Goal: Task Accomplishment & Management: Manage account settings

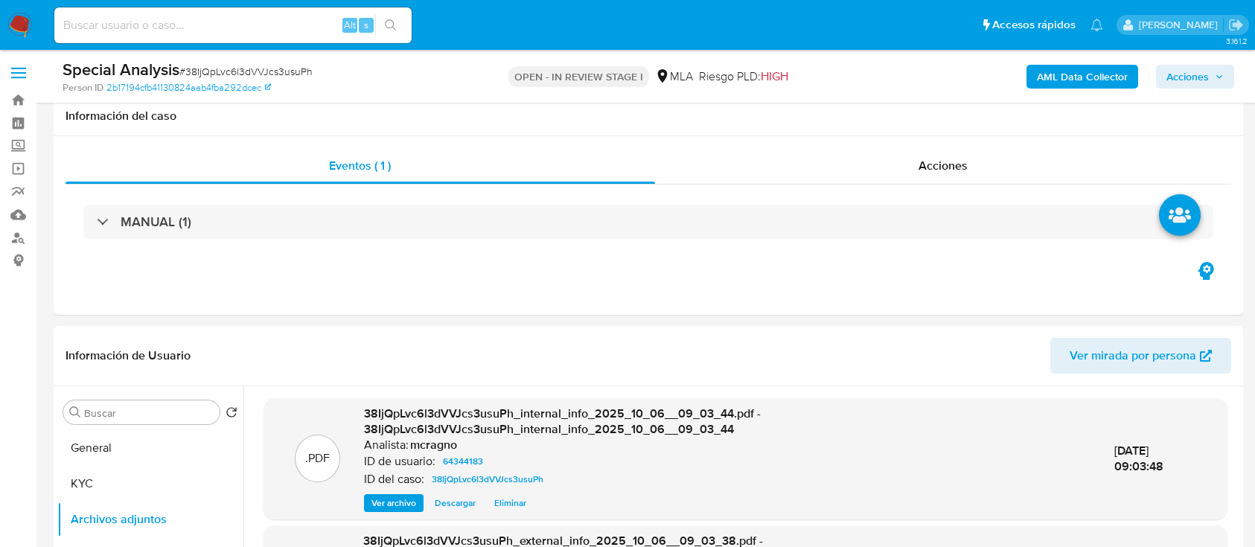
select select "10"
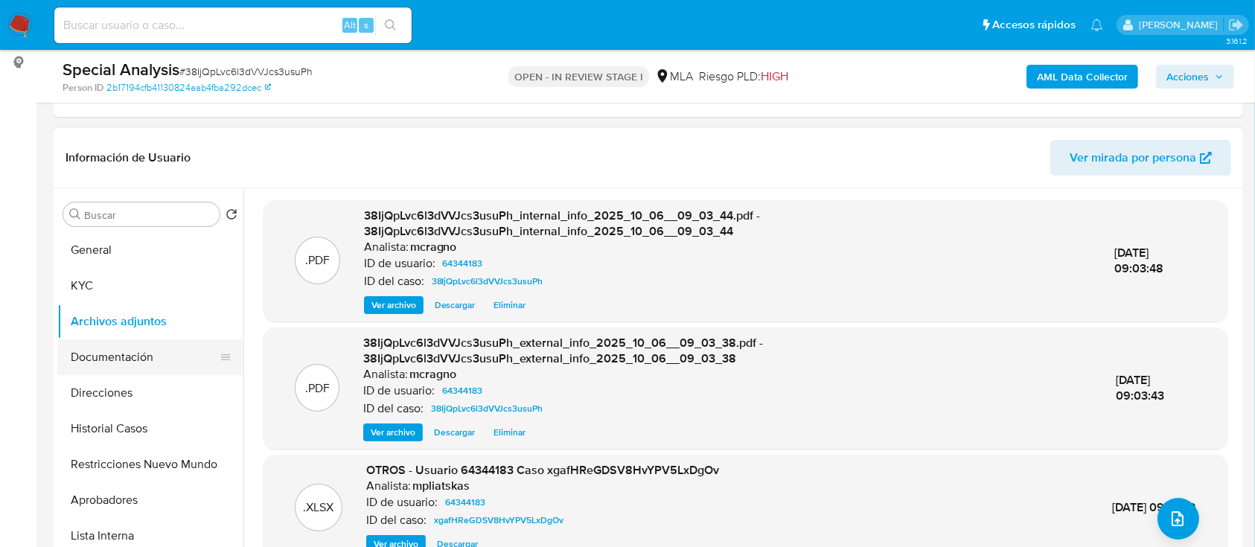
scroll to position [623, 0]
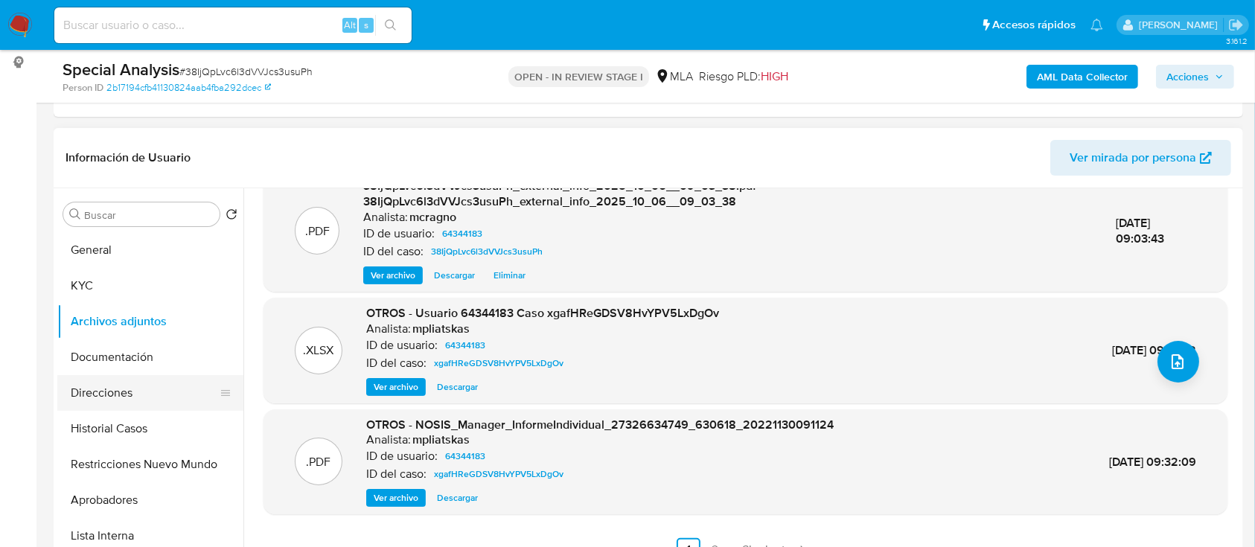
click at [109, 380] on button "Direcciones" at bounding box center [144, 393] width 174 height 36
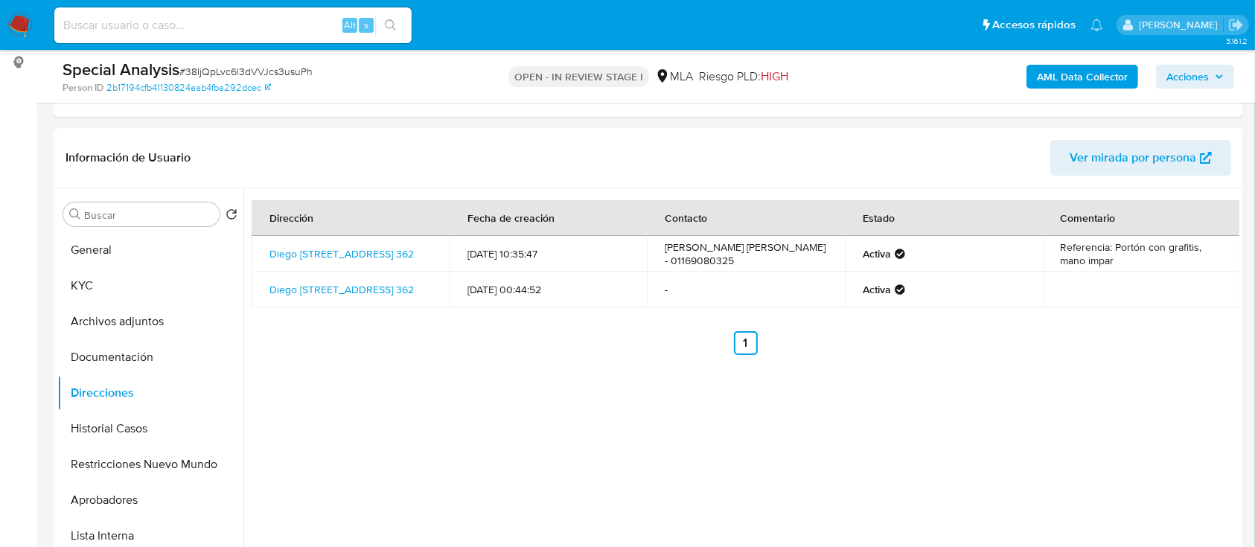
click at [130, 272] on button "KYC" at bounding box center [150, 286] width 186 height 36
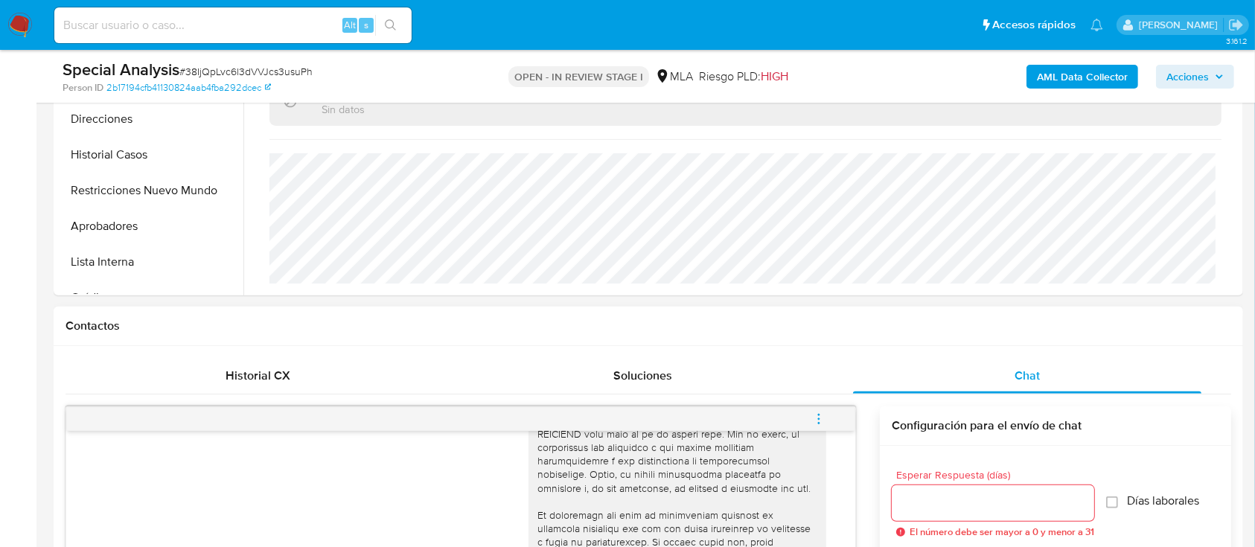
scroll to position [794, 0]
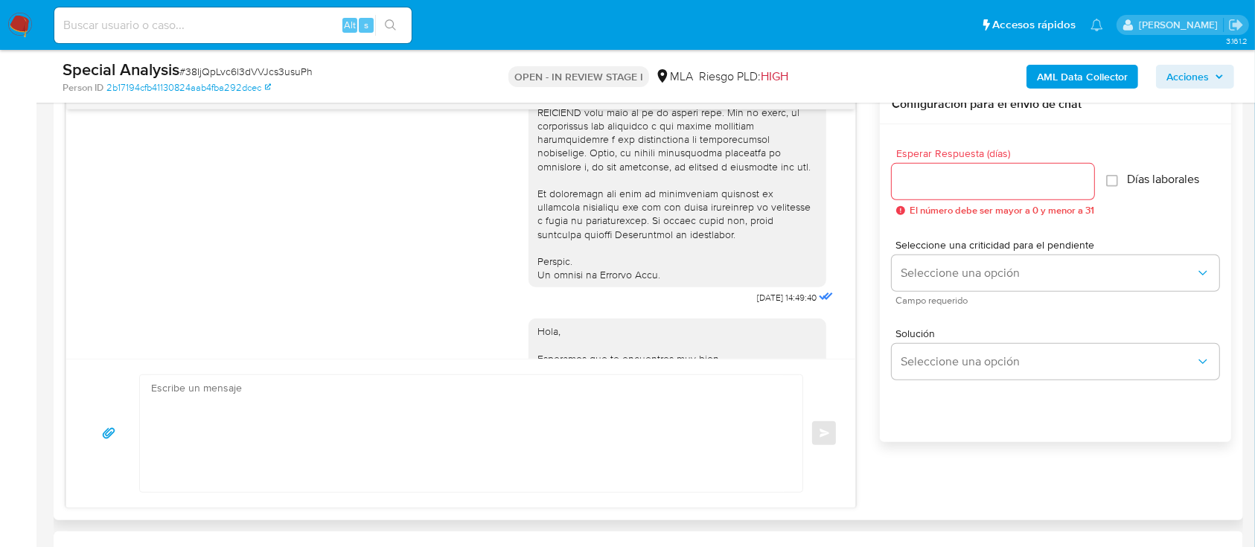
click at [625, 401] on textarea at bounding box center [467, 433] width 633 height 117
paste textarea "Hola XXX, Muchas gracias por la respuesta. Analizamos tu caso y verificamos que…"
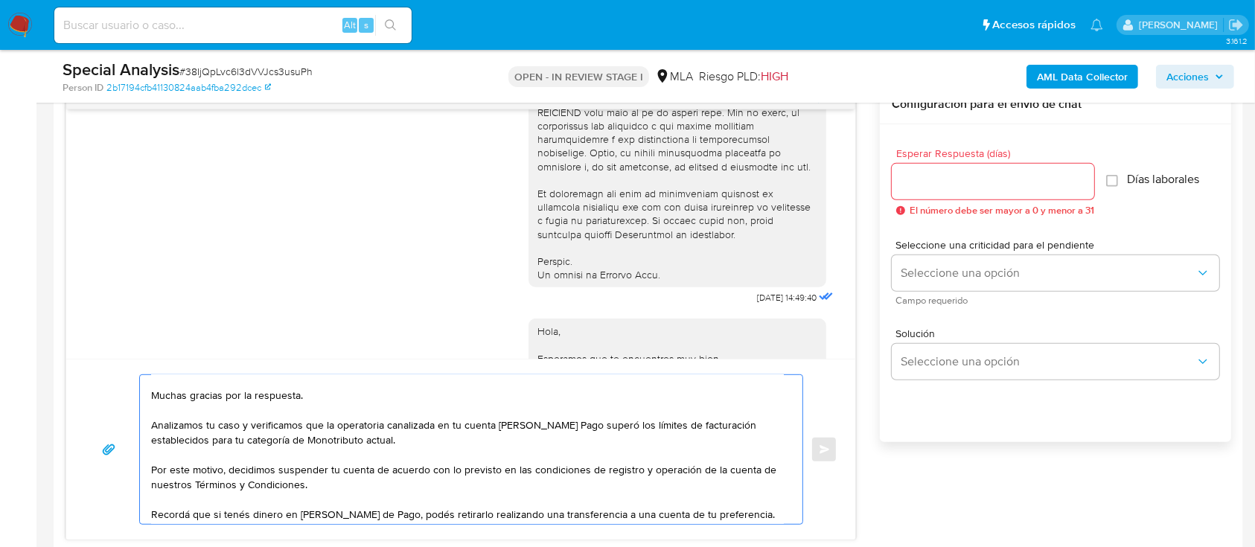
scroll to position [0, 0]
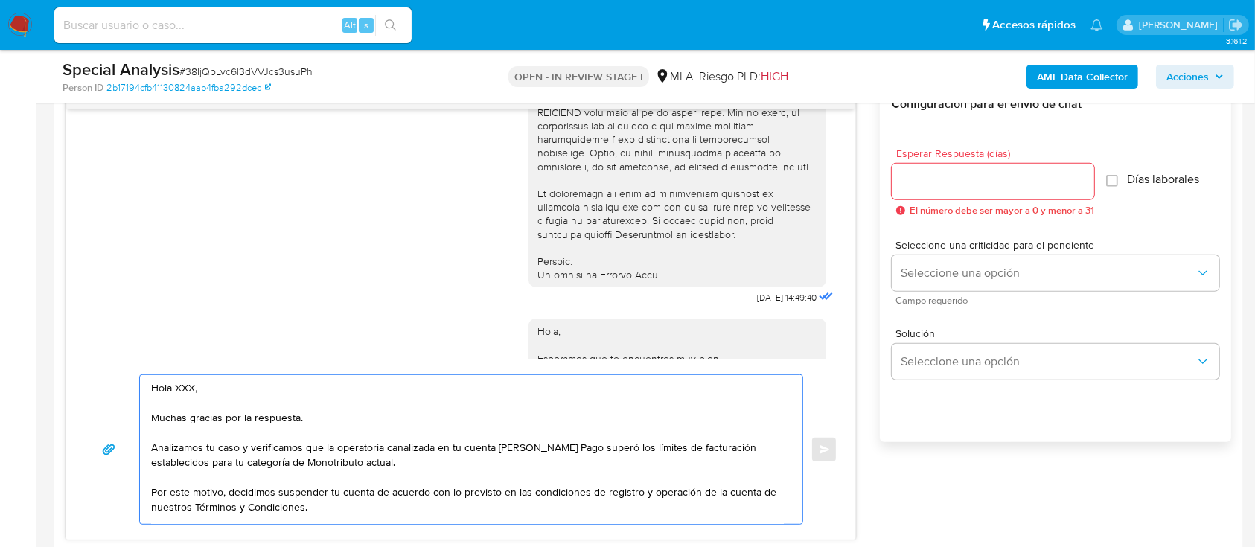
drag, startPoint x: 208, startPoint y: 415, endPoint x: 178, endPoint y: 388, distance: 41.1
click at [178, 388] on textarea "Hola XXX, Muchas gracias por la respuesta. Analizamos tu caso y verificamos que…" at bounding box center [467, 449] width 633 height 149
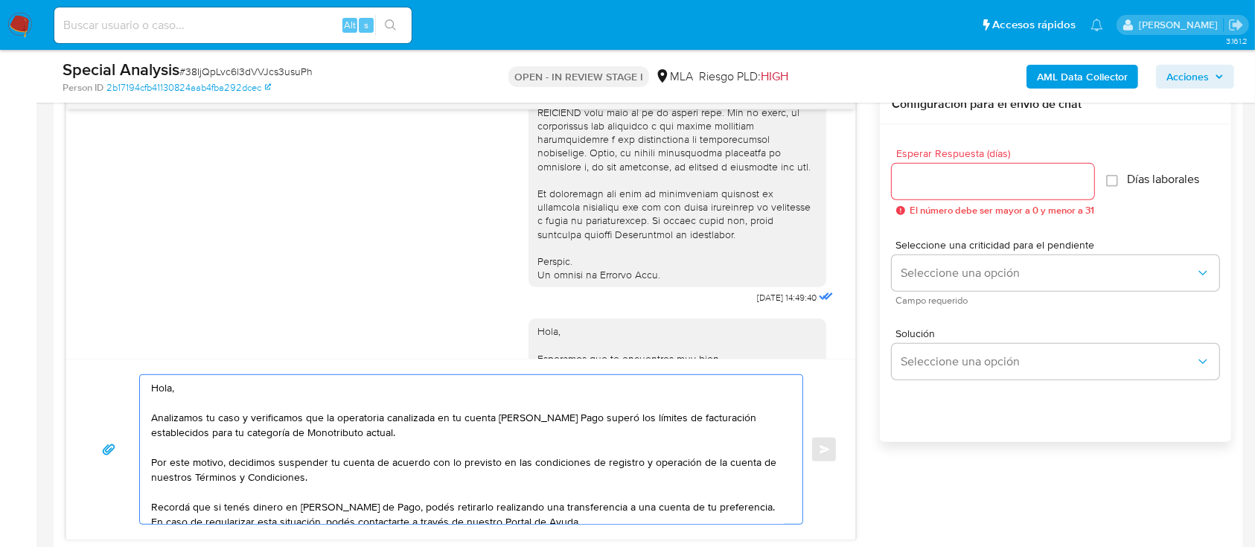
type textarea "Hola, Analizamos tu caso y verificamos que la operatoria canalizada en tu cuent…"
click at [987, 182] on input "Esperar Respuesta (días)" at bounding box center [993, 181] width 202 height 19
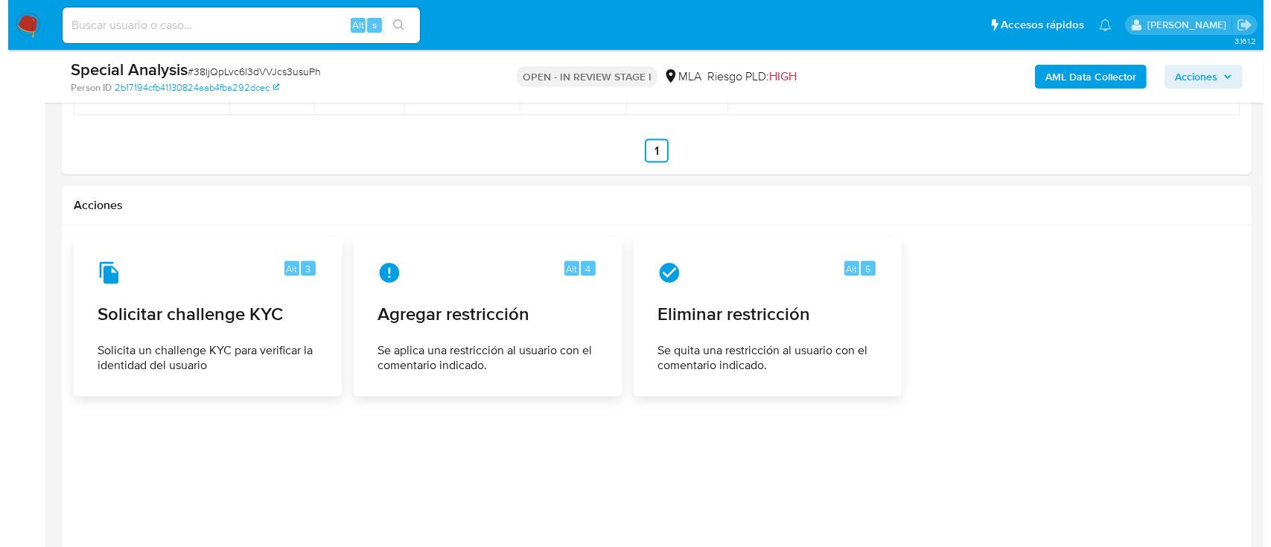
scroll to position [2420, 0]
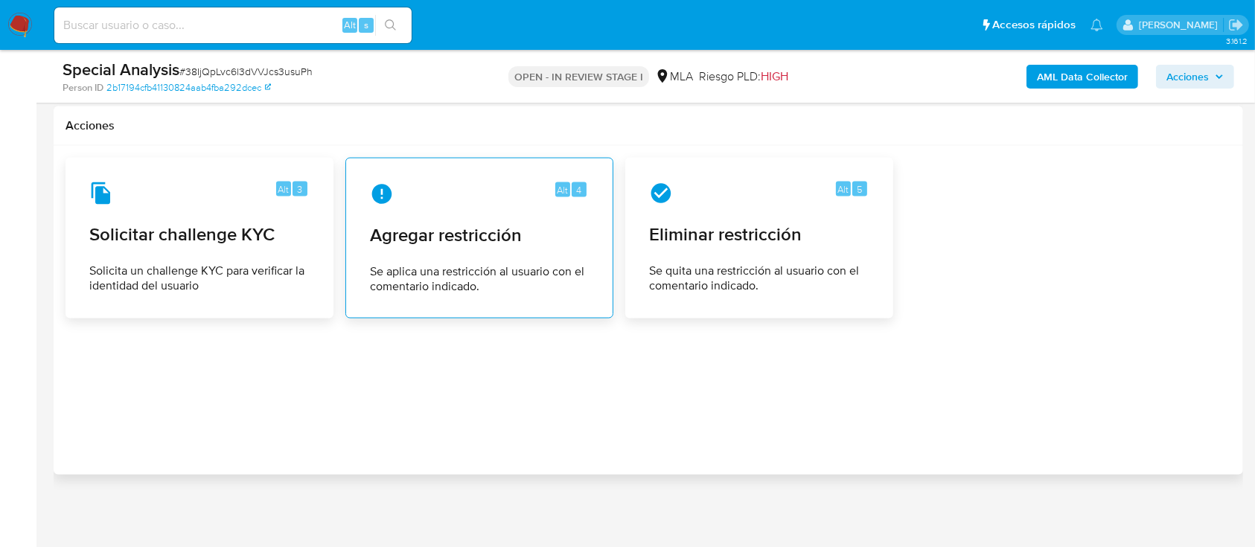
type input "0"
click at [427, 232] on span "Agregar restricción" at bounding box center [479, 235] width 219 height 22
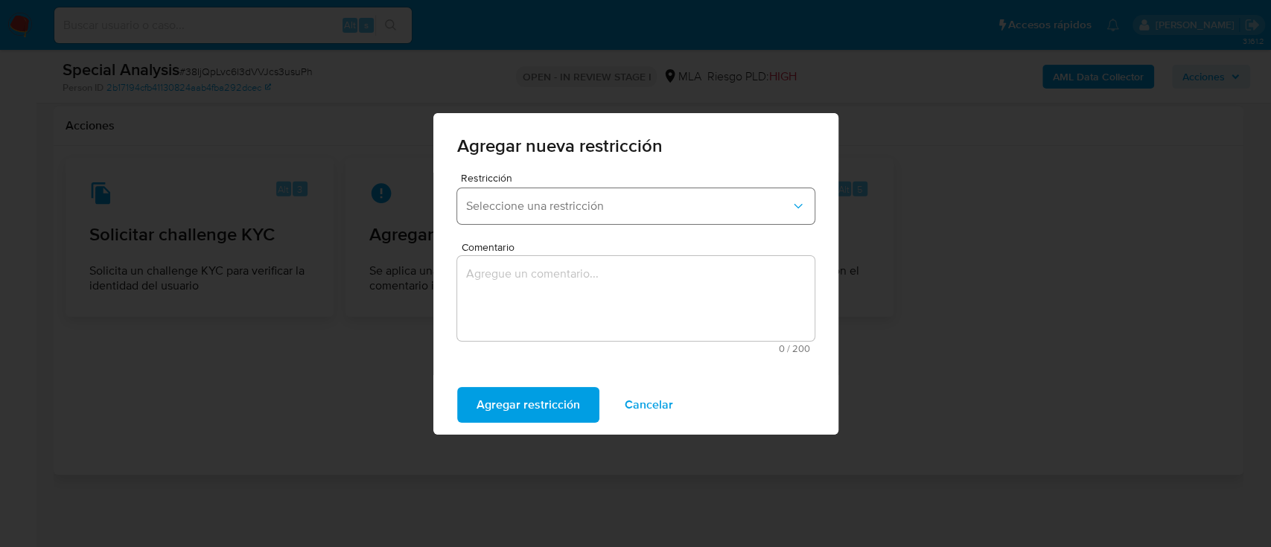
click at [582, 204] on span "Seleccione una restricción" at bounding box center [628, 206] width 325 height 15
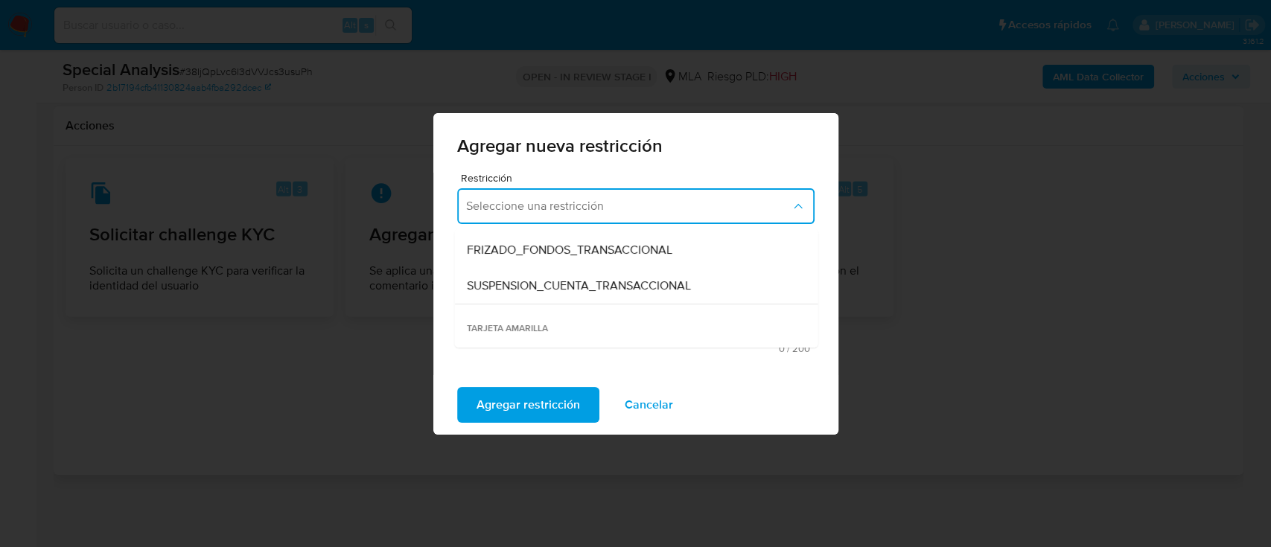
scroll to position [198, 0]
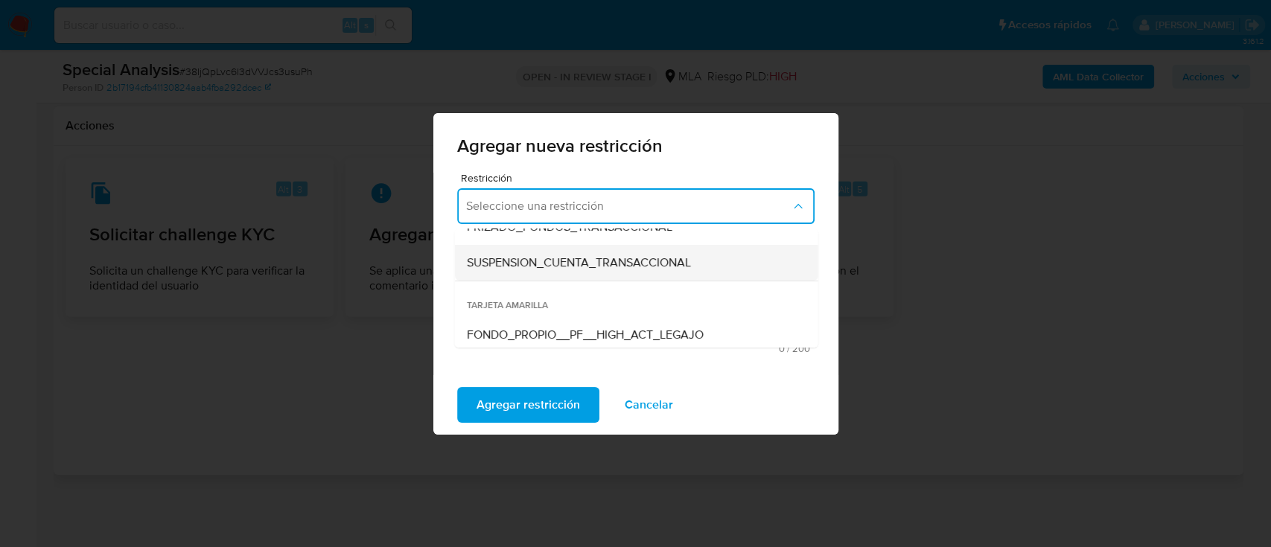
click at [580, 276] on div "SUSPENSION_CUENTA_TRANSACCIONAL" at bounding box center [631, 263] width 331 height 36
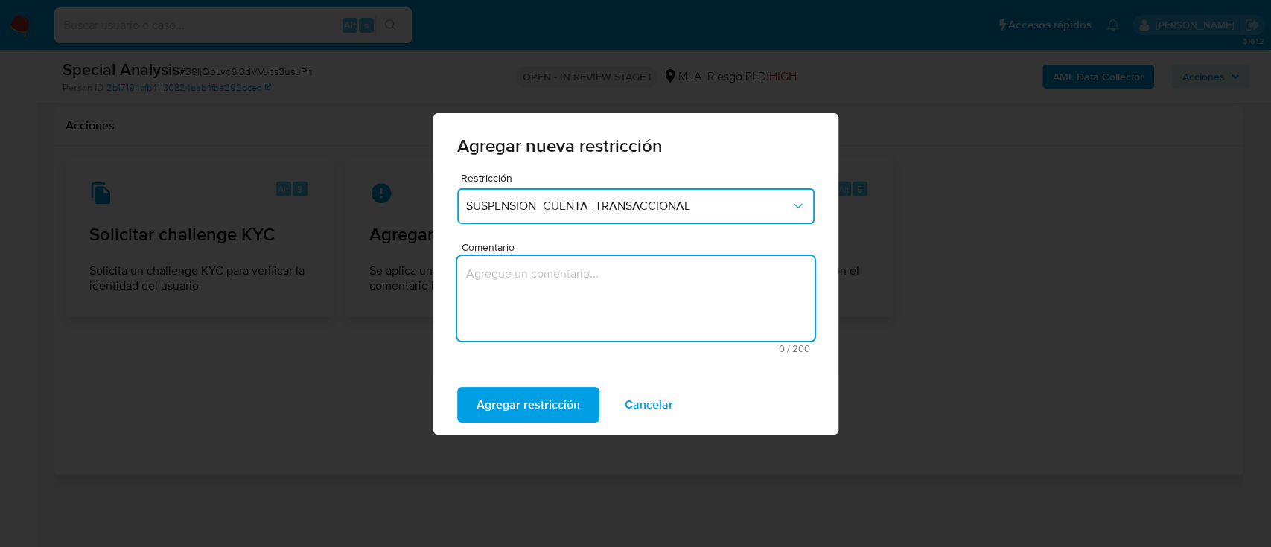
click at [594, 309] on textarea "Comentario" at bounding box center [635, 298] width 357 height 85
type textarea "AML"
click at [494, 400] on span "Agregar restricción" at bounding box center [527, 405] width 103 height 33
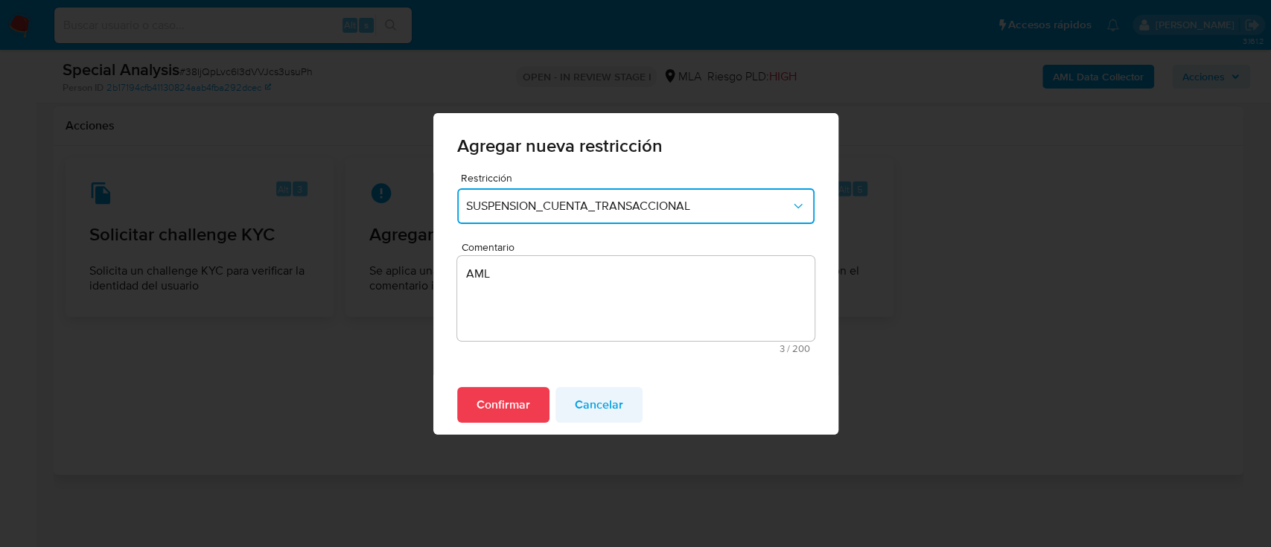
click at [581, 402] on span "Cancelar" at bounding box center [599, 405] width 48 height 33
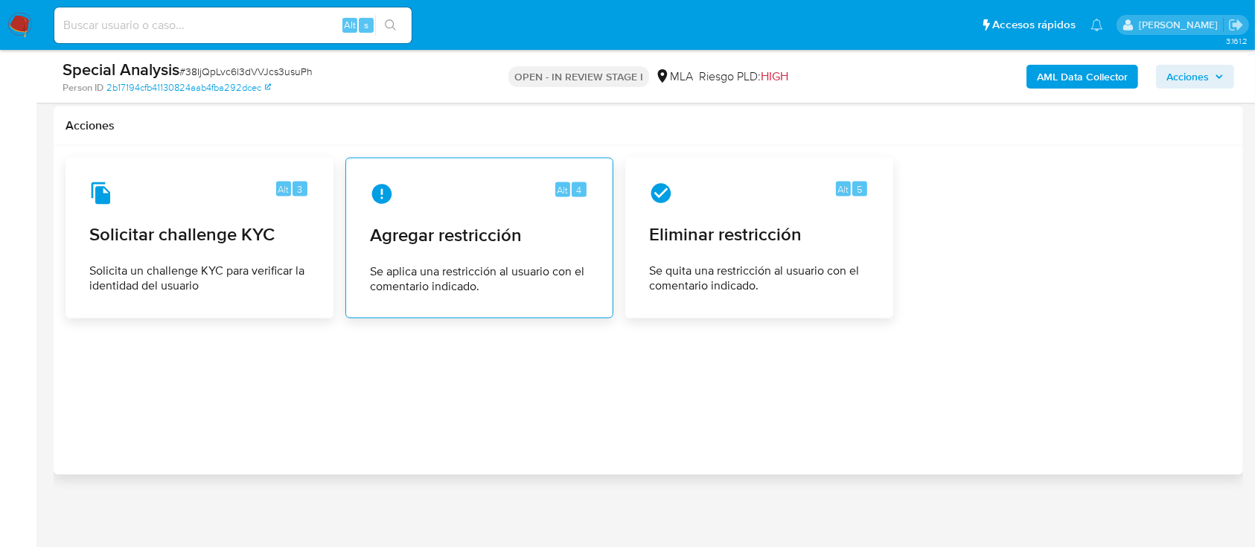
click at [542, 288] on span "Se aplica una restricción al usuario con el comentario indicado." at bounding box center [479, 279] width 219 height 30
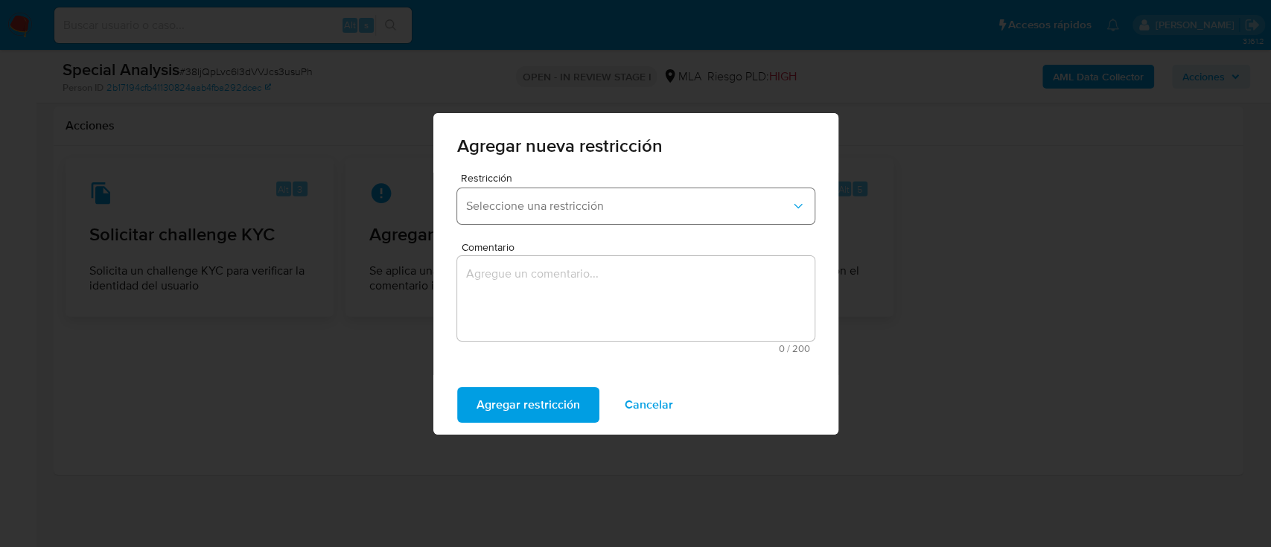
click at [584, 203] on span "Seleccione una restricción" at bounding box center [628, 206] width 325 height 15
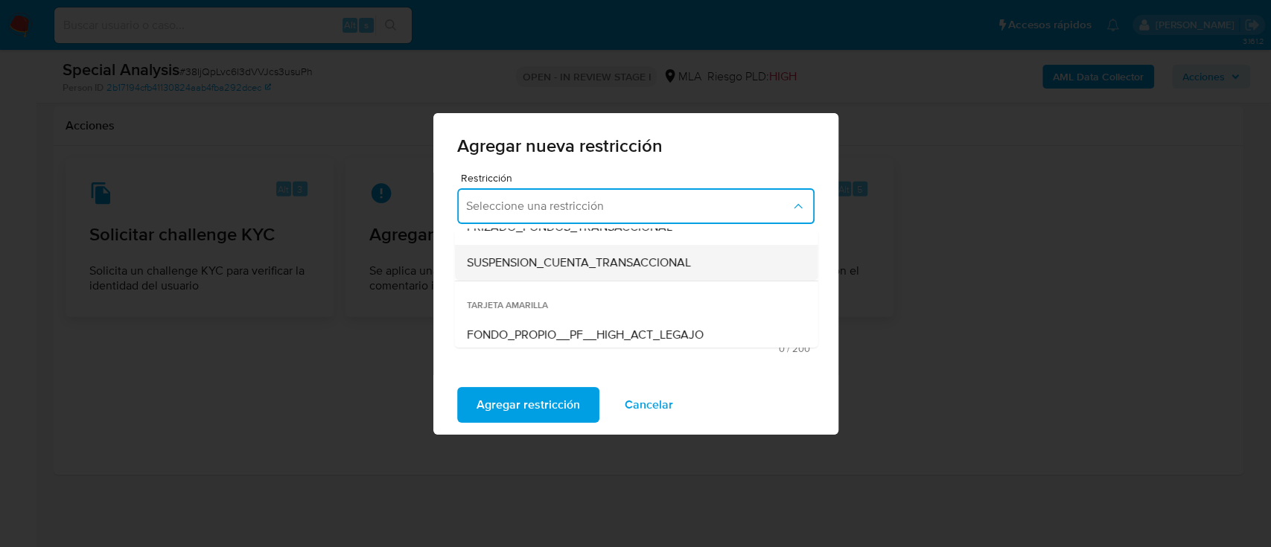
click at [567, 262] on span "SUSPENSION_CUENTA_TRANSACCIONAL" at bounding box center [578, 262] width 224 height 15
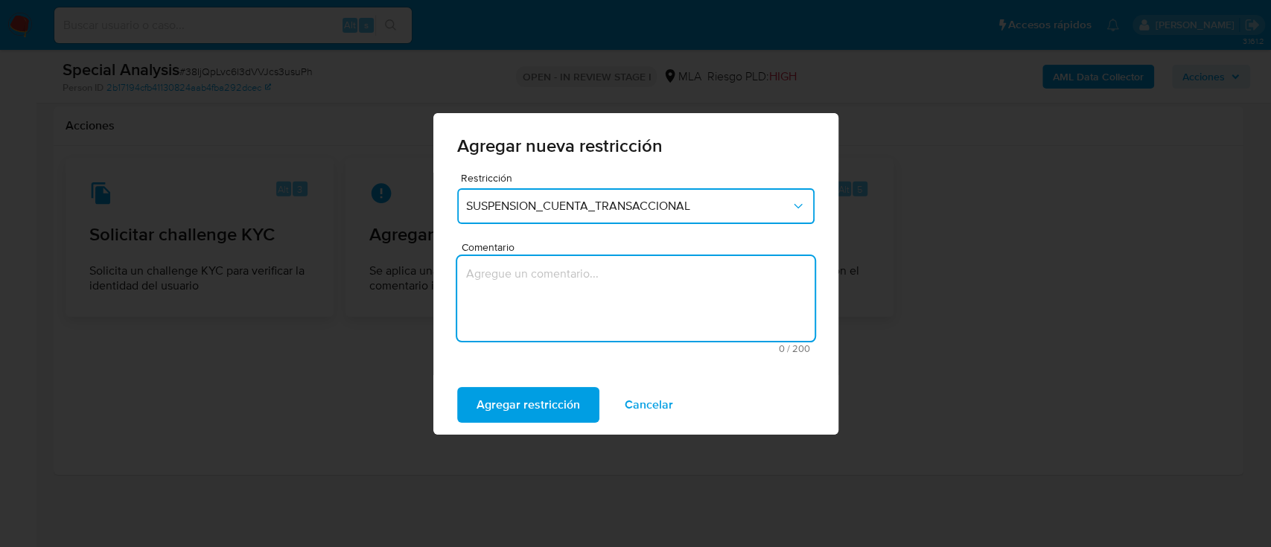
click at [567, 289] on textarea "Comentario" at bounding box center [635, 298] width 357 height 85
type textarea "AML"
click at [513, 396] on span "Agregar restricción" at bounding box center [527, 405] width 103 height 33
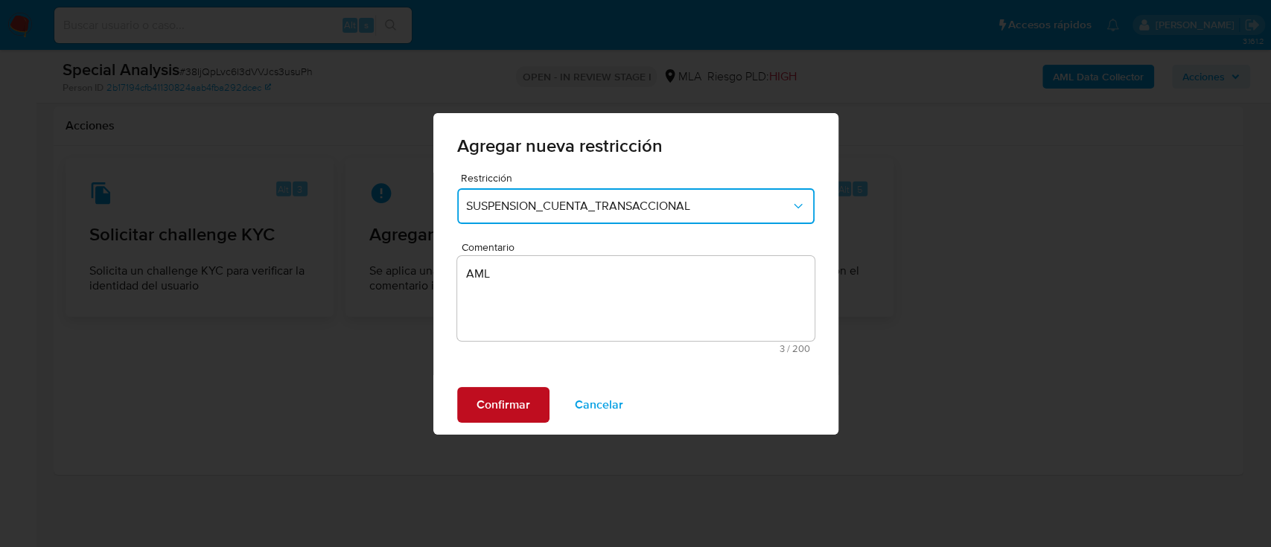
click at [508, 412] on span "Confirmar" at bounding box center [503, 405] width 54 height 33
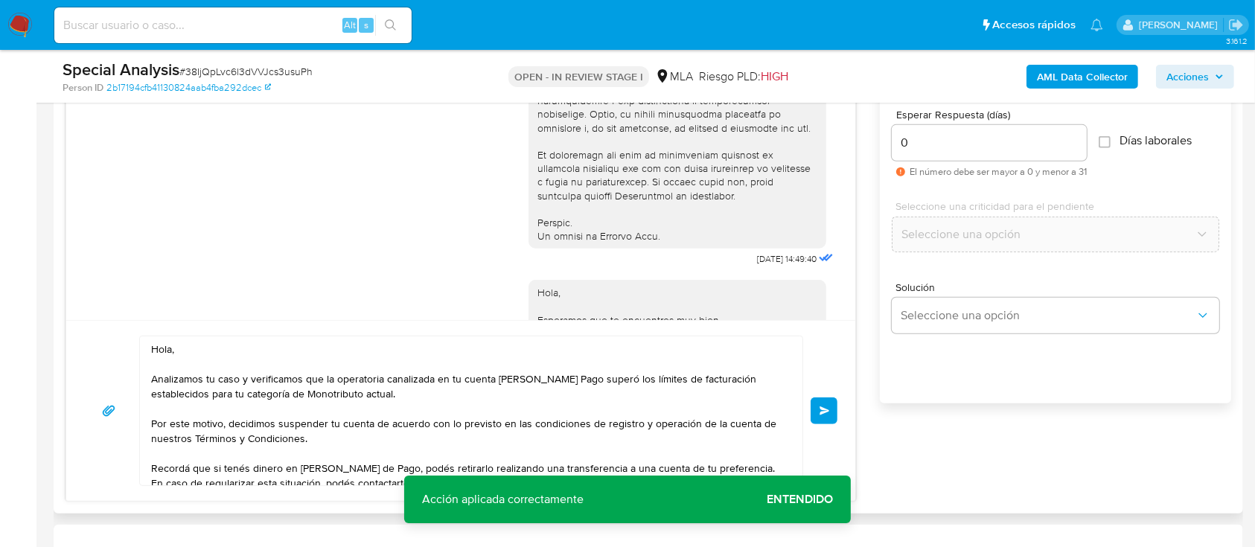
click at [822, 401] on button "Enviar" at bounding box center [824, 411] width 27 height 27
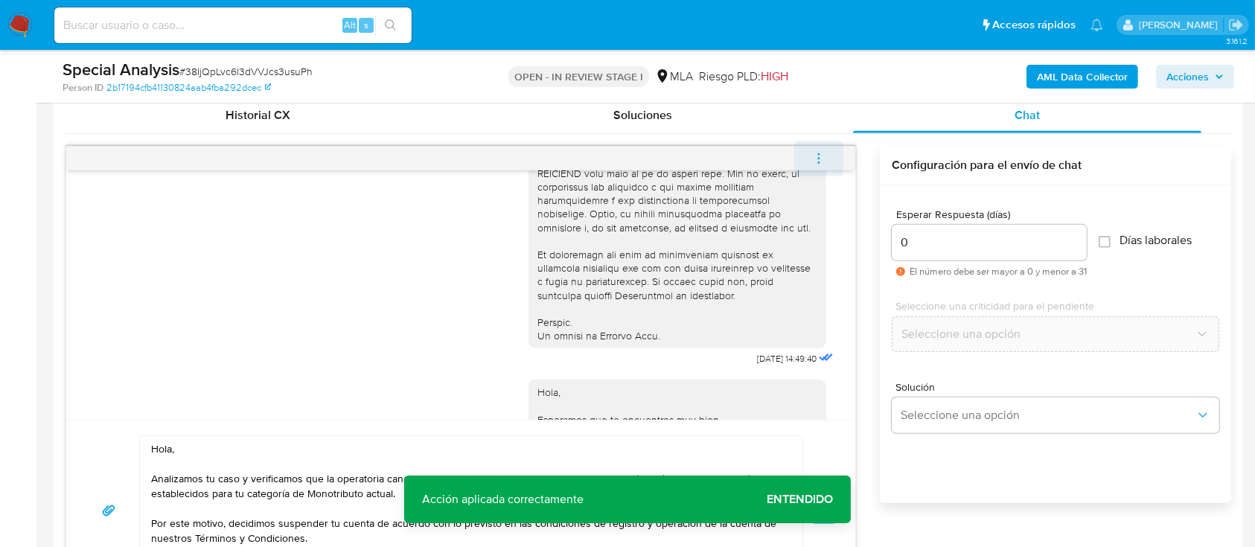
scroll to position [1194, 0]
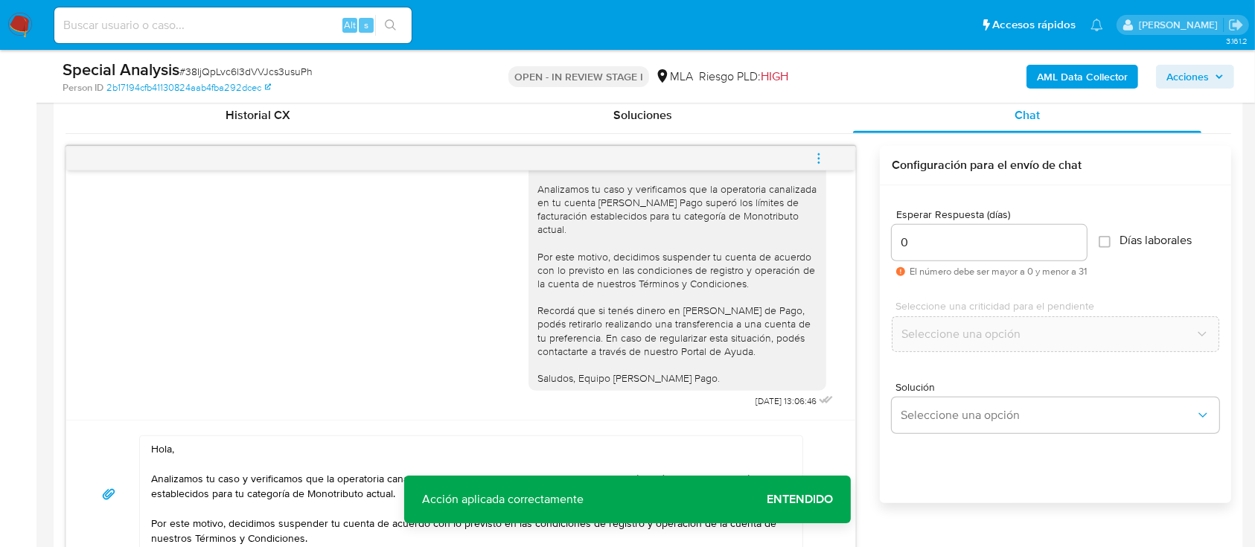
click at [837, 161] on button "menu-action" at bounding box center [818, 159] width 49 height 36
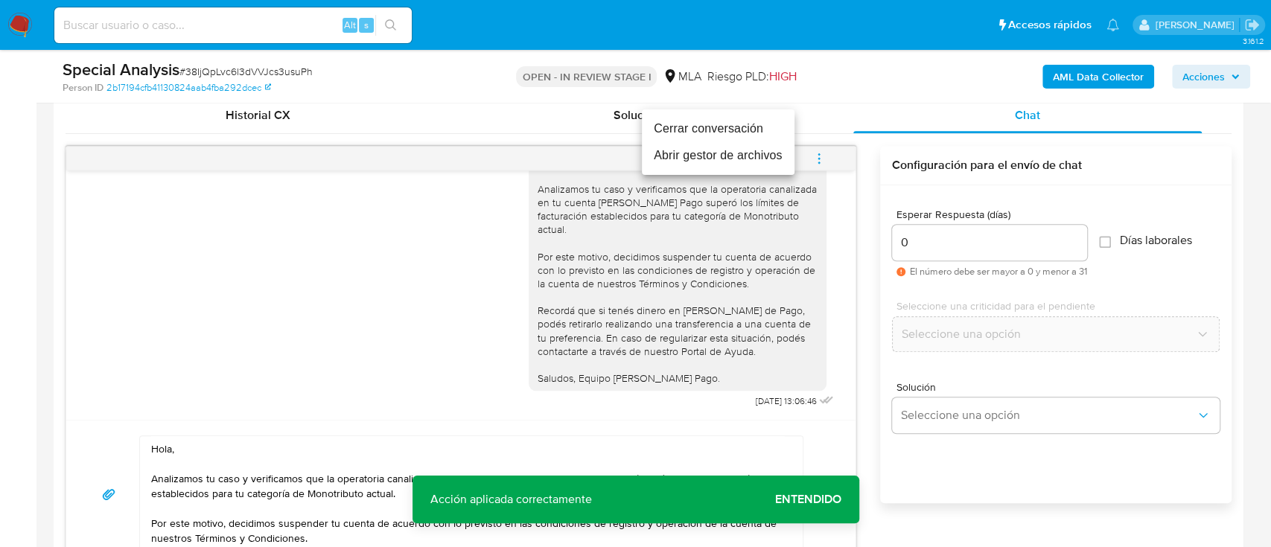
click at [709, 130] on li "Cerrar conversación" at bounding box center [718, 128] width 153 height 27
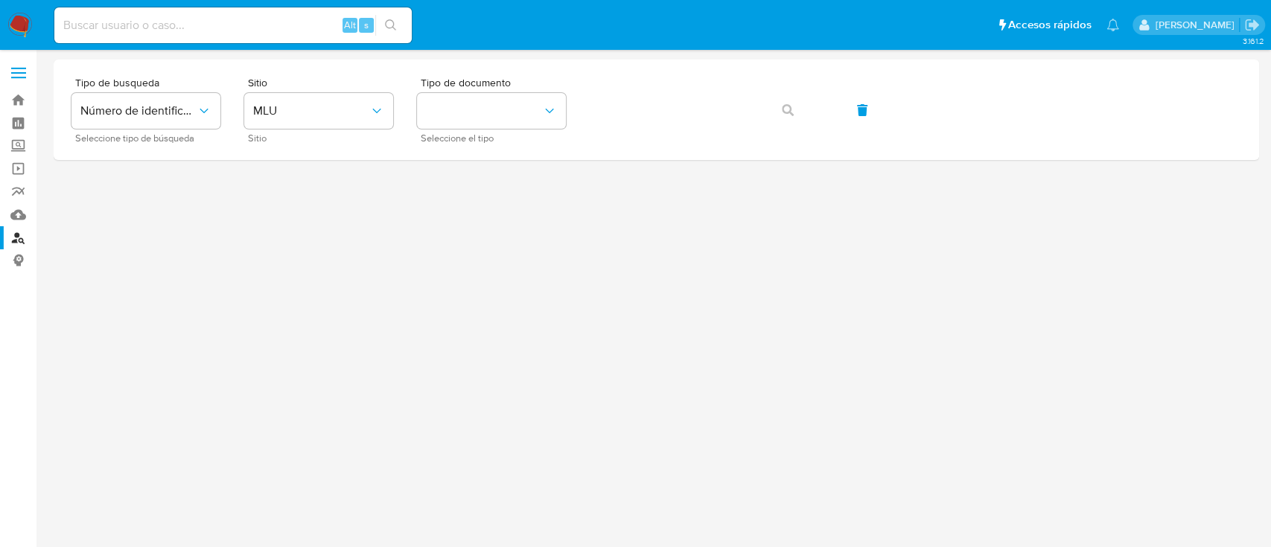
click at [445, 122] on button "identificationType" at bounding box center [491, 111] width 149 height 36
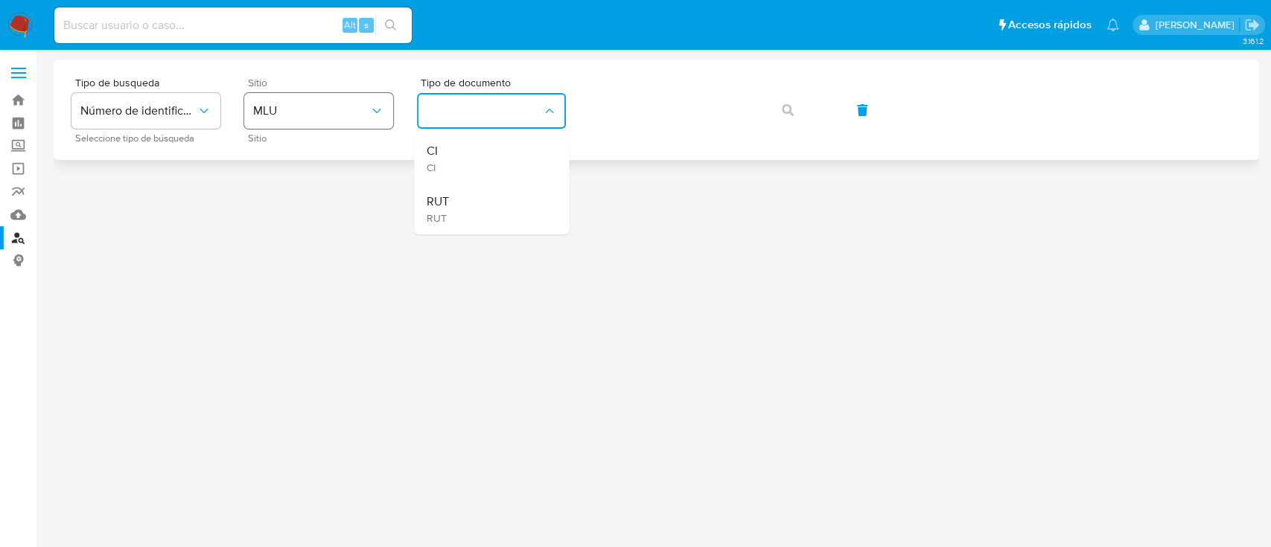
click at [333, 118] on button "MLU" at bounding box center [318, 111] width 149 height 36
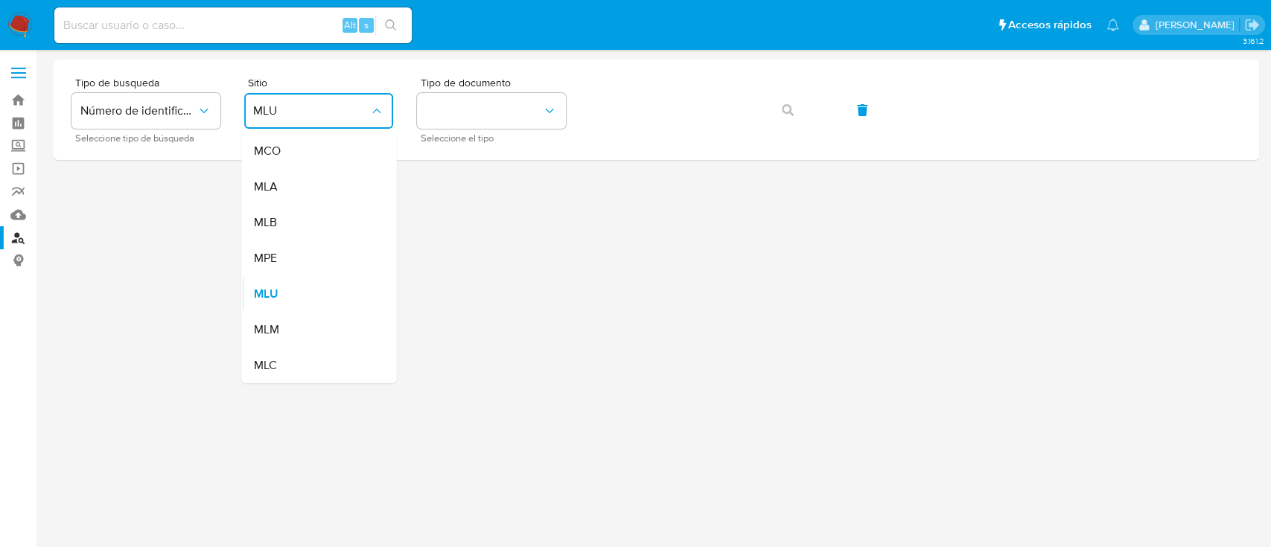
drag, startPoint x: 315, startPoint y: 188, endPoint x: 398, endPoint y: 172, distance: 84.1
click at [316, 188] on div "MLA" at bounding box center [314, 187] width 122 height 36
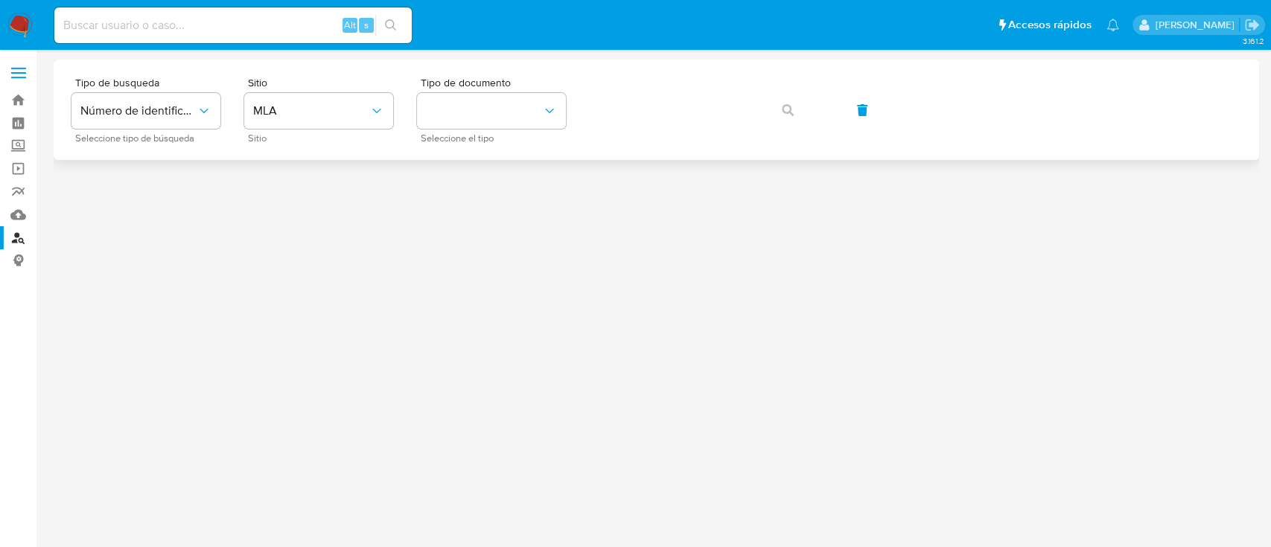
click at [573, 116] on div "Tipo de busqueda Número de identificación Seleccione tipo de búsqueda Sitio MLA…" at bounding box center [656, 109] width 1170 height 65
click at [526, 115] on button "identificationType" at bounding box center [491, 111] width 149 height 36
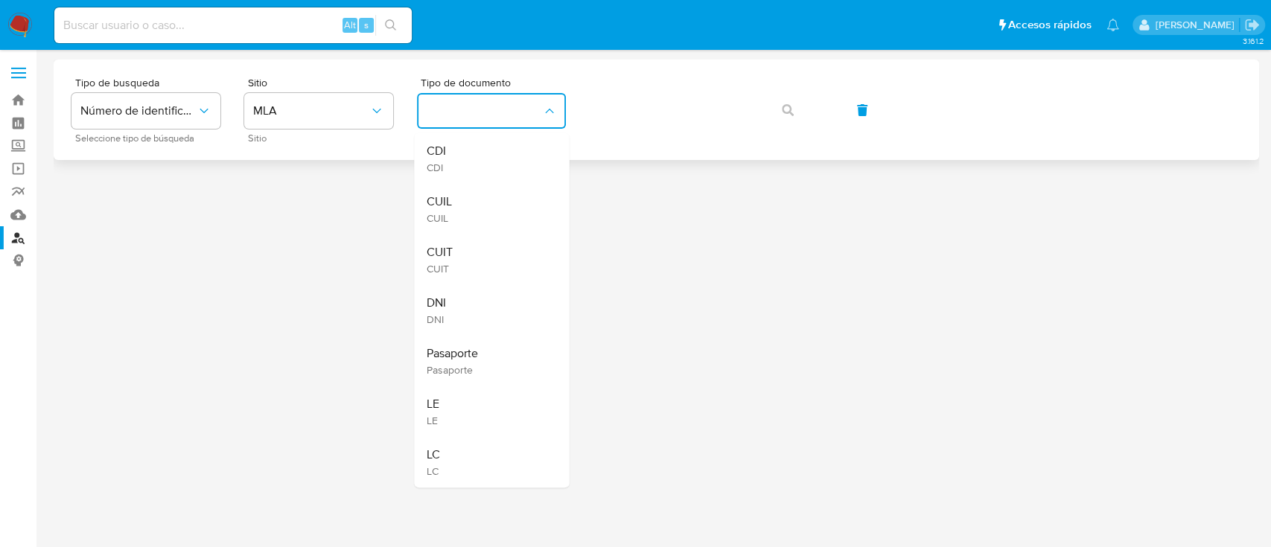
drag, startPoint x: 500, startPoint y: 199, endPoint x: 667, endPoint y: 130, distance: 180.3
click at [505, 199] on div "CUIL CUIL" at bounding box center [487, 209] width 122 height 51
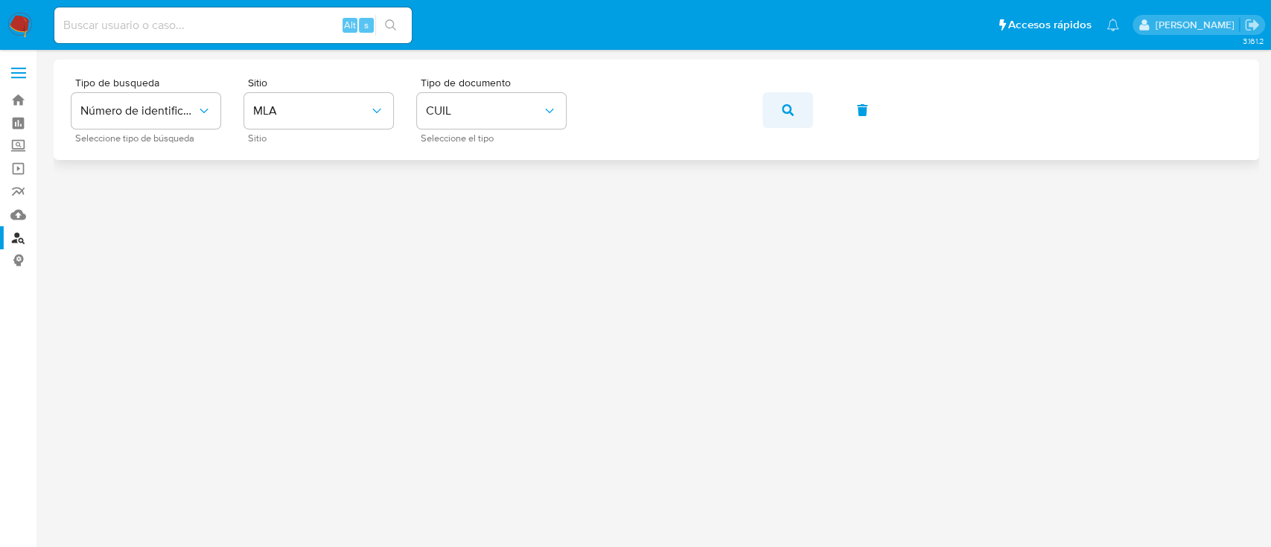
click at [788, 107] on icon "button" at bounding box center [788, 110] width 12 height 12
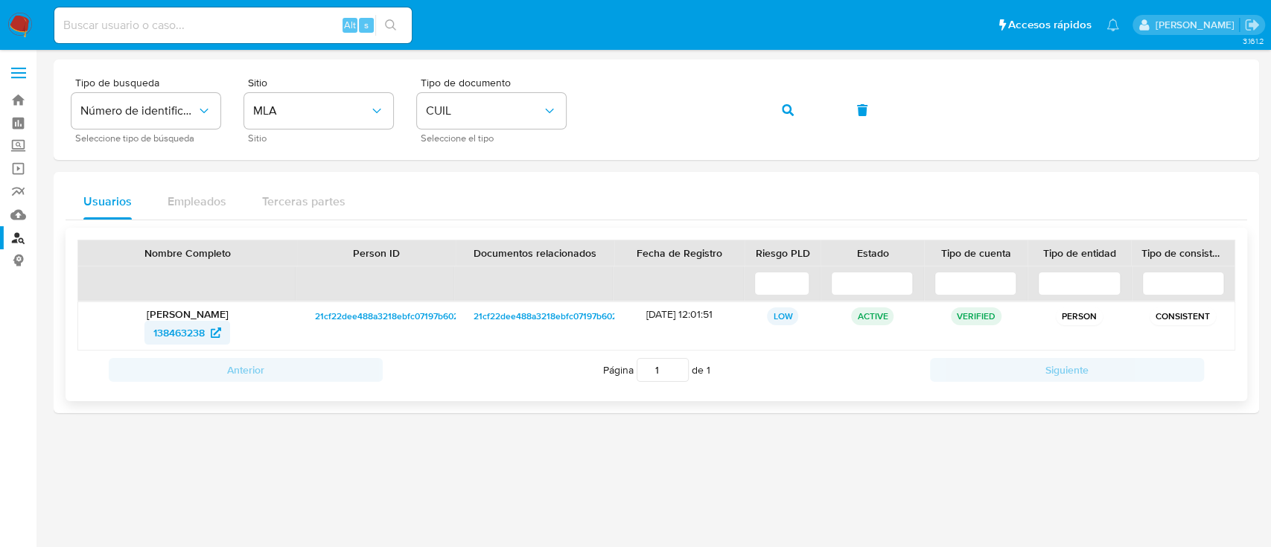
click at [194, 325] on span "138463238" at bounding box center [178, 333] width 51 height 24
click at [782, 102] on span "button" at bounding box center [788, 110] width 12 height 33
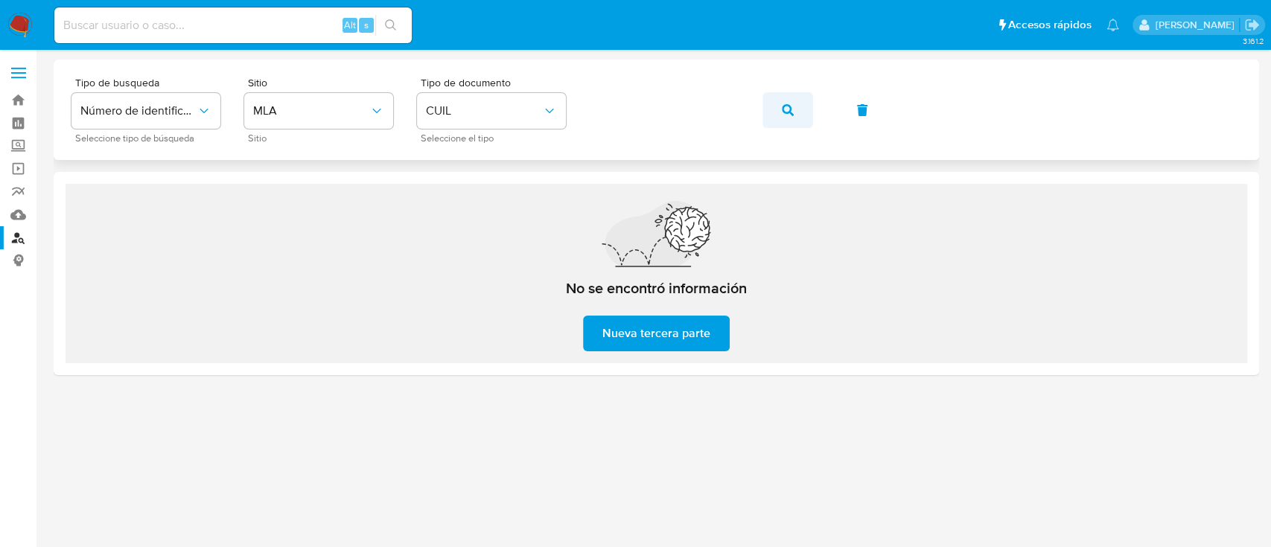
click at [799, 108] on button "button" at bounding box center [787, 110] width 51 height 36
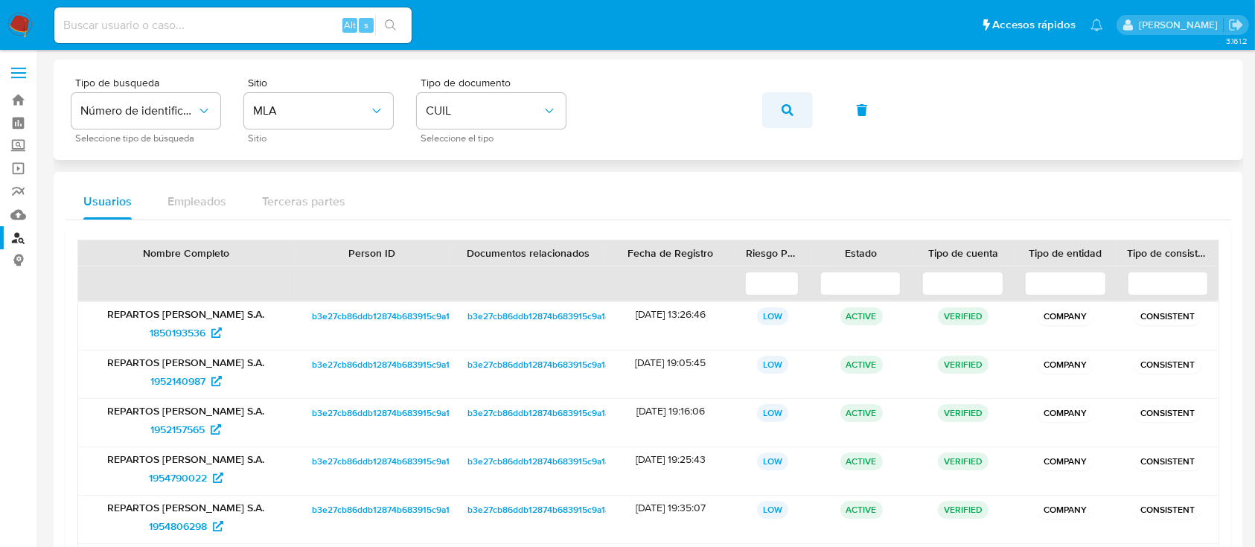
drag, startPoint x: 801, startPoint y: 108, endPoint x: 753, endPoint y: 153, distance: 65.8
click at [800, 111] on button "button" at bounding box center [787, 110] width 51 height 36
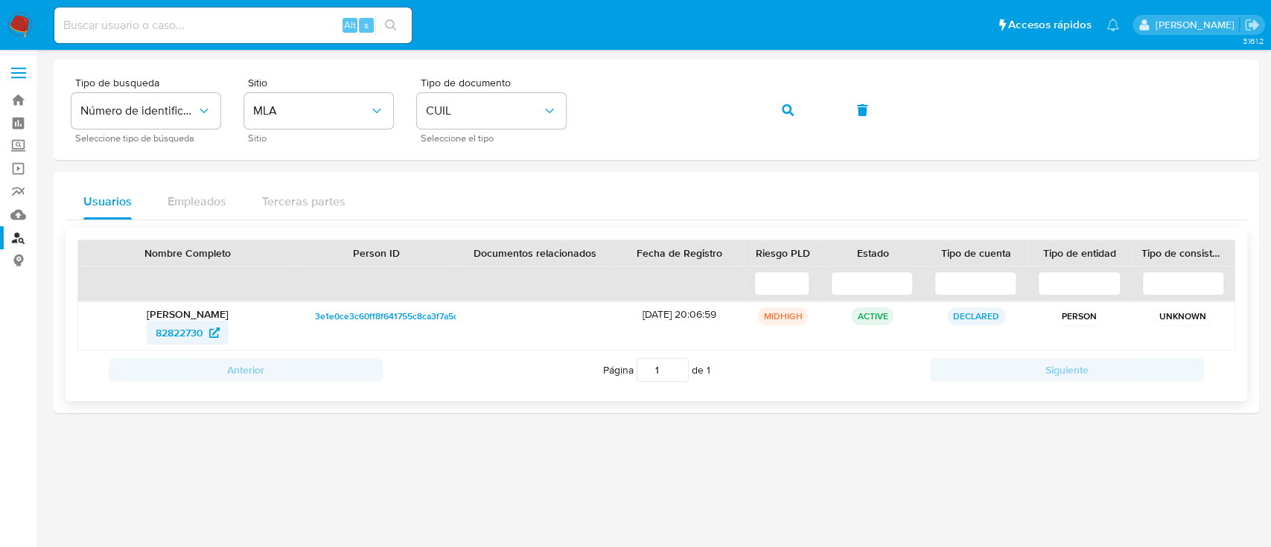
click at [205, 325] on span "82822730" at bounding box center [188, 333] width 64 height 24
click at [786, 104] on icon "button" at bounding box center [788, 110] width 12 height 12
click at [201, 325] on span "722214823" at bounding box center [179, 333] width 51 height 24
click at [774, 104] on button "button" at bounding box center [787, 110] width 51 height 36
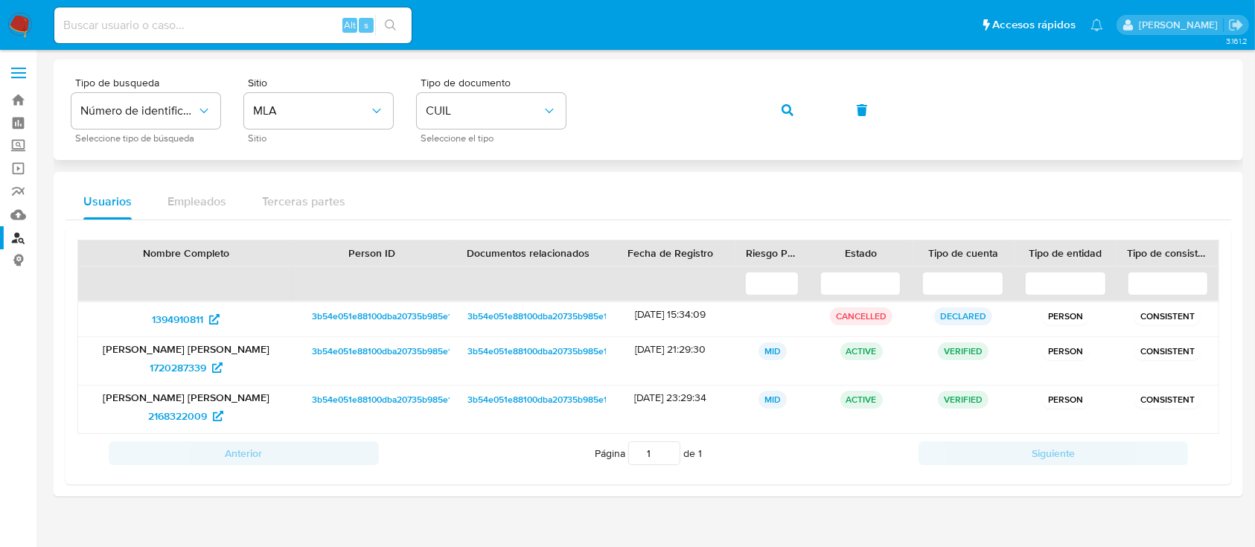
click at [794, 99] on button "button" at bounding box center [787, 110] width 51 height 36
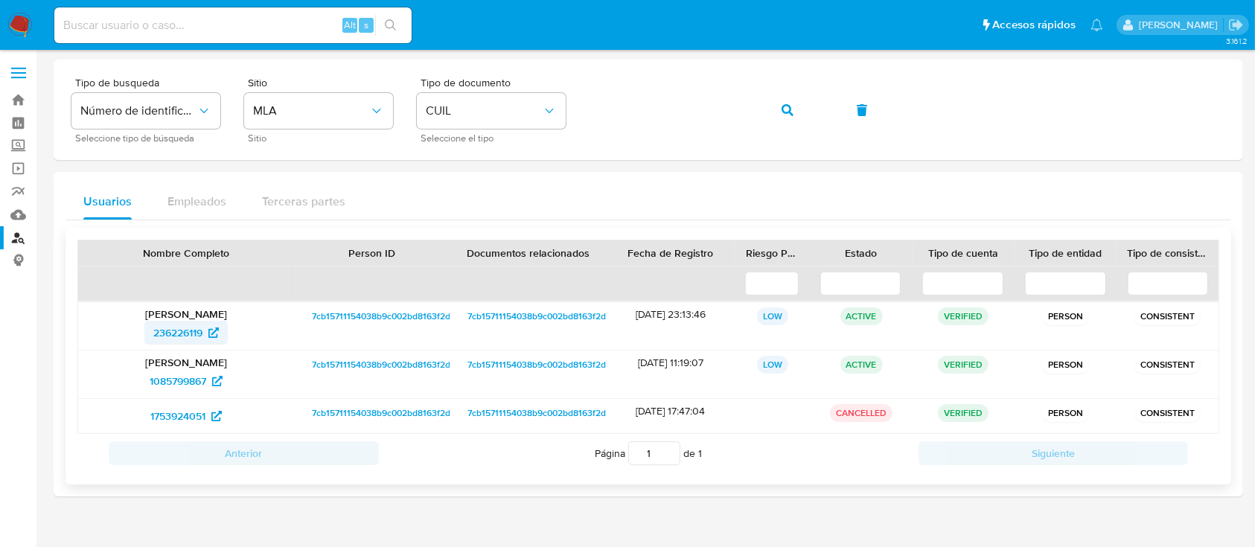
click at [214, 330] on icon at bounding box center [213, 333] width 10 height 10
click at [788, 97] on span "button" at bounding box center [788, 110] width 12 height 33
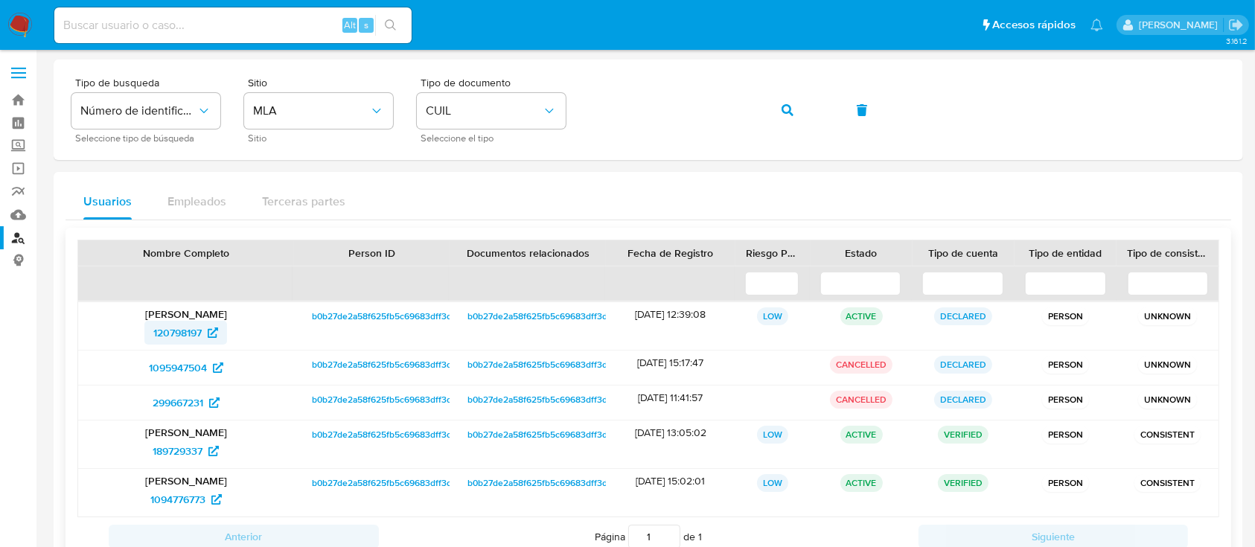
click at [197, 331] on span "120798197" at bounding box center [177, 333] width 48 height 24
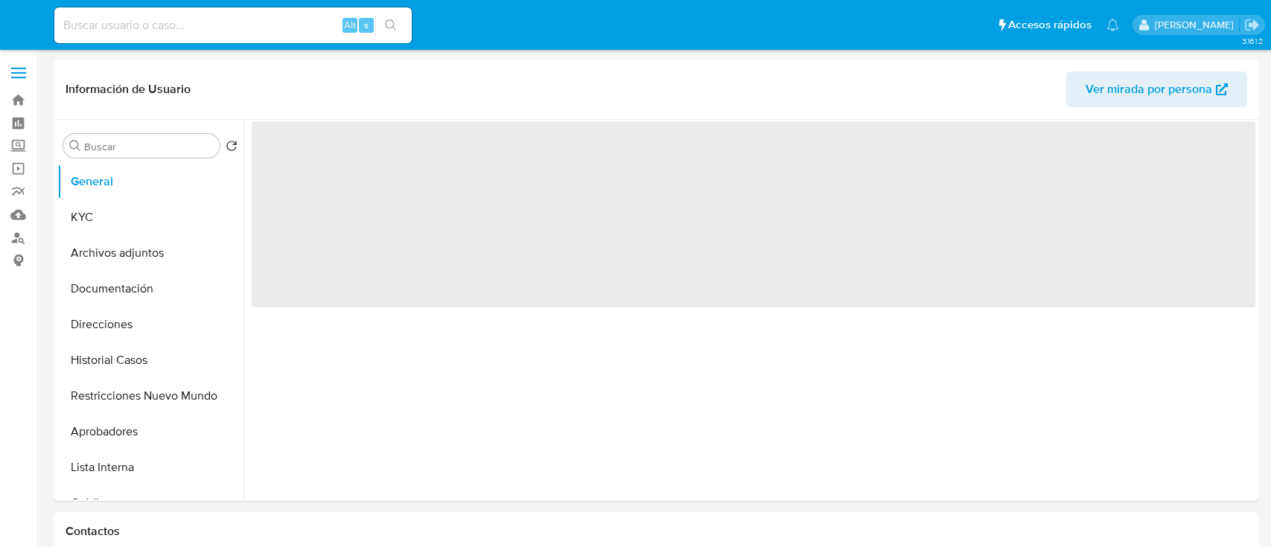
select select "10"
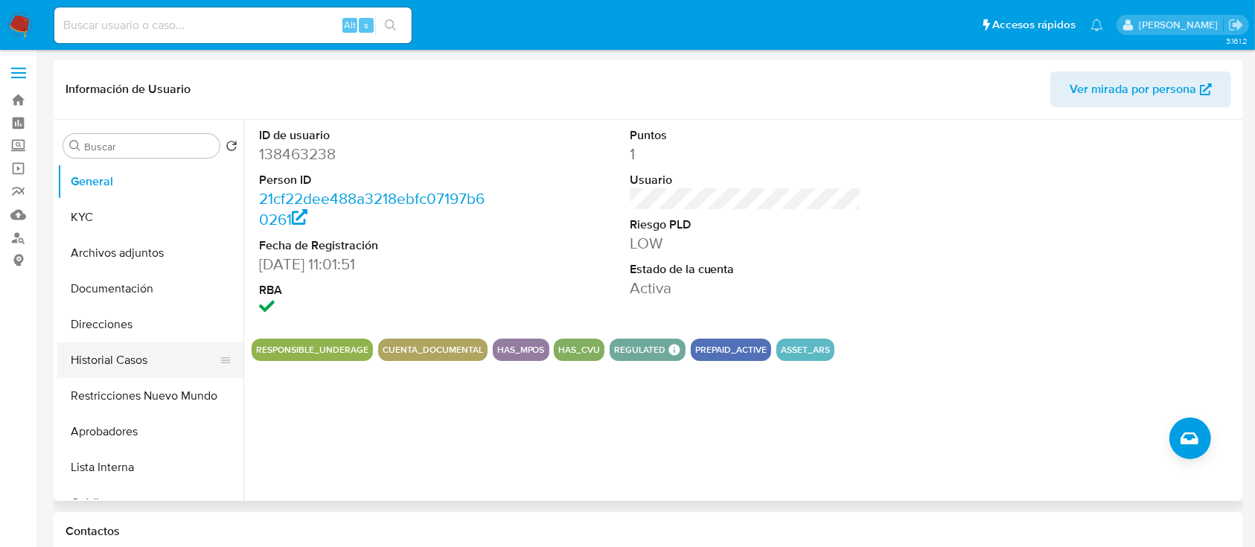
drag, startPoint x: 188, startPoint y: 405, endPoint x: 208, endPoint y: 366, distance: 44.0
click at [189, 404] on button "Restricciones Nuevo Mundo" at bounding box center [150, 396] width 186 height 36
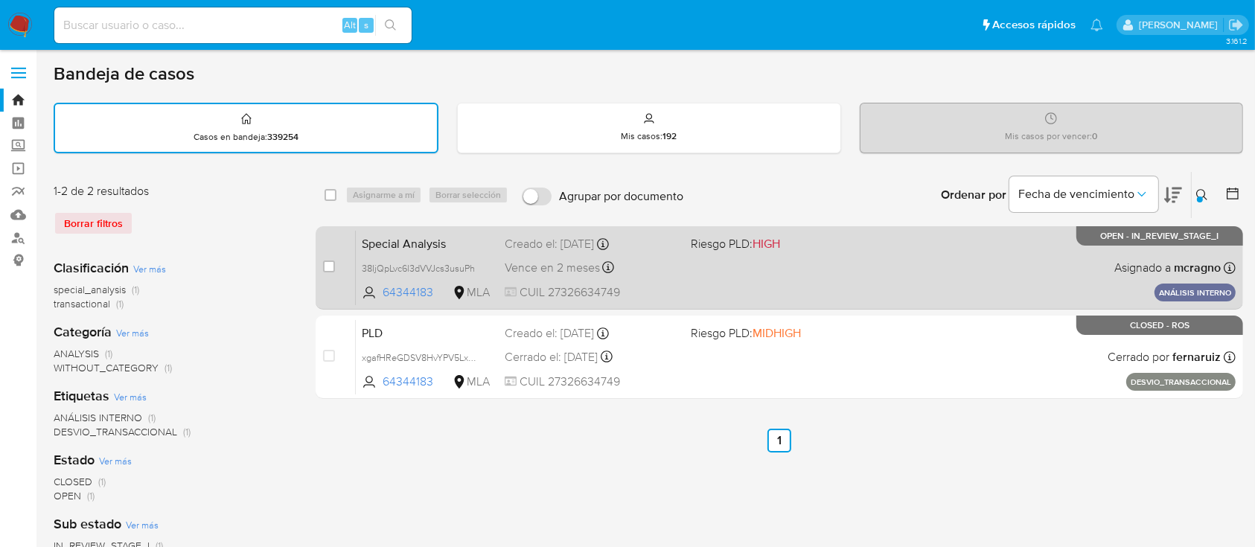
click at [331, 244] on div "case-item-checkbox No es posible asignar el caso" at bounding box center [339, 267] width 33 height 75
click at [331, 265] on input "checkbox" at bounding box center [329, 267] width 12 height 12
checkbox input "true"
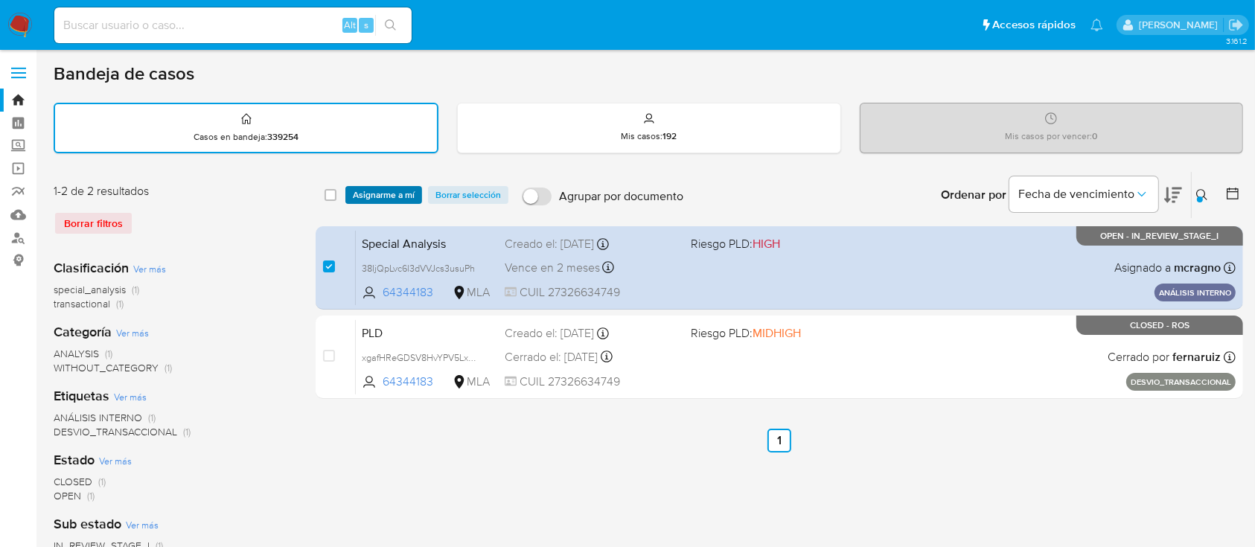
drag, startPoint x: 399, startPoint y: 180, endPoint x: 403, endPoint y: 191, distance: 11.8
click at [400, 180] on div "select-all-cases-checkbox Asignarme a mí Borrar selección Agrupar por documento…" at bounding box center [780, 195] width 928 height 46
click at [404, 193] on span "Asignarme a mí" at bounding box center [384, 195] width 62 height 15
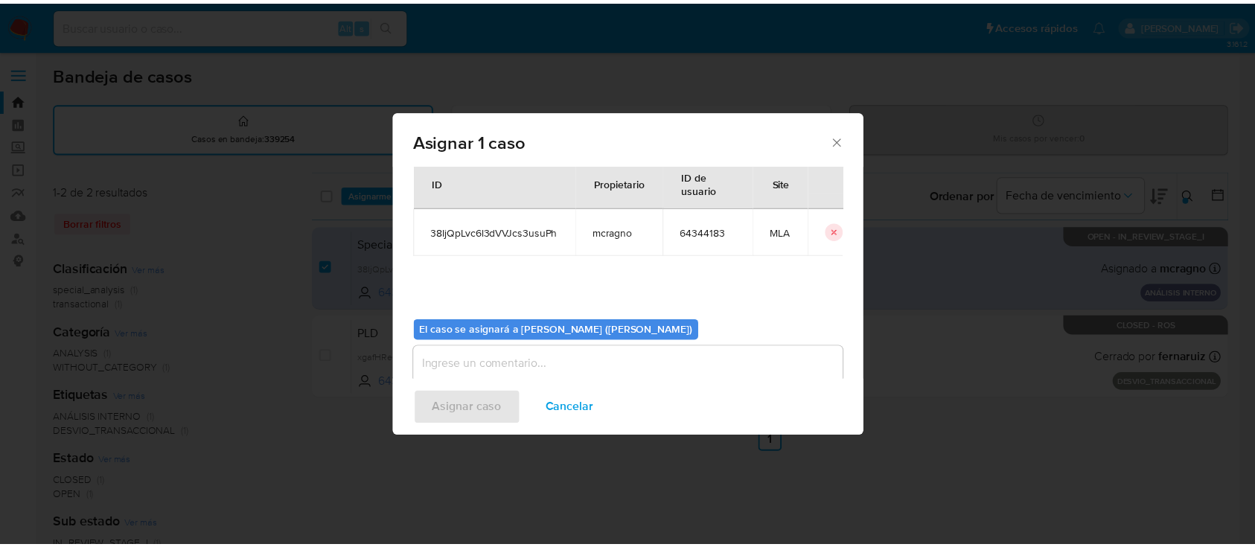
scroll to position [76, 0]
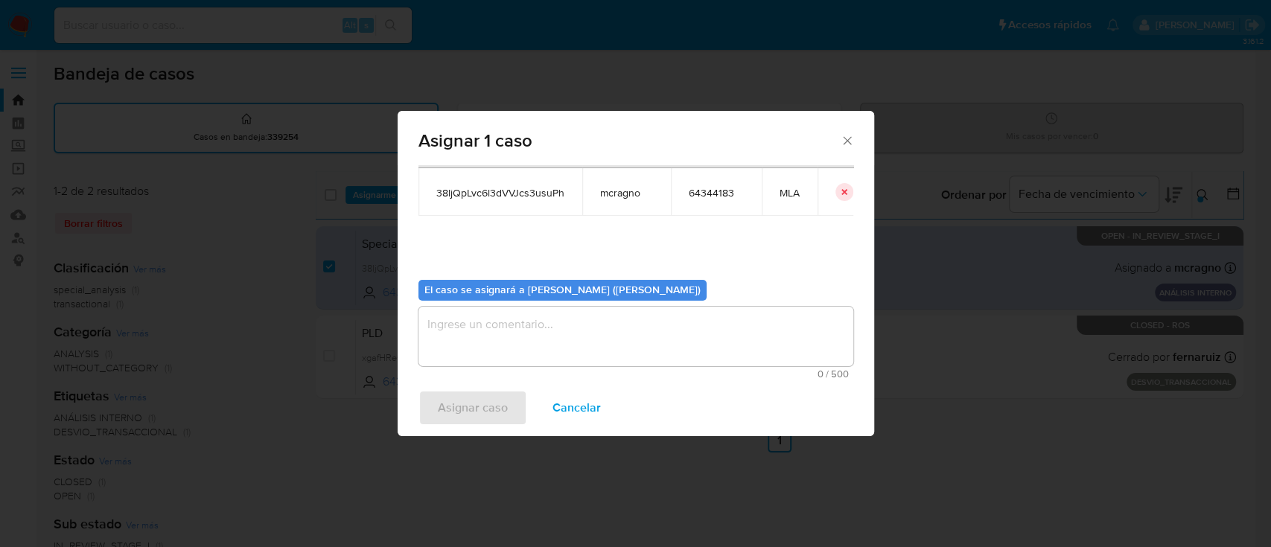
click at [454, 301] on div "El caso se asignará a Mariela Belen Cragno (mcragno) 0 / 500 500 caracteres res…" at bounding box center [635, 323] width 435 height 111
click at [458, 315] on textarea "assign-modal" at bounding box center [635, 337] width 435 height 60
click at [483, 410] on span "Asignar caso" at bounding box center [473, 408] width 70 height 33
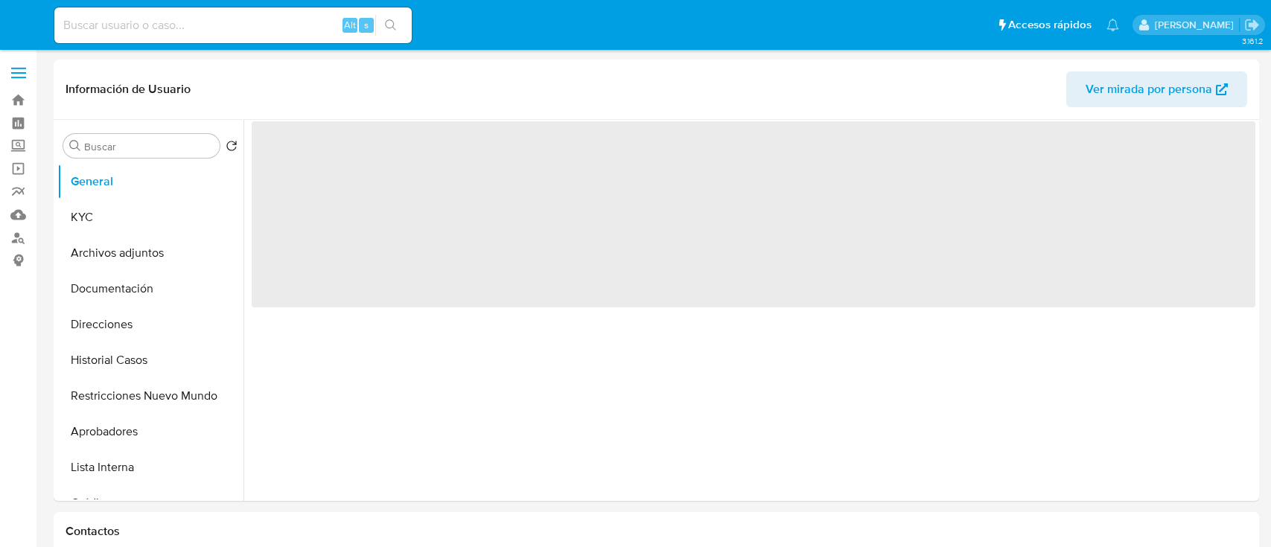
select select "10"
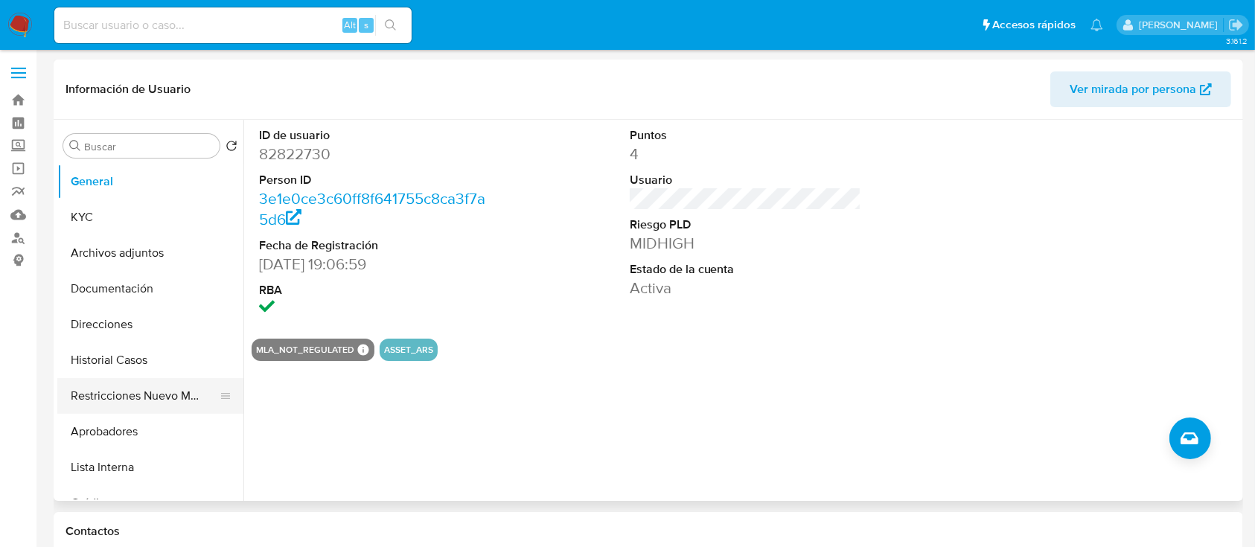
click at [188, 393] on button "Restricciones Nuevo Mundo" at bounding box center [144, 396] width 174 height 36
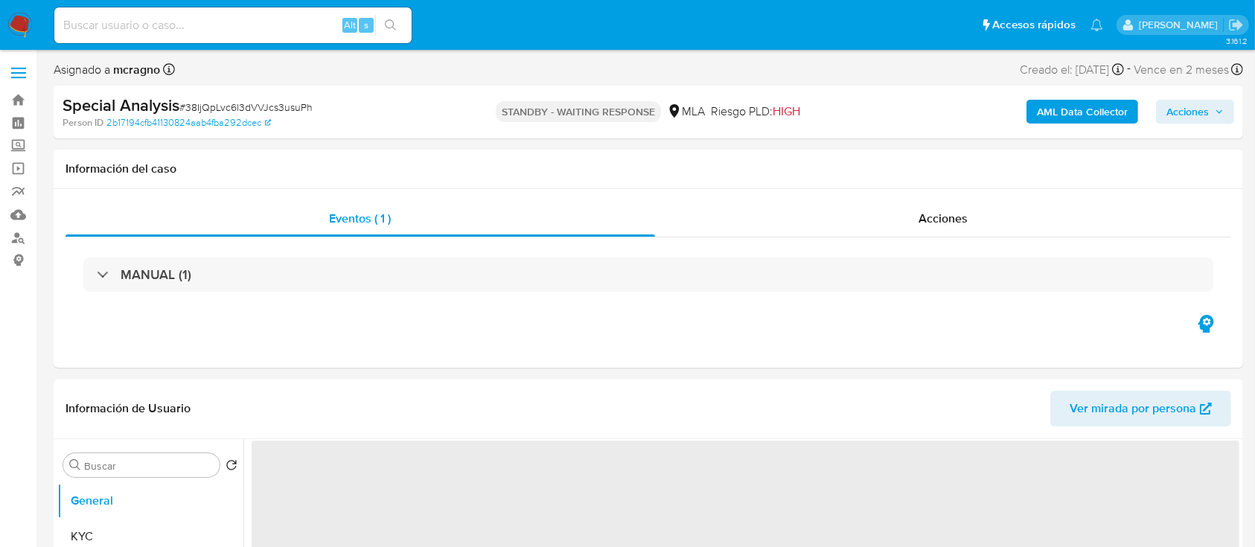
select select "10"
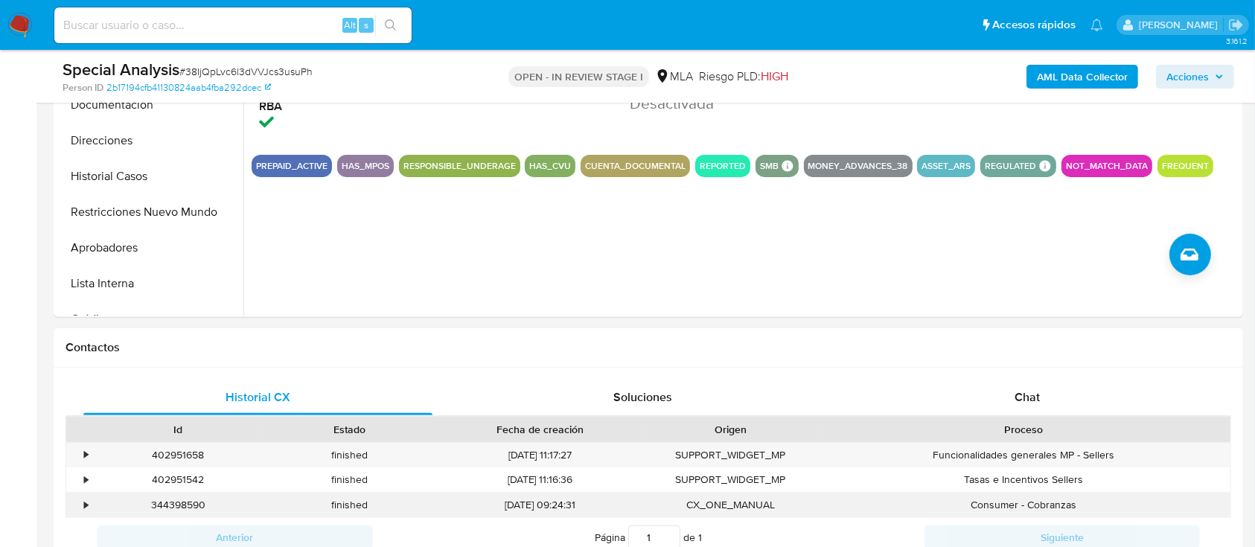
scroll to position [596, 0]
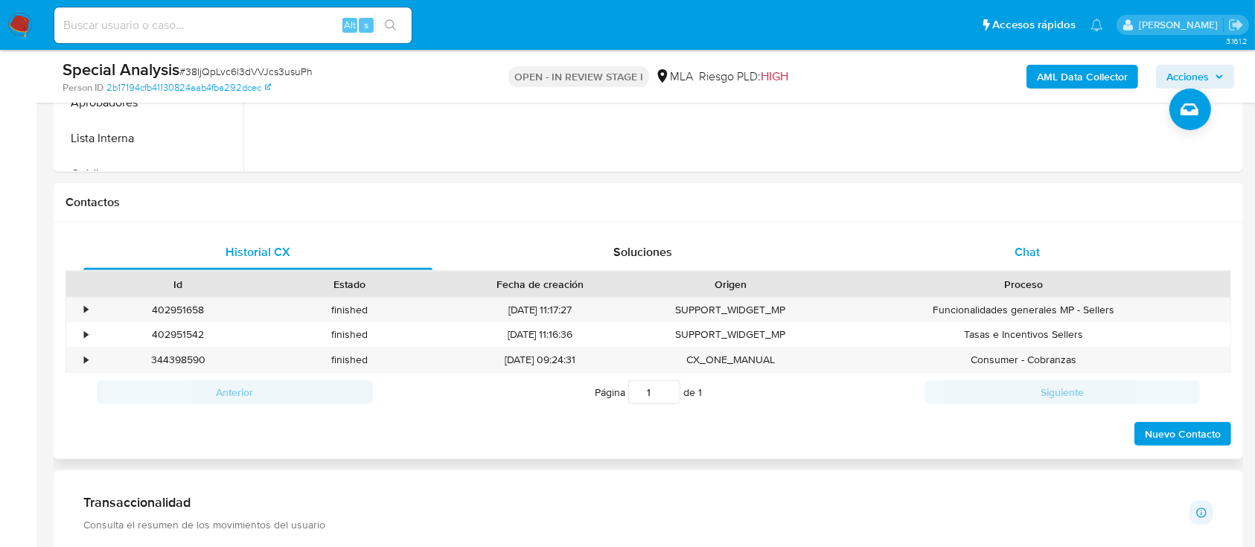
click at [1054, 254] on div "Chat" at bounding box center [1027, 253] width 349 height 36
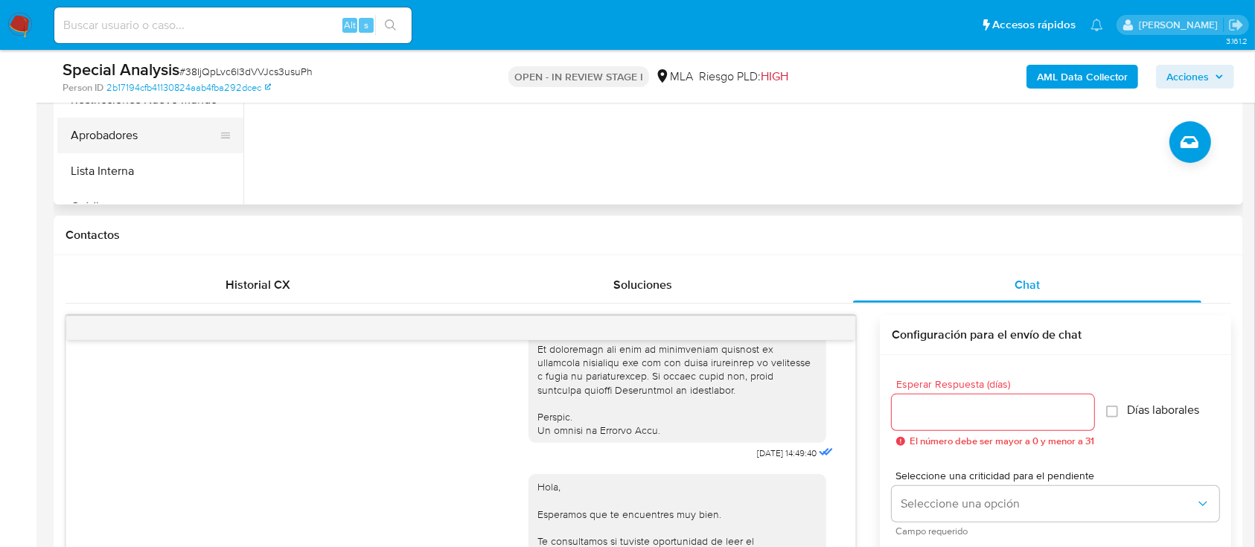
scroll to position [397, 0]
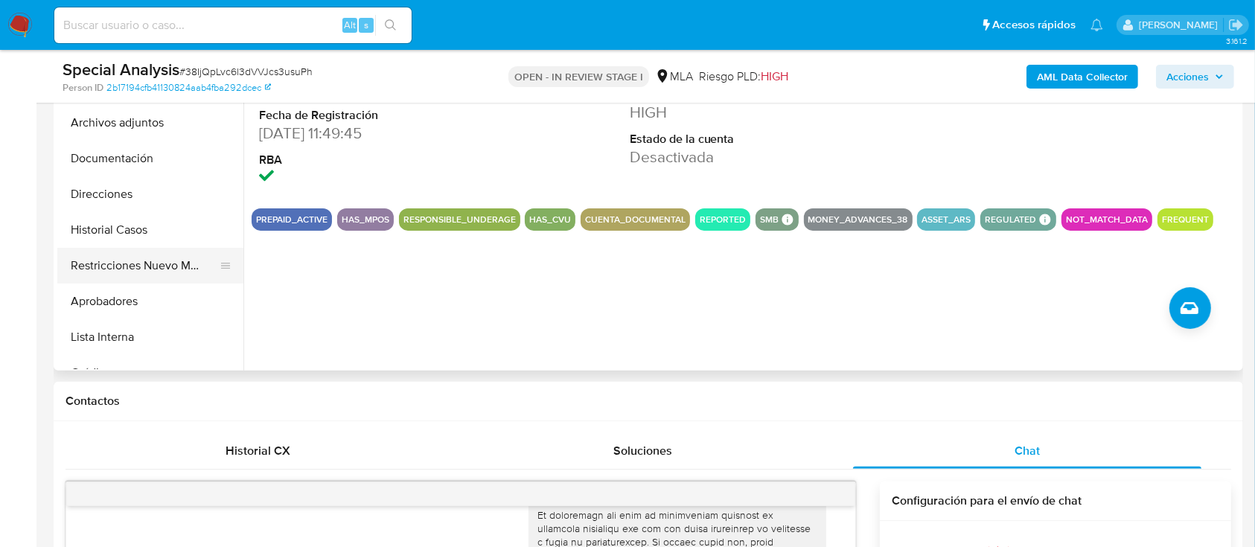
drag, startPoint x: 144, startPoint y: 261, endPoint x: 202, endPoint y: 279, distance: 60.8
click at [146, 262] on button "Restricciones Nuevo Mundo" at bounding box center [144, 266] width 174 height 36
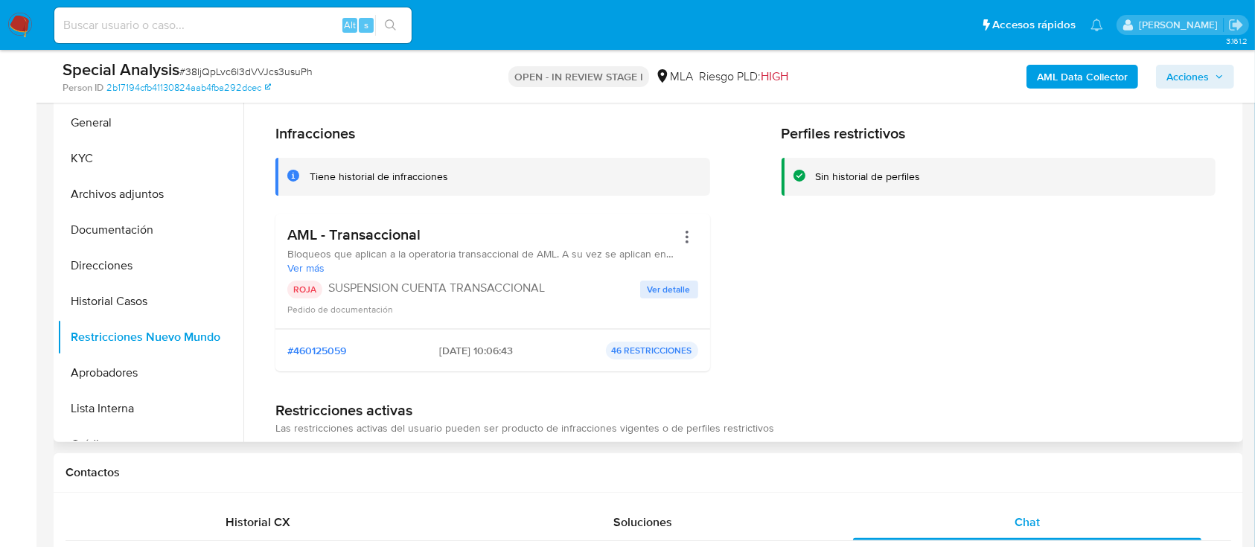
scroll to position [298, 0]
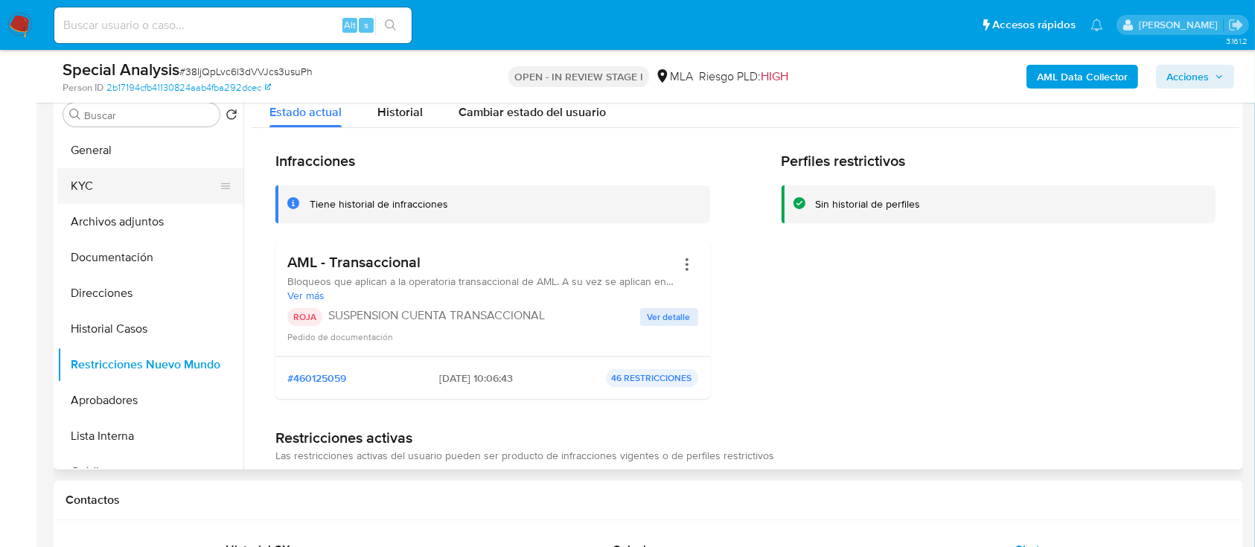
click at [99, 202] on button "KYC" at bounding box center [144, 186] width 174 height 36
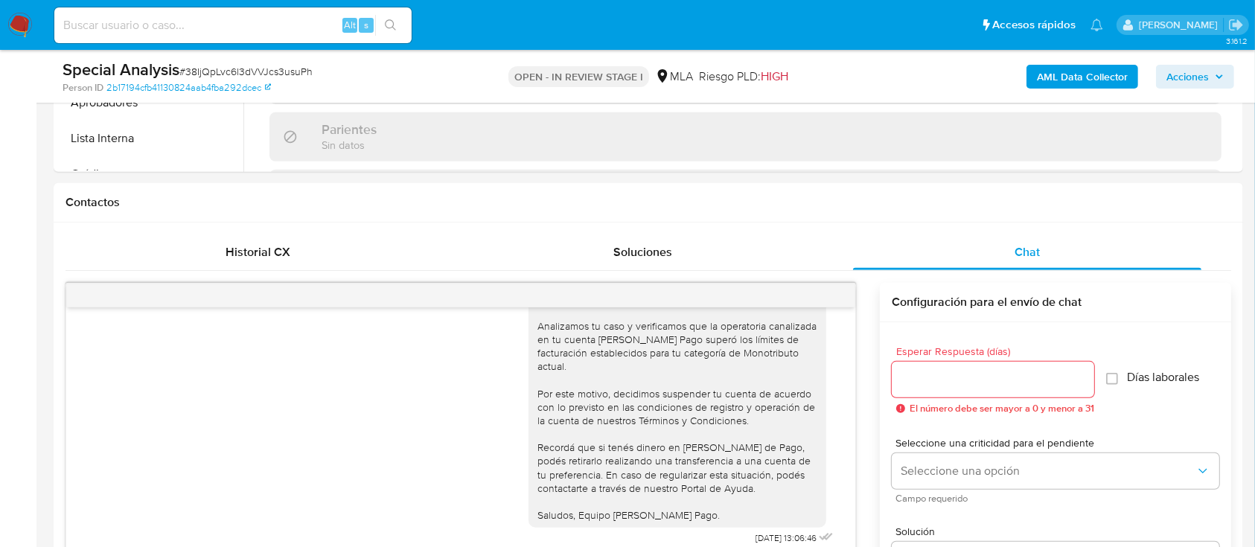
scroll to position [148, 0]
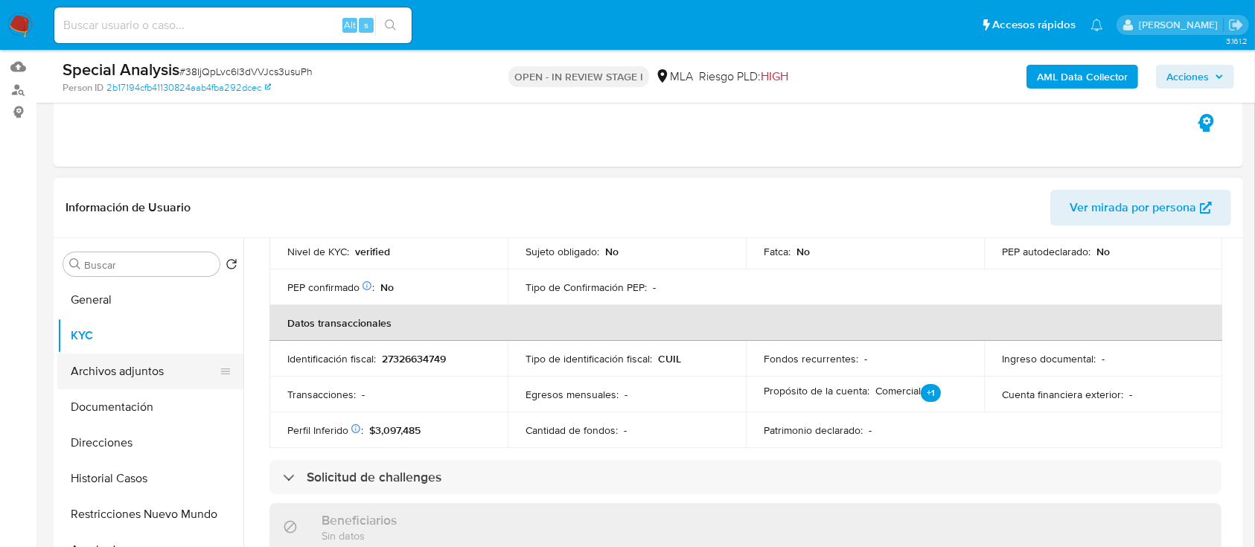
drag, startPoint x: 153, startPoint y: 366, endPoint x: 312, endPoint y: 406, distance: 164.3
click at [153, 368] on button "Archivos adjuntos" at bounding box center [150, 372] width 186 height 36
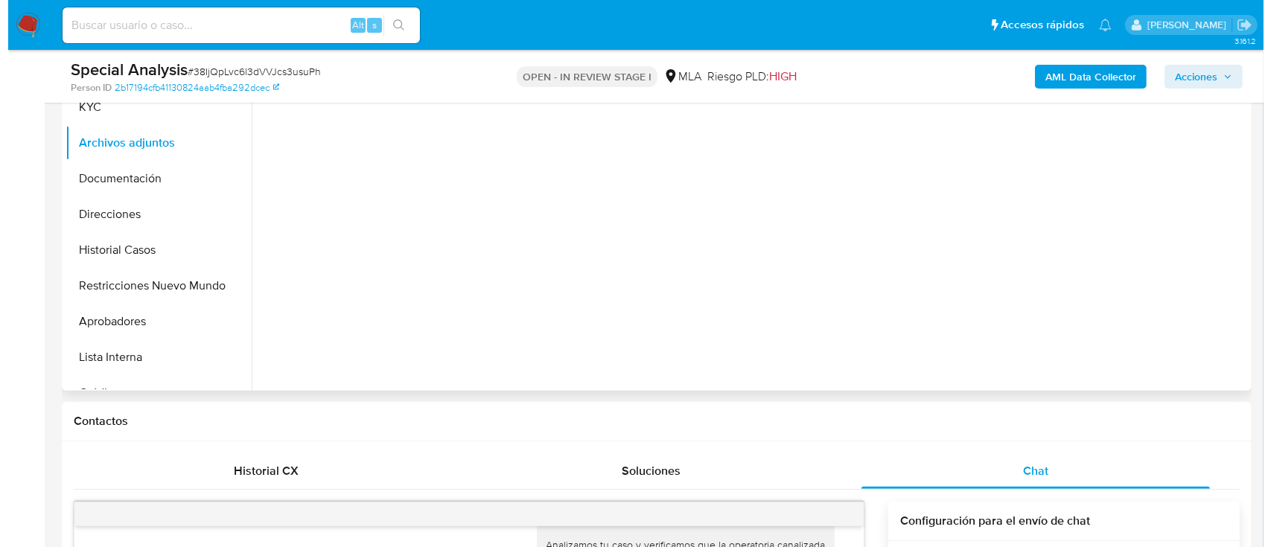
scroll to position [346, 0]
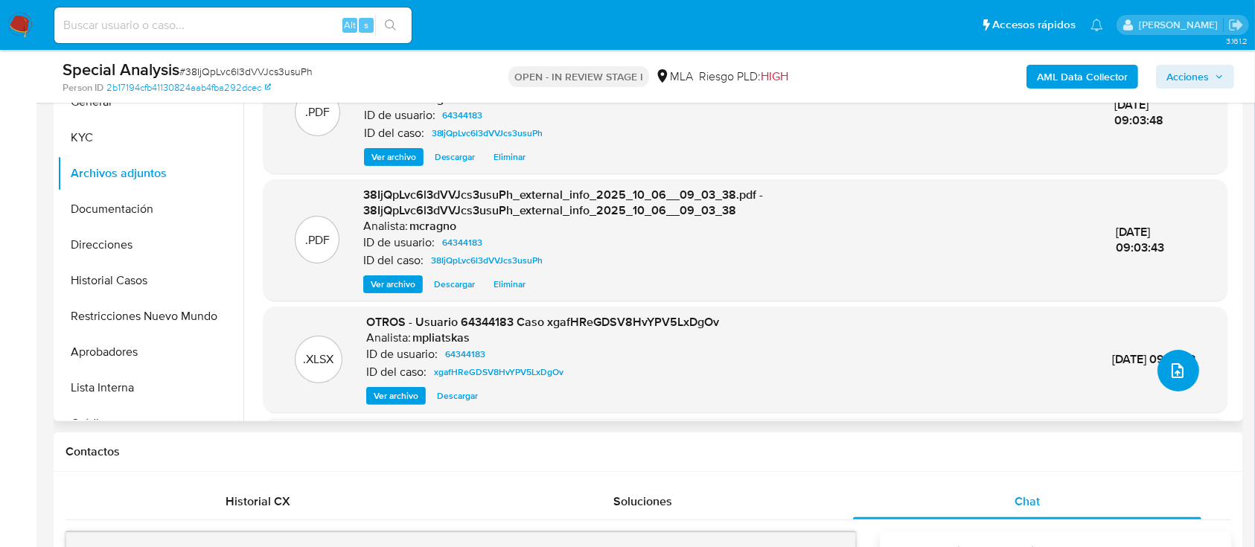
click at [1179, 370] on icon "upload-file" at bounding box center [1178, 371] width 18 height 18
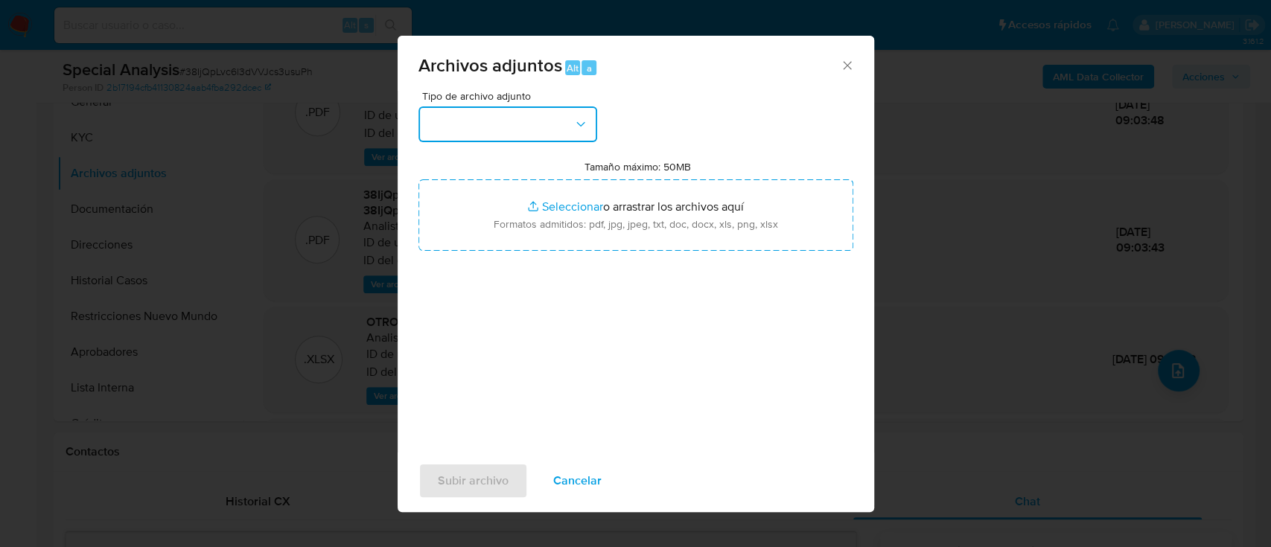
click at [557, 129] on button "button" at bounding box center [507, 124] width 179 height 36
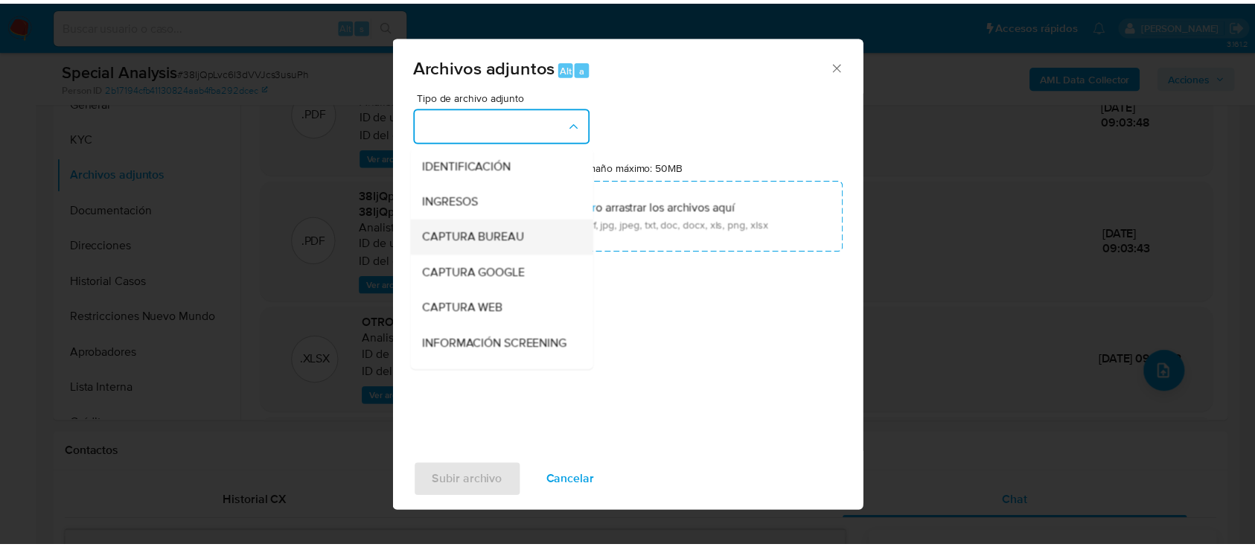
scroll to position [99, 0]
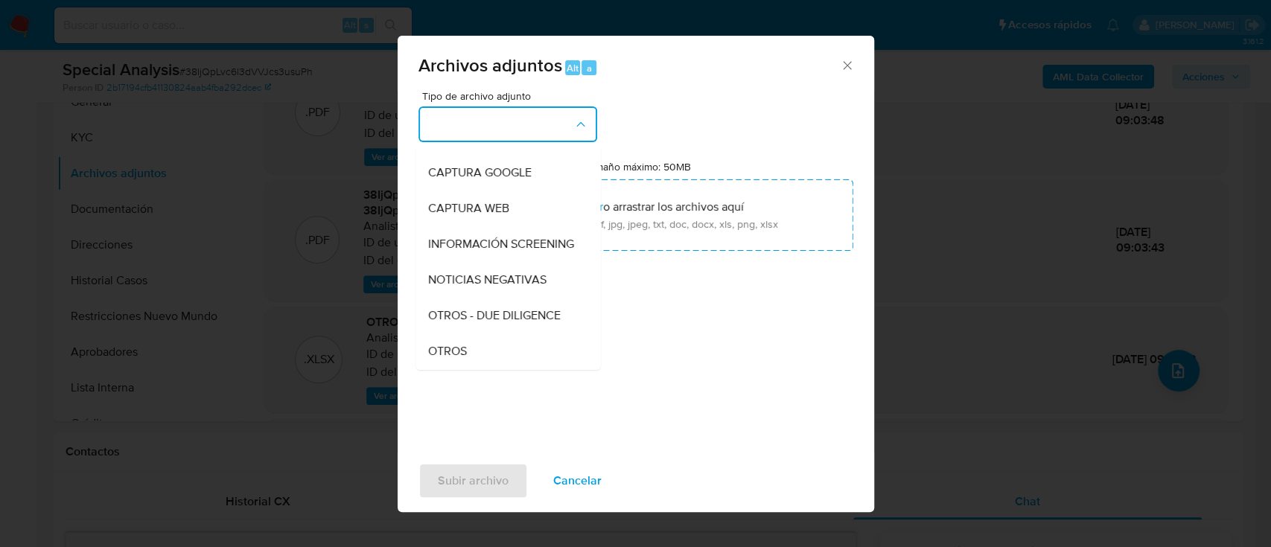
drag, startPoint x: 459, startPoint y: 354, endPoint x: 529, endPoint y: 326, distance: 74.5
click at [461, 354] on div "OTROS" at bounding box center [503, 352] width 152 height 36
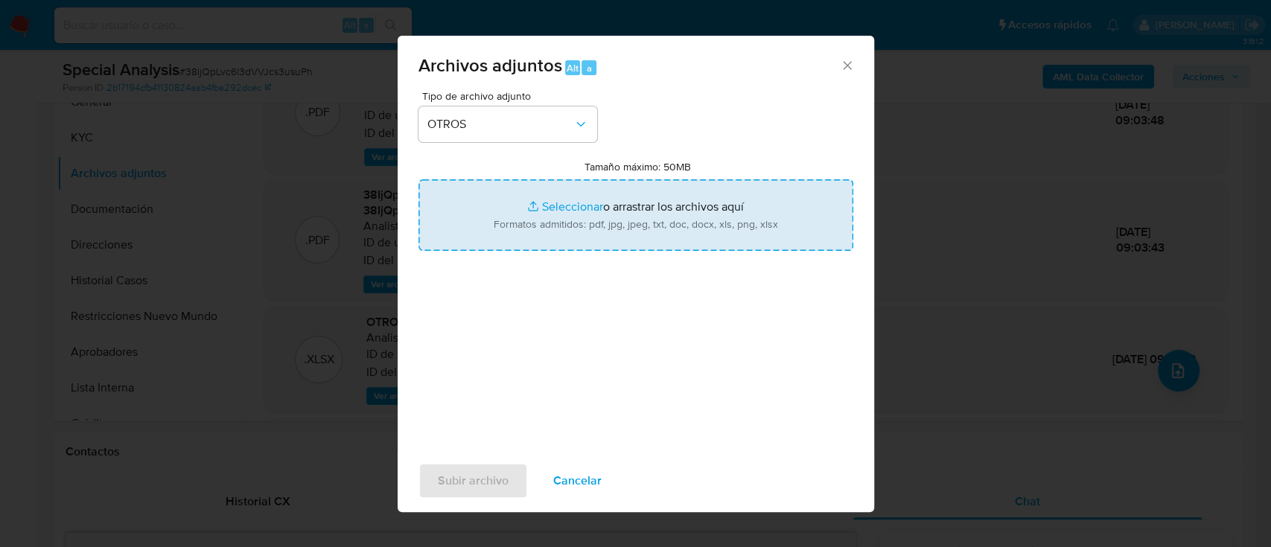
click at [675, 183] on input "Tamaño máximo: 50MB Seleccionar archivos" at bounding box center [635, 214] width 435 height 71
type input "C:\fakepath\64344183 - Movimientos.xlsx"
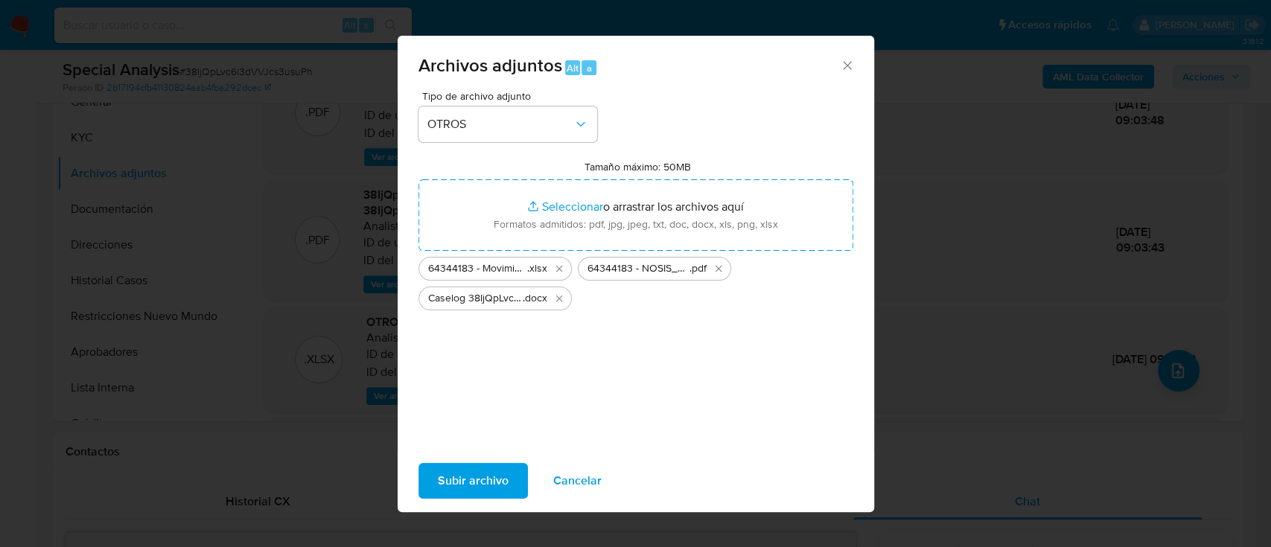
click at [465, 490] on span "Subir archivo" at bounding box center [473, 481] width 71 height 33
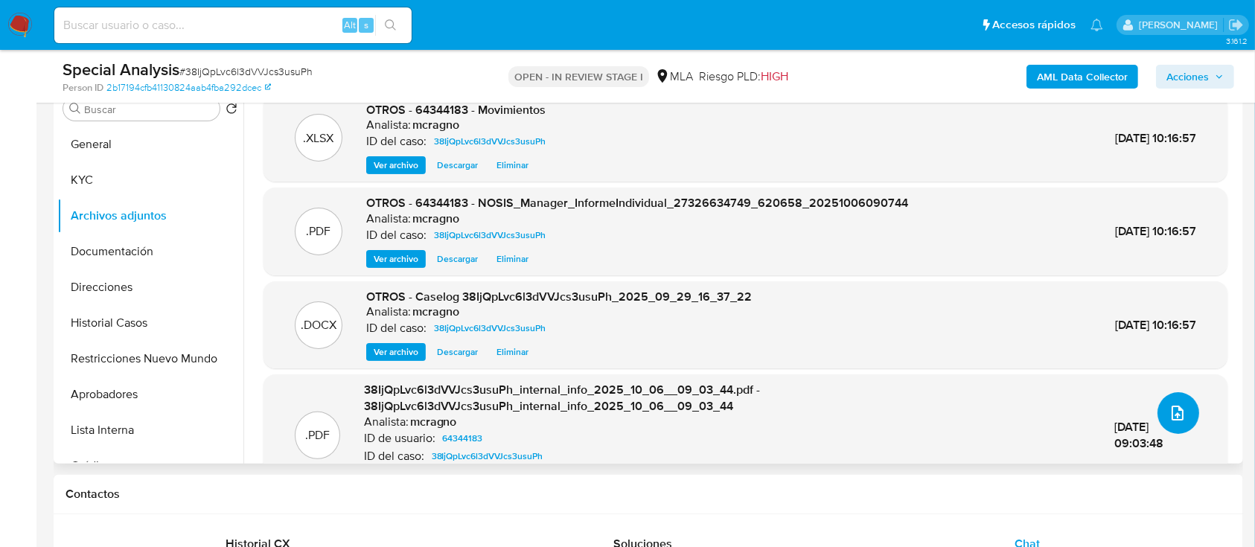
scroll to position [247, 0]
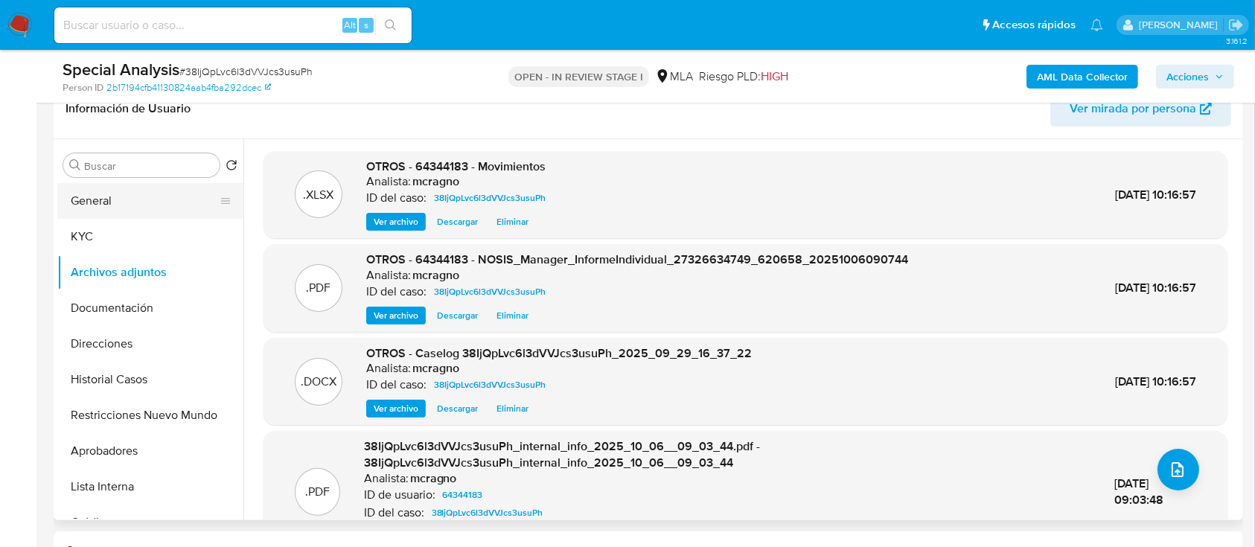
click at [107, 194] on button "General" at bounding box center [144, 201] width 174 height 36
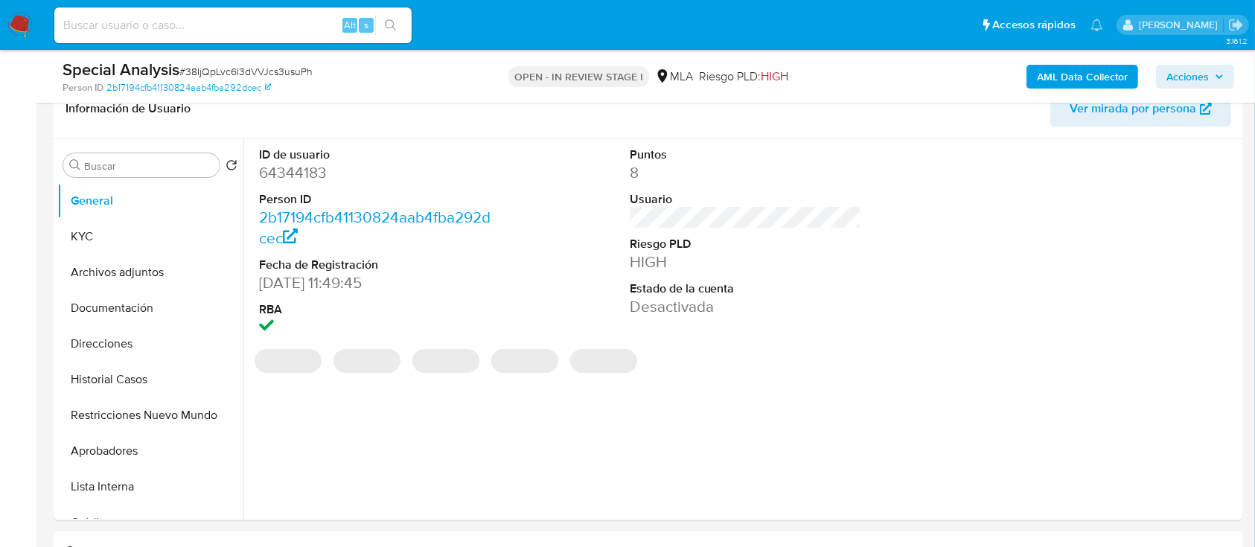
drag, startPoint x: 1198, startPoint y: 75, endPoint x: 1100, endPoint y: 89, distance: 98.4
click at [1197, 75] on span "Acciones" at bounding box center [1188, 77] width 42 height 24
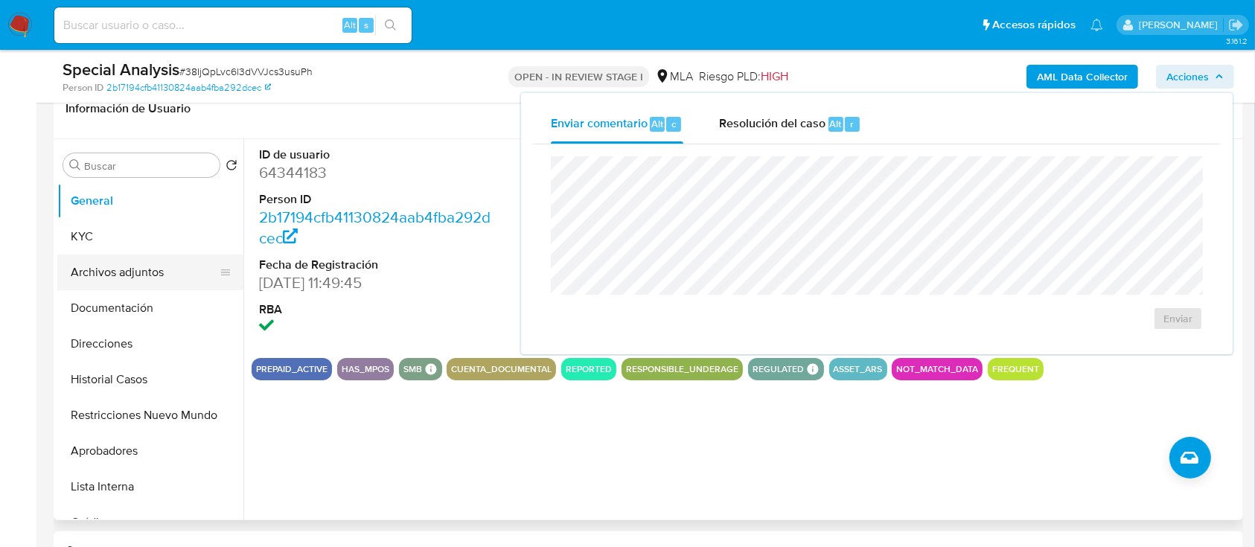
click at [149, 270] on button "Archivos adjuntos" at bounding box center [144, 273] width 174 height 36
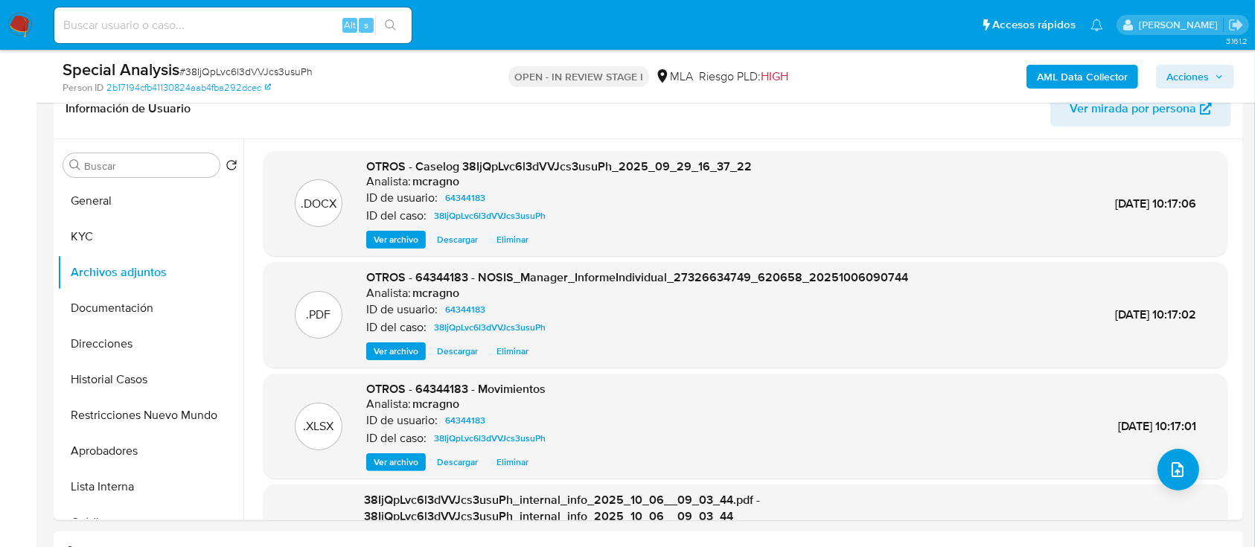
click at [1199, 77] on span "Acciones" at bounding box center [1188, 77] width 42 height 24
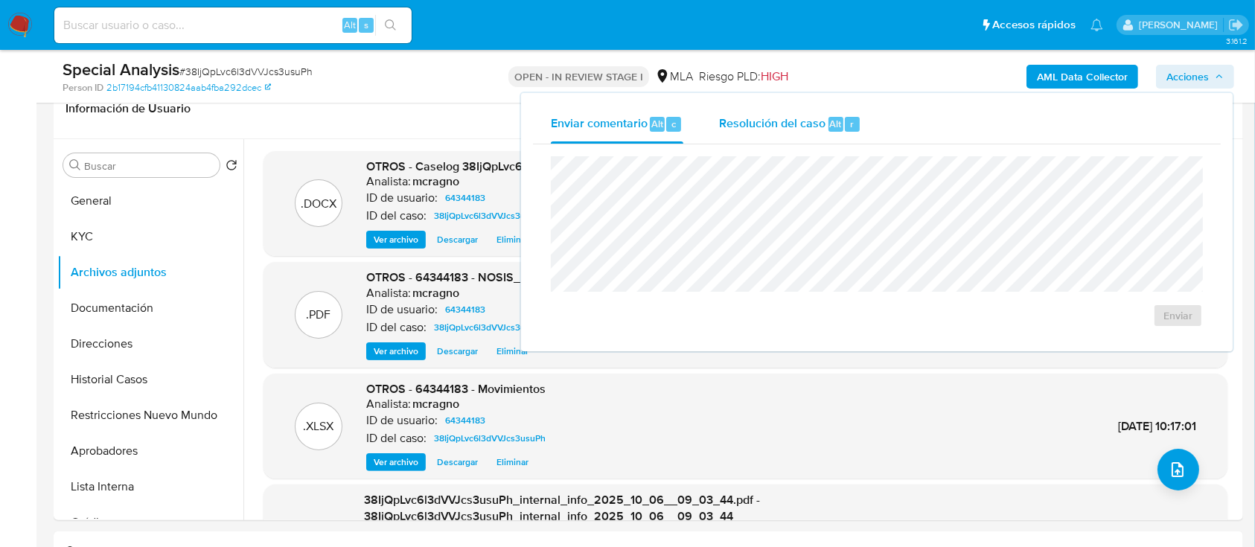
click at [797, 124] on span "Resolución del caso" at bounding box center [772, 123] width 106 height 17
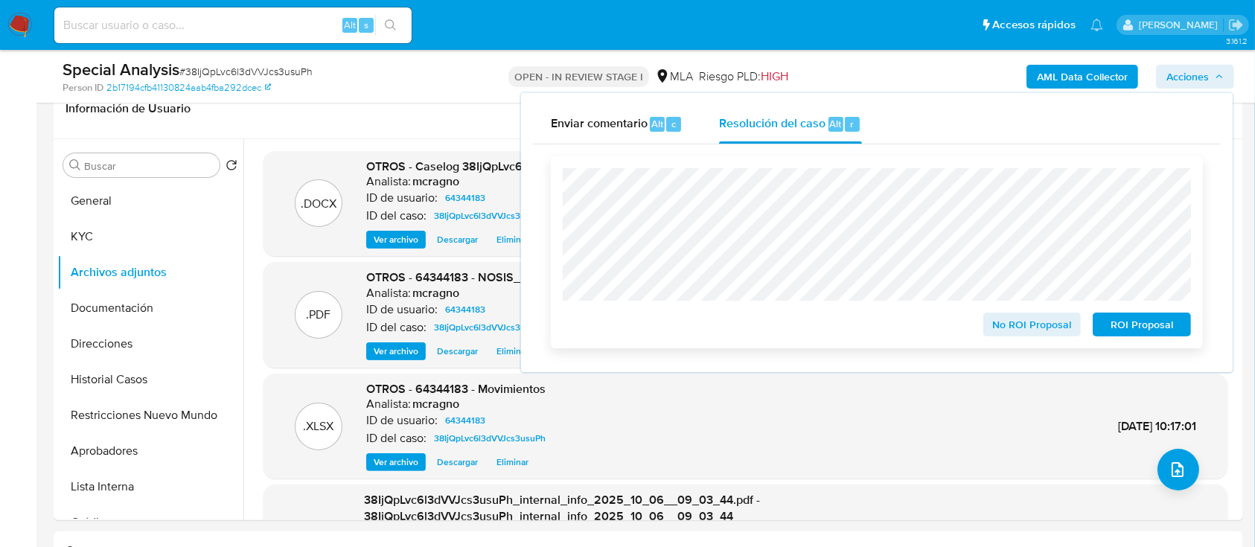
click at [1135, 322] on span "ROI Proposal" at bounding box center [1141, 324] width 77 height 21
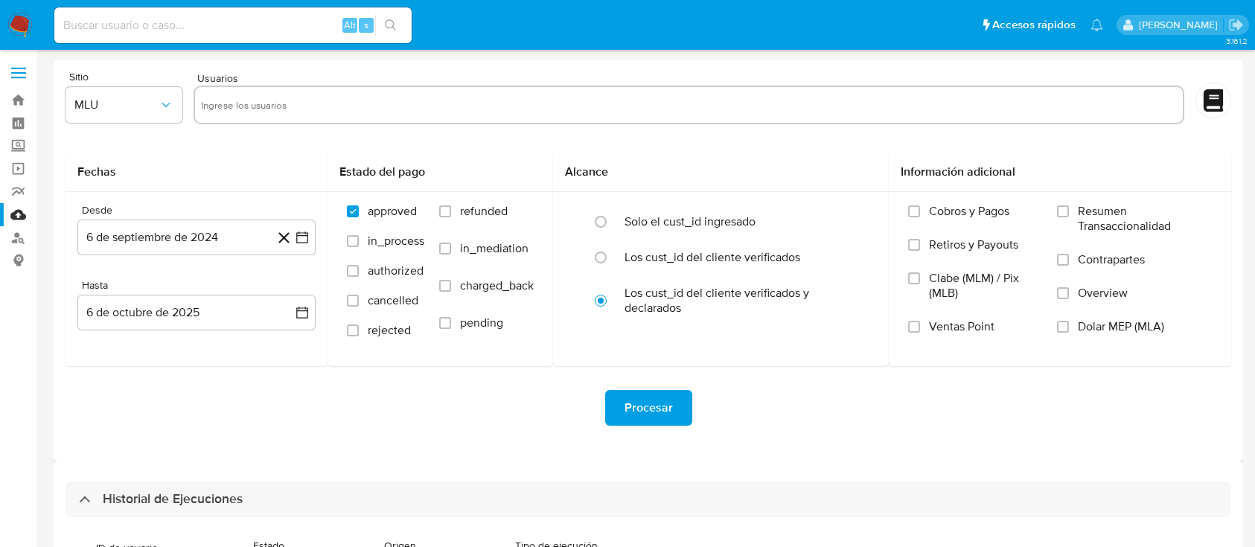
select select "10"
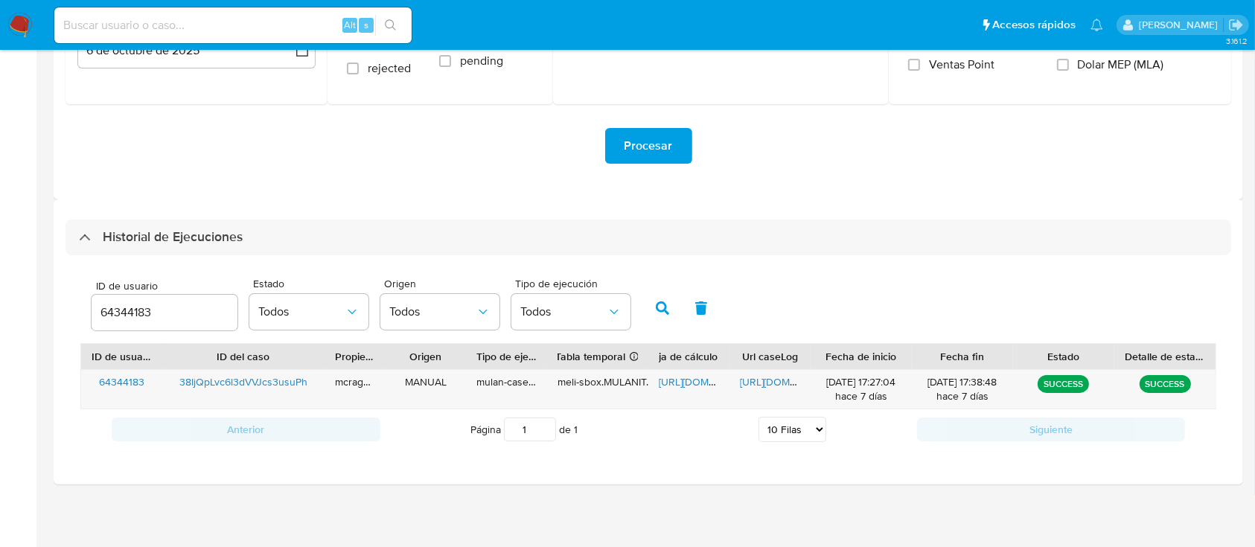
click at [139, 328] on div "64344183" at bounding box center [165, 313] width 146 height 36
click at [135, 310] on input "64344183" at bounding box center [165, 312] width 146 height 19
drag, startPoint x: 135, startPoint y: 311, endPoint x: 625, endPoint y: 332, distance: 489.6
click at [137, 311] on input "64344183" at bounding box center [165, 312] width 146 height 19
paste input "55537205"
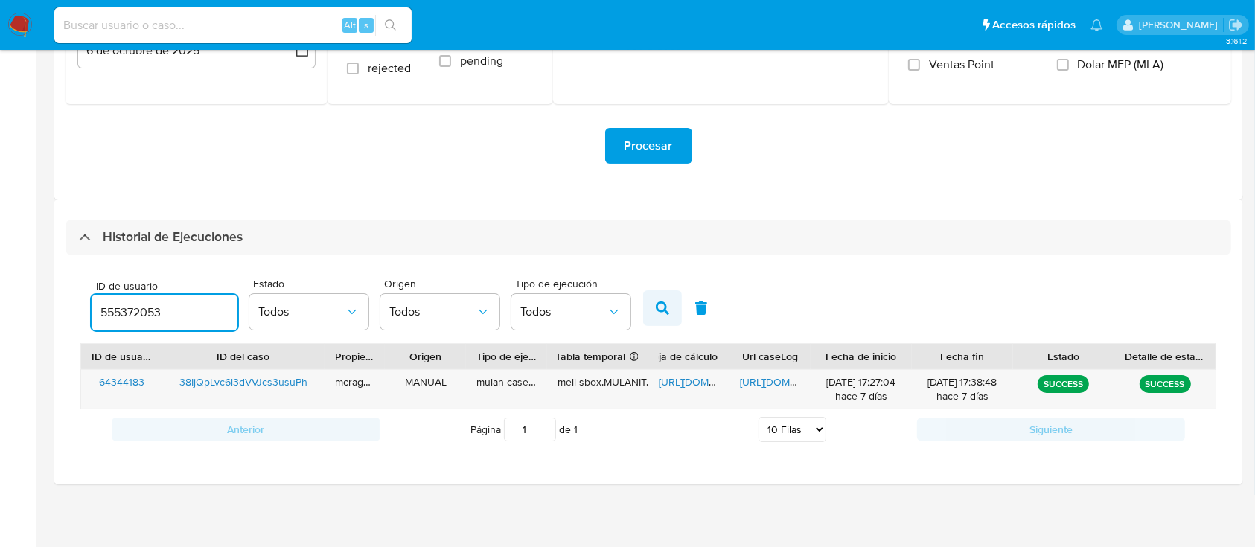
type input "555372053"
click at [663, 309] on icon "button" at bounding box center [662, 308] width 13 height 13
click at [684, 383] on span "[URL][DOMAIN_NAME]" at bounding box center [710, 381] width 103 height 15
click at [779, 387] on span "[URL][DOMAIN_NAME]" at bounding box center [791, 381] width 103 height 15
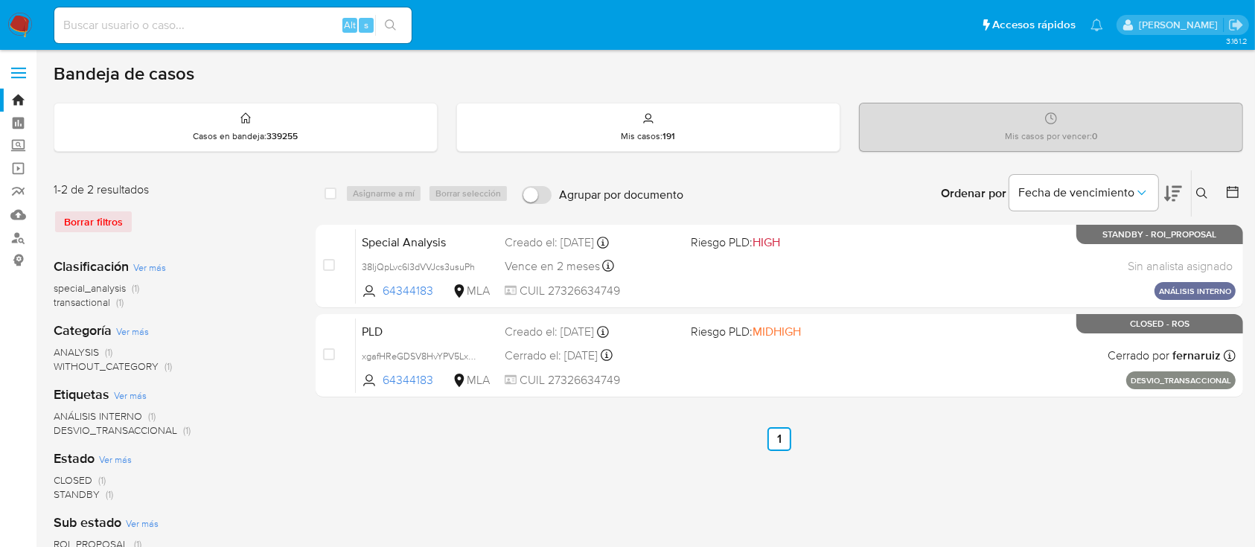
click at [1207, 192] on icon at bounding box center [1202, 194] width 12 height 12
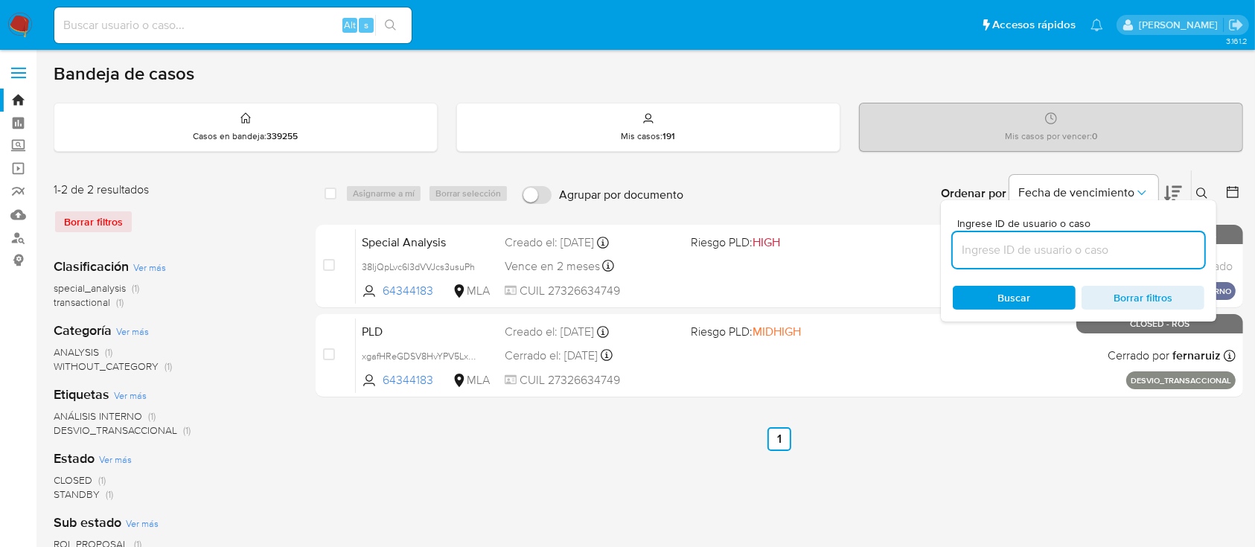
click at [1101, 245] on input at bounding box center [1079, 249] width 252 height 19
type input "555372053"
click at [1205, 188] on icon at bounding box center [1202, 194] width 12 height 12
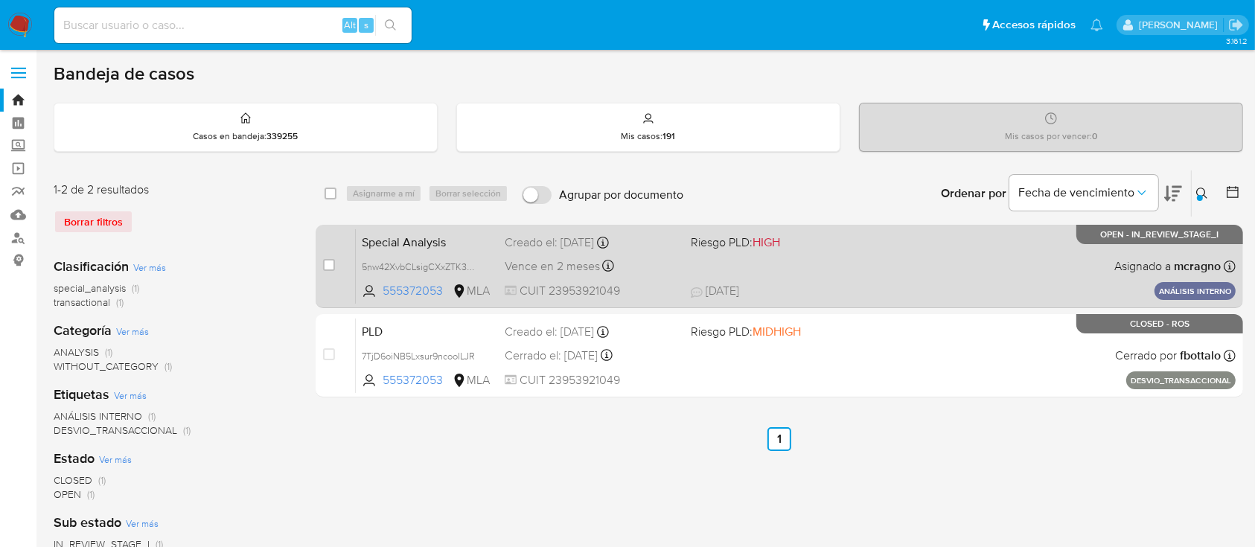
click at [954, 267] on div "Special Analysis 5nw42XvbCLsigCXxZTK3WPAb 555372053 MLA Riesgo PLD: HIGH Creado…" at bounding box center [796, 266] width 880 height 75
click at [328, 264] on input "checkbox" at bounding box center [329, 265] width 12 height 12
checkbox input "true"
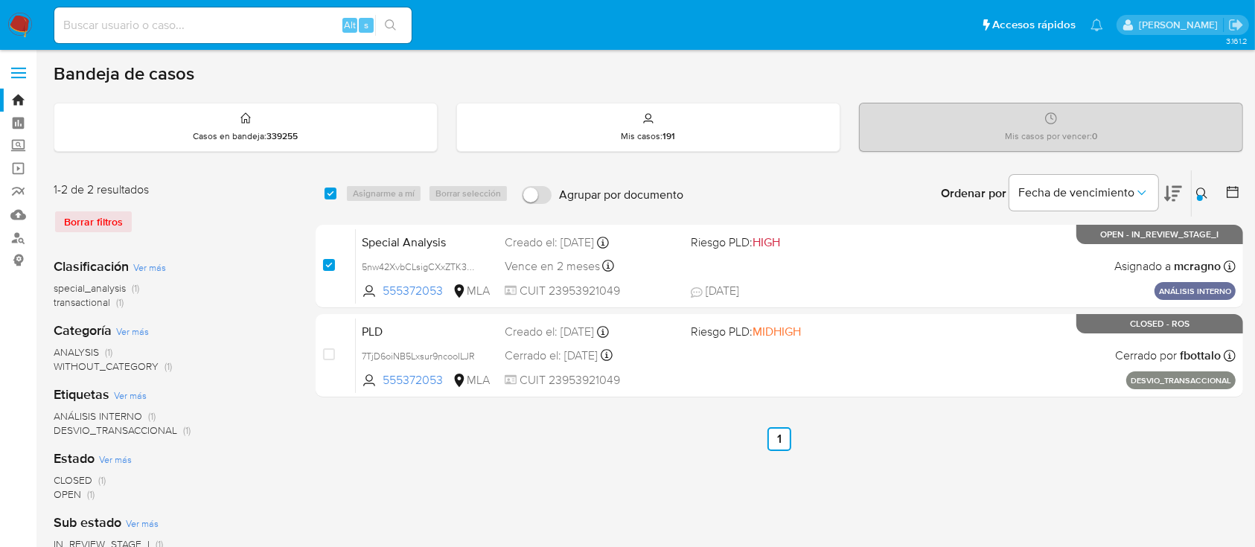
checkbox input "true"
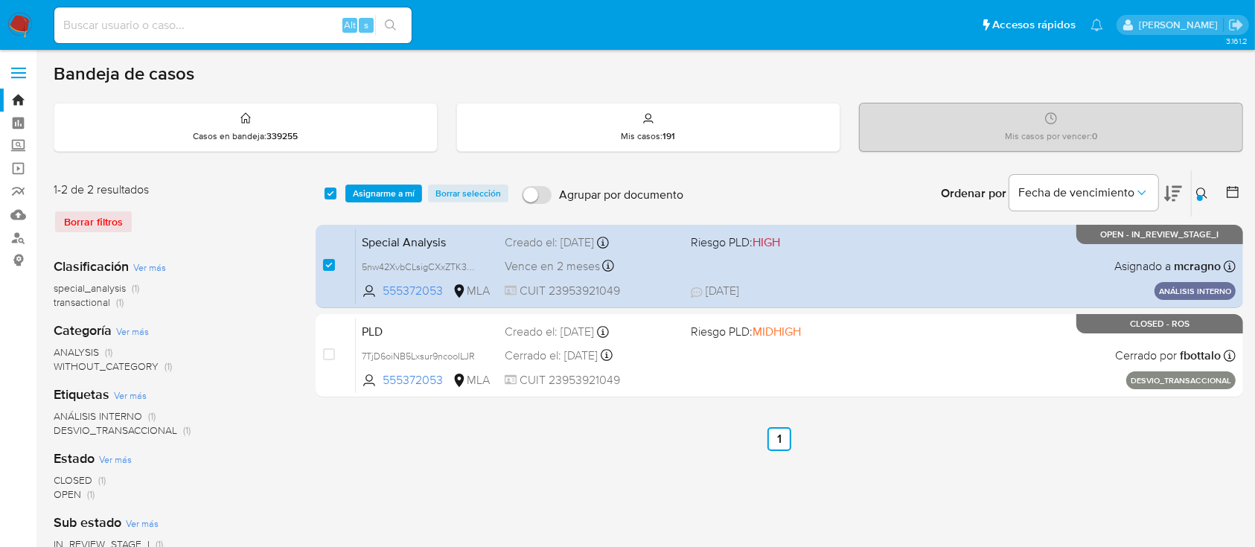
click at [396, 182] on div "select-all-cases-checkbox Asignarme a mí Borrar selección Agrupar por documento…" at bounding box center [780, 193] width 928 height 46
click at [405, 191] on span "Asignarme a mí" at bounding box center [384, 193] width 62 height 15
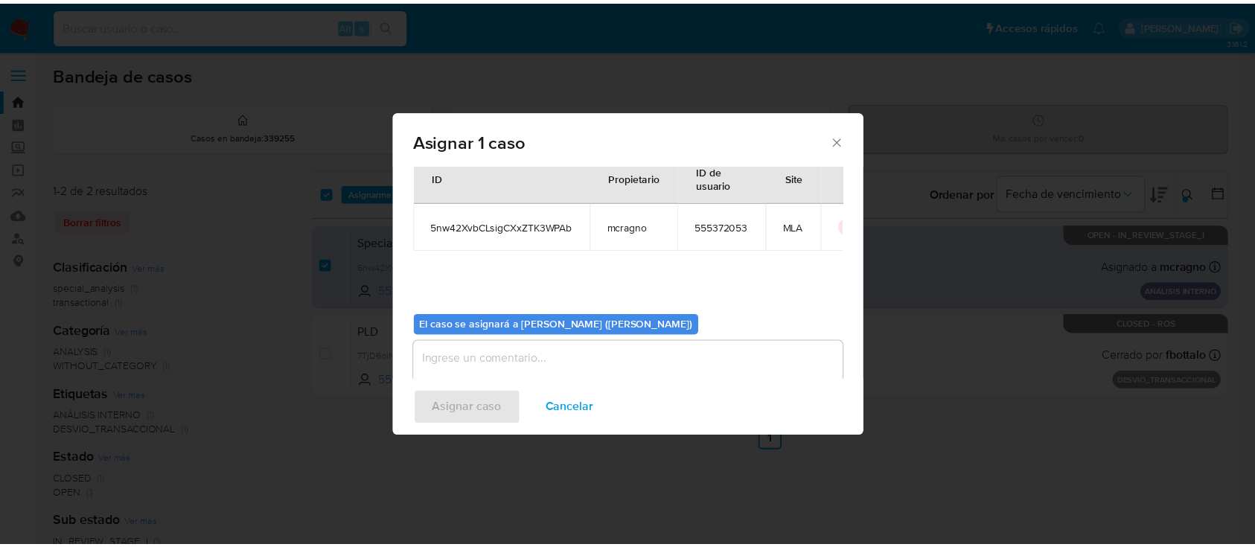
scroll to position [76, 0]
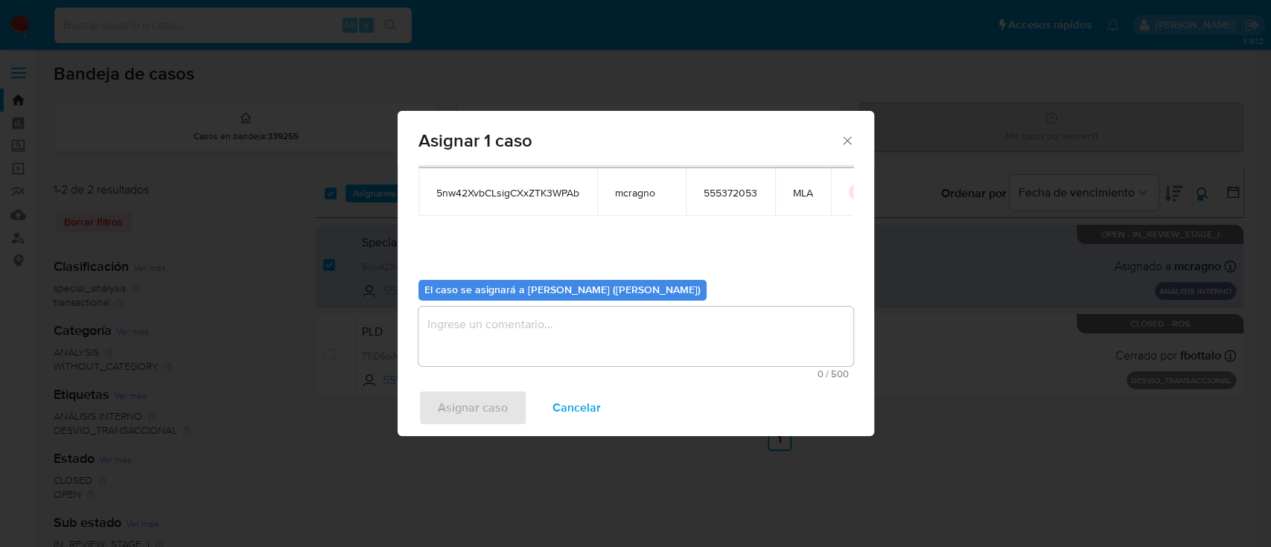
click at [514, 325] on textarea "assign-modal" at bounding box center [635, 337] width 435 height 60
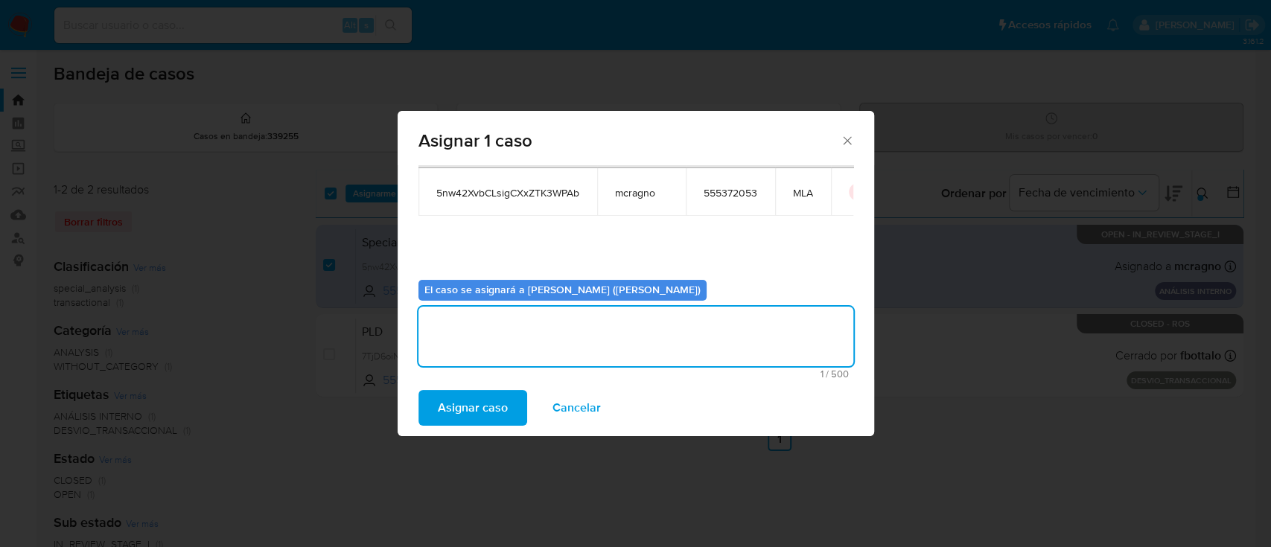
click at [481, 414] on span "Asignar caso" at bounding box center [473, 408] width 70 height 33
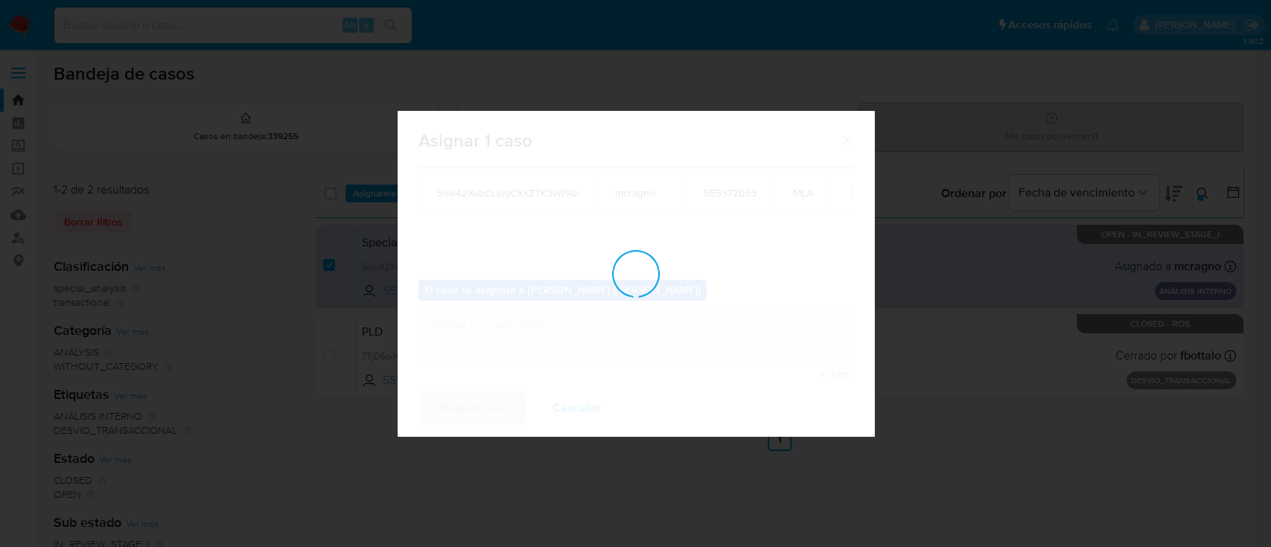
checkbox input "false"
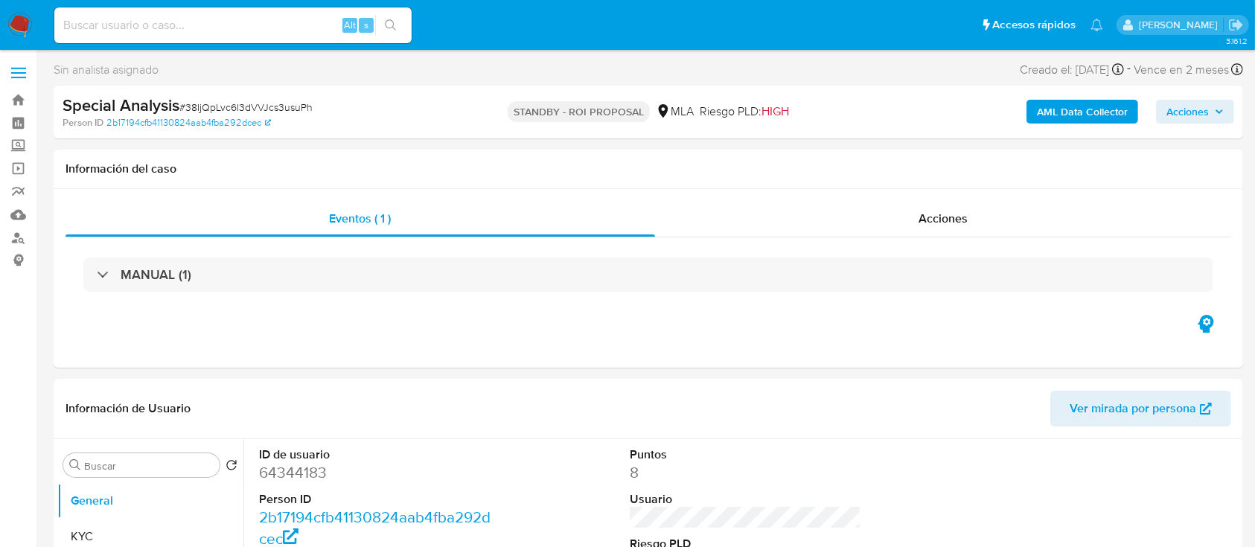
select select "10"
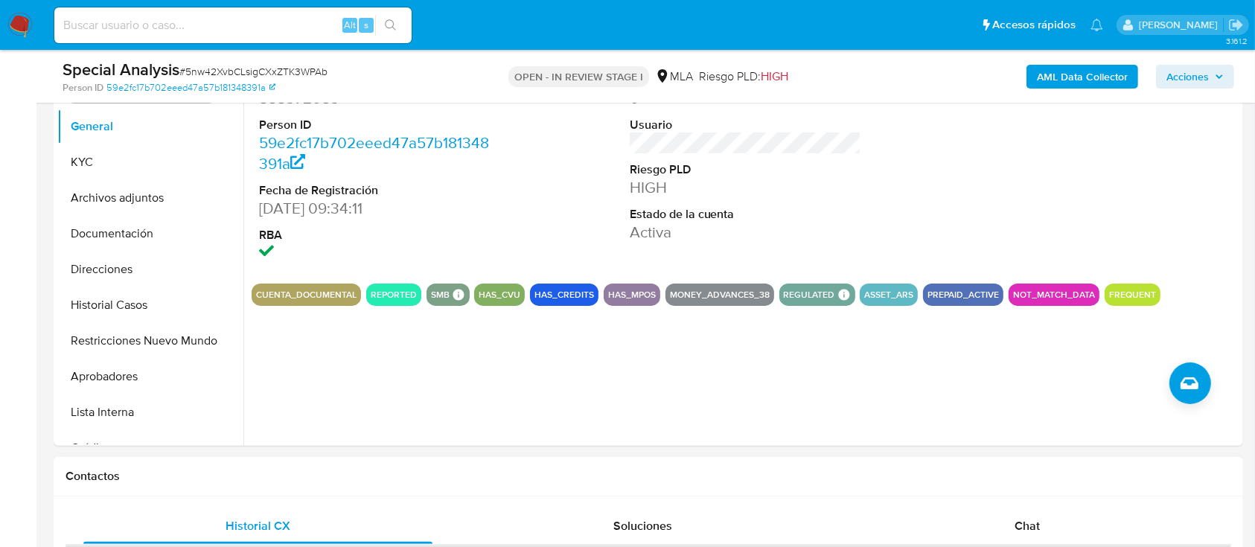
scroll to position [596, 0]
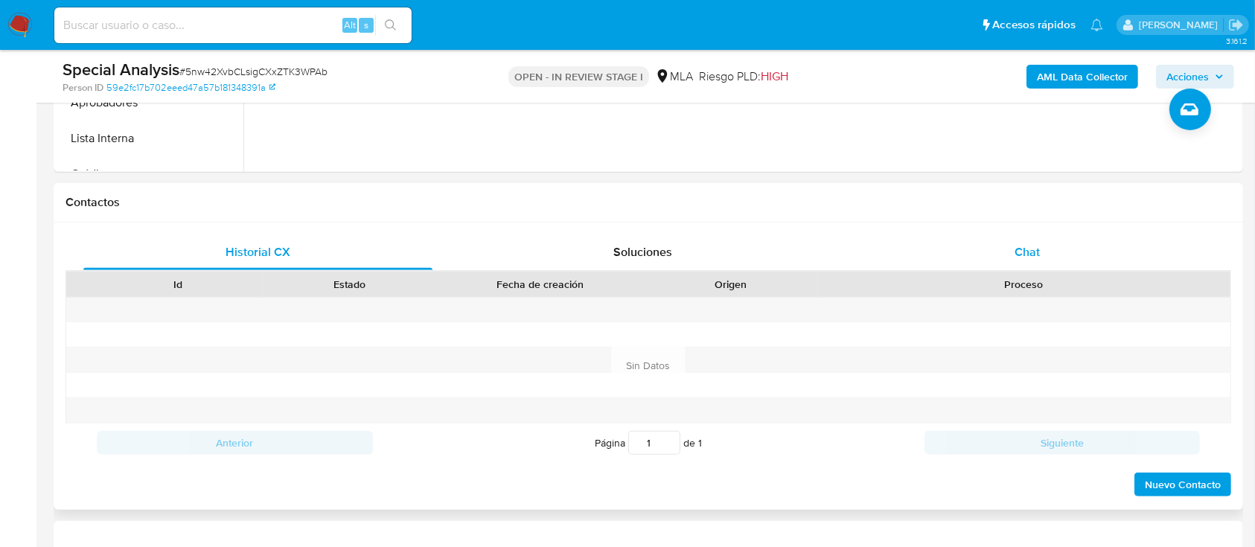
click at [1057, 254] on div "Chat" at bounding box center [1027, 253] width 349 height 36
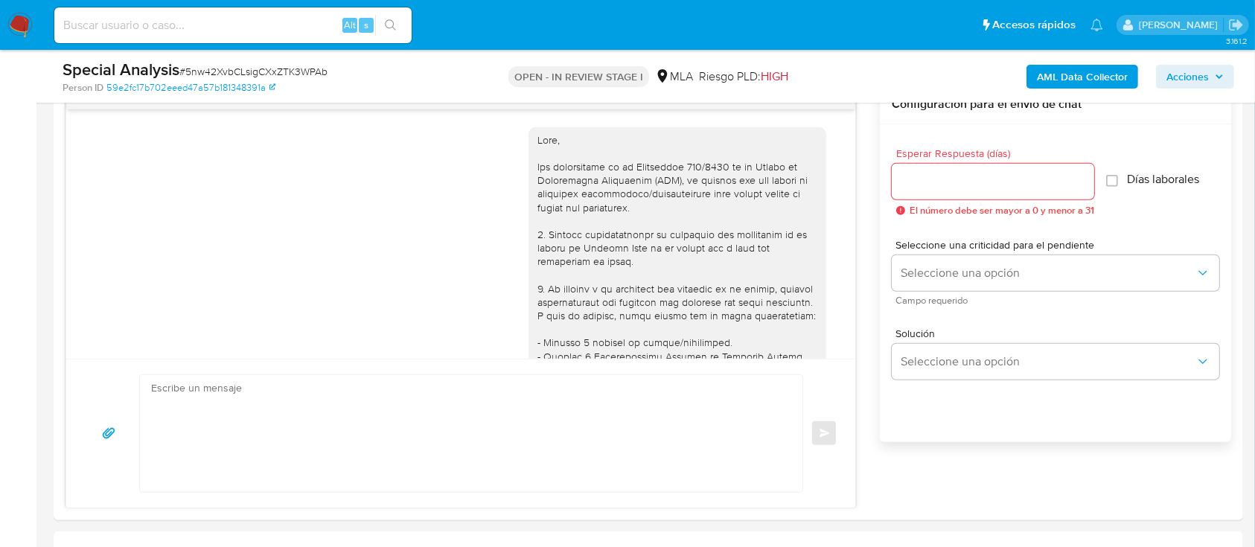
scroll to position [690, 0]
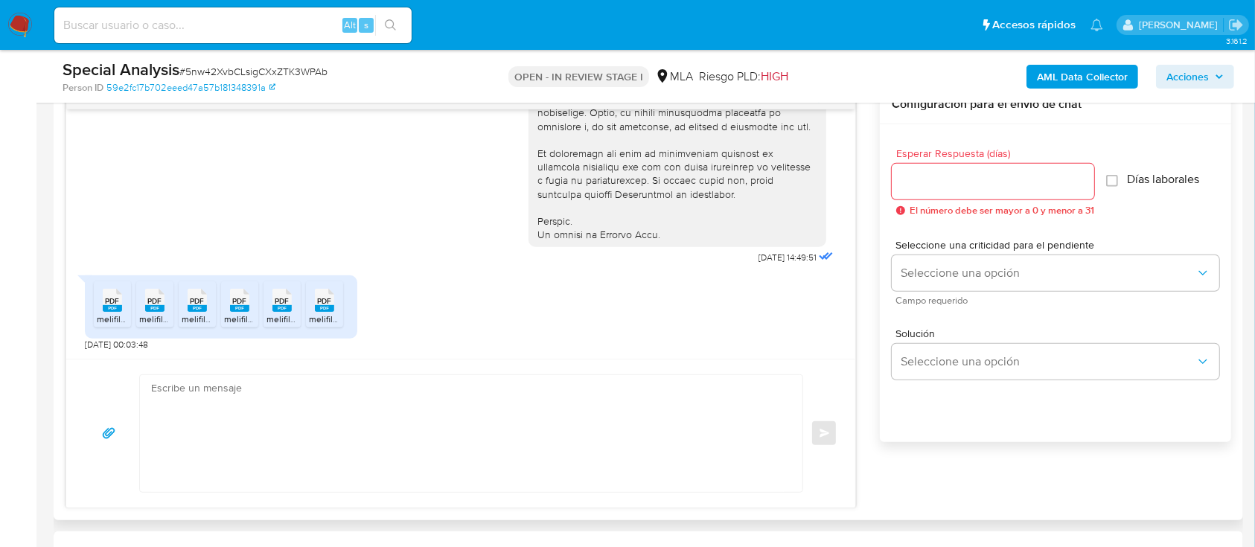
drag, startPoint x: 121, startPoint y: 307, endPoint x: 153, endPoint y: 307, distance: 31.3
click at [121, 307] on rect at bounding box center [112, 308] width 19 height 7
click at [156, 307] on rect at bounding box center [154, 308] width 19 height 7
drag, startPoint x: 203, startPoint y: 297, endPoint x: 251, endPoint y: 299, distance: 47.7
click at [203, 297] on span "PDF" at bounding box center [198, 301] width 14 height 10
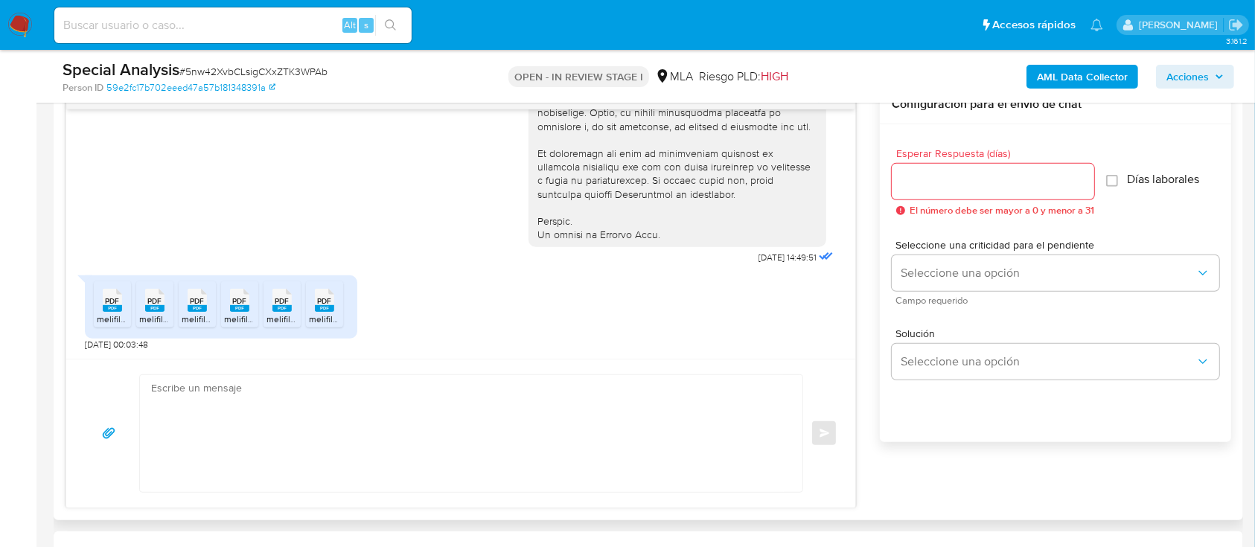
drag, startPoint x: 243, startPoint y: 304, endPoint x: 293, endPoint y: 309, distance: 49.4
click at [243, 304] on span "PDF" at bounding box center [240, 301] width 14 height 10
drag, startPoint x: 293, startPoint y: 309, endPoint x: 320, endPoint y: 307, distance: 27.6
click at [293, 309] on div "PDF PDF" at bounding box center [282, 298] width 31 height 29
click at [333, 306] on rect at bounding box center [324, 308] width 19 height 7
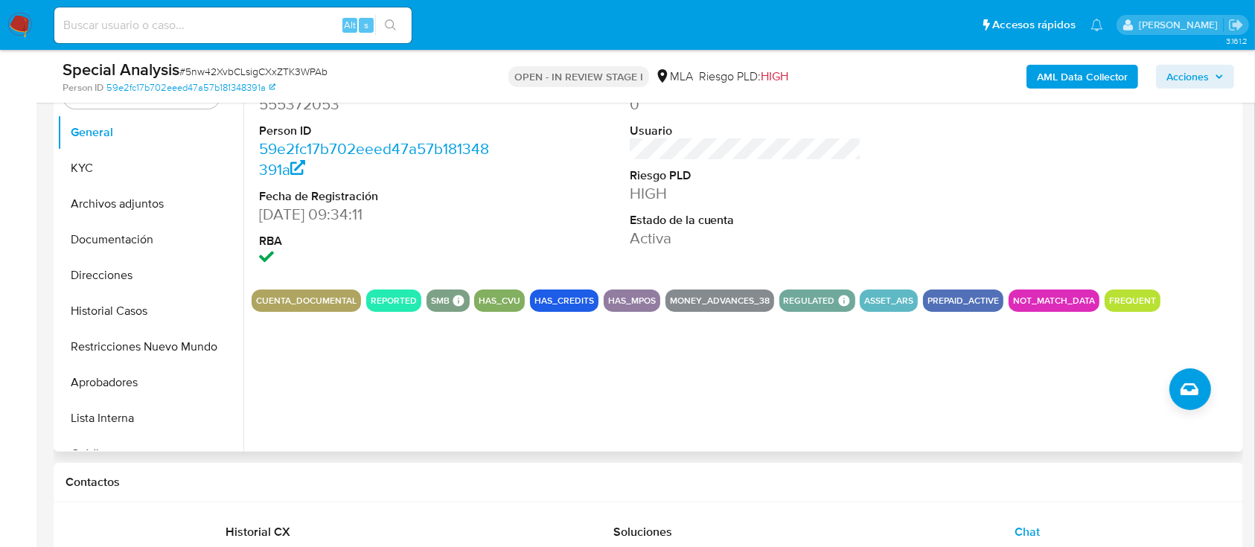
scroll to position [298, 0]
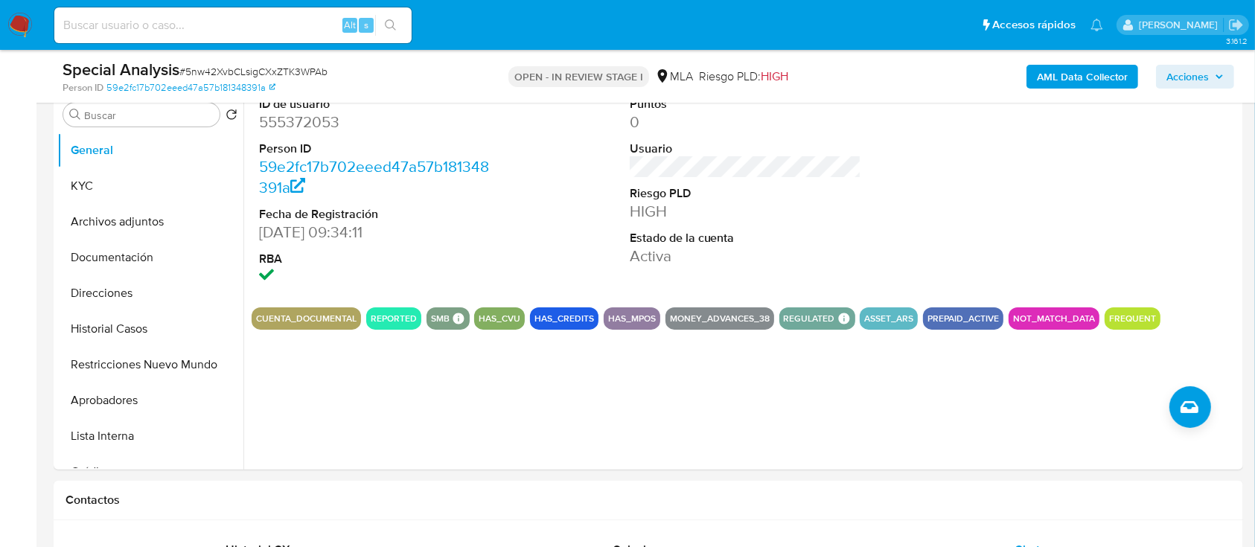
click at [1080, 68] on b "AML Data Collector" at bounding box center [1082, 77] width 91 height 24
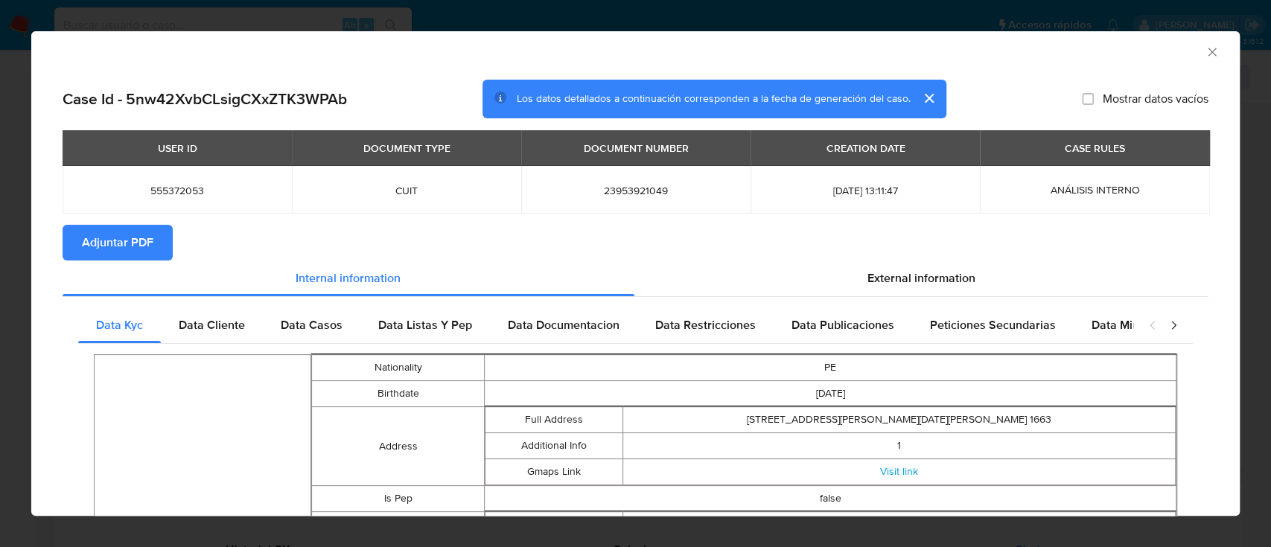
click at [155, 229] on button "Adjuntar PDF" at bounding box center [118, 243] width 110 height 36
click at [1205, 52] on icon "Cerrar ventana" at bounding box center [1212, 52] width 15 height 15
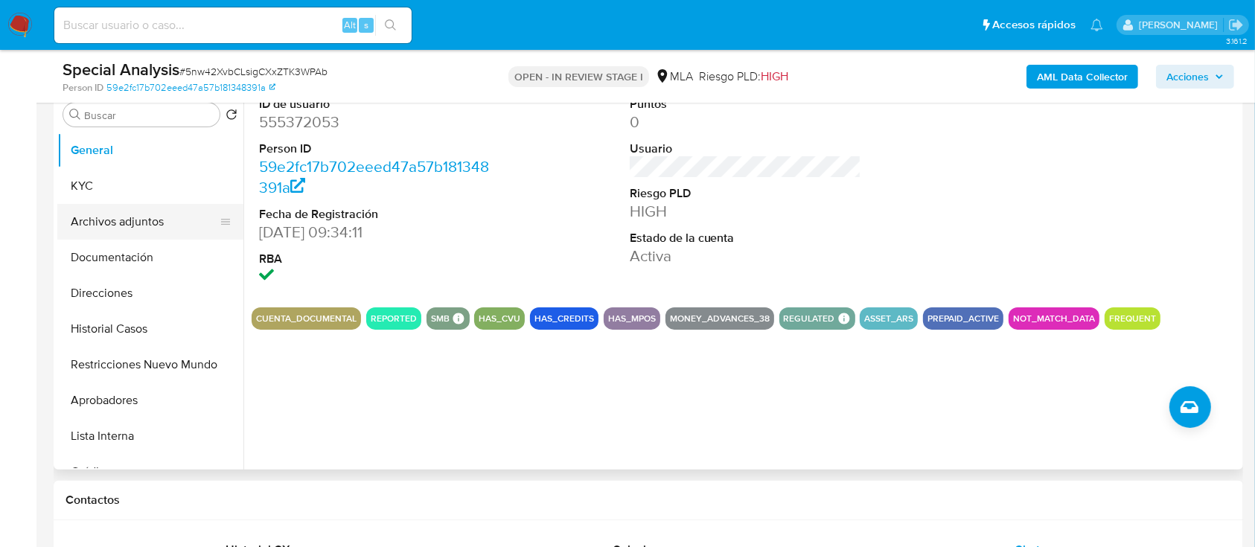
click at [182, 206] on button "Archivos adjuntos" at bounding box center [144, 222] width 174 height 36
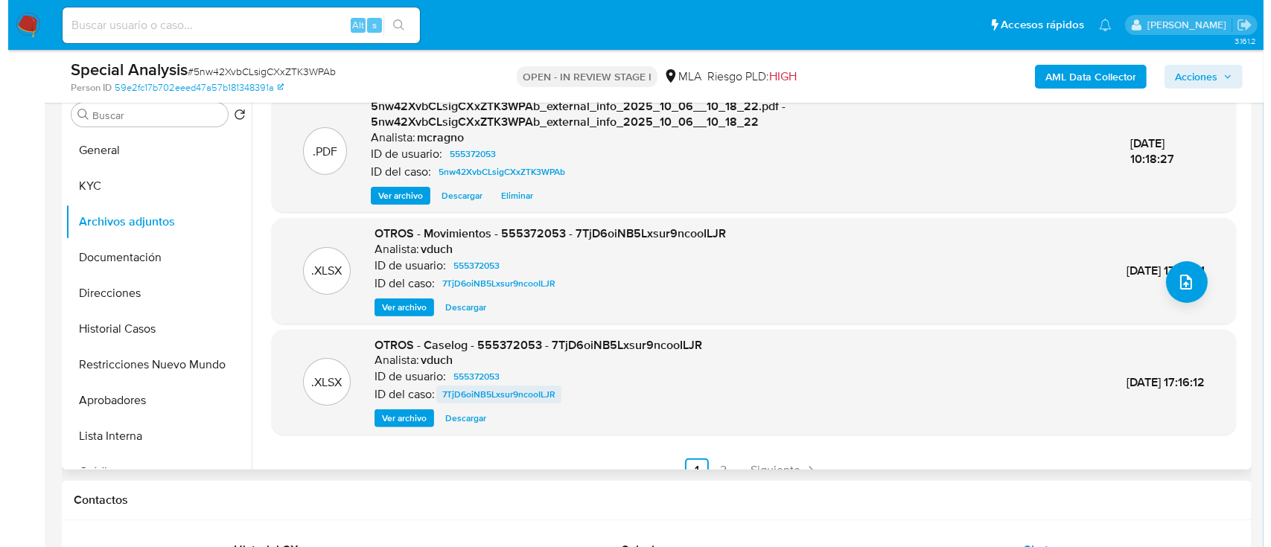
scroll to position [157, 0]
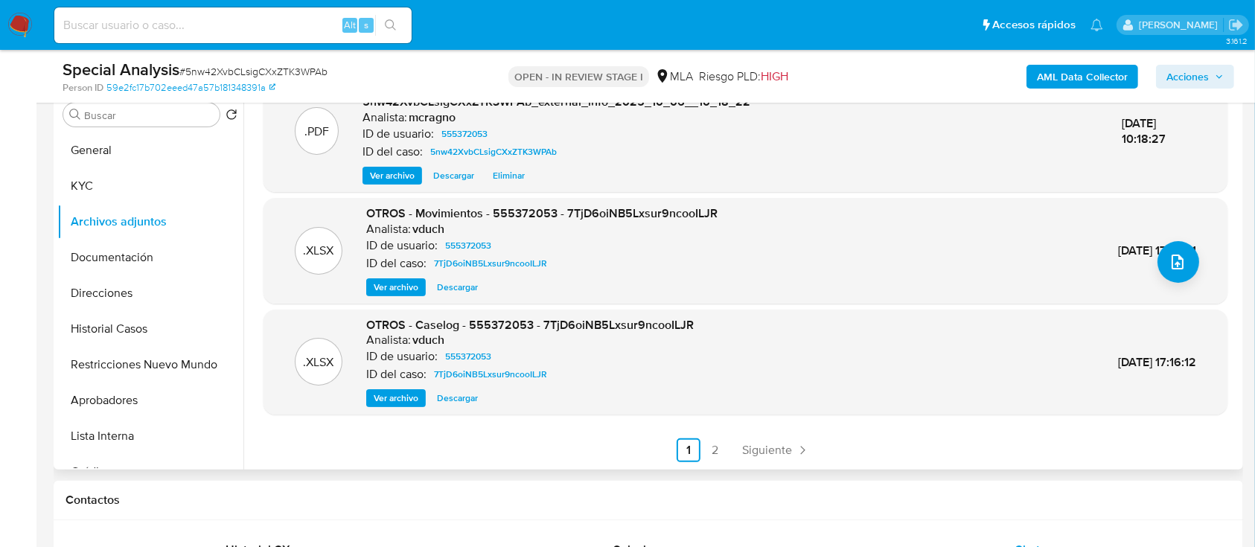
click at [395, 395] on span "Ver archivo" at bounding box center [396, 398] width 45 height 15
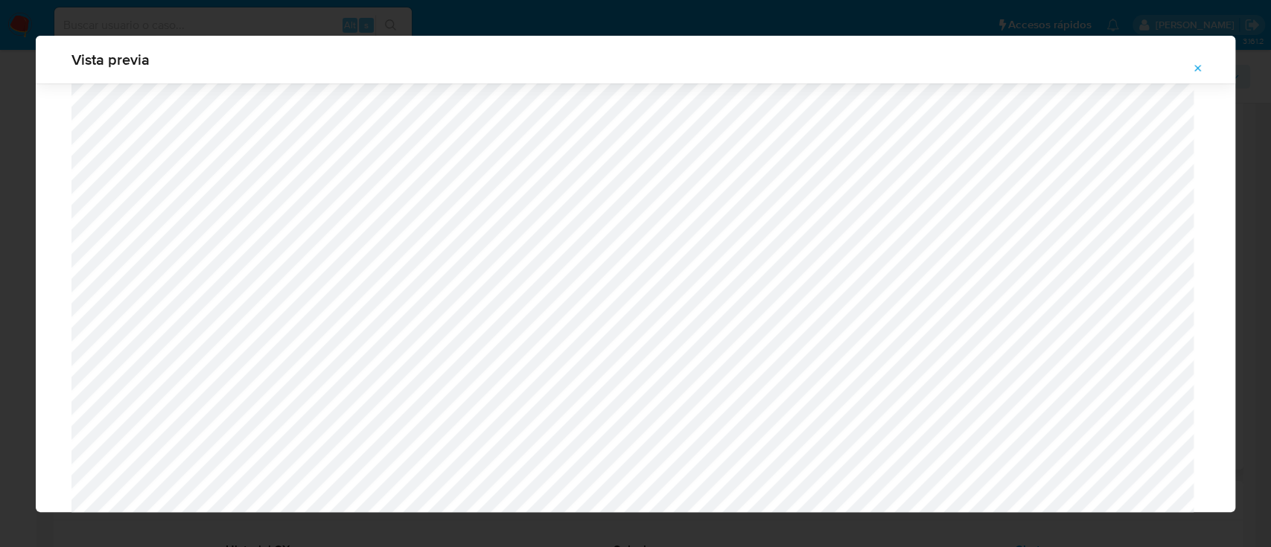
scroll to position [1126, 0]
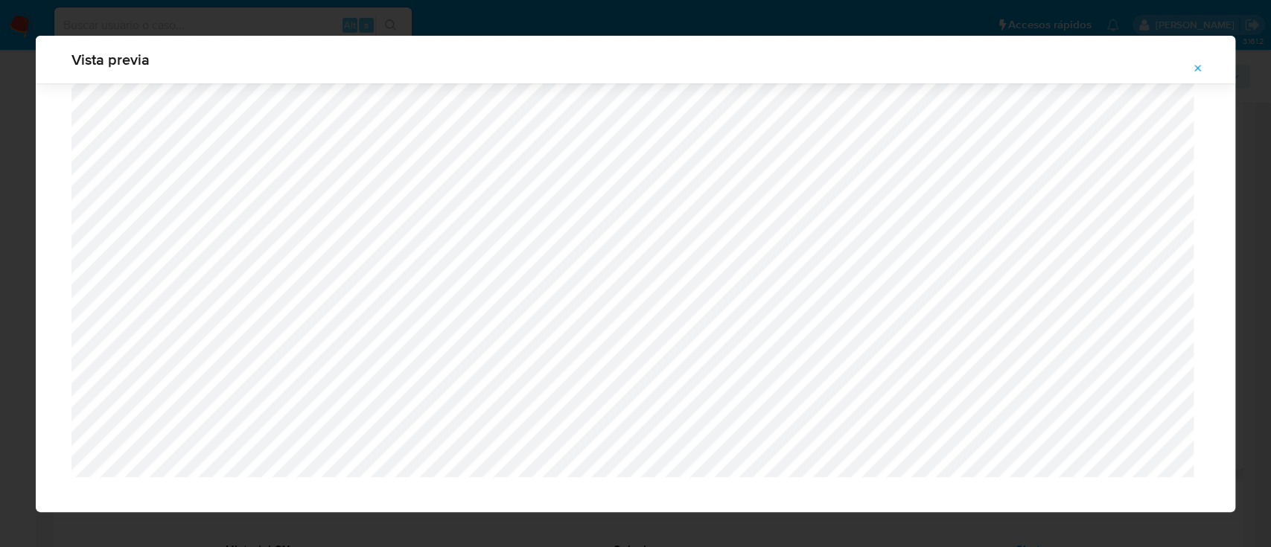
click at [1193, 66] on icon "Attachment preview" at bounding box center [1198, 69] width 12 height 12
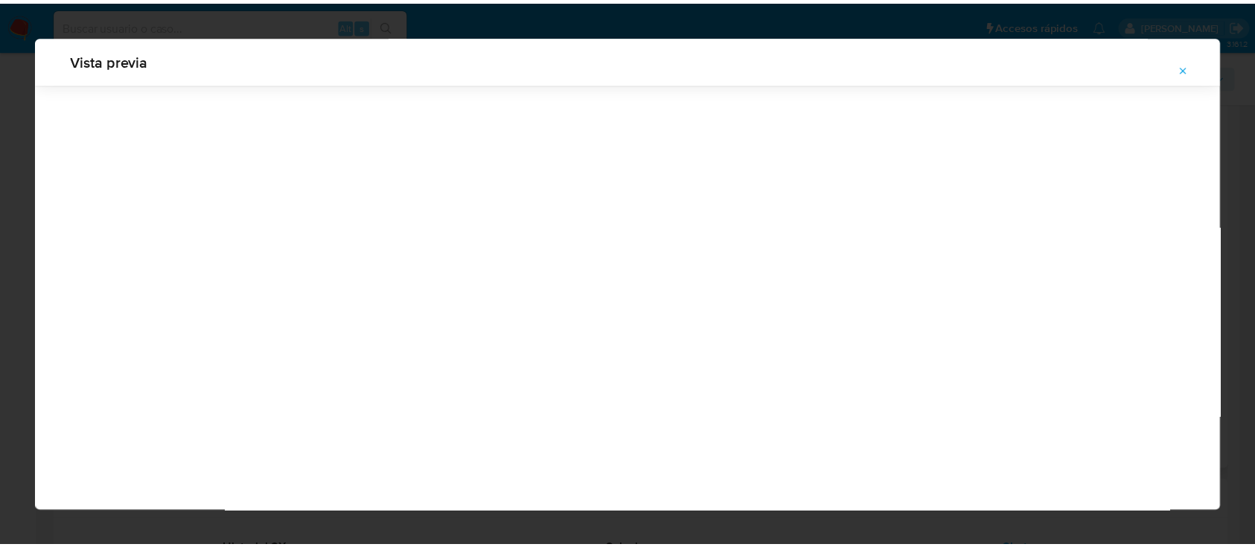
scroll to position [48, 0]
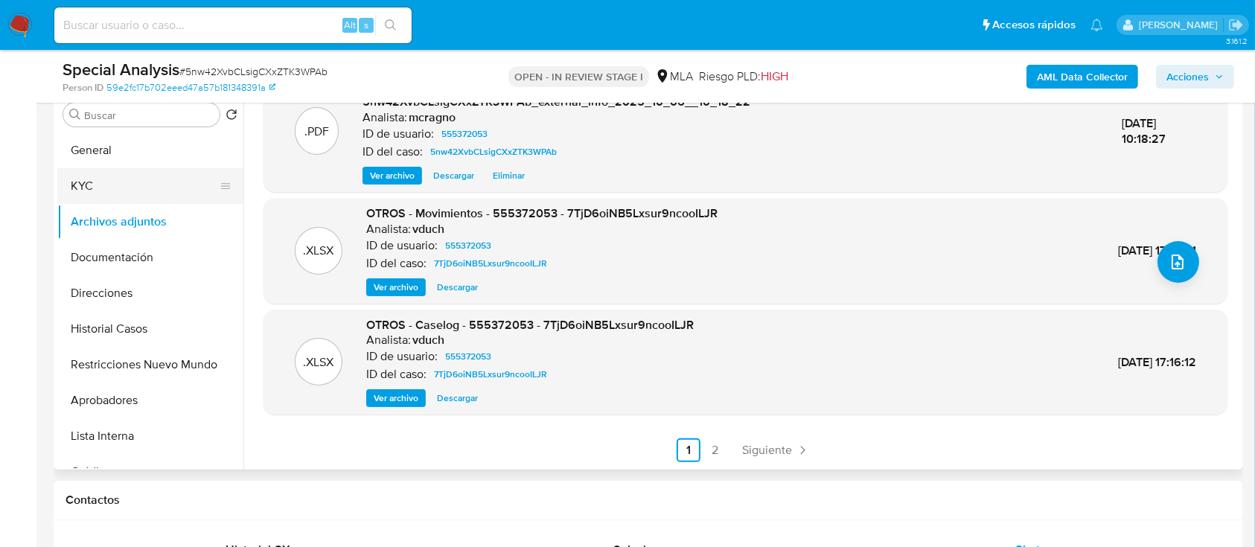
click at [124, 187] on button "KYC" at bounding box center [144, 186] width 174 height 36
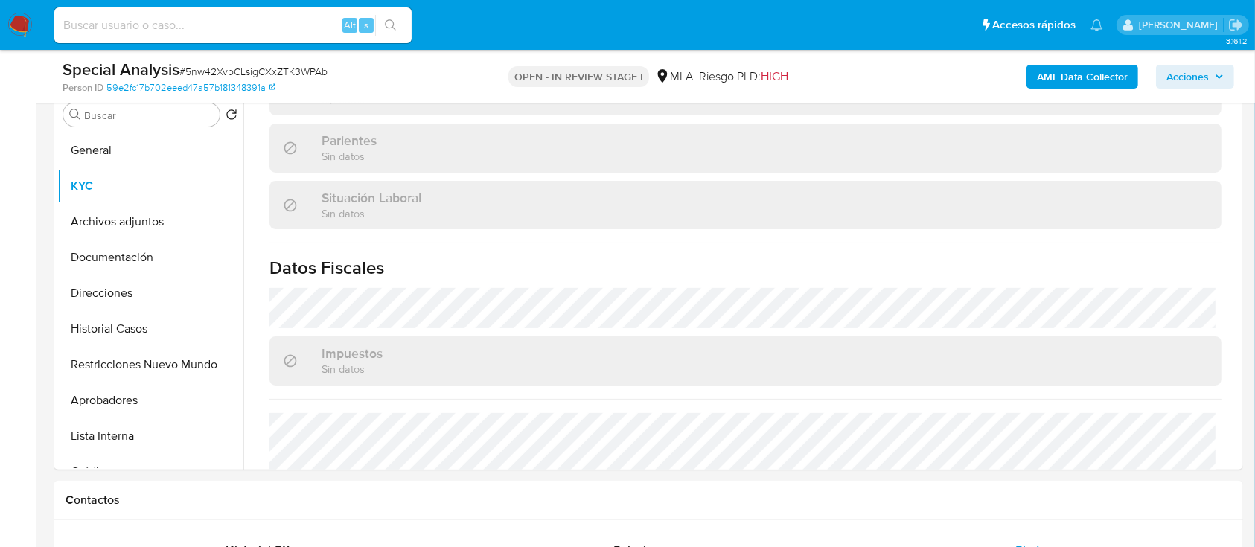
scroll to position [812, 0]
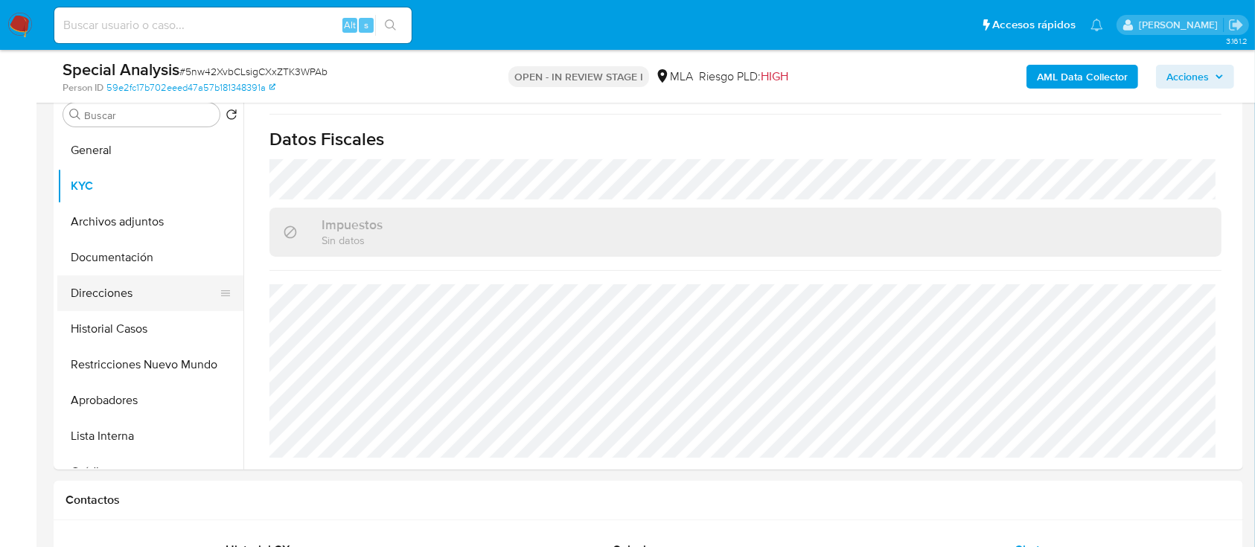
click at [133, 290] on button "Direcciones" at bounding box center [144, 293] width 174 height 36
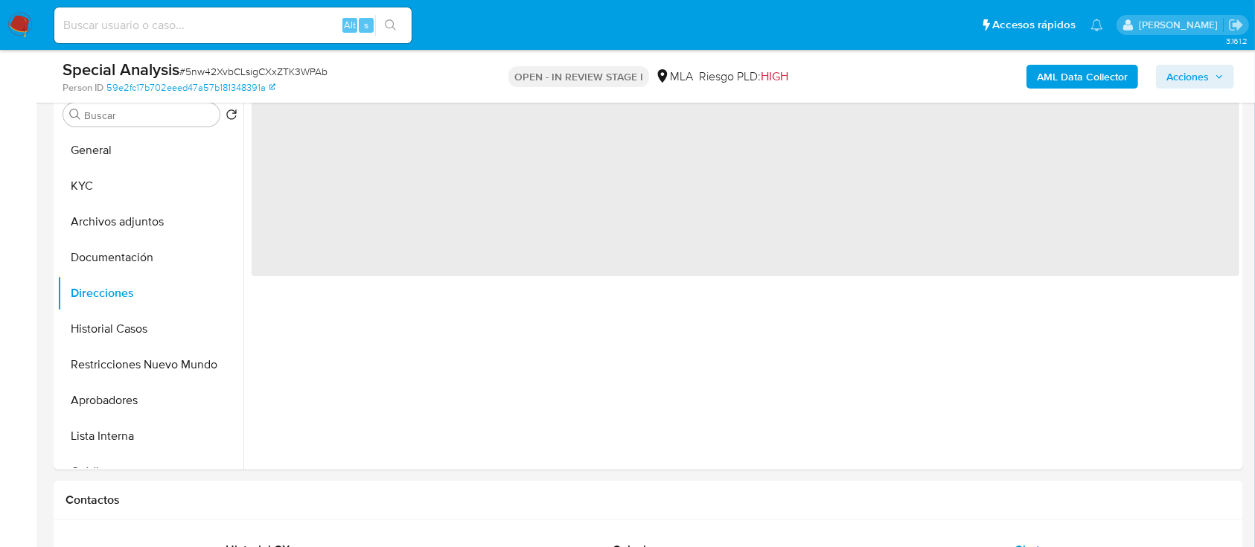
scroll to position [0, 0]
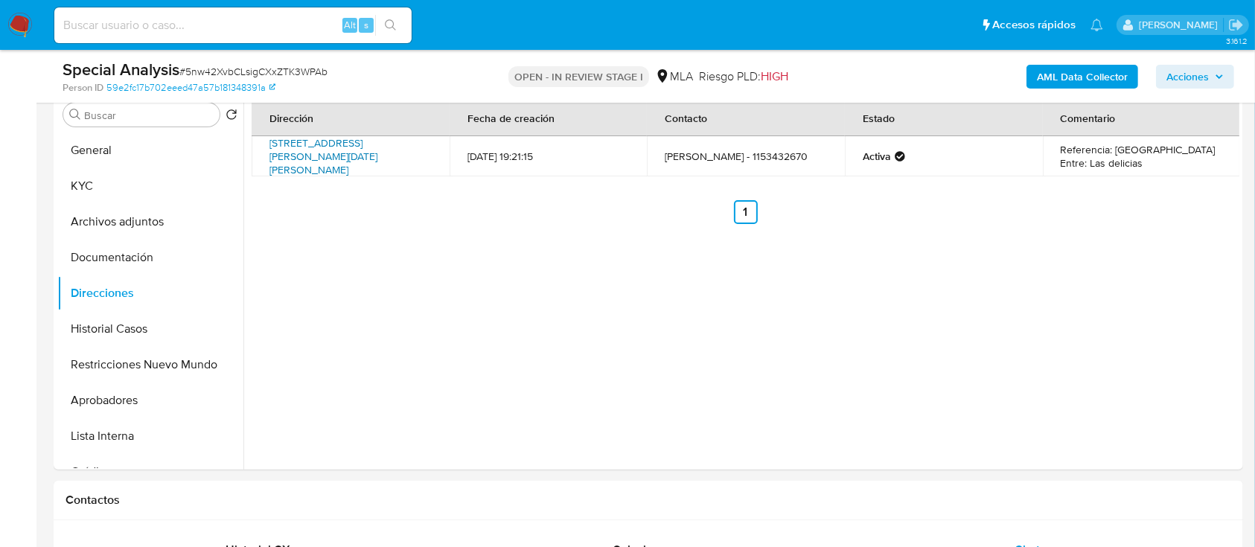
click at [371, 147] on link "San Lorenzo 2995, San Miguel, Buenos Aires, 1663, Argentina 2995" at bounding box center [324, 156] width 108 height 42
click at [138, 191] on button "KYC" at bounding box center [144, 186] width 174 height 36
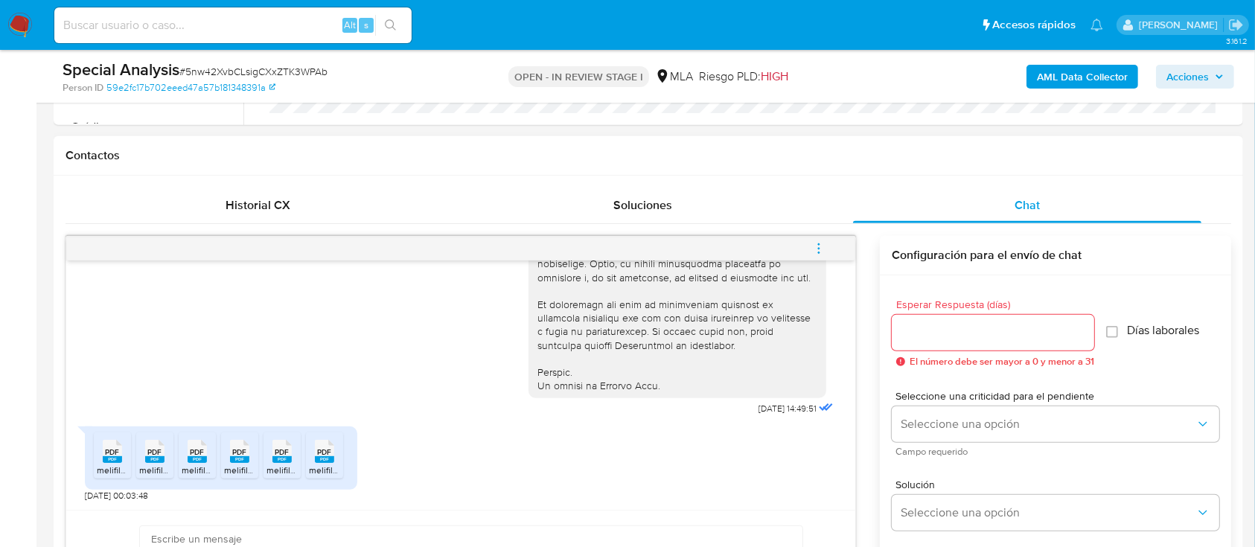
scroll to position [695, 0]
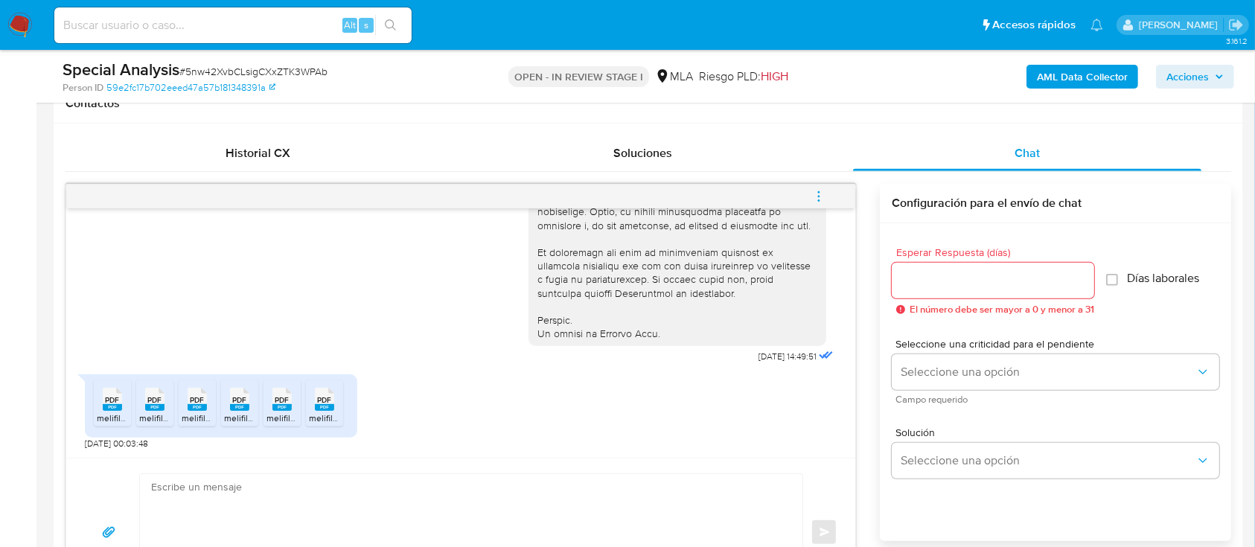
click at [342, 482] on textarea at bounding box center [467, 532] width 633 height 117
paste textarea "Walter Eduardo Bustamante Ramirez"
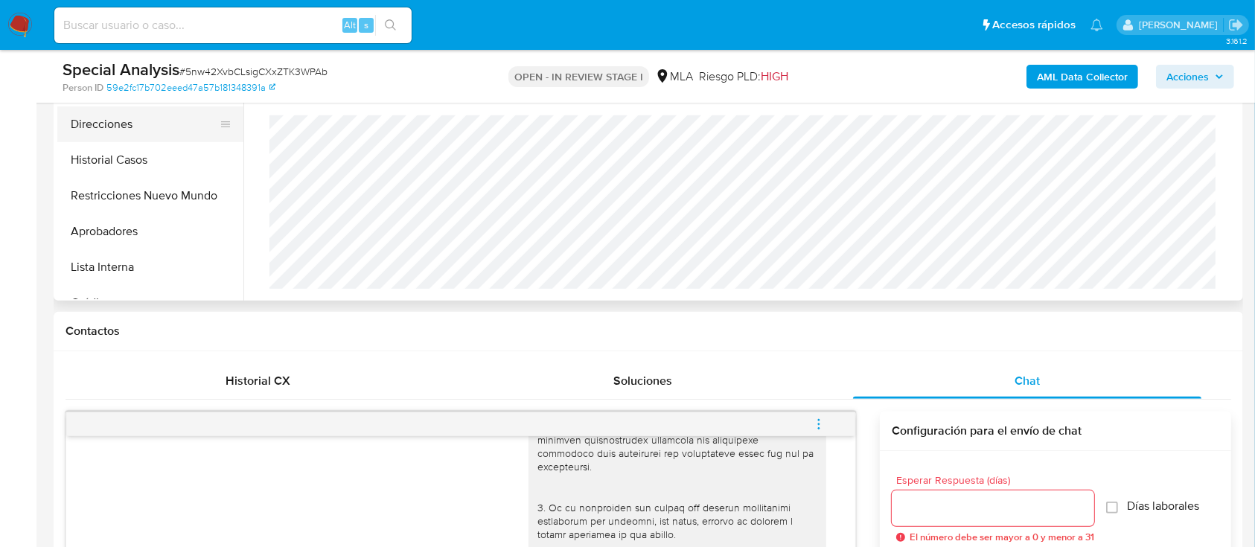
scroll to position [298, 0]
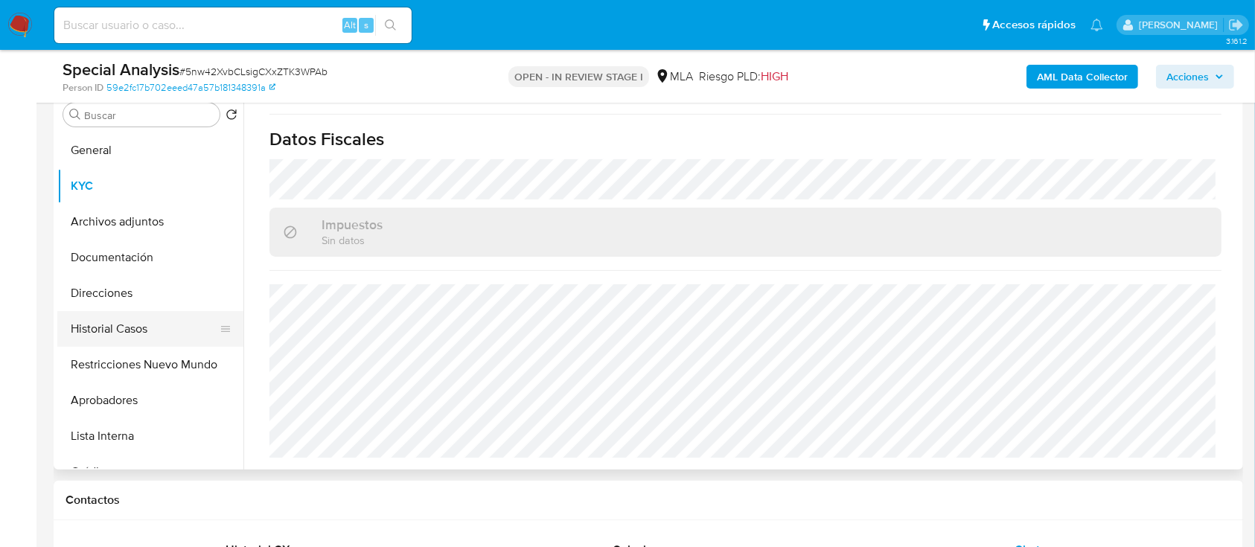
click at [137, 314] on button "Historial Casos" at bounding box center [144, 329] width 174 height 36
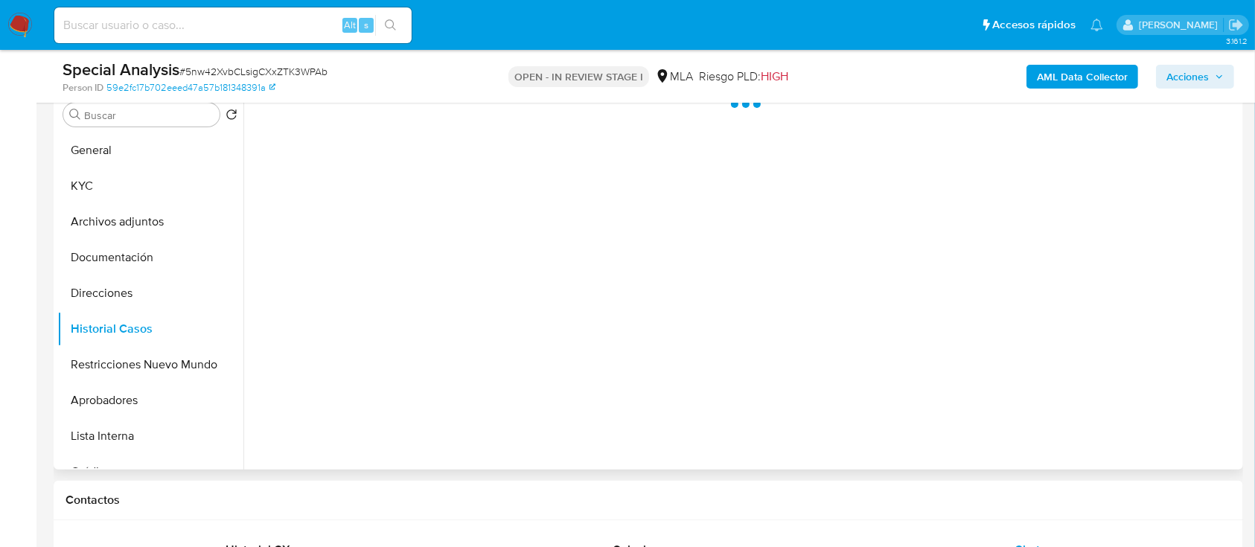
scroll to position [0, 0]
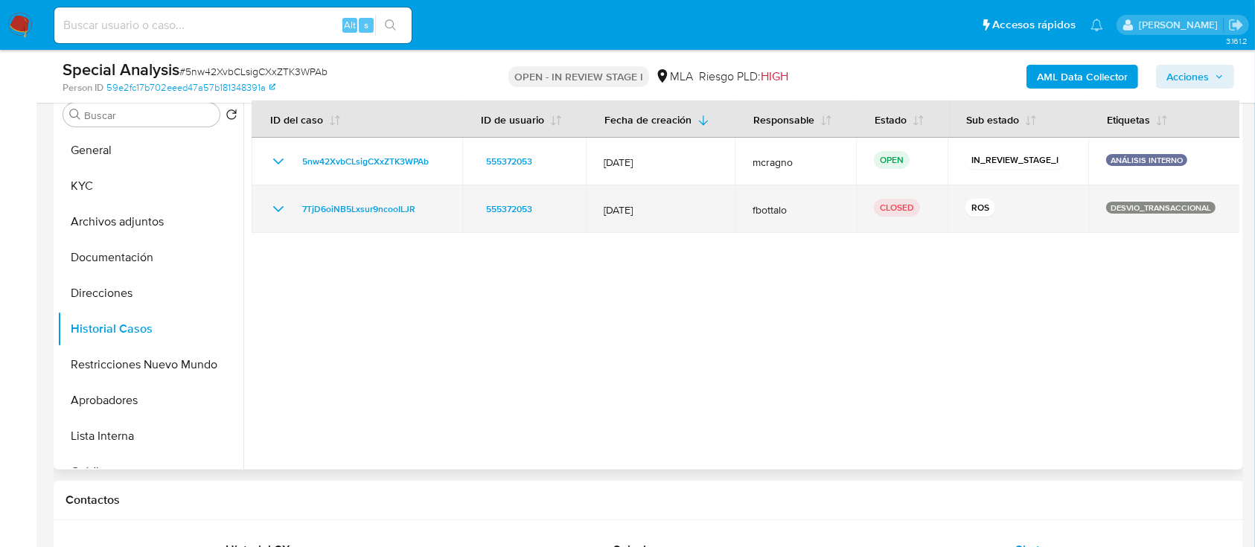
drag, startPoint x: 278, startPoint y: 210, endPoint x: 307, endPoint y: 226, distance: 33.0
click at [278, 210] on icon "Mostrar/Ocultar" at bounding box center [278, 209] width 10 height 6
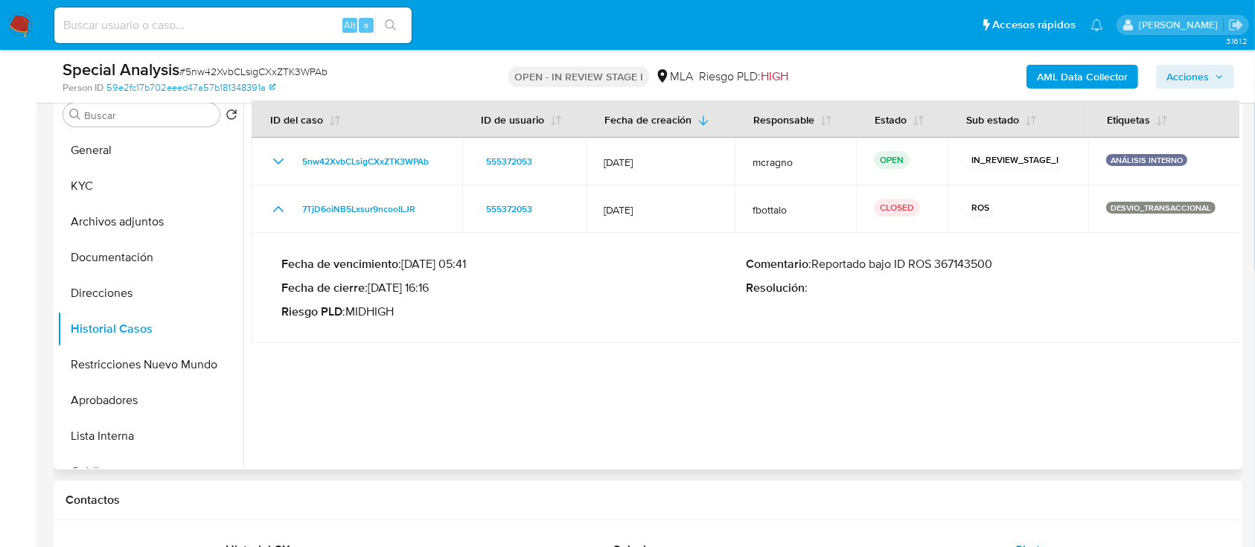
click at [985, 264] on p "Comentario : Reportado bajo ID ROS 367143500" at bounding box center [978, 264] width 465 height 15
click at [958, 259] on p "Comentario : Reportado bajo ID ROS 367143500" at bounding box center [978, 264] width 465 height 15
drag, startPoint x: 1207, startPoint y: 421, endPoint x: 1128, endPoint y: 372, distance: 92.6
click at [1207, 421] on div at bounding box center [741, 279] width 996 height 381
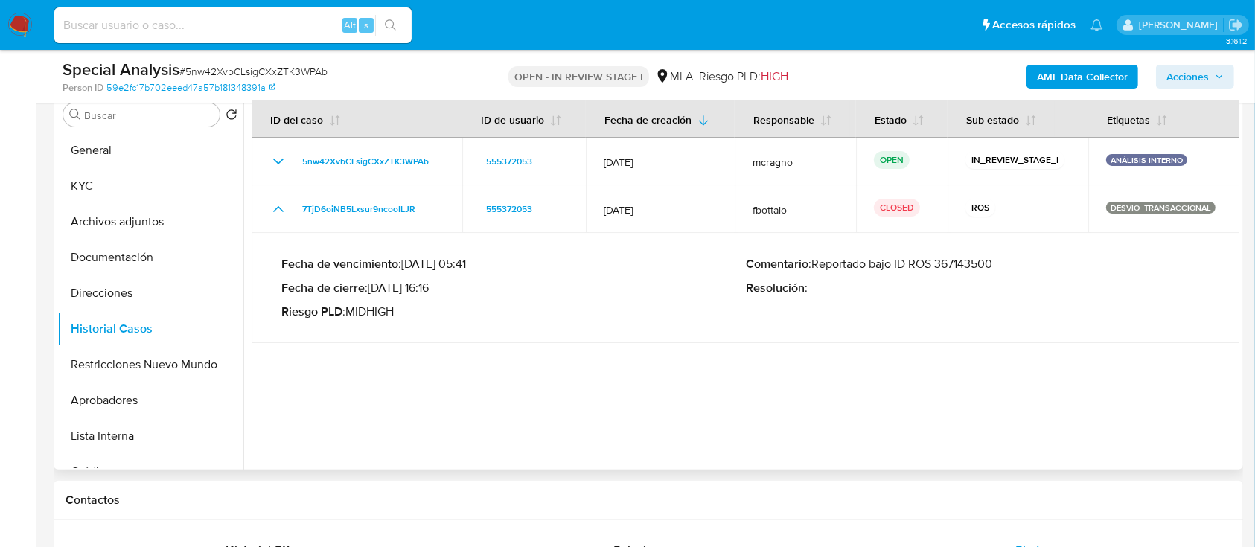
drag, startPoint x: 392, startPoint y: 291, endPoint x: 428, endPoint y: 293, distance: 35.8
click at [428, 293] on p "Fecha de cierre : 06/11/2022 16:16" at bounding box center [513, 288] width 465 height 15
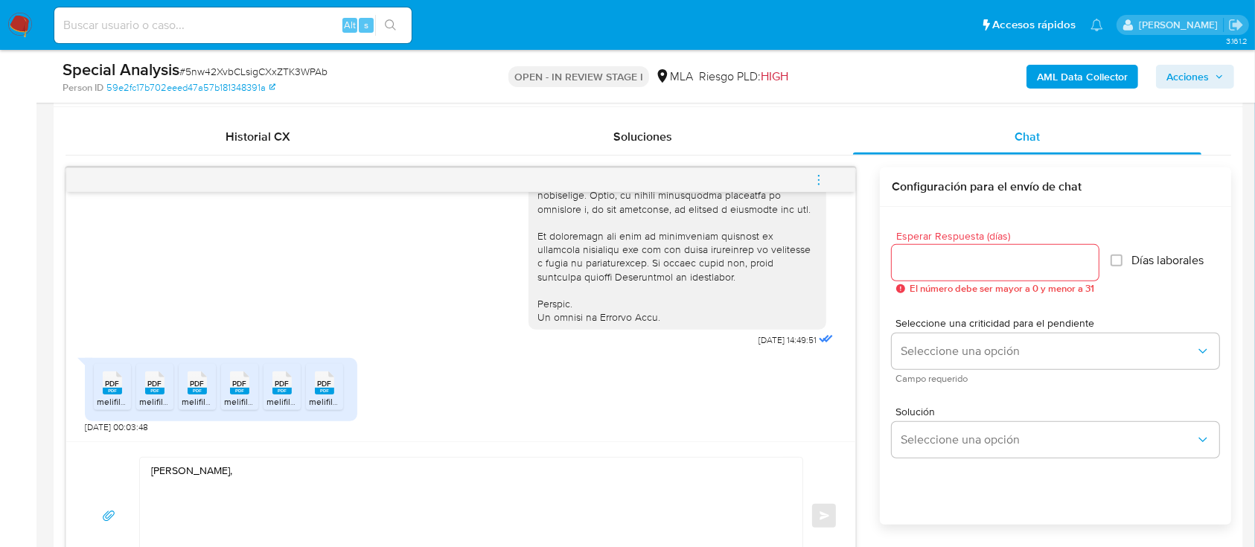
scroll to position [992, 0]
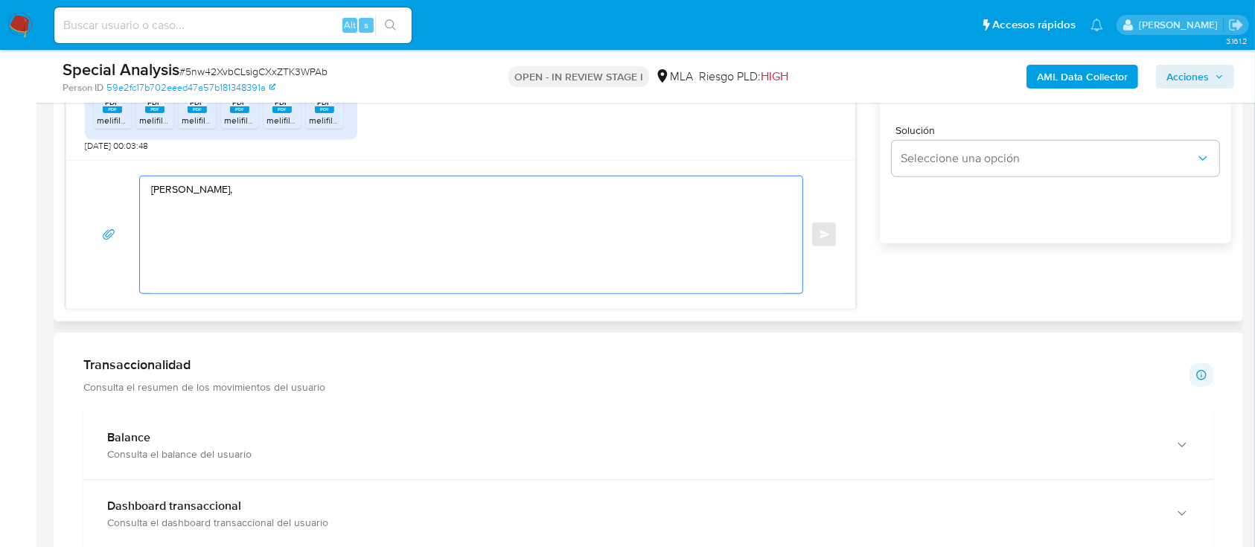
click at [216, 219] on textarea "Hola Walter Eduardo Bustamante Ramirez," at bounding box center [467, 234] width 633 height 117
paste textarea "Muchas gracias por la respuesta. Analizamos tu caso y notamos que la informació…"
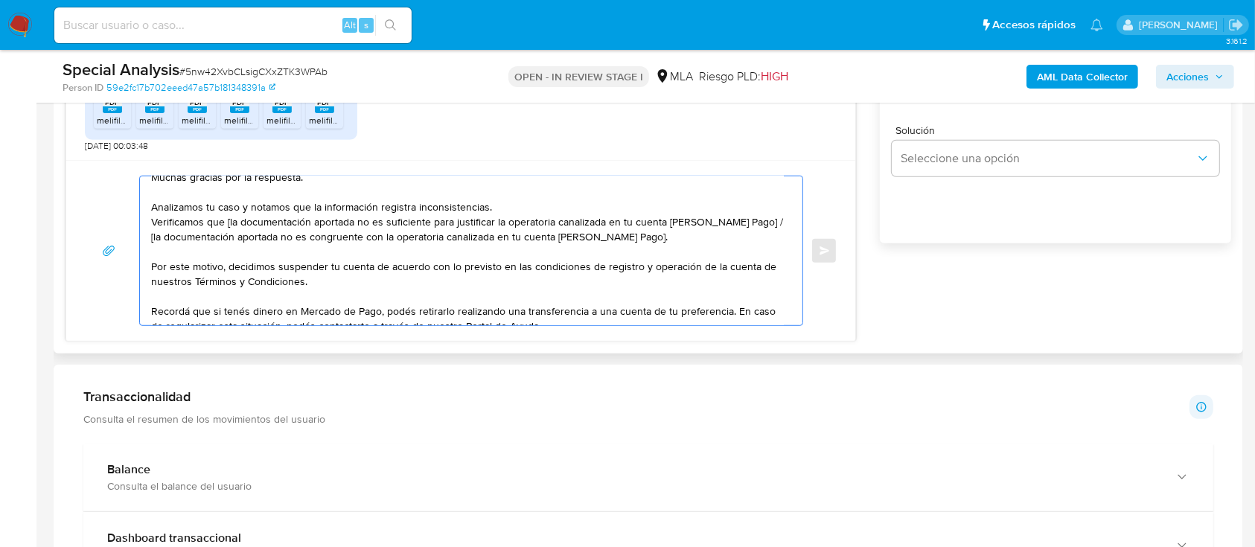
scroll to position [0, 0]
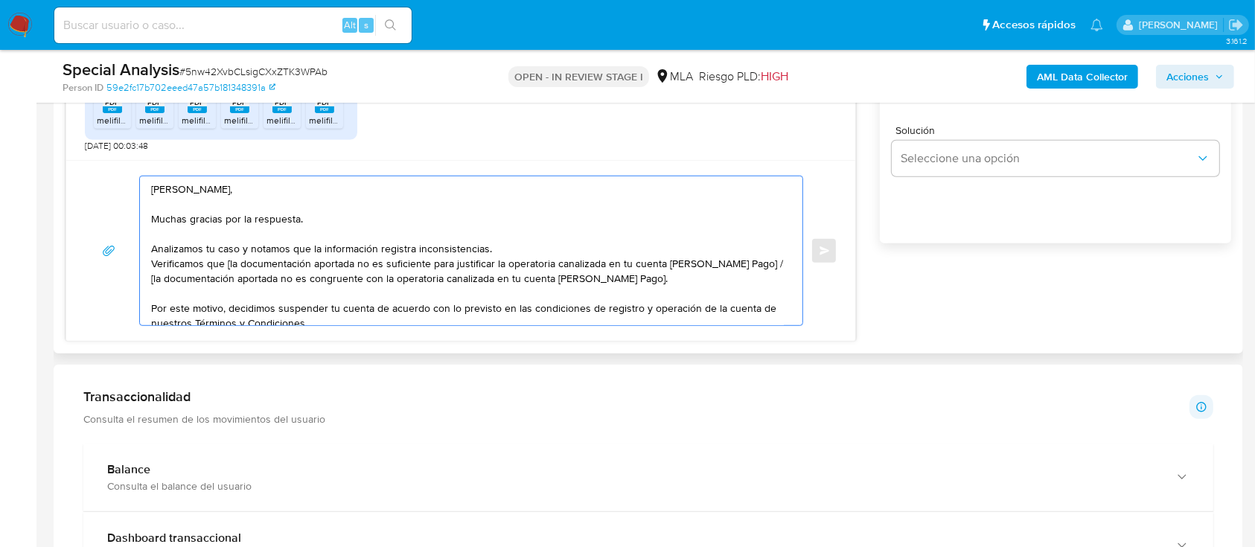
click at [502, 247] on textarea "Hola Walter Eduardo Bustamante Ramirez, Muchas gracias por la respuesta. Analiz…" at bounding box center [467, 250] width 633 height 149
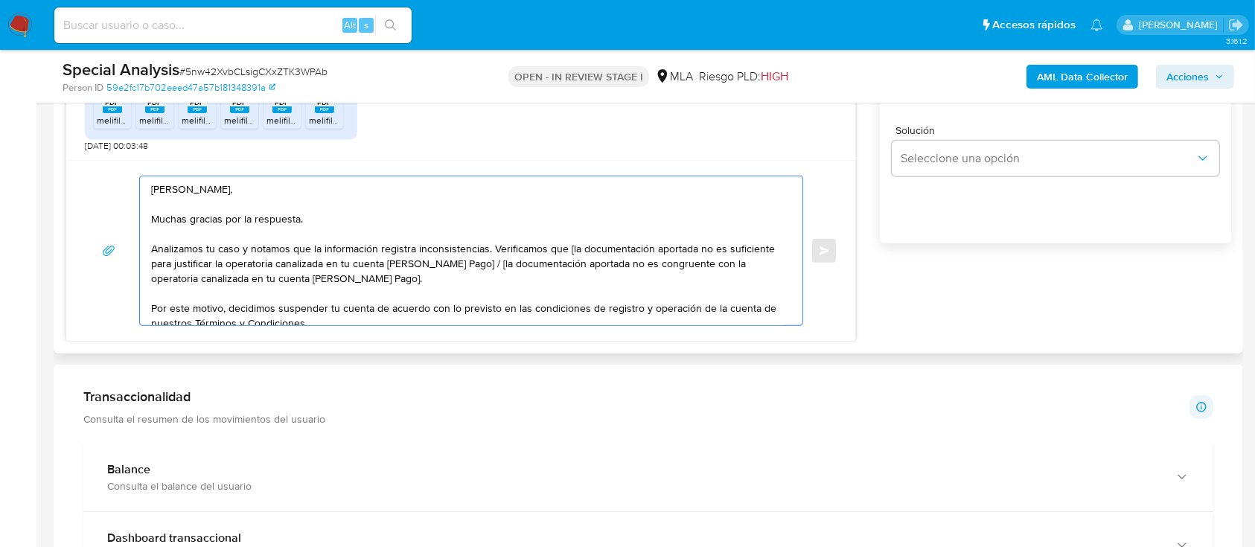
click at [567, 250] on textarea "Hola Walter Eduardo Bustamante Ramirez, Muchas gracias por la respuesta. Analiz…" at bounding box center [467, 250] width 633 height 149
drag, startPoint x: 493, startPoint y: 290, endPoint x: 465, endPoint y: 264, distance: 38.5
click at [465, 264] on textarea "Hola Walter Eduardo Bustamante Ramirez, Muchas gracias por la respuesta. Analiz…" at bounding box center [467, 250] width 633 height 149
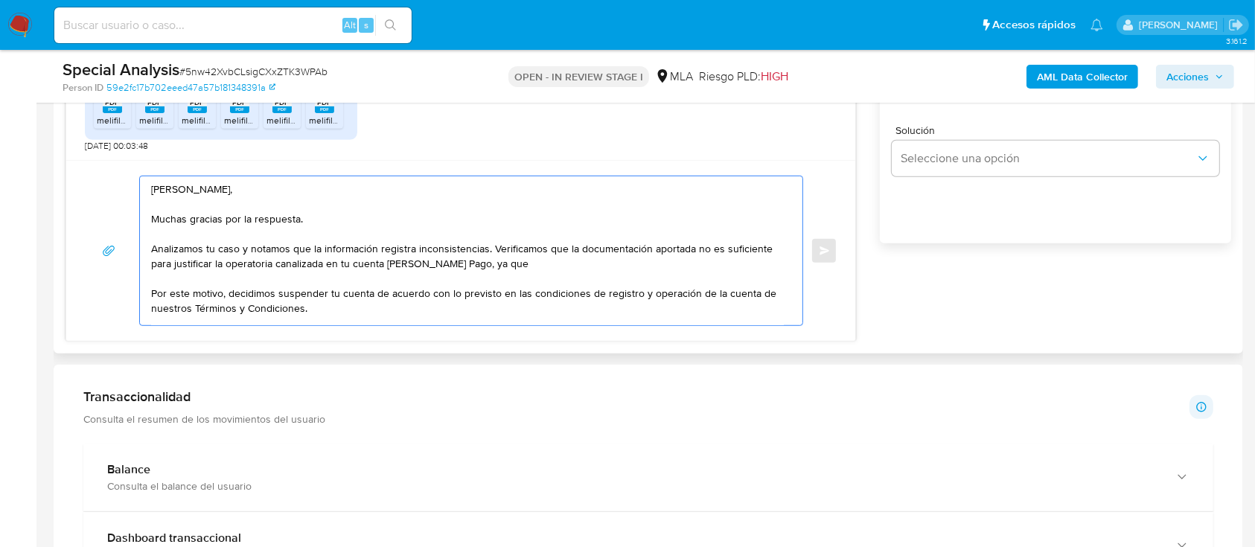
click at [605, 268] on textarea "Hola Walter Eduardo Bustamante Ramirez, Muchas gracias por la respuesta. Analiz…" at bounding box center [467, 250] width 633 height 149
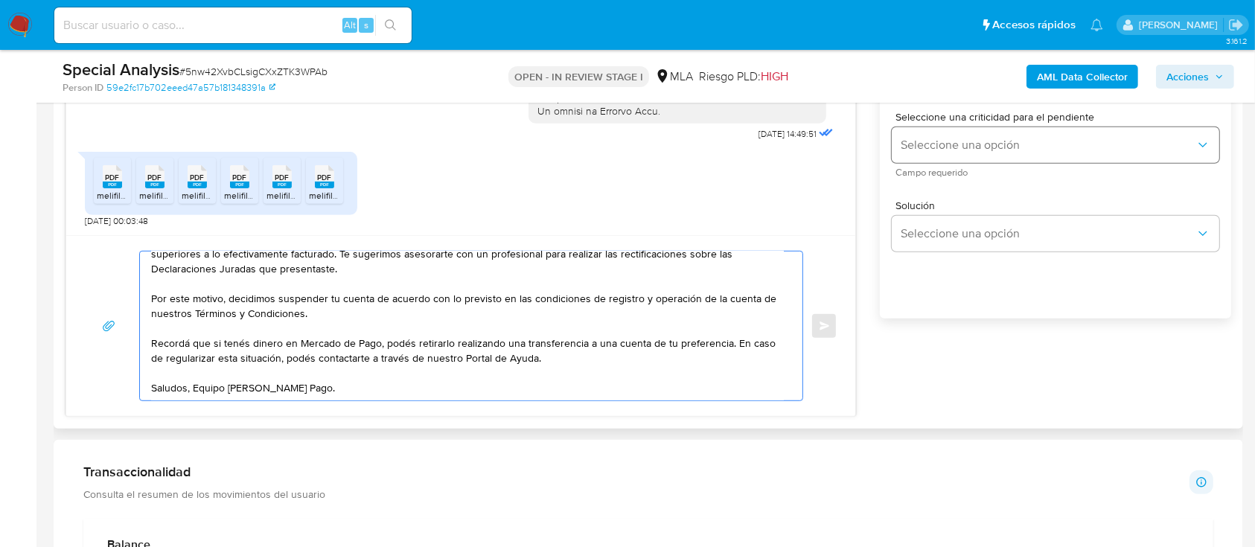
scroll to position [794, 0]
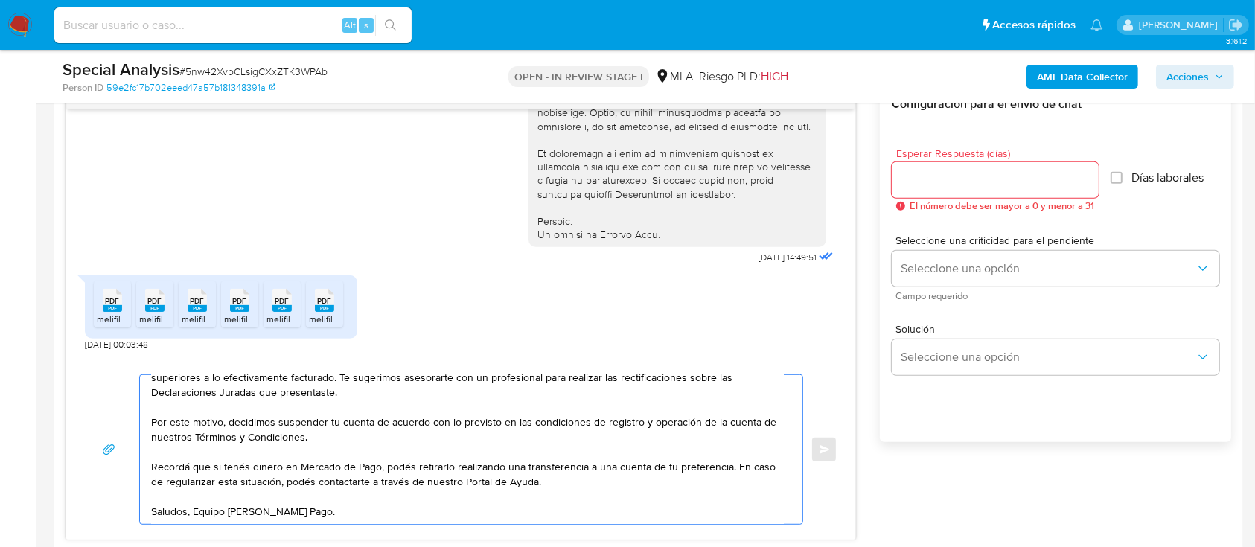
type textarea "Hola [PERSON_NAME] [PERSON_NAME], Muchas gracias por la respuesta. Analizamos t…"
click at [975, 176] on input "Esperar Respuesta (días)" at bounding box center [995, 179] width 207 height 19
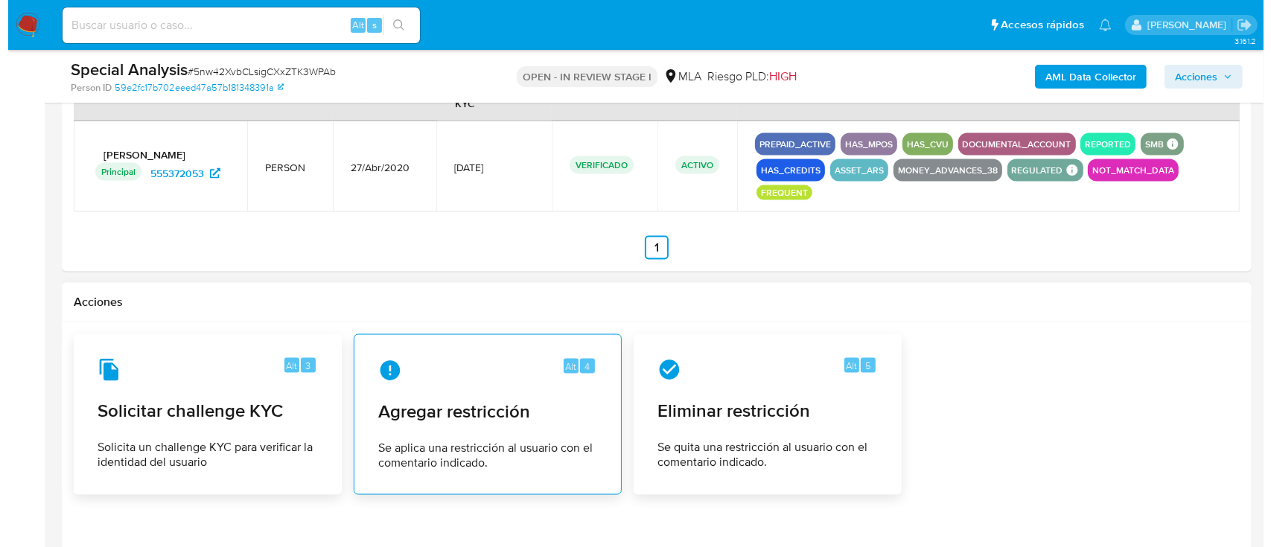
scroll to position [2233, 0]
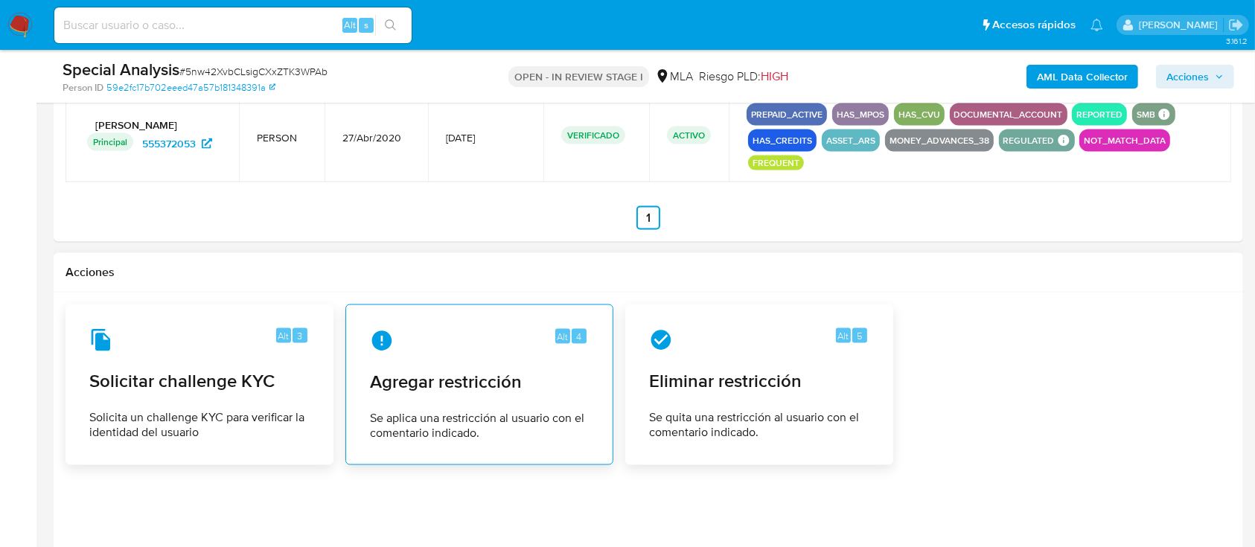
type input "0"
click at [431, 362] on div "Alt 4 Agregar restricción Se aplica una restricción al usuario con el comentari…" at bounding box center [479, 384] width 243 height 135
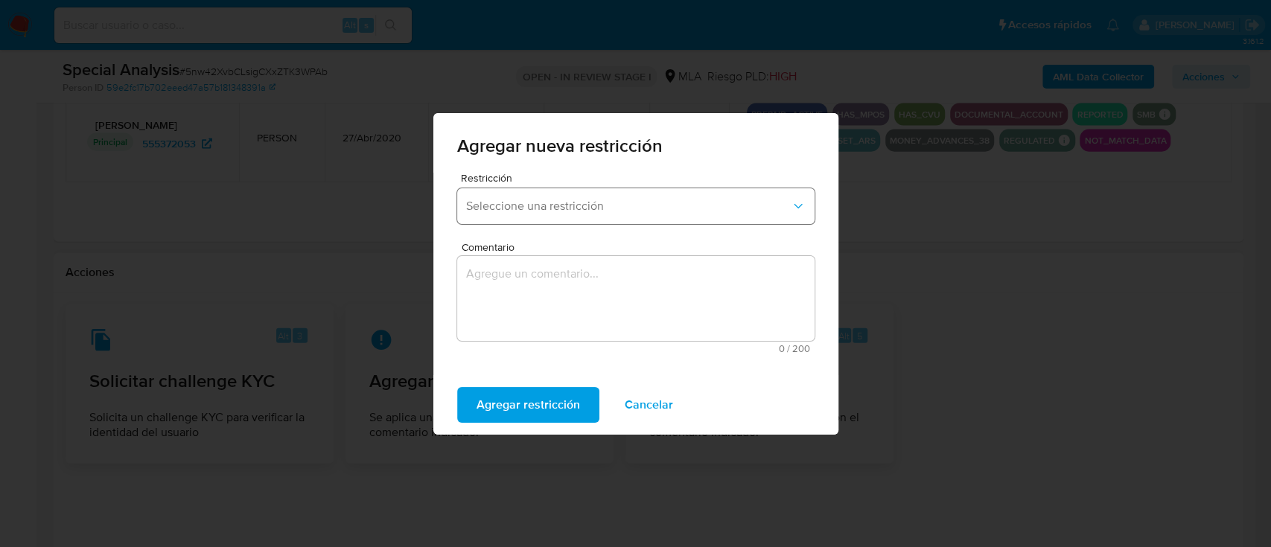
click at [570, 206] on span "Seleccione una restricción" at bounding box center [628, 206] width 325 height 15
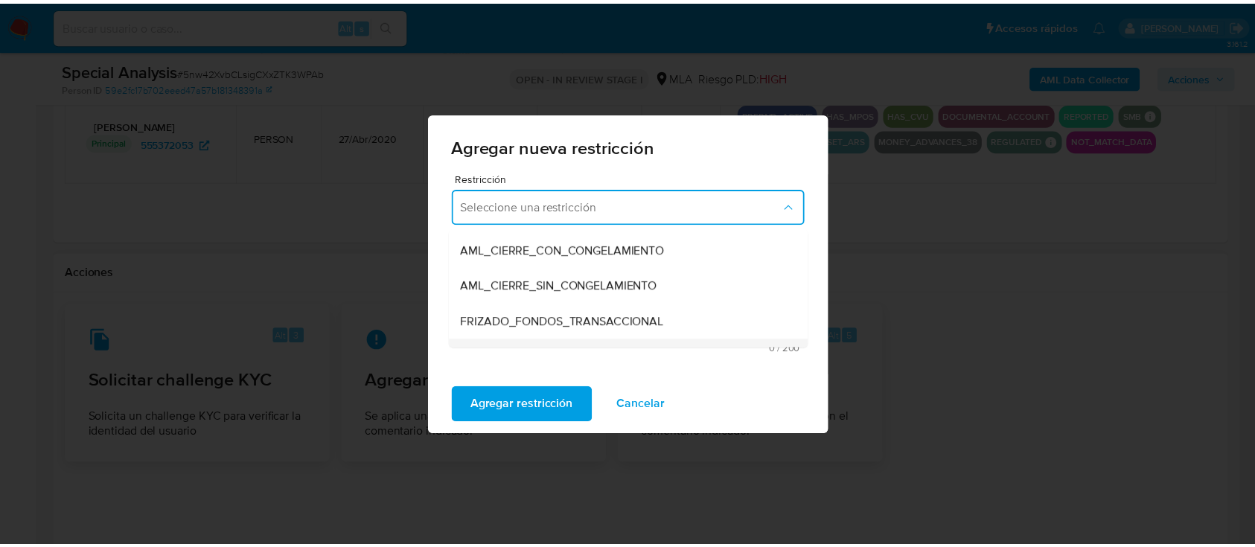
scroll to position [198, 0]
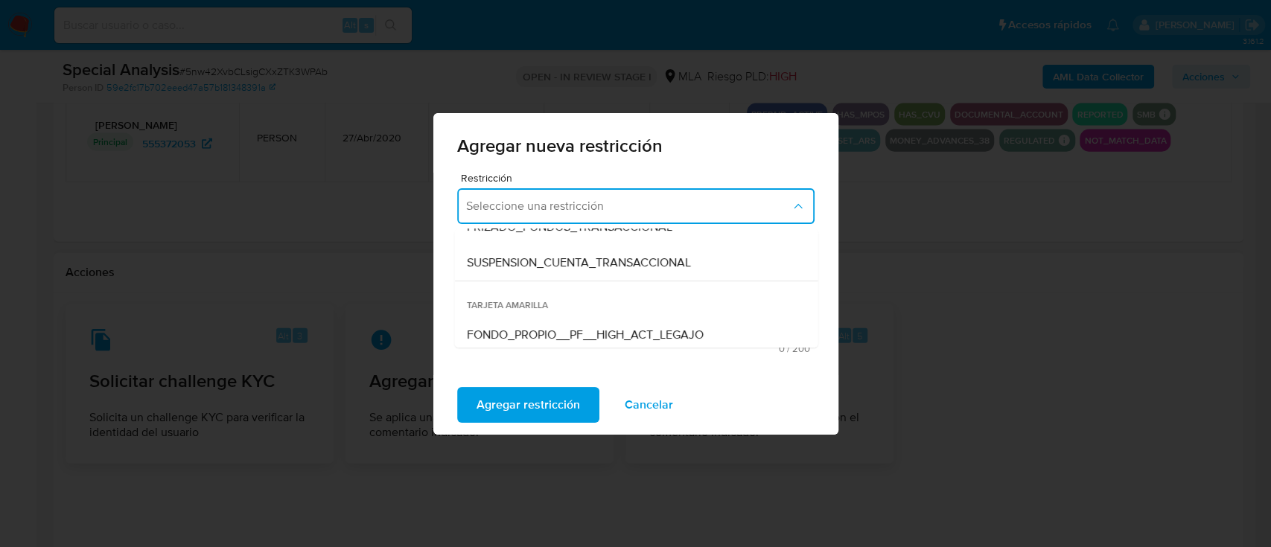
click at [578, 271] on div "SUSPENSION_CUENTA_TRANSACCIONAL" at bounding box center [631, 263] width 331 height 36
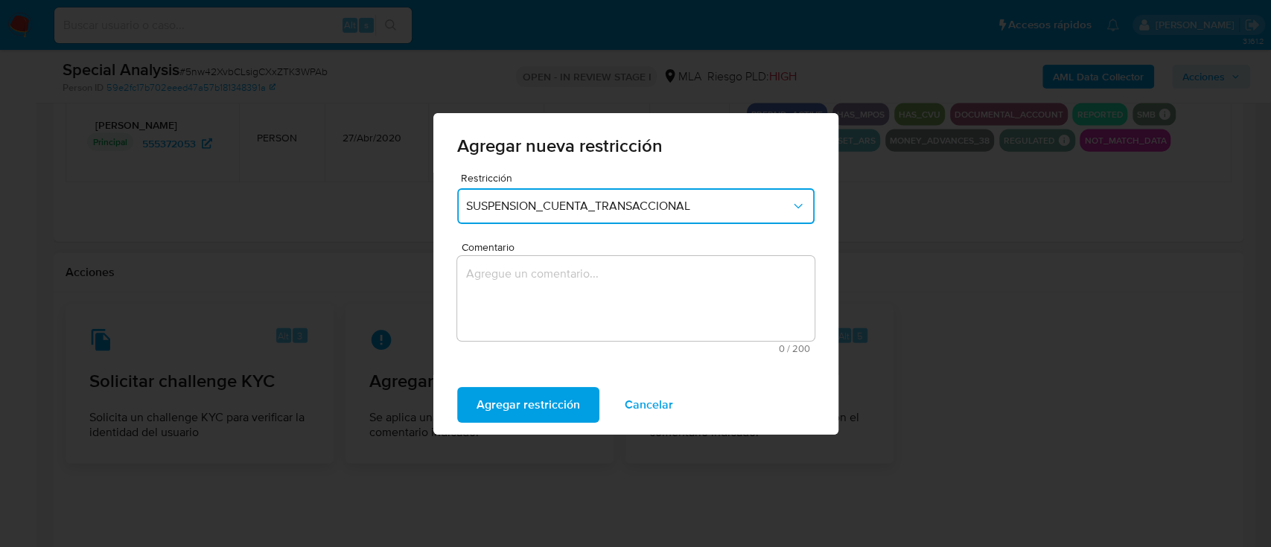
click at [573, 292] on textarea "Comentario" at bounding box center [635, 298] width 357 height 85
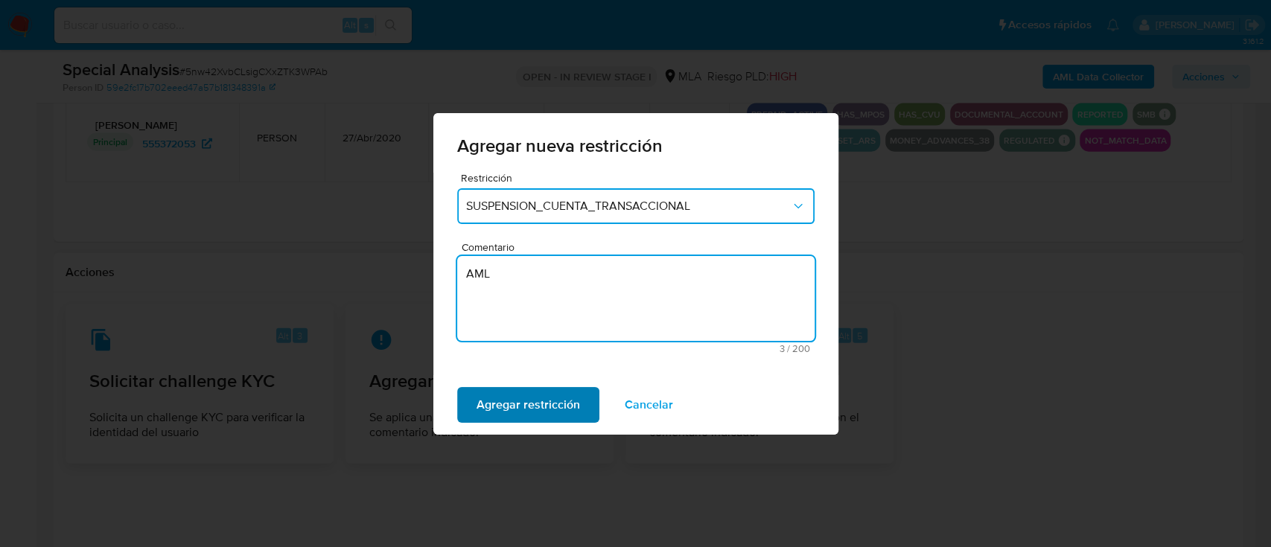
type textarea "AML"
click at [485, 407] on span "Agregar restricción" at bounding box center [527, 405] width 103 height 33
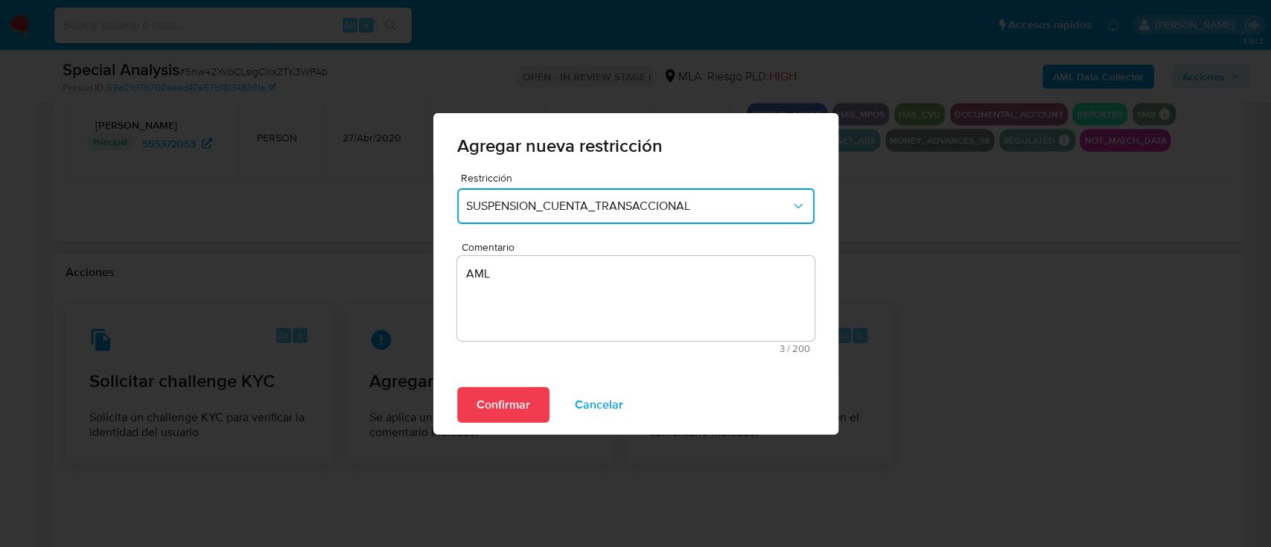
click at [505, 406] on span "Confirmar" at bounding box center [503, 405] width 54 height 33
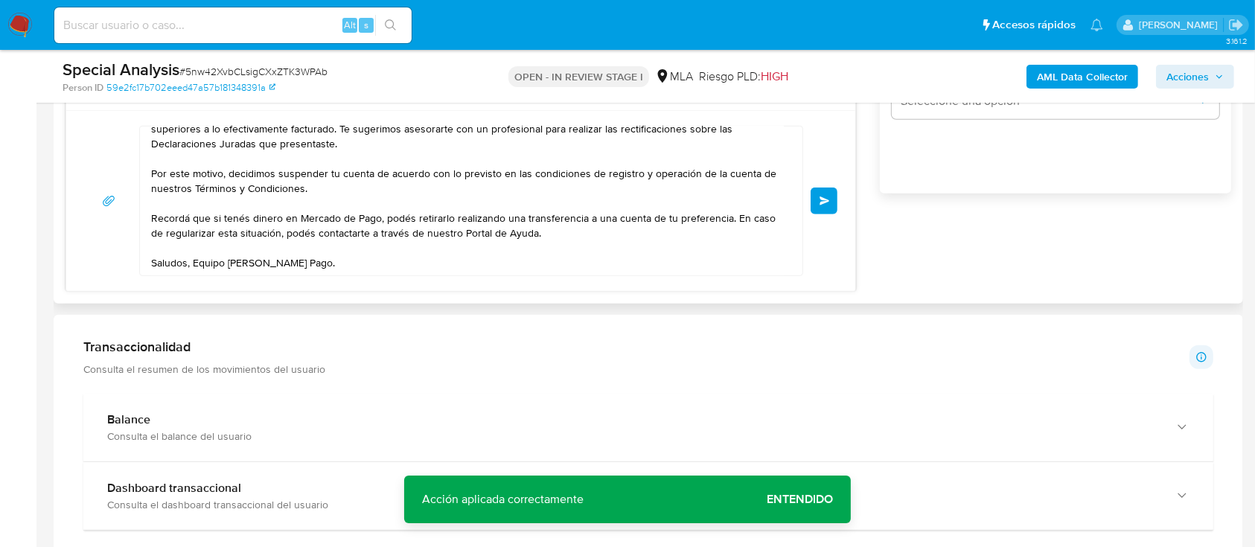
click at [826, 200] on span "Enviar" at bounding box center [825, 201] width 10 height 9
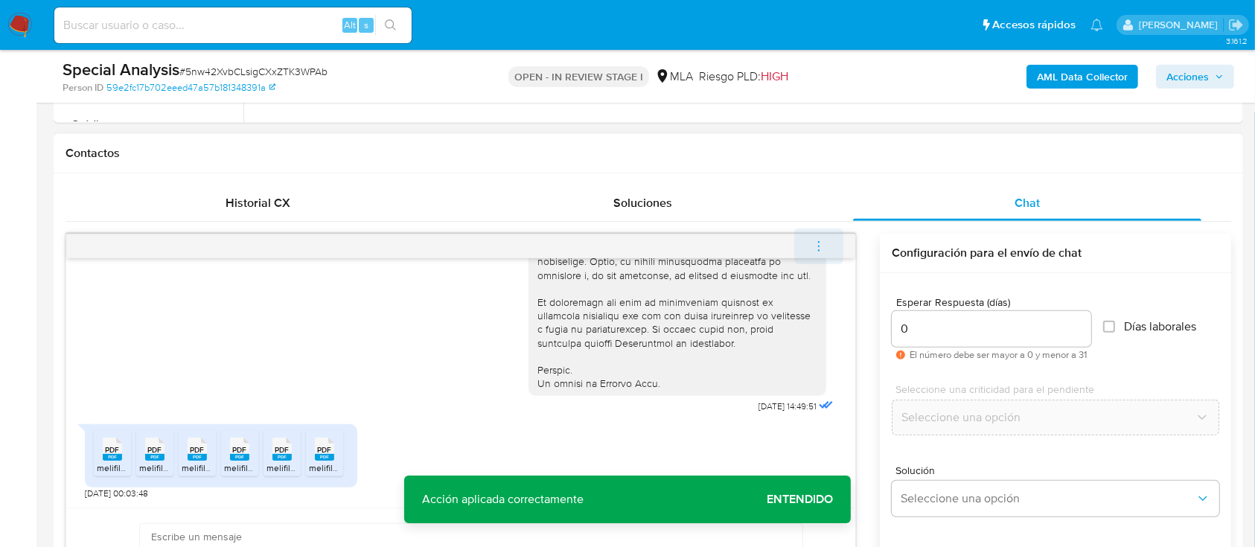
scroll to position [1045, 0]
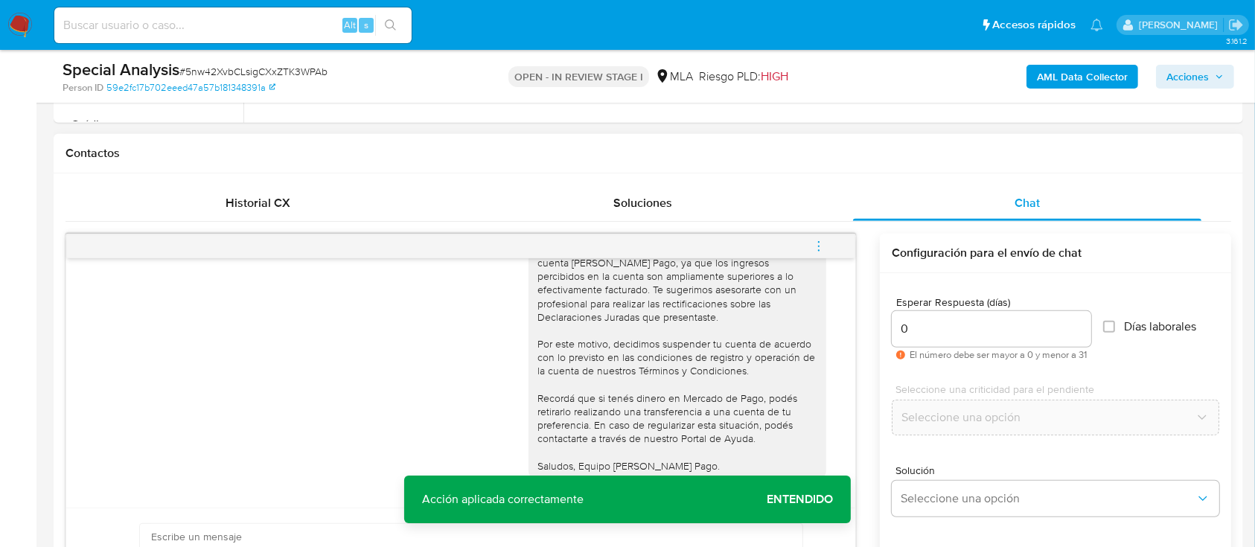
click at [826, 241] on icon "menu-action" at bounding box center [818, 246] width 13 height 13
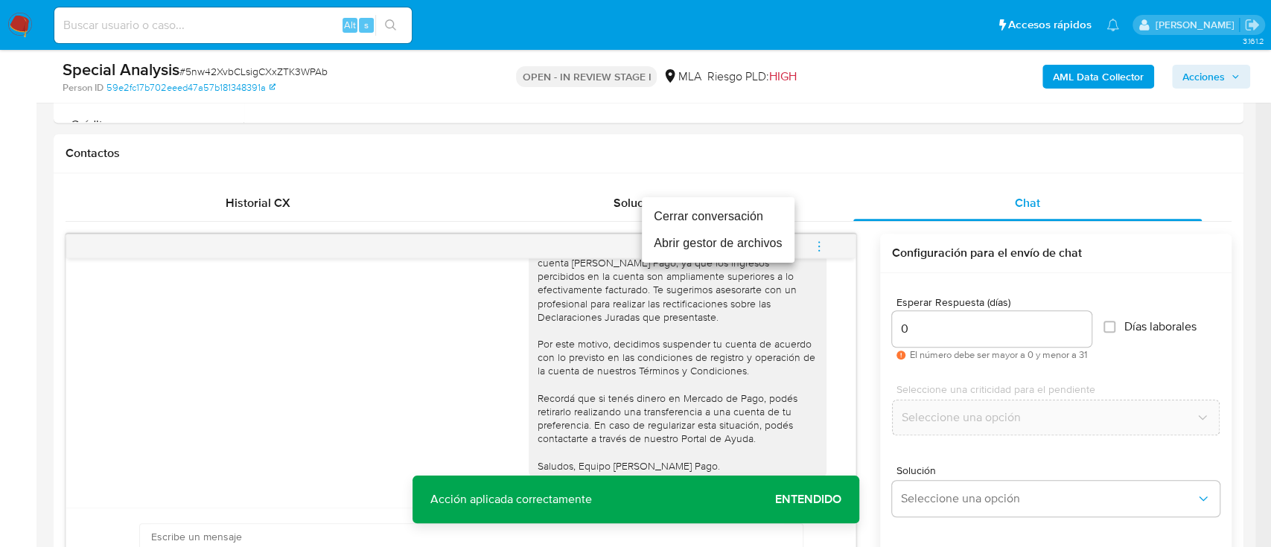
click at [716, 217] on li "Cerrar conversación" at bounding box center [718, 216] width 153 height 27
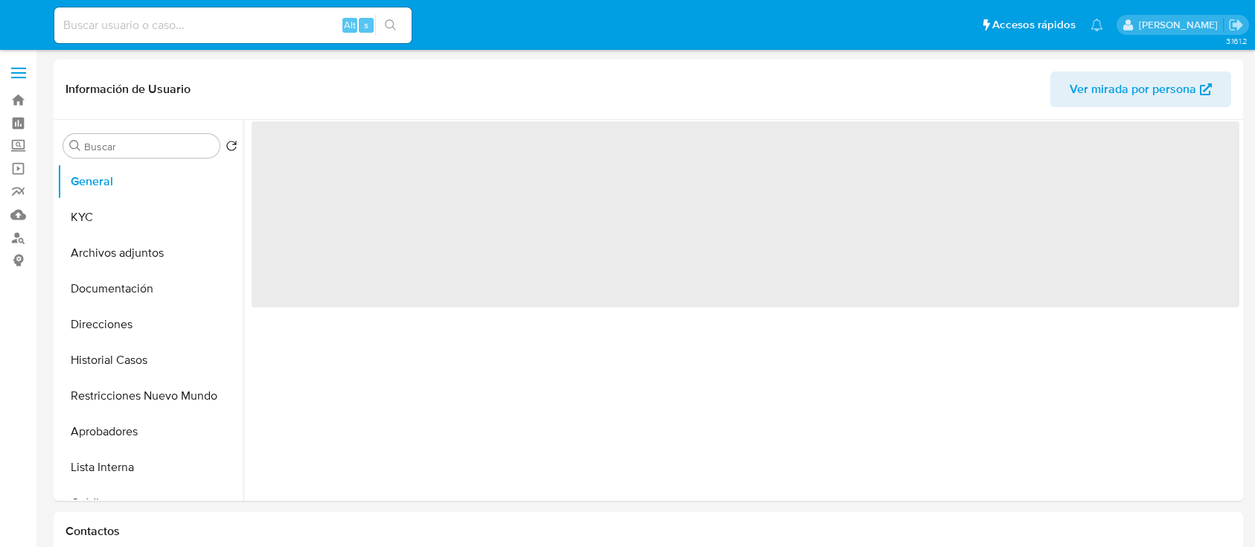
select select "10"
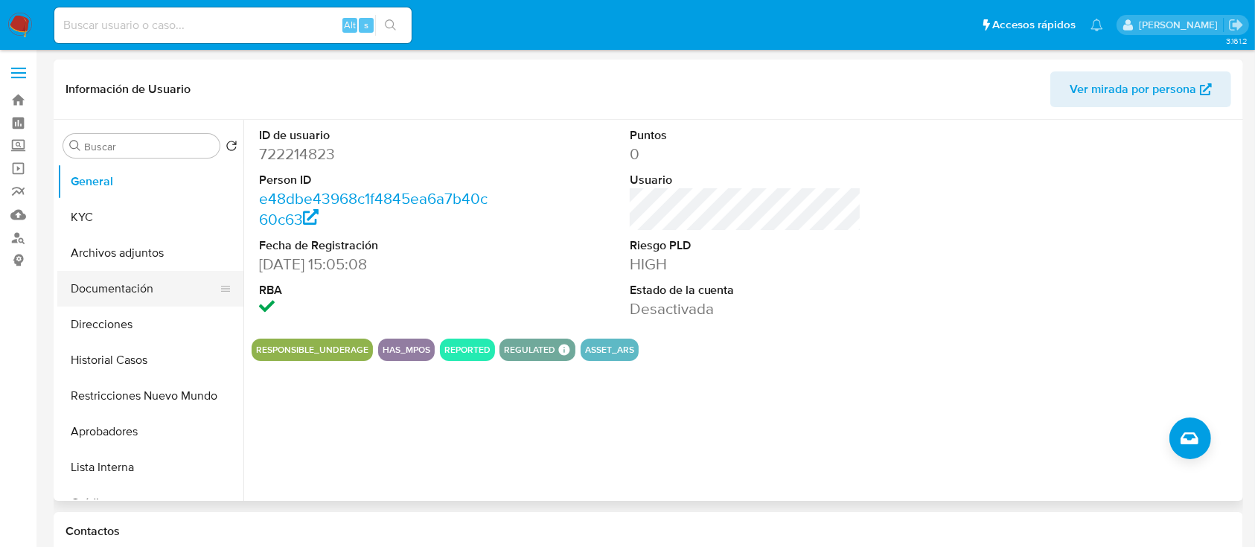
click at [151, 278] on button "Documentación" at bounding box center [144, 289] width 174 height 36
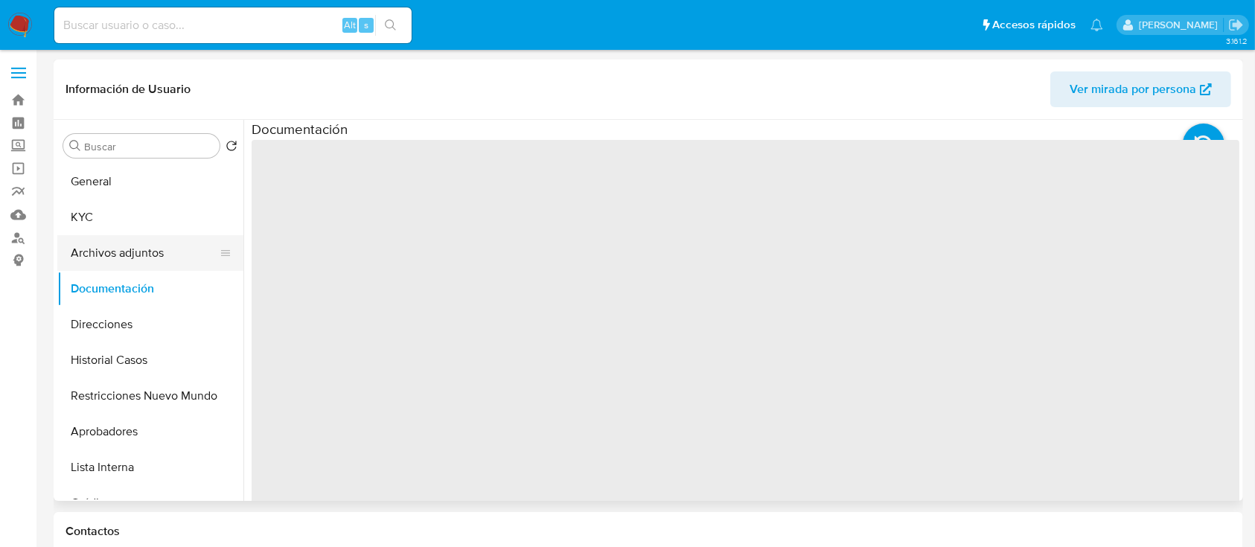
drag, startPoint x: 147, startPoint y: 258, endPoint x: 327, endPoint y: 304, distance: 185.3
click at [149, 258] on button "Archivos adjuntos" at bounding box center [150, 253] width 186 height 36
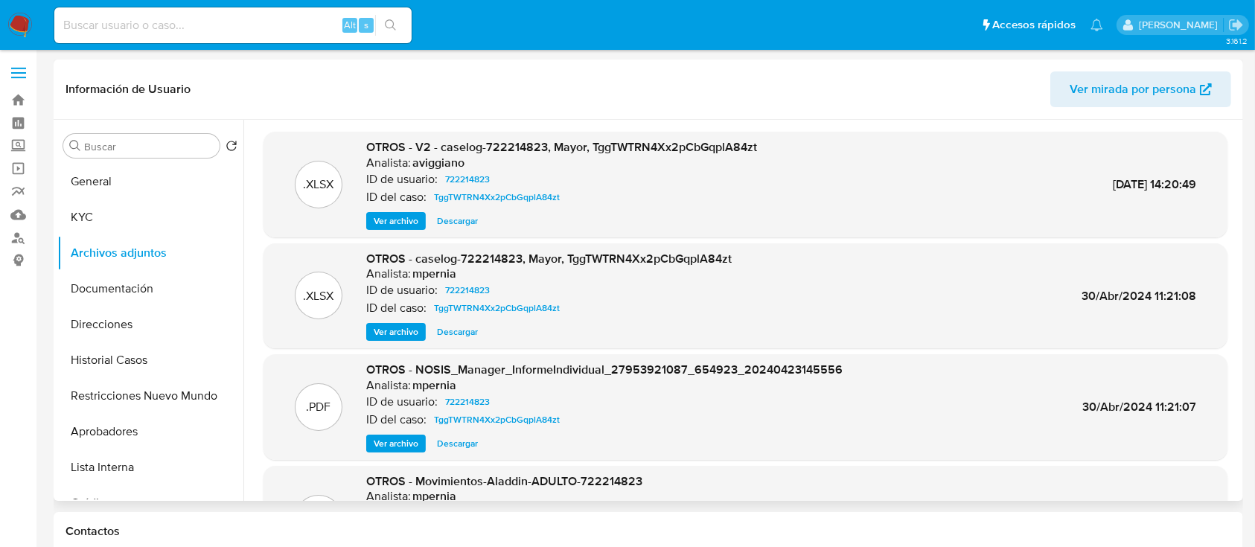
click at [393, 337] on span "Ver archivo" at bounding box center [396, 332] width 45 height 15
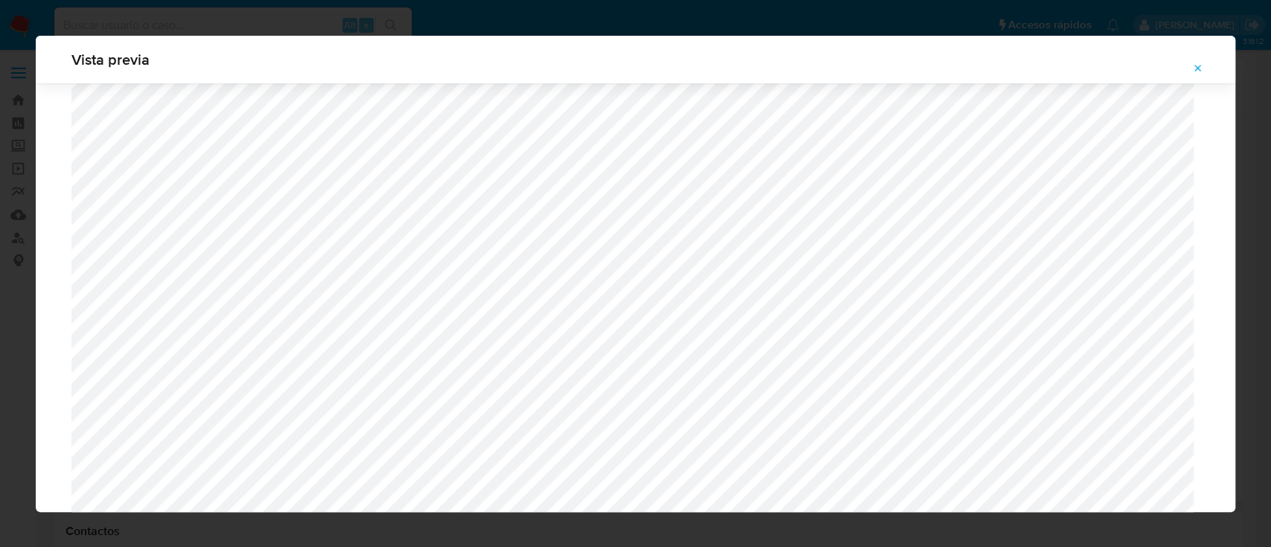
scroll to position [1260, 0]
click at [1202, 68] on icon "Attachment preview" at bounding box center [1198, 69] width 12 height 12
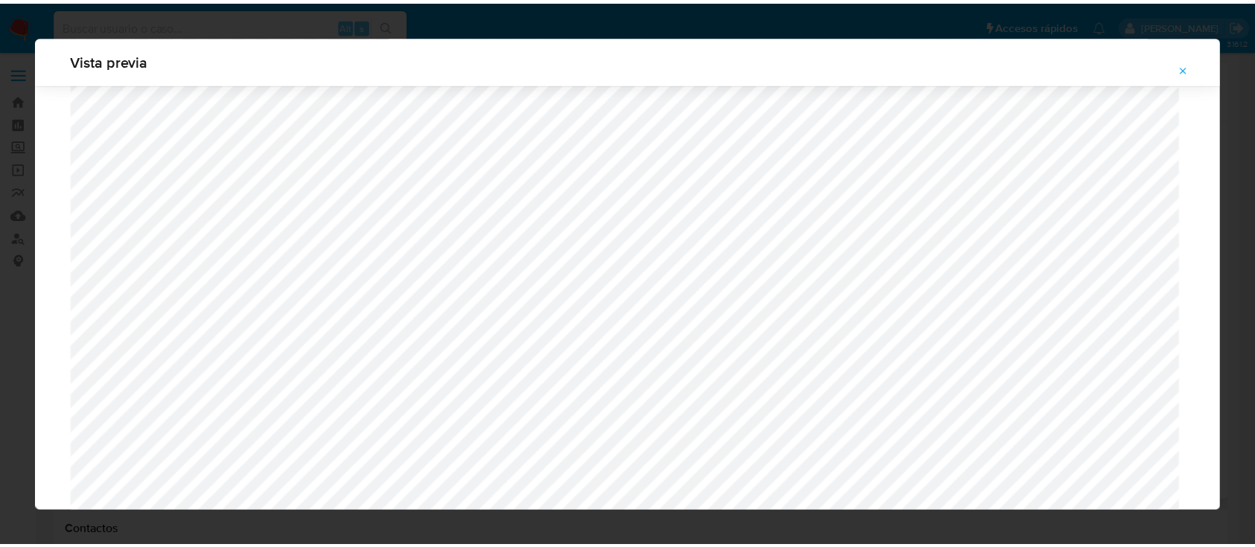
scroll to position [48, 0]
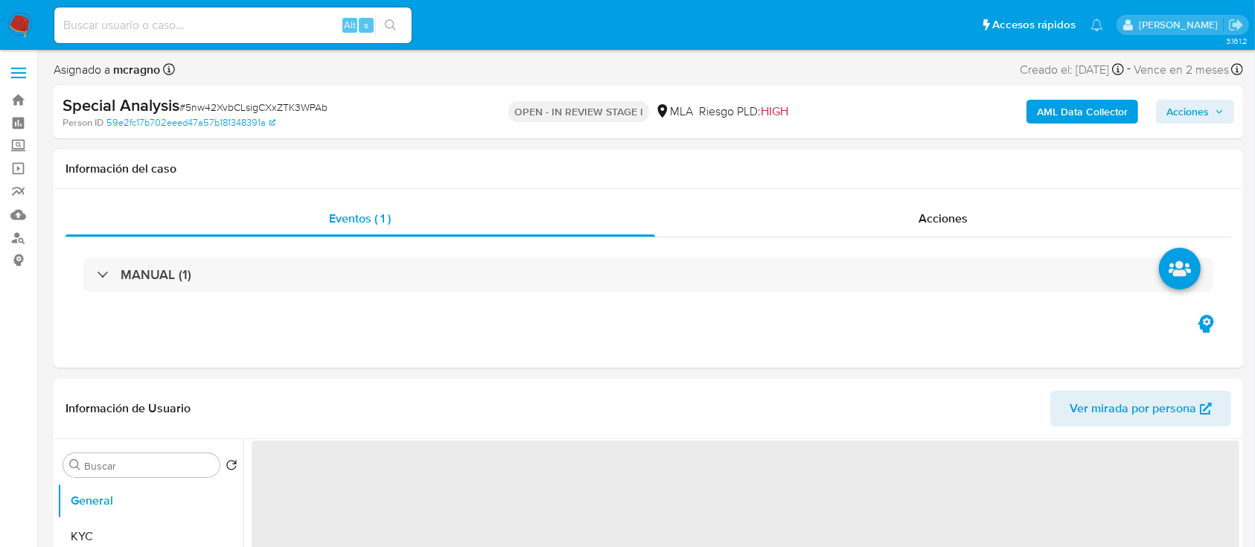
select select "10"
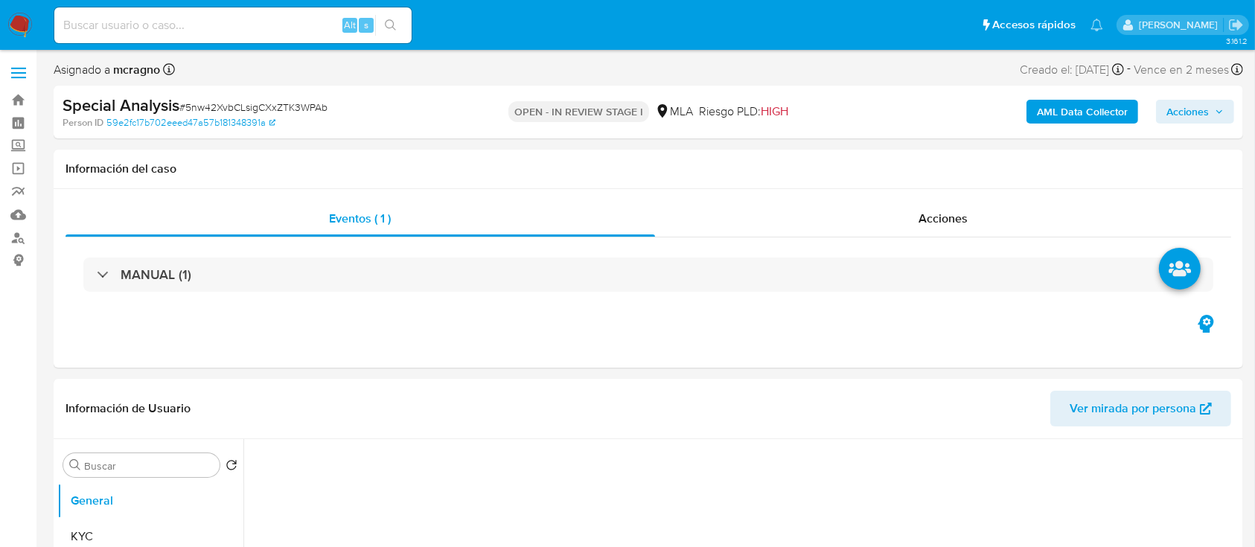
select select "10"
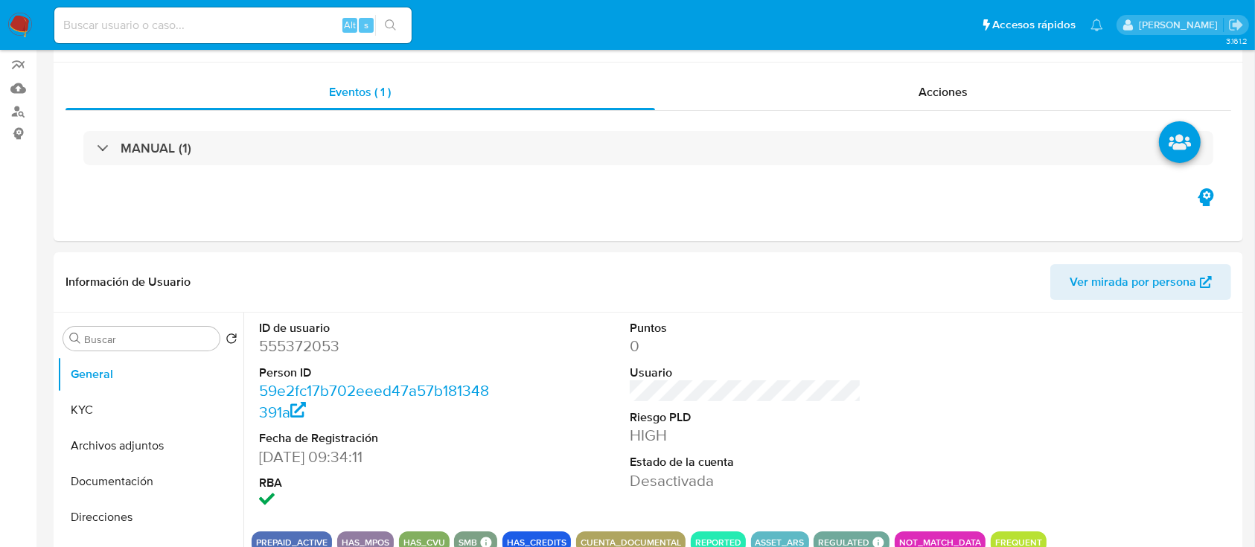
scroll to position [496, 0]
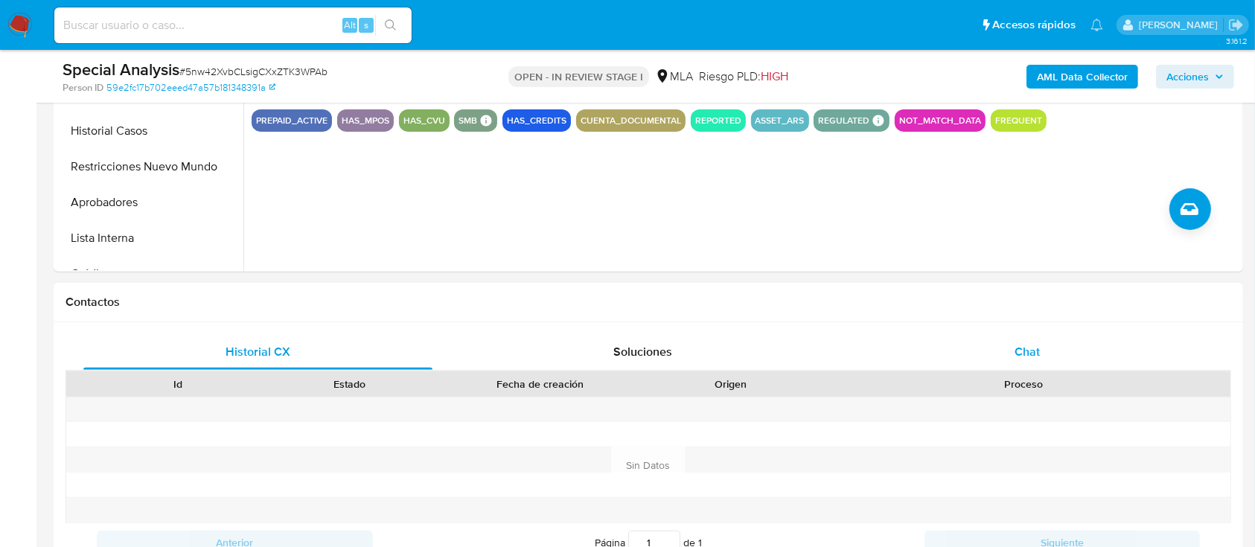
click at [1079, 348] on div "Chat" at bounding box center [1027, 352] width 349 height 36
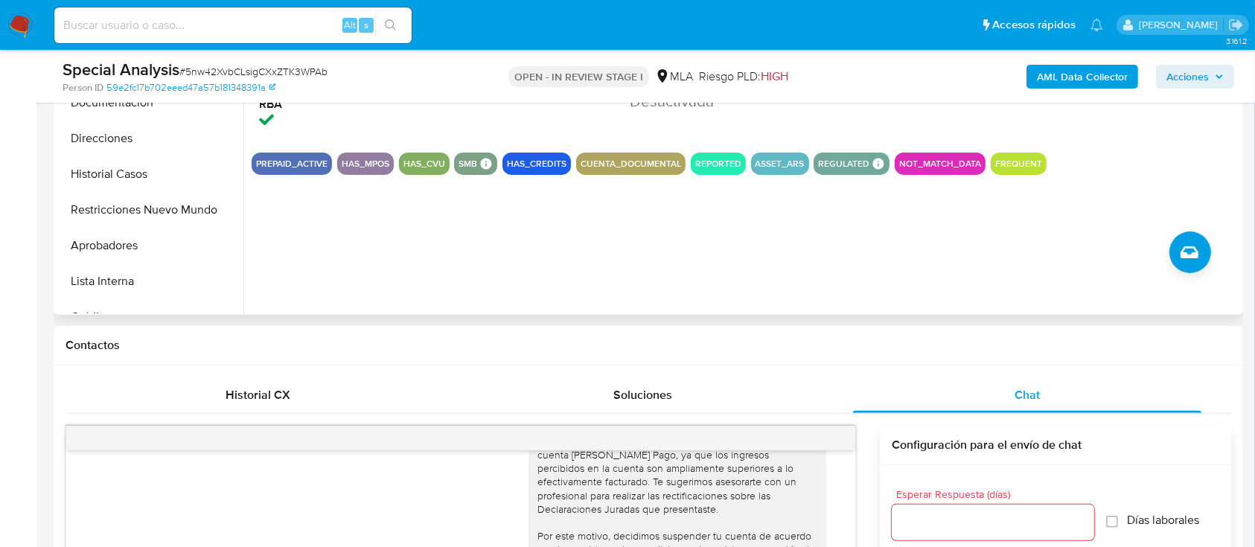
scroll to position [397, 0]
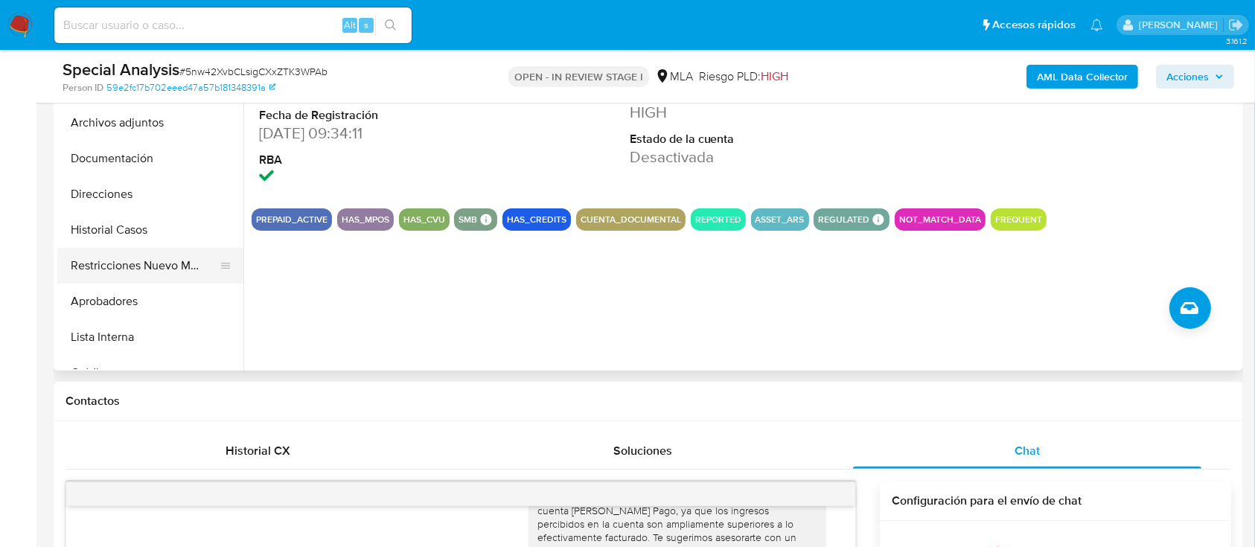
click at [147, 258] on button "Restricciones Nuevo Mundo" at bounding box center [144, 266] width 174 height 36
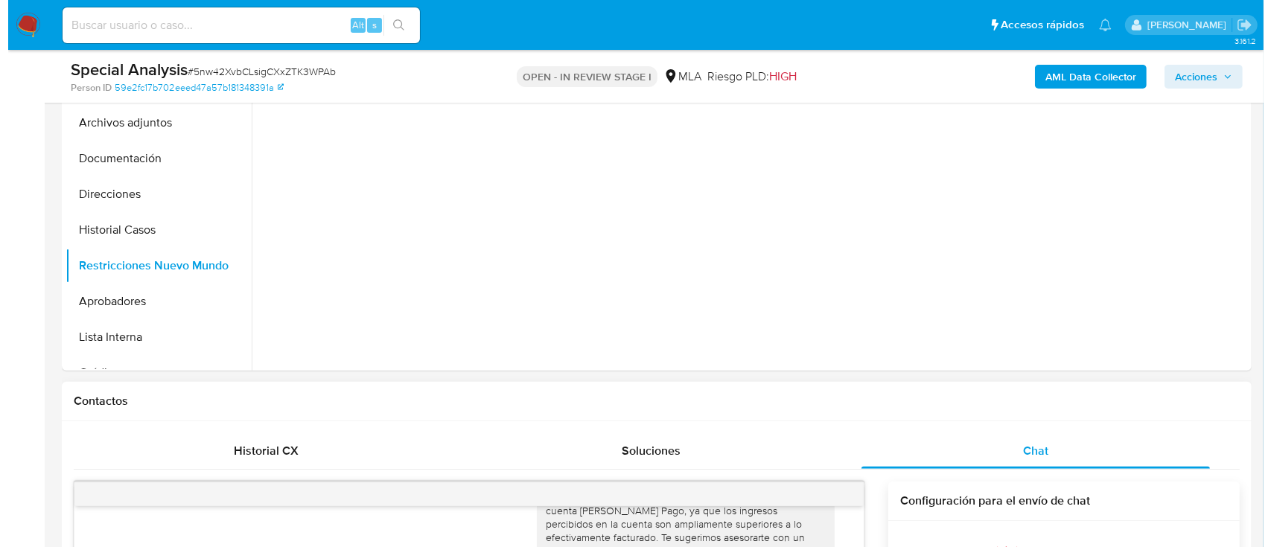
scroll to position [198, 0]
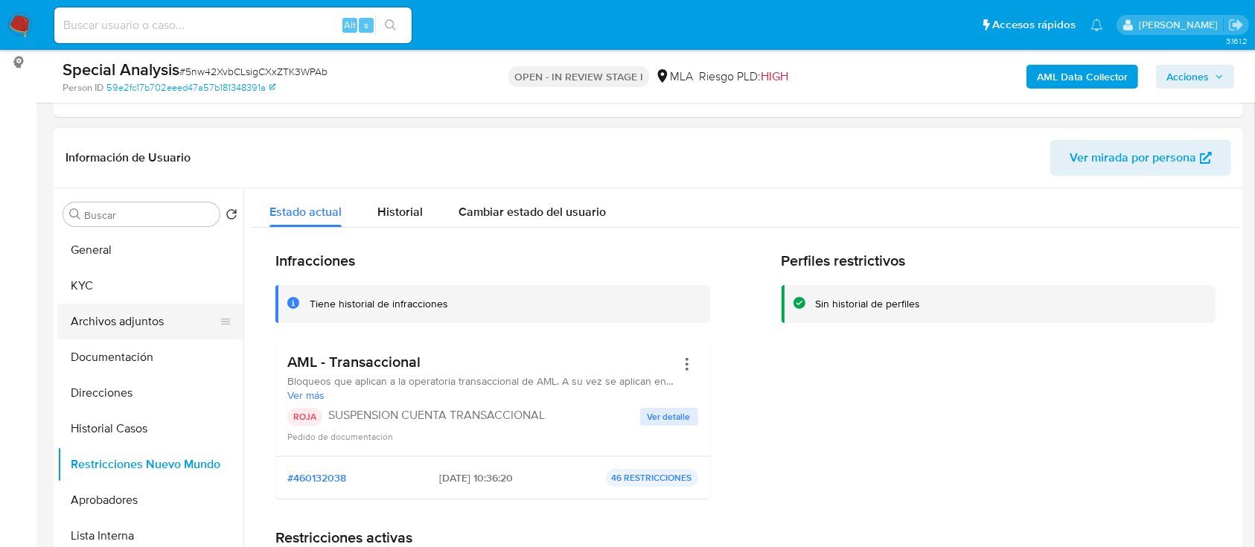
click at [133, 322] on button "Archivos adjuntos" at bounding box center [144, 322] width 174 height 36
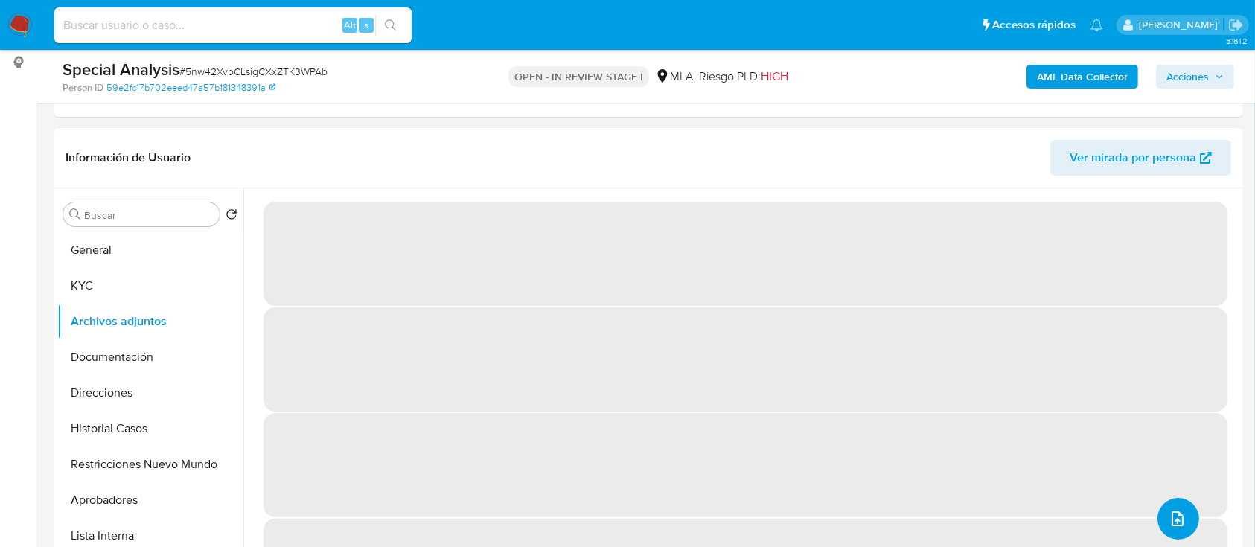
click at [1187, 526] on button "upload-file" at bounding box center [1179, 519] width 42 height 42
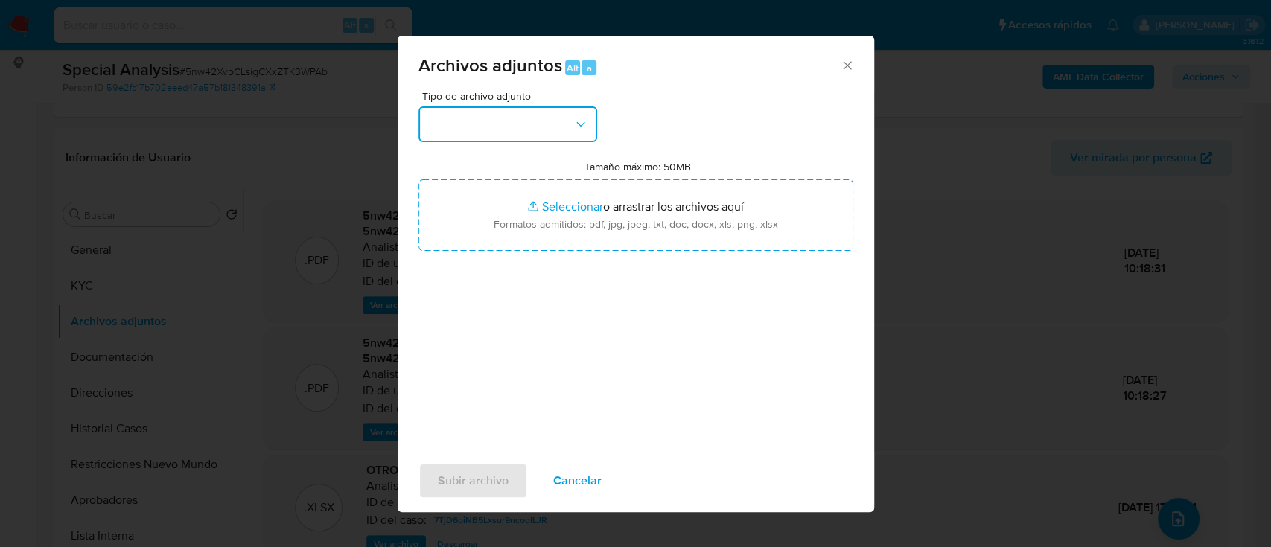
click at [512, 134] on button "button" at bounding box center [507, 124] width 179 height 36
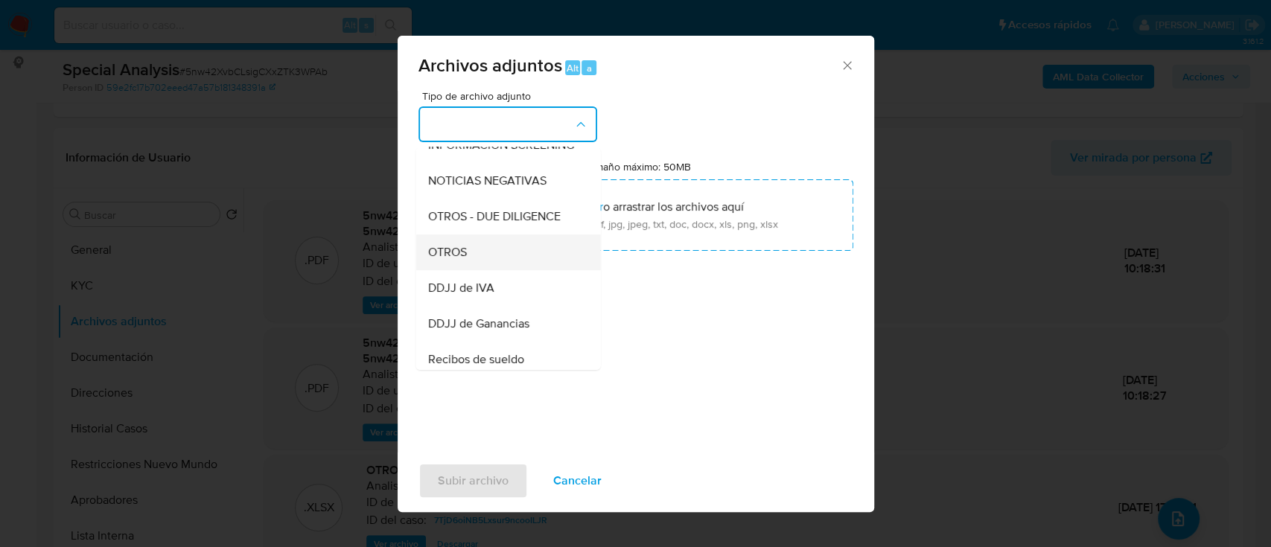
click at [485, 270] on div "OTROS" at bounding box center [503, 253] width 152 height 36
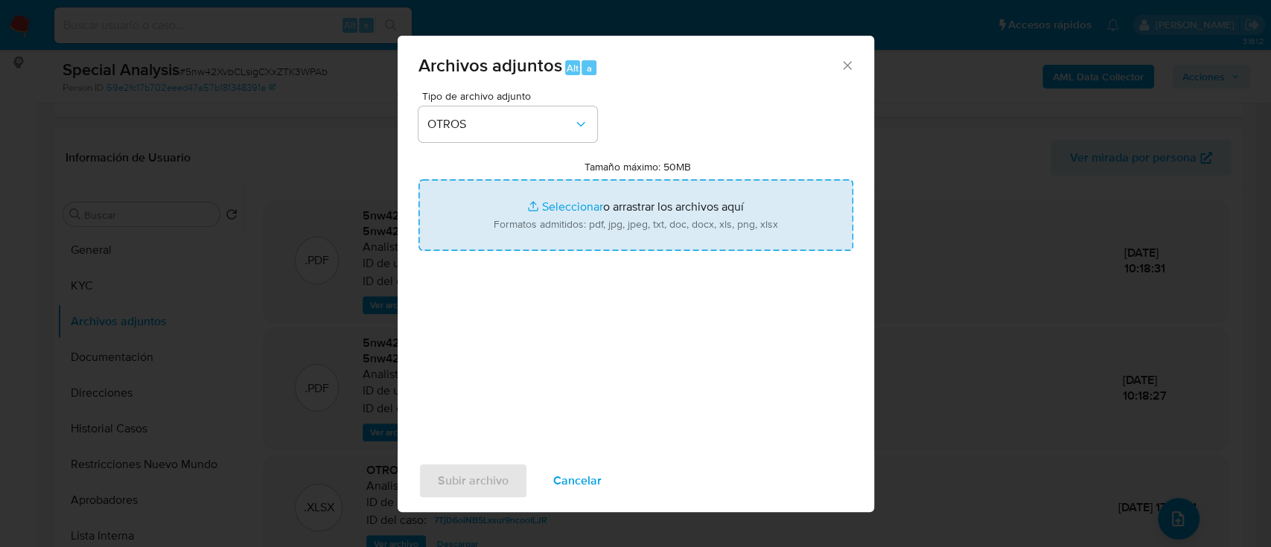
click at [584, 235] on input "Tamaño máximo: 50MB Seleccionar archivos" at bounding box center [635, 214] width 435 height 71
type input "C:\fakepath\555372053 - Movimientos.xlsx"
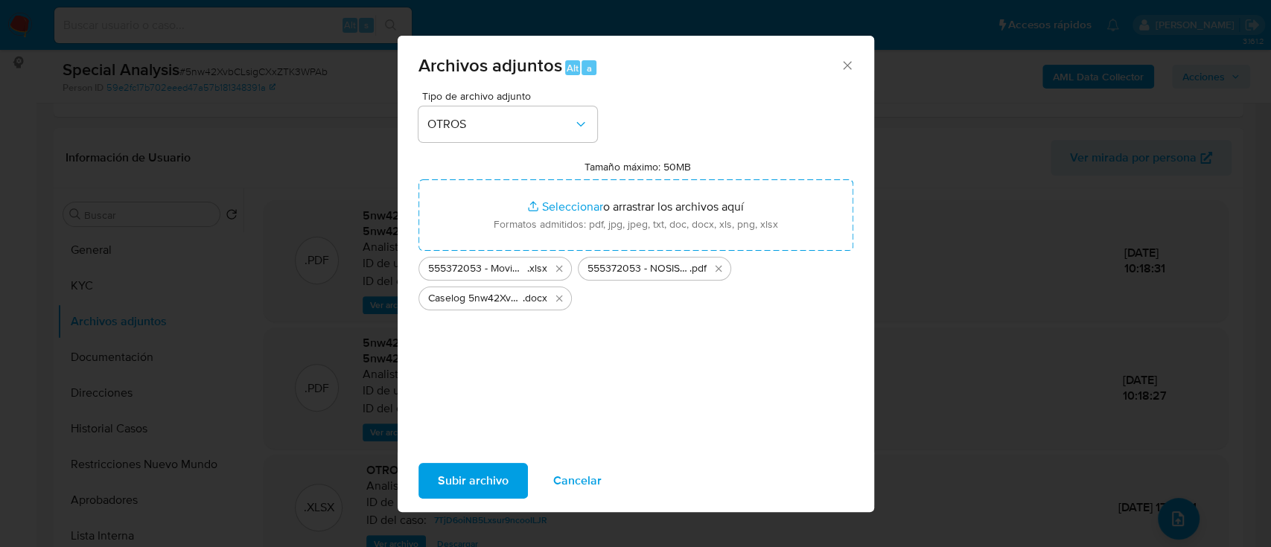
click at [477, 482] on span "Subir archivo" at bounding box center [473, 481] width 71 height 33
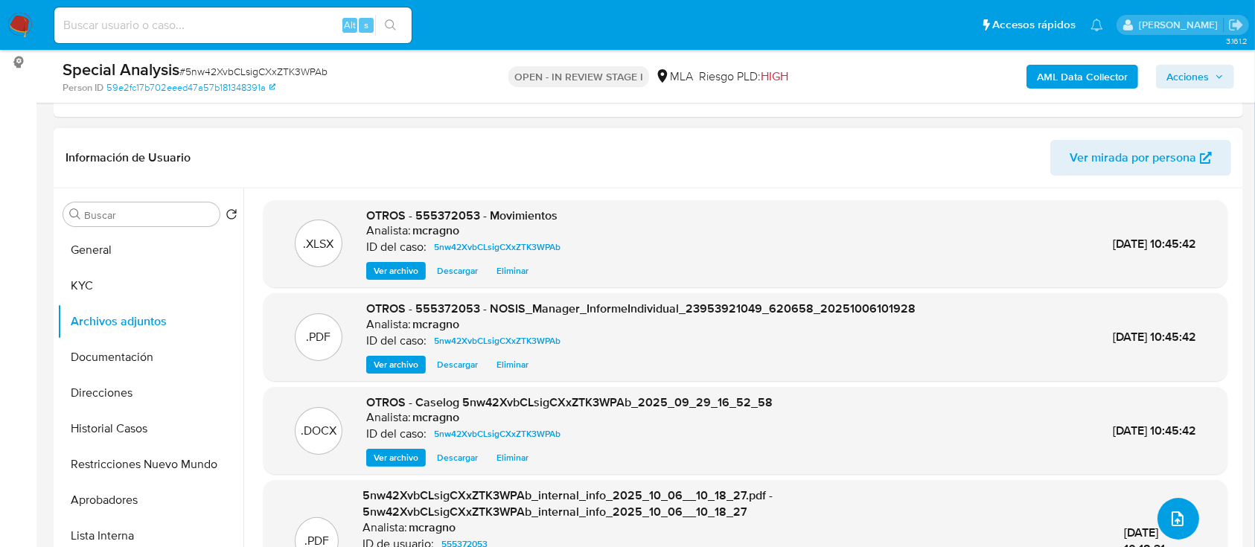
click at [1185, 515] on button "upload-file" at bounding box center [1179, 519] width 42 height 42
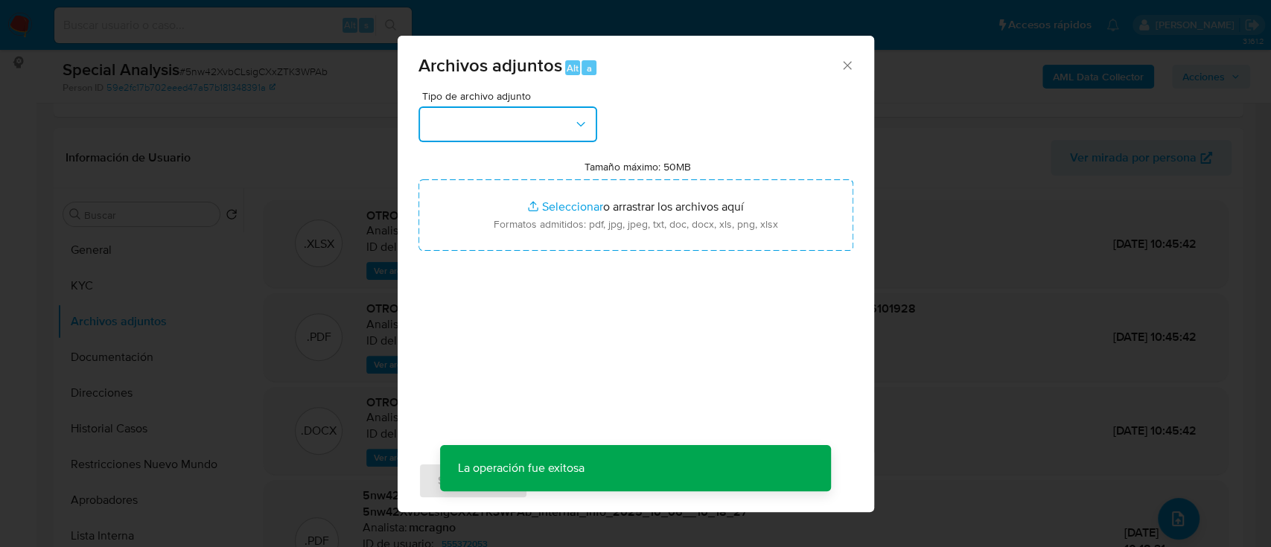
click at [542, 122] on button "button" at bounding box center [507, 124] width 179 height 36
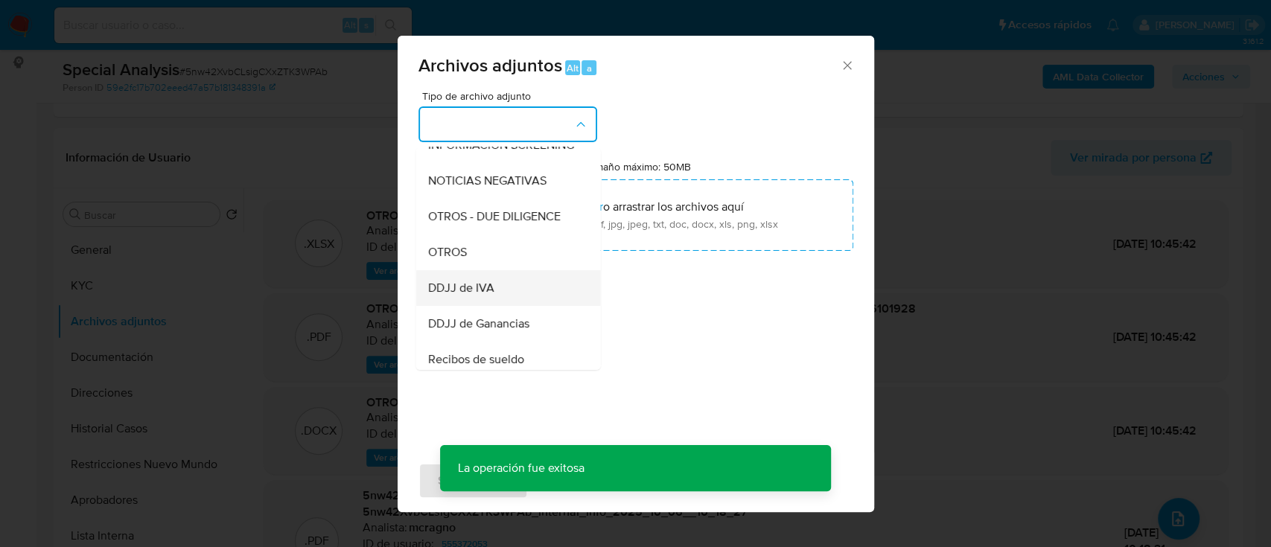
scroll to position [298, 0]
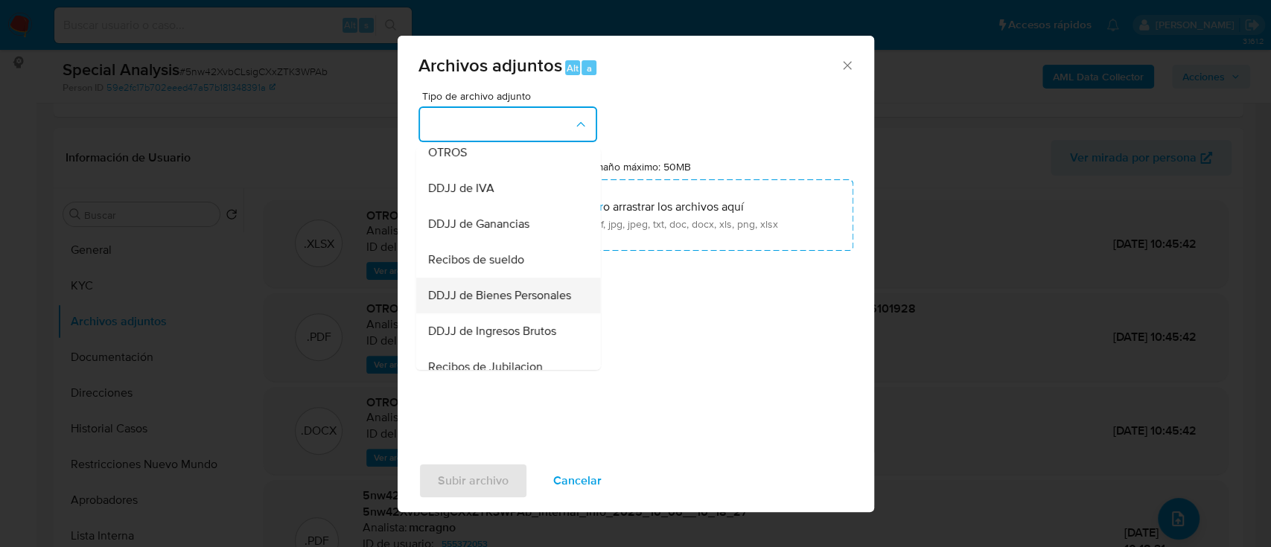
drag, startPoint x: 517, startPoint y: 310, endPoint x: 573, endPoint y: 252, distance: 80.6
click at [518, 303] on span "DDJJ de Bienes Personales" at bounding box center [498, 295] width 143 height 15
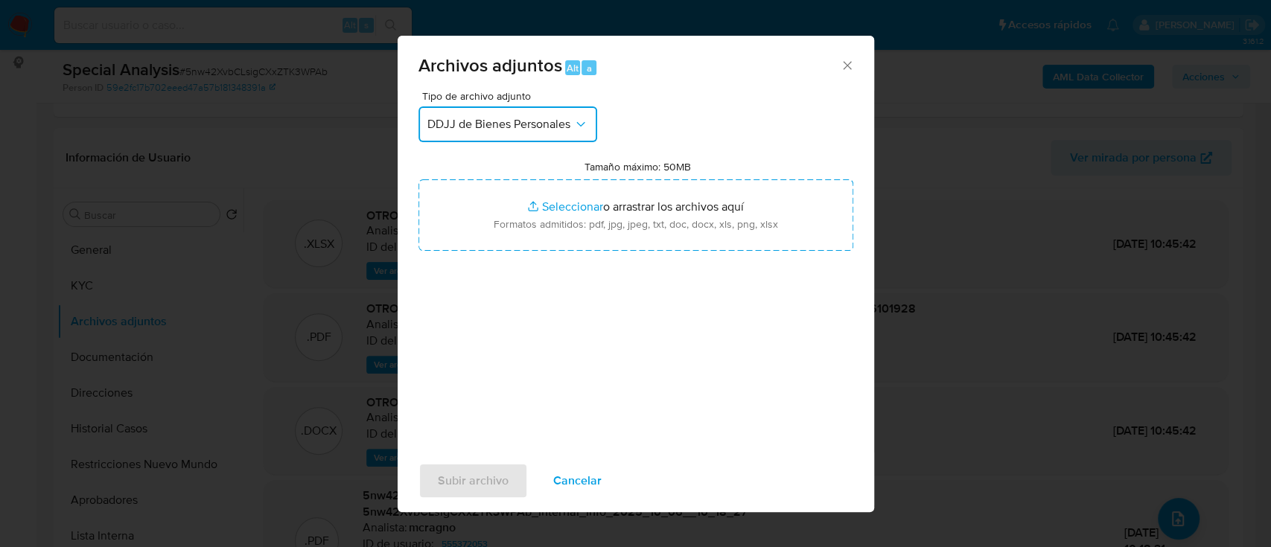
click at [552, 106] on button "DDJJ de Bienes Personales" at bounding box center [507, 124] width 179 height 36
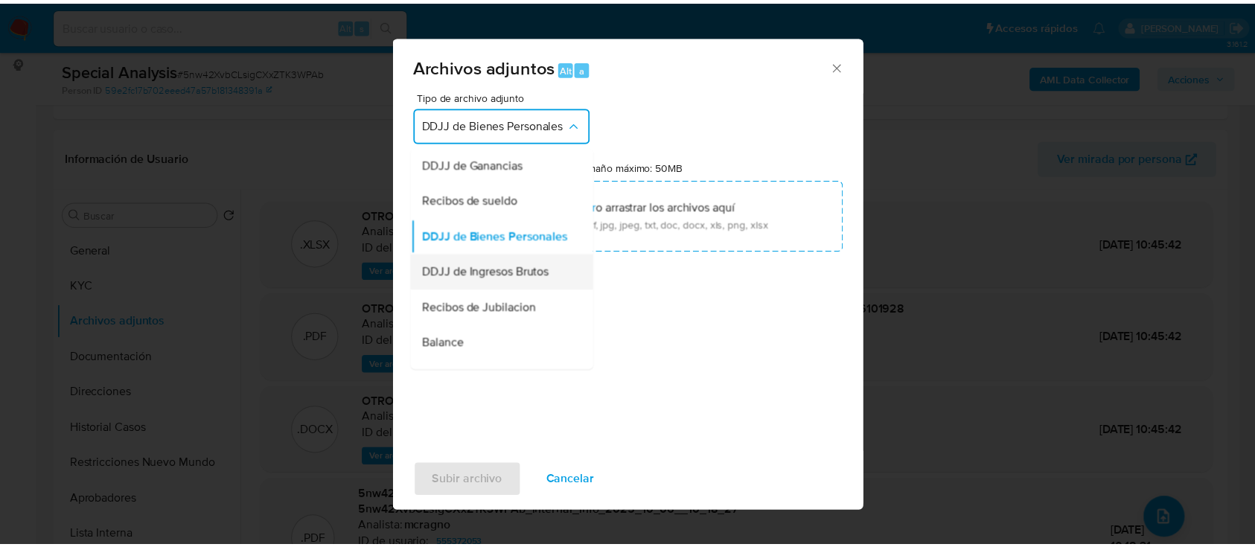
scroll to position [456, 0]
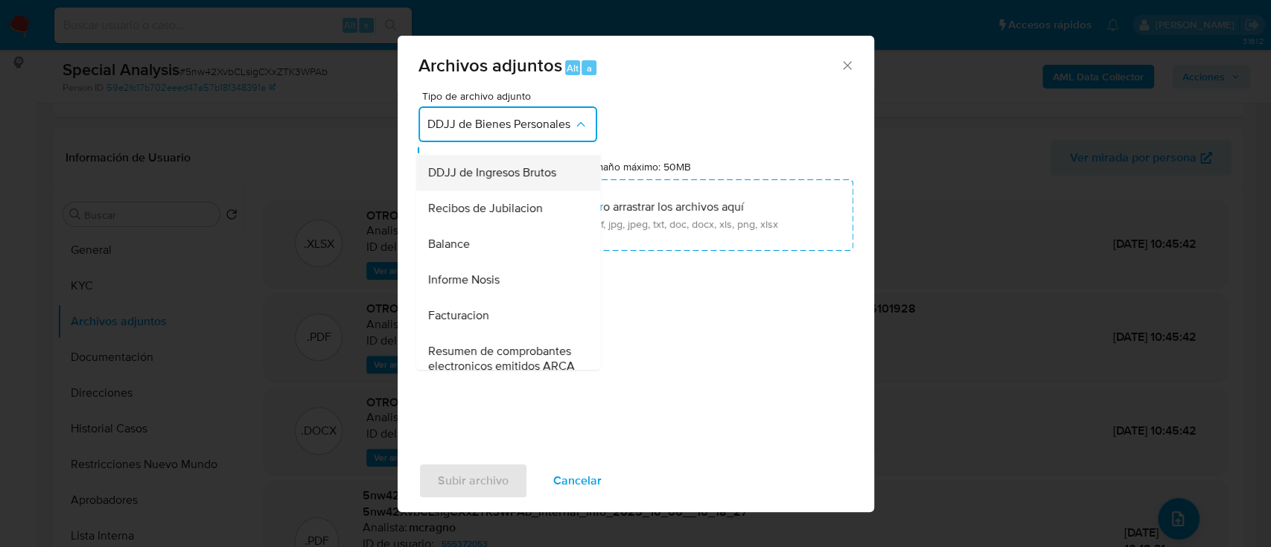
drag, startPoint x: 532, startPoint y: 205, endPoint x: 606, endPoint y: 233, distance: 79.4
click at [533, 180] on span "DDJJ de Ingresos Brutos" at bounding box center [491, 172] width 128 height 15
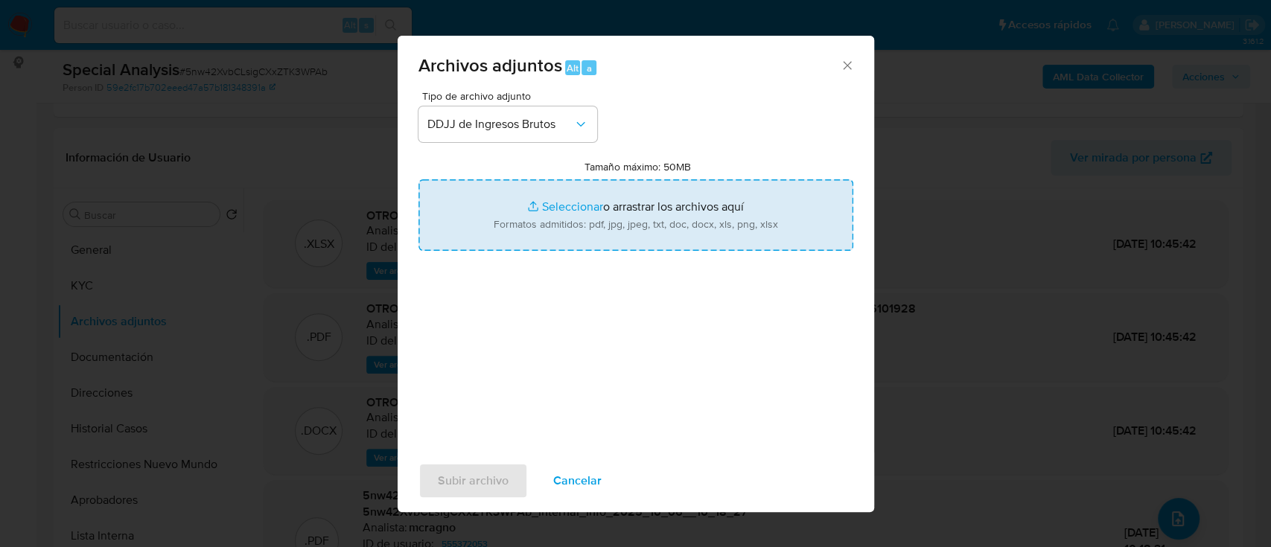
click at [625, 236] on input "Tamaño máximo: 50MB Seleccionar archivos" at bounding box center [635, 214] width 435 height 71
type input "C:\fakepath\555372053 - Calculadora.xlsx"
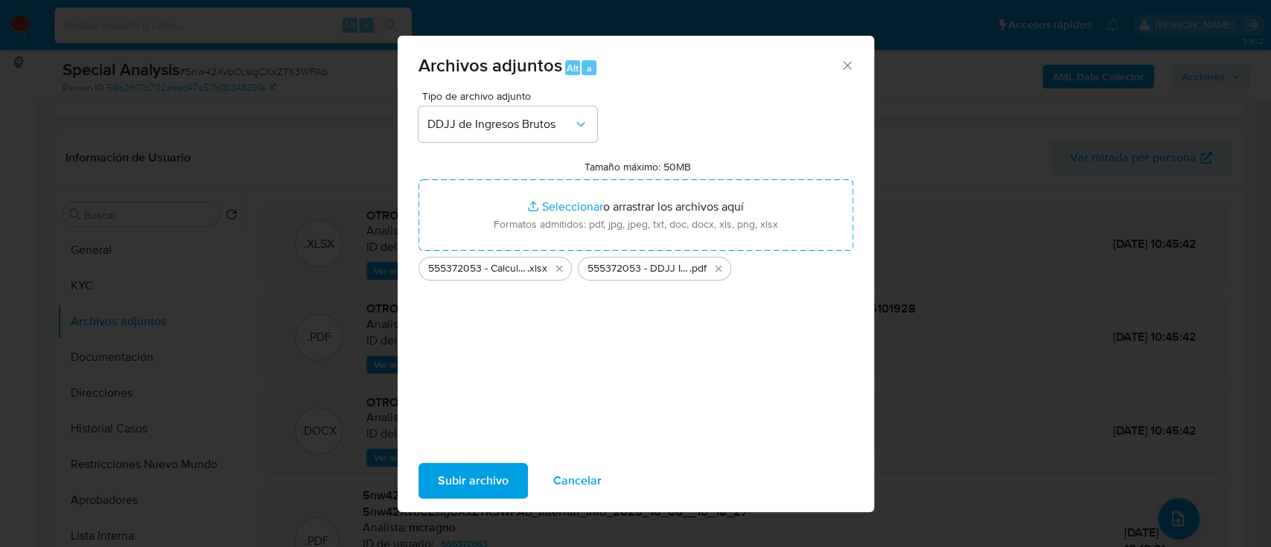
drag, startPoint x: 625, startPoint y: 236, endPoint x: 497, endPoint y: 482, distance: 277.0
click at [497, 482] on span "Subir archivo" at bounding box center [473, 481] width 71 height 33
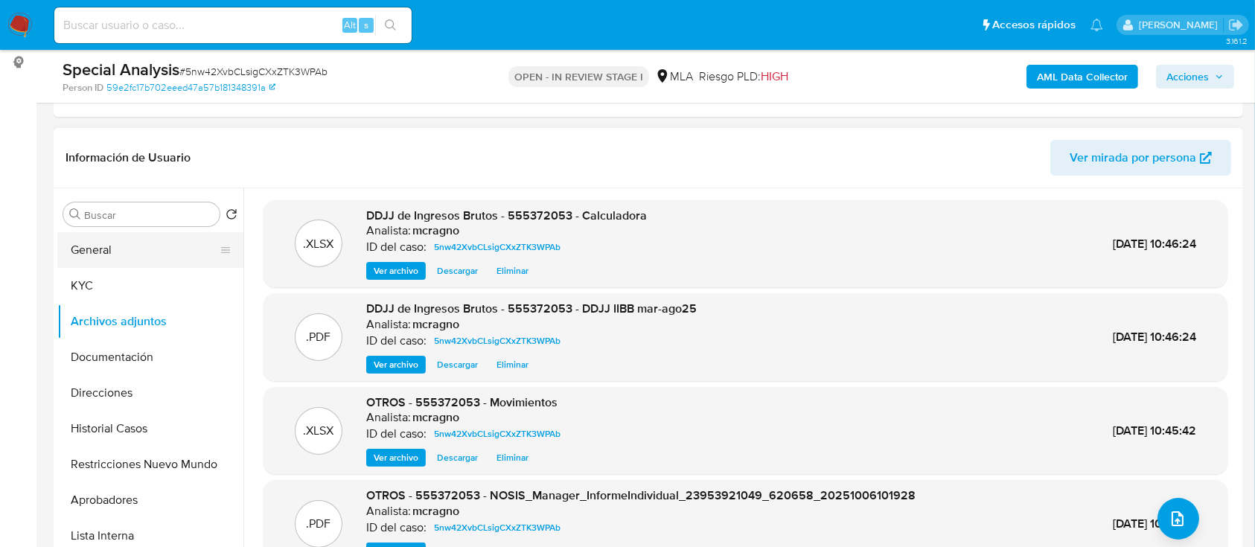
click at [127, 250] on button "General" at bounding box center [144, 250] width 174 height 36
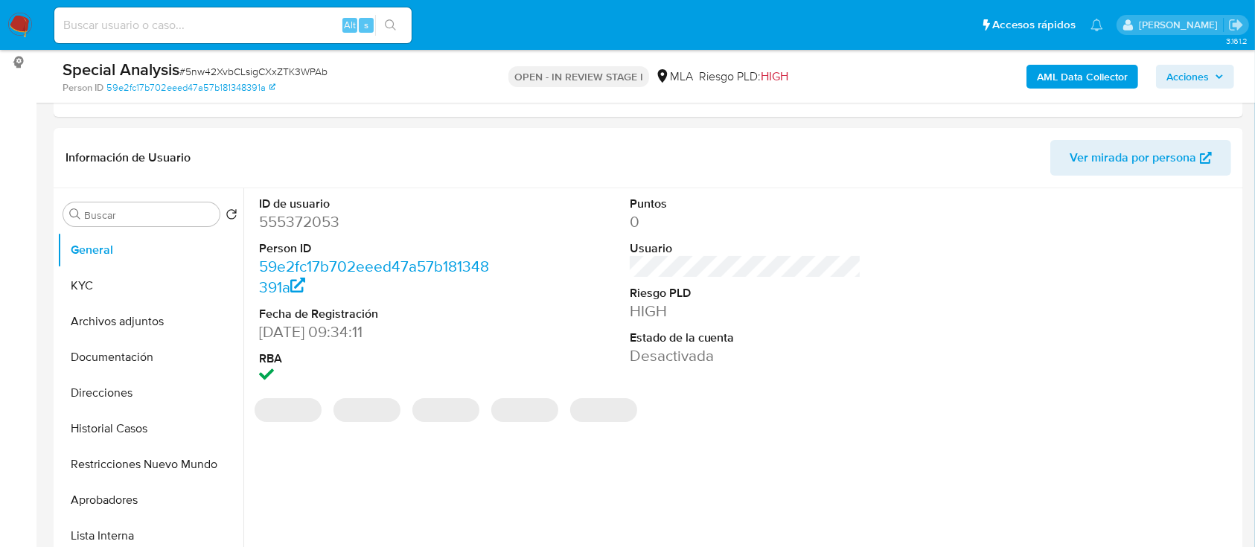
click at [1187, 80] on span "Acciones" at bounding box center [1188, 77] width 42 height 24
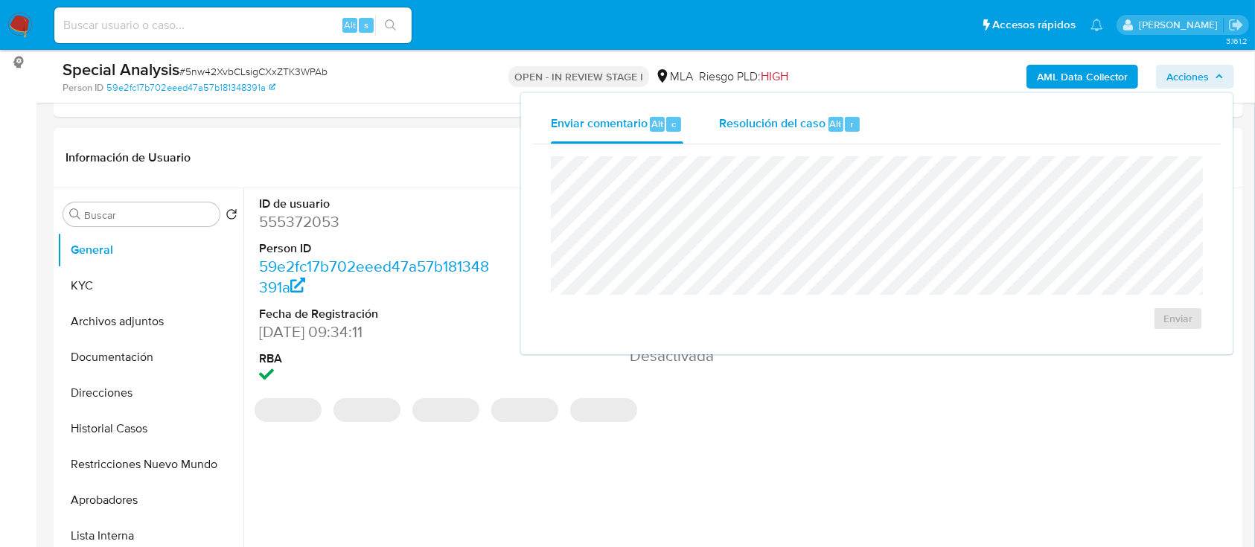
click at [835, 121] on span "Alt" at bounding box center [836, 124] width 12 height 14
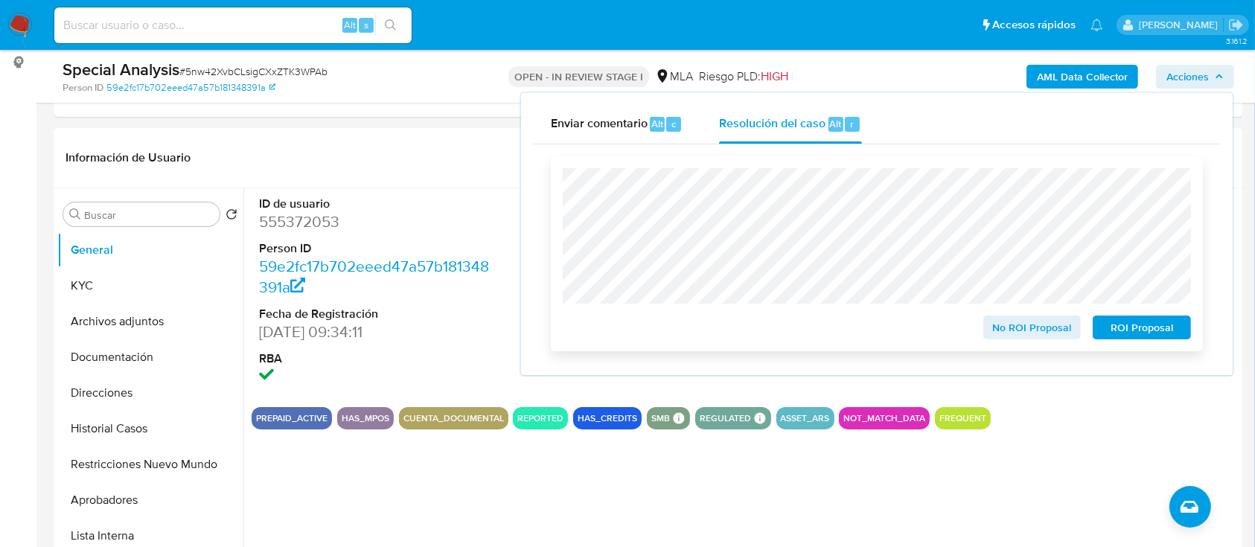
click at [1131, 332] on span "ROI Proposal" at bounding box center [1141, 327] width 77 height 21
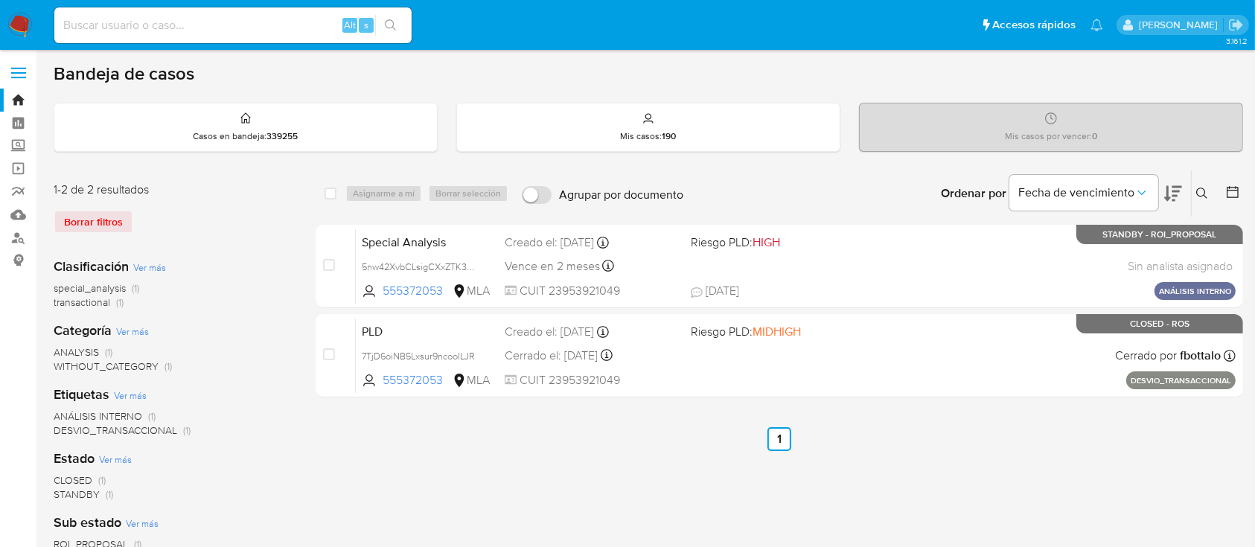
click at [1203, 188] on icon at bounding box center [1202, 194] width 12 height 12
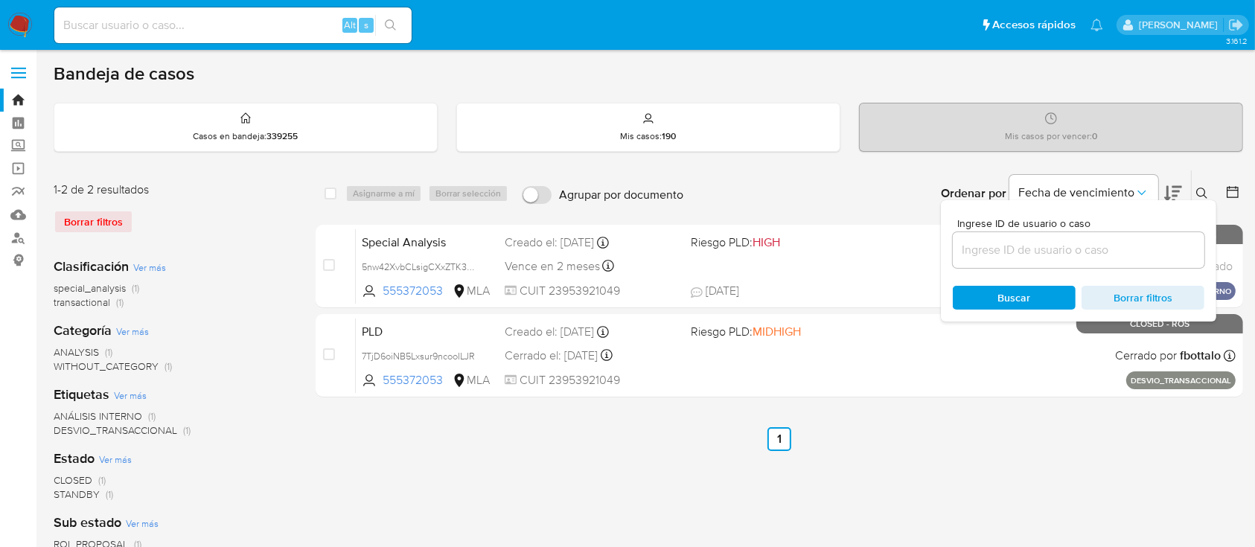
click at [1080, 255] on input at bounding box center [1079, 249] width 252 height 19
type input "2238397818"
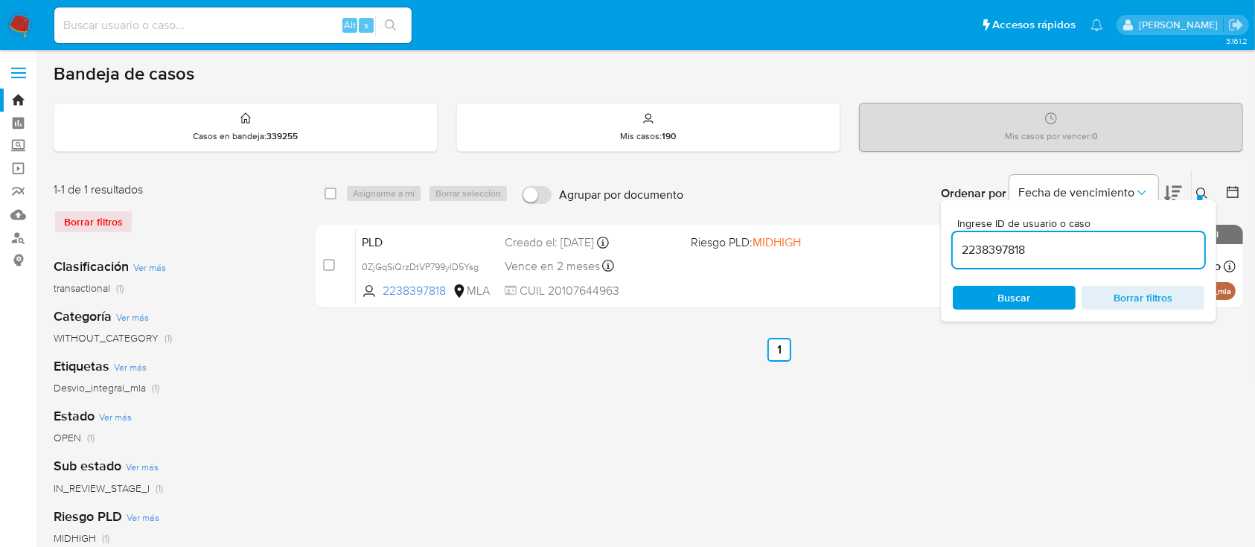
drag, startPoint x: 1205, startPoint y: 186, endPoint x: 1055, endPoint y: 241, distance: 160.2
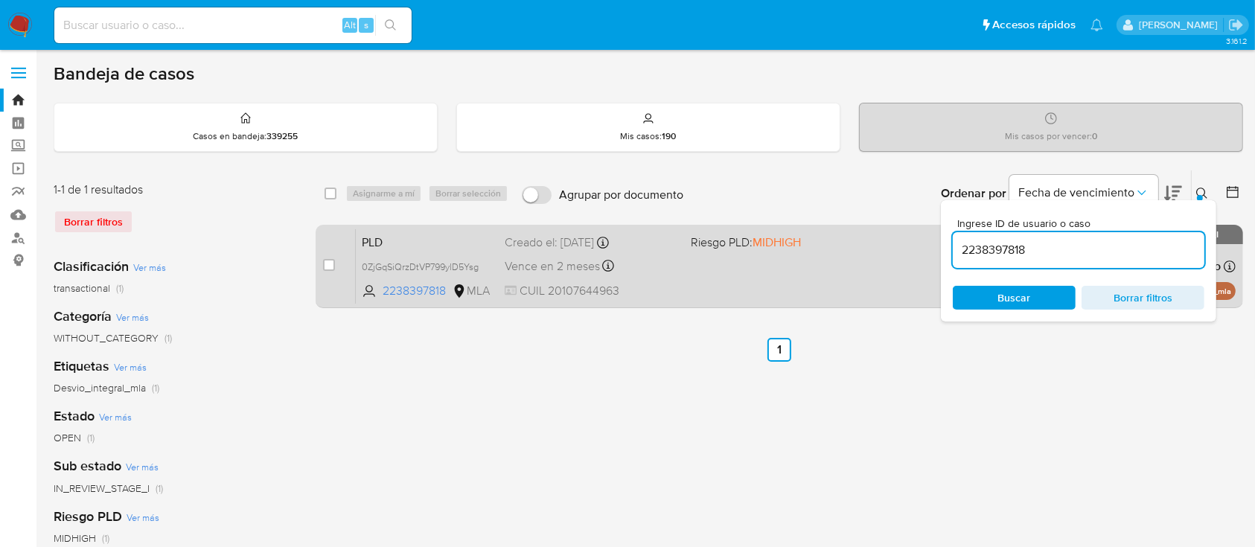
click at [1205, 188] on icon at bounding box center [1202, 194] width 12 height 12
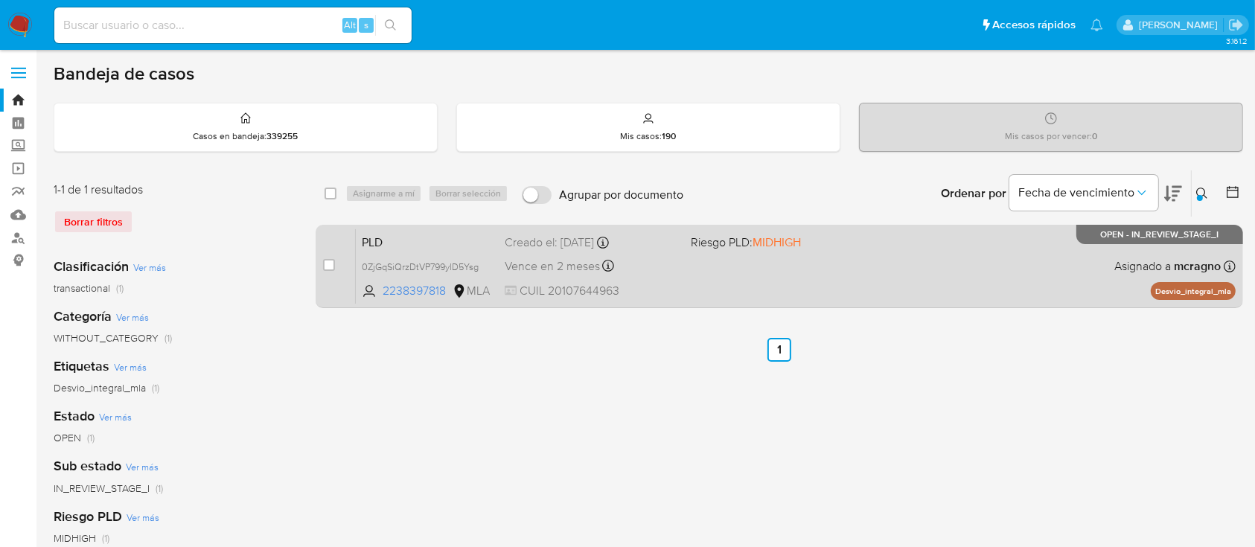
click at [992, 267] on div "PLD 0ZjGqSiQrzDtVP799ylD5Ysg 2238397818 MLA Riesgo PLD: MIDHIGH Creado el: [DAT…" at bounding box center [796, 266] width 880 height 75
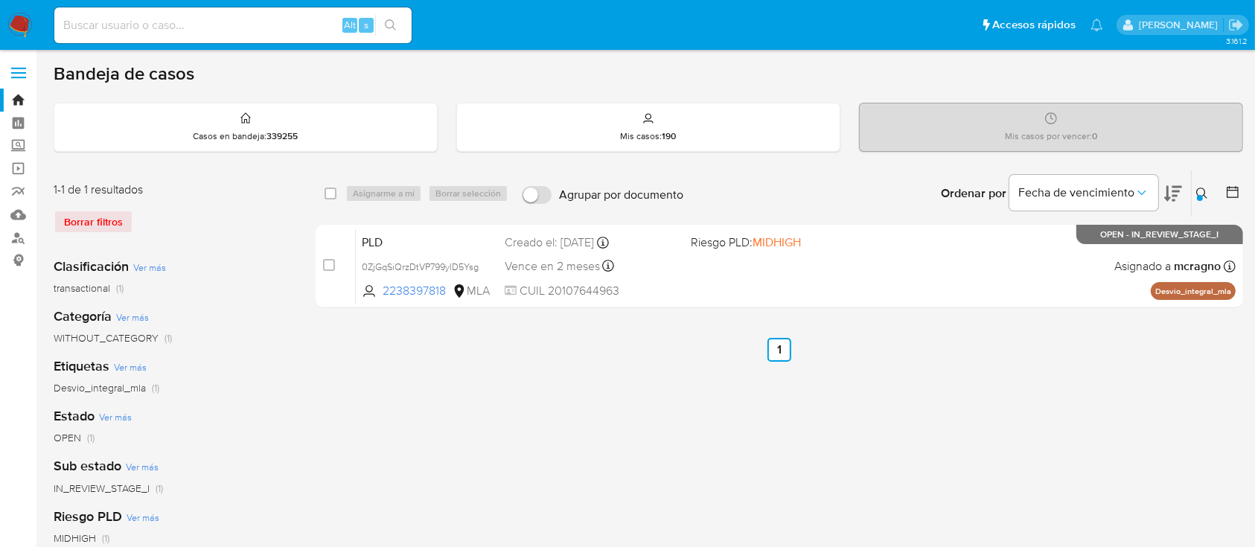
click at [873, 472] on div "select-all-cases-checkbox Asignarme a mí Borrar selección Agrupar por documento…" at bounding box center [780, 497] width 928 height 654
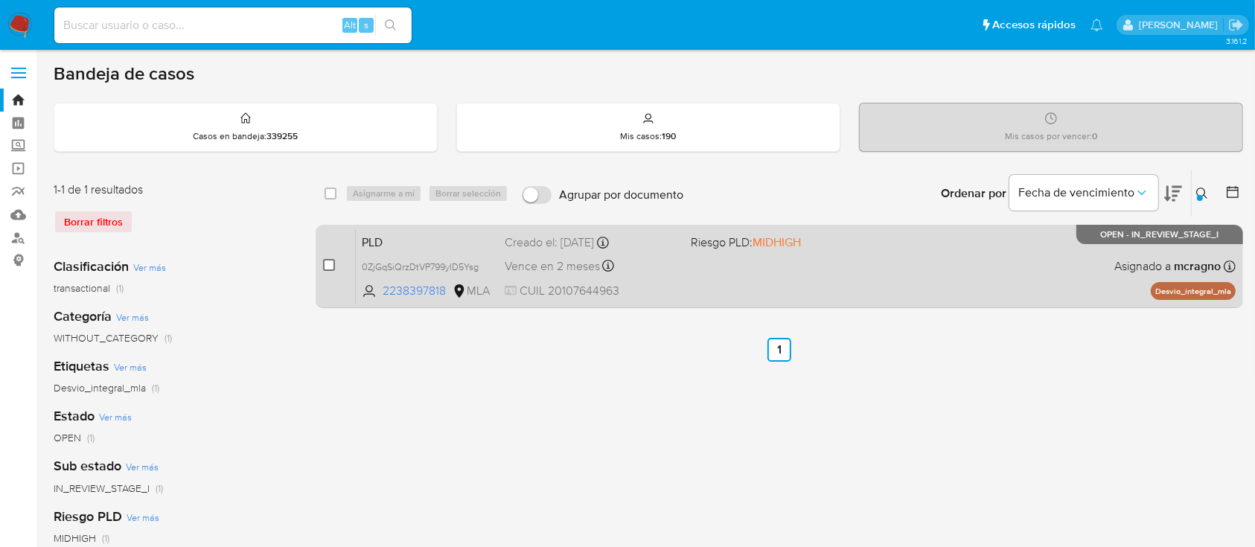
click at [328, 265] on input "checkbox" at bounding box center [329, 265] width 12 height 12
checkbox input "true"
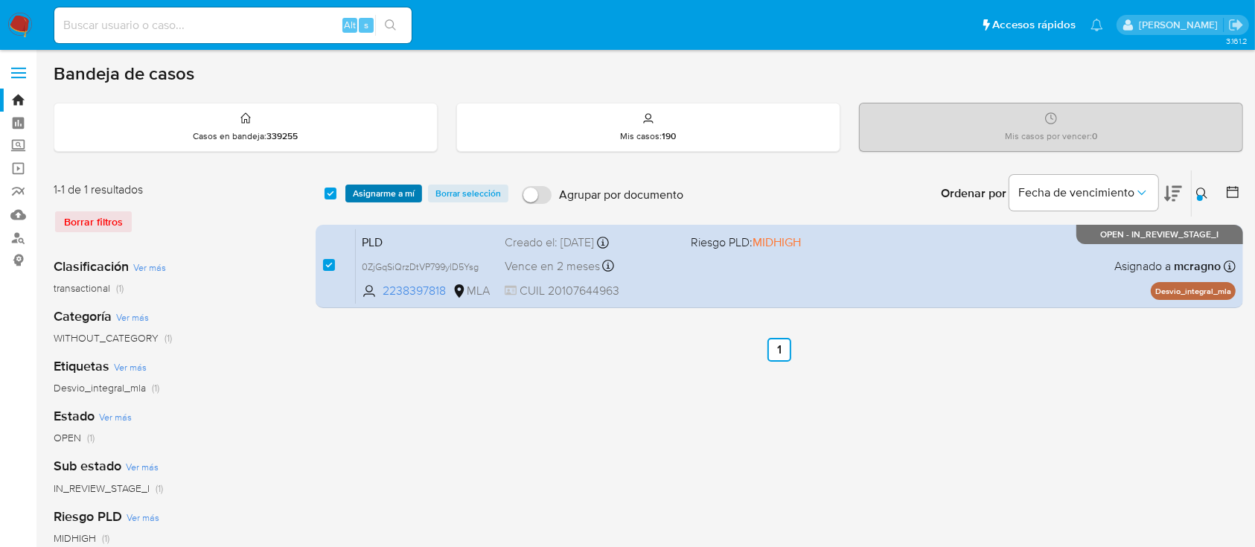
click at [386, 198] on span "Asignarme a mí" at bounding box center [384, 193] width 62 height 15
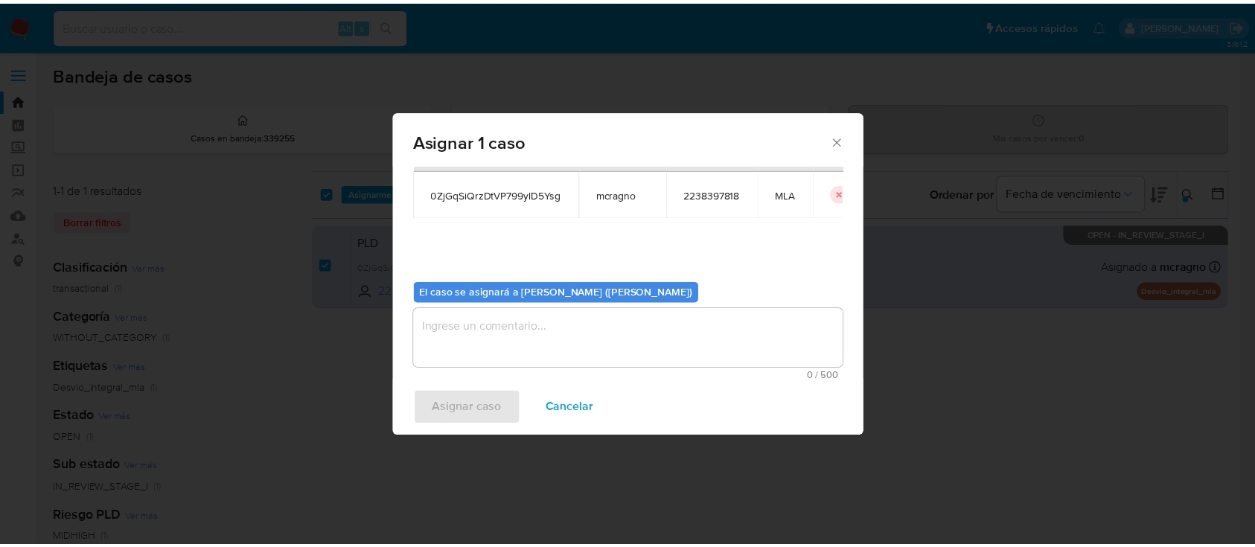
scroll to position [76, 0]
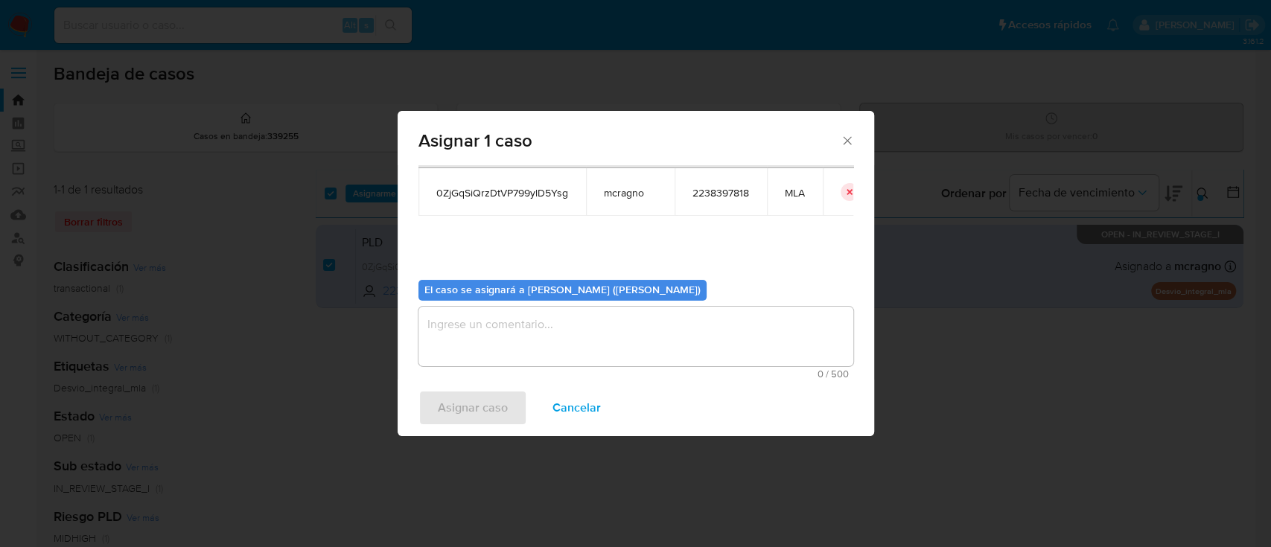
click at [535, 348] on textarea "assign-modal" at bounding box center [635, 337] width 435 height 60
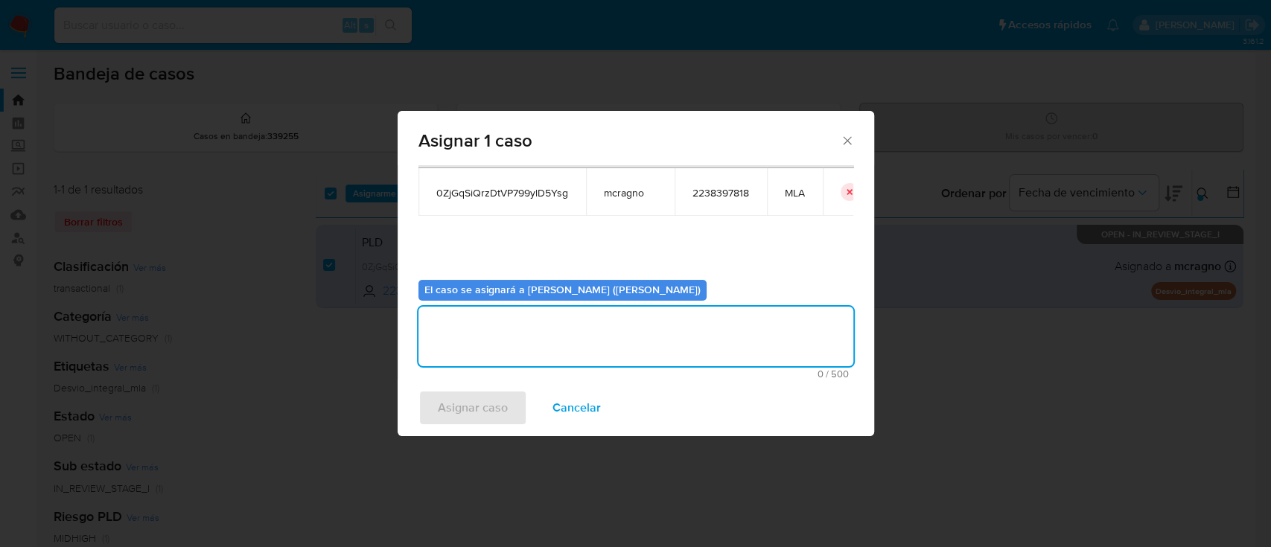
click at [471, 414] on span "Asignar caso" at bounding box center [473, 408] width 70 height 33
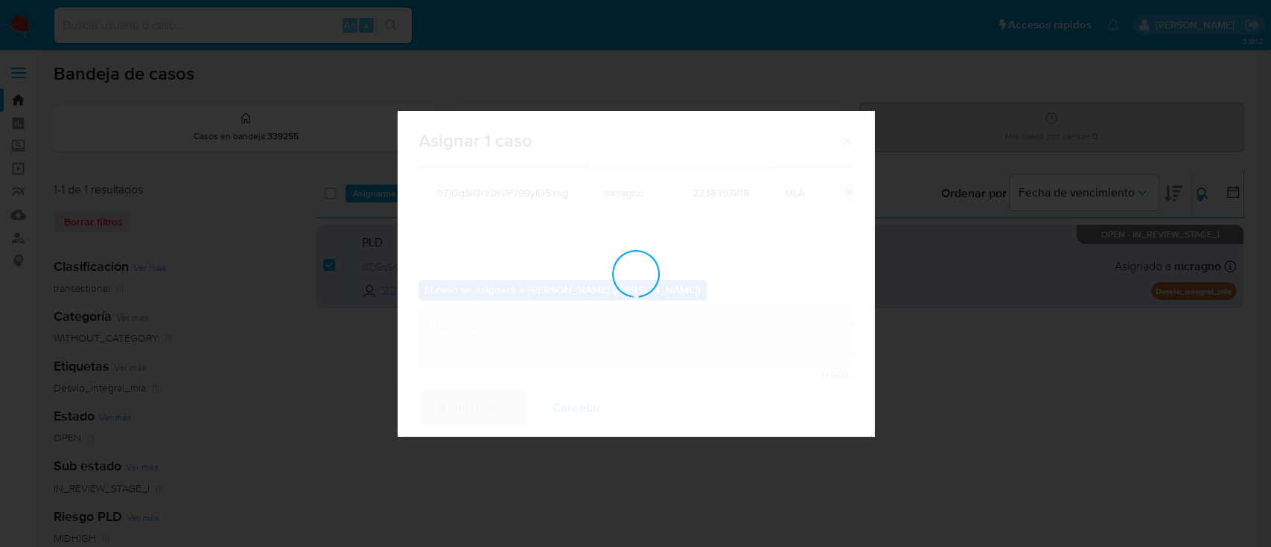
checkbox input "false"
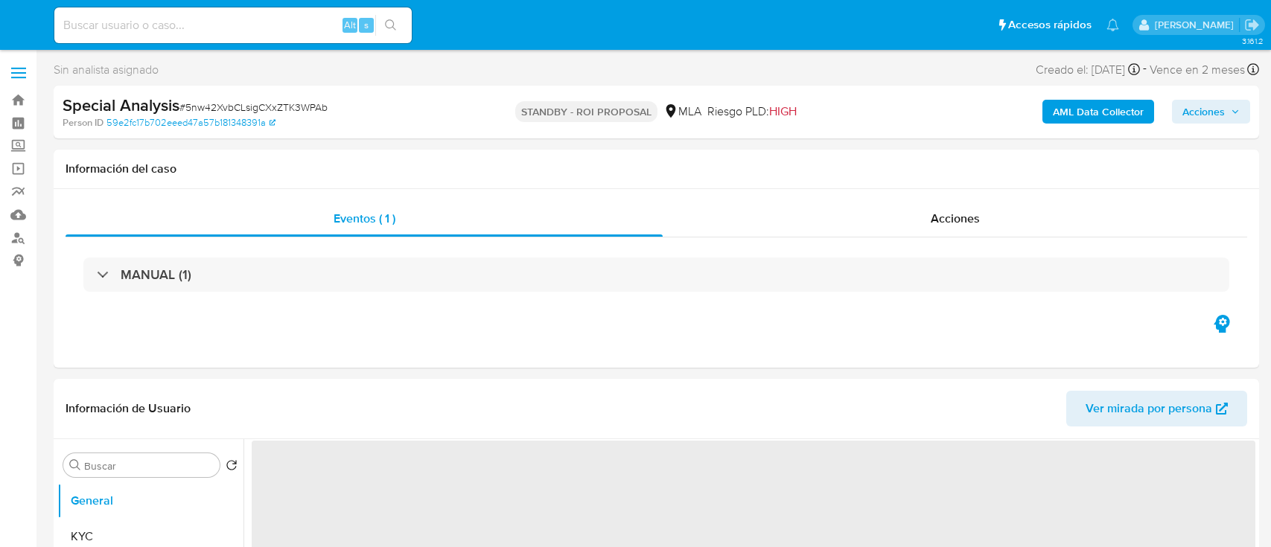
select select "10"
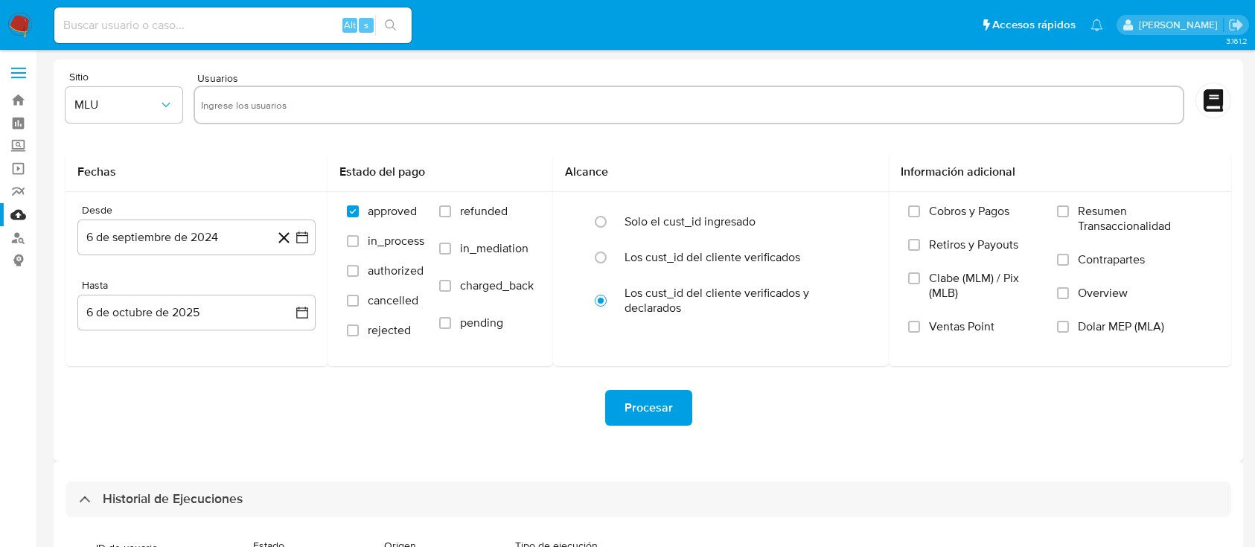
select select "10"
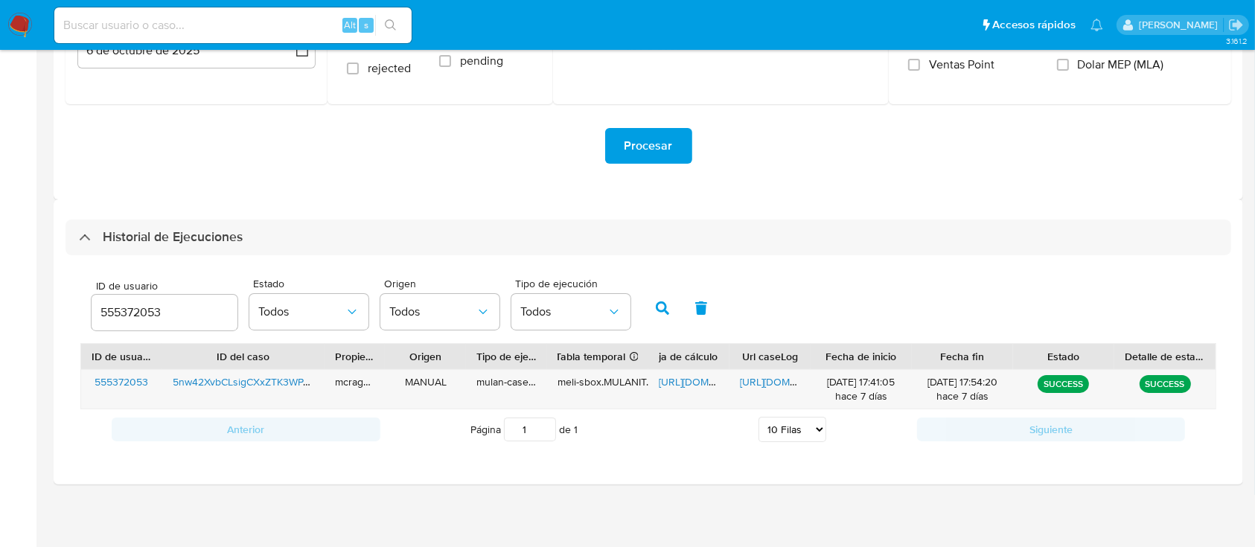
click at [151, 301] on div "555372053" at bounding box center [165, 313] width 146 height 36
click at [145, 312] on input "555372053" at bounding box center [165, 312] width 146 height 19
click at [144, 312] on input "555372053" at bounding box center [165, 312] width 146 height 19
paste input "2238397818"
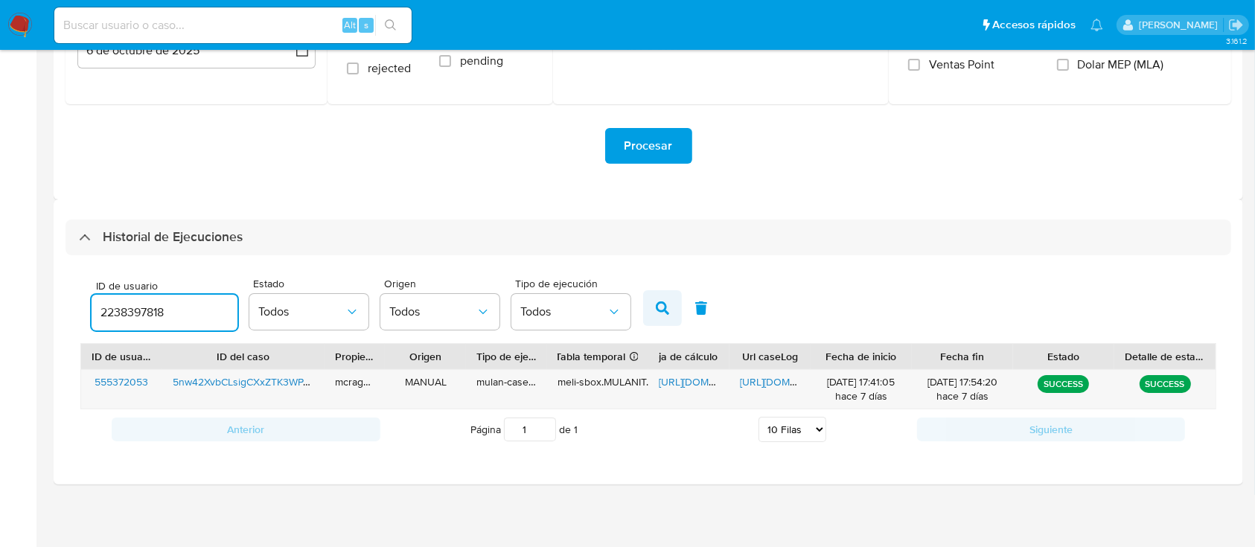
click at [654, 301] on button "button" at bounding box center [662, 308] width 39 height 36
click at [693, 383] on span "[URL][DOMAIN_NAME]" at bounding box center [710, 381] width 103 height 15
click at [760, 376] on span "https://docs.google.com/document/d/1Q_eHJSsfYV_qhaE2pFpqTi0oQwxSoEheHtqrBqB0XoM…" at bounding box center [791, 381] width 103 height 15
click at [134, 316] on input "2238397818" at bounding box center [165, 312] width 146 height 19
drag, startPoint x: 134, startPoint y: 316, endPoint x: 444, endPoint y: 313, distance: 310.5
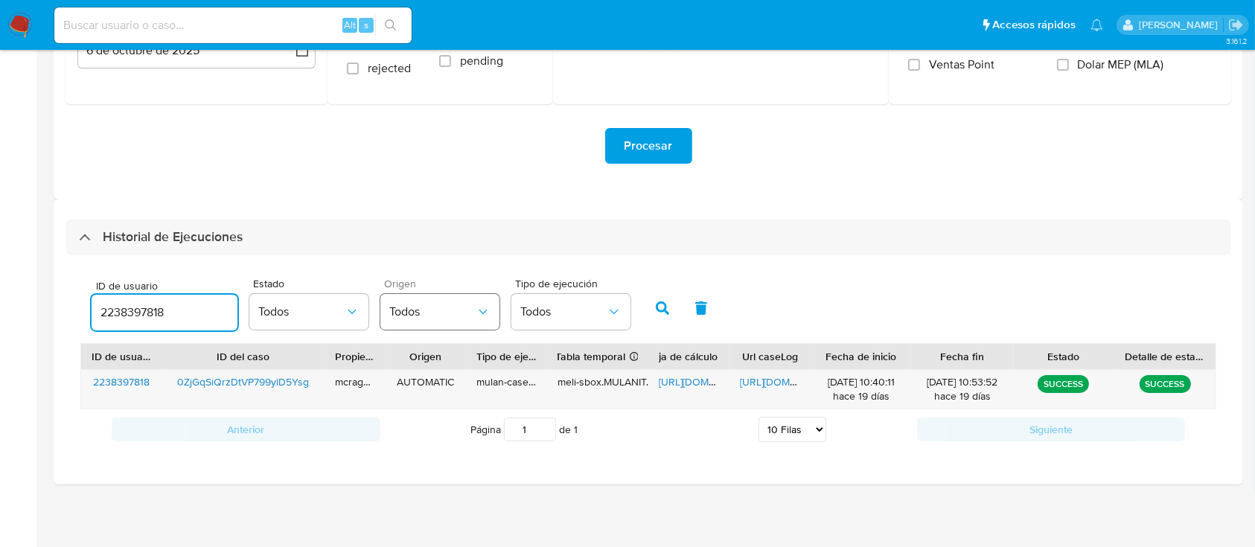
click at [135, 316] on input "2238397818" at bounding box center [165, 312] width 146 height 19
click at [671, 307] on button "button" at bounding box center [662, 308] width 39 height 36
click at [676, 374] on div "-" at bounding box center [688, 389] width 81 height 39
click at [130, 319] on input "99464715" at bounding box center [165, 312] width 146 height 19
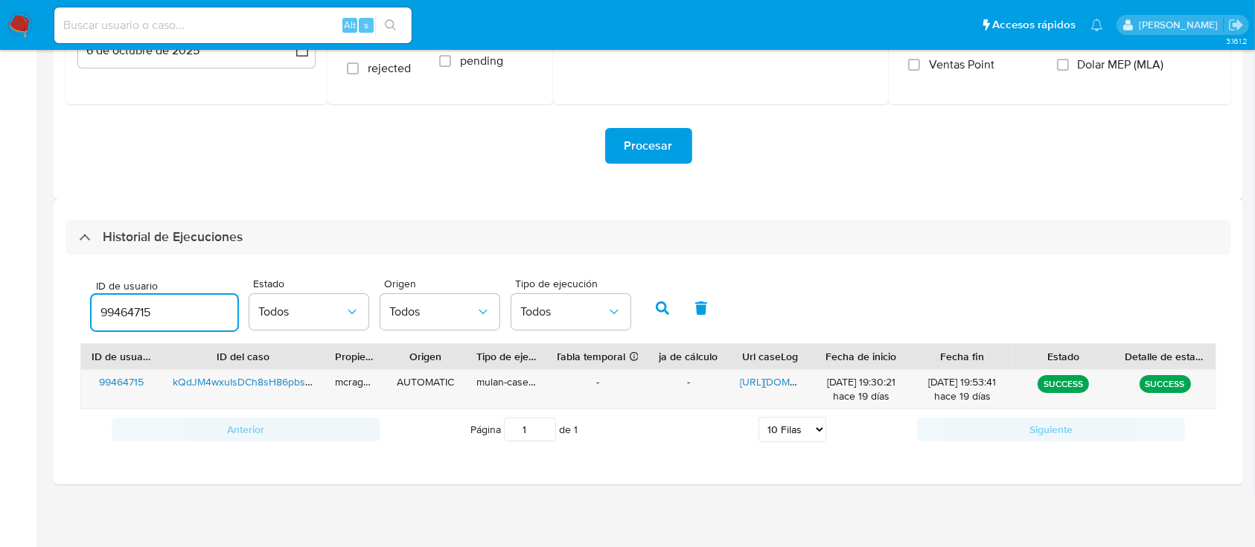
paste input "14701914"
drag, startPoint x: 661, startPoint y: 305, endPoint x: 693, endPoint y: 361, distance: 64.4
click at [663, 305] on icon "button" at bounding box center [662, 308] width 13 height 13
click at [681, 378] on span "https://docs.google.com/spreadsheets/d/1YMBqGP6PbAOw51P9rhZ-KQEf0EU-RAObemMV60Z…" at bounding box center [710, 381] width 103 height 15
click at [768, 386] on span "https://docs.google.com/document/d/15YrAcNLHk6tcUU7Dd6Fj_vxRhZEsT06VFJxTW5h2GNk…" at bounding box center [791, 381] width 103 height 15
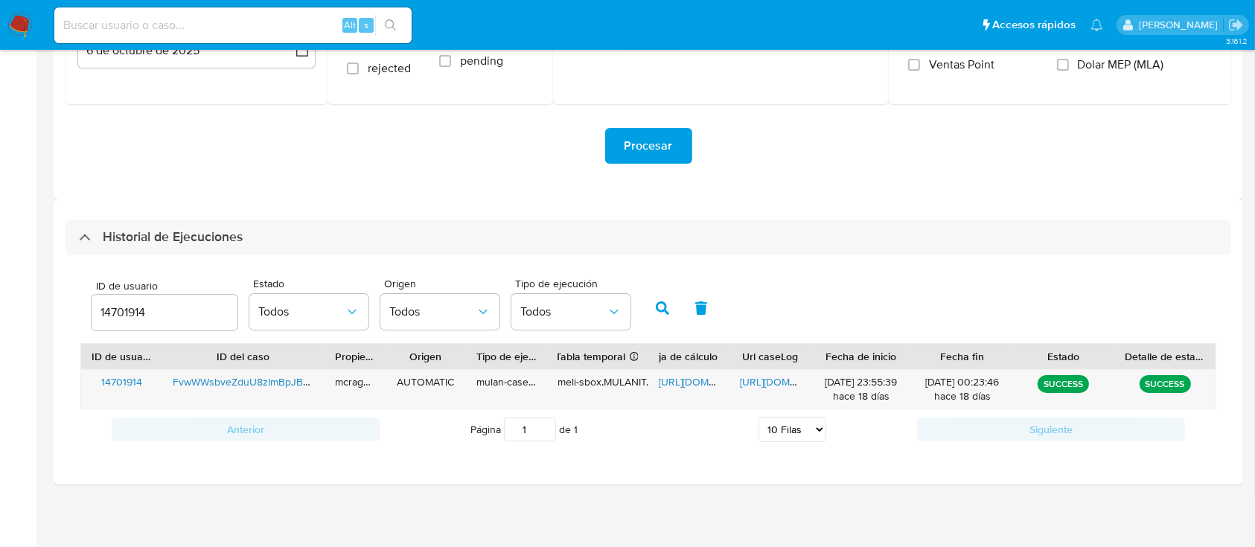
click at [130, 296] on div "14701914" at bounding box center [165, 313] width 146 height 36
click at [130, 307] on input "14701914" at bounding box center [165, 312] width 146 height 19
click at [131, 307] on input "14701914" at bounding box center [165, 312] width 146 height 19
paste input "4924750"
click at [662, 307] on icon "button" at bounding box center [662, 308] width 13 height 13
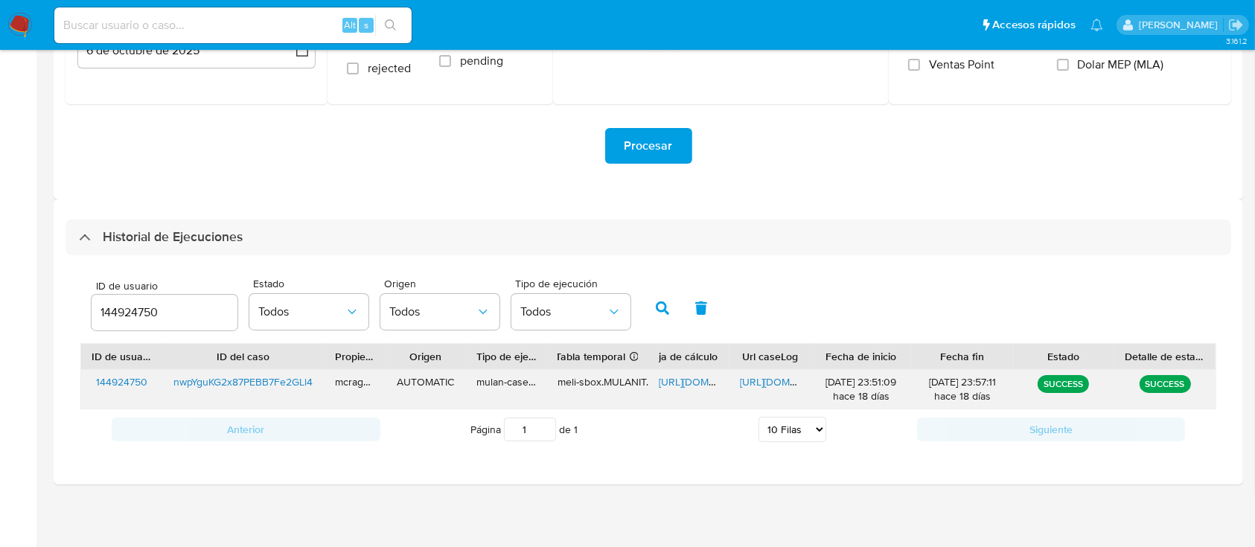
click at [683, 383] on span "https://docs.google.com/spreadsheets/d/1Xq6-NhHSVB8vmYmpaDp-8xi5aYgx0-Gr6brsyd-…" at bounding box center [710, 381] width 103 height 15
click at [774, 388] on span "https://docs.google.com/document/d/1_bou0dCtJ6jlzA5pVODmt54jVbJDTfhcCtnijgPasfQ…" at bounding box center [791, 381] width 103 height 15
click at [769, 381] on span "https://docs.google.com/document/d/1_bou0dCtJ6jlzA5pVODmt54jVbJDTfhcCtnijgPasfQ…" at bounding box center [791, 381] width 103 height 15
click at [131, 316] on input "144924750" at bounding box center [165, 312] width 146 height 19
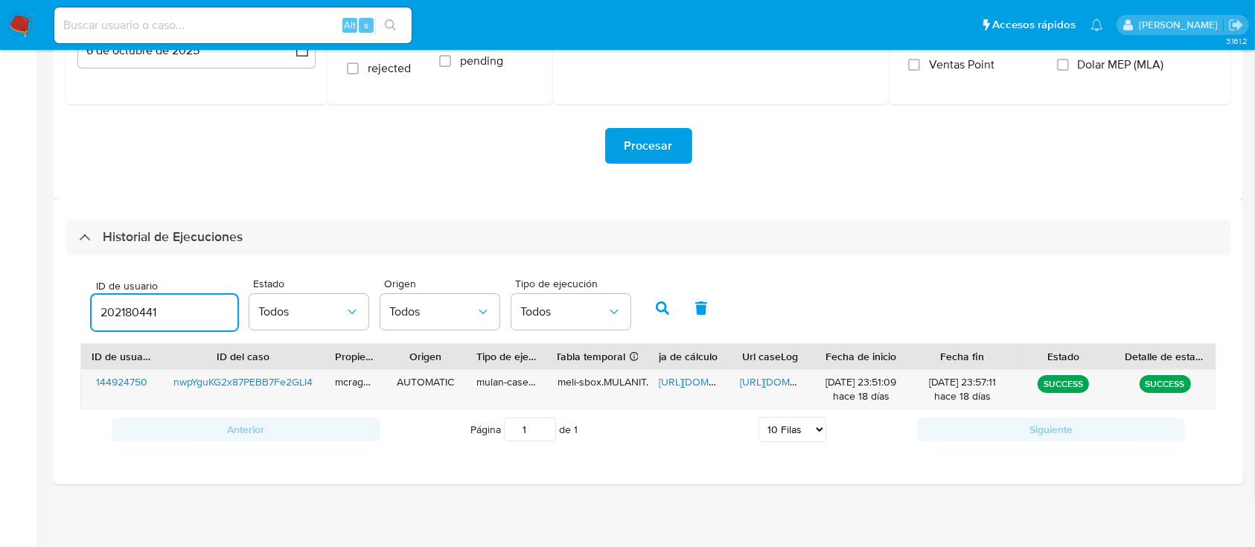
click at [661, 304] on icon "button" at bounding box center [662, 308] width 13 height 13
click at [667, 380] on span "https://docs.google.com/spreadsheets/d/1PEH8MF7tLLV2_Vw2UdMpmZ6VAlk9bX7dcJD2BOb…" at bounding box center [710, 381] width 103 height 15
click at [782, 384] on span "https://docs.google.com/document/d/1lz6SpgJn2gsfxc5JveWkqyxQ-ZyC0zi5GT6bZ8ZhfLY…" at bounding box center [791, 381] width 103 height 15
click at [122, 317] on input "202180441" at bounding box center [165, 312] width 146 height 19
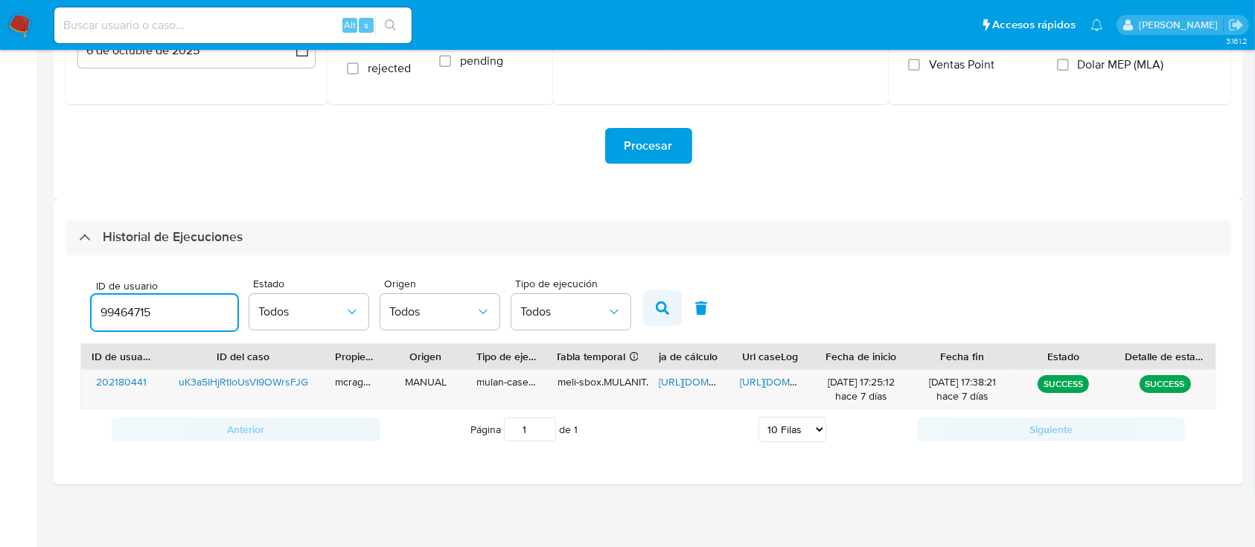
click at [654, 305] on button "button" at bounding box center [662, 308] width 39 height 36
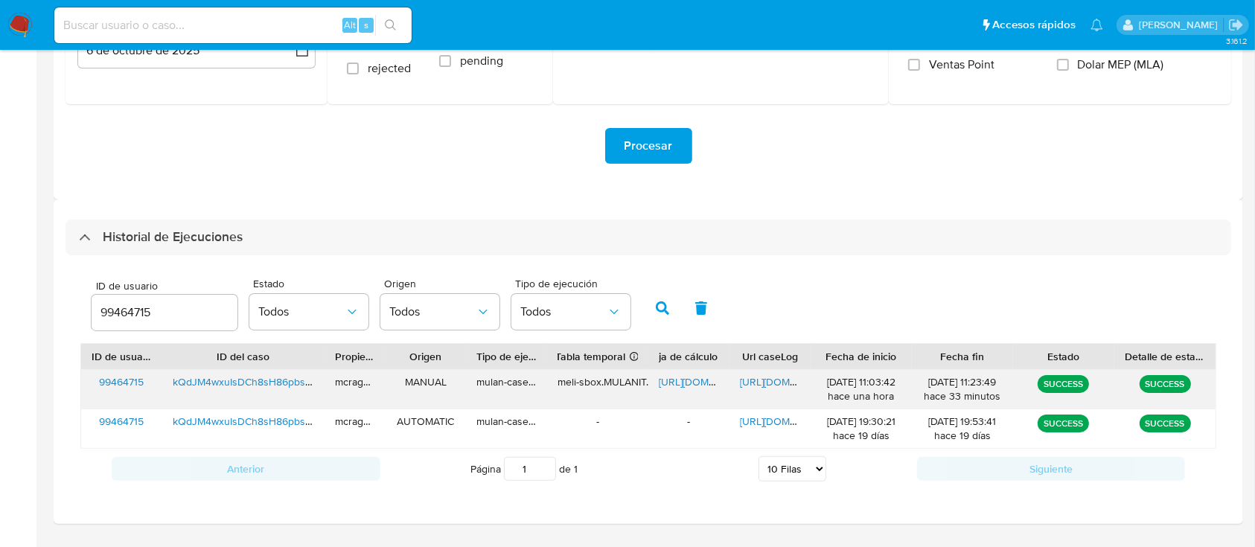
click at [696, 384] on span "https://docs.google.com/spreadsheets/d/1BygO2zi25RwEkTS4WrR21BvPopLvivW3MqX5JW6…" at bounding box center [710, 381] width 103 height 15
click at [747, 379] on span "https://docs.google.com/document/d/1g1DF0BUurwWNnW7_ByDRz9W_kNamvjdTxKmtCPvn1kE…" at bounding box center [791, 381] width 103 height 15
click at [127, 325] on div "99464715" at bounding box center [165, 313] width 146 height 36
click at [130, 311] on input "99464715" at bounding box center [165, 312] width 146 height 19
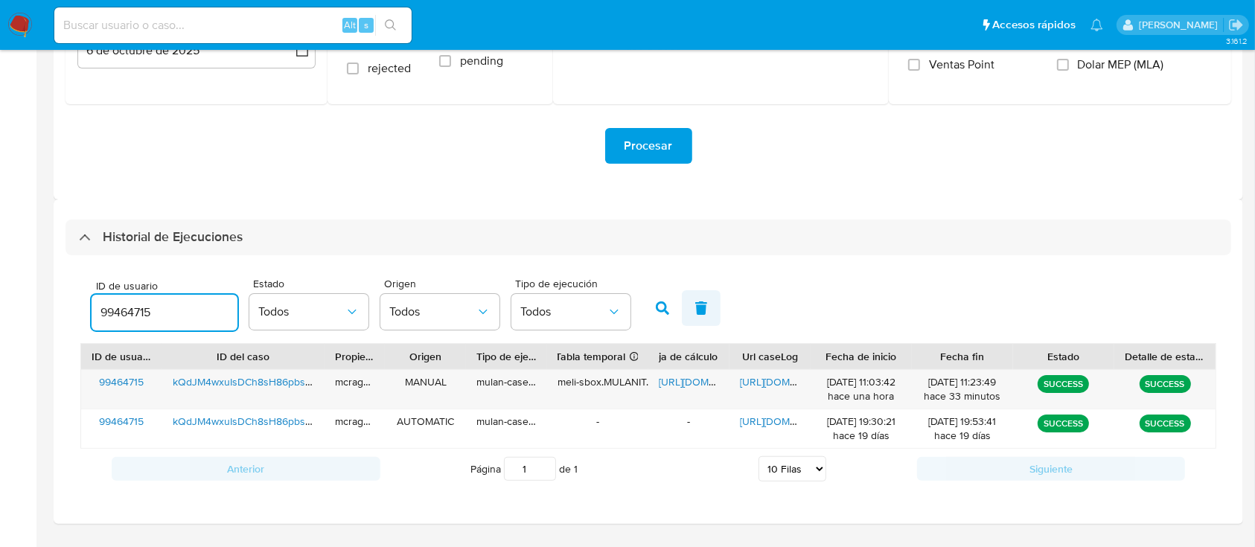
paste input "31413486"
type input "314134865"
click at [661, 305] on icon "button" at bounding box center [662, 308] width 13 height 13
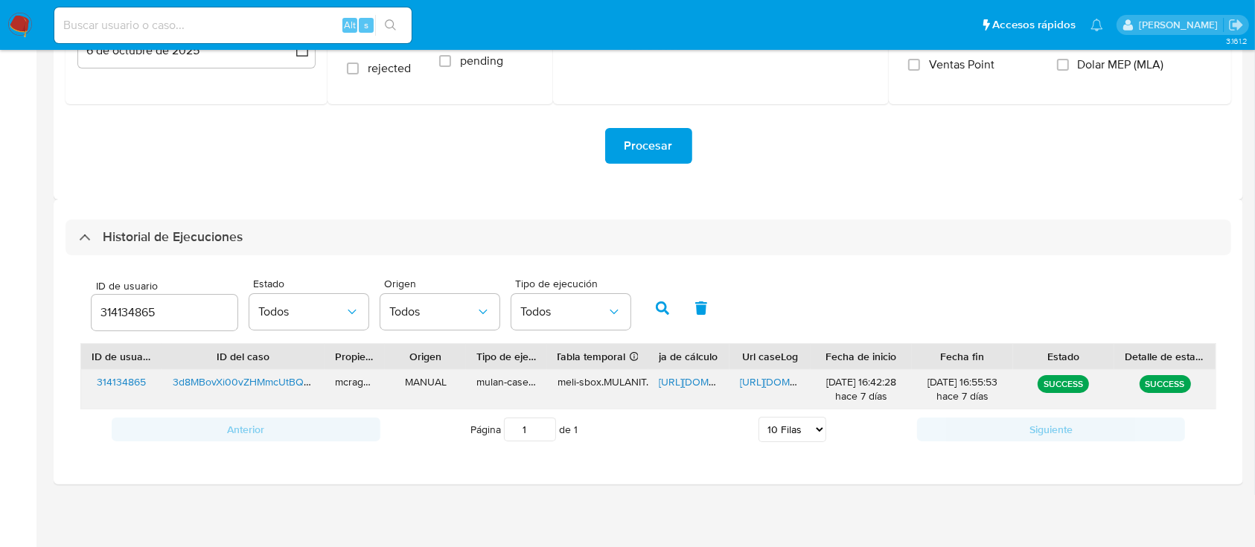
click at [678, 389] on span "https://docs.google.com/spreadsheets/d/1-NZkxhqE9CKKIXRE9BJ_m7c3wYHSKfEbk9T3idN…" at bounding box center [710, 381] width 103 height 15
click at [745, 386] on span "https://docs.google.com/document/d/1TZzjgTNOyy18ifxztqerfjQqtfNI4R_hqVelDi4hlbk…" at bounding box center [791, 381] width 103 height 15
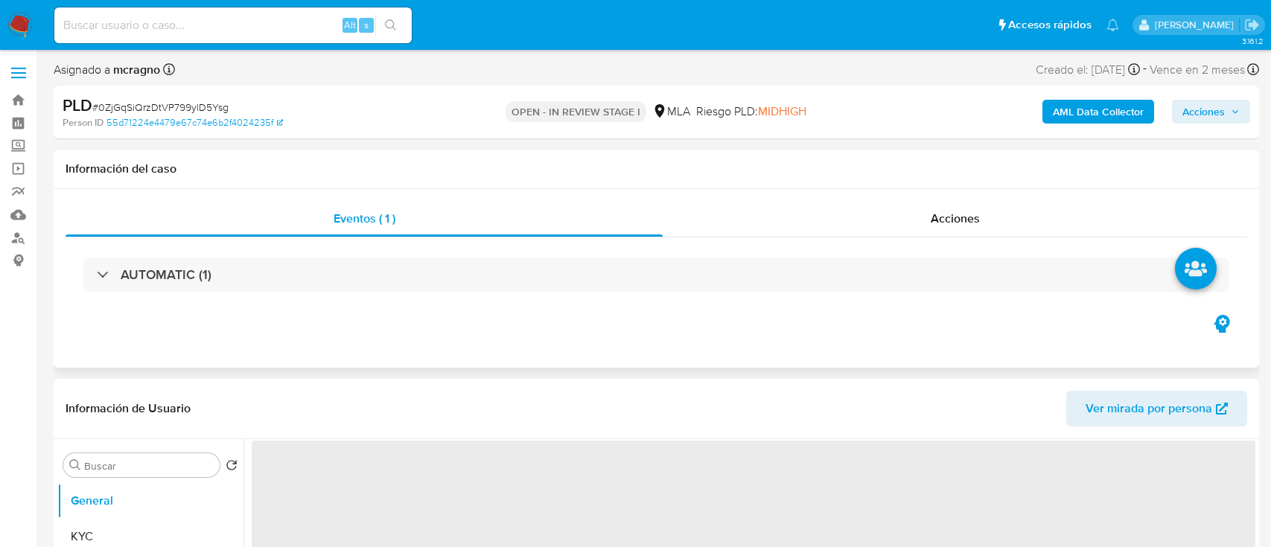
select select "10"
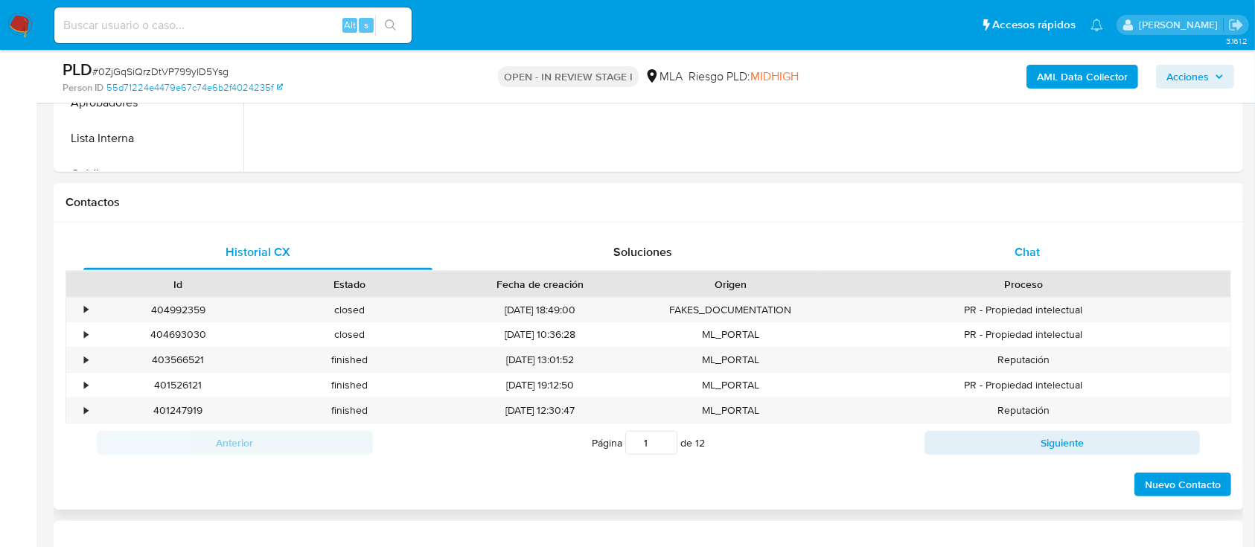
click at [1052, 246] on div "Chat" at bounding box center [1027, 253] width 349 height 36
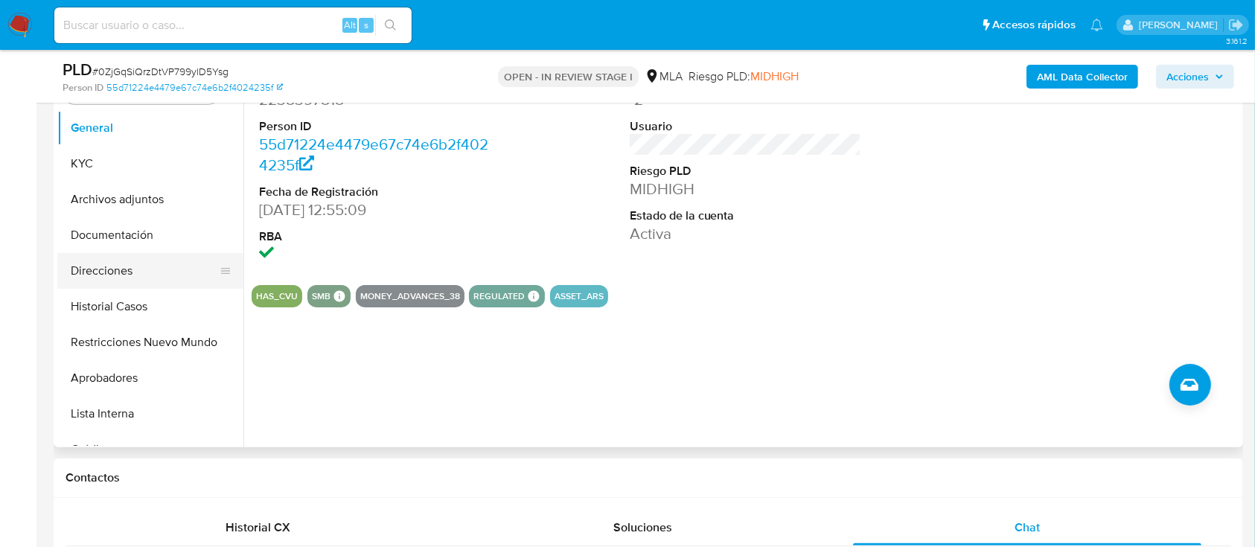
scroll to position [298, 0]
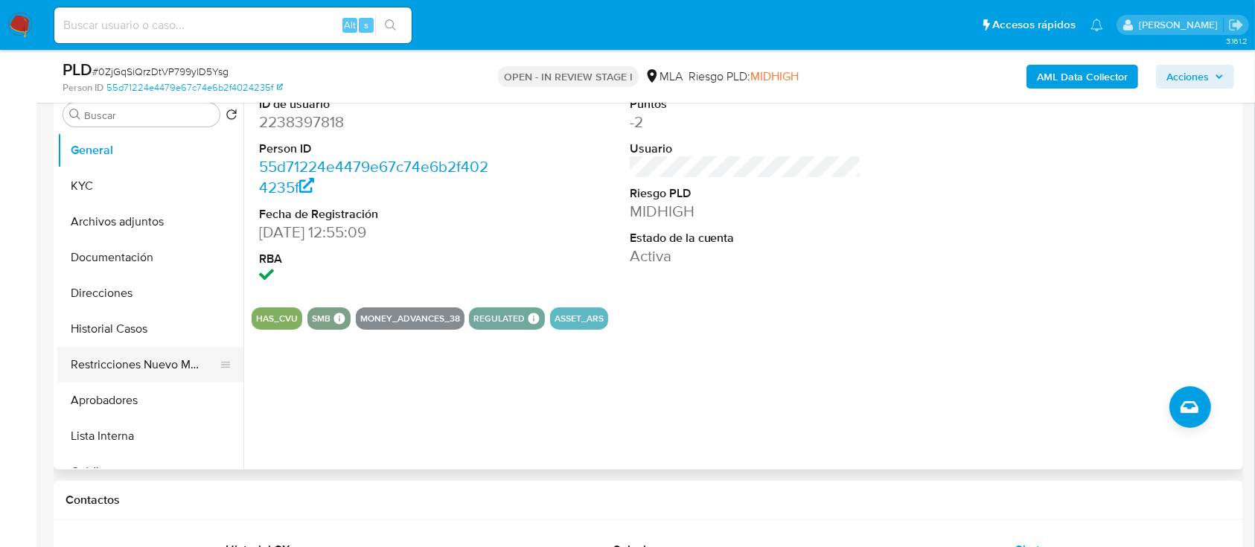
click at [158, 369] on button "Restricciones Nuevo Mundo" at bounding box center [144, 365] width 174 height 36
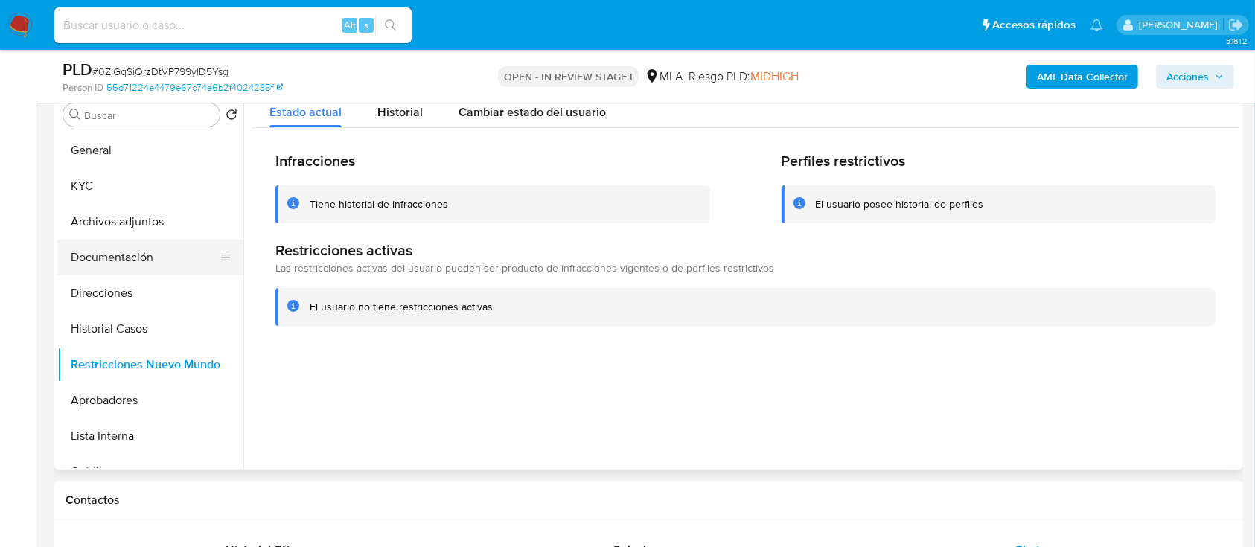
click at [149, 250] on button "Documentación" at bounding box center [144, 258] width 174 height 36
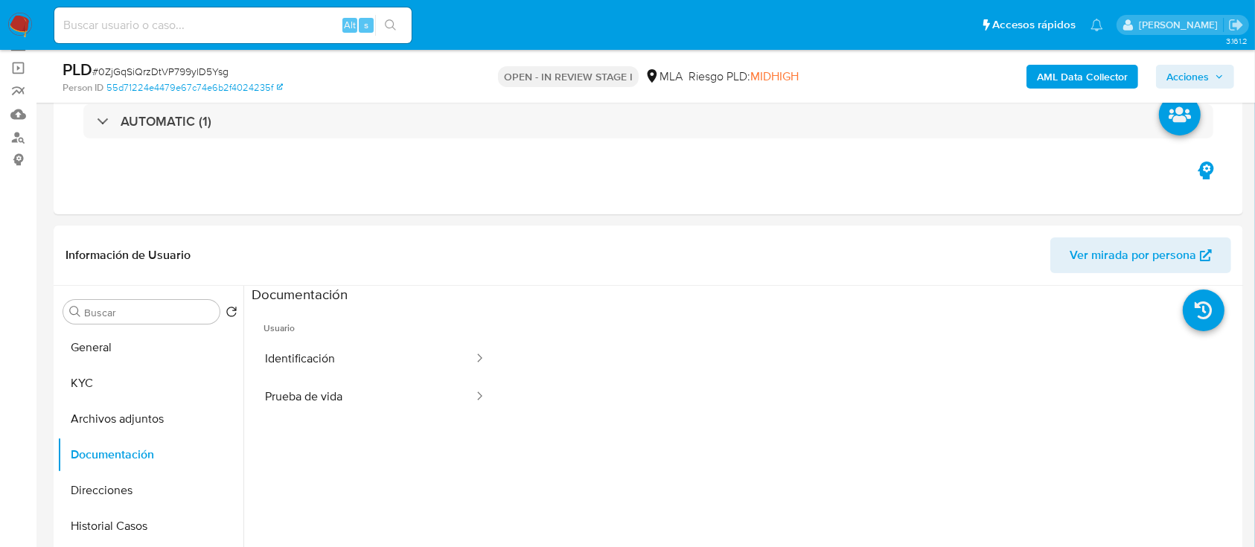
scroll to position [99, 0]
drag, startPoint x: 107, startPoint y: 384, endPoint x: 390, endPoint y: 94, distance: 405.4
click at [110, 384] on button "KYC" at bounding box center [150, 385] width 186 height 36
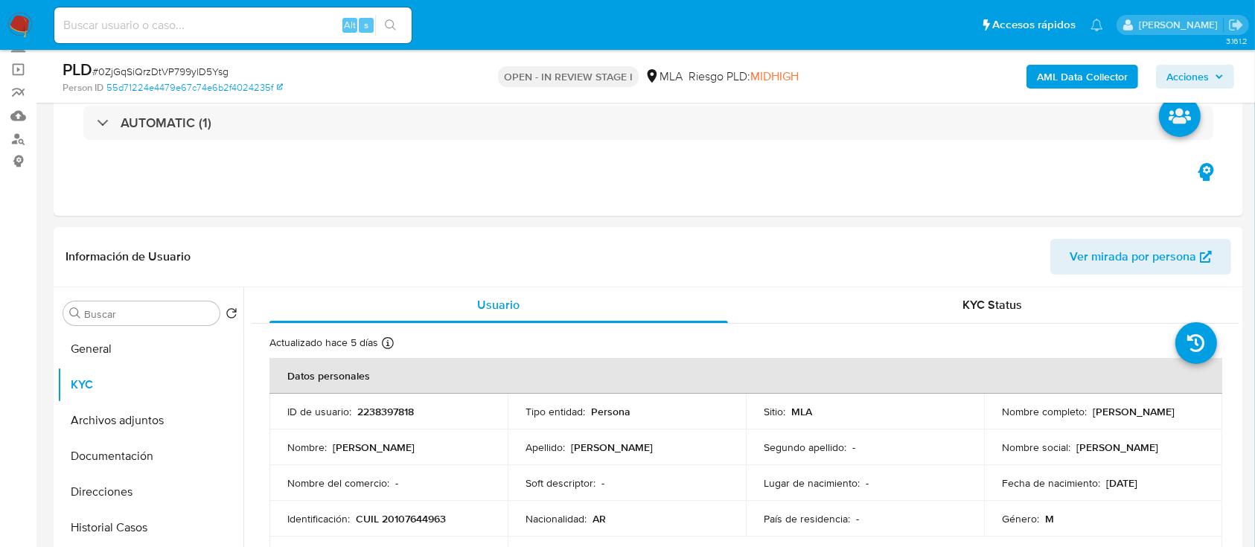
click at [1082, 73] on b "AML Data Collector" at bounding box center [1082, 77] width 91 height 24
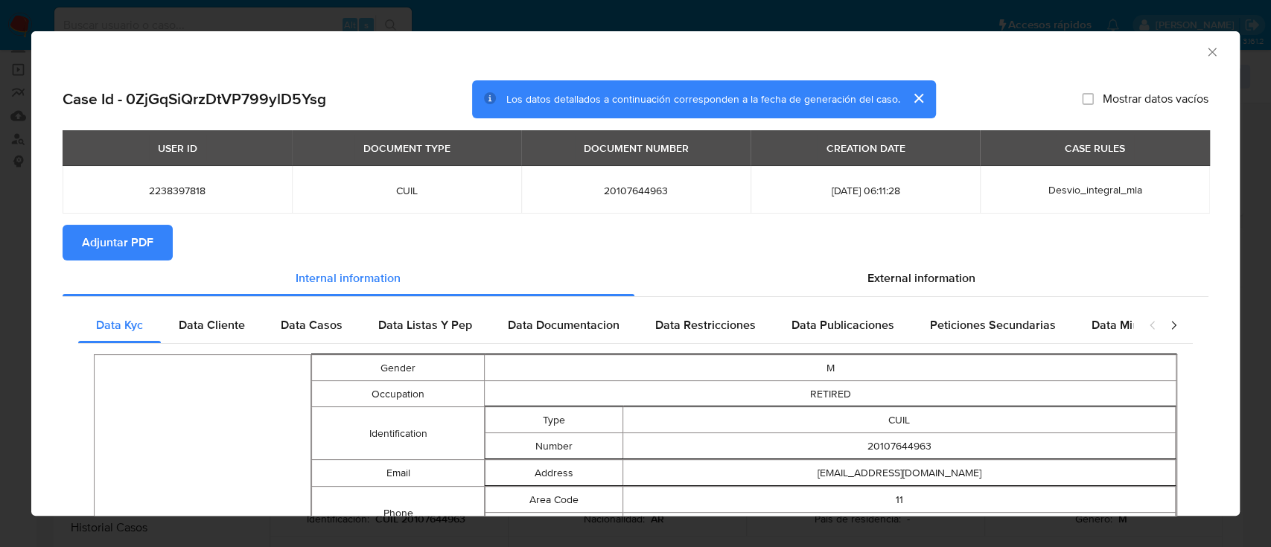
click at [149, 235] on span "Adjuntar PDF" at bounding box center [117, 242] width 71 height 33
click at [1205, 51] on icon "Cerrar ventana" at bounding box center [1212, 52] width 15 height 15
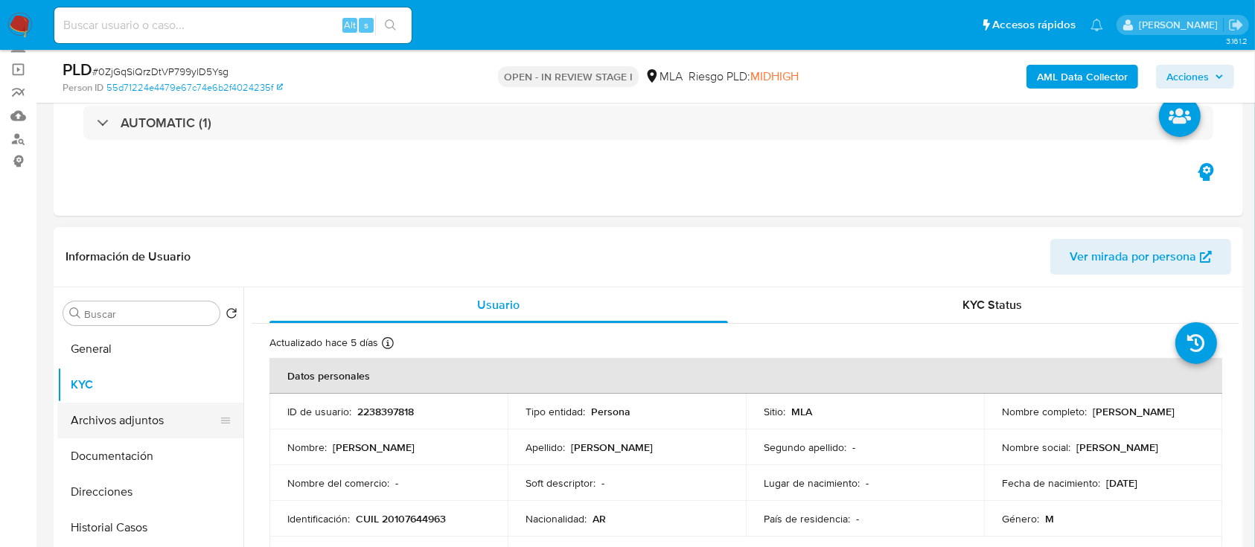
click at [181, 418] on button "Archivos adjuntos" at bounding box center [144, 421] width 174 height 36
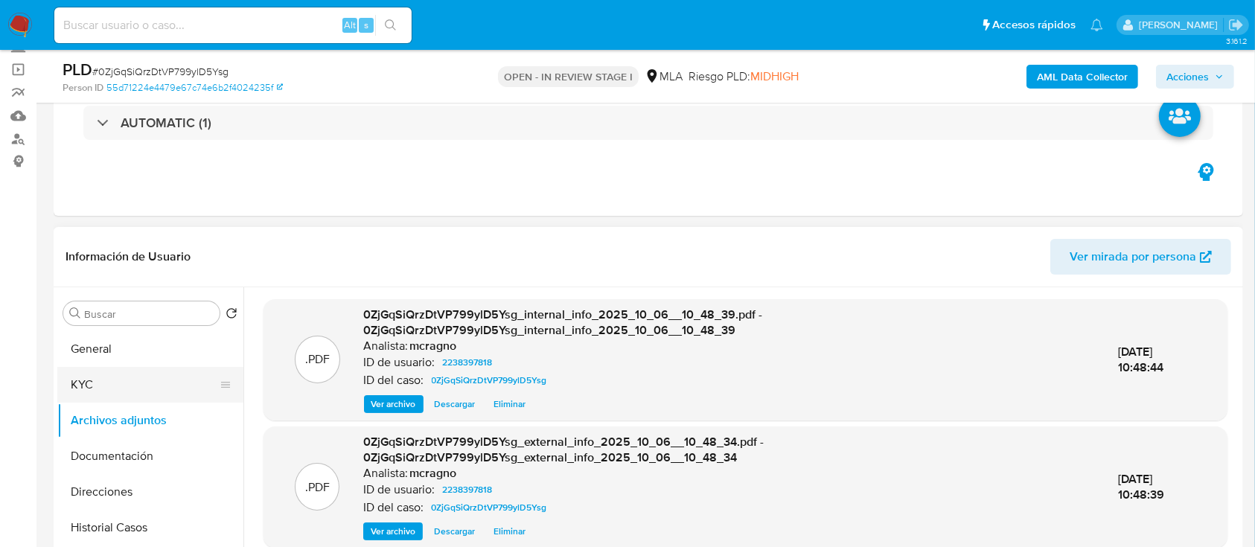
drag, startPoint x: 133, startPoint y: 390, endPoint x: 167, endPoint y: 386, distance: 34.5
click at [133, 391] on button "KYC" at bounding box center [144, 385] width 174 height 36
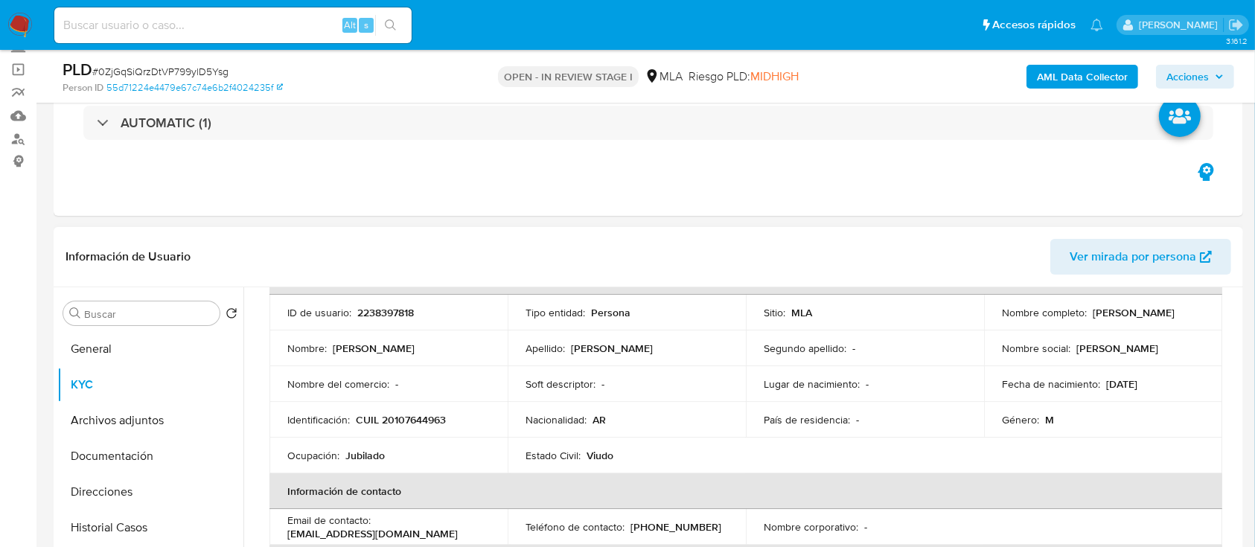
scroll to position [0, 0]
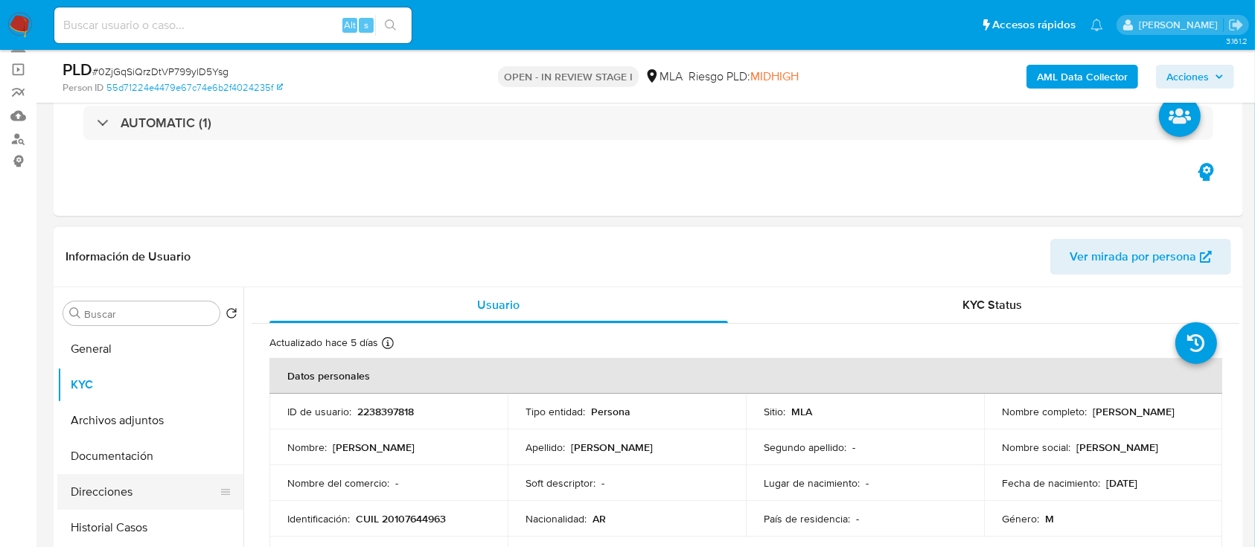
click at [135, 491] on button "Direcciones" at bounding box center [144, 492] width 174 height 36
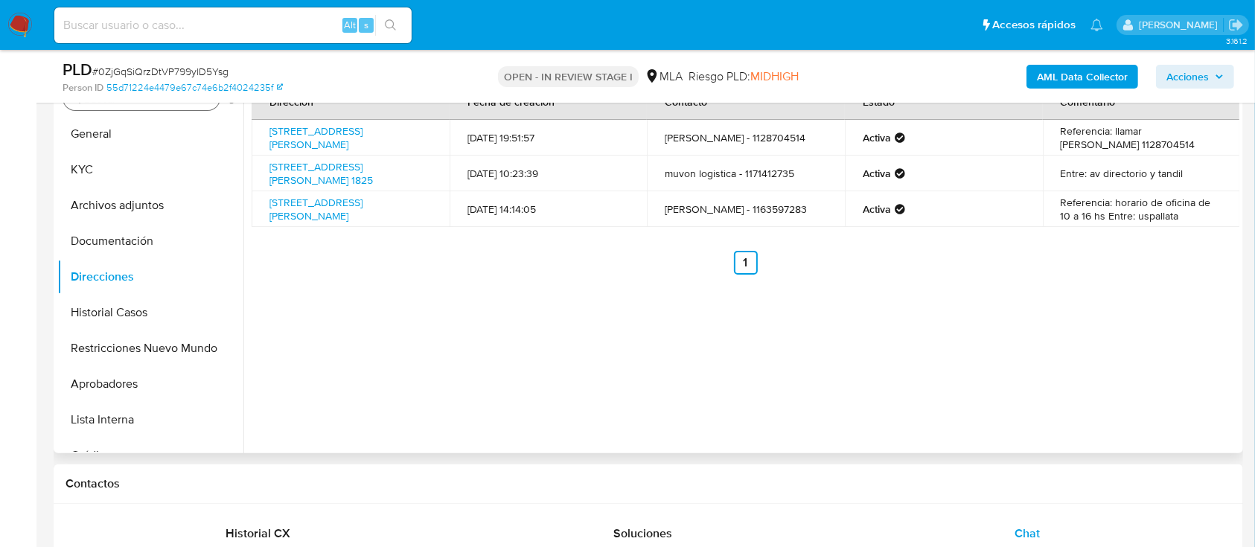
scroll to position [198, 0]
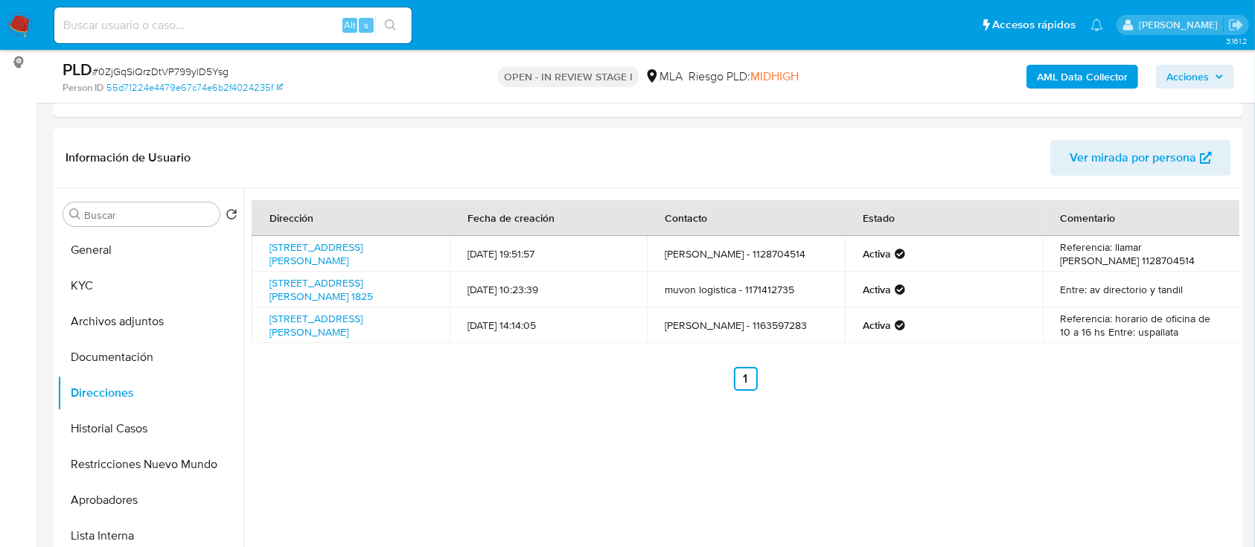
drag, startPoint x: 83, startPoint y: 278, endPoint x: 423, endPoint y: 122, distance: 373.4
click at [83, 277] on button "KYC" at bounding box center [150, 286] width 186 height 36
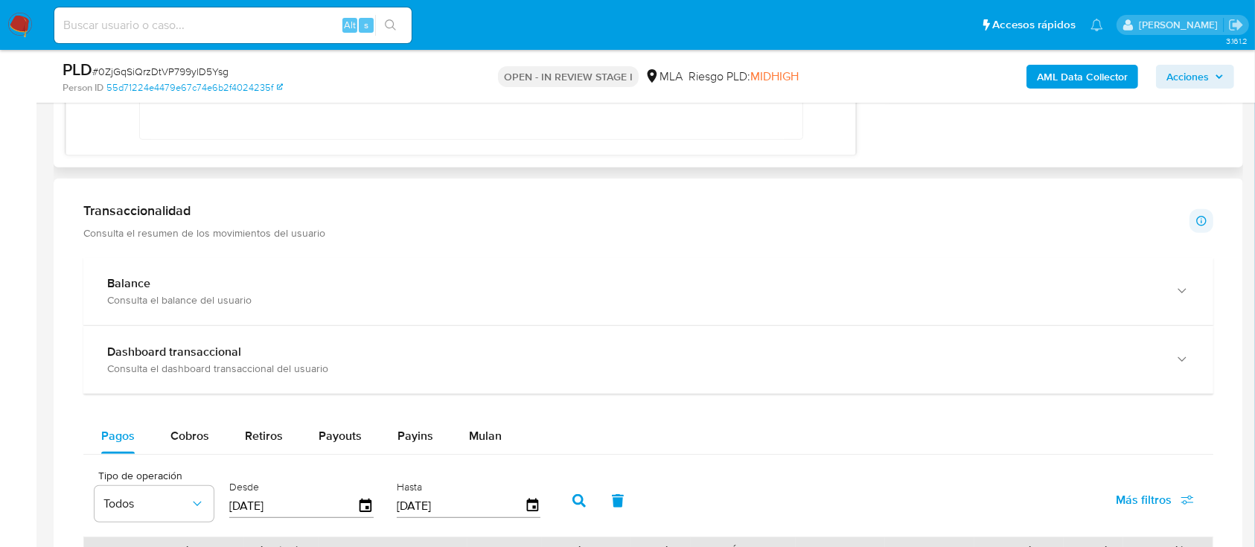
scroll to position [893, 0]
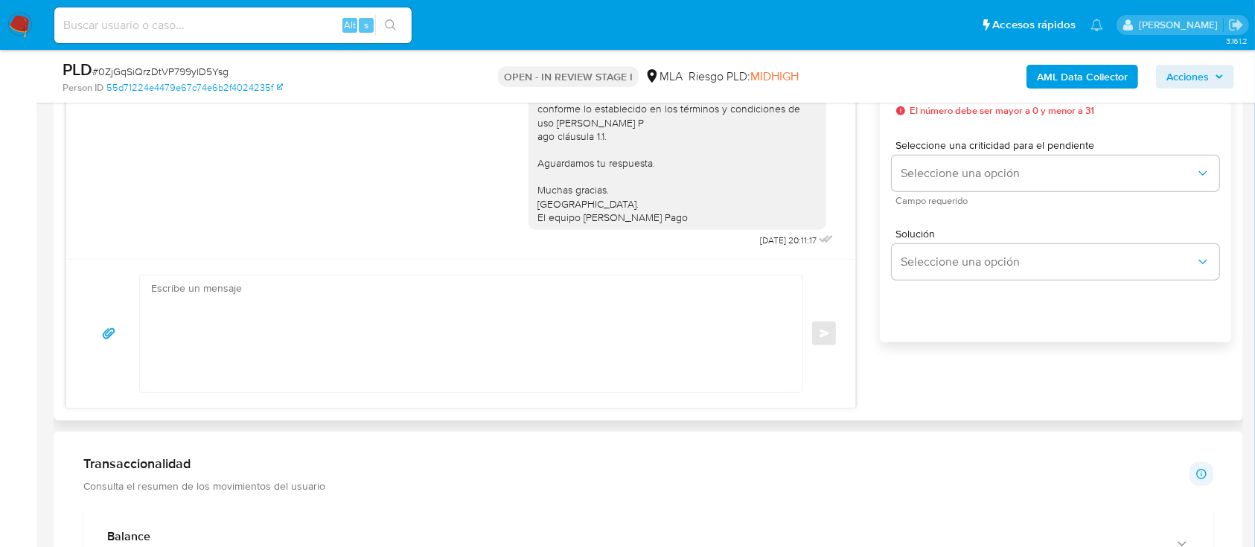
click at [377, 309] on textarea at bounding box center [467, 333] width 633 height 117
paste textarea "Hola XXX, Muchas gracias por la respuesta. Analizamos tu caso y verificamos que…"
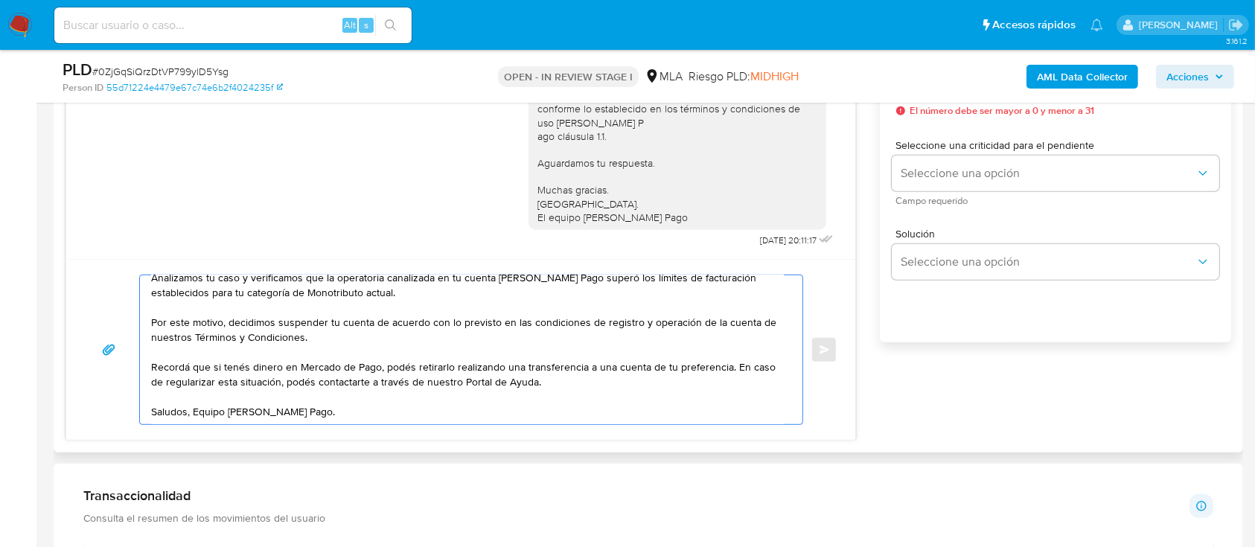
scroll to position [0, 0]
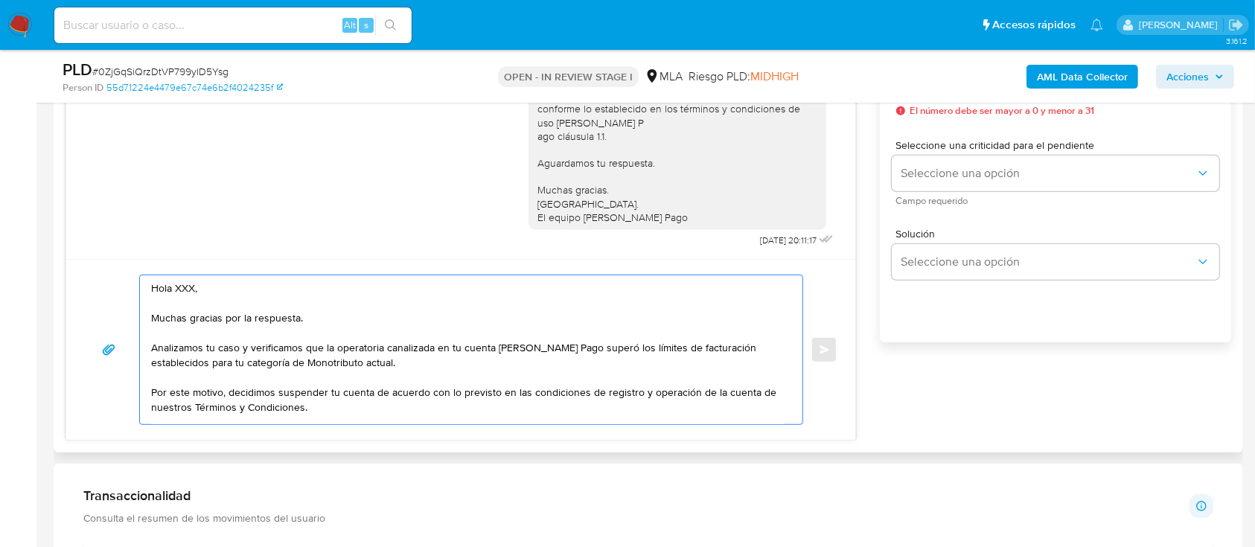
drag, startPoint x: 308, startPoint y: 317, endPoint x: 179, endPoint y: 278, distance: 134.5
click at [179, 278] on textarea "Hola XXX, Muchas gracias por la respuesta. Analizamos tu caso y verificamos que…" at bounding box center [467, 349] width 633 height 149
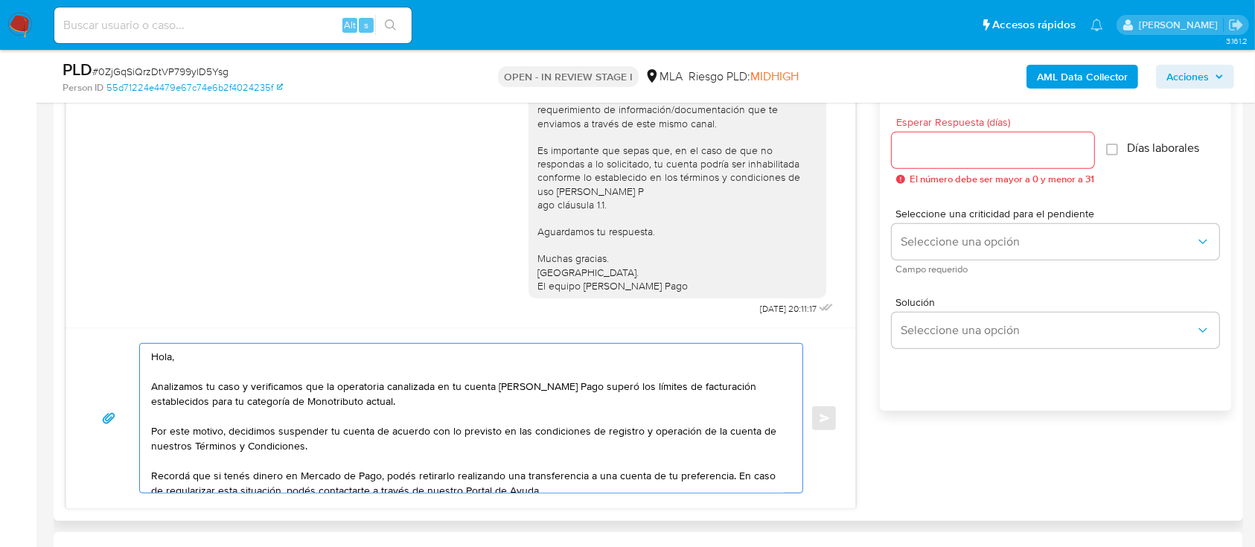
scroll to position [794, 0]
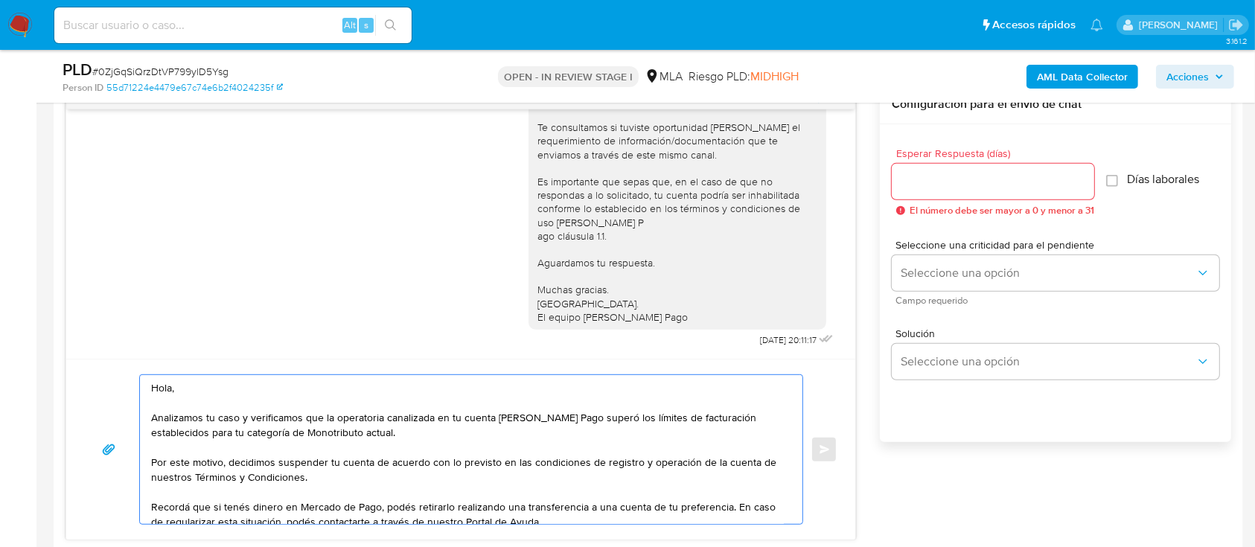
type textarea "Hola, Analizamos tu caso y verificamos que la operatoria canalizada en tu cuent…"
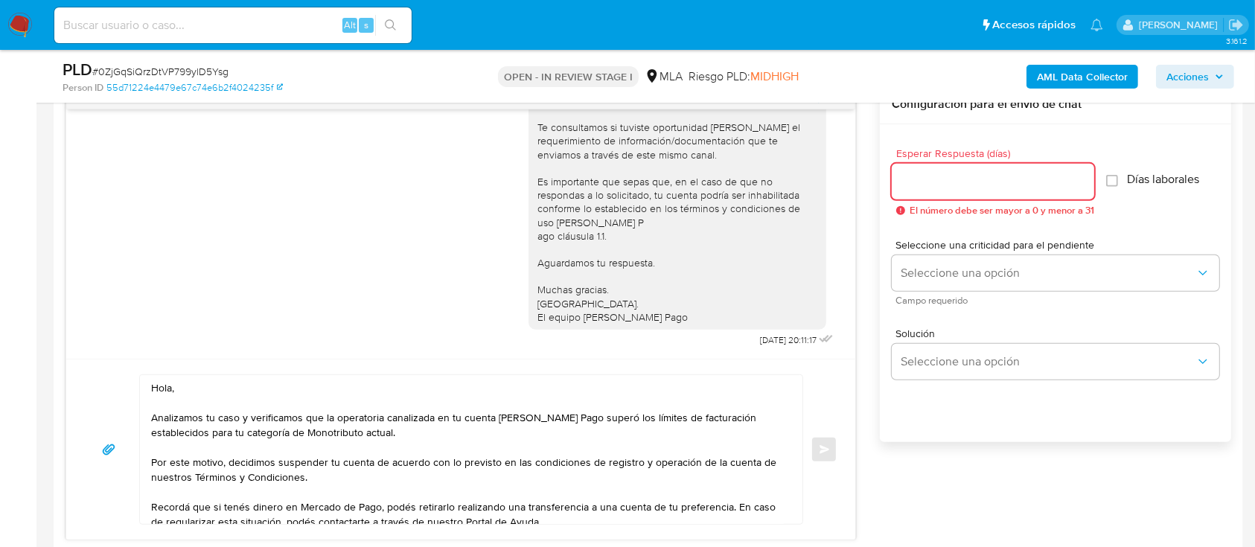
click at [948, 175] on input "Esperar Respuesta (días)" at bounding box center [993, 181] width 202 height 19
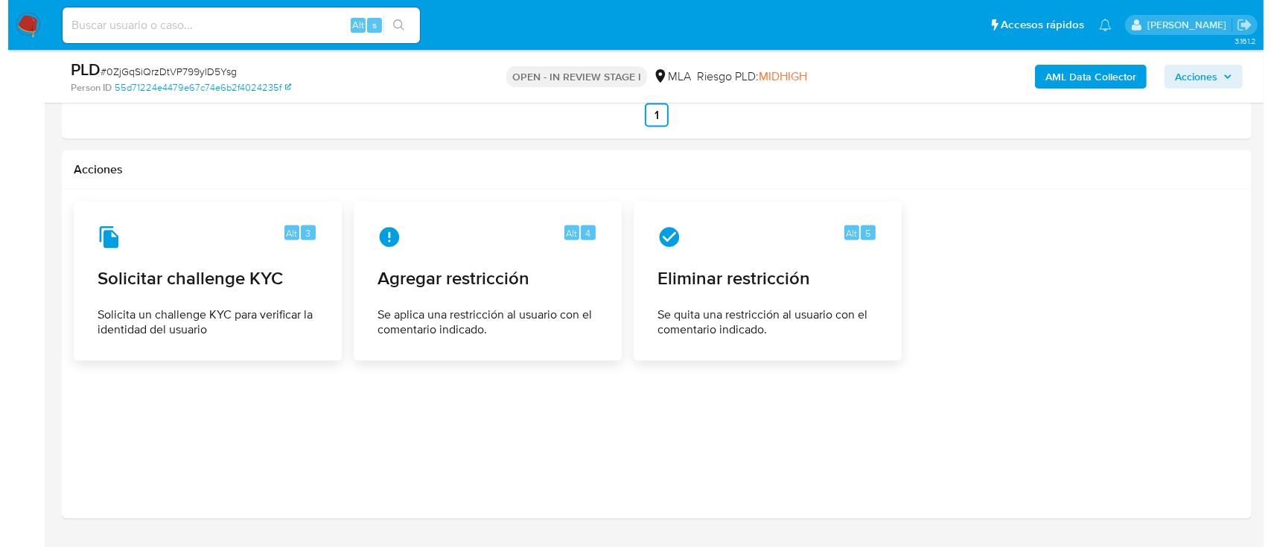
scroll to position [2406, 0]
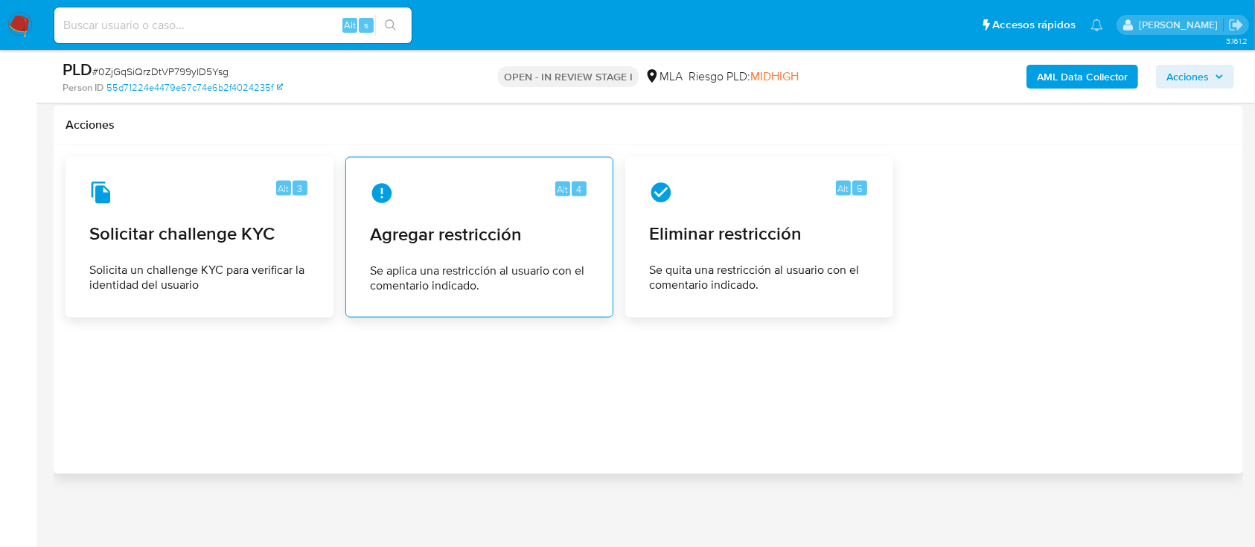
type input "0"
click at [357, 220] on div "Alt 4 Agregar restricción Se aplica una restricción al usuario con el comentari…" at bounding box center [479, 237] width 268 height 161
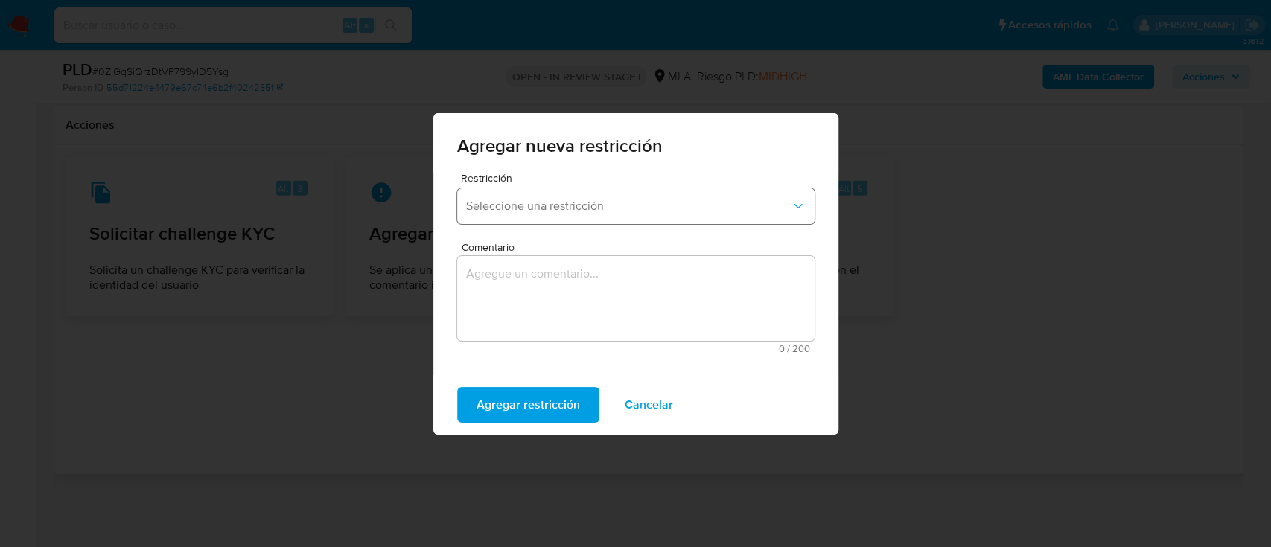
click at [578, 199] on span "Seleccione una restricción" at bounding box center [628, 206] width 325 height 15
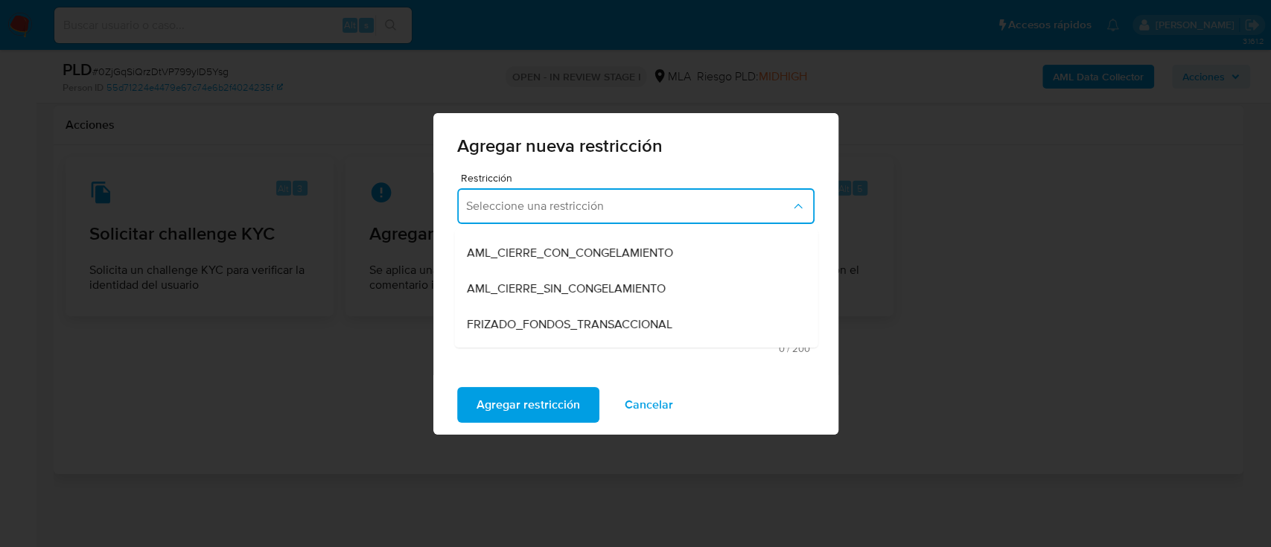
scroll to position [198, 0]
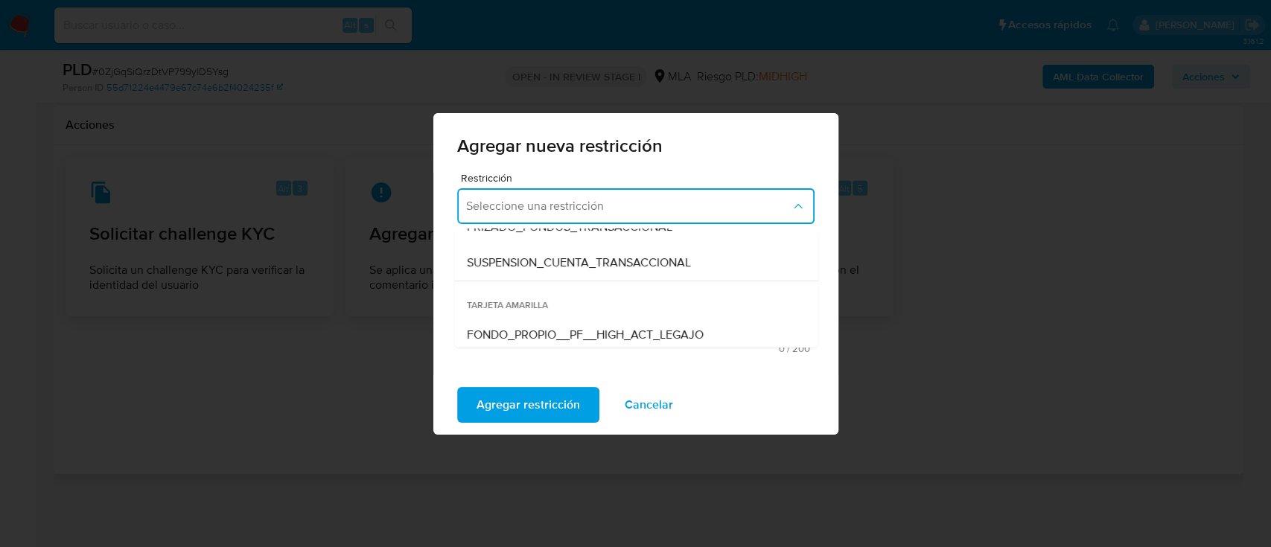
drag, startPoint x: 575, startPoint y: 267, endPoint x: 597, endPoint y: 307, distance: 45.0
click at [577, 267] on span "SUSPENSION_CUENTA_TRANSACCIONAL" at bounding box center [578, 262] width 224 height 15
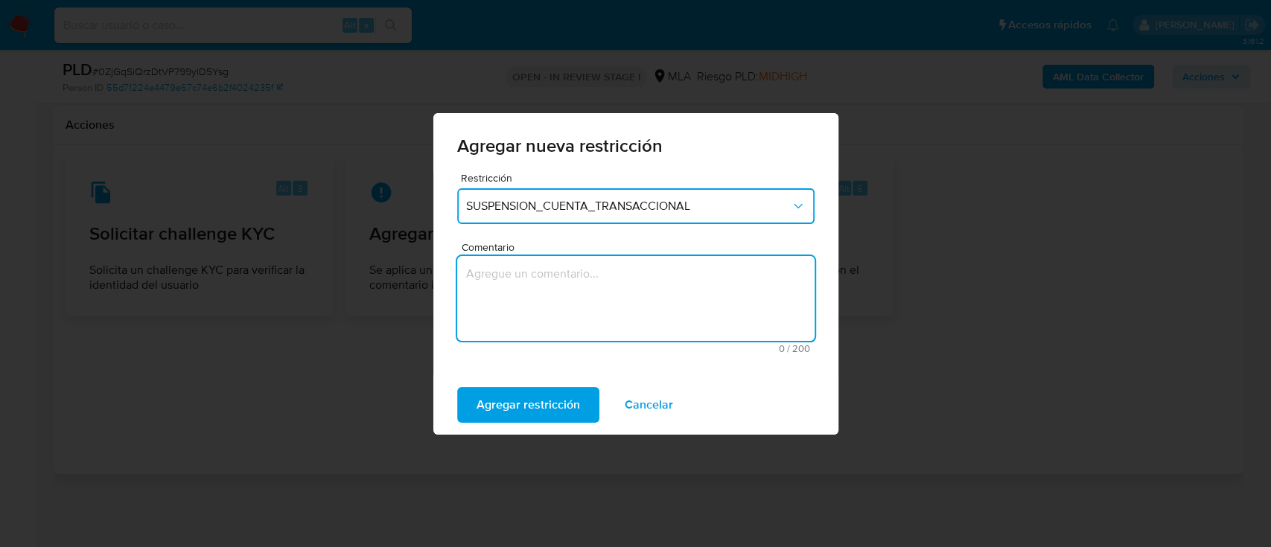
click at [597, 307] on textarea "Comentario" at bounding box center [635, 298] width 357 height 85
type textarea "AML"
click at [518, 407] on span "Agregar restricción" at bounding box center [527, 405] width 103 height 33
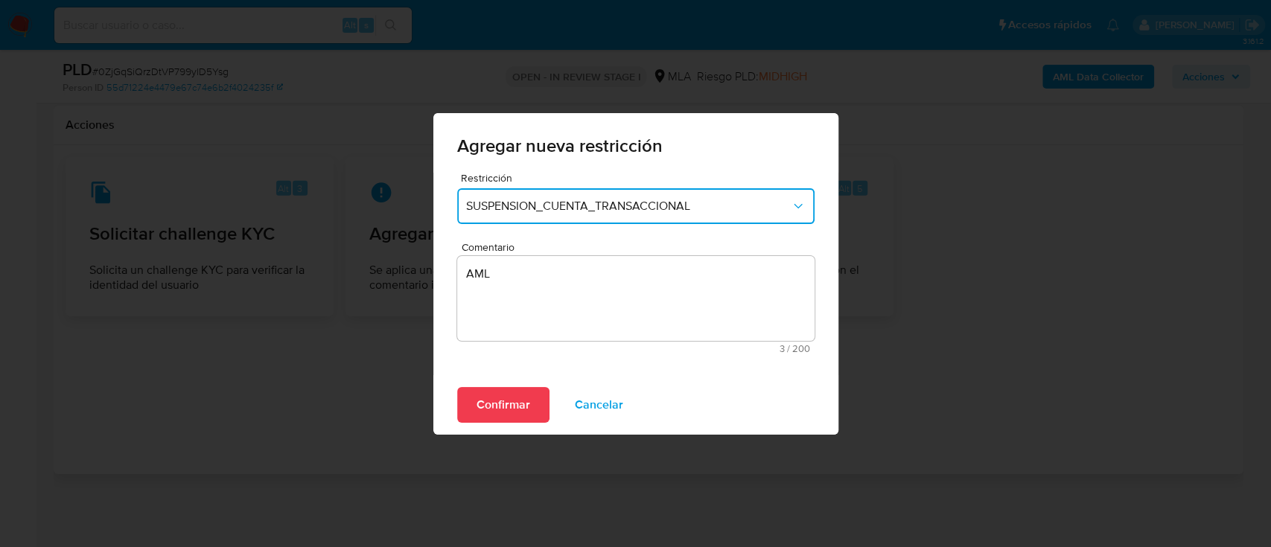
drag, startPoint x: 496, startPoint y: 412, endPoint x: 1013, endPoint y: 424, distance: 517.6
click at [497, 412] on span "Confirmar" at bounding box center [503, 405] width 54 height 33
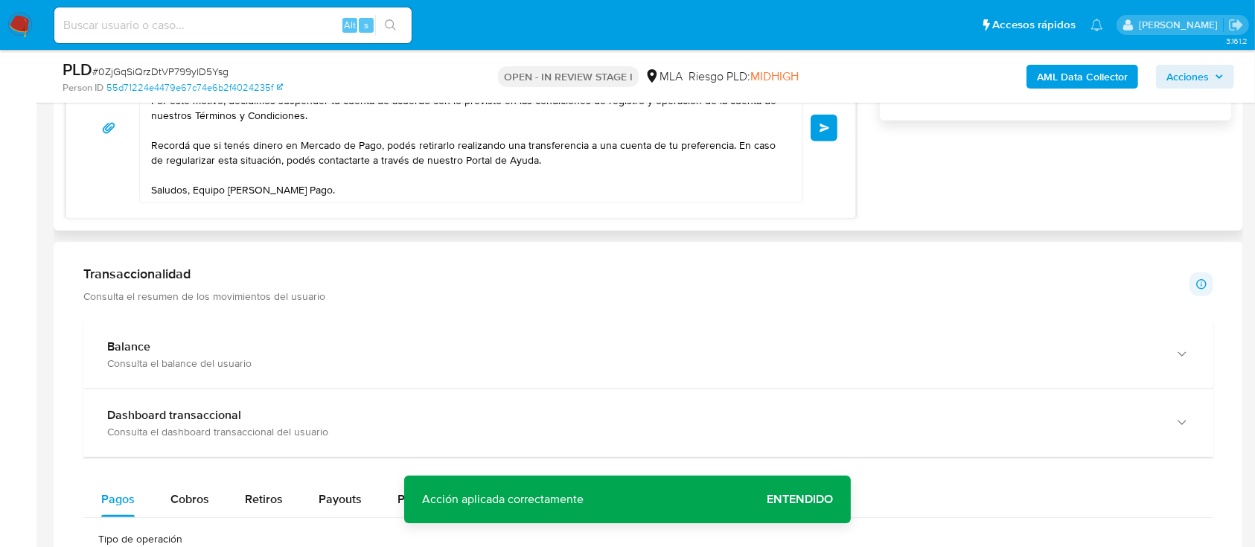
click at [833, 137] on button "Enviar" at bounding box center [824, 128] width 27 height 27
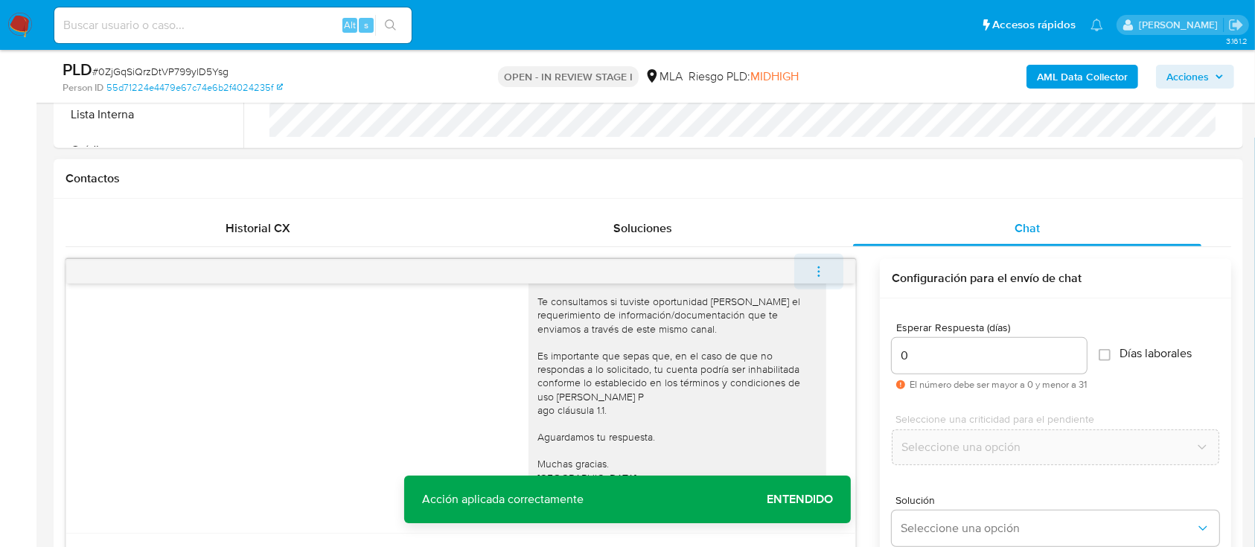
scroll to position [1194, 0]
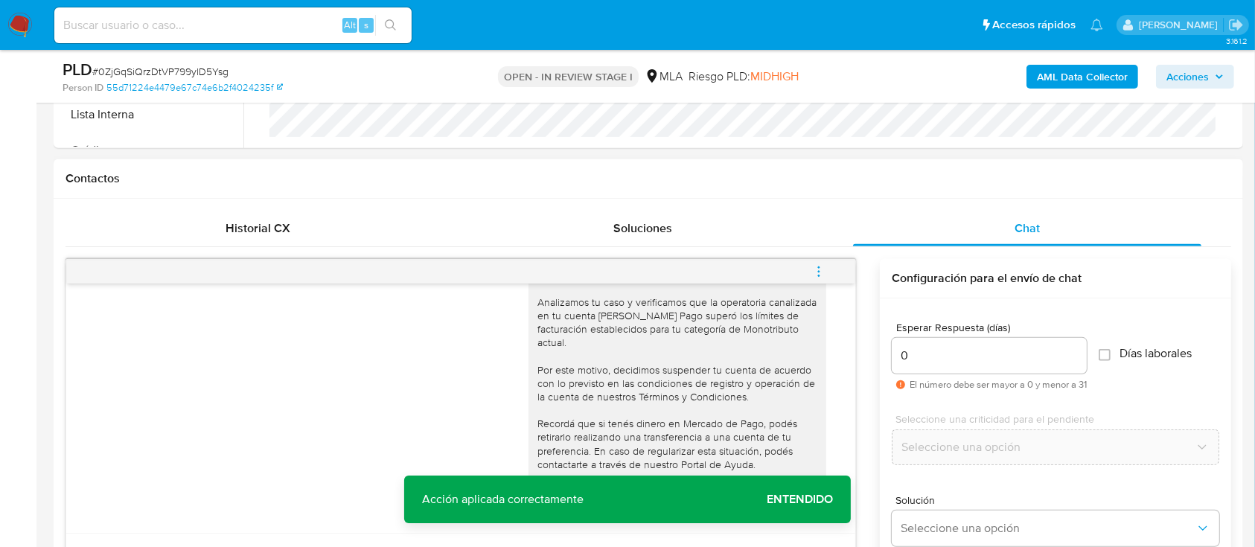
click at [821, 269] on icon "menu-action" at bounding box center [818, 271] width 13 height 13
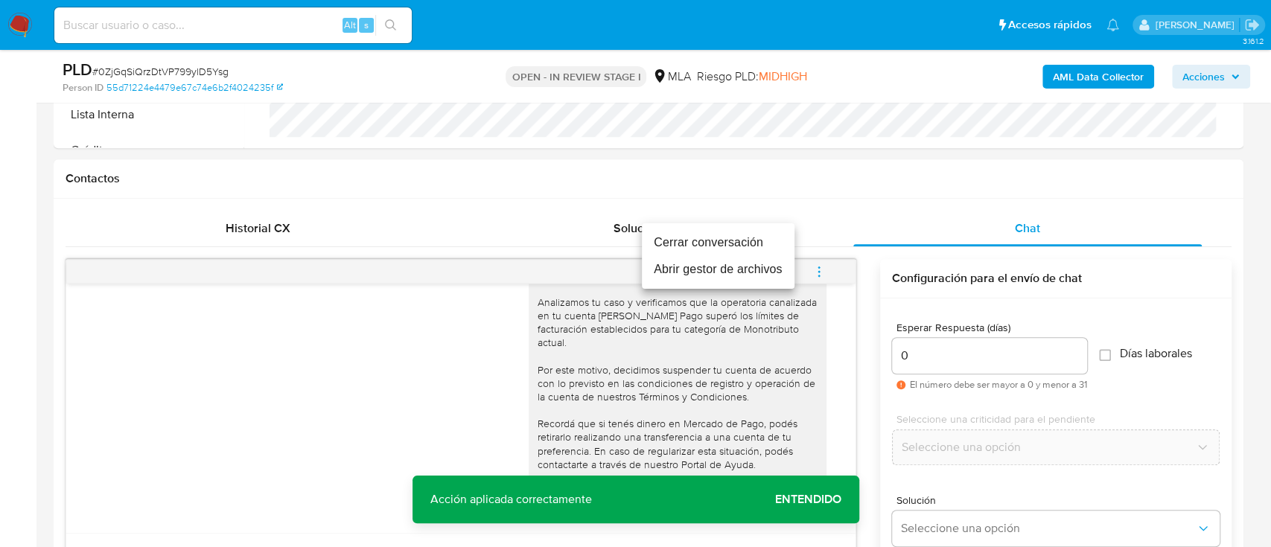
drag, startPoint x: 736, startPoint y: 243, endPoint x: 683, endPoint y: 216, distance: 59.6
click at [738, 243] on li "Cerrar conversación" at bounding box center [718, 242] width 153 height 27
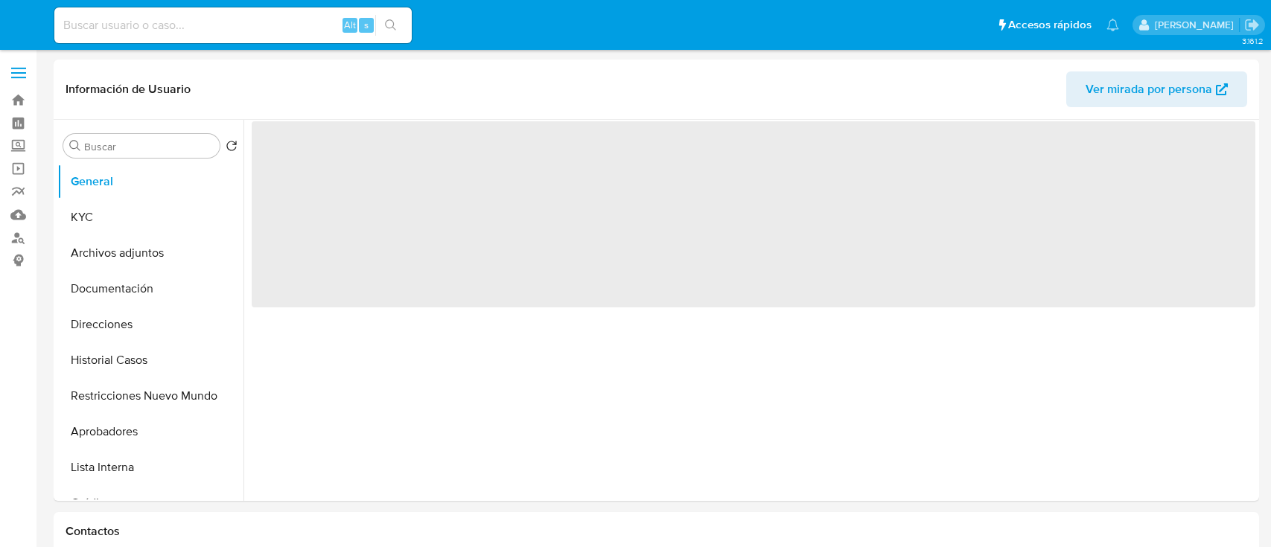
select select "10"
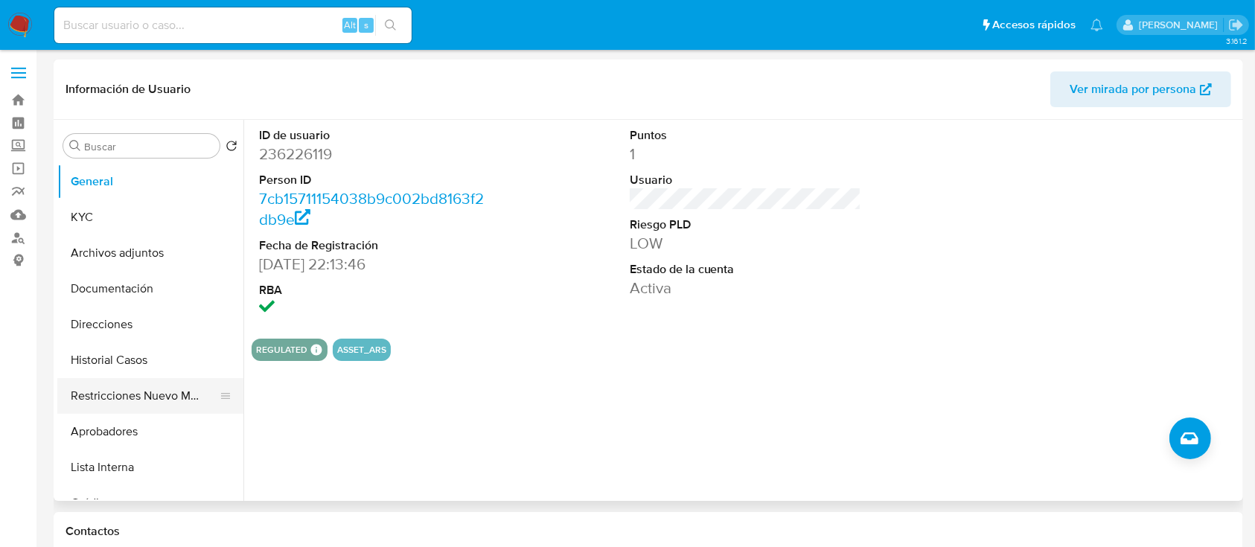
click at [159, 380] on button "Restricciones Nuevo Mundo" at bounding box center [144, 396] width 174 height 36
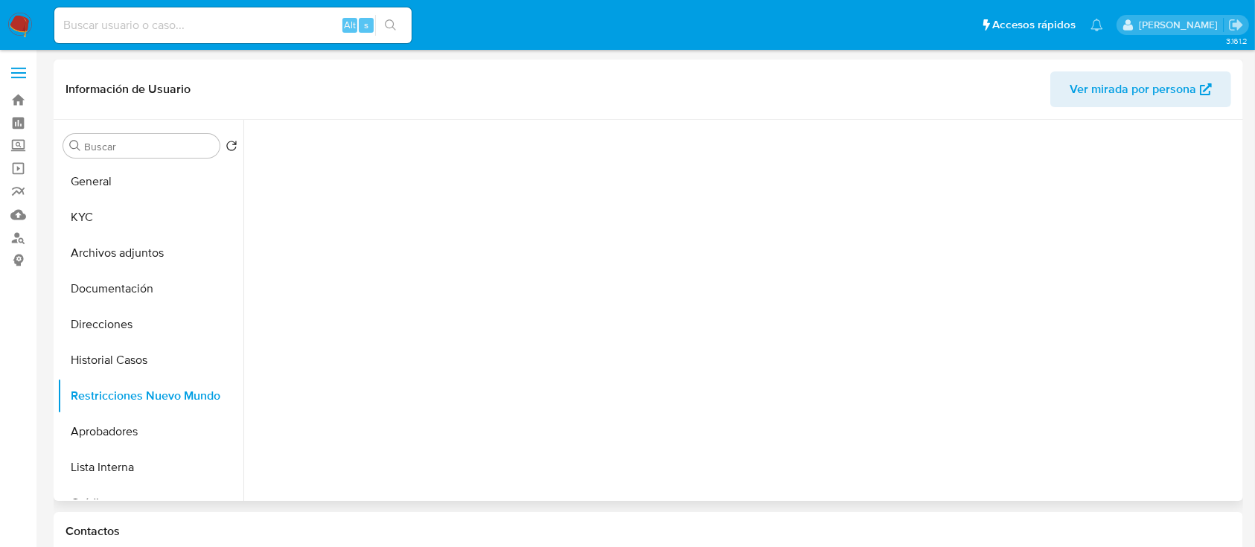
click at [1092, 92] on span "Ver mirada por persona" at bounding box center [1133, 89] width 127 height 36
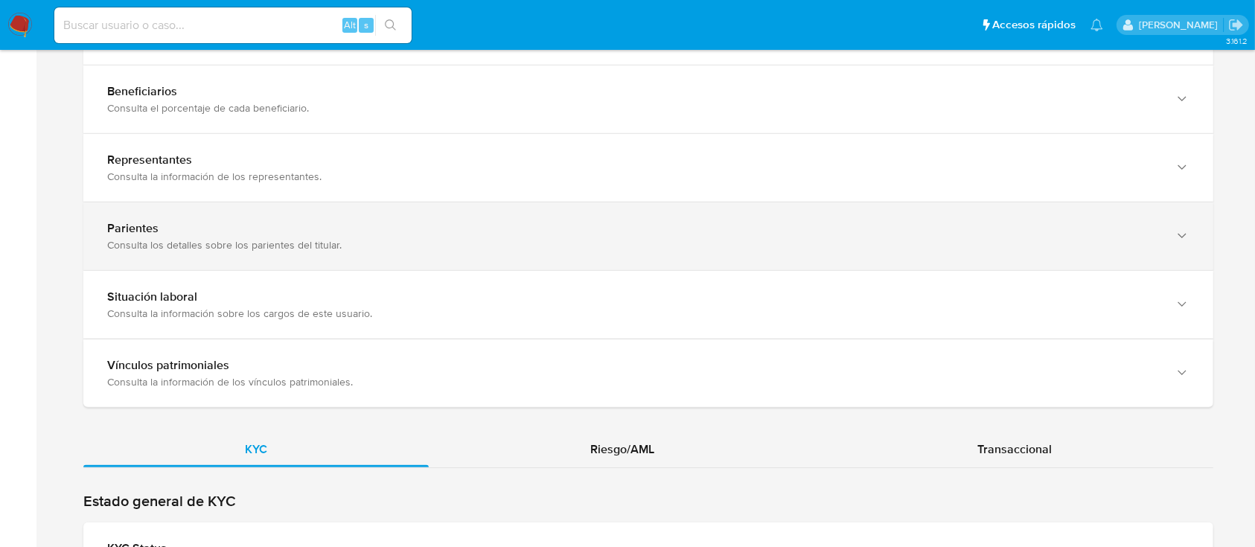
scroll to position [1091, 0]
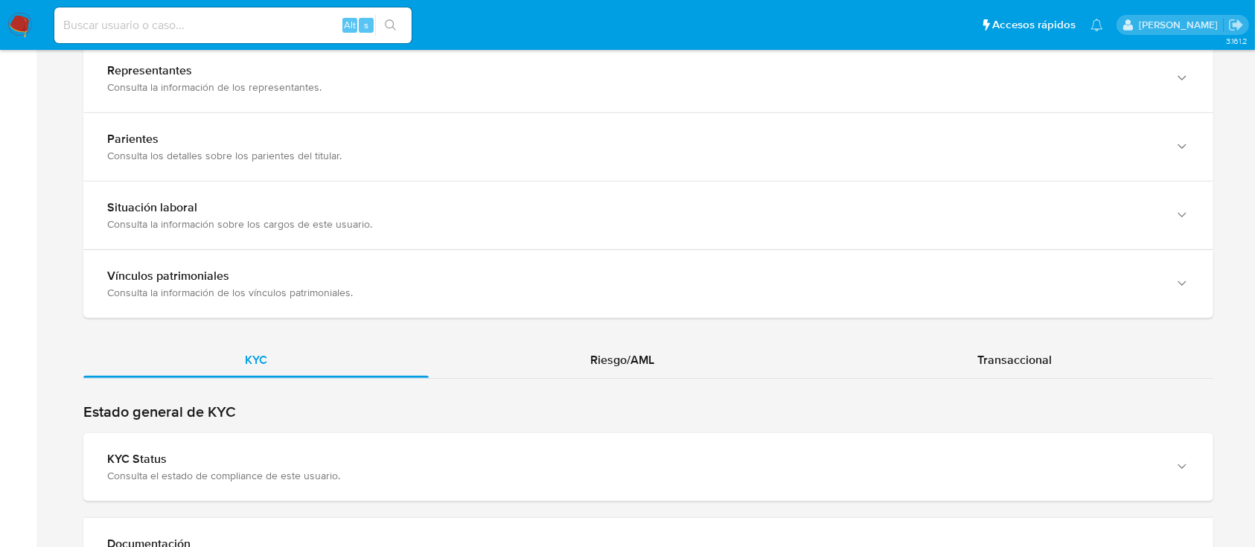
click at [650, 332] on div "KYC Riesgo/AML Transaccional" at bounding box center [648, 7] width 1130 height 1851
click at [648, 373] on div "Riesgo/AML" at bounding box center [622, 360] width 387 height 36
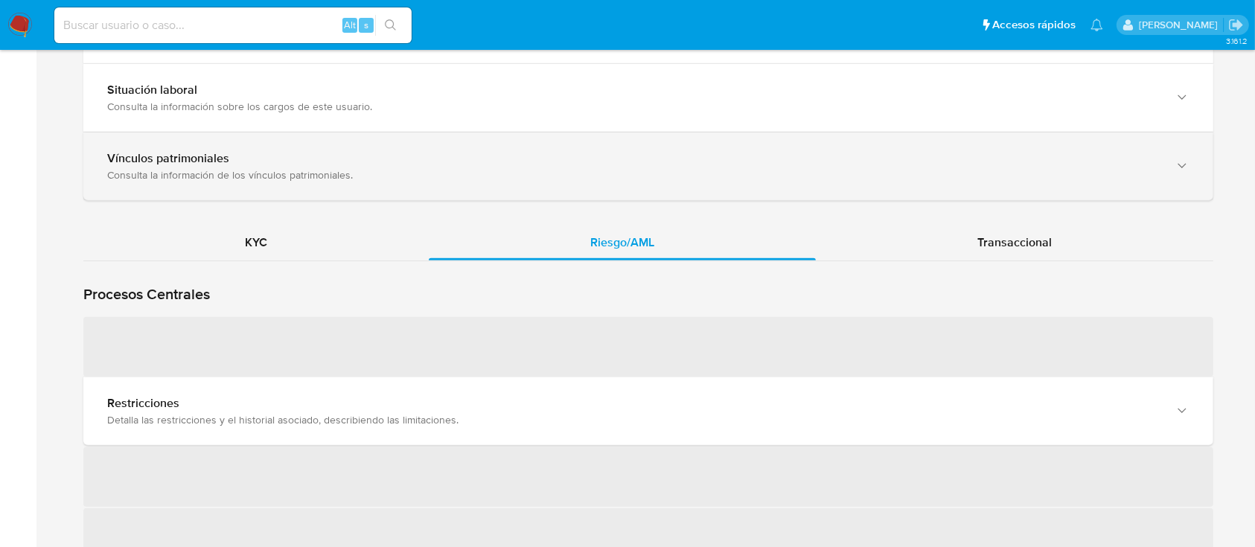
scroll to position [1389, 0]
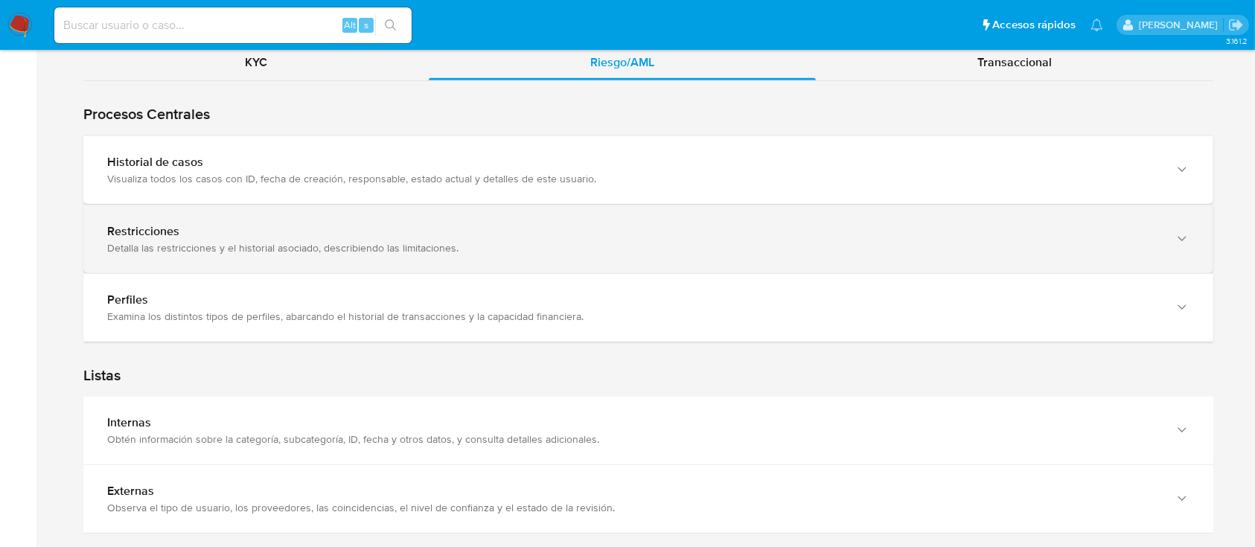
click at [278, 230] on div "Restricciones" at bounding box center [633, 231] width 1053 height 15
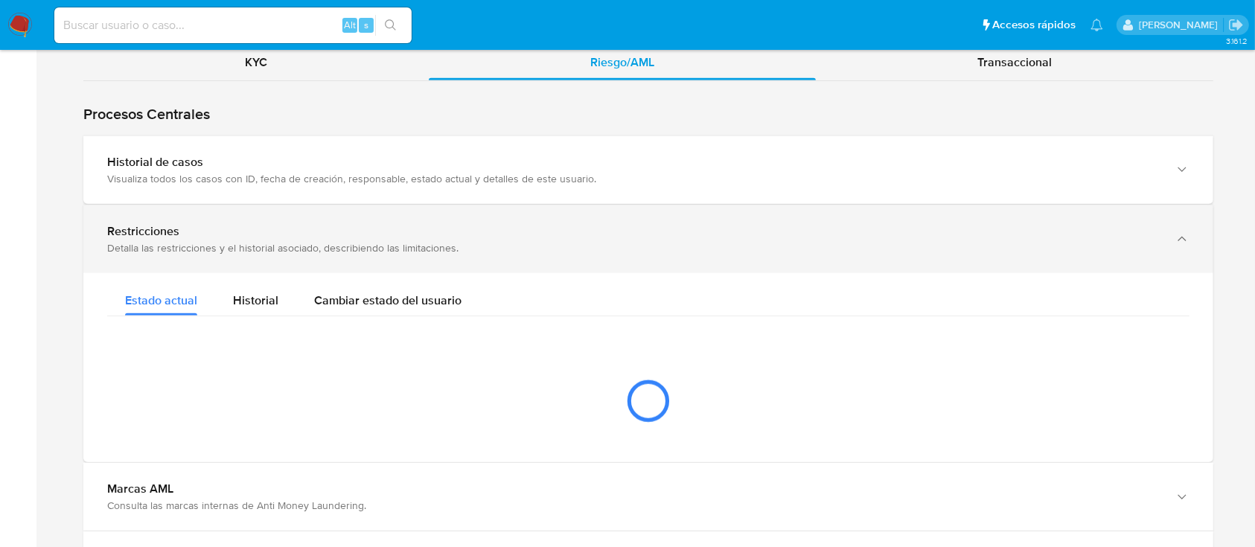
click at [375, 235] on div "Restricciones" at bounding box center [633, 231] width 1053 height 15
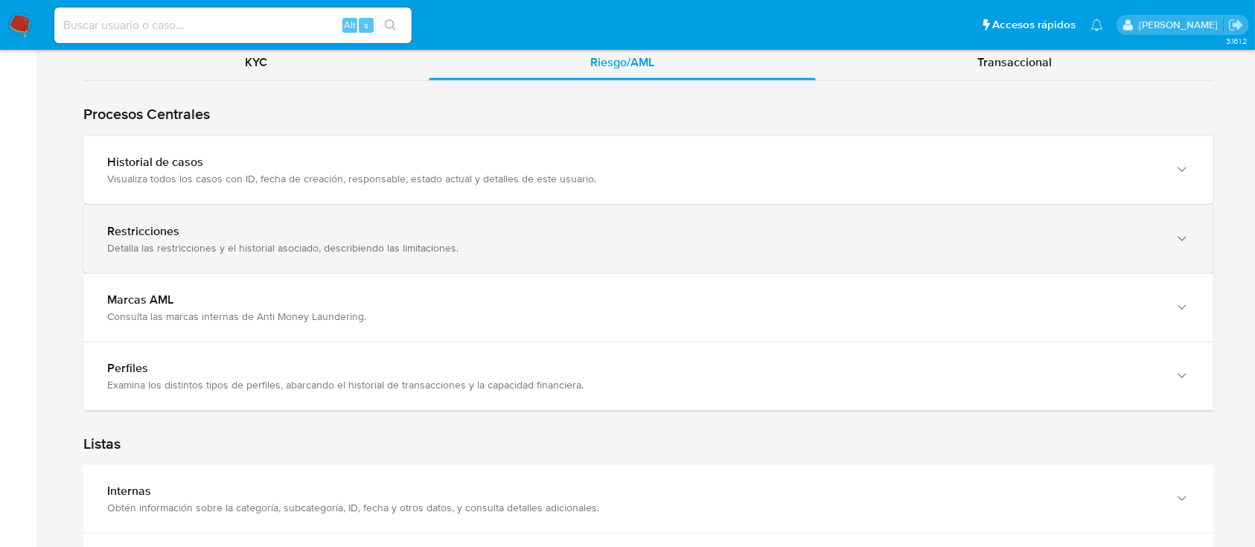
click at [377, 236] on div "Restricciones" at bounding box center [633, 231] width 1053 height 15
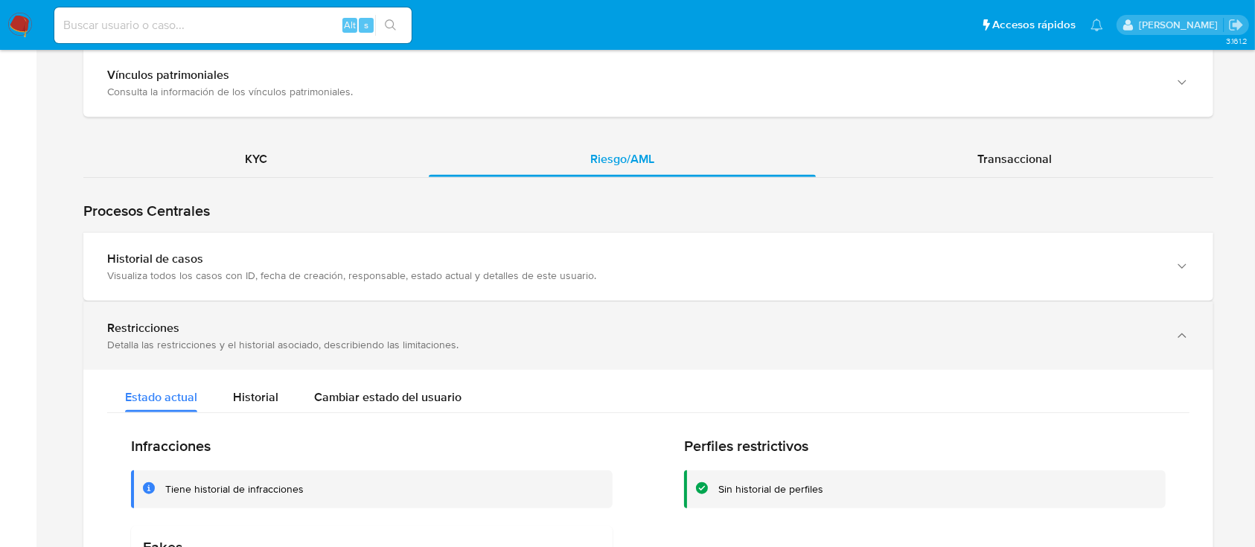
scroll to position [1290, 0]
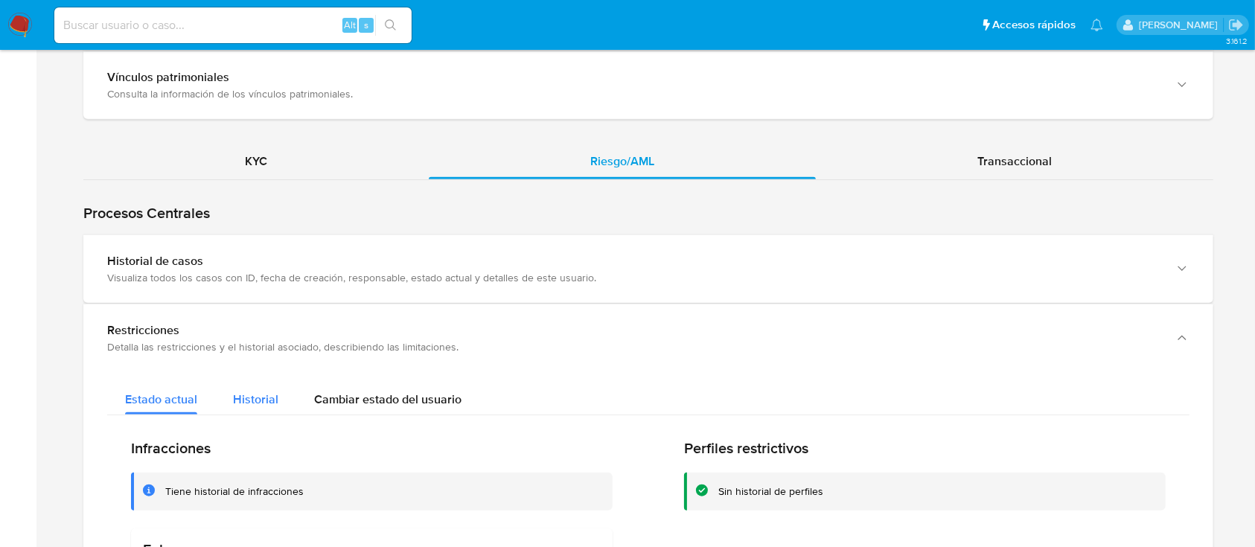
click at [236, 391] on span "Historial" at bounding box center [255, 399] width 45 height 17
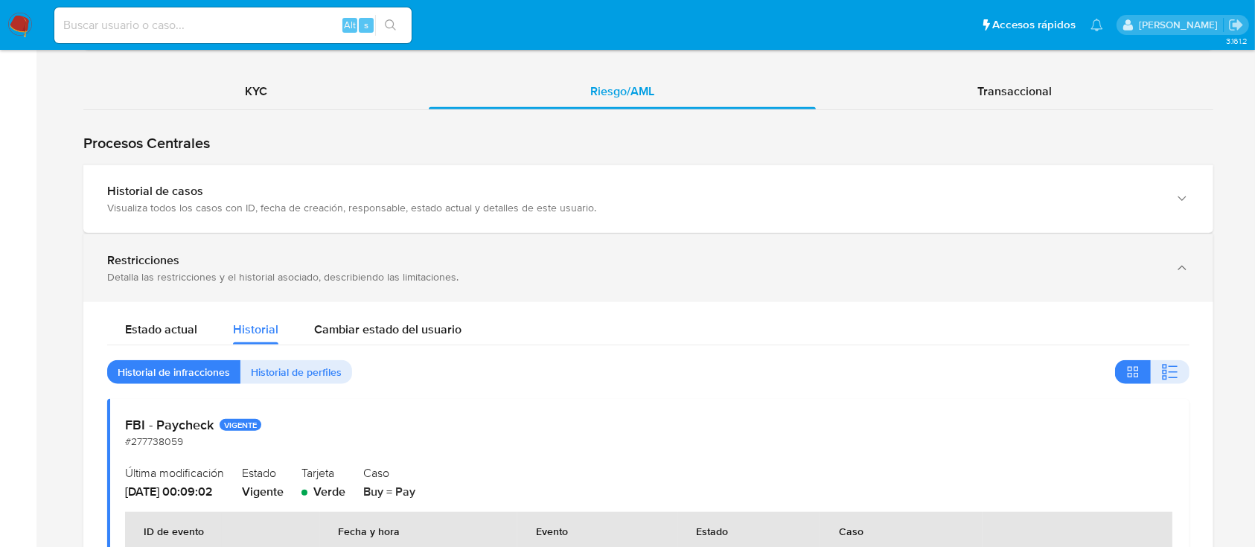
scroll to position [1389, 0]
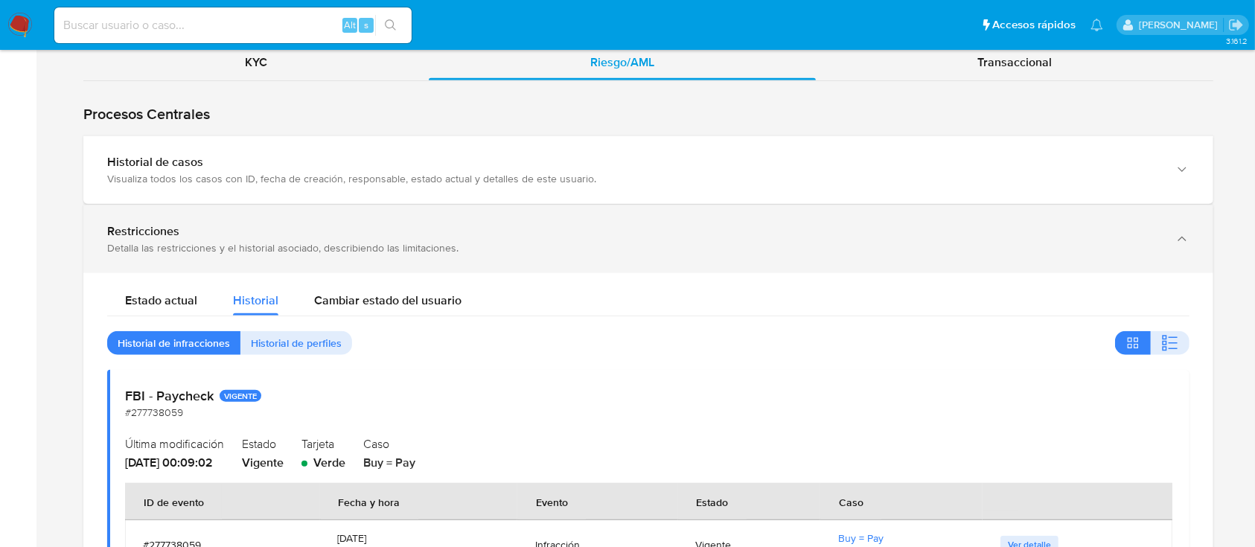
drag, startPoint x: 367, startPoint y: 174, endPoint x: 380, endPoint y: 234, distance: 60.9
click at [369, 174] on div "Visualiza todos los casos con ID, fecha de creación, responsable, estado actual…" at bounding box center [633, 178] width 1053 height 13
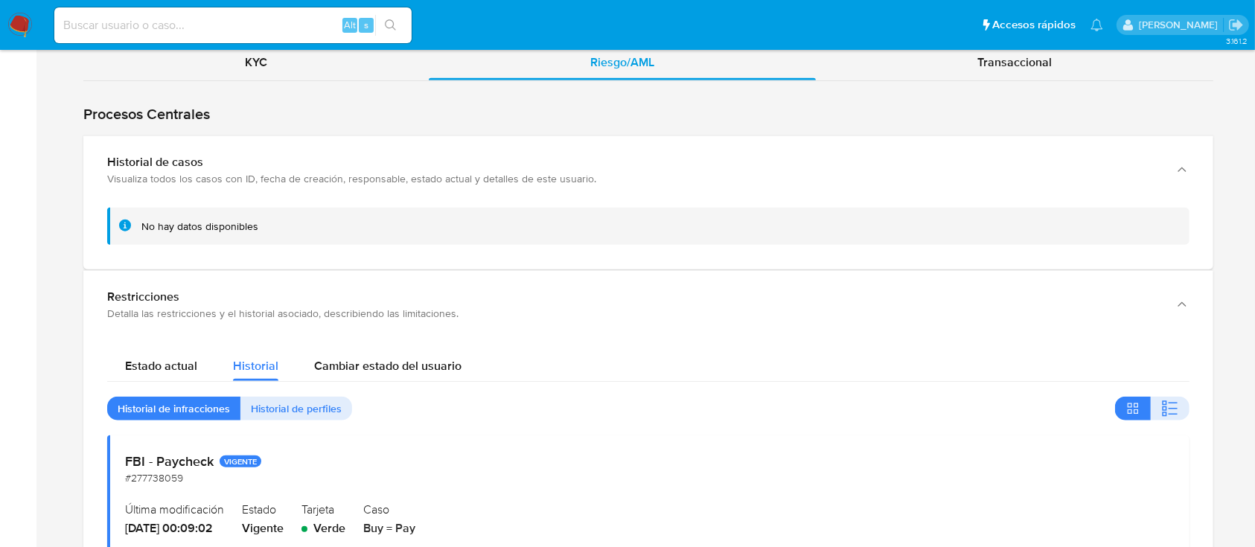
scroll to position [1489, 0]
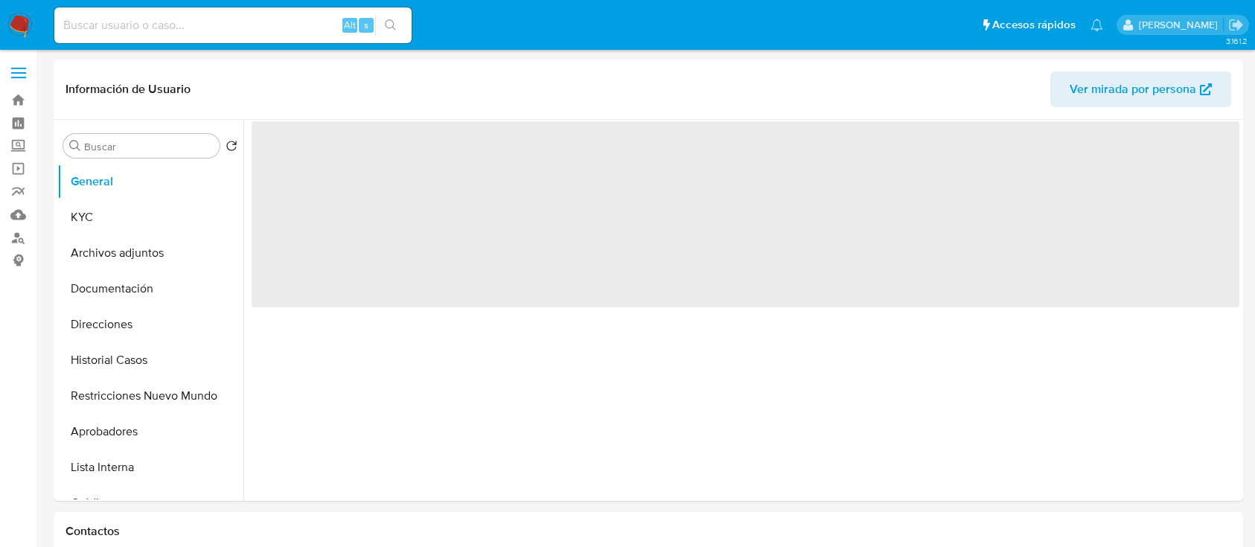
select select "10"
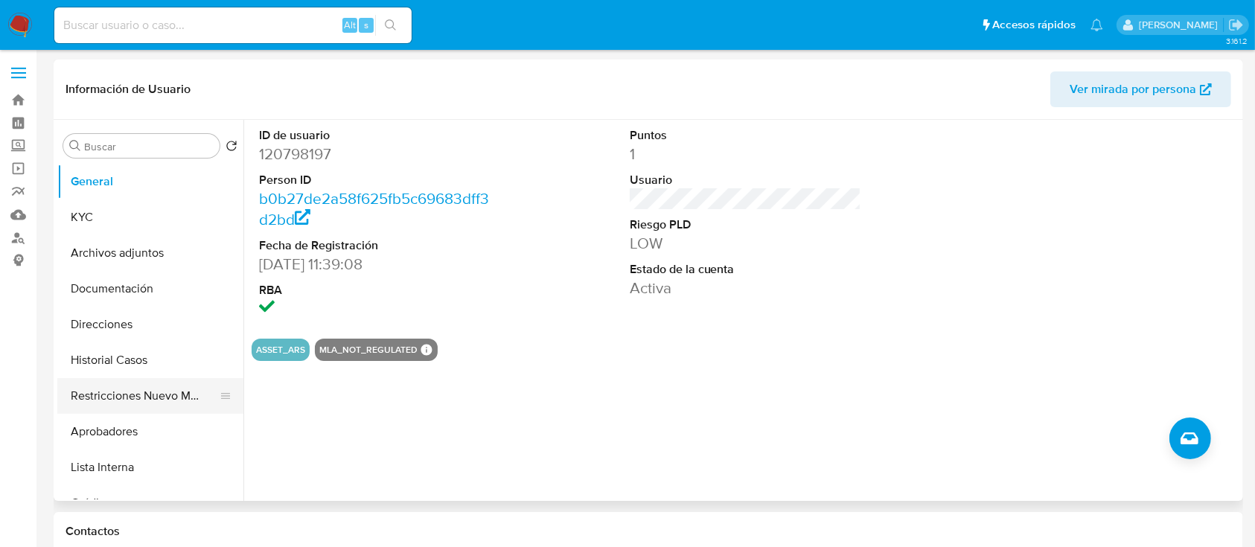
click at [163, 387] on button "Restricciones Nuevo Mundo" at bounding box center [144, 396] width 174 height 36
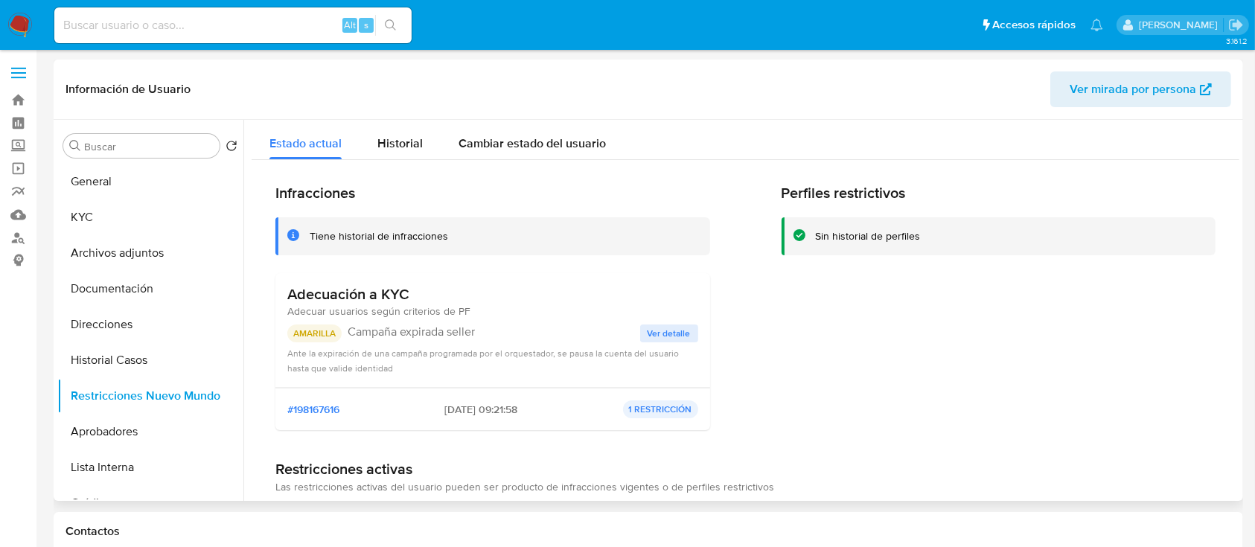
scroll to position [99, 0]
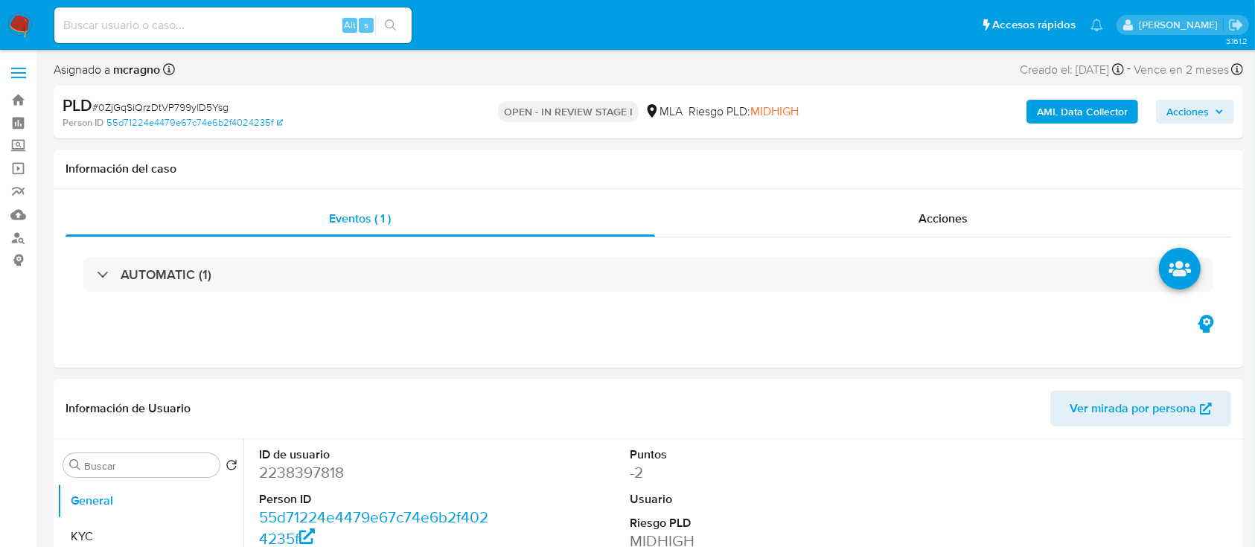
select select "10"
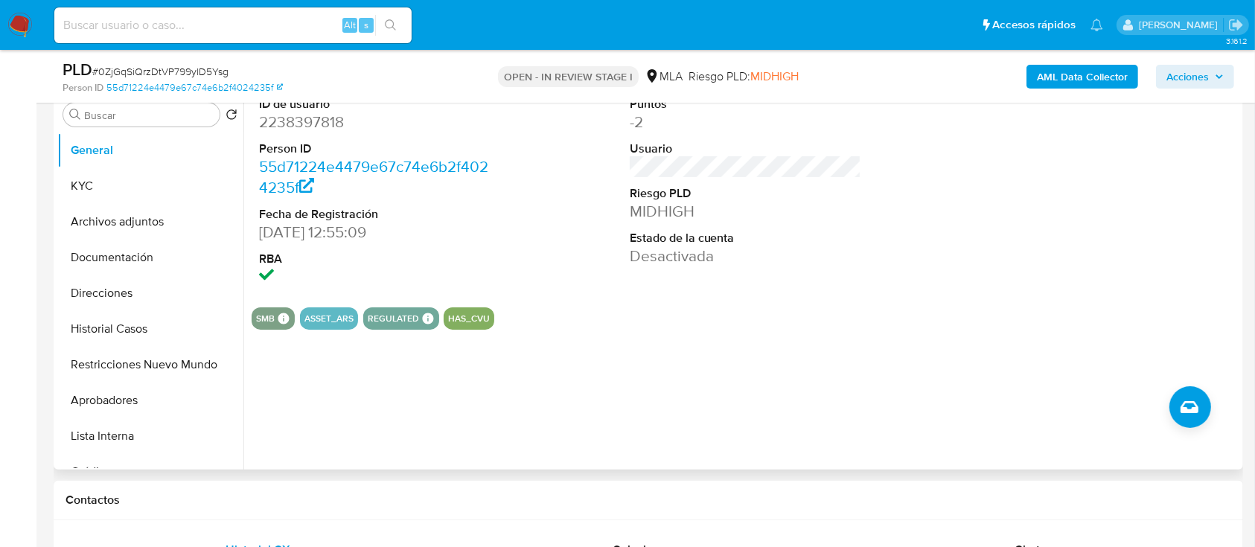
scroll to position [496, 0]
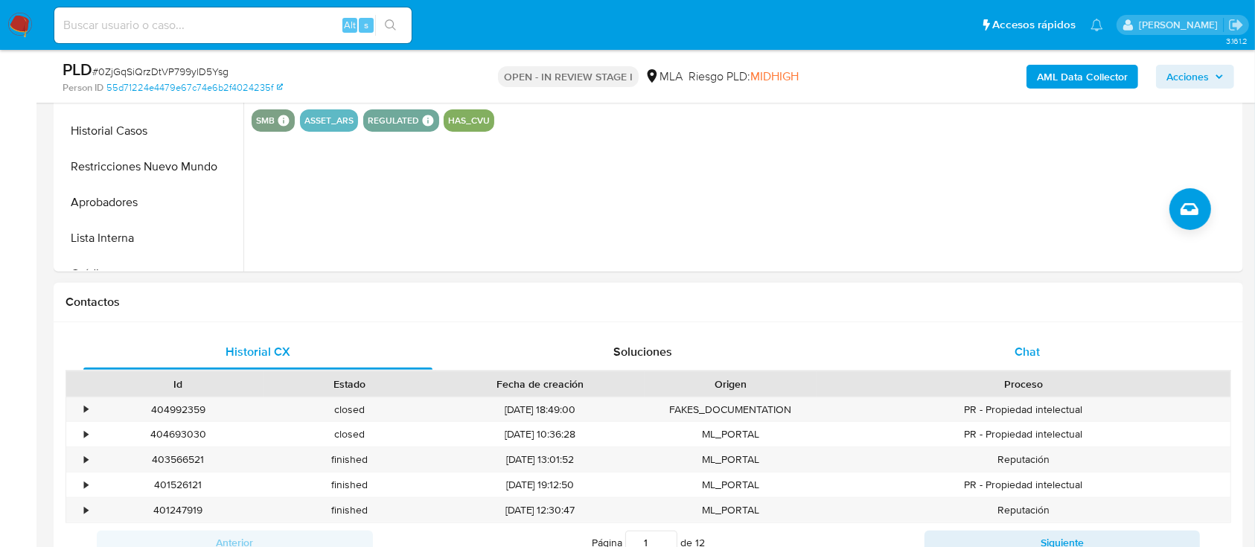
click at [1056, 334] on div "Chat" at bounding box center [1027, 352] width 349 height 36
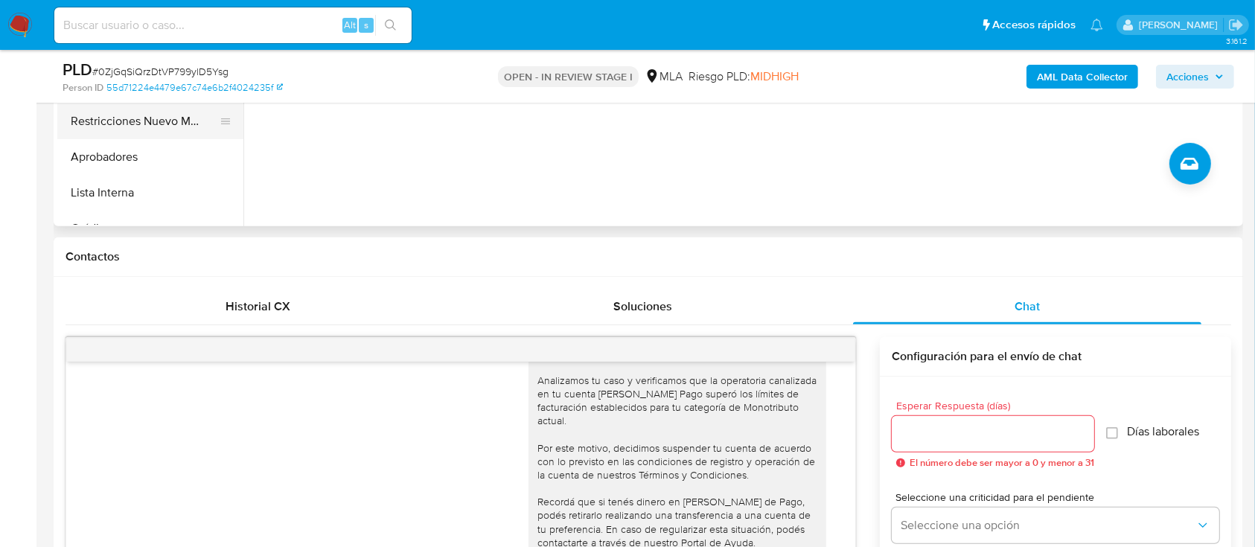
scroll to position [397, 0]
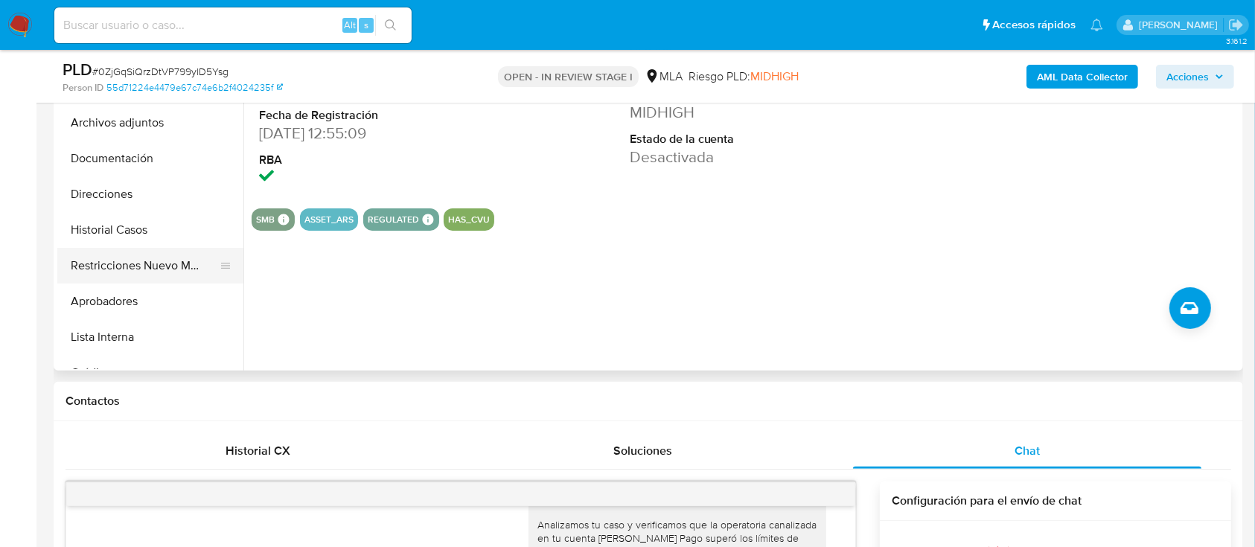
click at [153, 264] on button "Restricciones Nuevo Mundo" at bounding box center [144, 266] width 174 height 36
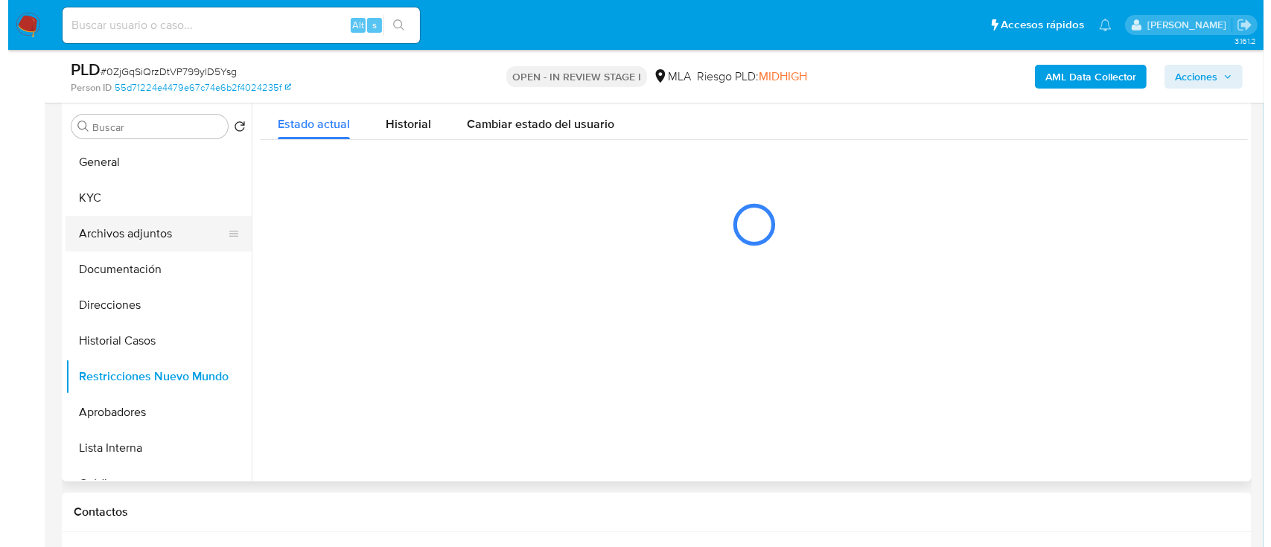
scroll to position [278, 0]
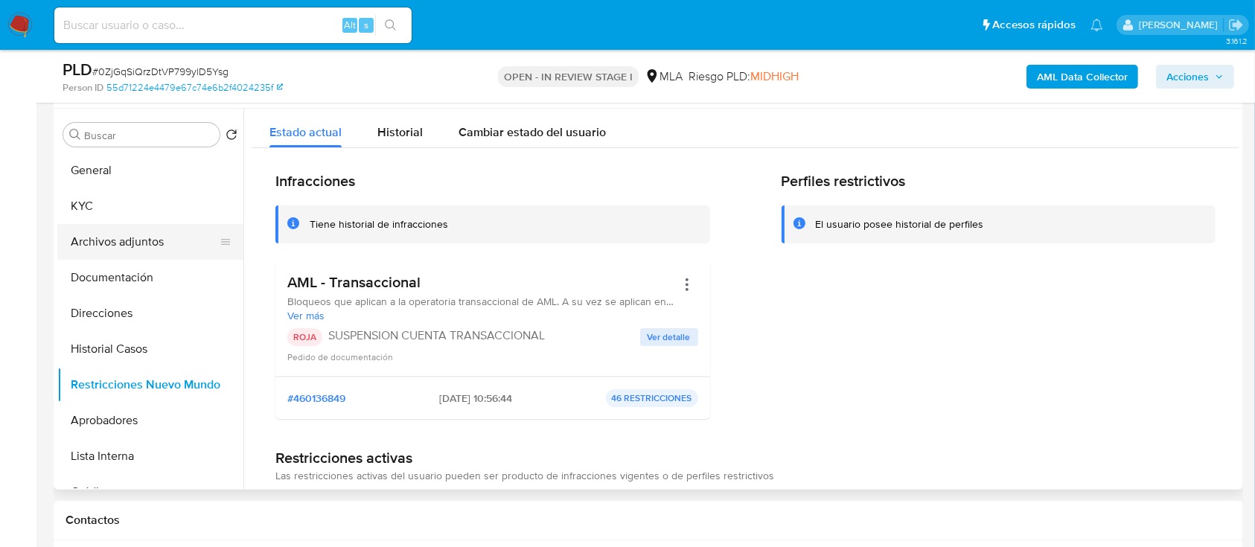
click at [136, 237] on button "Archivos adjuntos" at bounding box center [144, 242] width 174 height 36
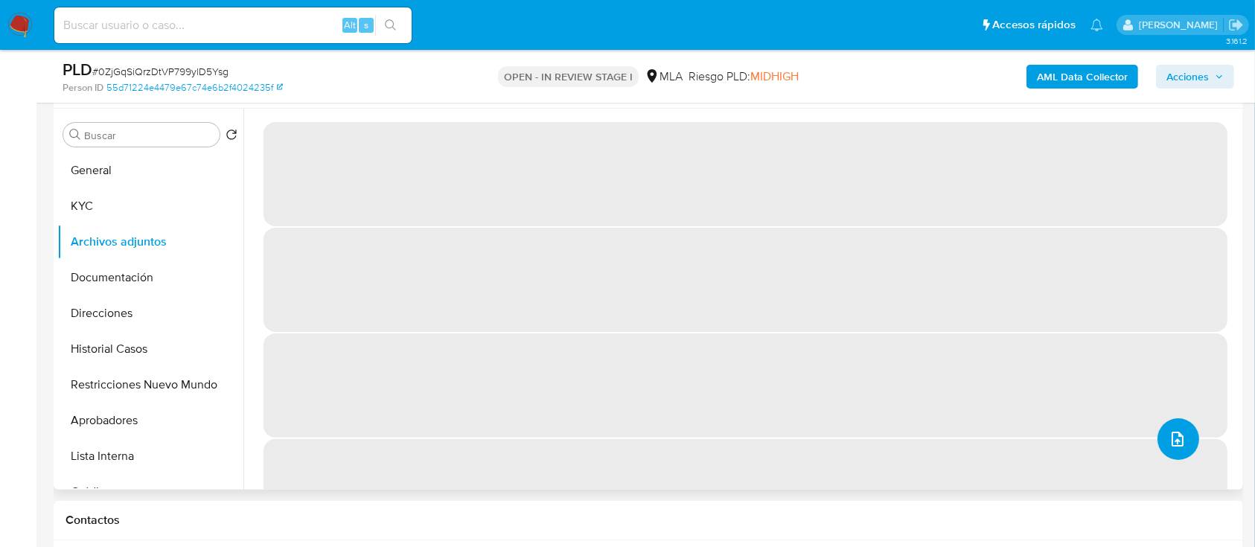
click at [1169, 430] on icon "upload-file" at bounding box center [1178, 439] width 18 height 18
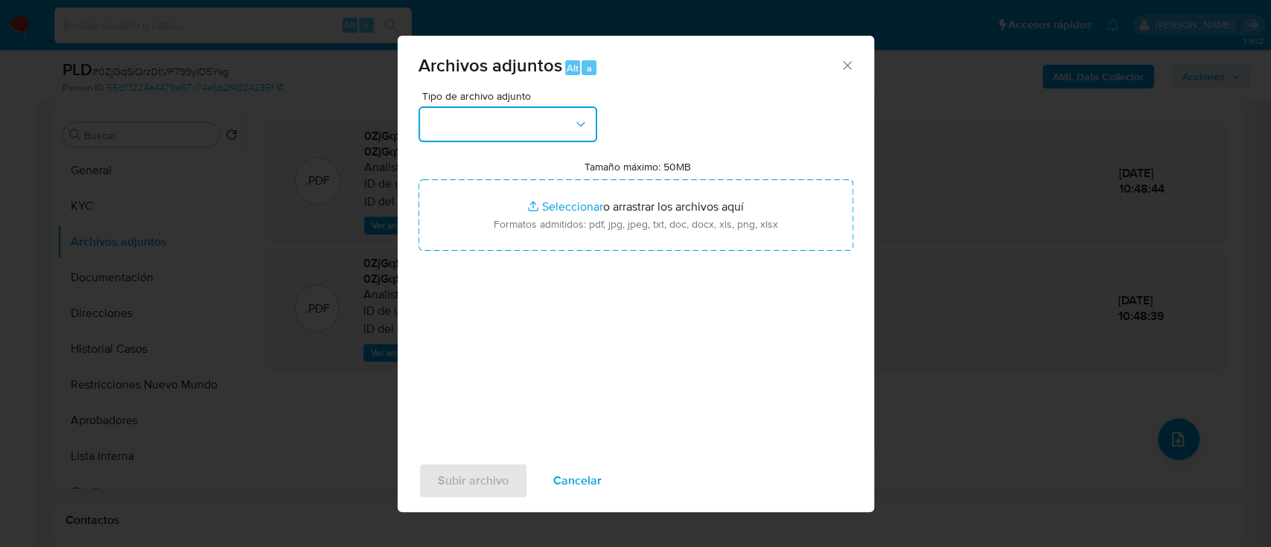
click at [532, 126] on button "button" at bounding box center [507, 124] width 179 height 36
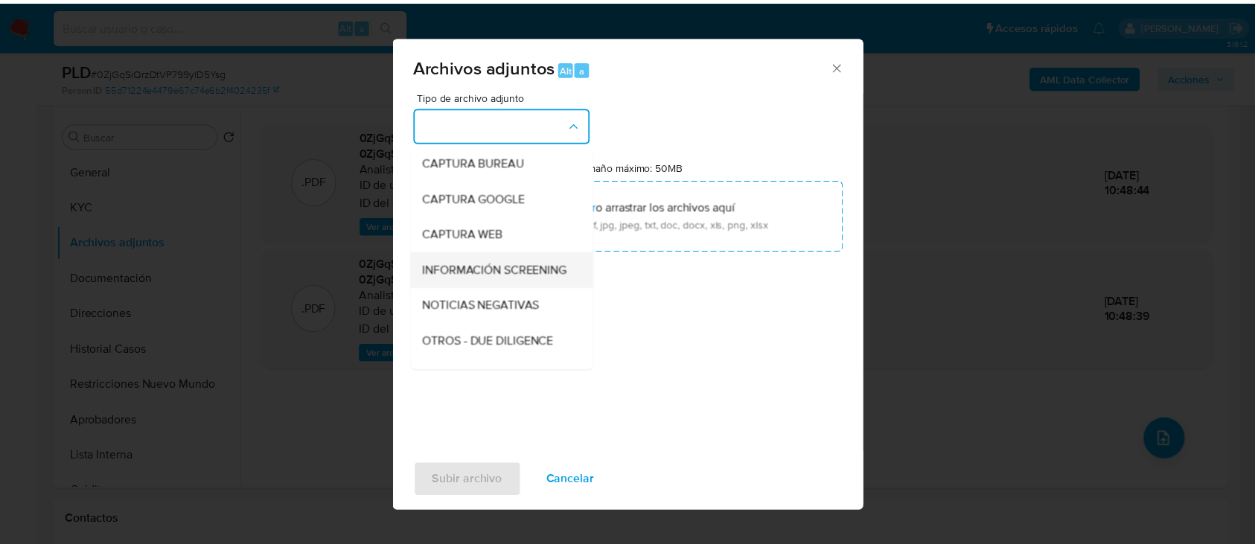
scroll to position [99, 0]
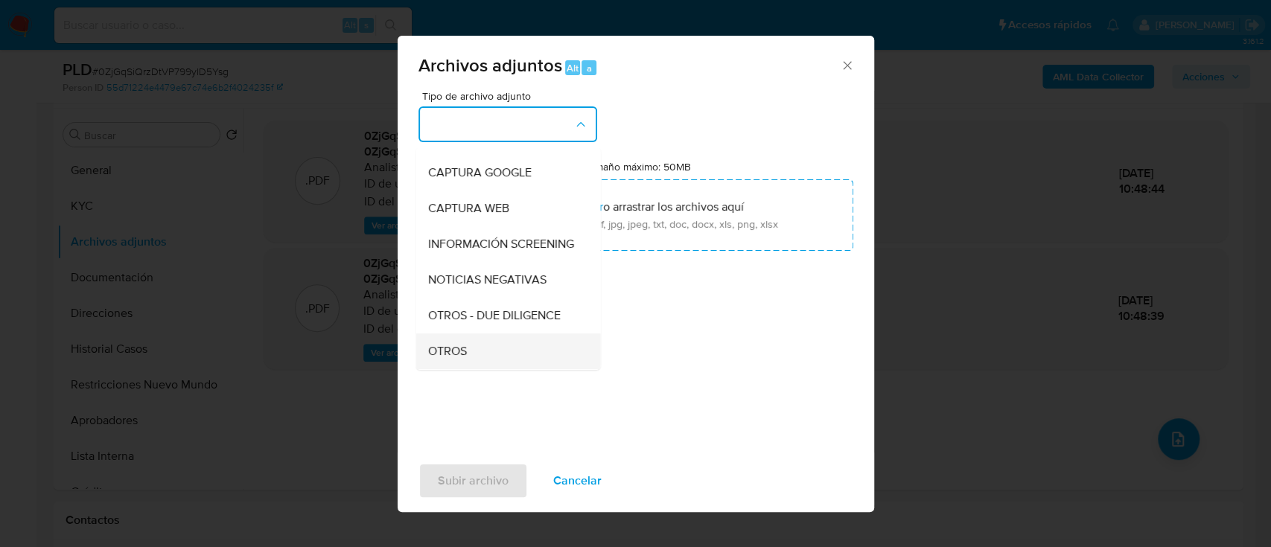
click at [470, 356] on div "OTROS" at bounding box center [503, 352] width 152 height 36
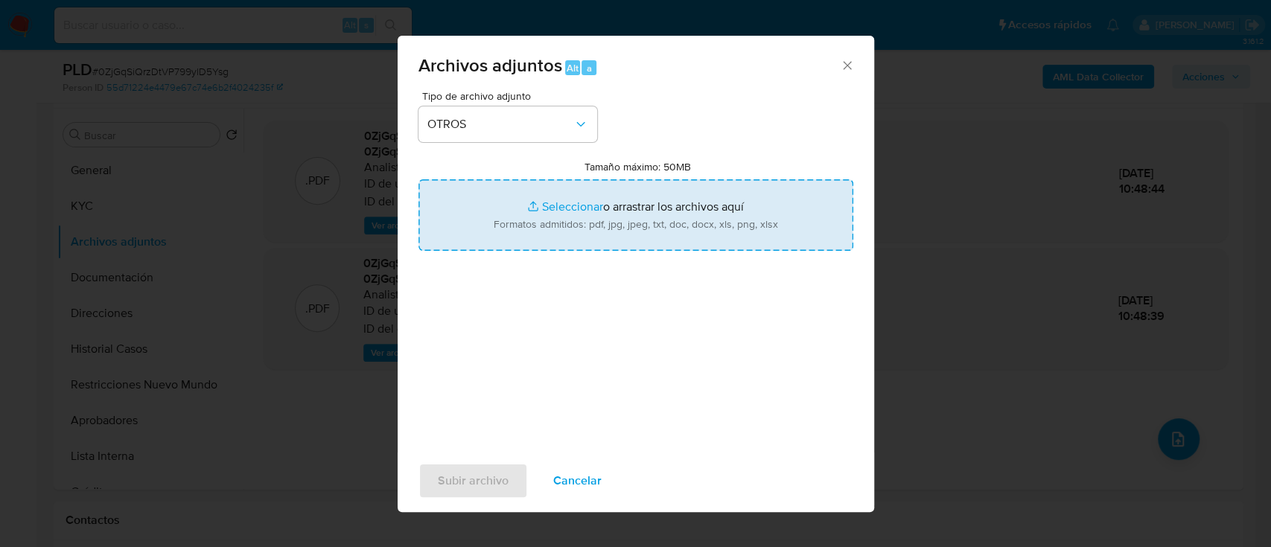
click at [590, 246] on input "Tamaño máximo: 50MB Seleccionar archivos" at bounding box center [635, 214] width 435 height 71
type input "C:\fakepath\2238397818 - Movimientos.xlsx"
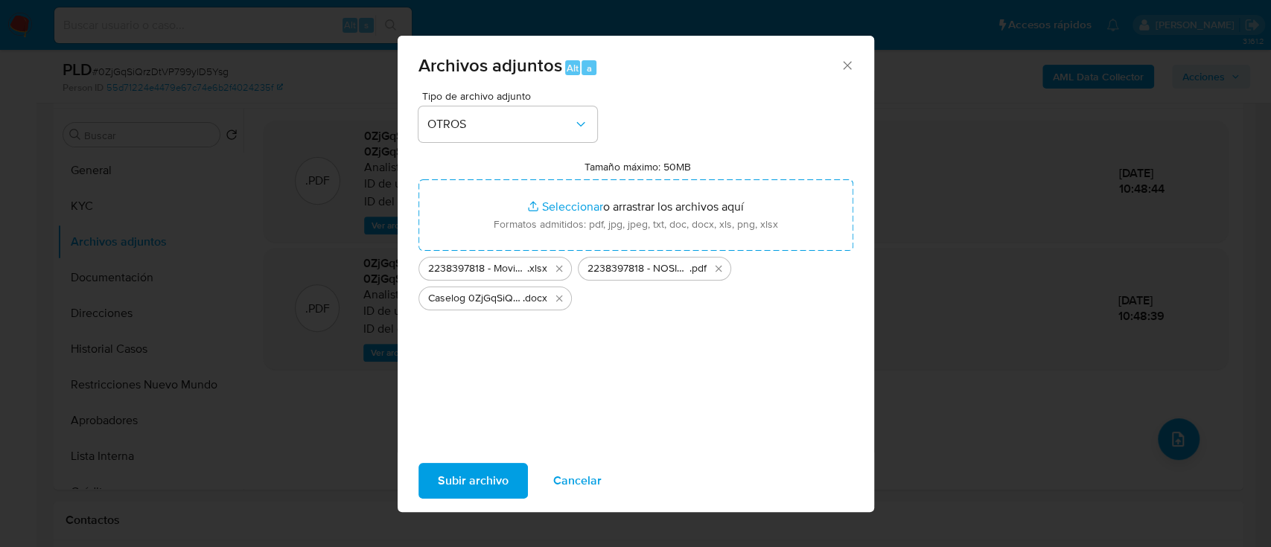
click at [498, 477] on span "Subir archivo" at bounding box center [473, 481] width 71 height 33
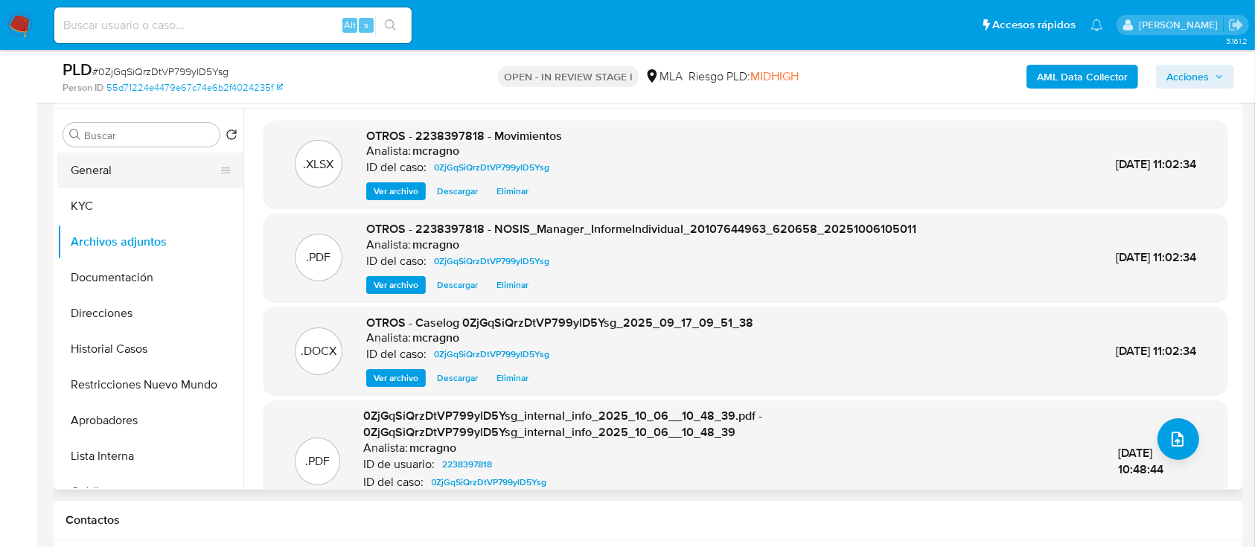
click at [137, 162] on button "General" at bounding box center [144, 171] width 174 height 36
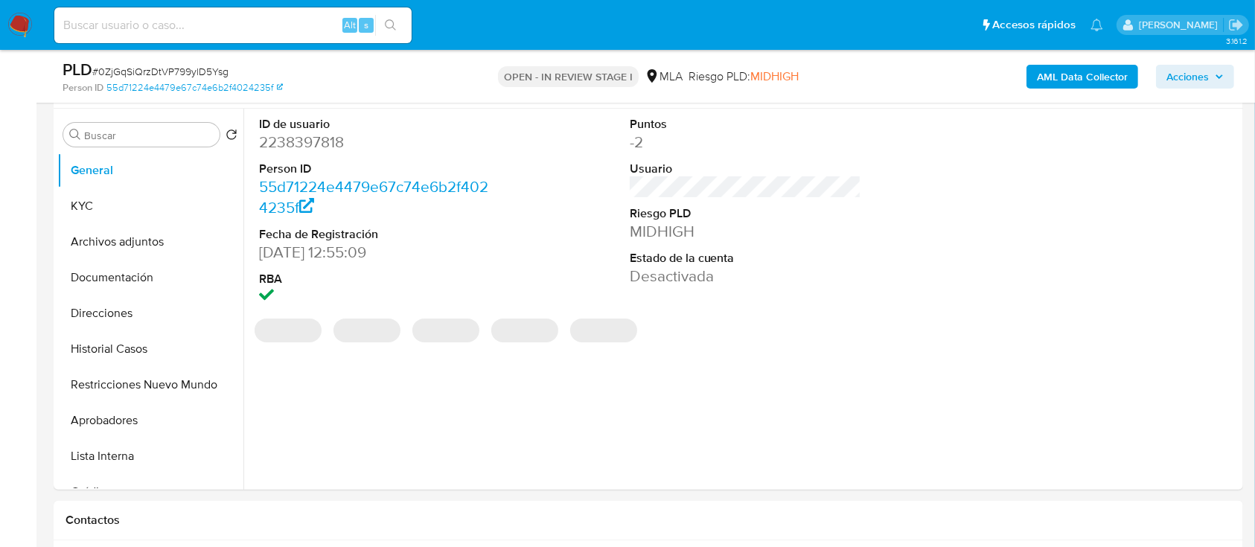
click at [1193, 73] on span "Acciones" at bounding box center [1188, 77] width 42 height 24
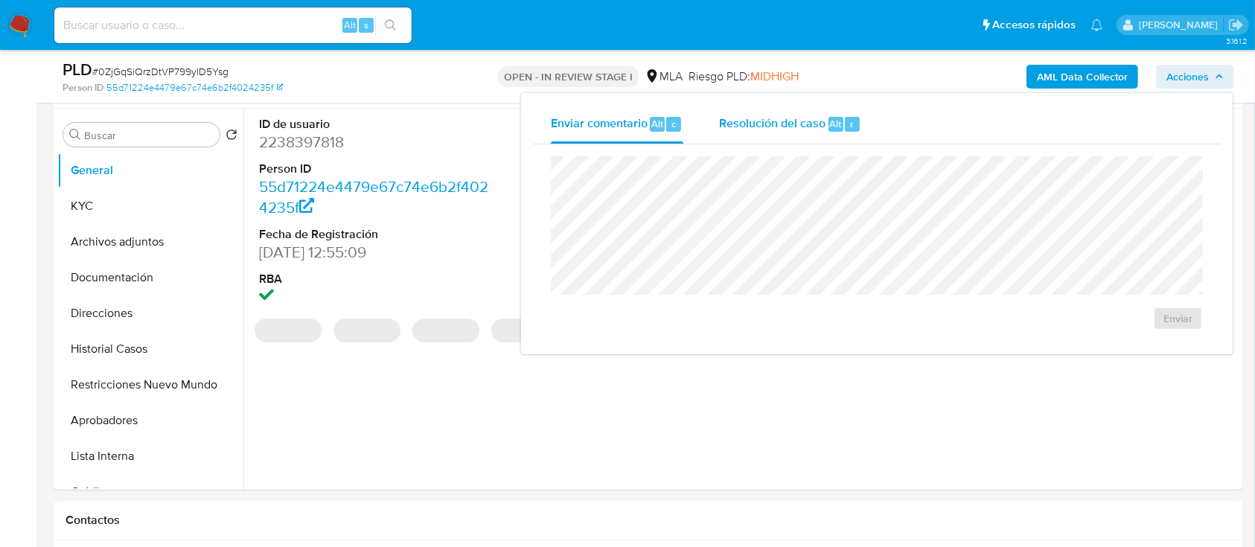
click at [747, 127] on span "Resolución del caso" at bounding box center [772, 123] width 106 height 17
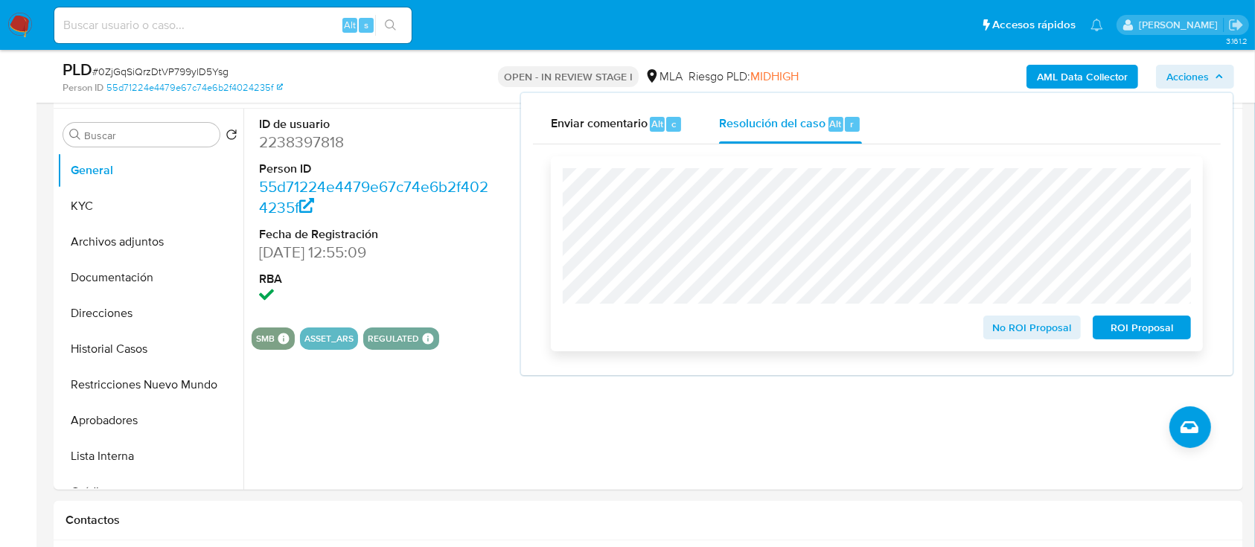
click at [1149, 325] on span "ROI Proposal" at bounding box center [1141, 327] width 77 height 21
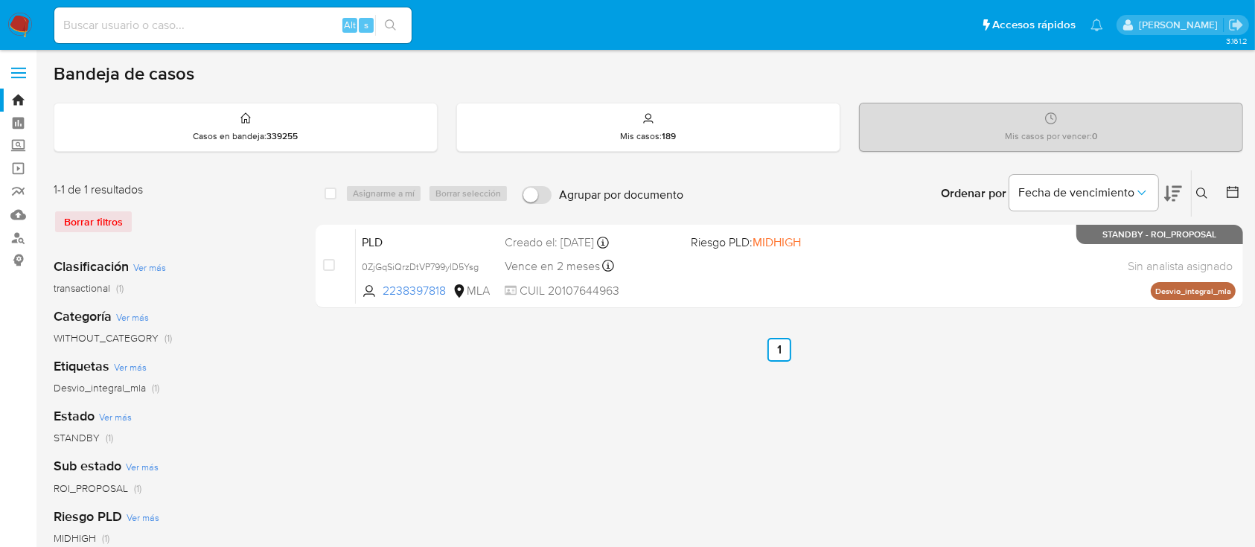
drag, startPoint x: 1205, startPoint y: 186, endPoint x: 1078, endPoint y: 249, distance: 141.5
click at [1204, 186] on button at bounding box center [1204, 194] width 25 height 18
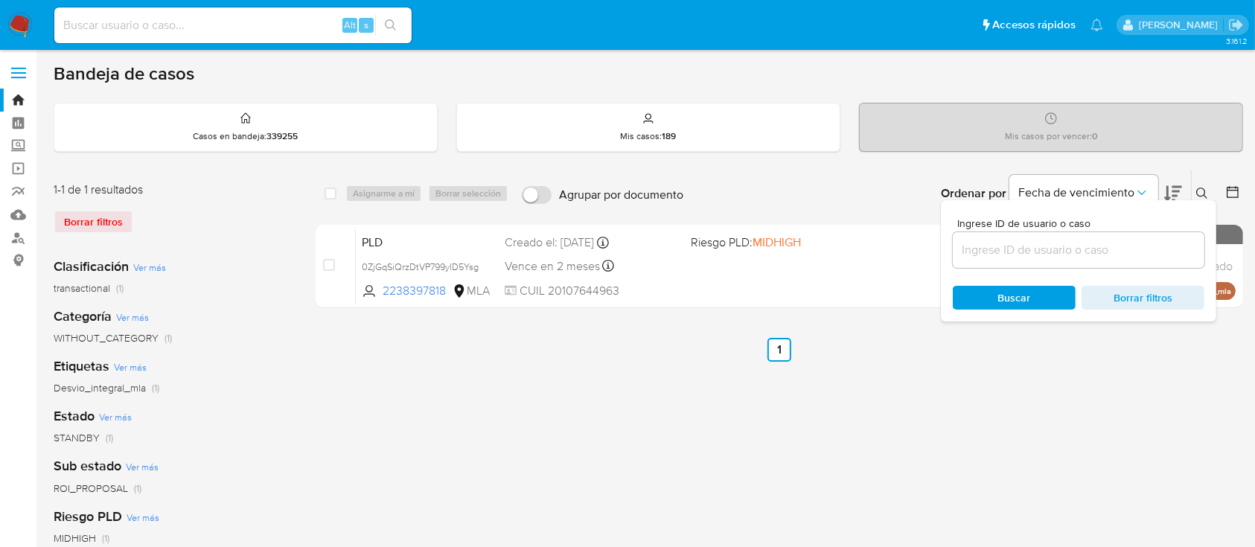
click at [1073, 249] on input at bounding box center [1079, 249] width 252 height 19
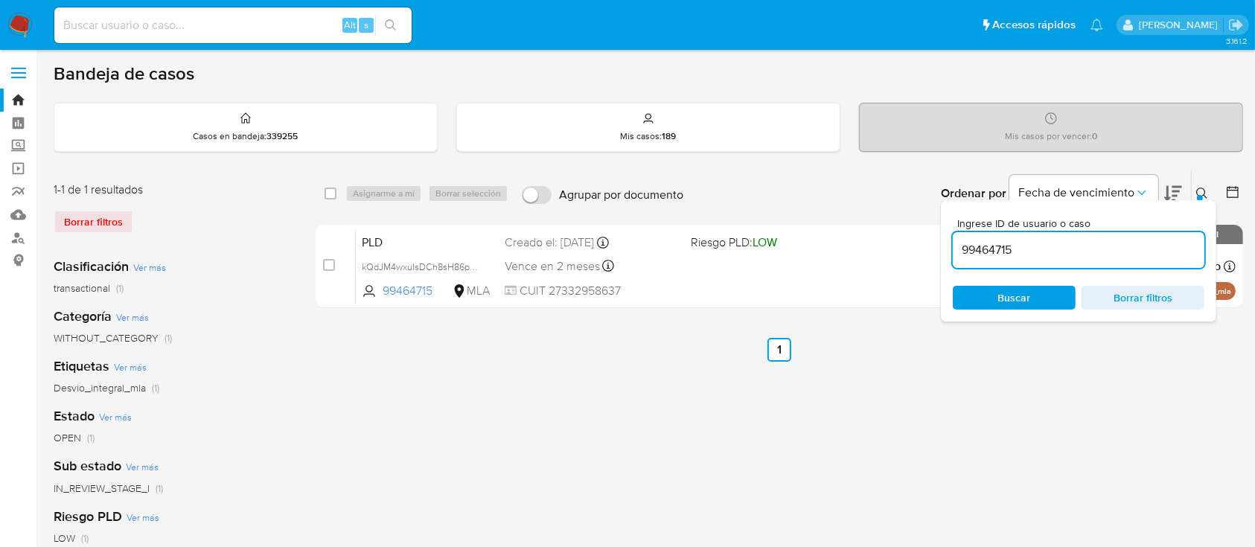
click at [1207, 192] on icon at bounding box center [1202, 194] width 12 height 12
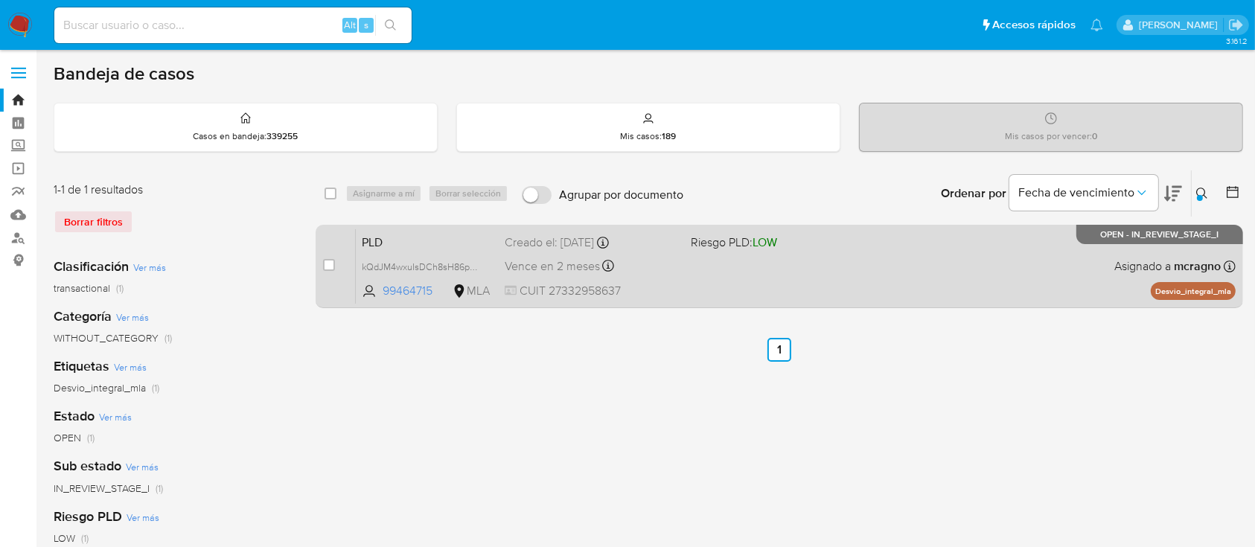
click at [990, 275] on div "PLD kQdJM4wxuIsDCh8sH86pbsJq 99464715 MLA Riesgo PLD: LOW Creado el: 12/09/2025…" at bounding box center [796, 266] width 880 height 75
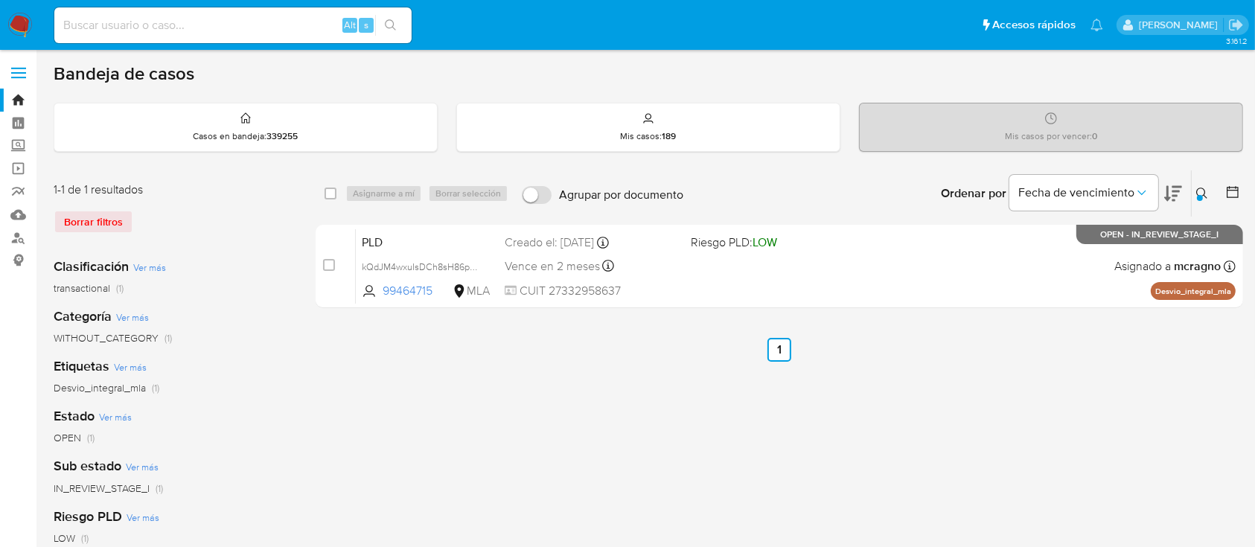
click at [1199, 195] on div at bounding box center [1200, 198] width 6 height 6
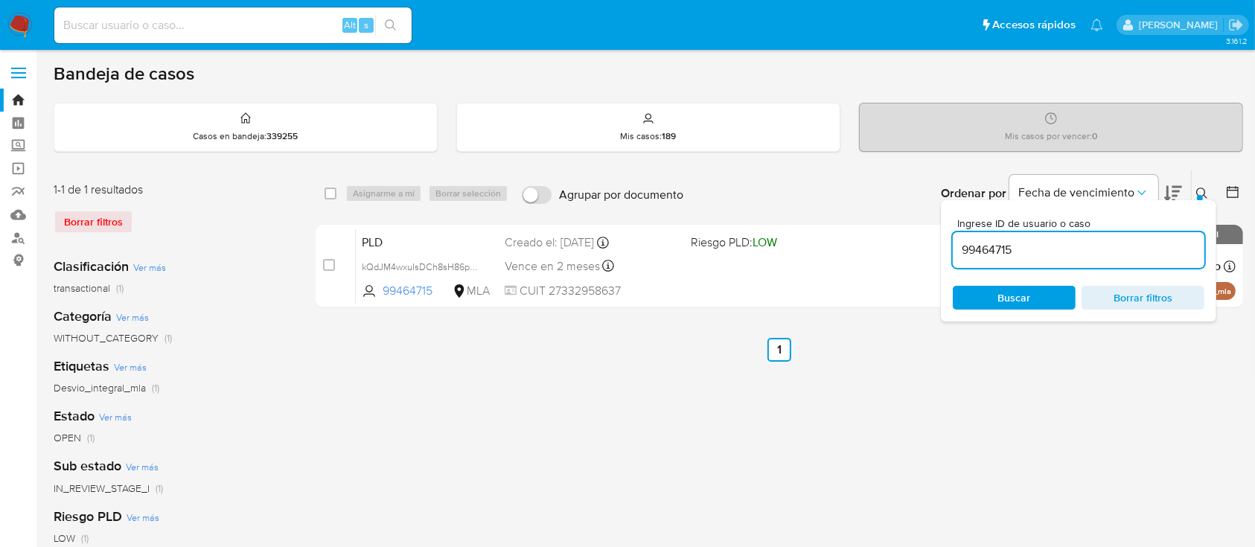
click at [1090, 240] on input "99464715" at bounding box center [1079, 249] width 252 height 19
click at [1091, 240] on input "99464715" at bounding box center [1079, 249] width 252 height 19
type input "14701914"
drag, startPoint x: 1199, startPoint y: 189, endPoint x: 1126, endPoint y: 223, distance: 80.3
click at [1198, 191] on icon at bounding box center [1202, 194] width 12 height 12
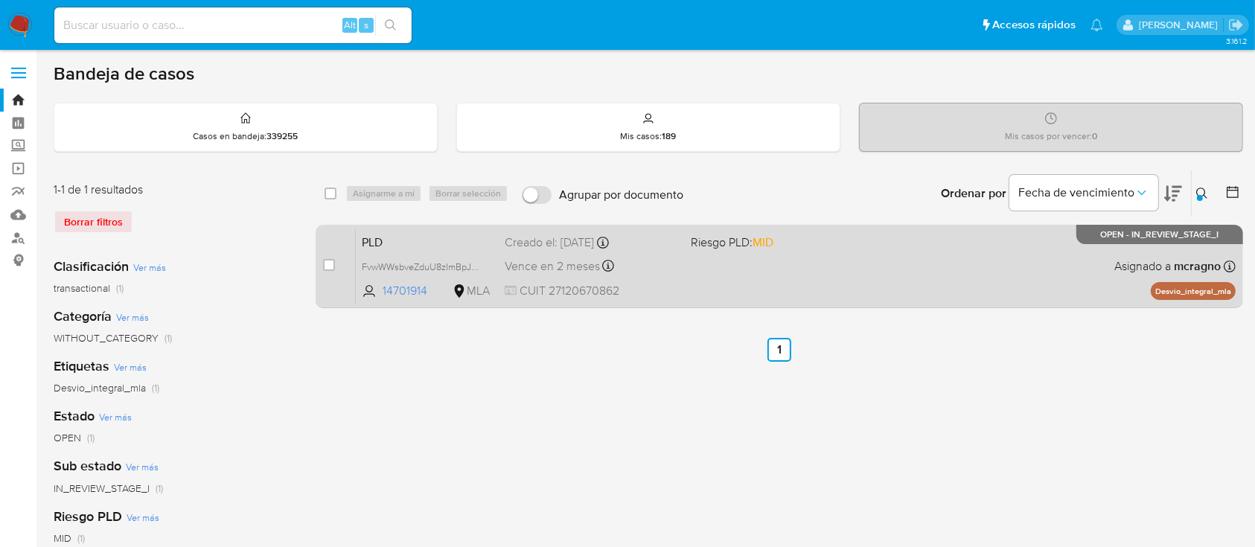
click at [980, 254] on div "PLD FvwWWsbveZduU8zImBpJBRm8 14701914 MLA Riesgo PLD: MID Creado el: 12/09/2025…" at bounding box center [796, 266] width 880 height 75
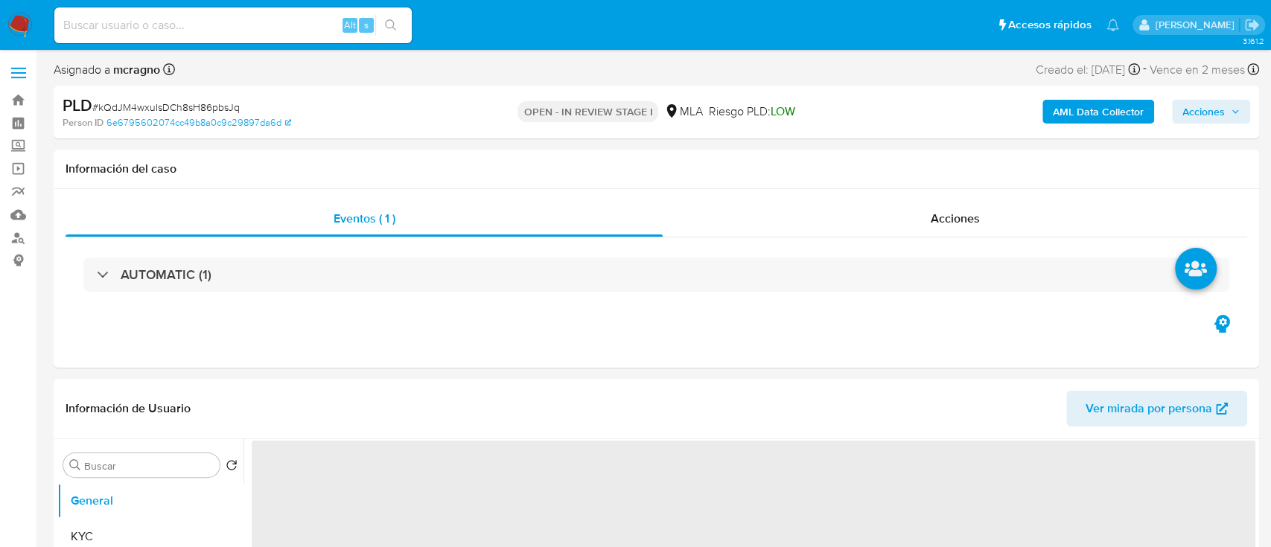
select select "10"
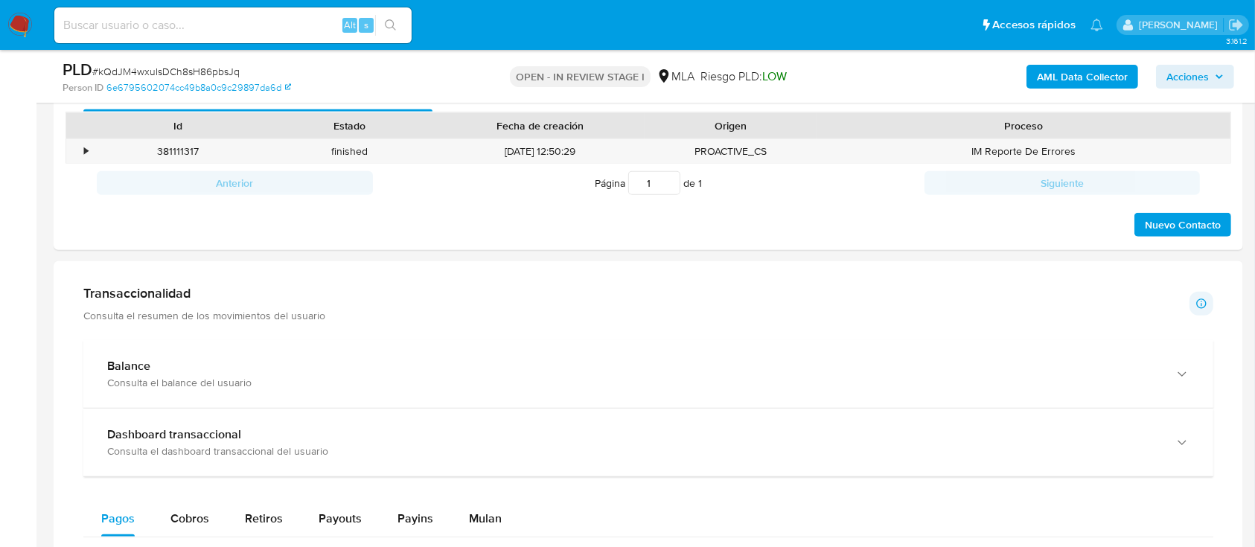
scroll to position [695, 0]
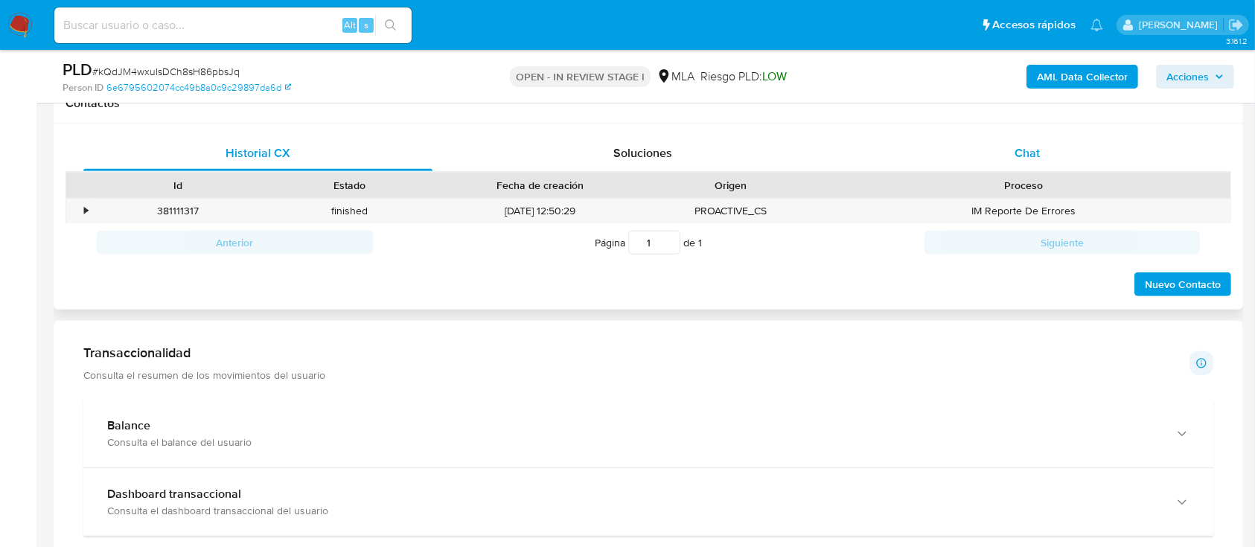
click at [1028, 137] on div "Chat" at bounding box center [1027, 153] width 349 height 36
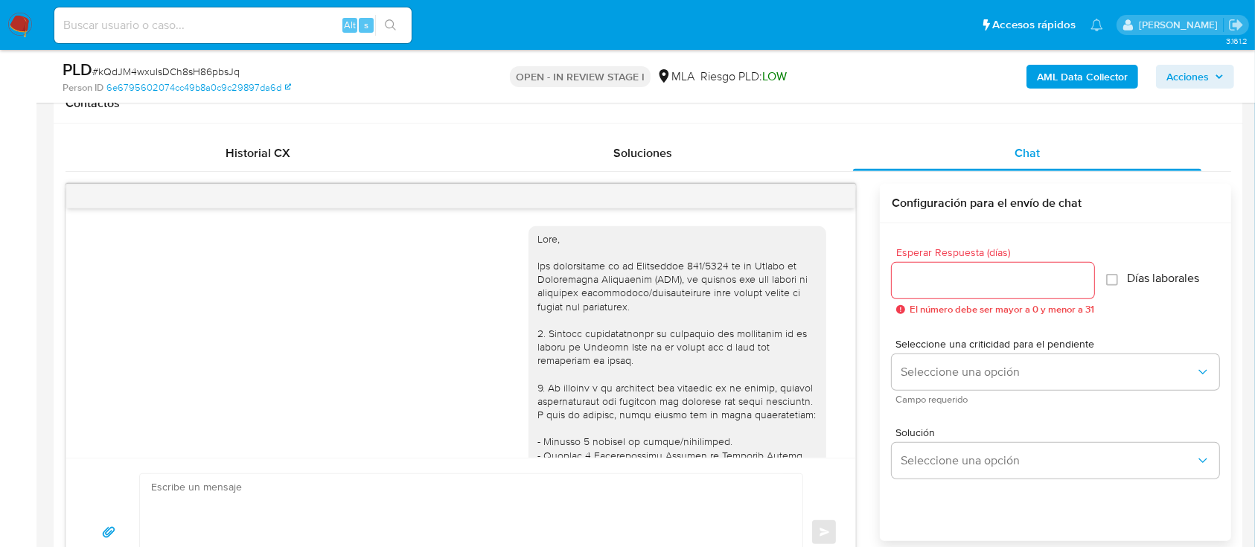
scroll to position [921, 0]
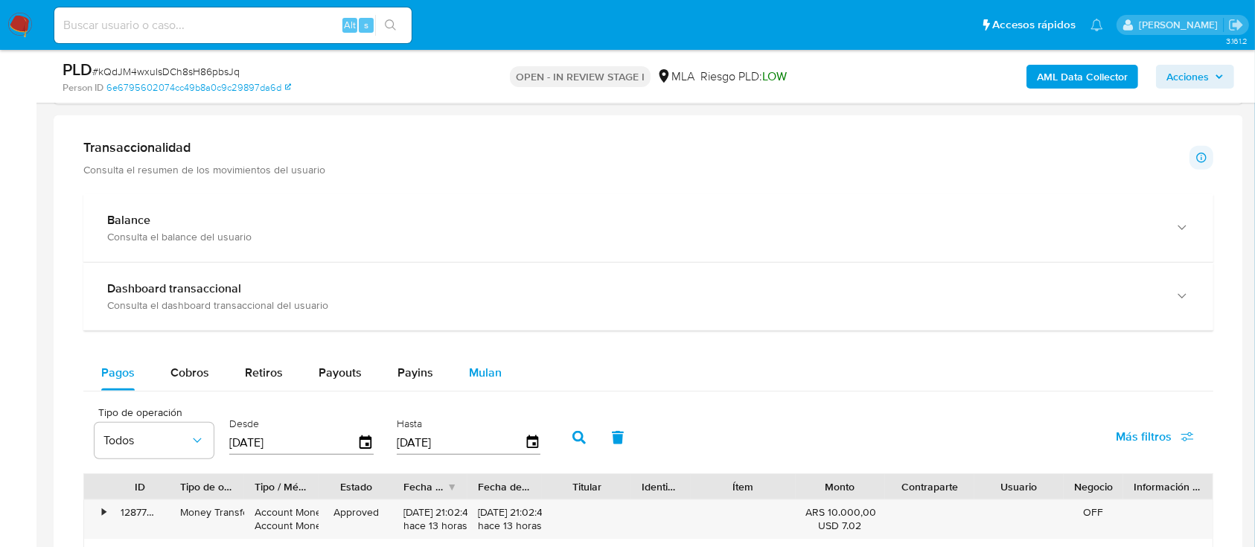
click at [482, 371] on span "Mulan" at bounding box center [485, 372] width 33 height 17
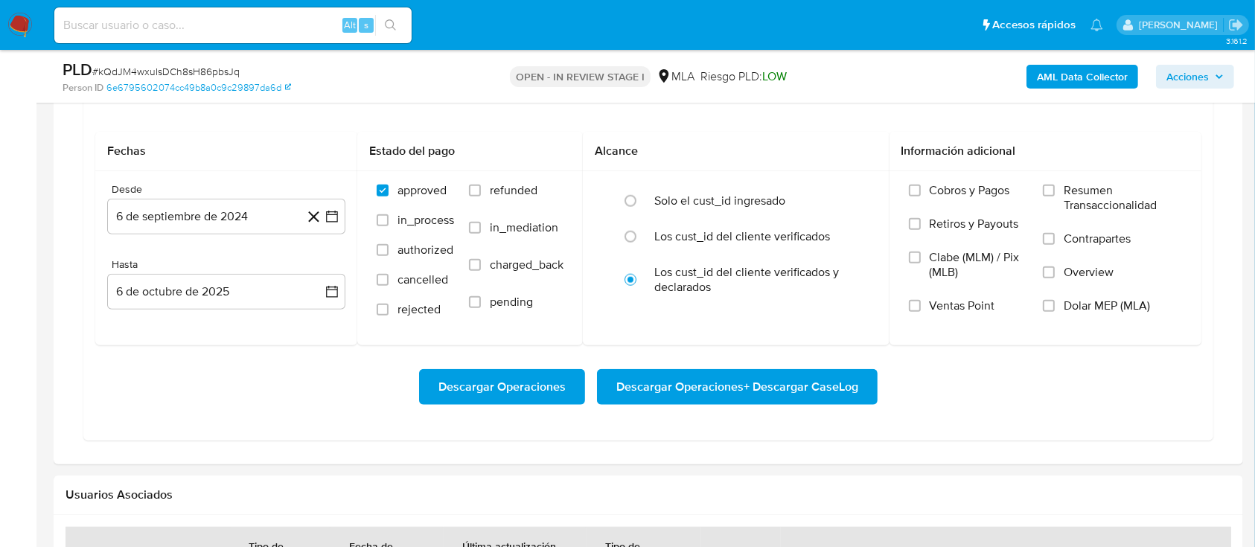
scroll to position [1607, 0]
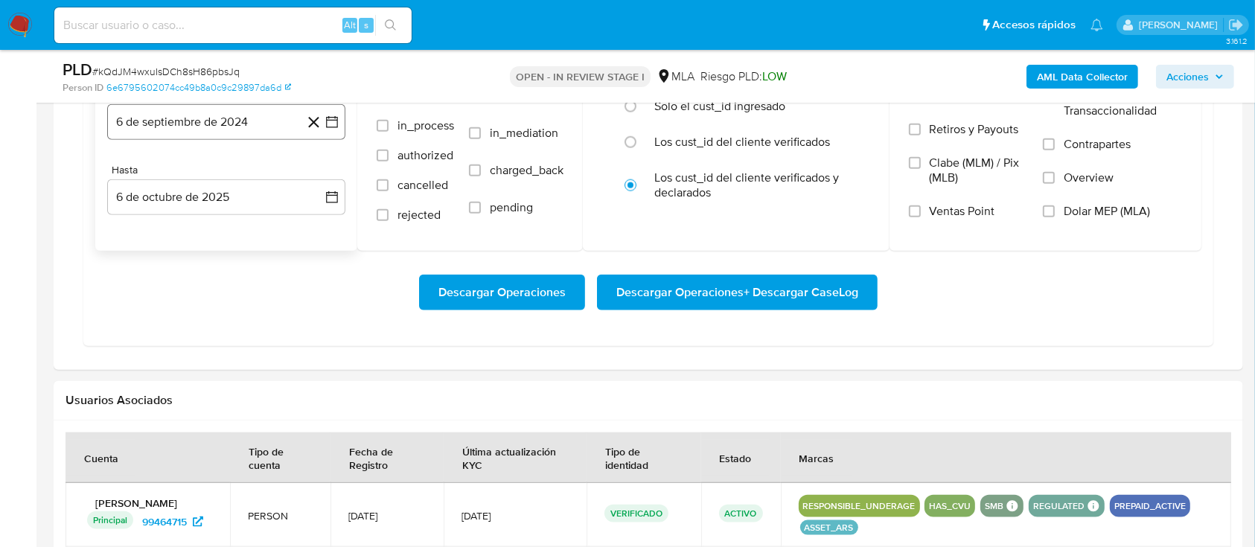
click at [203, 116] on button "6 de septiembre de 2024" at bounding box center [226, 122] width 238 height 36
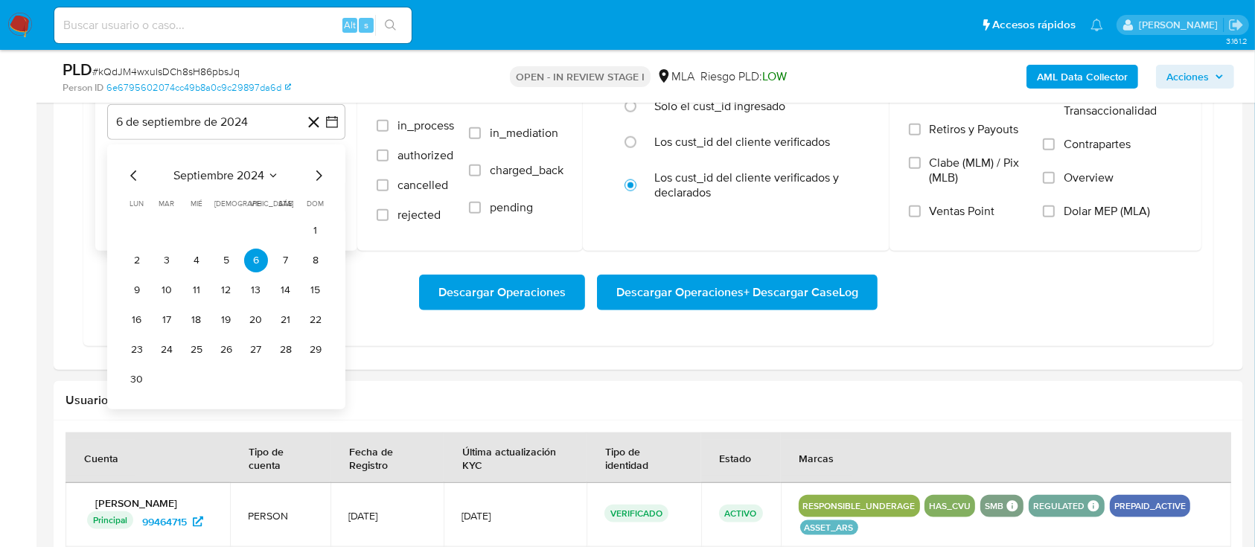
click at [236, 174] on span "septiembre 2024" at bounding box center [218, 175] width 91 height 15
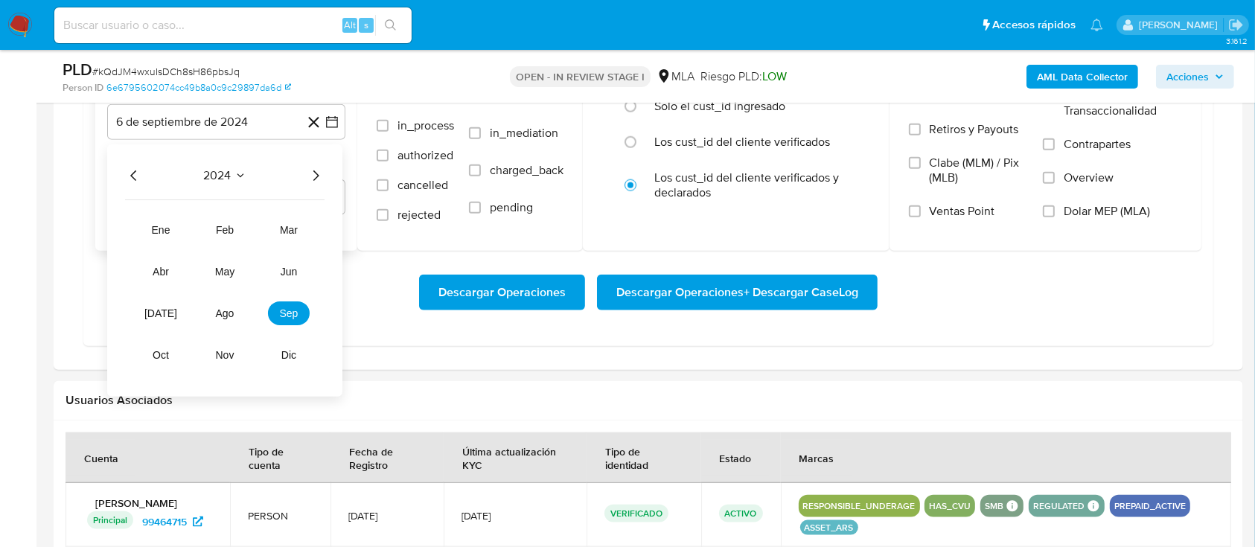
click at [321, 179] on icon "Año siguiente" at bounding box center [316, 176] width 18 height 18
click at [225, 271] on span "may" at bounding box center [224, 272] width 19 height 12
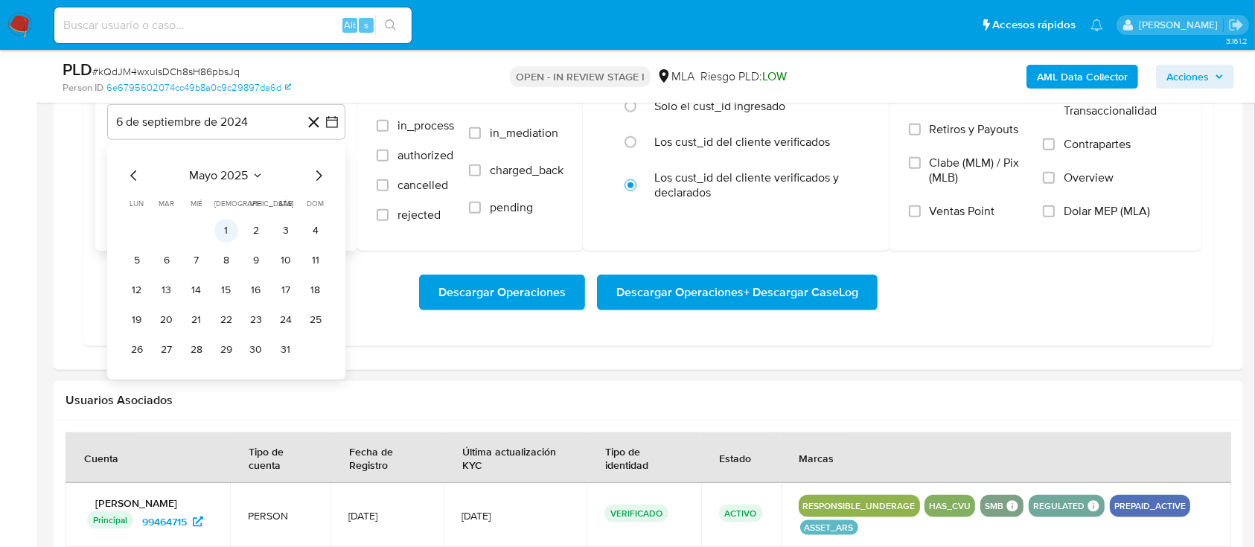
click at [226, 228] on button "1" at bounding box center [226, 231] width 24 height 24
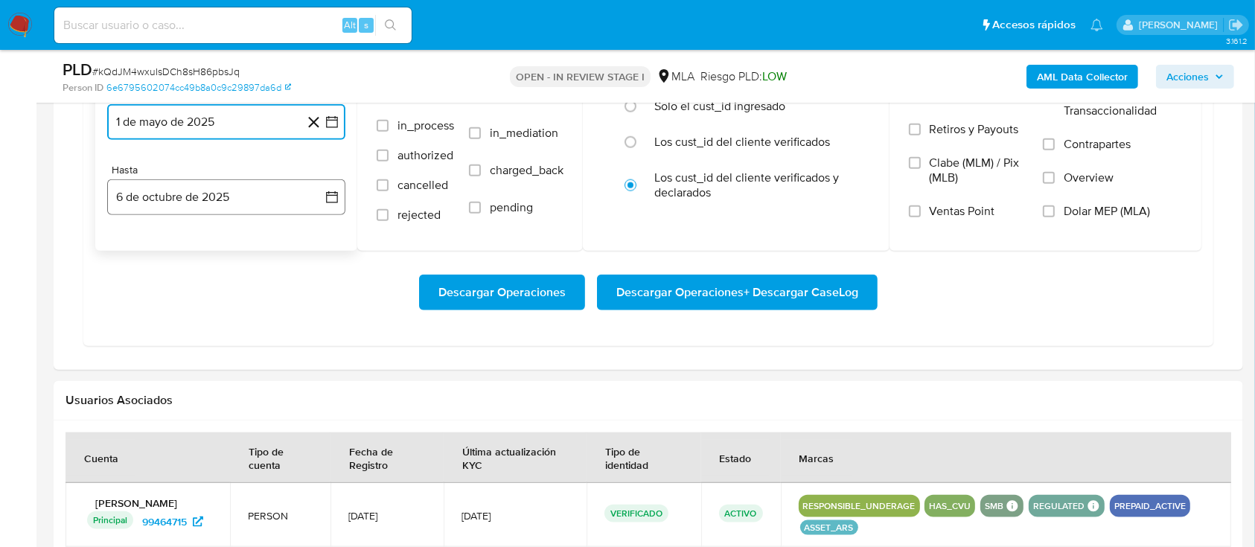
click at [225, 184] on button "6 de octubre de 2025" at bounding box center [226, 197] width 238 height 36
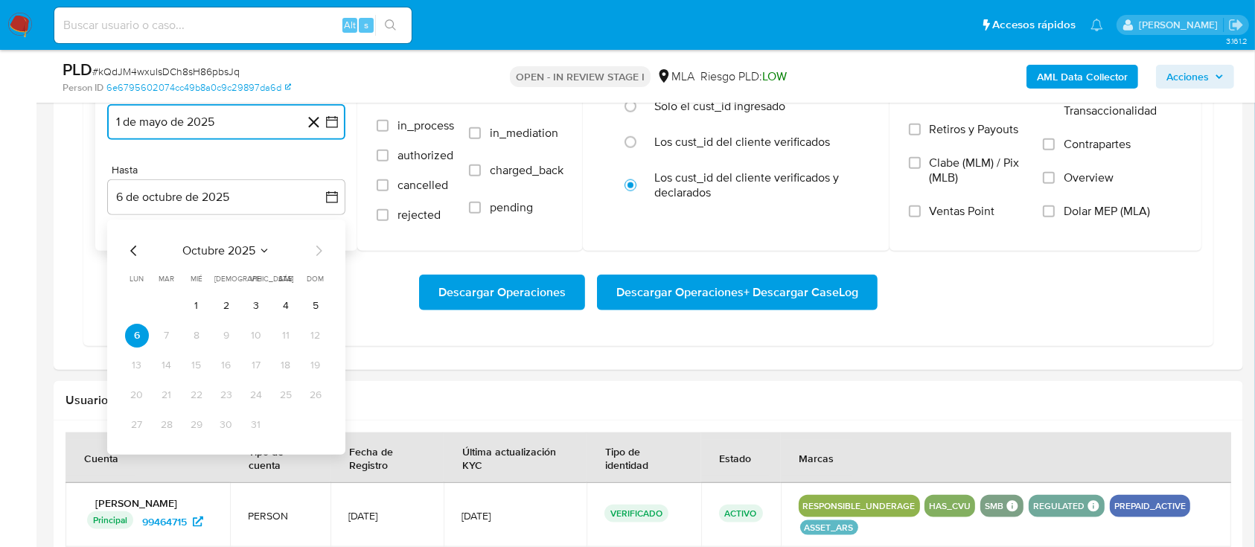
click at [132, 247] on icon "Mes anterior" at bounding box center [134, 251] width 18 height 18
click at [170, 429] on button "30" at bounding box center [167, 425] width 24 height 24
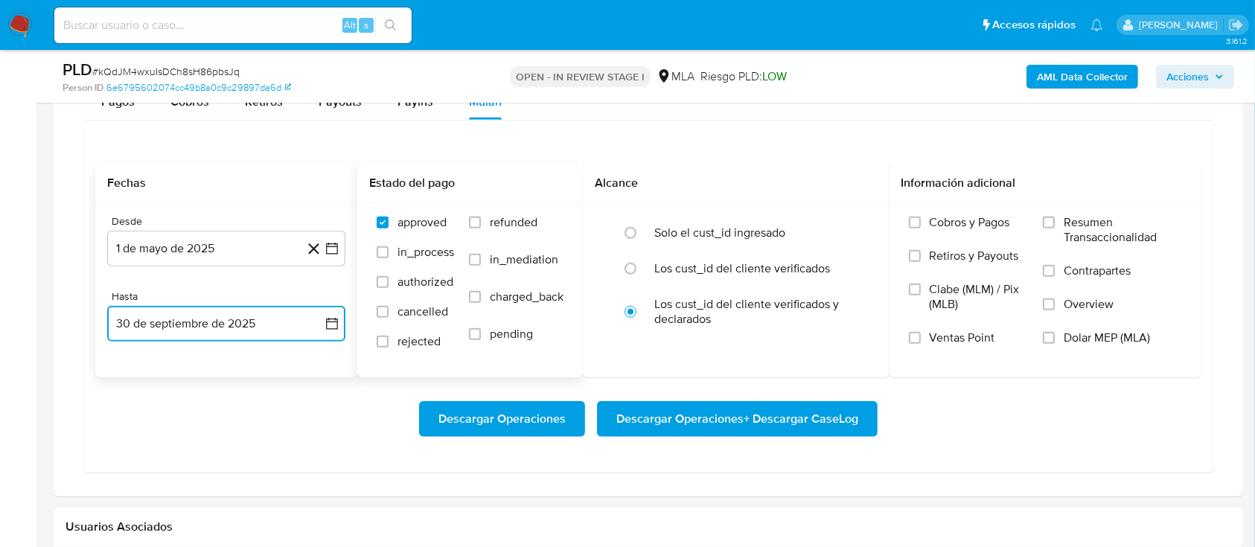
scroll to position [1409, 0]
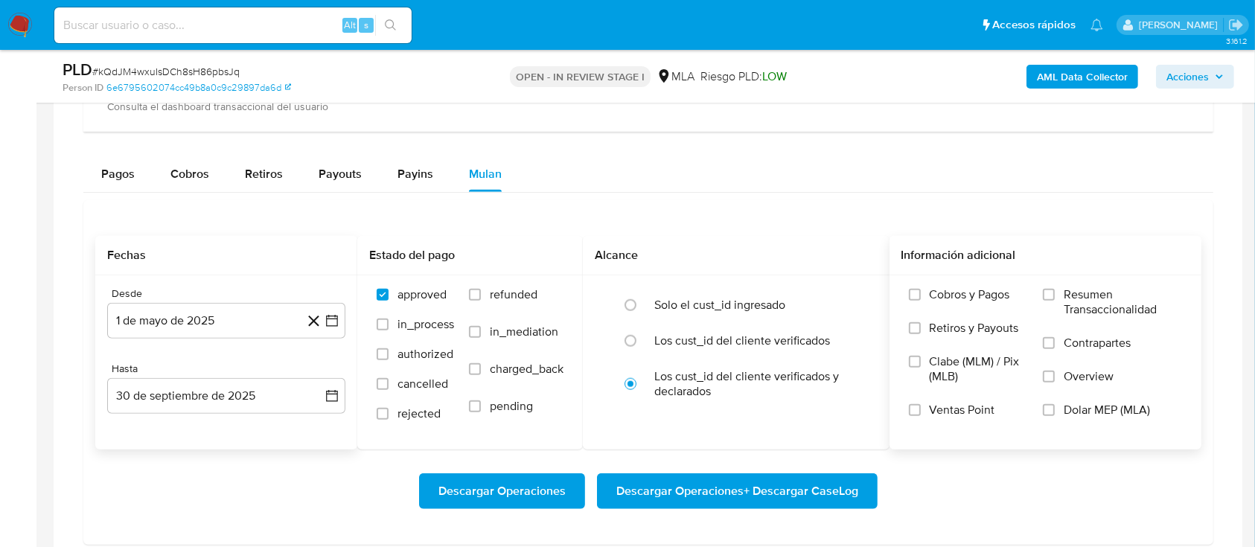
click at [1107, 406] on span "Dolar MEP (MLA)" at bounding box center [1107, 410] width 86 height 15
click at [1055, 406] on input "Dolar MEP (MLA)" at bounding box center [1049, 410] width 12 height 12
click at [765, 491] on span "Descargar Operaciones + Descargar CaseLog" at bounding box center [737, 491] width 242 height 33
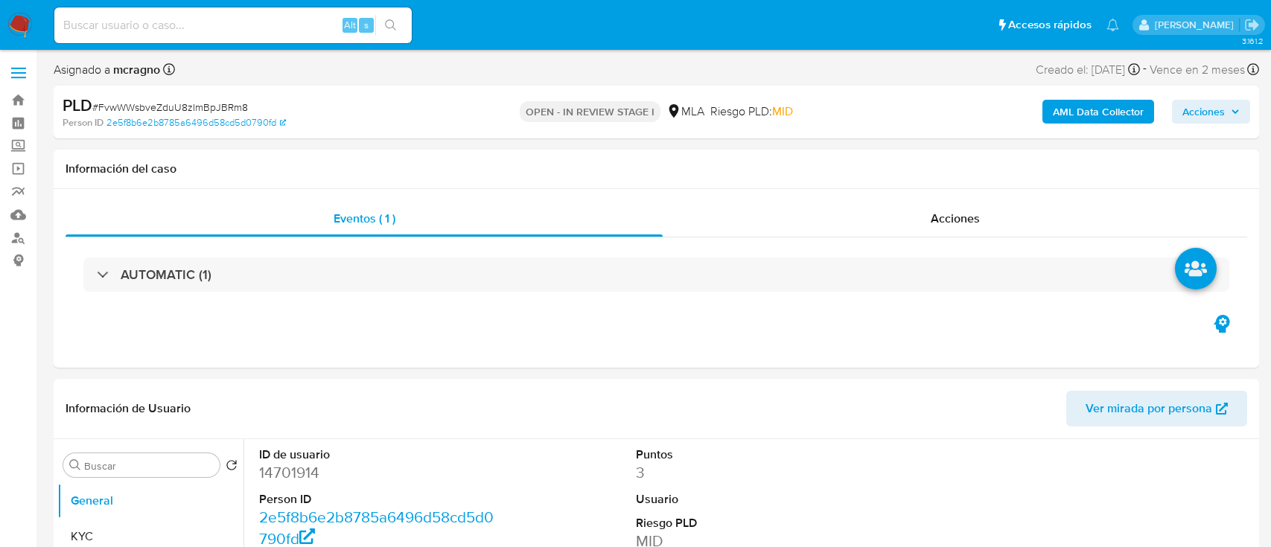
select select "10"
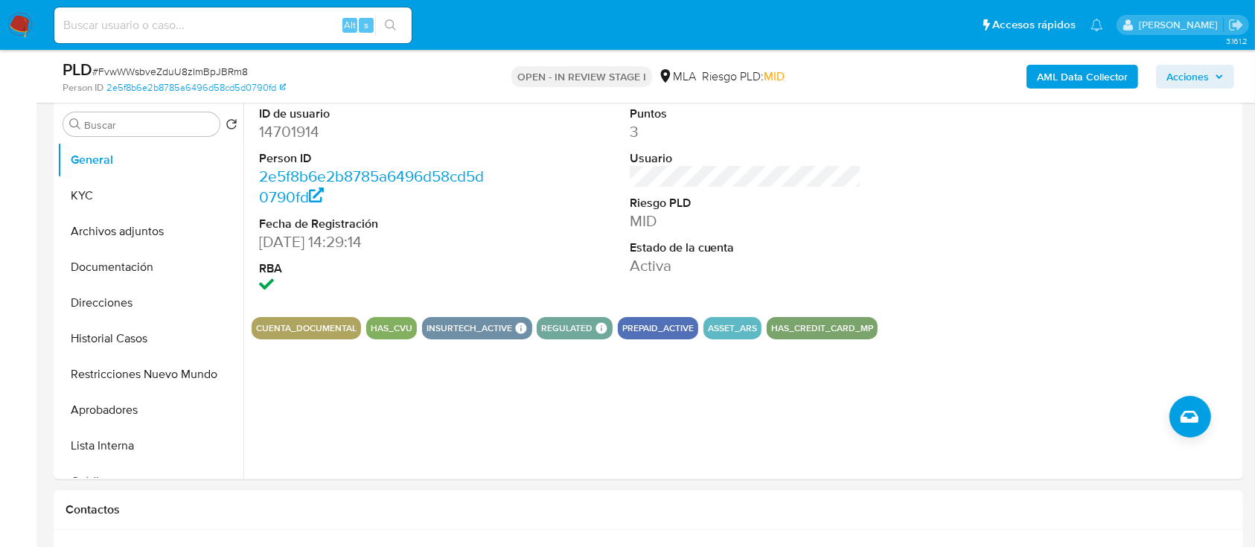
scroll to position [496, 0]
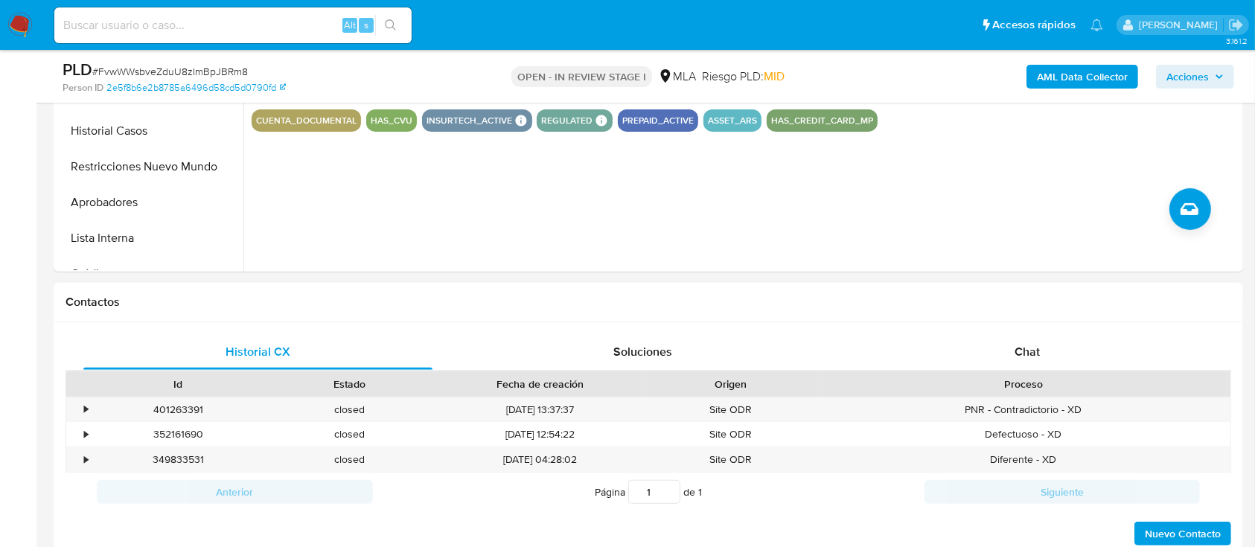
drag, startPoint x: 677, startPoint y: 316, endPoint x: 780, endPoint y: 316, distance: 103.5
click at [679, 317] on div "Contactos" at bounding box center [649, 302] width 1190 height 39
drag, startPoint x: 976, startPoint y: 354, endPoint x: 1027, endPoint y: 345, distance: 51.4
click at [977, 354] on div "Chat" at bounding box center [1027, 352] width 349 height 36
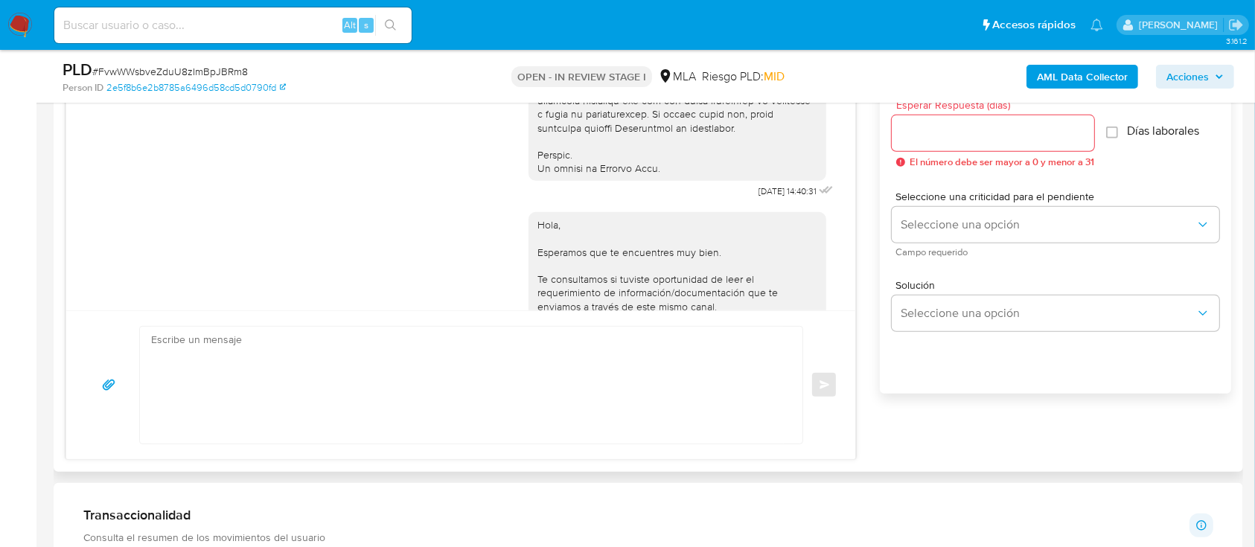
scroll to position [663, 0]
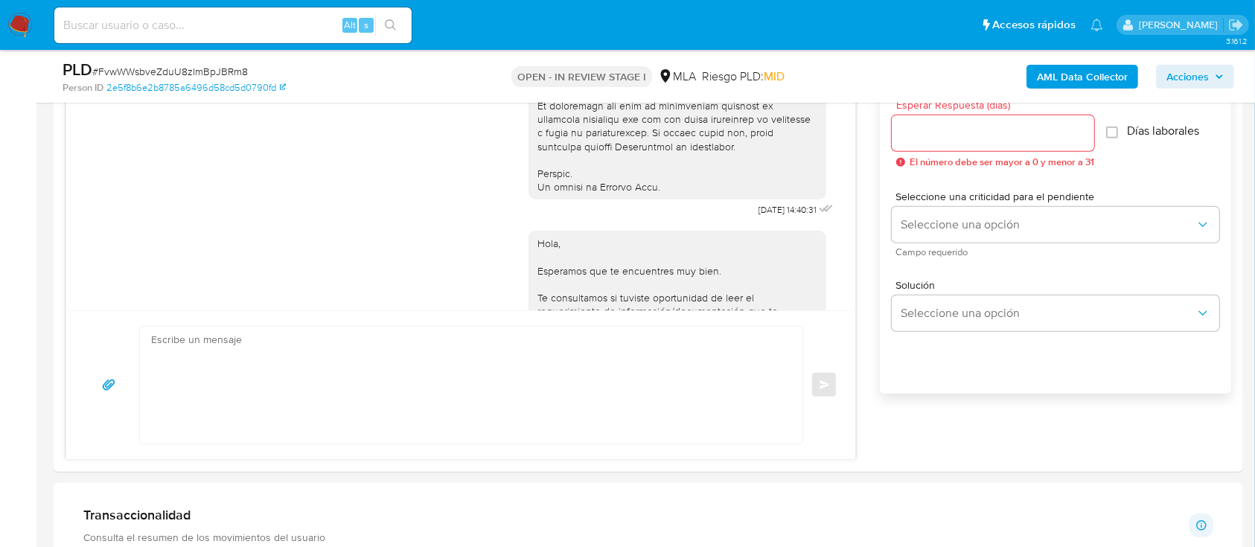
click at [1063, 83] on b "AML Data Collector" at bounding box center [1082, 77] width 91 height 24
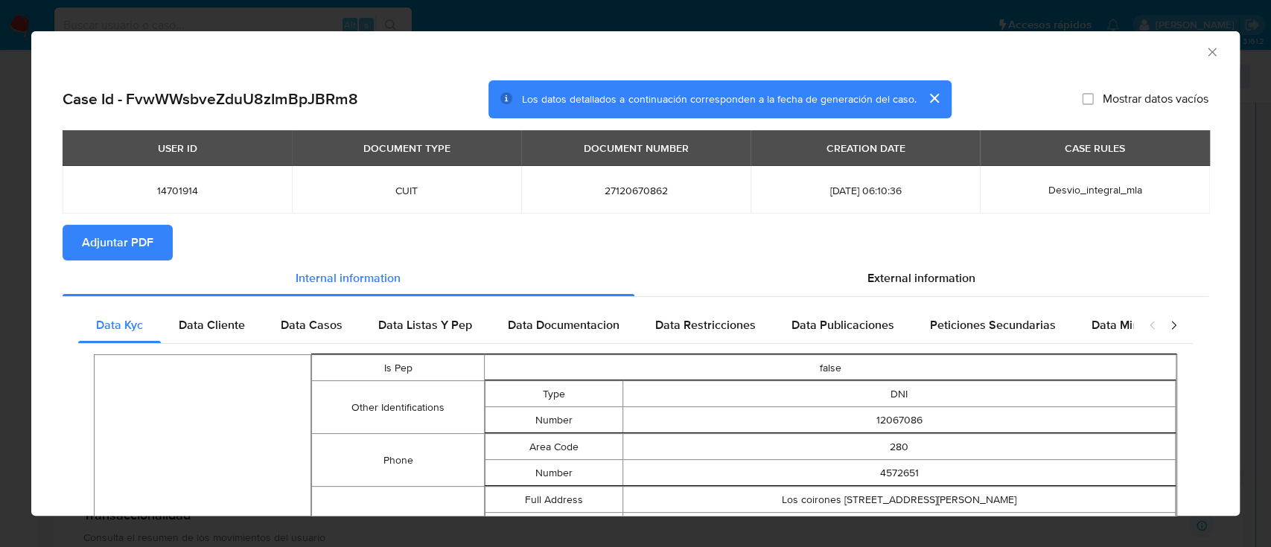
click at [128, 248] on span "Adjuntar PDF" at bounding box center [117, 242] width 71 height 33
click at [1208, 51] on icon "Cerrar ventana" at bounding box center [1212, 52] width 8 height 8
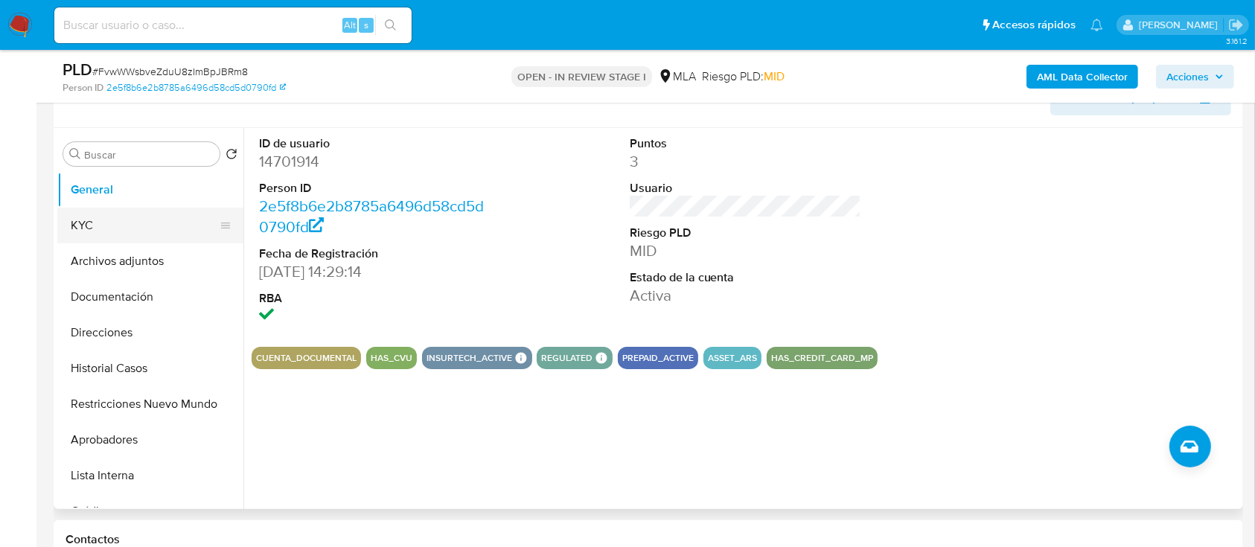
scroll to position [246, 0]
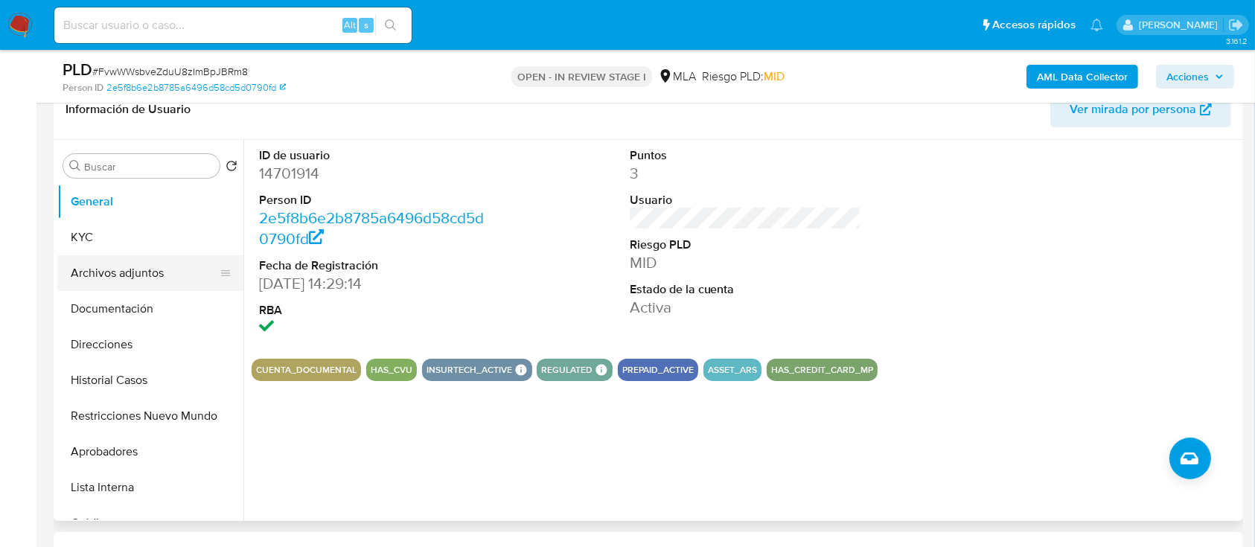
click at [155, 267] on button "Archivos adjuntos" at bounding box center [144, 273] width 174 height 36
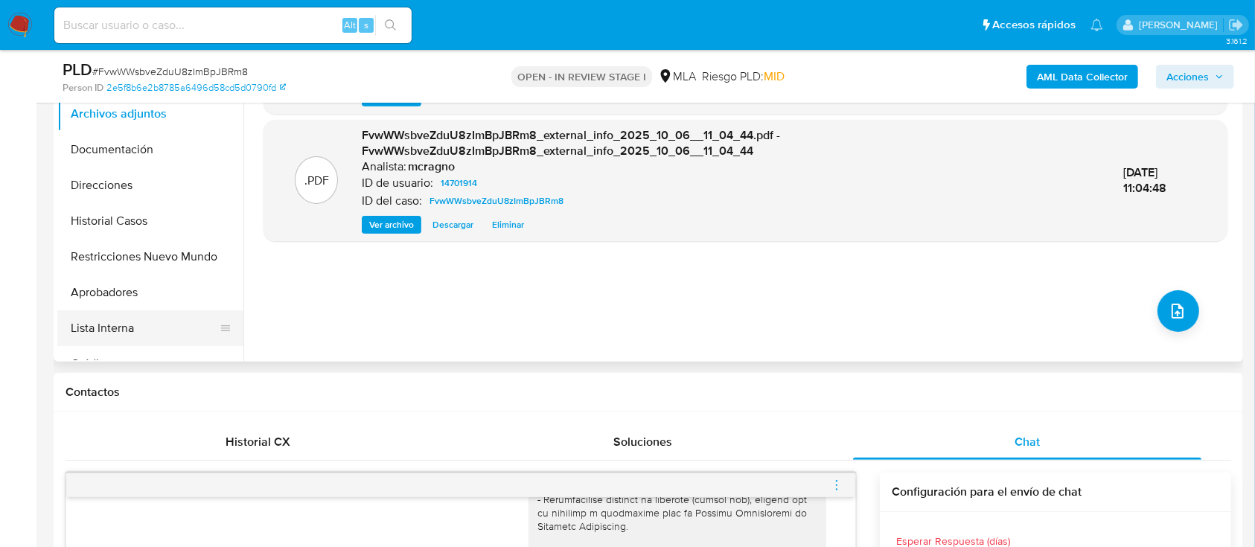
scroll to position [344, 0]
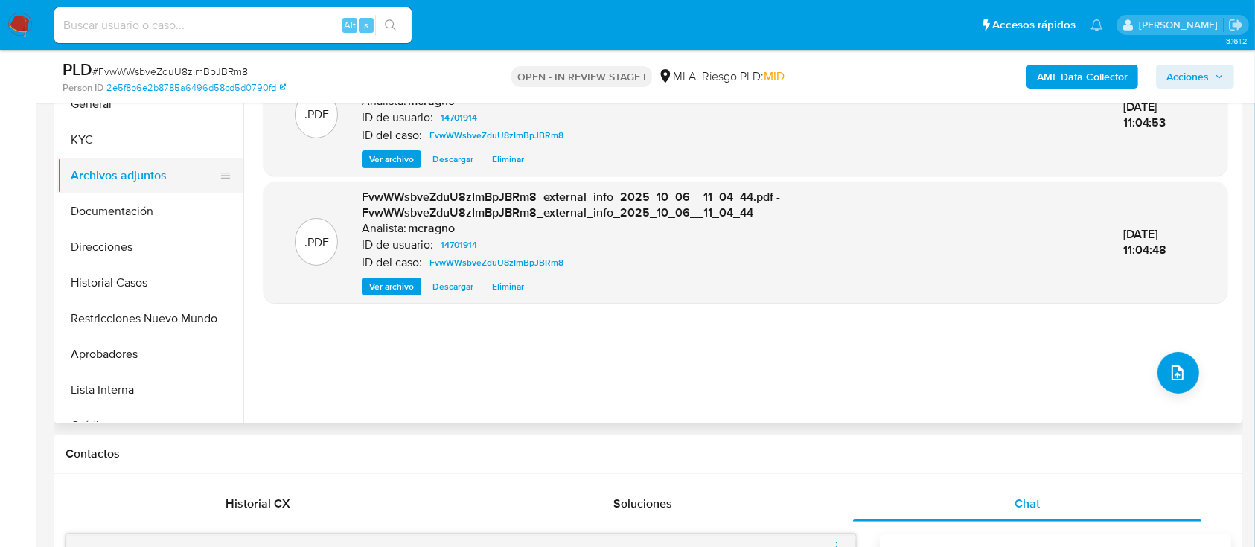
click at [142, 143] on button "KYC" at bounding box center [150, 140] width 186 height 36
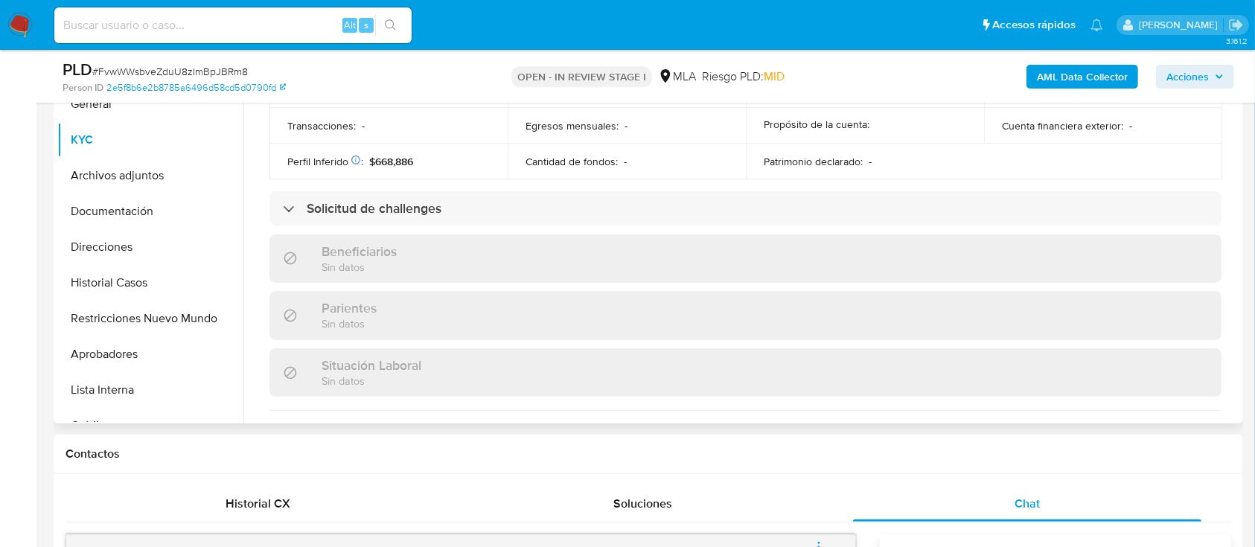
scroll to position [822, 0]
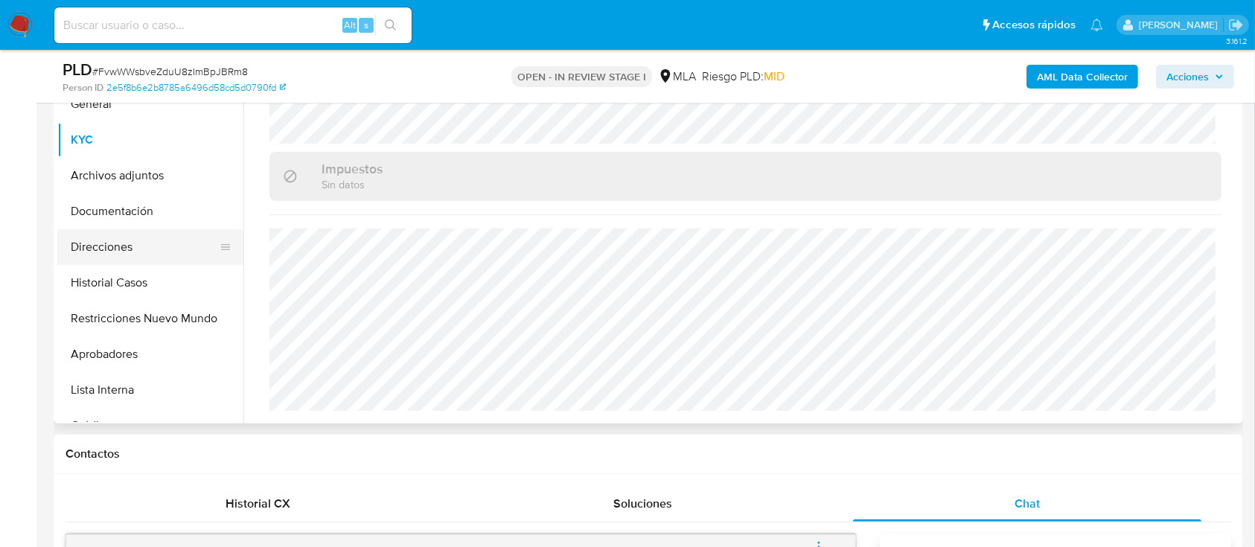
click at [156, 242] on button "Direcciones" at bounding box center [144, 247] width 174 height 36
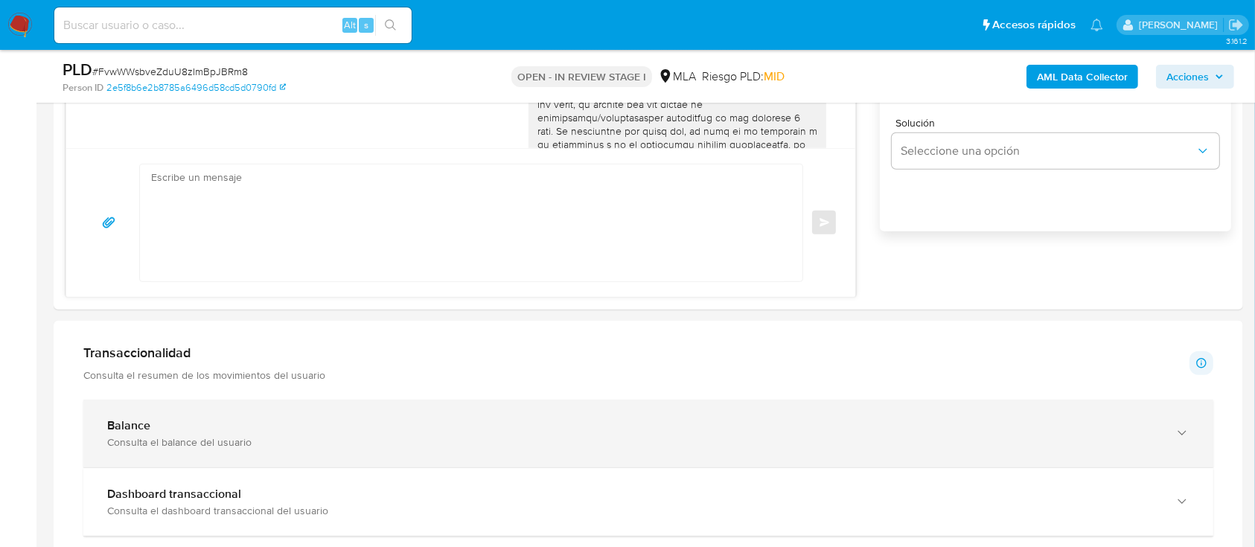
scroll to position [1062, 0]
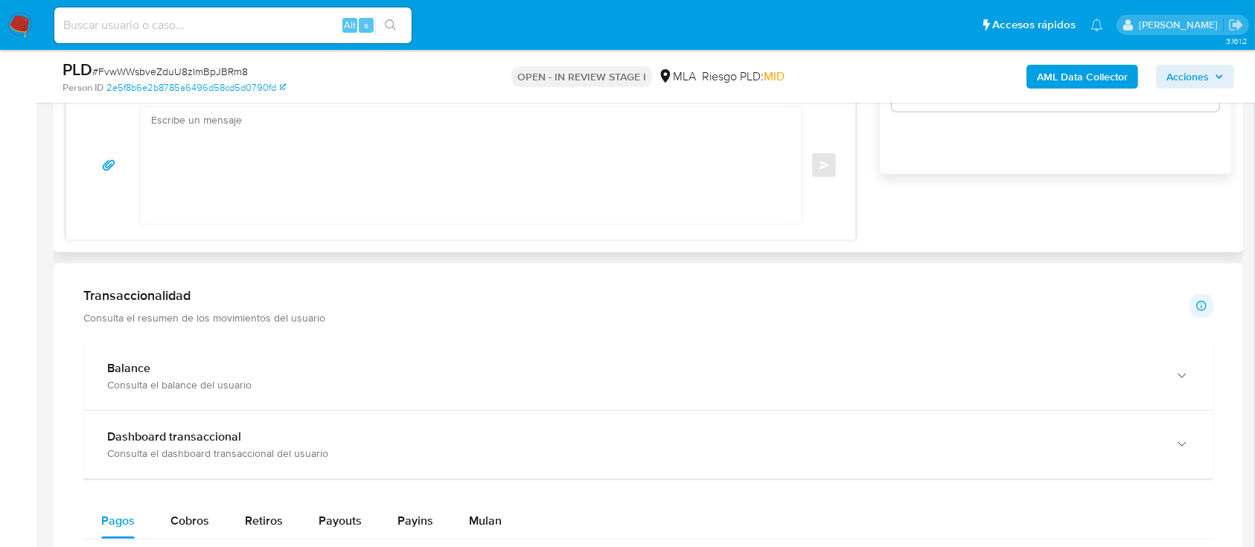
click at [578, 179] on textarea at bounding box center [467, 165] width 633 height 117
paste textarea "Lore Ipsum Dolorsitamet Consecte, Ad elitsed do eiu temporincid utlaboreetd ma …"
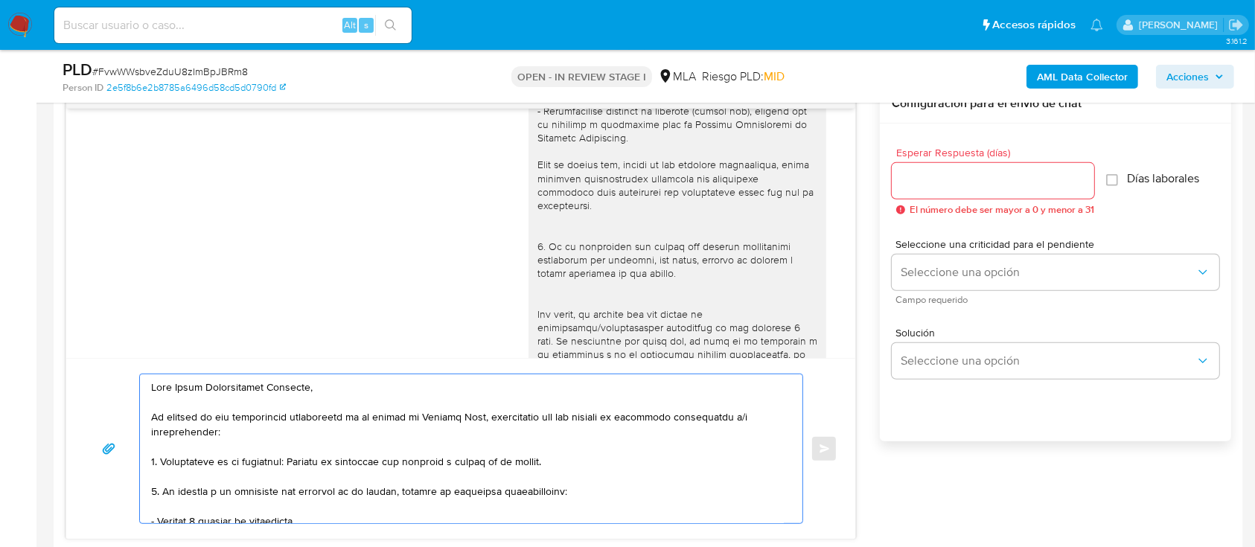
scroll to position [764, 0]
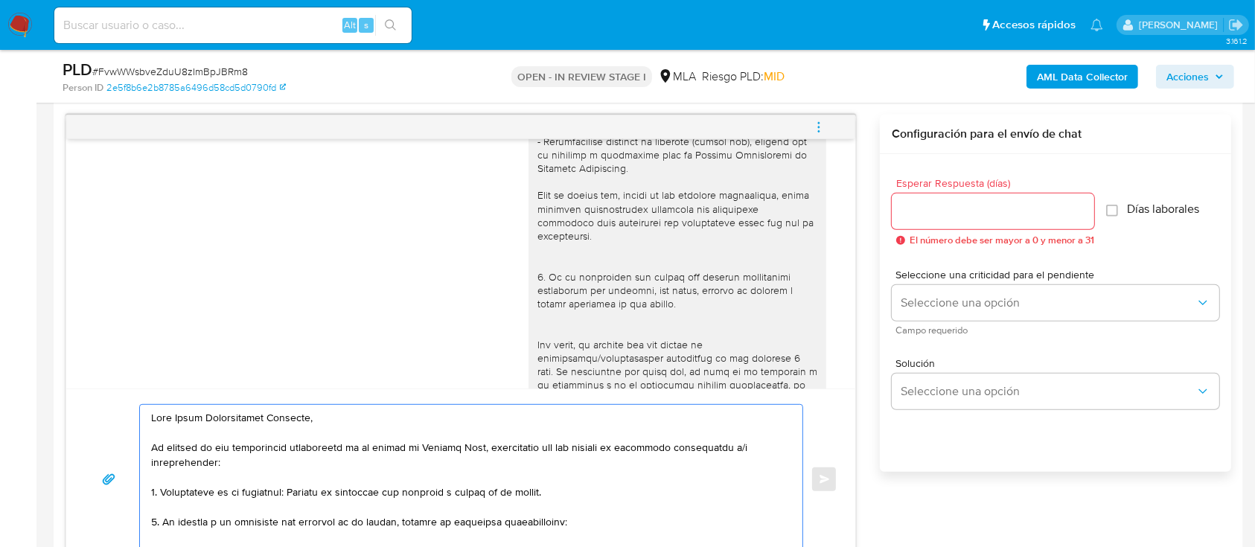
type textarea "Lore Ipsum Dolorsitamet Consecte, Ad elitsed do eiu temporincid utlaboreetd ma …"
click at [916, 211] on input "Esperar Respuesta (días)" at bounding box center [993, 211] width 202 height 19
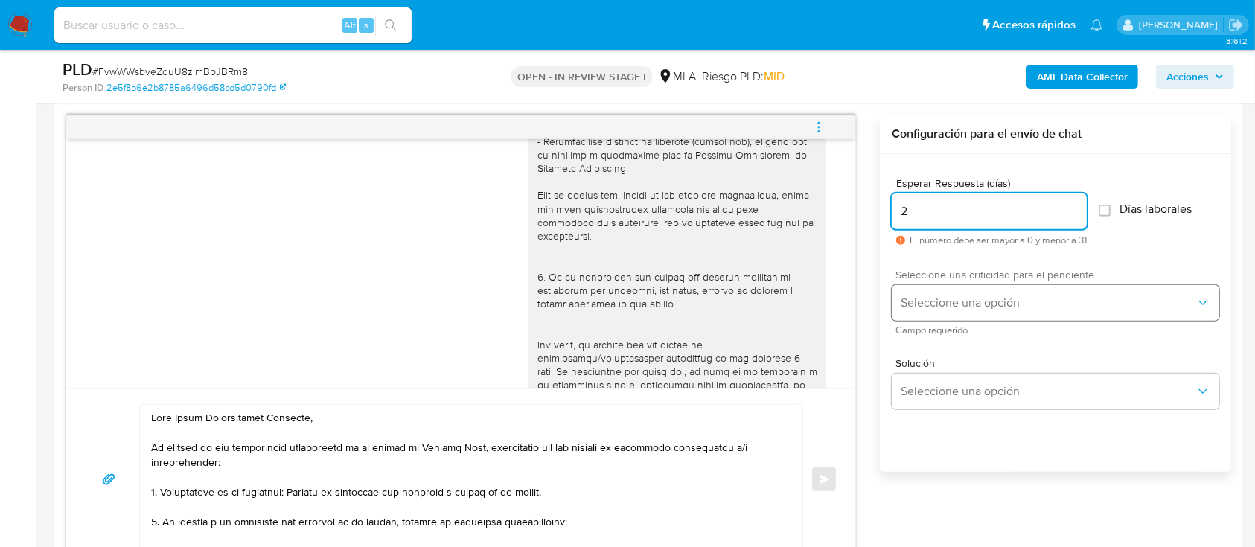
type input "2"
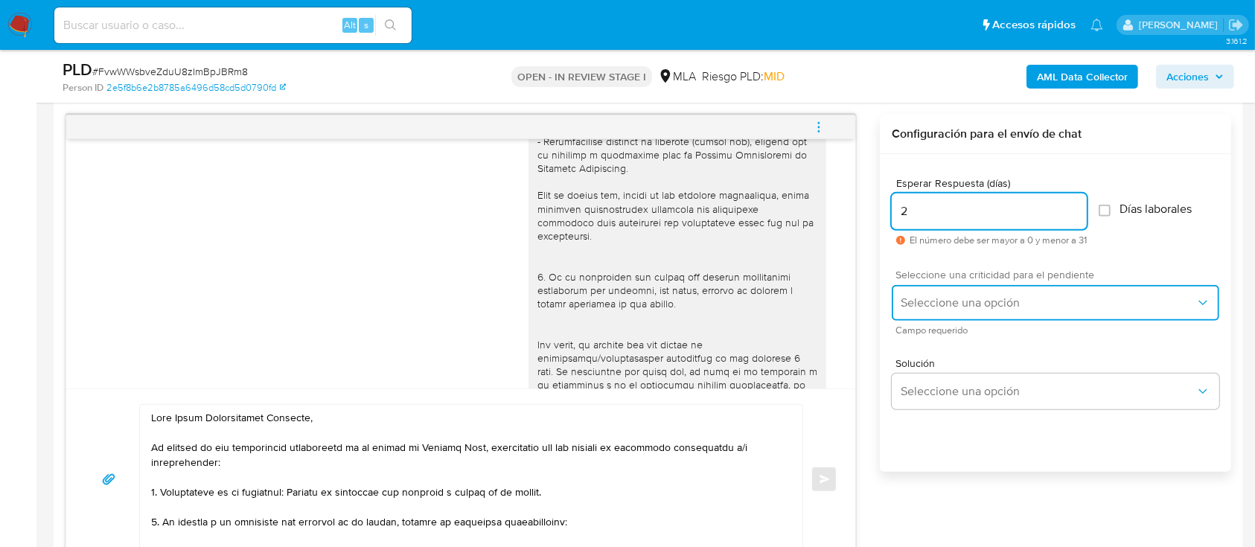
click at [945, 305] on span "Seleccione una opción" at bounding box center [1048, 303] width 295 height 15
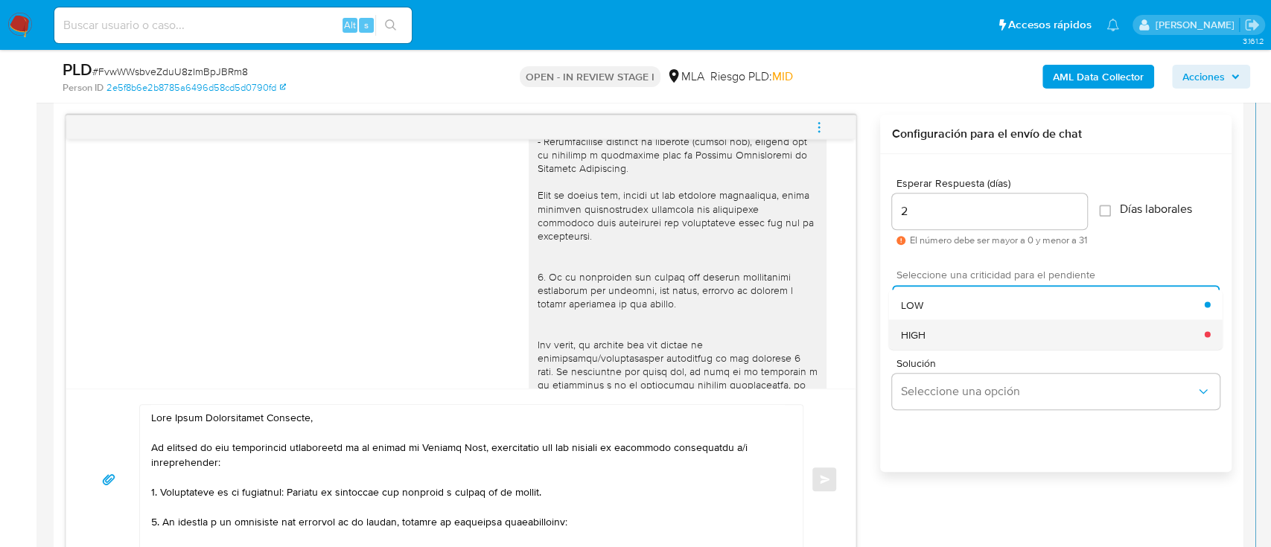
click at [935, 334] on div "HIGH" at bounding box center [1053, 334] width 304 height 30
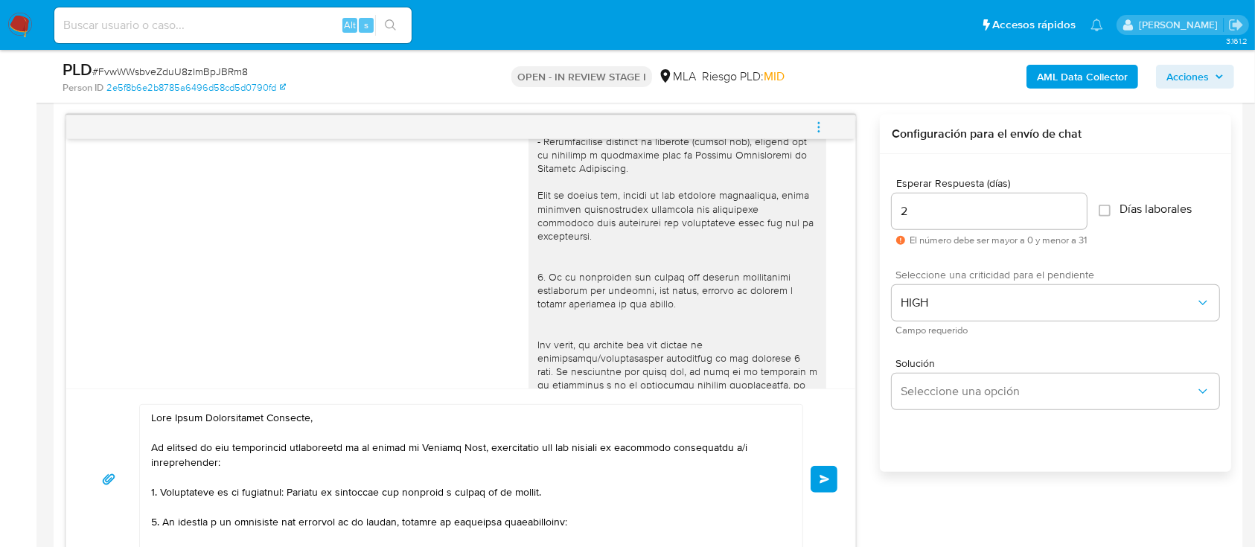
click at [823, 475] on span "Enviar" at bounding box center [825, 479] width 10 height 9
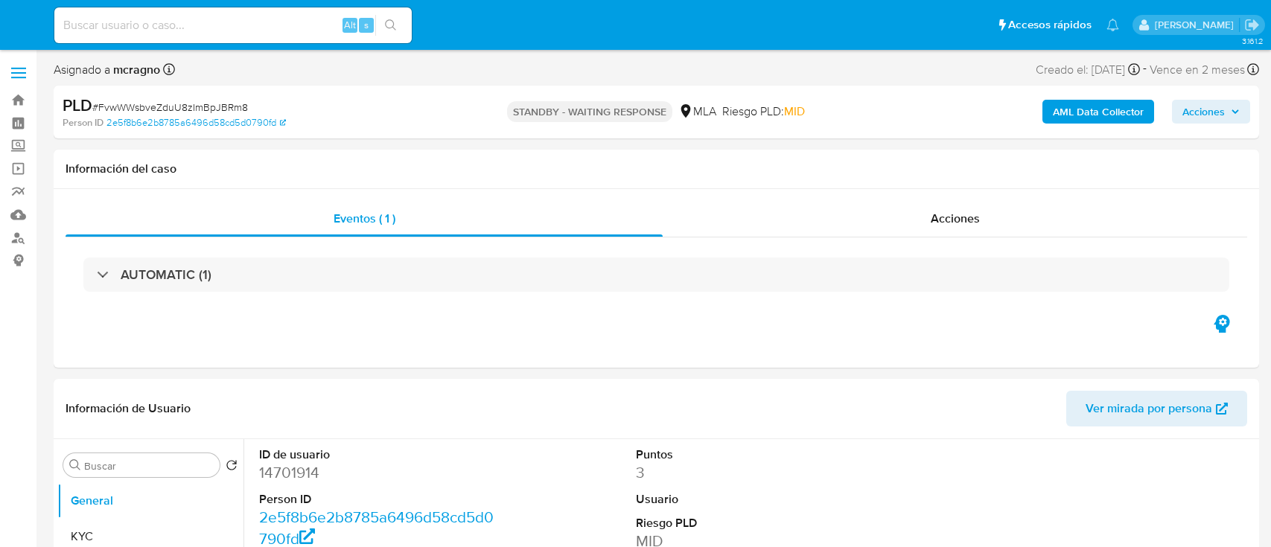
select select "10"
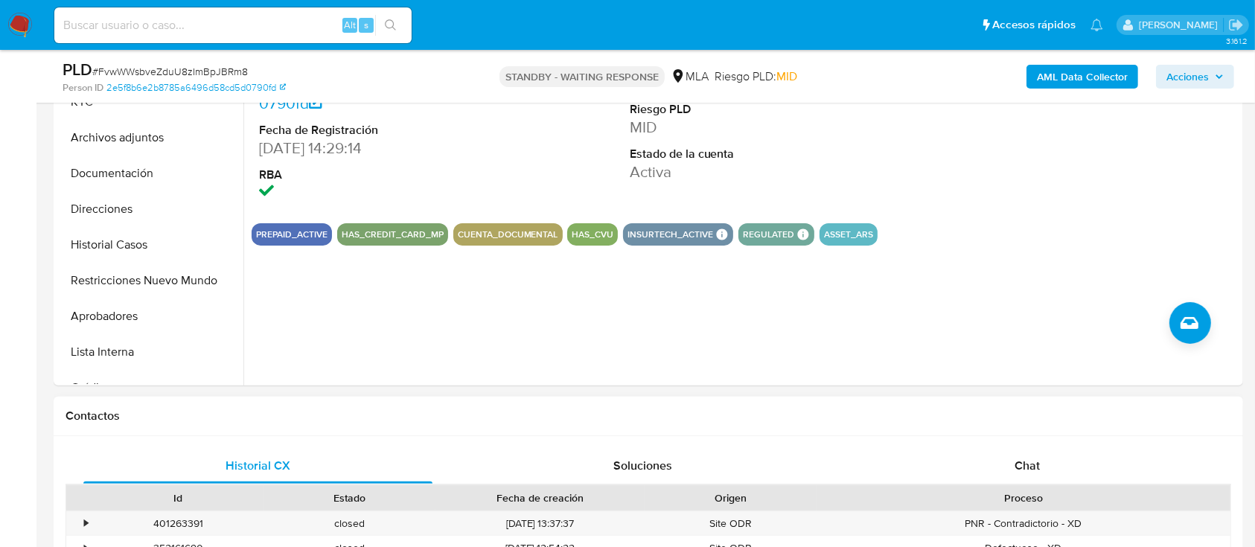
scroll to position [397, 0]
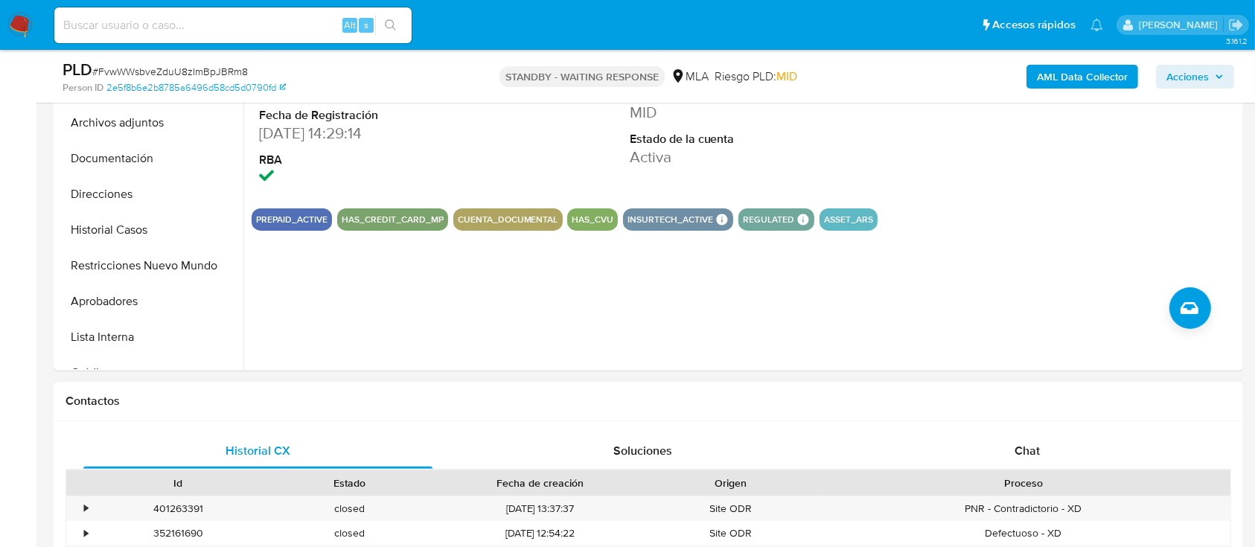
click at [980, 417] on div "Contactos" at bounding box center [649, 401] width 1190 height 39
click at [1072, 462] on div "Chat" at bounding box center [1027, 451] width 349 height 36
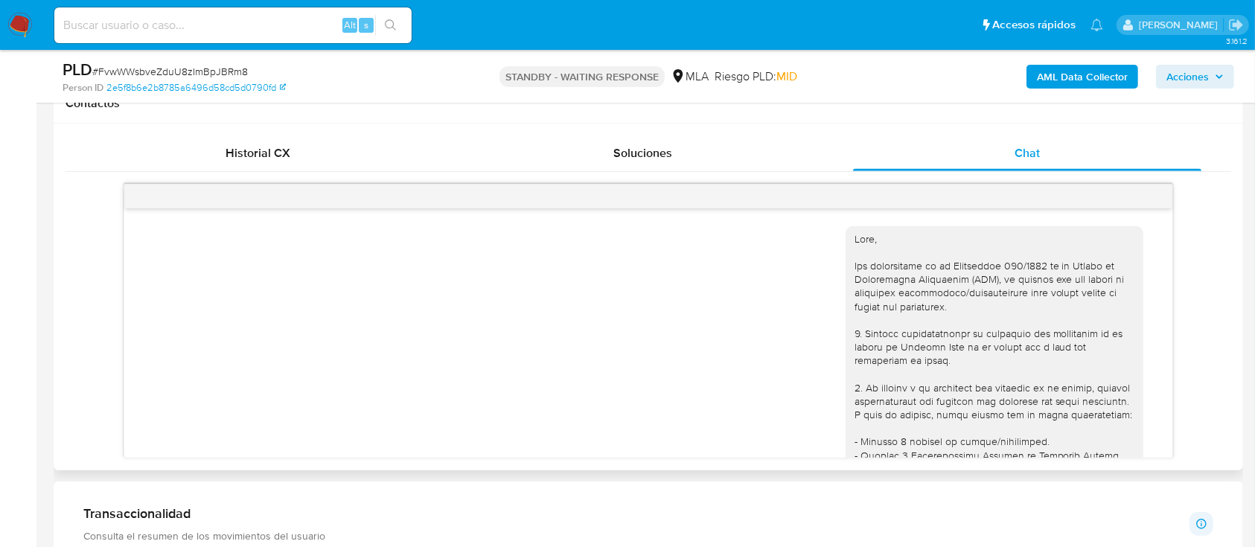
scroll to position [1465, 0]
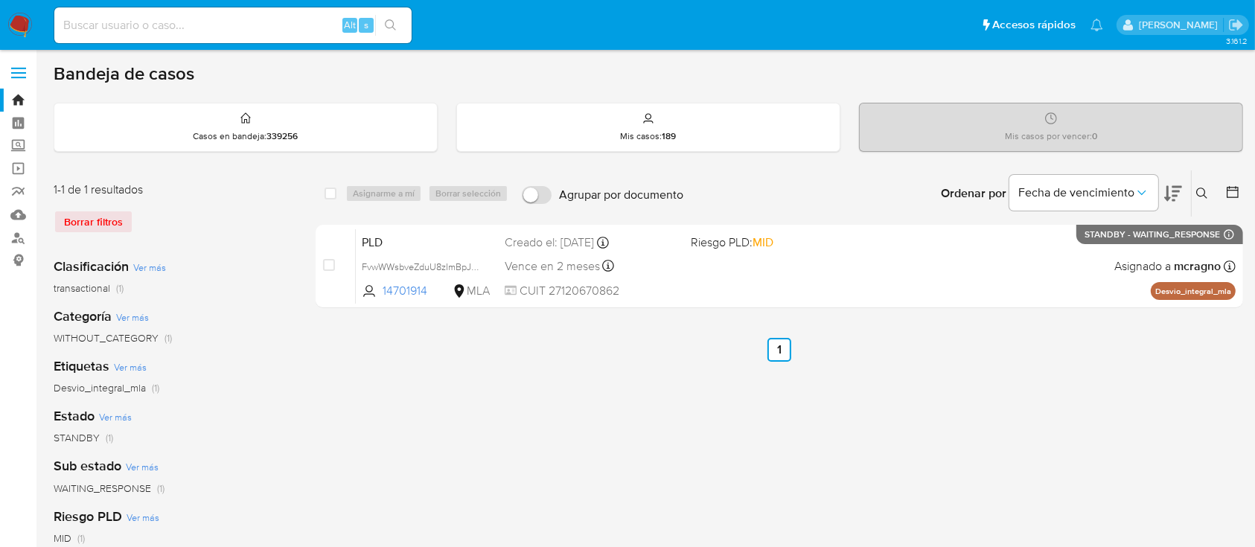
click at [1201, 190] on icon at bounding box center [1202, 194] width 12 height 12
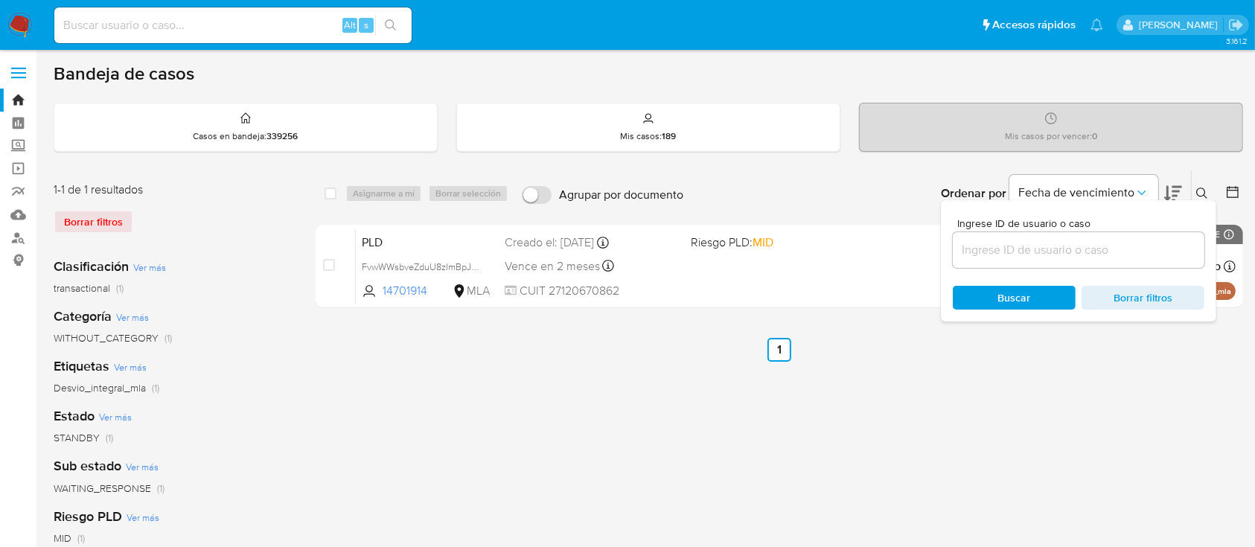
drag, startPoint x: 1108, startPoint y: 257, endPoint x: 1129, endPoint y: 249, distance: 22.4
click at [1108, 257] on input at bounding box center [1079, 249] width 252 height 19
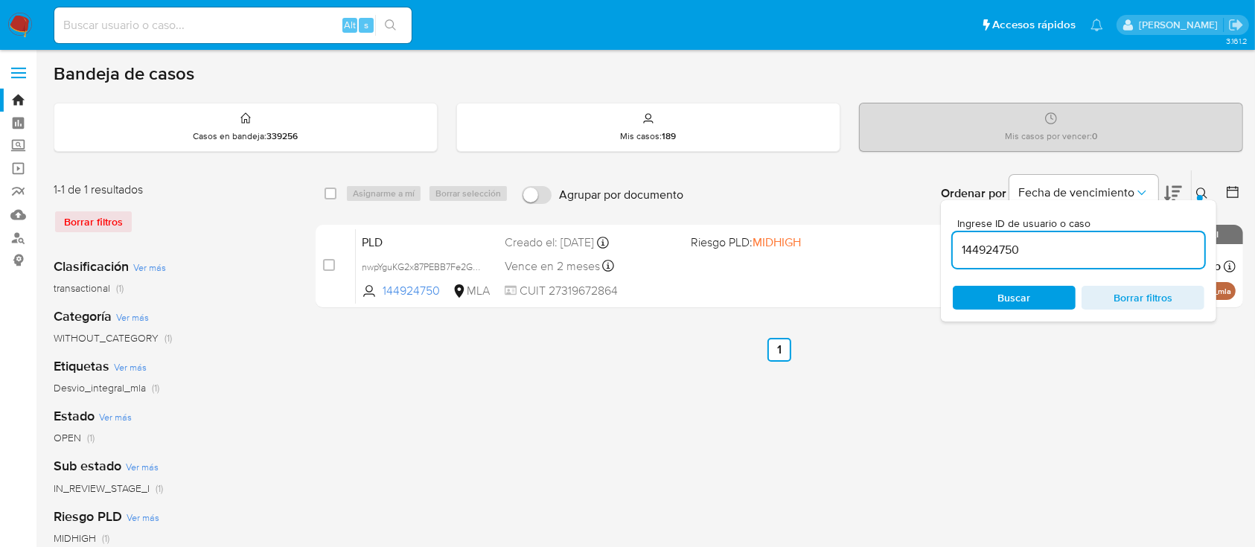
click at [1202, 188] on icon at bounding box center [1202, 194] width 12 height 12
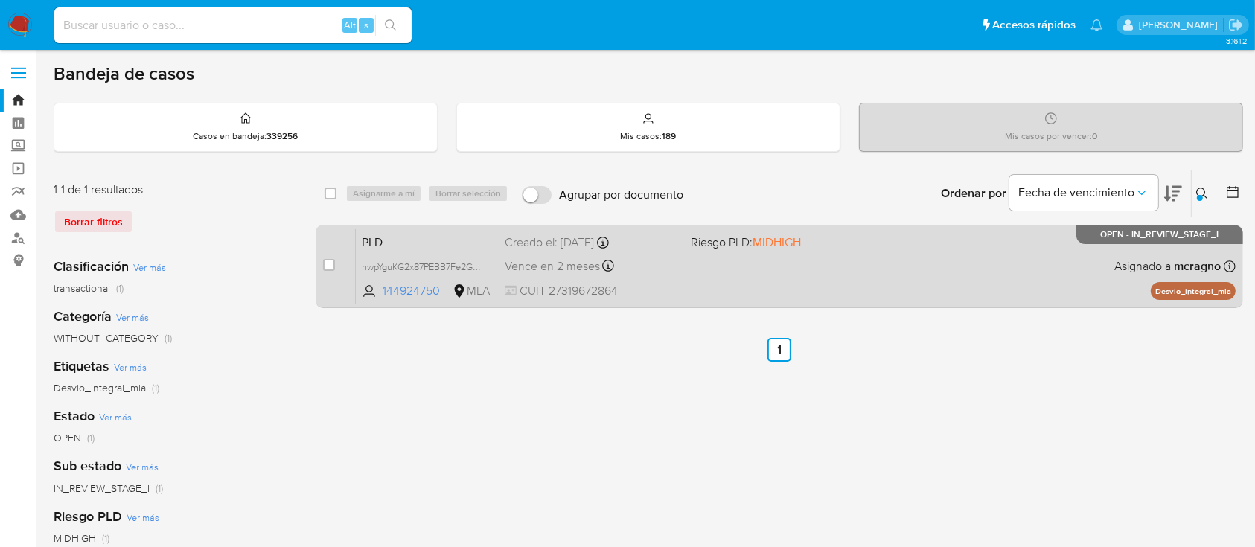
click at [829, 287] on div "PLD nwpYguKG2x87PEBB7Fe2GLl4 144924750 MLA Riesgo PLD: MIDHIGH Creado el: [DATE…" at bounding box center [796, 266] width 880 height 75
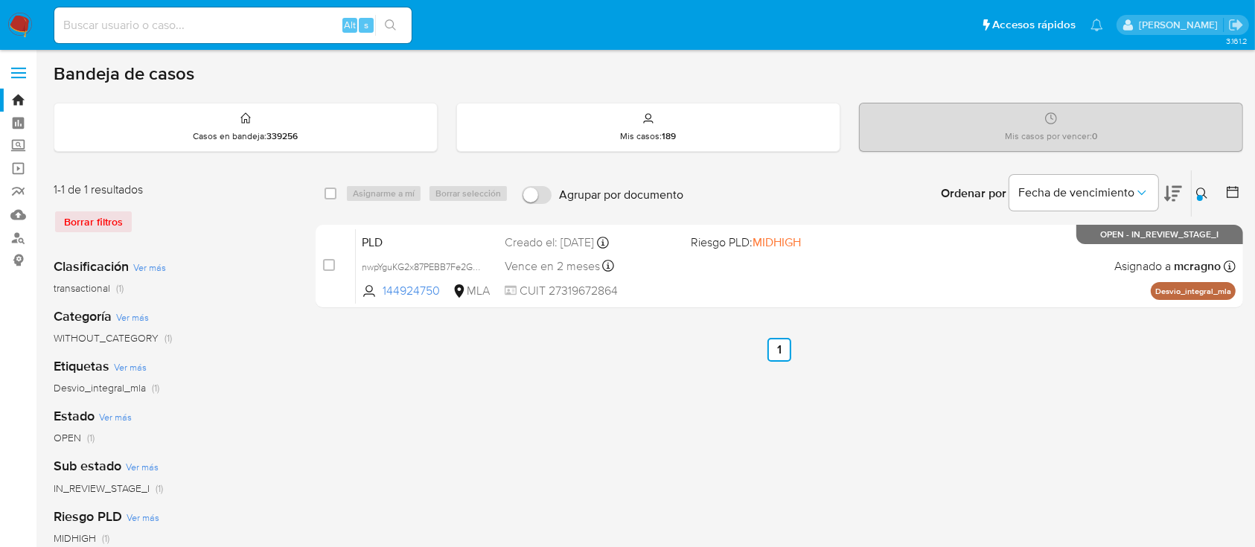
click at [1203, 192] on icon at bounding box center [1202, 194] width 12 height 12
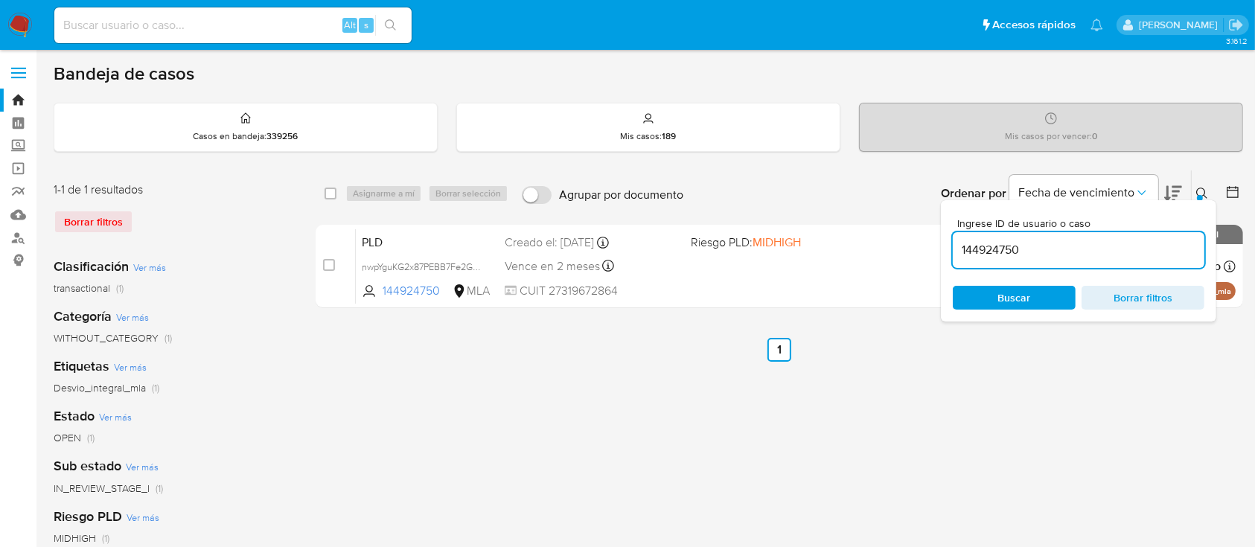
click at [1103, 247] on input "144924750" at bounding box center [1079, 249] width 252 height 19
click at [1104, 247] on input "144924750" at bounding box center [1079, 249] width 252 height 19
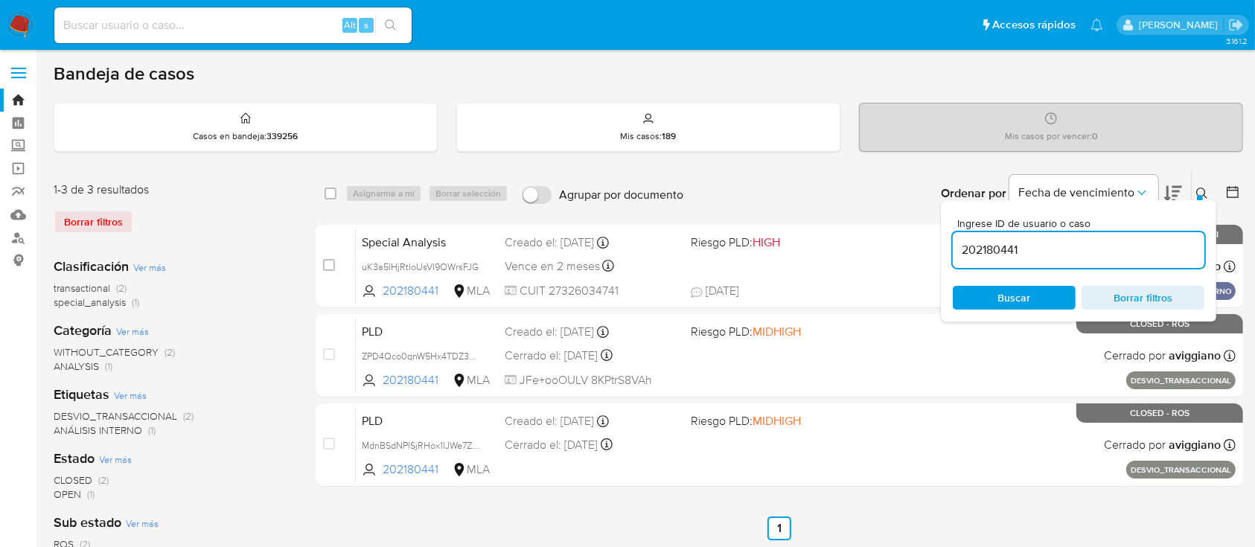
click at [1202, 188] on icon at bounding box center [1201, 193] width 11 height 11
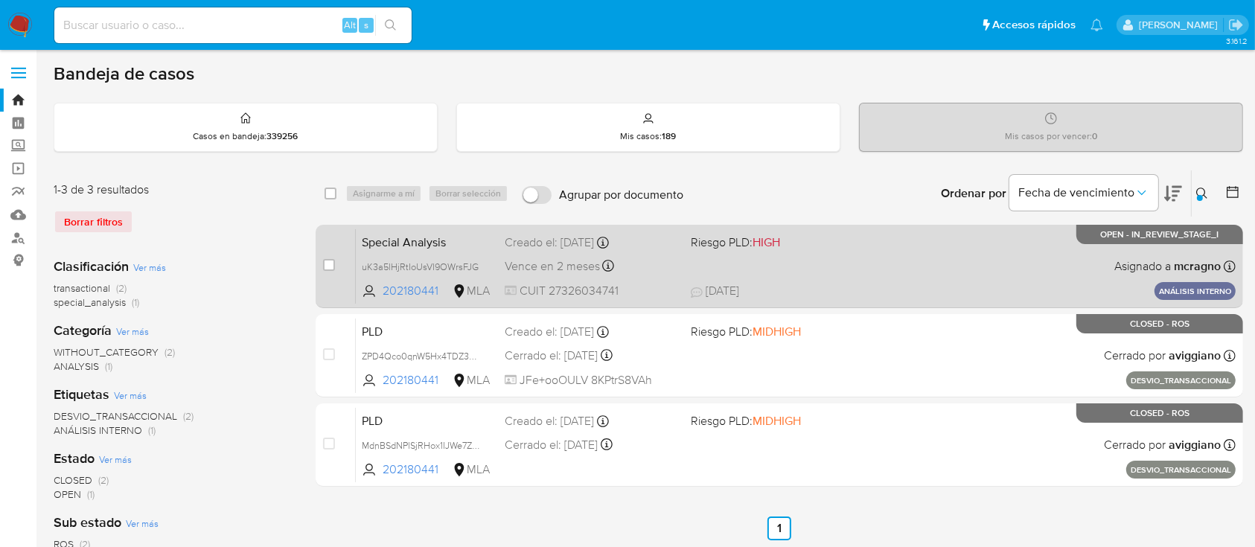
click at [937, 274] on div "Special Analysis uK3a5lHjRtIoUsVI9OWrsFJG 202180441 MLA Riesgo PLD: HIGH Creado…" at bounding box center [796, 266] width 880 height 75
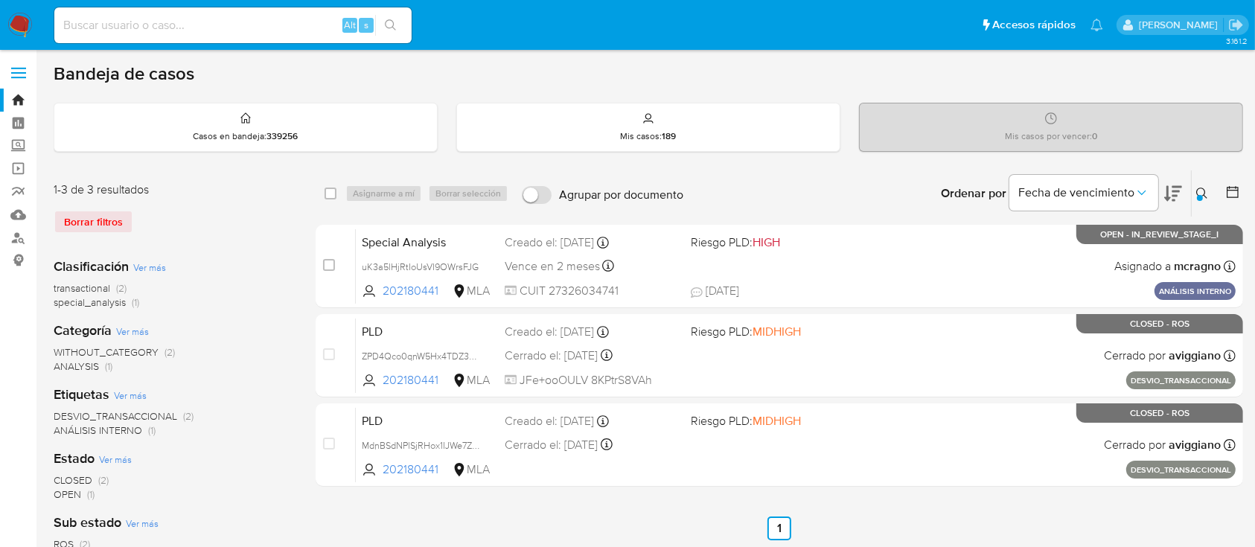
drag, startPoint x: 1197, startPoint y: 185, endPoint x: 1188, endPoint y: 202, distance: 19.3
click at [1197, 185] on button at bounding box center [1204, 194] width 25 height 18
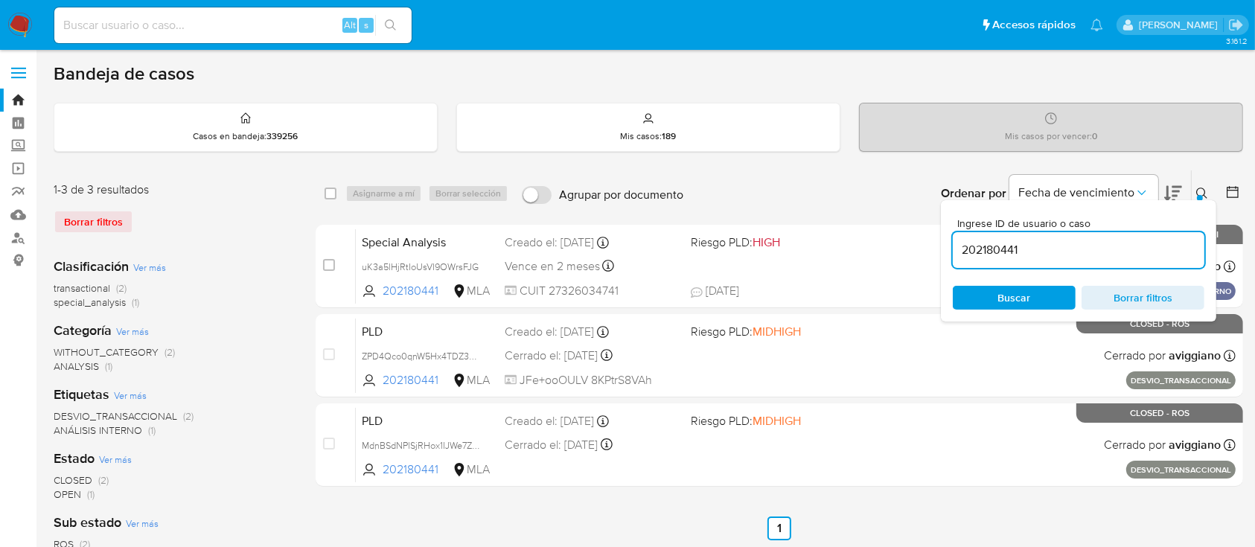
click at [1114, 241] on input "202180441" at bounding box center [1079, 249] width 252 height 19
click at [1112, 249] on input "202180441" at bounding box center [1079, 249] width 252 height 19
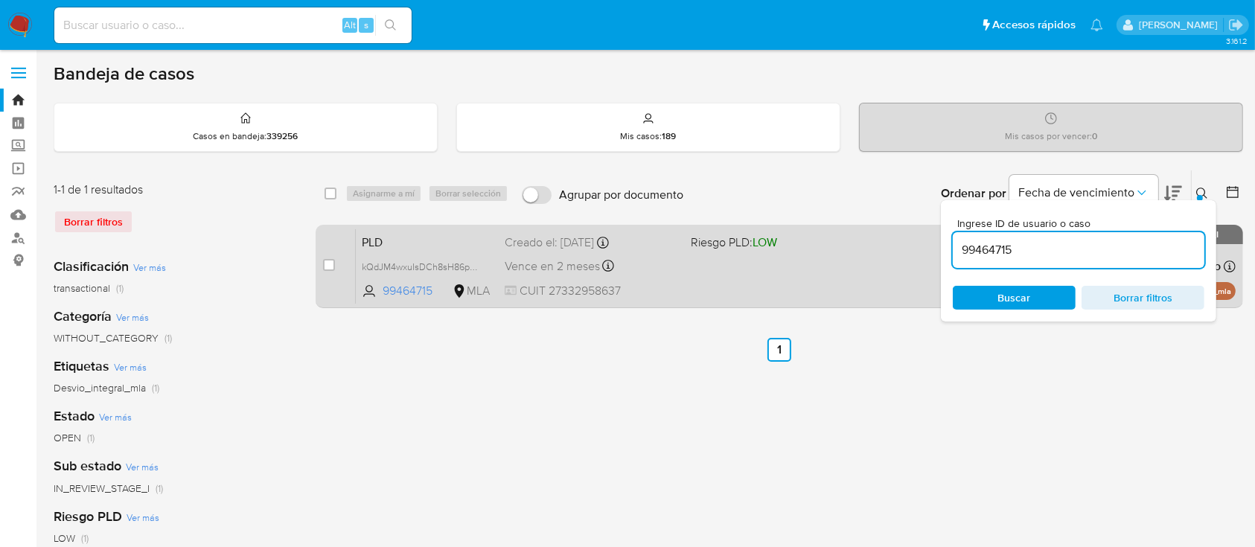
drag, startPoint x: 1208, startPoint y: 194, endPoint x: 910, endPoint y: 285, distance: 311.3
click at [1206, 194] on icon at bounding box center [1202, 194] width 12 height 12
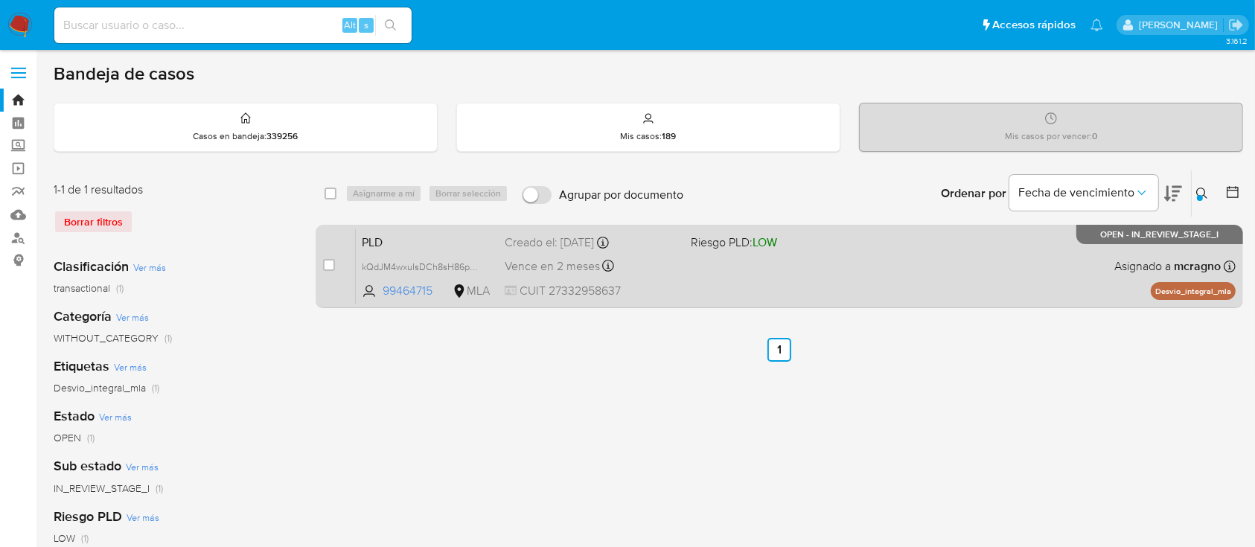
click at [899, 287] on div "PLD kQdJM4wxuIsDCh8sH86pbsJq 99464715 MLA Riesgo PLD: LOW Creado el: [DATE] Cre…" at bounding box center [796, 266] width 880 height 75
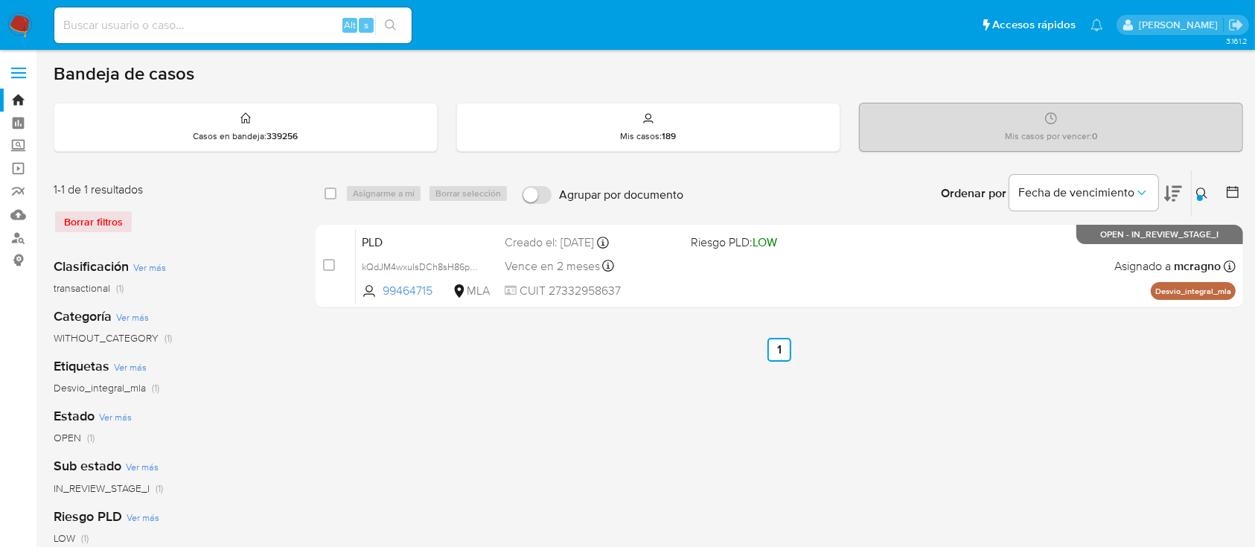
click at [1204, 185] on button at bounding box center [1204, 194] width 25 height 18
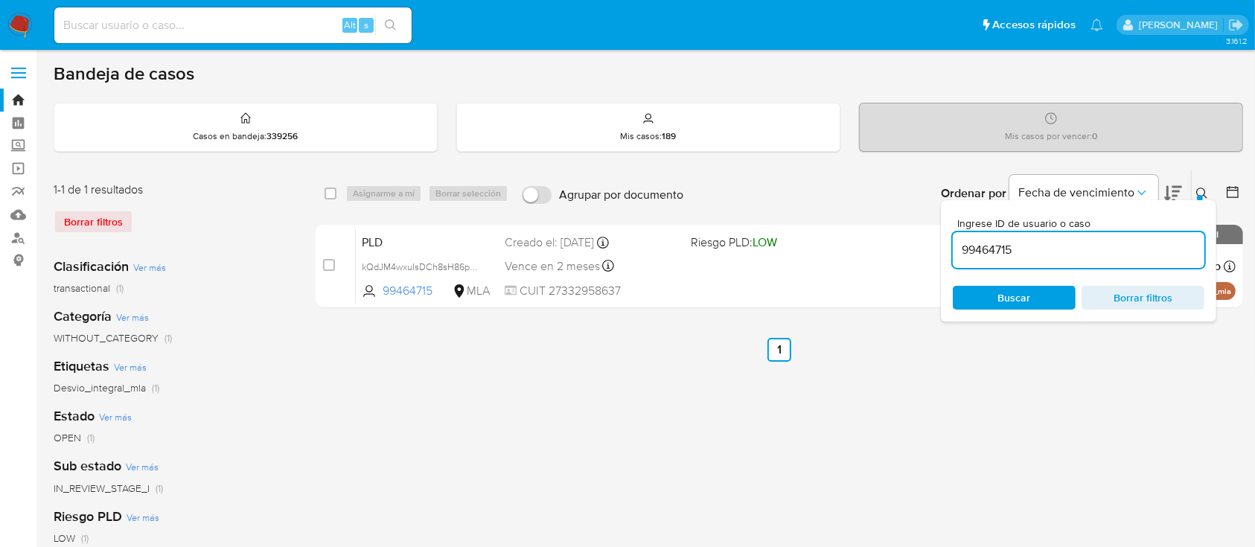
click at [1063, 243] on input "99464715" at bounding box center [1079, 249] width 252 height 19
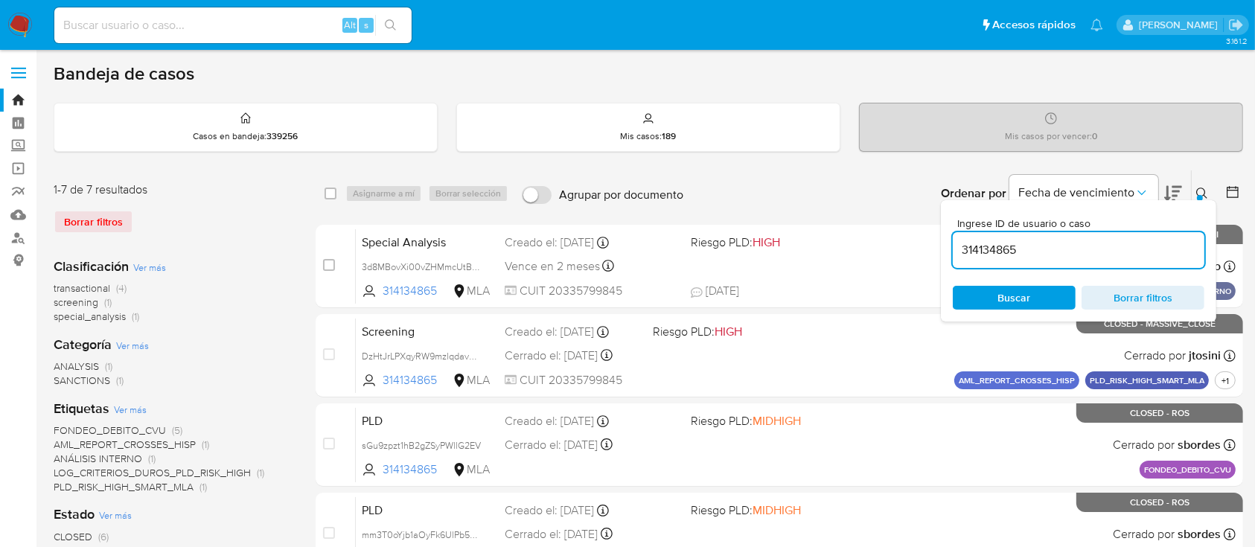
click at [1200, 188] on icon at bounding box center [1202, 194] width 12 height 12
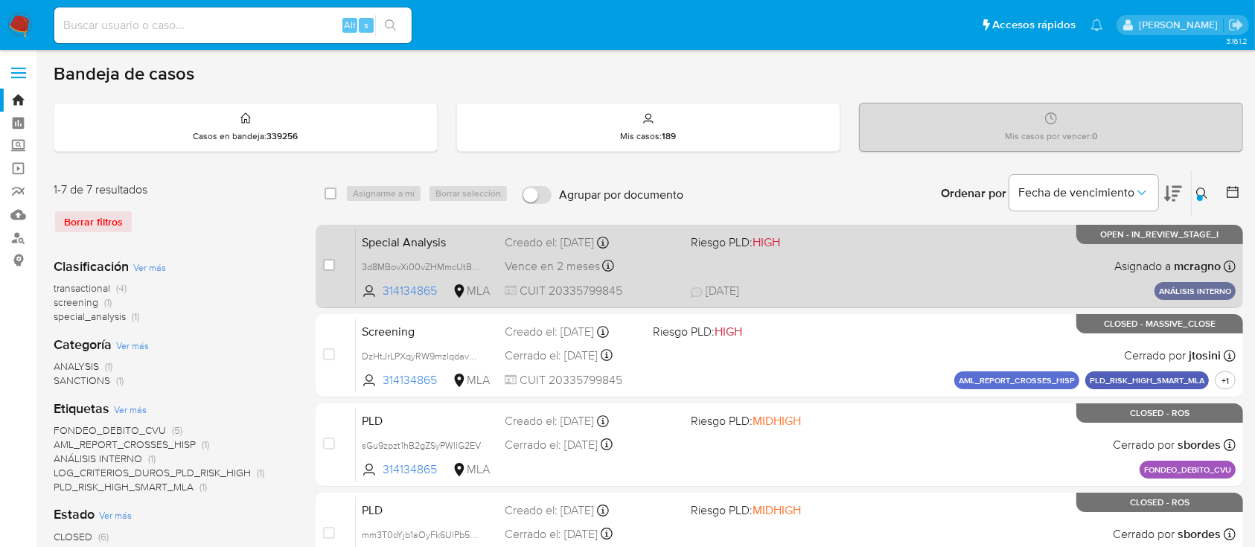
click at [952, 268] on div "Special Analysis 3d8MBovXi00vZHMmcUtBQQj6 314134865 MLA Riesgo PLD: HIGH Creado…" at bounding box center [796, 266] width 880 height 75
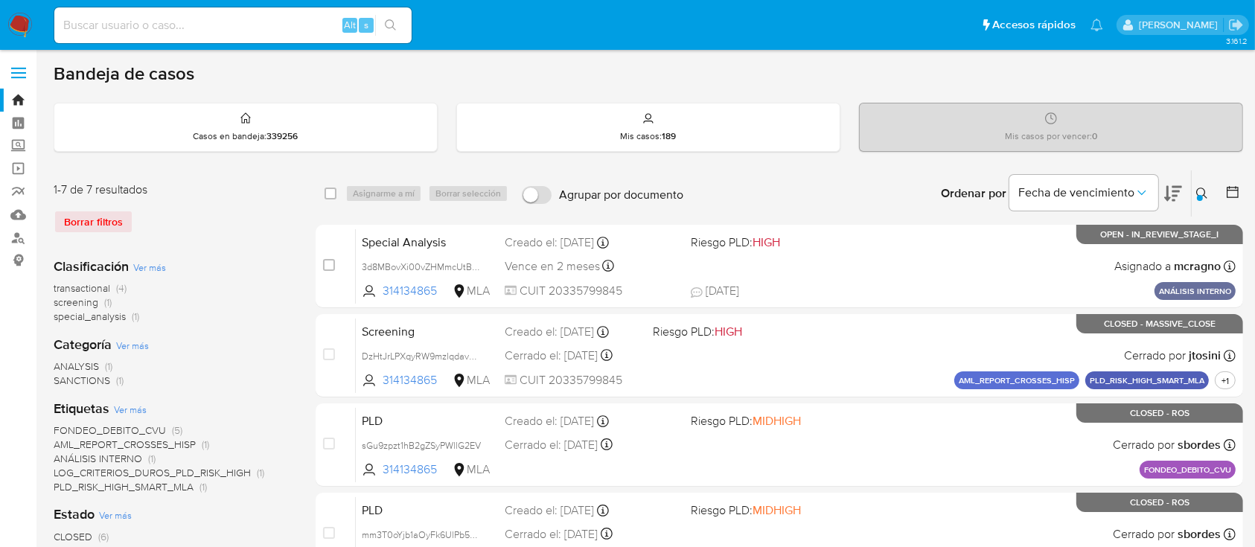
click at [1198, 197] on div at bounding box center [1200, 198] width 6 height 6
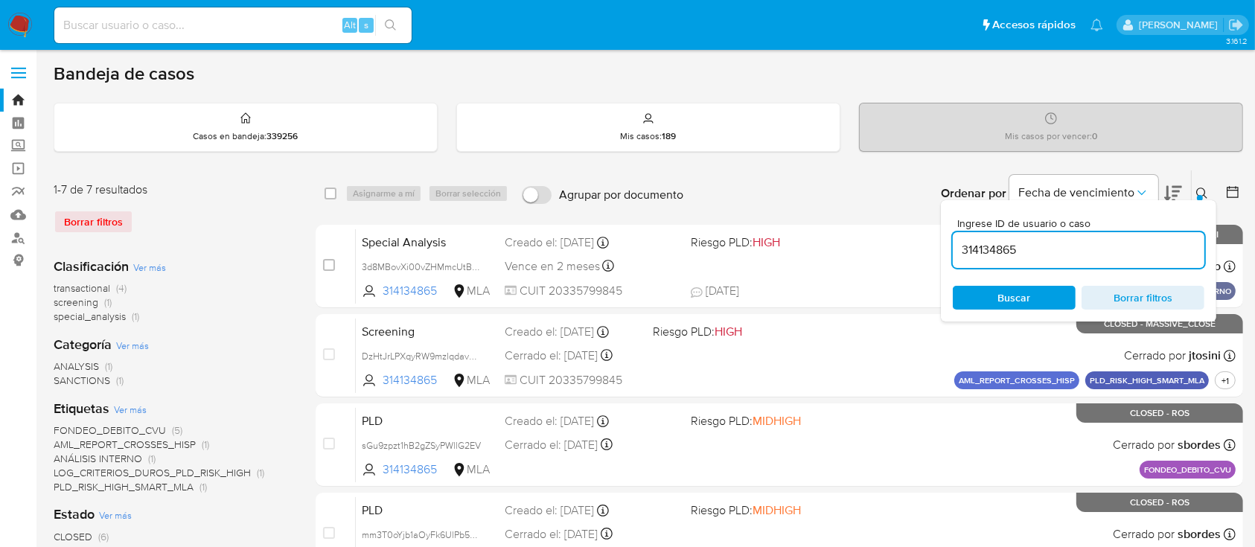
click at [1095, 240] on div "314134865" at bounding box center [1079, 250] width 252 height 36
click at [1096, 241] on input "314134865" at bounding box center [1079, 249] width 252 height 19
click at [1098, 243] on input "314134865" at bounding box center [1079, 249] width 252 height 19
click at [992, 254] on input "314134865" at bounding box center [1079, 249] width 252 height 19
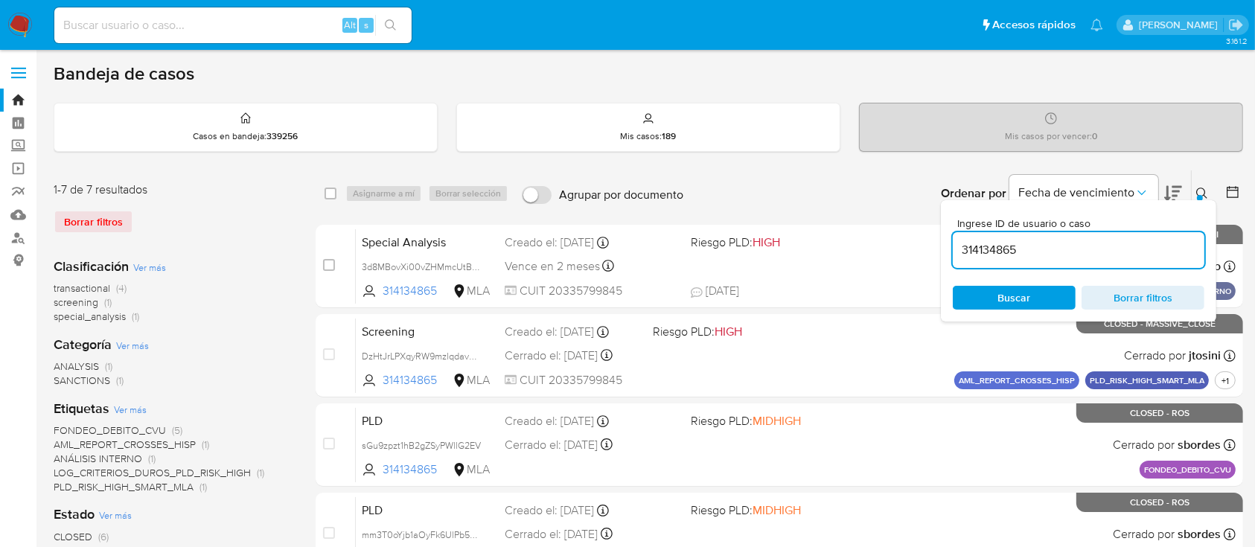
paste input "9946471"
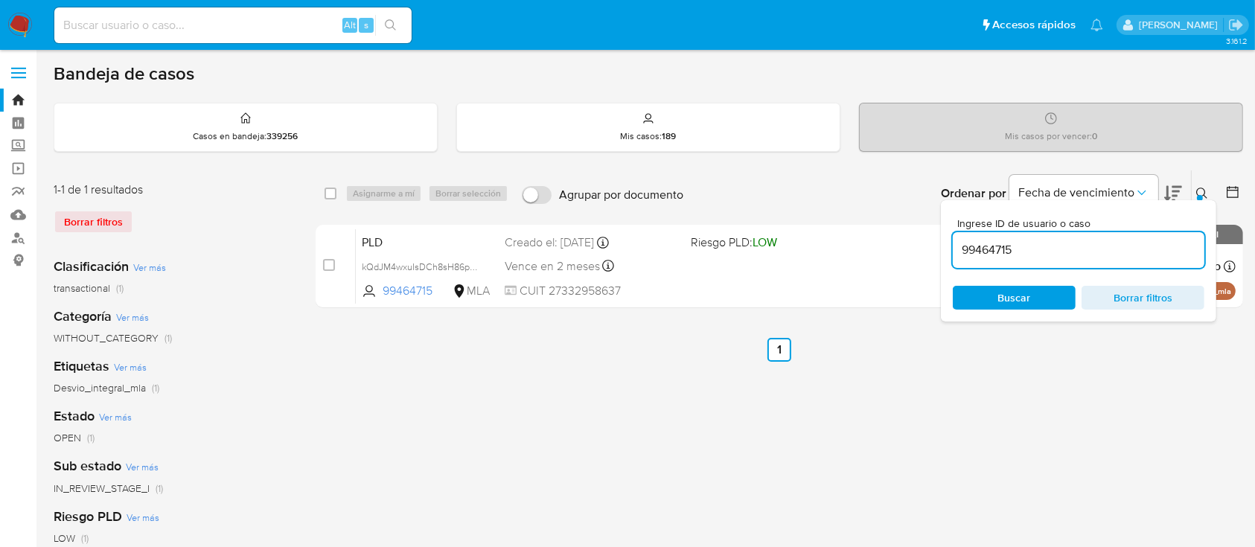
click at [1206, 188] on icon at bounding box center [1202, 194] width 12 height 12
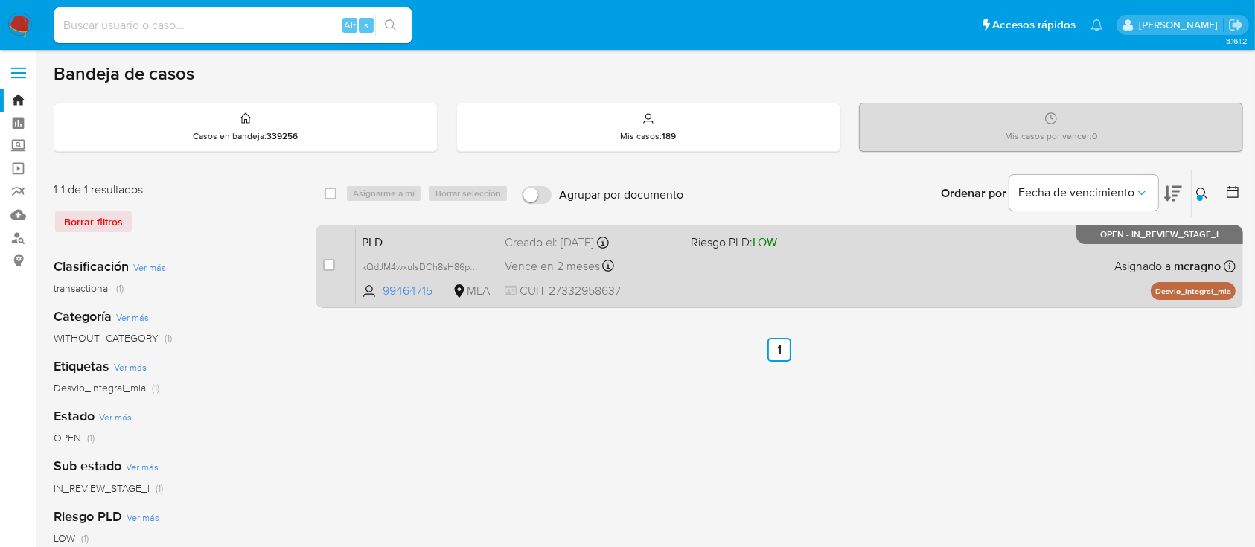
click at [841, 255] on div "PLD kQdJM4wxuIsDCh8sH86pbsJq 99464715 MLA Riesgo PLD: LOW Creado el: [DATE] Cre…" at bounding box center [796, 266] width 880 height 75
click at [941, 235] on div "PLD kQdJM4wxuIsDCh8sH86pbsJq 99464715 MLA Riesgo PLD: LOW Creado el: [DATE] Cre…" at bounding box center [796, 266] width 880 height 75
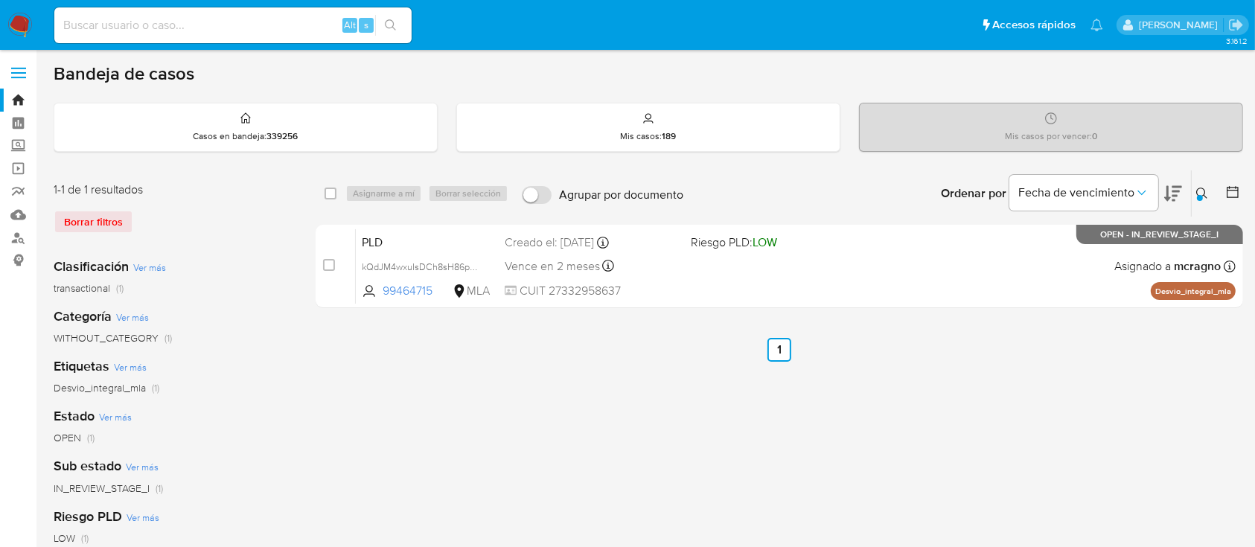
click at [1201, 189] on icon at bounding box center [1202, 194] width 12 height 12
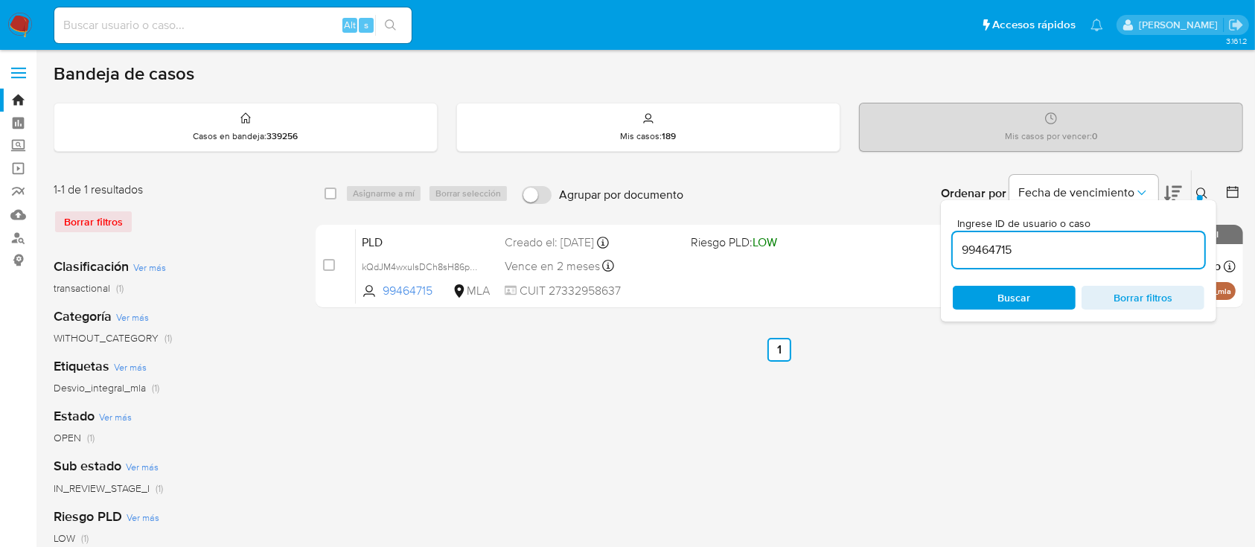
click at [1132, 249] on input "99464715" at bounding box center [1079, 249] width 252 height 19
type input "304806447"
click at [1197, 188] on icon at bounding box center [1202, 194] width 12 height 12
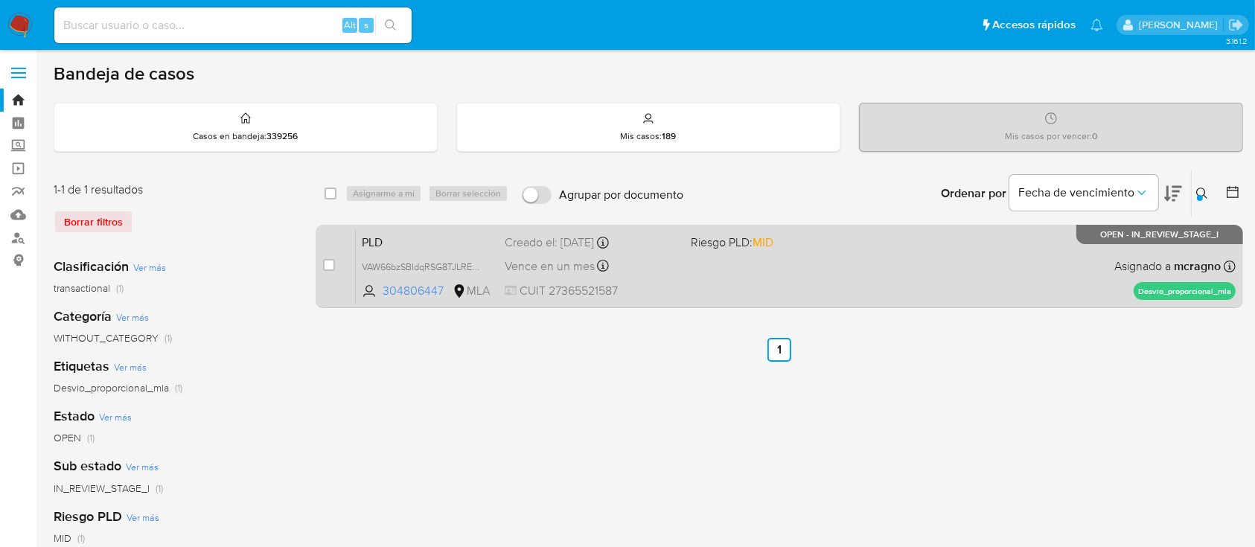
click at [960, 247] on div "PLD VAW66bzSBIdqRSG8TJLREUkJ 304806447 MLA Riesgo PLD: MID Creado el: [DATE] Cr…" at bounding box center [796, 266] width 880 height 75
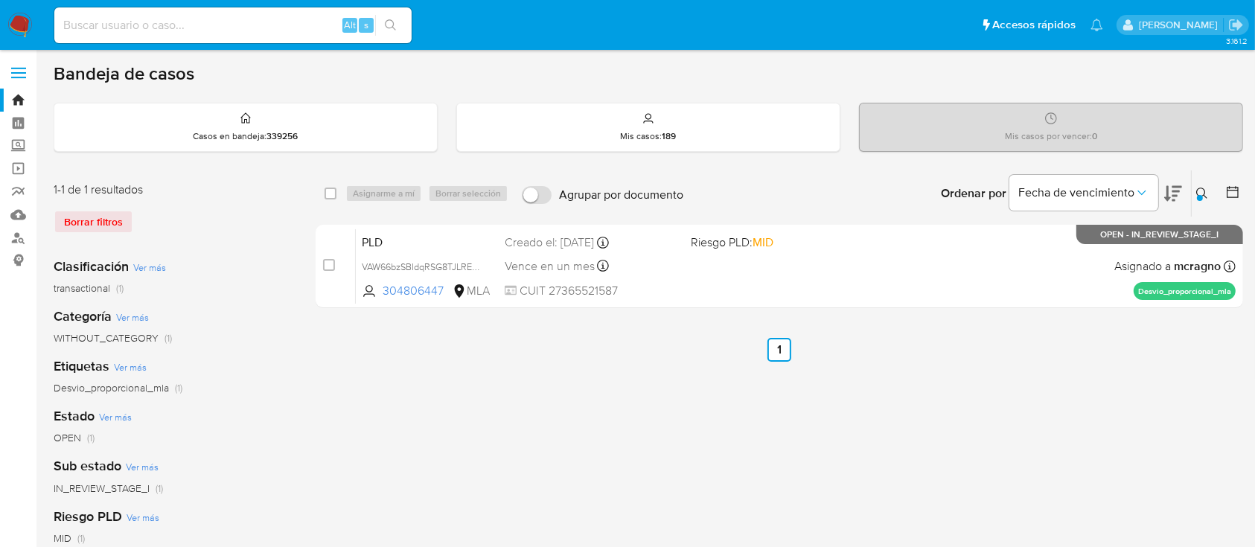
drag, startPoint x: 326, startPoint y: 261, endPoint x: 377, endPoint y: 180, distance: 95.0
click at [328, 259] on input "checkbox" at bounding box center [329, 265] width 12 height 12
checkbox input "true"
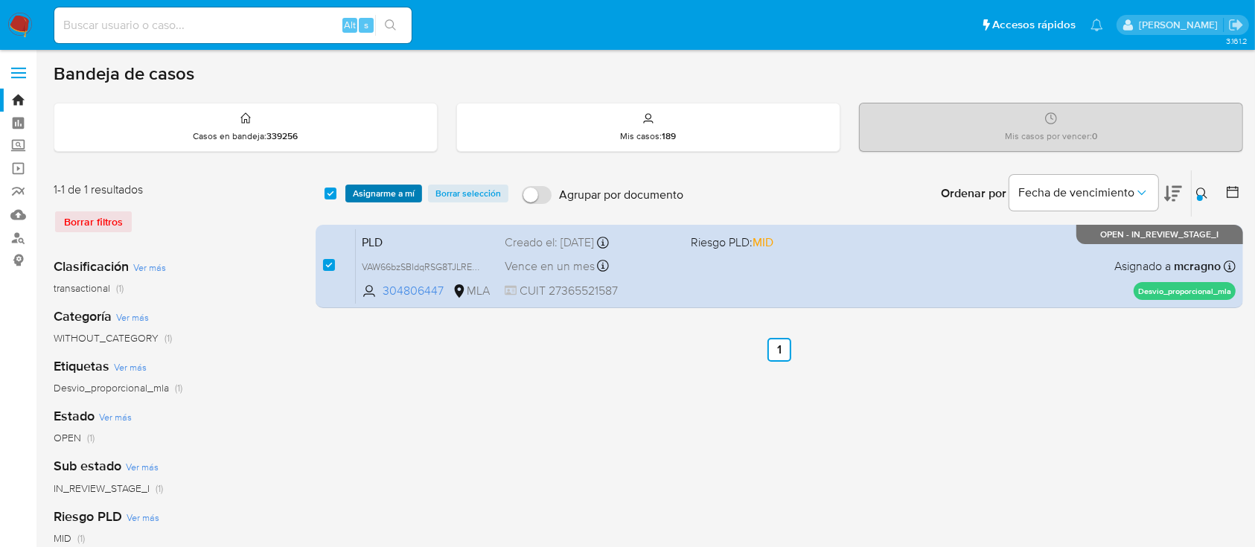
click at [381, 184] on div "select-all-cases-checkbox Asignarme a mí Borrar selección Agrupar por documento…" at bounding box center [780, 193] width 928 height 46
click at [383, 186] on span "Asignarme a mí" at bounding box center [384, 193] width 62 height 15
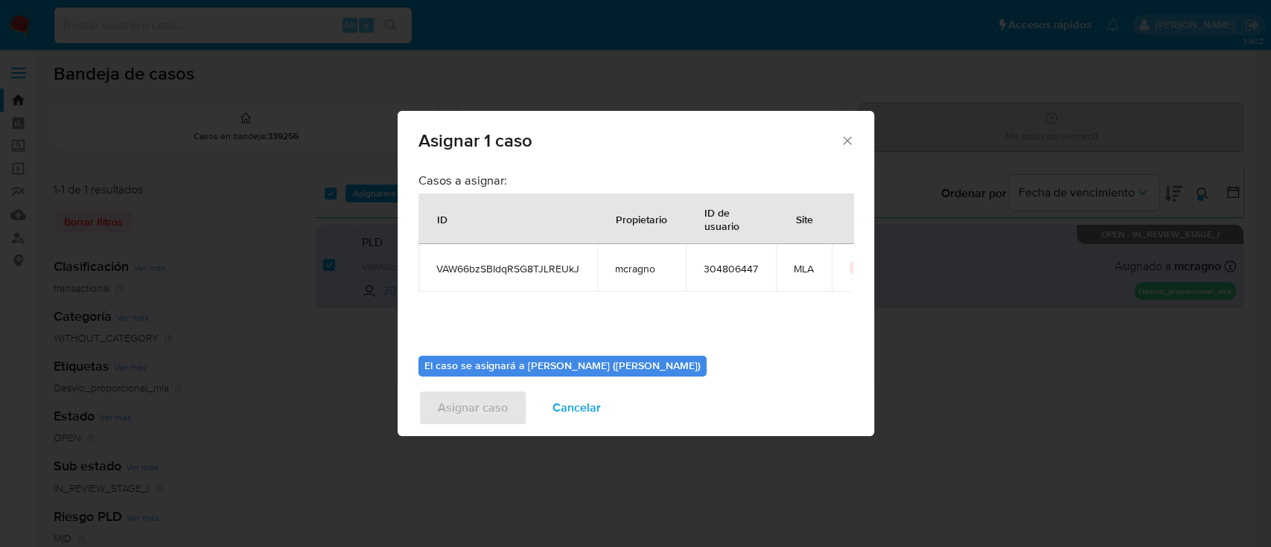
scroll to position [76, 0]
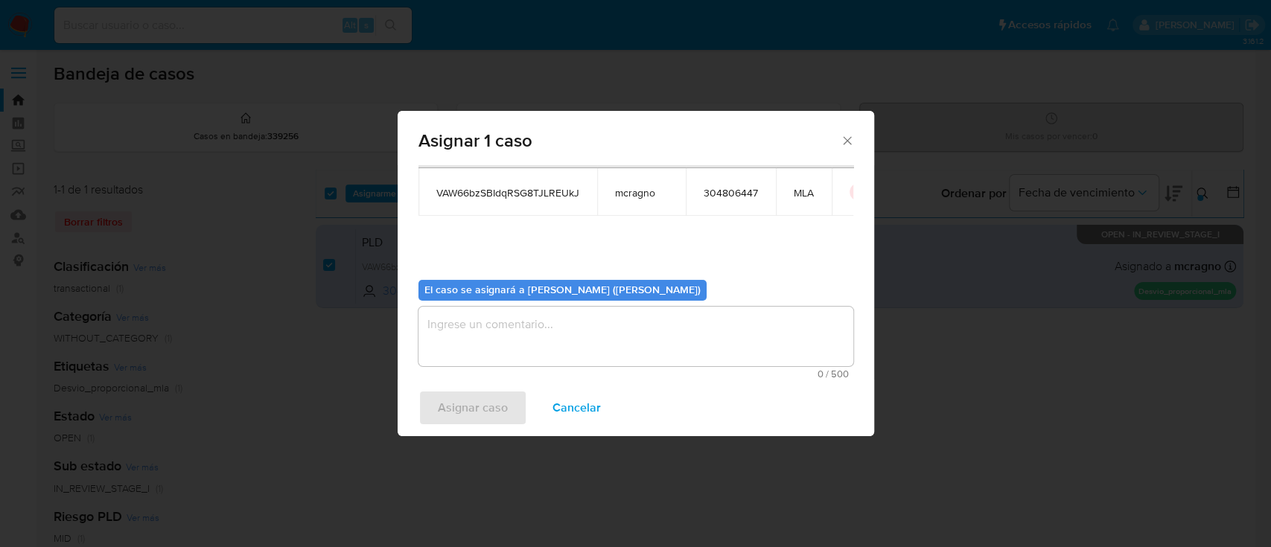
click at [507, 335] on textarea "assign-modal" at bounding box center [635, 337] width 435 height 60
click at [461, 424] on span "Asignar caso" at bounding box center [473, 408] width 70 height 33
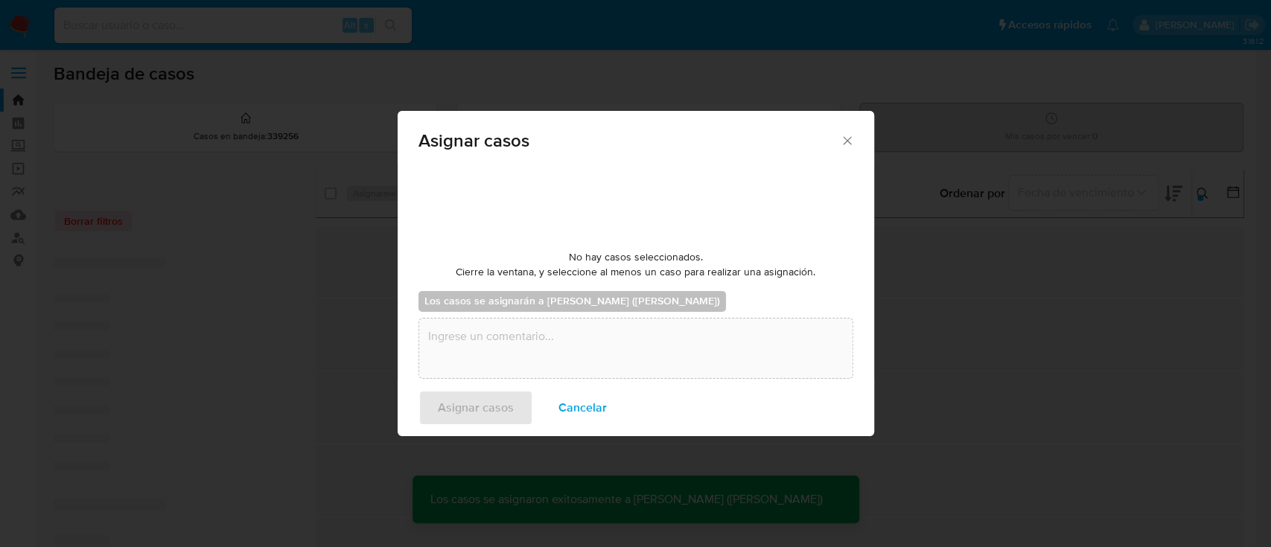
checkbox input "false"
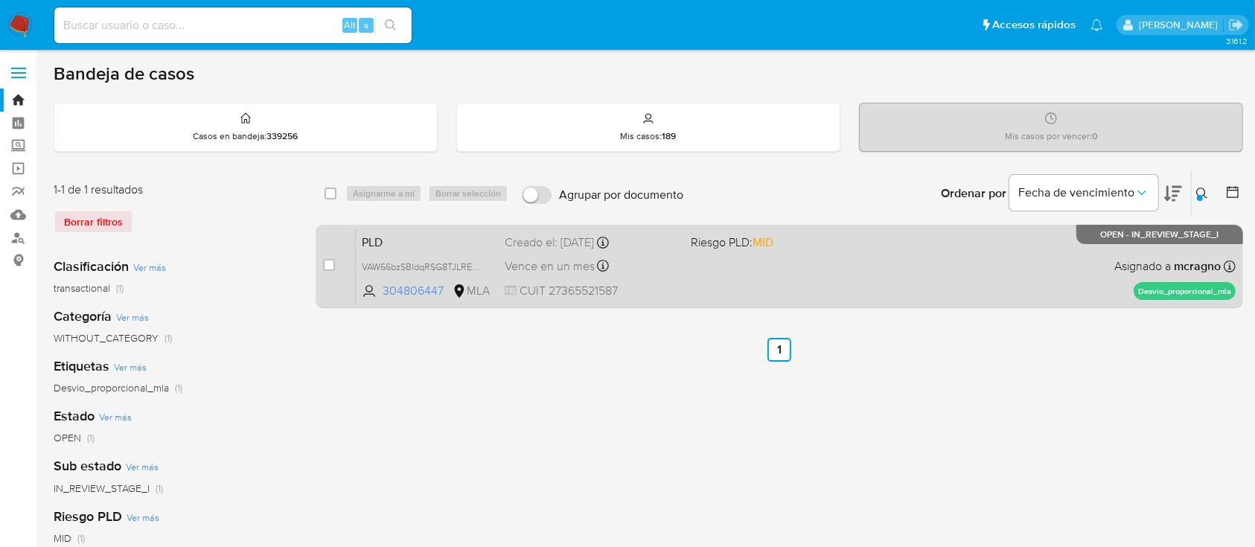
click at [330, 272] on div "case-item-checkbox" at bounding box center [329, 267] width 12 height 18
click at [330, 259] on input "checkbox" at bounding box center [329, 265] width 12 height 12
checkbox input "true"
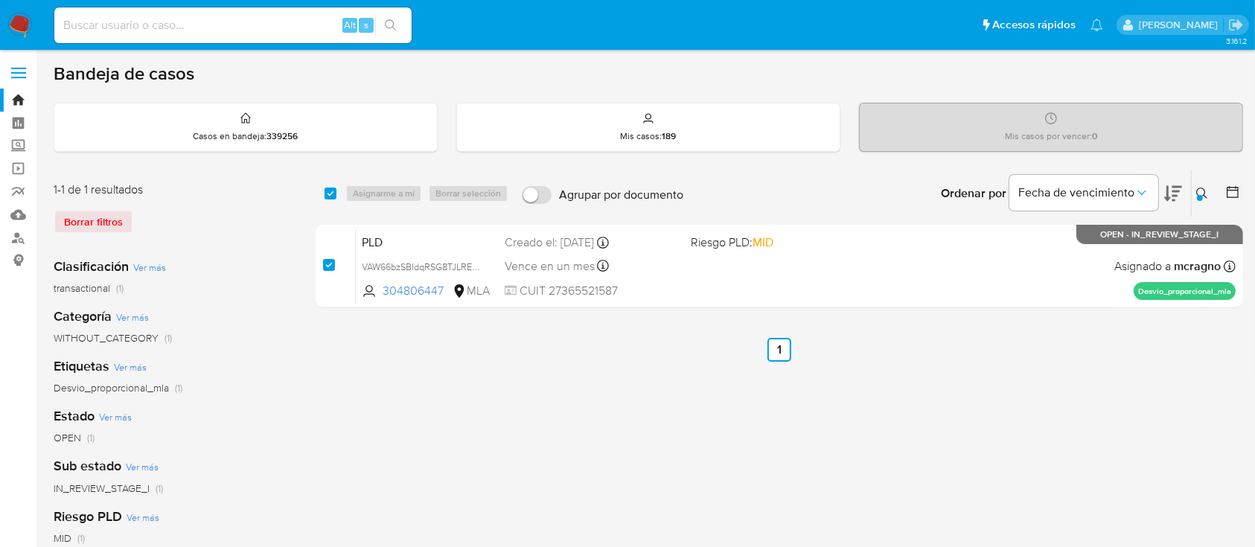
checkbox input "true"
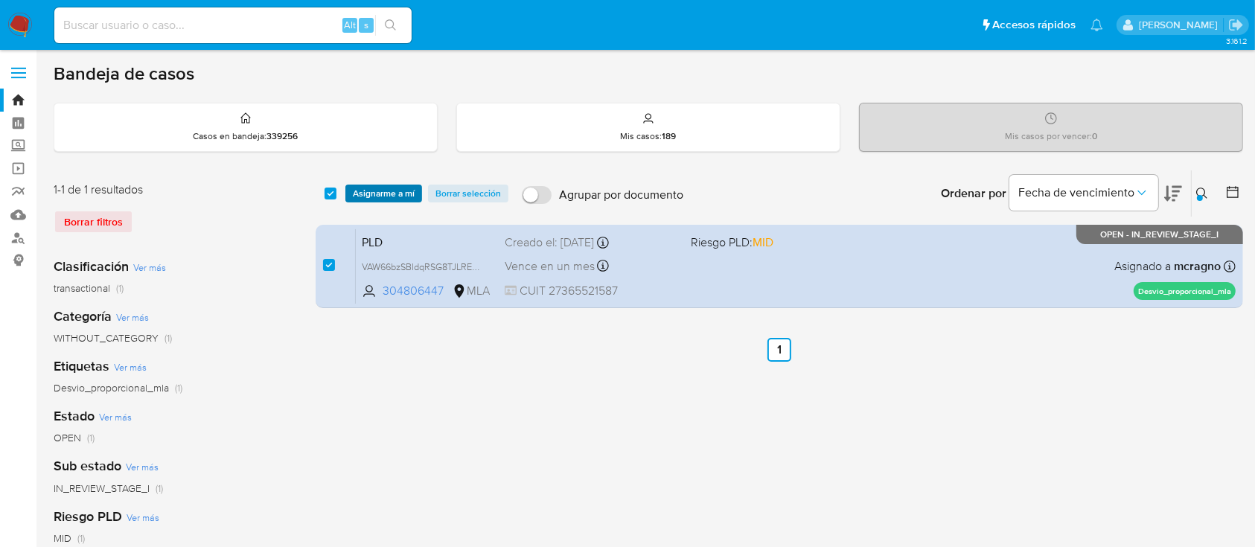
click at [368, 205] on div "select-all-cases-checkbox Asignarme a mí Borrar selección Agrupar por documento…" at bounding box center [780, 193] width 928 height 46
drag, startPoint x: 375, startPoint y: 191, endPoint x: 385, endPoint y: 215, distance: 26.4
click at [376, 191] on span "Asignarme a mí" at bounding box center [384, 193] width 62 height 15
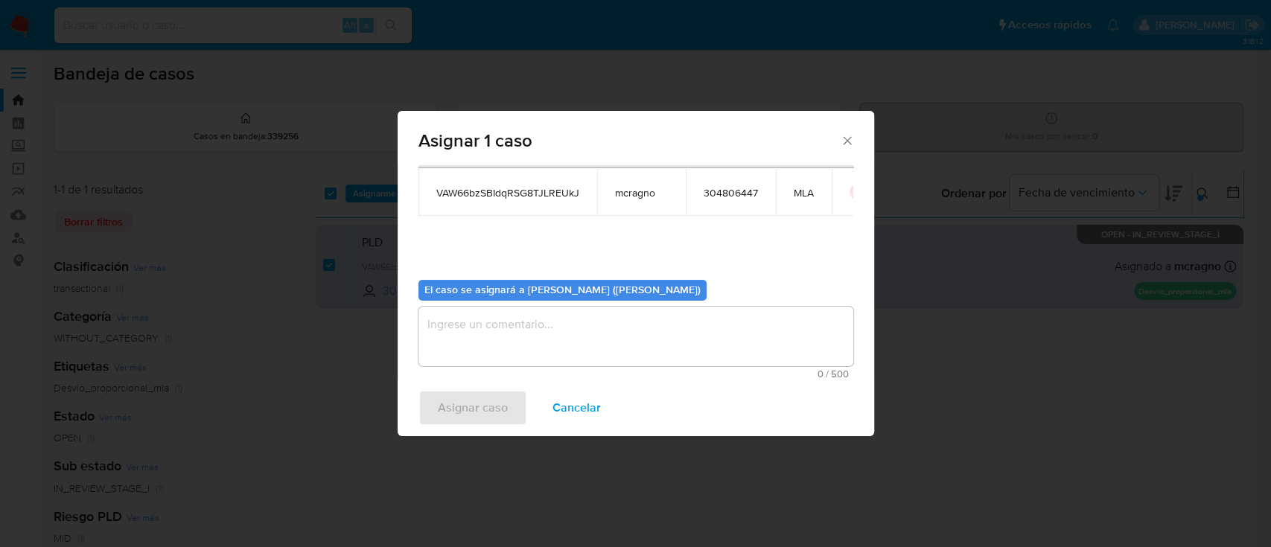
click at [436, 339] on textarea "assign-modal" at bounding box center [635, 337] width 435 height 60
click at [462, 412] on span "Asignar caso" at bounding box center [473, 408] width 70 height 33
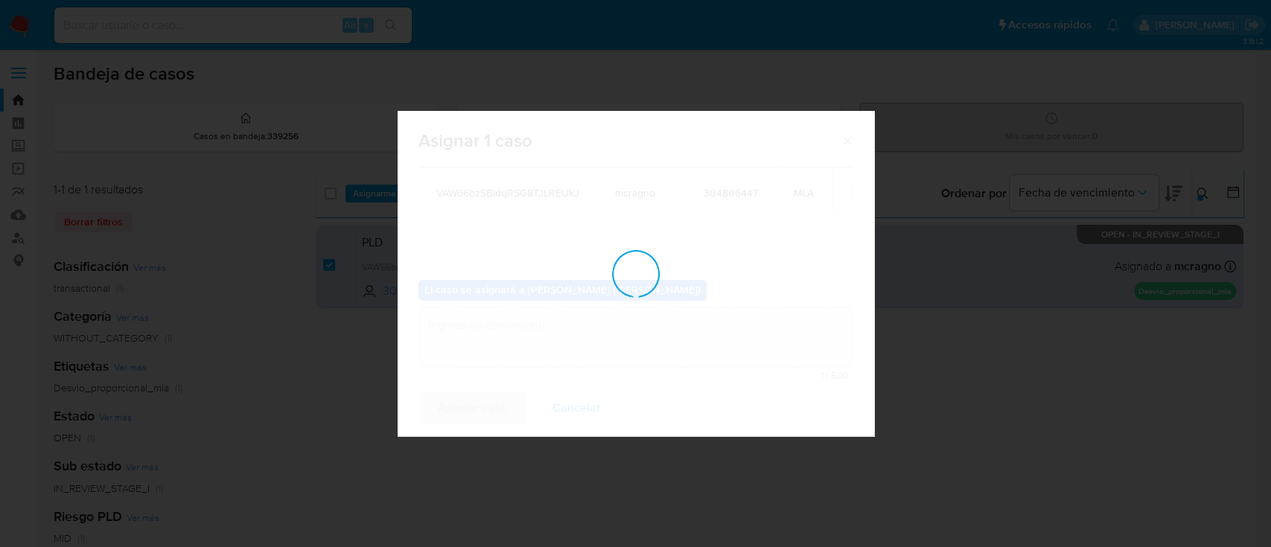
checkbox input "false"
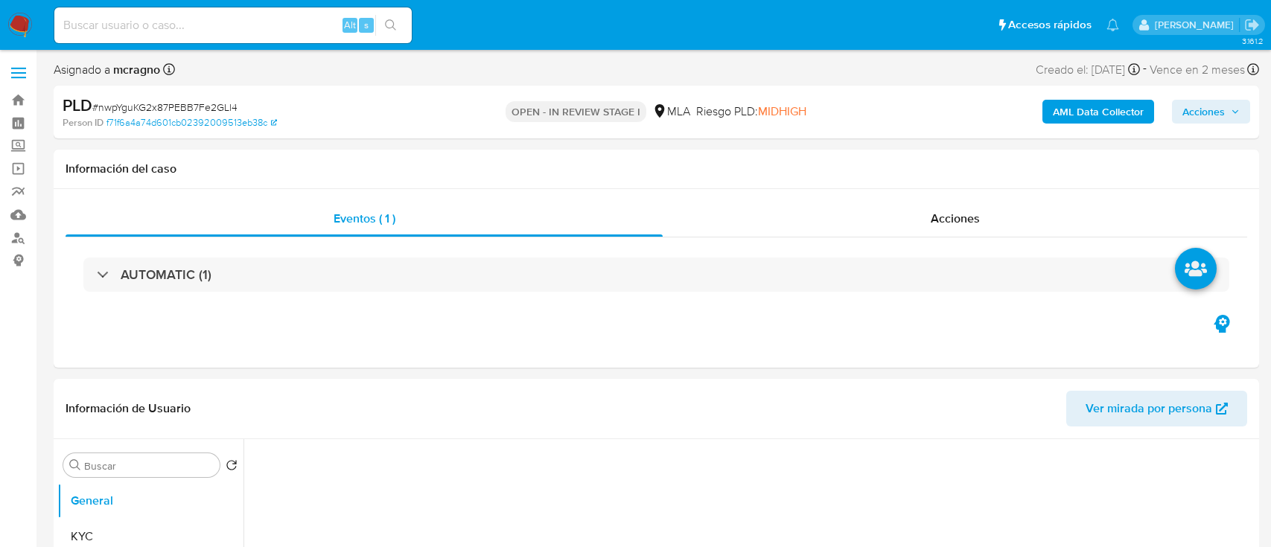
select select "10"
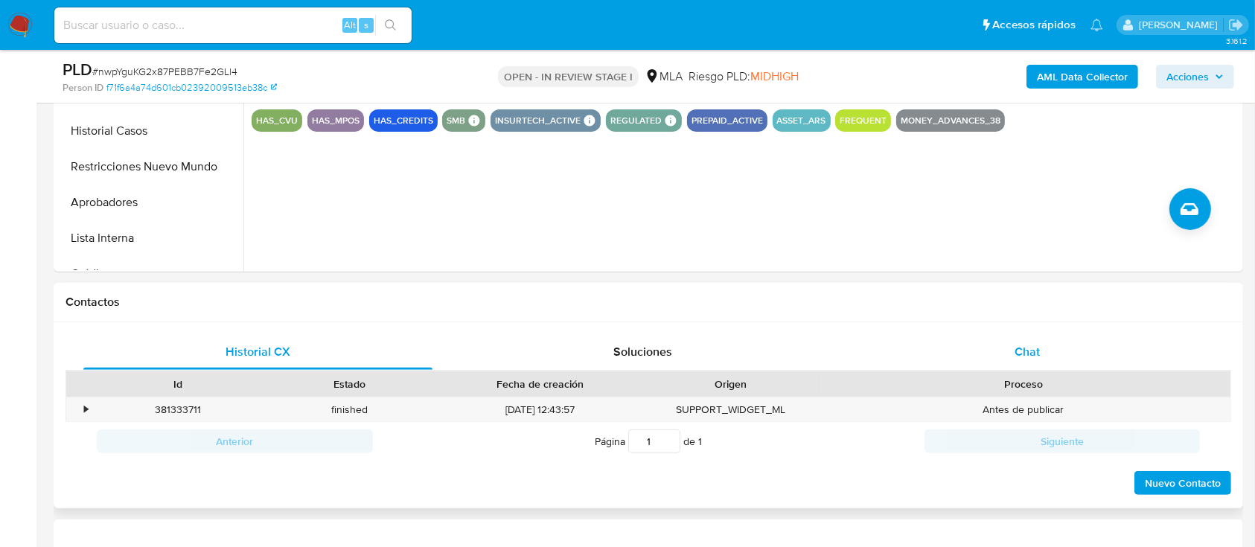
click at [1034, 347] on span "Chat" at bounding box center [1027, 351] width 25 height 17
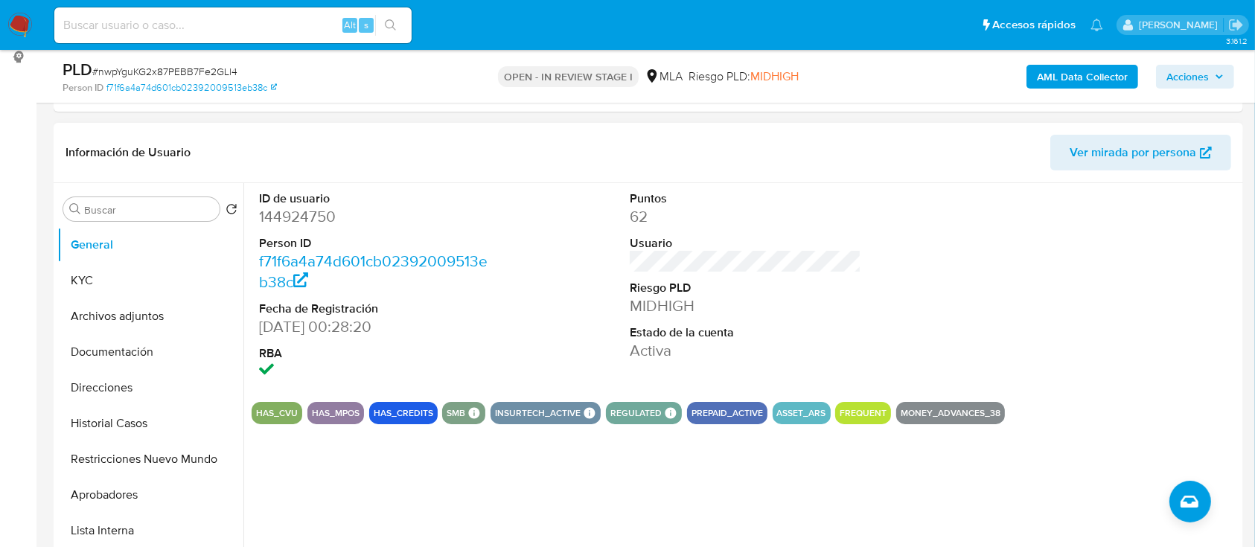
scroll to position [198, 0]
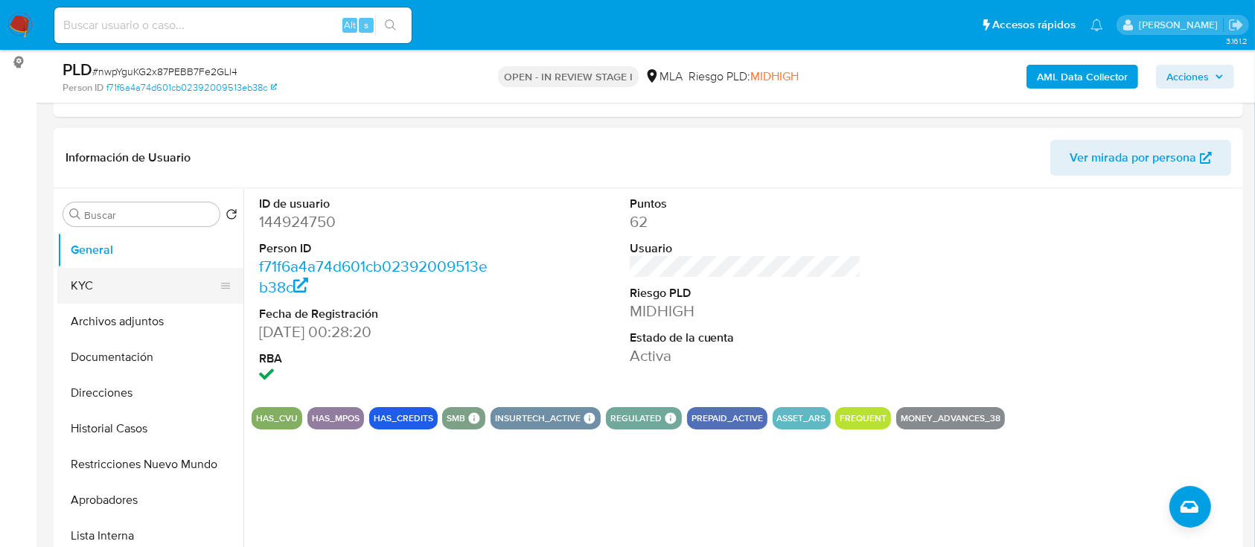
click at [124, 272] on button "KYC" at bounding box center [144, 286] width 174 height 36
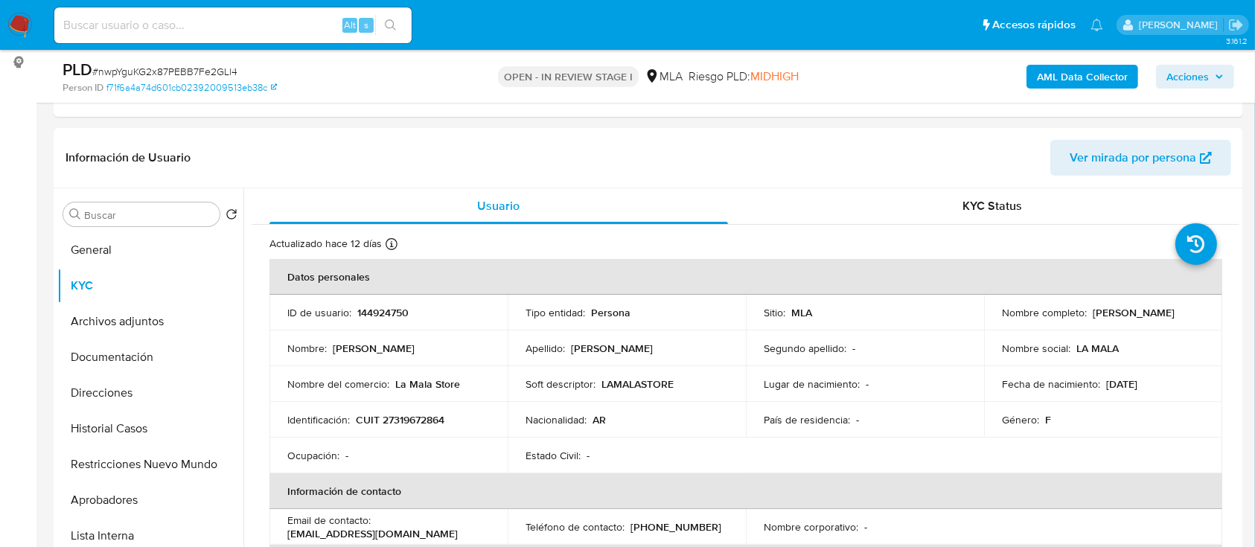
click at [1082, 86] on b "AML Data Collector" at bounding box center [1082, 77] width 91 height 24
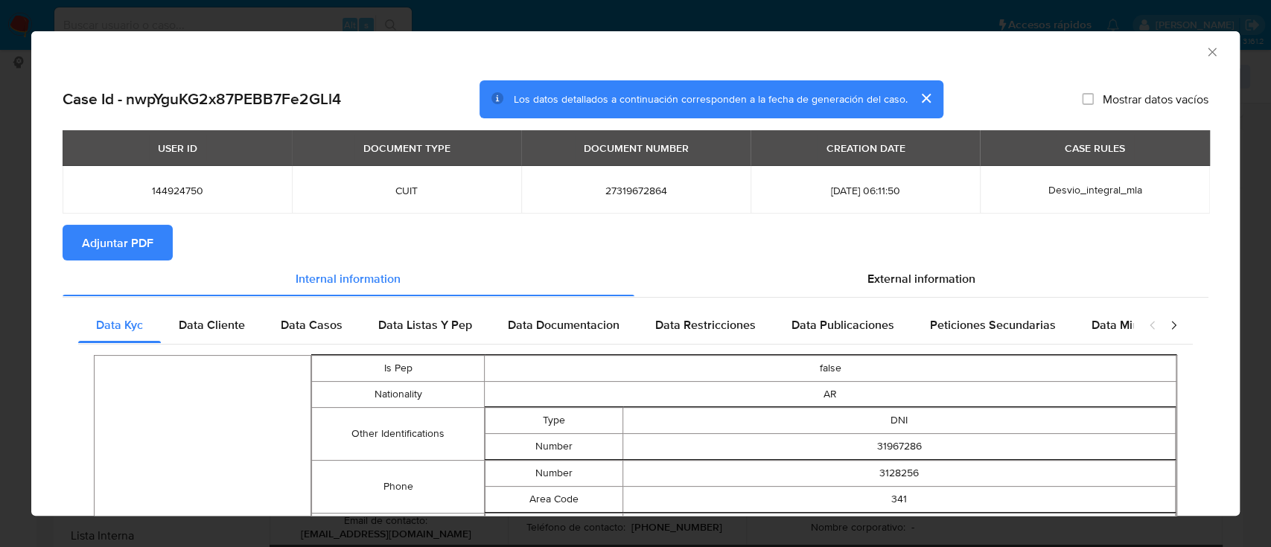
drag, startPoint x: 143, startPoint y: 243, endPoint x: 404, endPoint y: 1, distance: 355.6
click at [147, 245] on span "Adjuntar PDF" at bounding box center [117, 242] width 71 height 33
click at [1205, 48] on icon "Cerrar ventana" at bounding box center [1212, 52] width 15 height 15
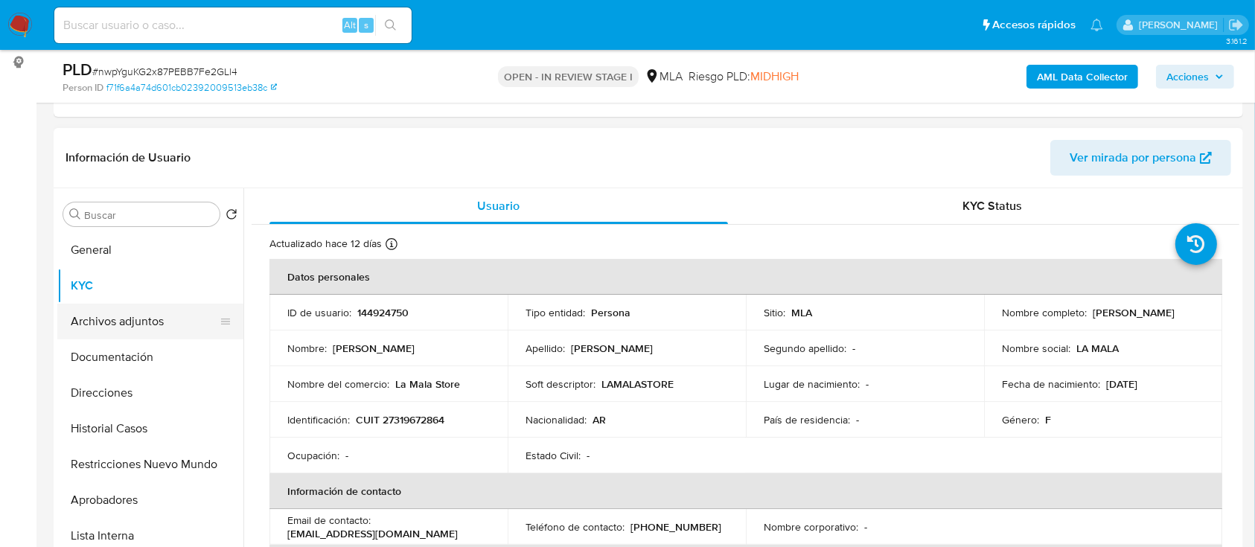
click at [141, 328] on button "Archivos adjuntos" at bounding box center [144, 322] width 174 height 36
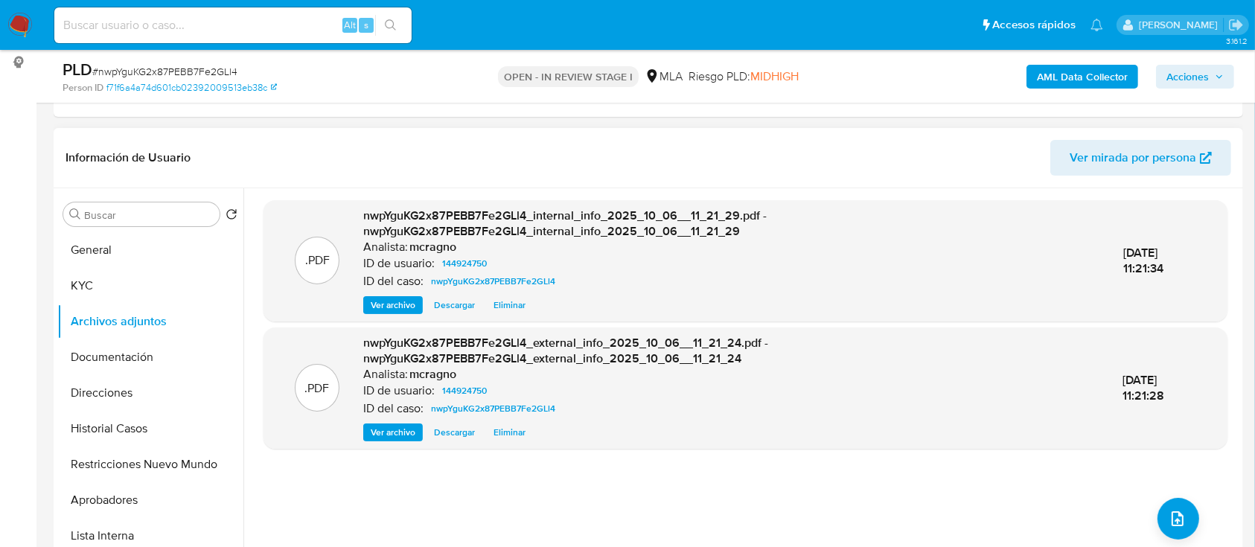
drag, startPoint x: 137, startPoint y: 278, endPoint x: 249, endPoint y: 308, distance: 115.8
click at [138, 279] on button "KYC" at bounding box center [150, 286] width 186 height 36
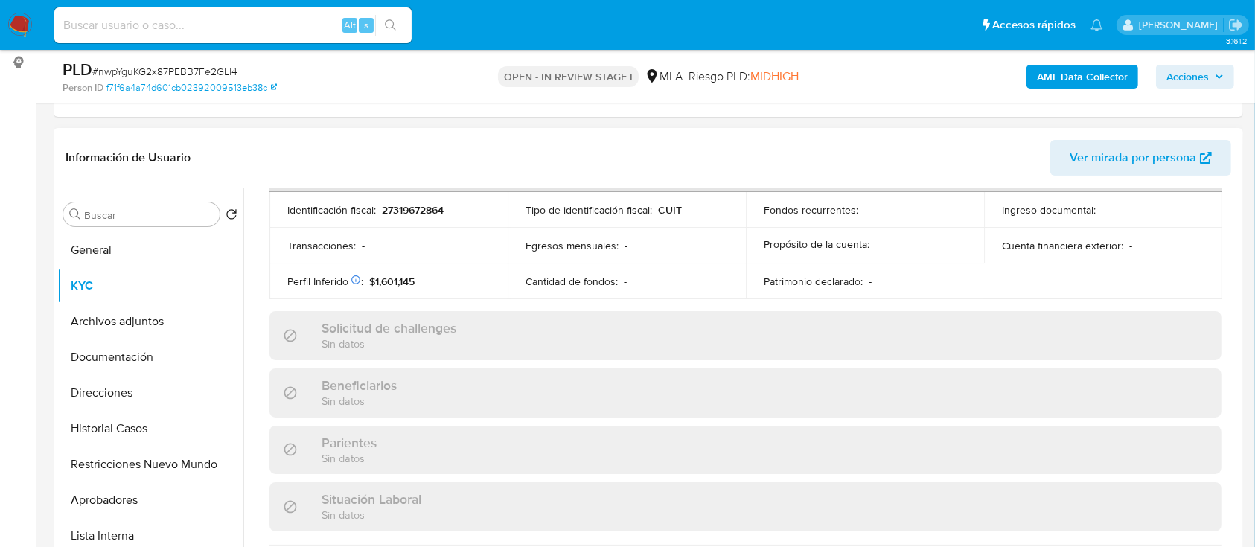
scroll to position [822, 0]
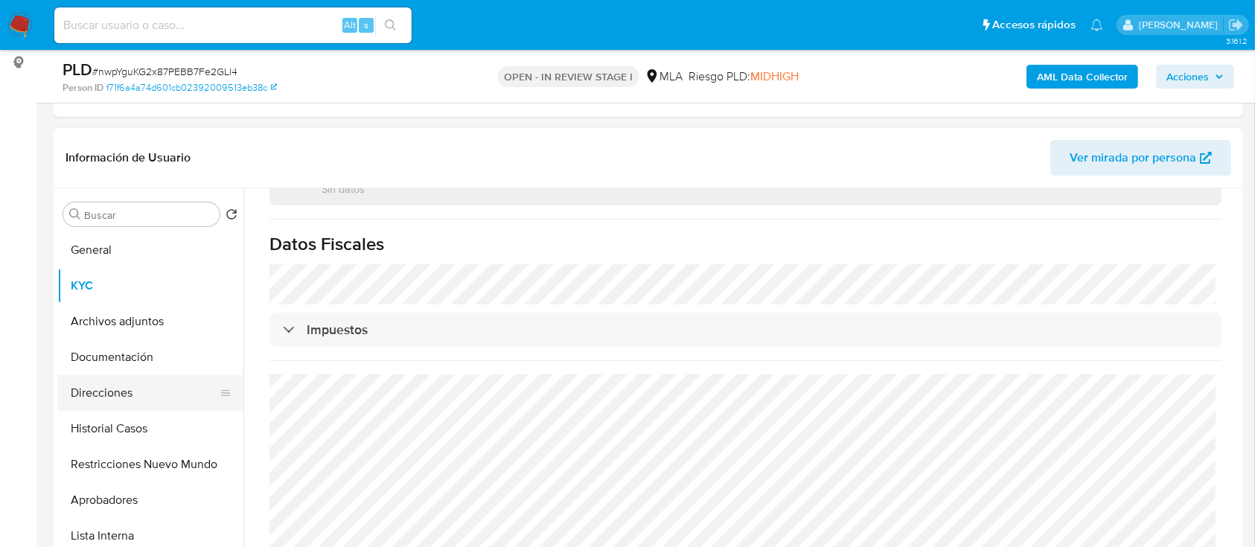
click at [89, 389] on button "Direcciones" at bounding box center [144, 393] width 174 height 36
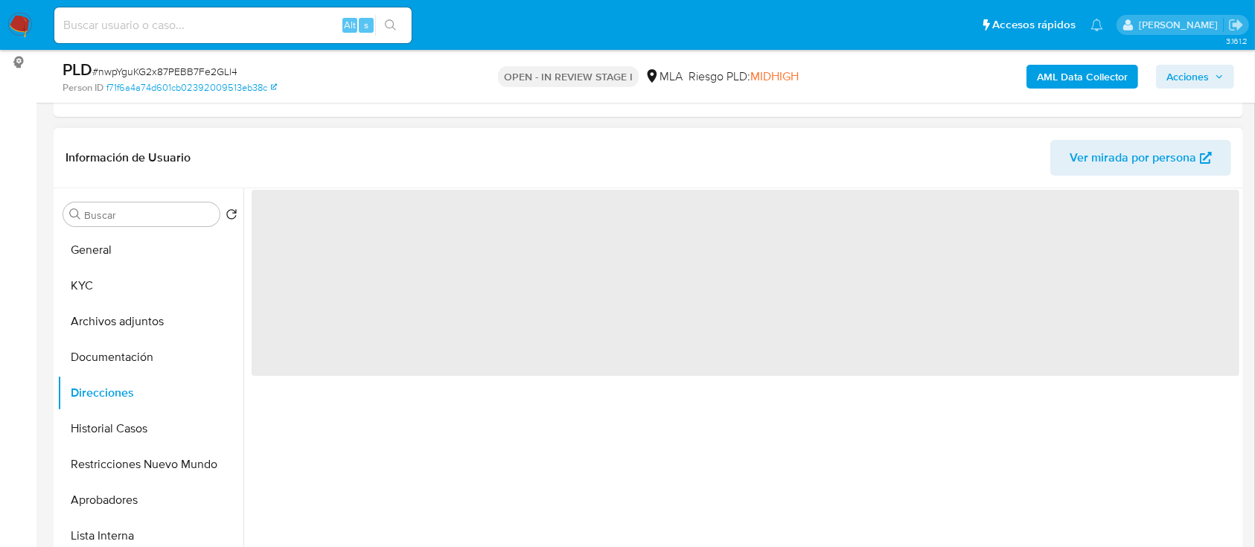
scroll to position [0, 0]
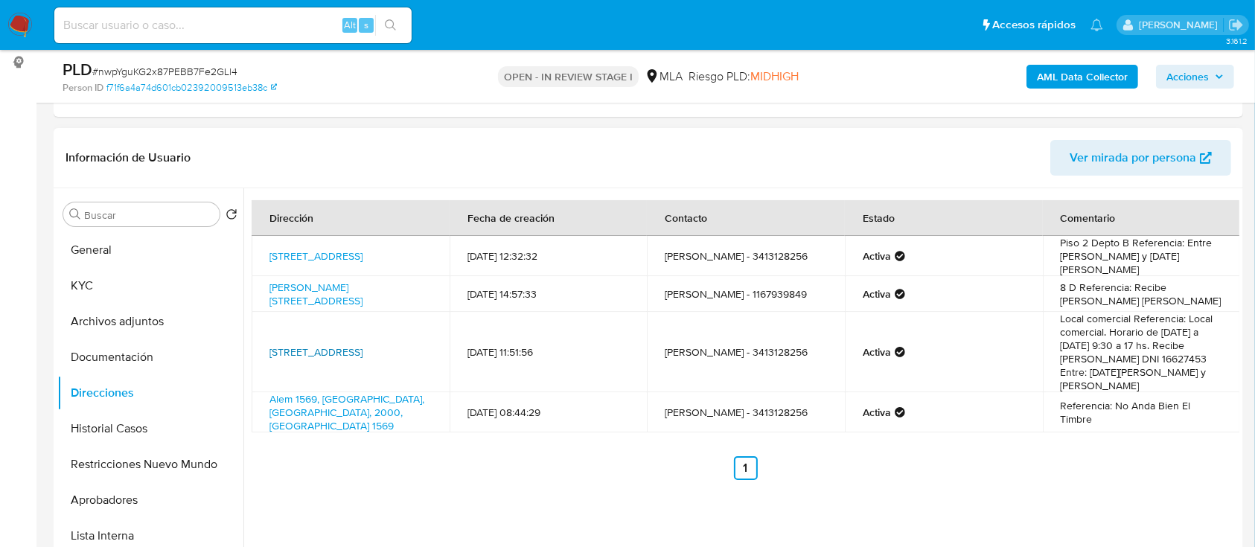
click at [314, 345] on link "Calle Montevideo 508, Rosario, Santa Fe, 2000, Argentina 508" at bounding box center [316, 352] width 93 height 15
click at [121, 295] on button "KYC" at bounding box center [144, 286] width 174 height 36
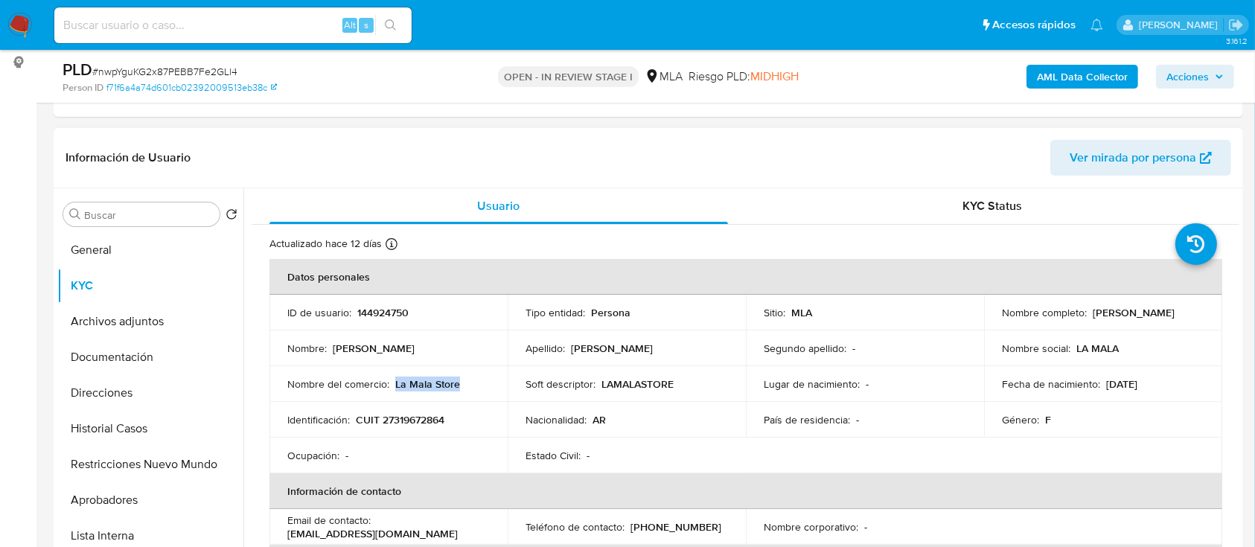
drag, startPoint x: 395, startPoint y: 383, endPoint x: 441, endPoint y: 383, distance: 46.2
click at [455, 383] on p "La Mala Store" at bounding box center [427, 383] width 65 height 13
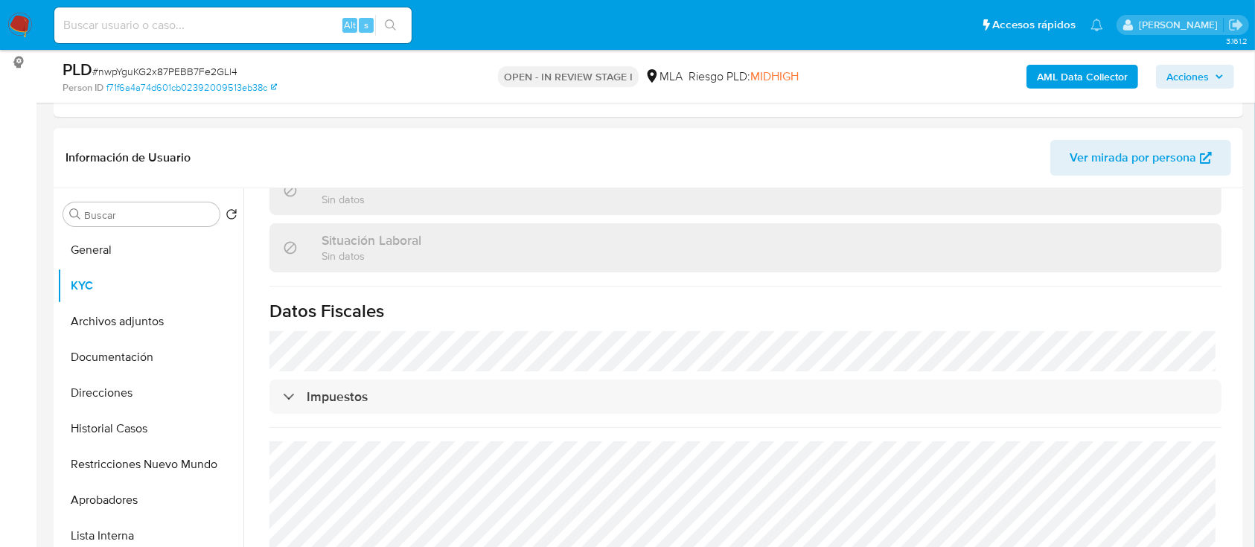
scroll to position [822, 0]
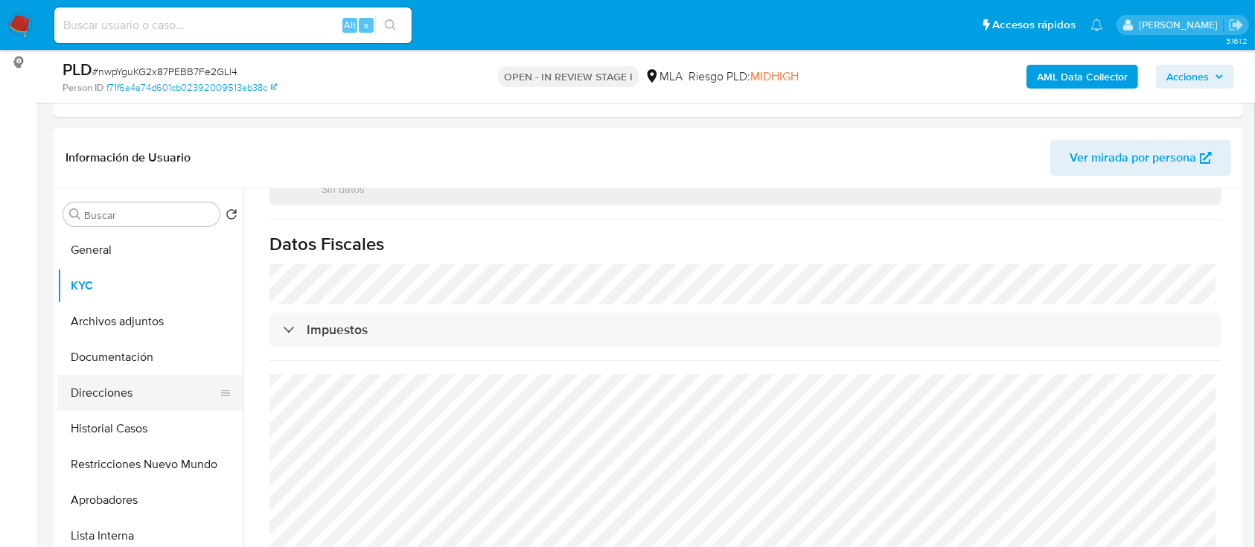
click at [127, 401] on button "Direcciones" at bounding box center [144, 393] width 174 height 36
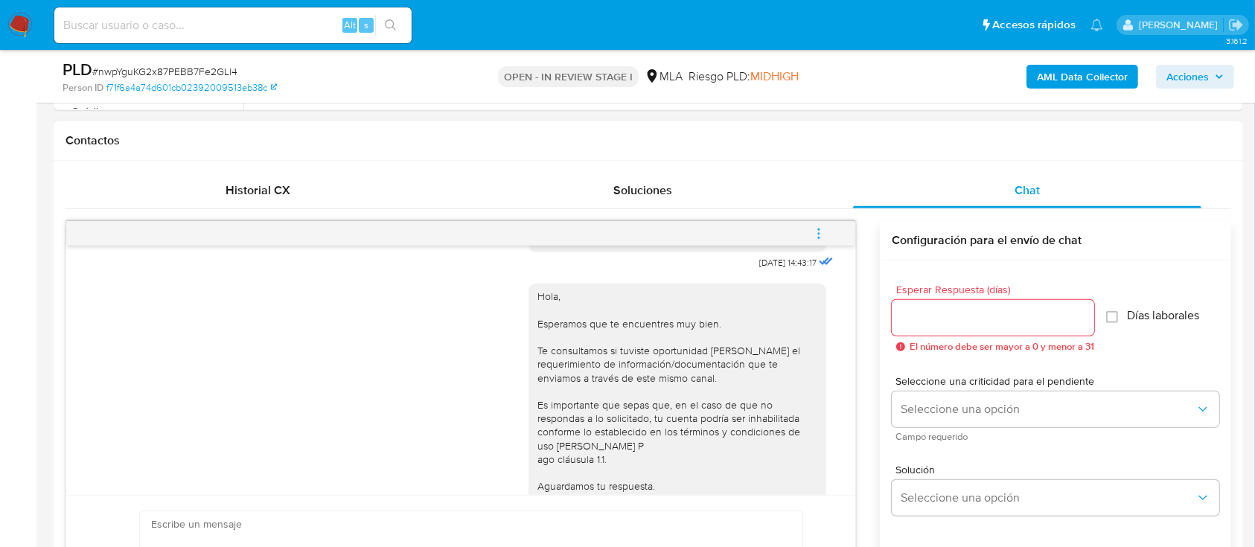
scroll to position [794, 0]
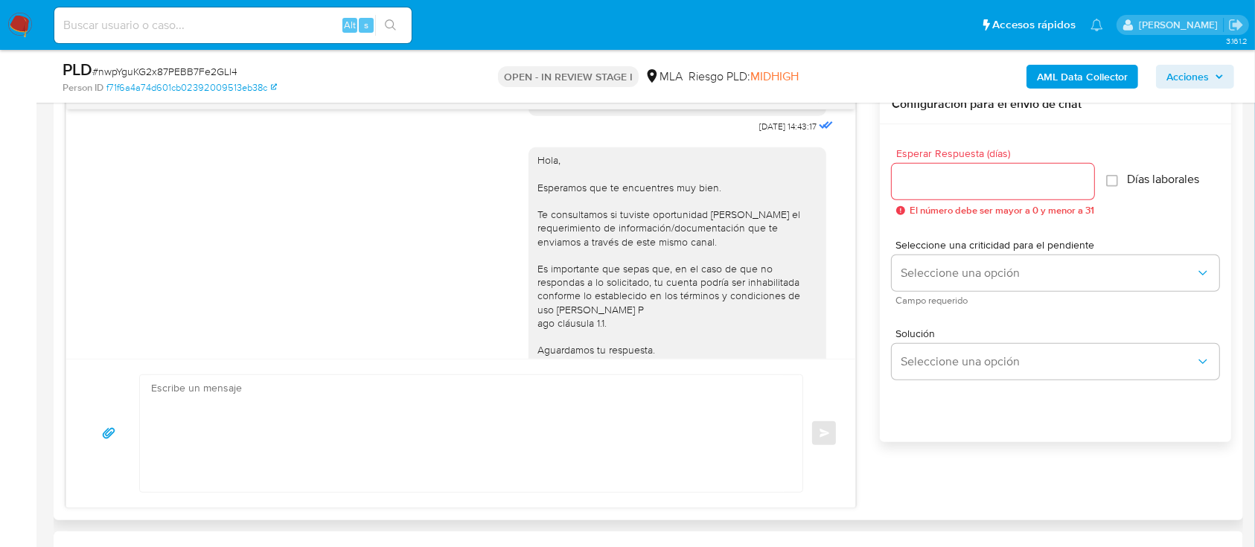
click at [635, 433] on textarea at bounding box center [467, 433] width 633 height 117
paste textarea "Hola Patricia Adriana Duval, Muchas gracias por tu respuesta, continuamos aguar…"
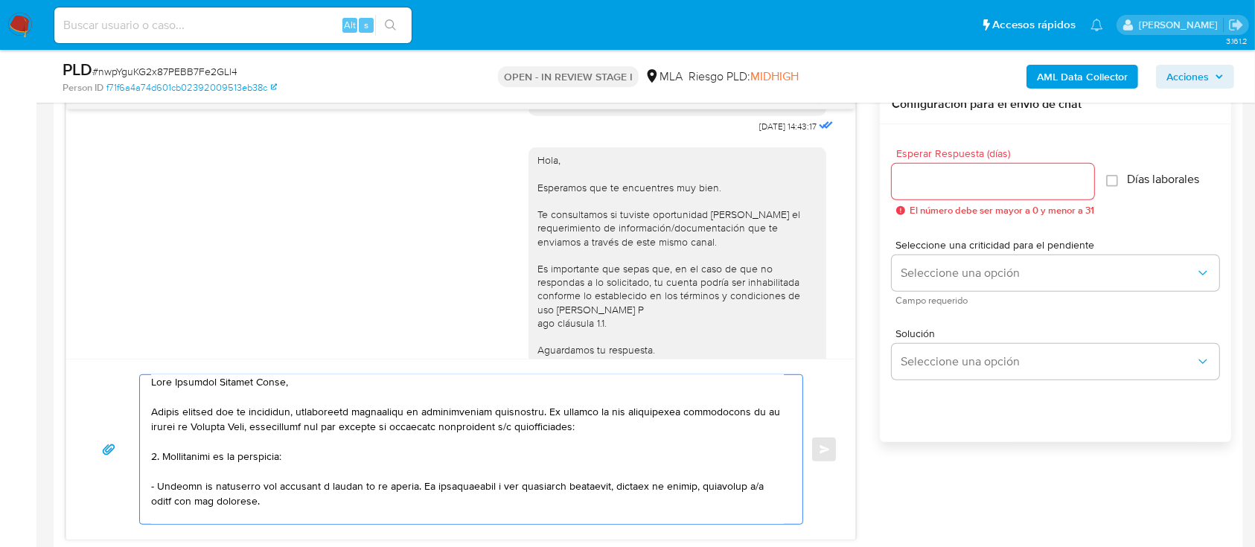
scroll to position [0, 0]
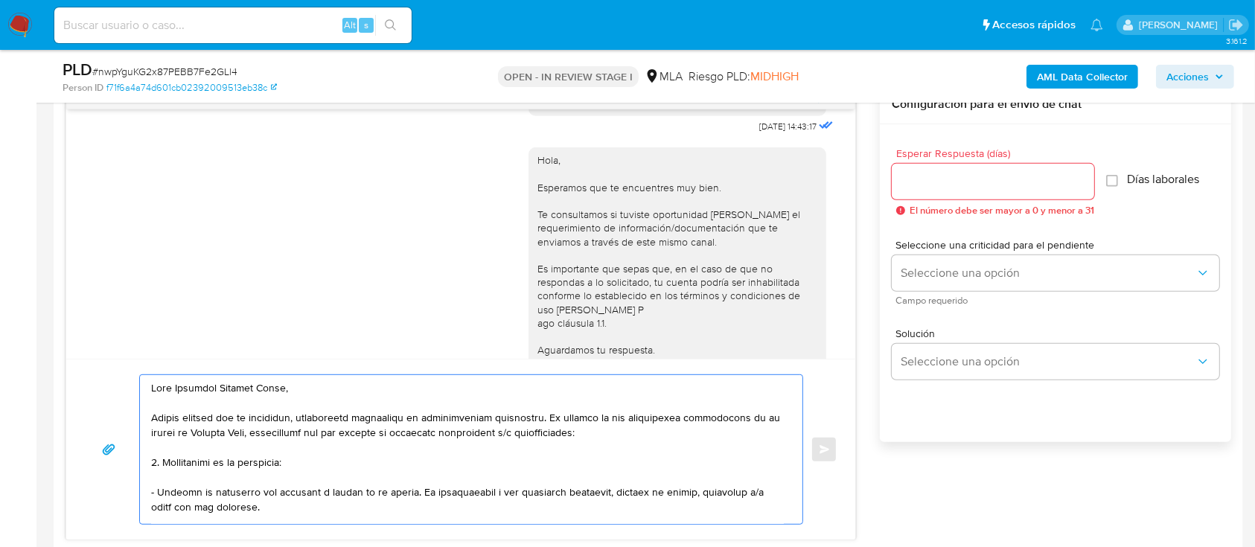
type textarea "Hola Patricia Adriana Duval, Muchas gracias por tu respuesta, continuamos aguar…"
click at [948, 188] on input "Esperar Respuesta (días)" at bounding box center [993, 181] width 202 height 19
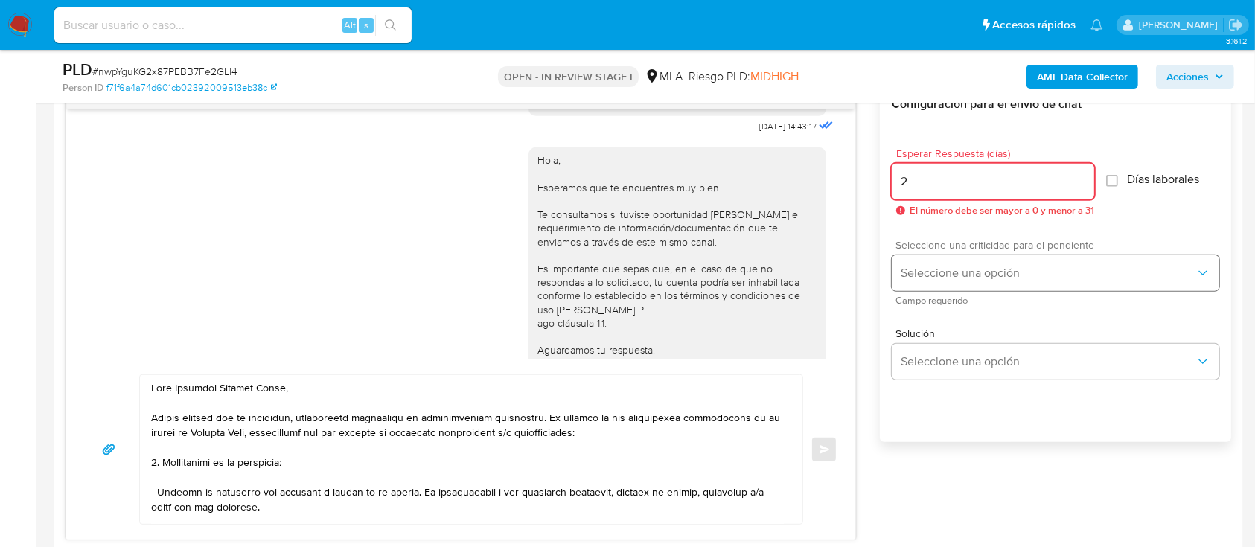
type input "2"
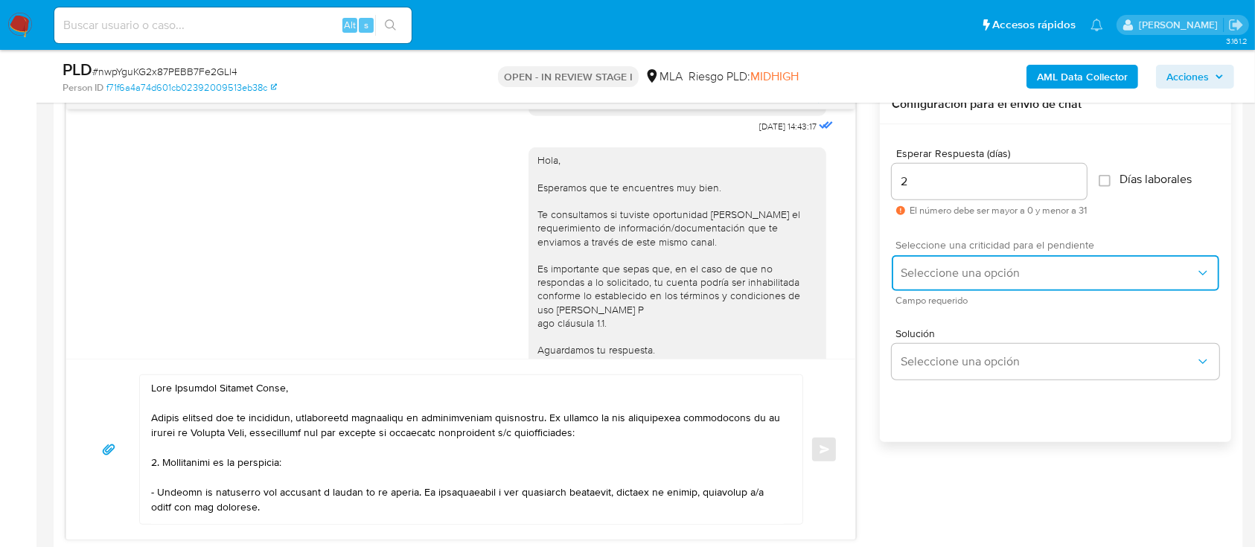
click at [951, 264] on button "Seleccione una opción" at bounding box center [1056, 273] width 328 height 36
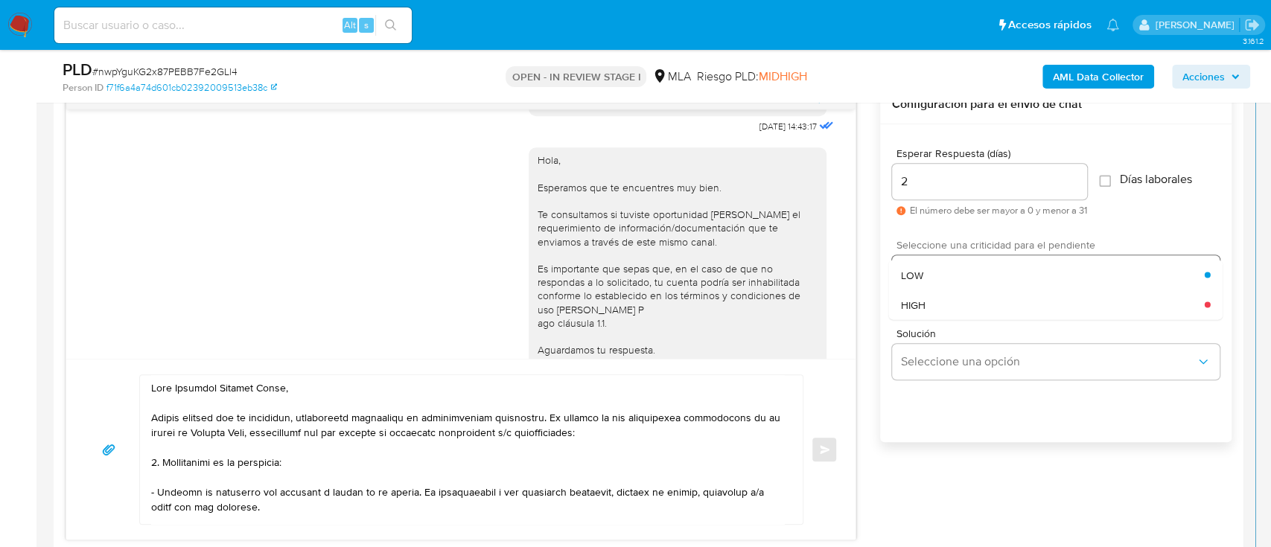
click at [944, 296] on div "HIGH" at bounding box center [1053, 305] width 304 height 30
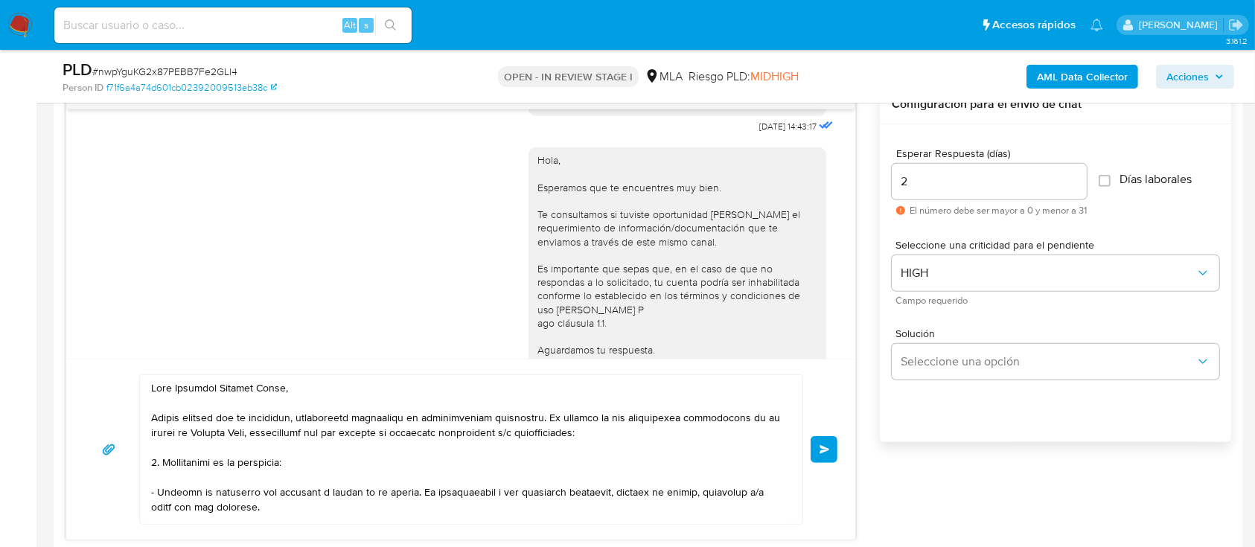
click at [828, 462] on div "Enviar" at bounding box center [460, 449] width 753 height 150
click at [828, 441] on button "Enviar" at bounding box center [824, 449] width 27 height 27
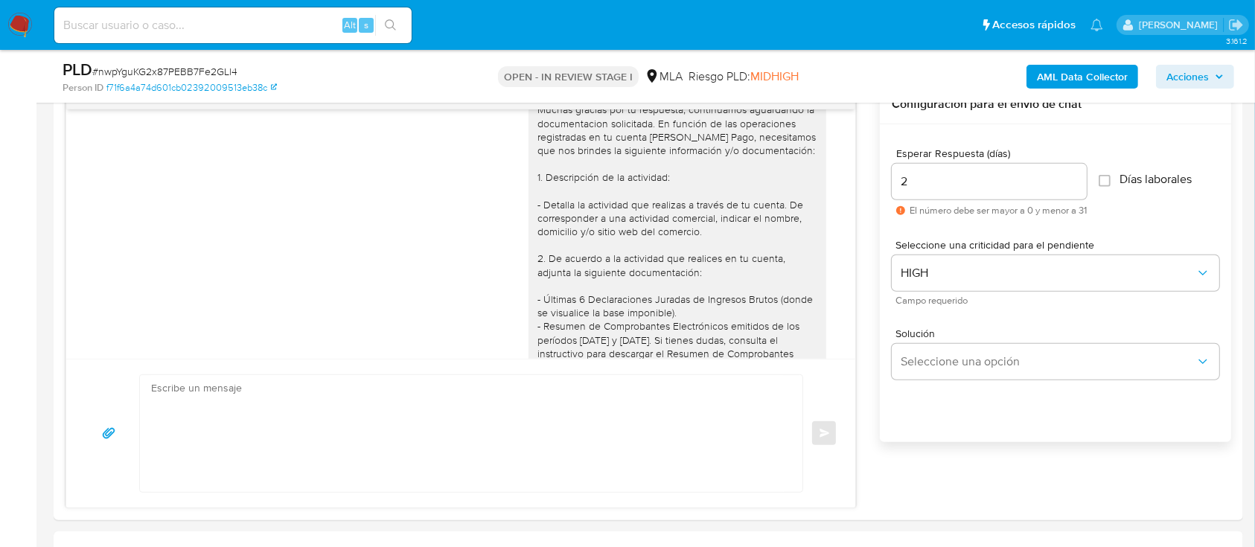
scroll to position [695, 0]
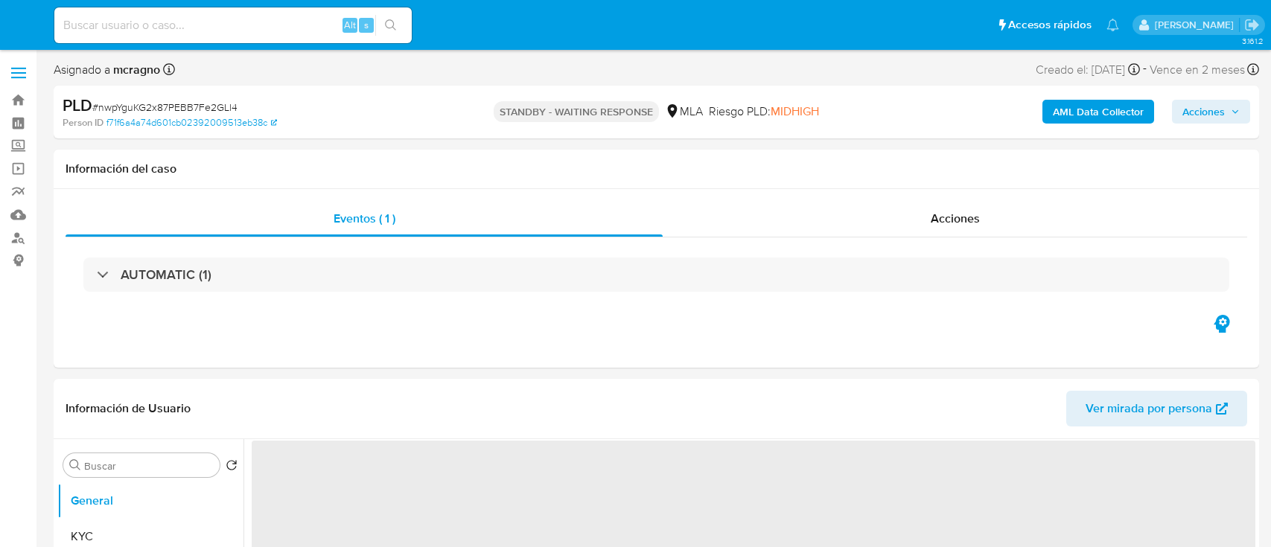
select select "10"
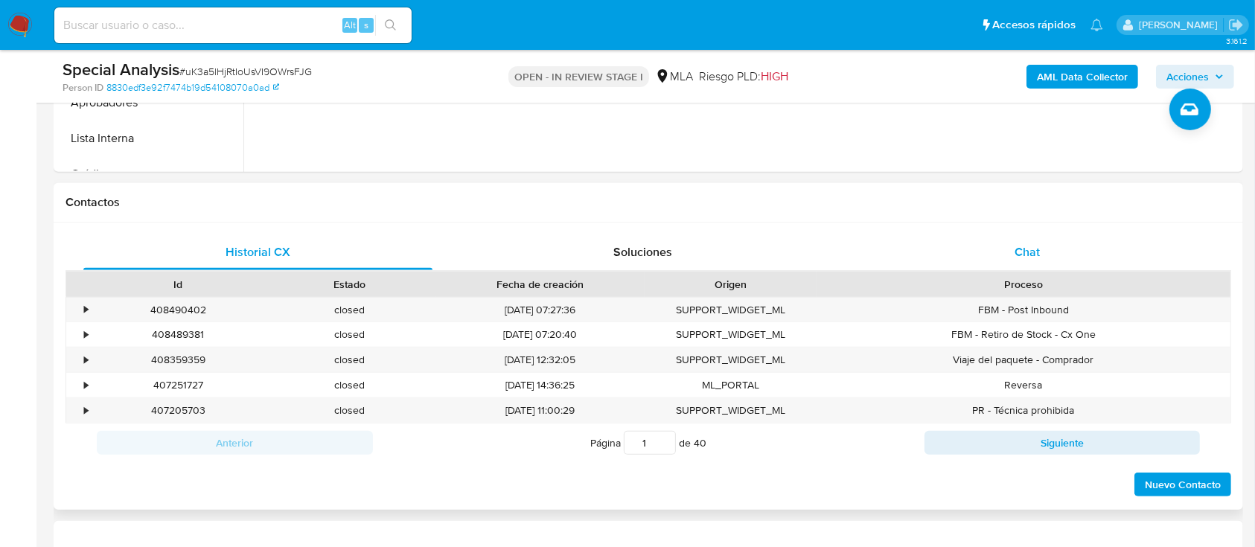
click at [1091, 246] on div "Chat" at bounding box center [1027, 253] width 349 height 36
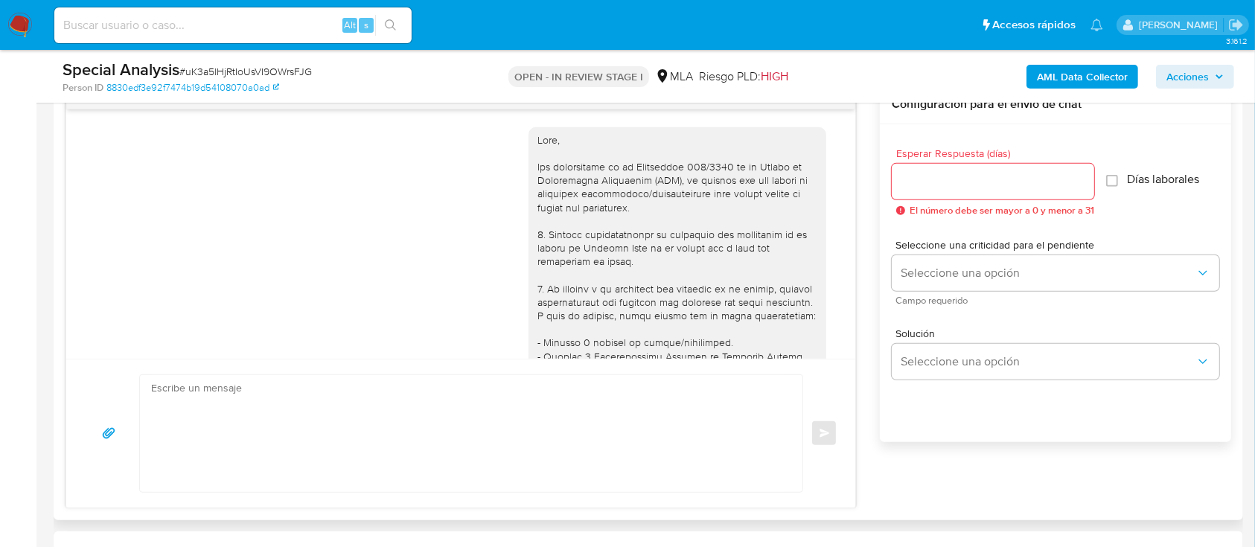
scroll to position [776, 0]
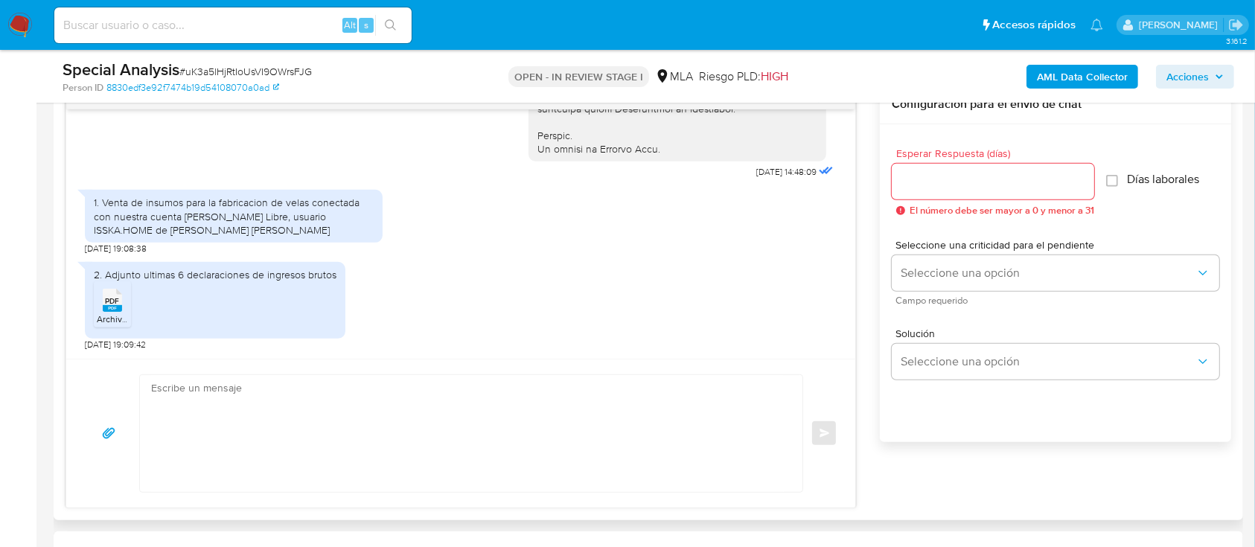
click at [109, 296] on span "PDF" at bounding box center [113, 301] width 14 height 10
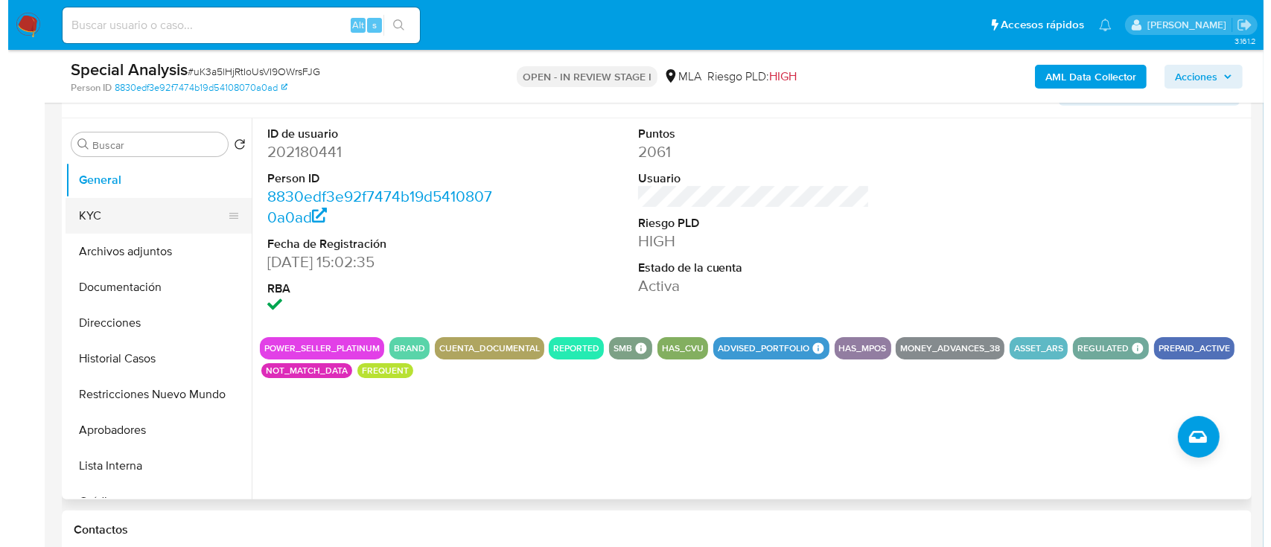
scroll to position [198, 0]
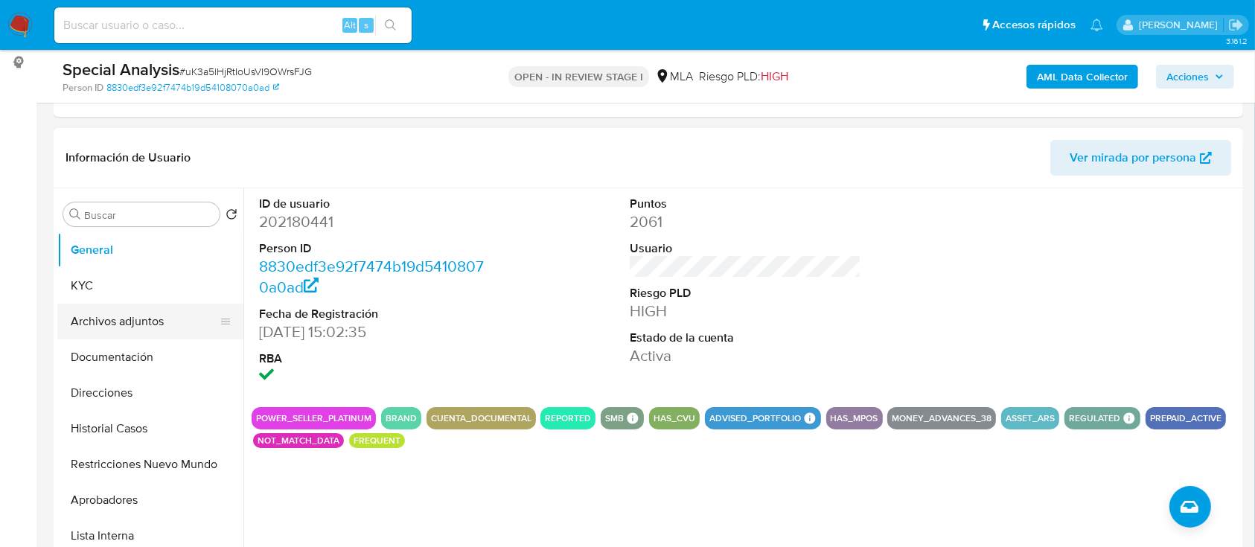
click at [167, 316] on button "Archivos adjuntos" at bounding box center [144, 322] width 174 height 36
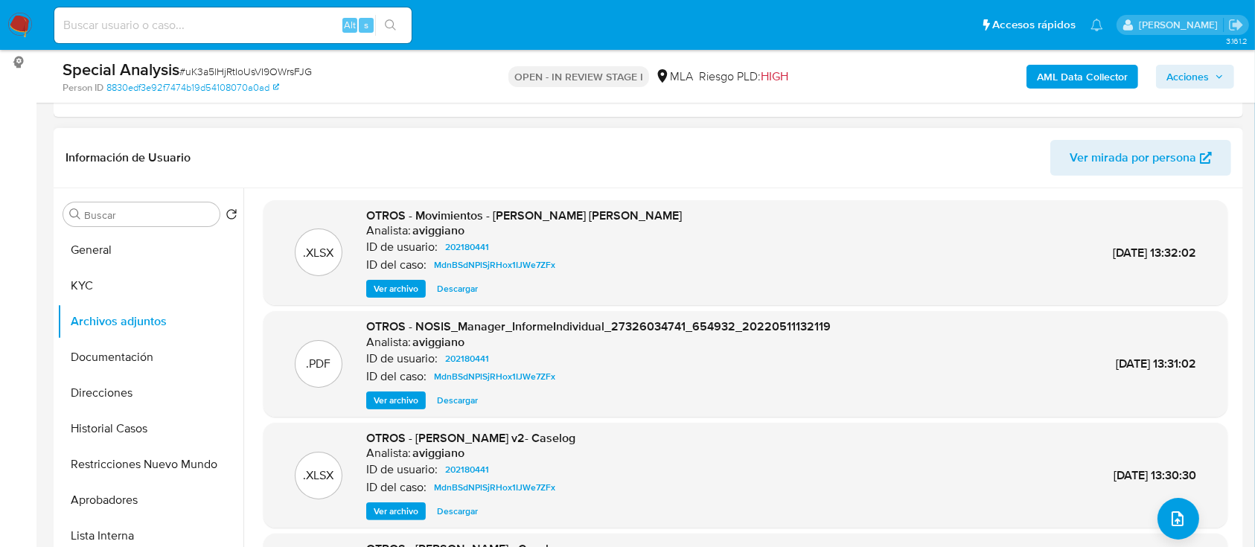
click at [674, 502] on div ".XLSX OTROS - Cusher v2- Caselog Analista: aviggiano ID de usuario: 202180441 I…" at bounding box center [745, 475] width 949 height 91
drag, startPoint x: 407, startPoint y: 509, endPoint x: 654, endPoint y: 400, distance: 270.3
click at [408, 508] on span "Ver archivo" at bounding box center [396, 511] width 45 height 15
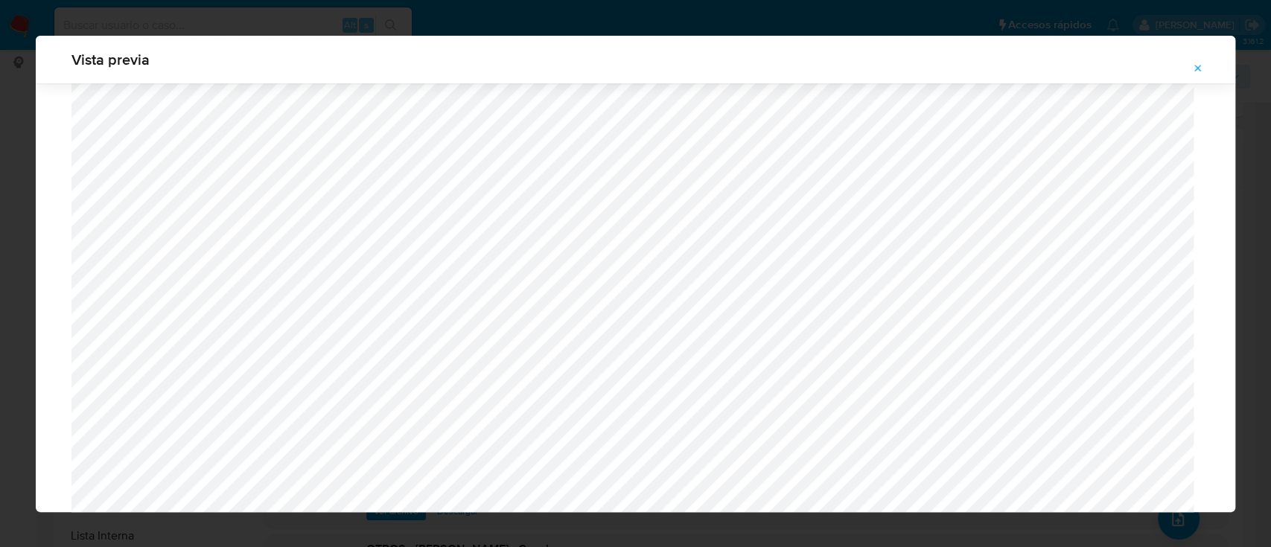
scroll to position [1058, 0]
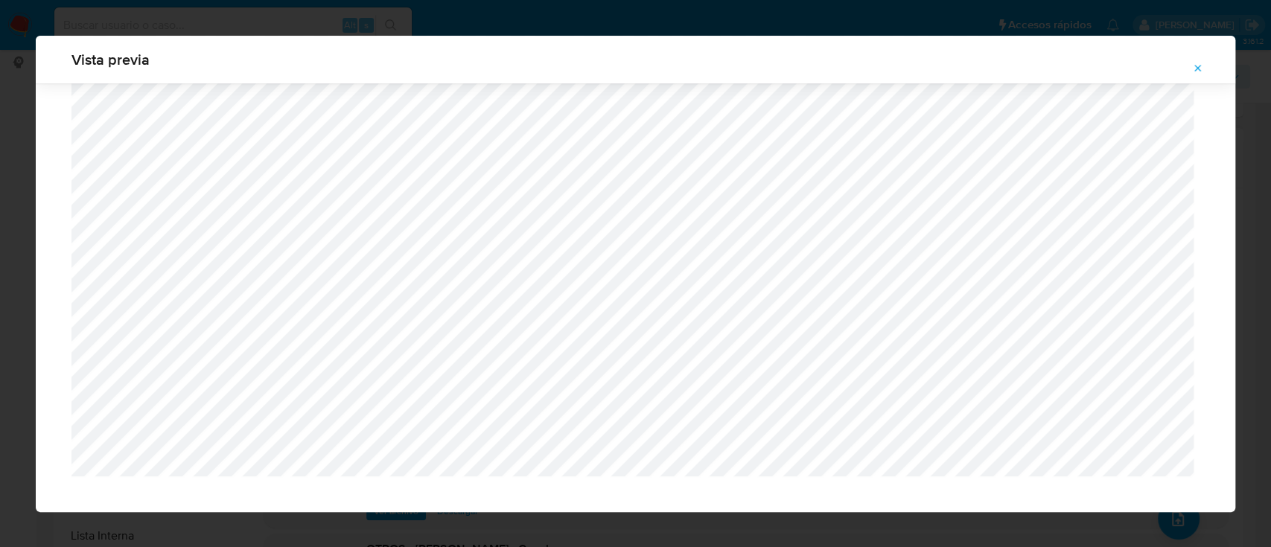
click at [1199, 71] on icon "Attachment preview" at bounding box center [1198, 69] width 12 height 12
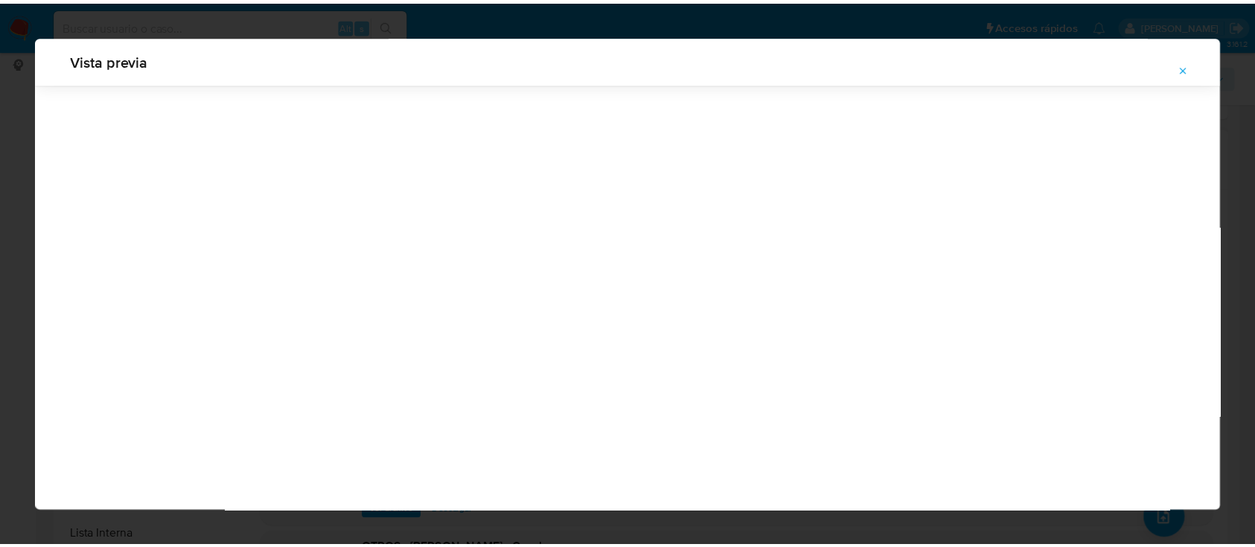
scroll to position [48, 0]
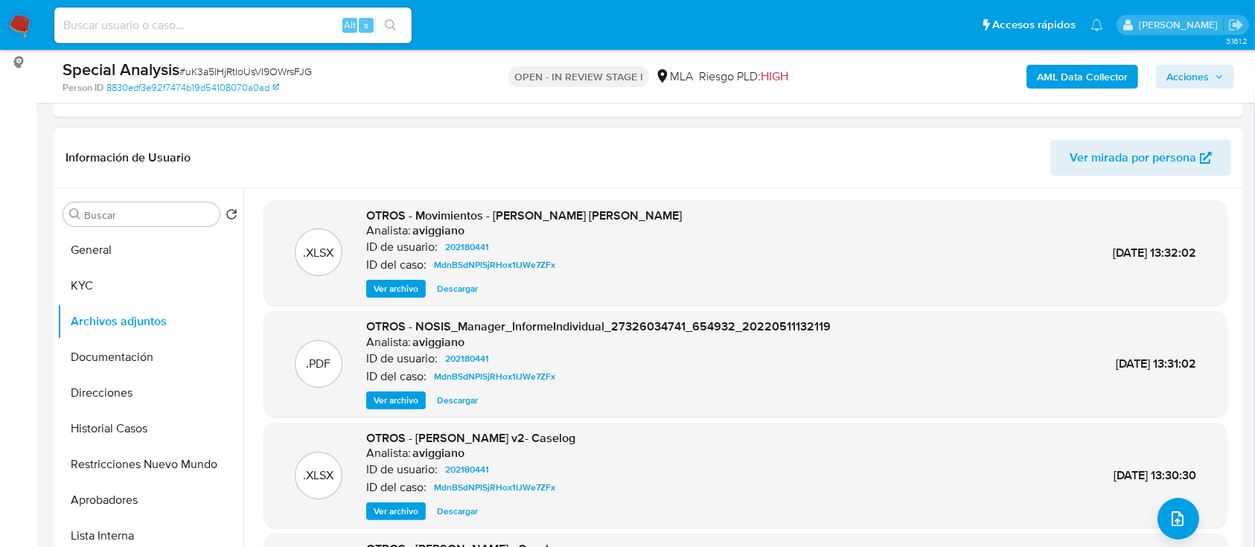
click at [131, 425] on button "Historial Casos" at bounding box center [150, 429] width 186 height 36
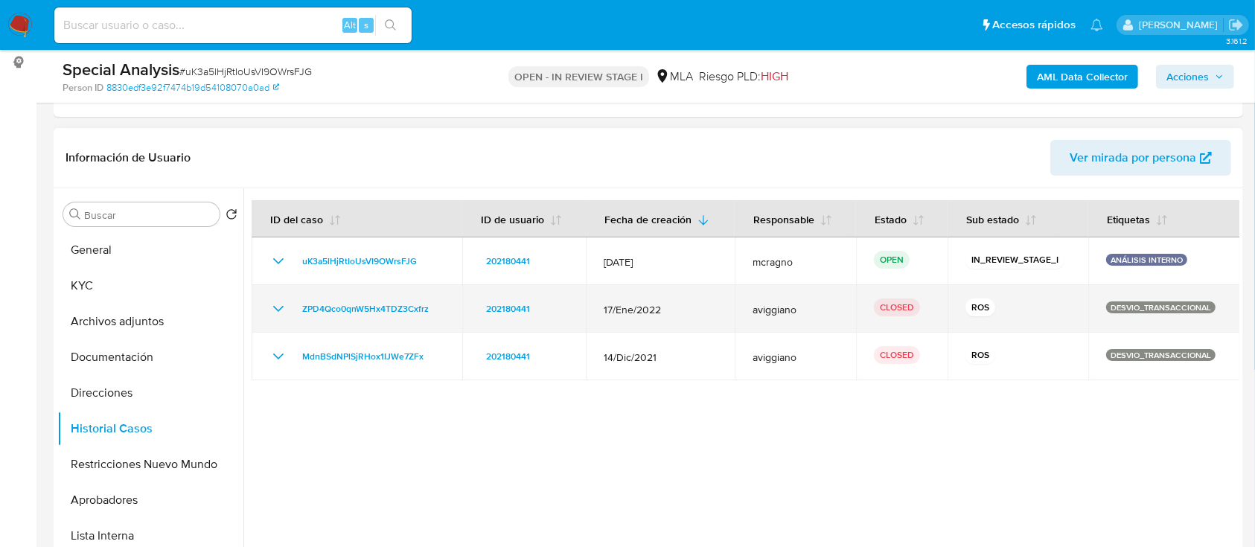
drag, startPoint x: 273, startPoint y: 313, endPoint x: 360, endPoint y: 323, distance: 87.6
click at [273, 313] on icon "Mostrar/Ocultar" at bounding box center [279, 309] width 18 height 18
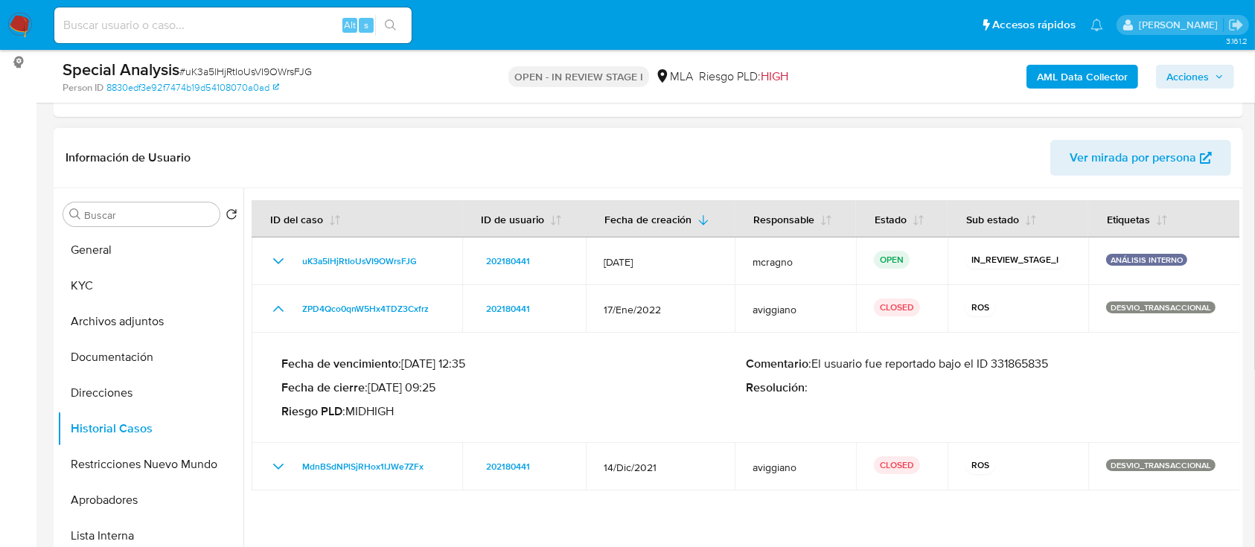
click at [1037, 361] on p "Comentario : El usuario fue reportado bajo el ID 331865835" at bounding box center [978, 364] width 465 height 15
click at [1215, 384] on td "Fecha de vencimiento : 17/04/2022 12:35 Fecha de cierre : 13/05/2022 09:25 Ries…" at bounding box center [746, 388] width 989 height 110
drag, startPoint x: 391, startPoint y: 384, endPoint x: 428, endPoint y: 389, distance: 37.6
click at [428, 389] on p "Fecha de cierre : 13/05/2022 09:25" at bounding box center [513, 387] width 465 height 15
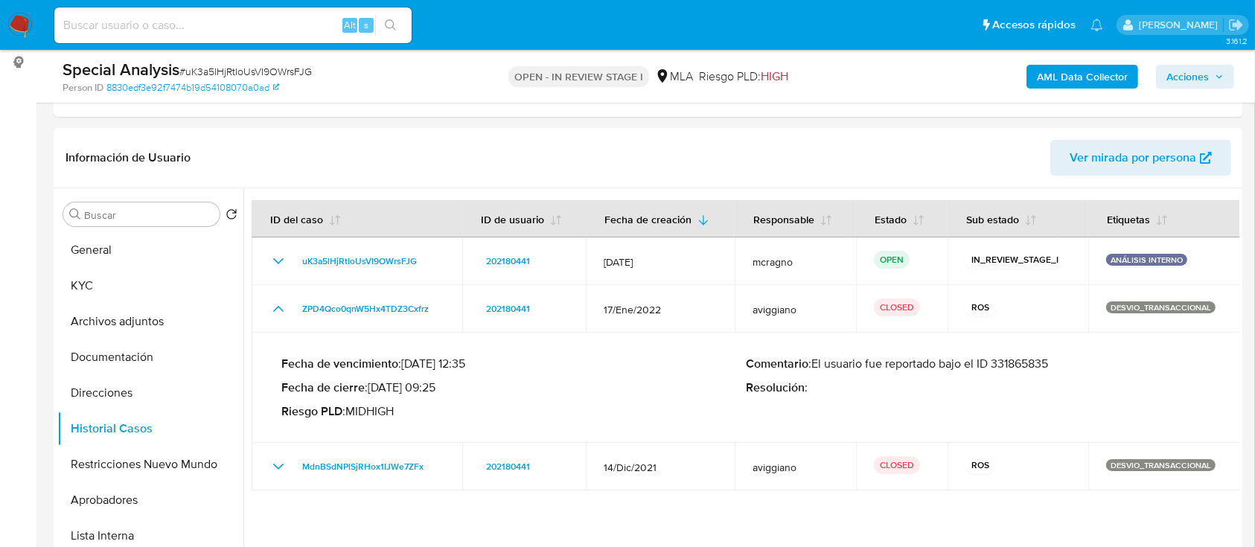
click at [1085, 80] on b "AML Data Collector" at bounding box center [1082, 77] width 91 height 24
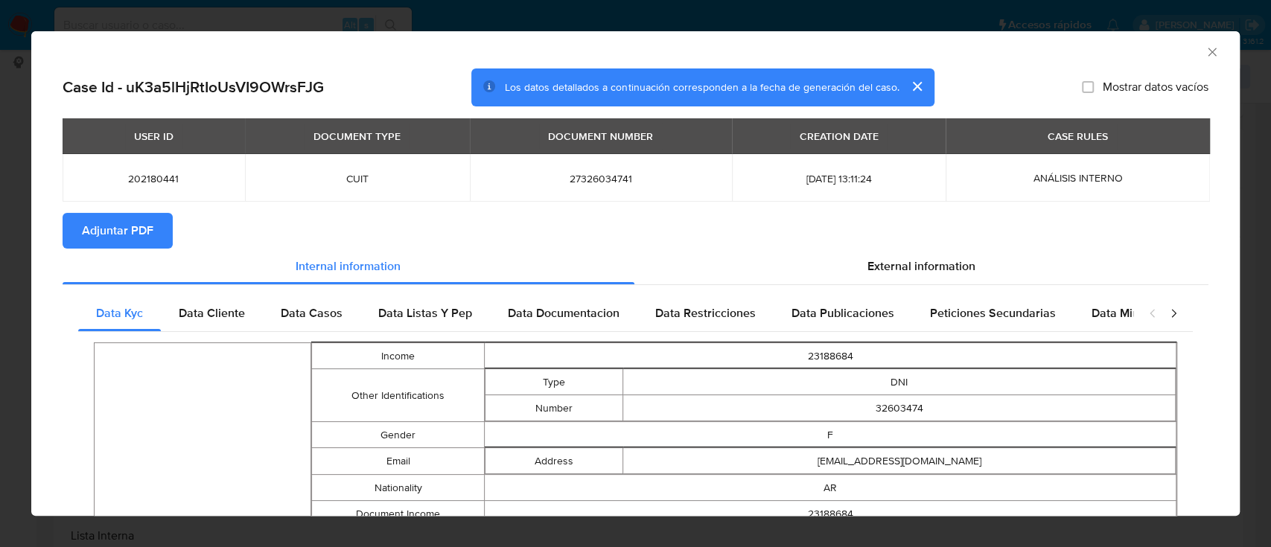
click at [144, 240] on span "Adjuntar PDF" at bounding box center [117, 230] width 71 height 33
drag, startPoint x: 1200, startPoint y: 46, endPoint x: 1172, endPoint y: 64, distance: 33.5
click at [1205, 48] on icon "Cerrar ventana" at bounding box center [1212, 52] width 15 height 15
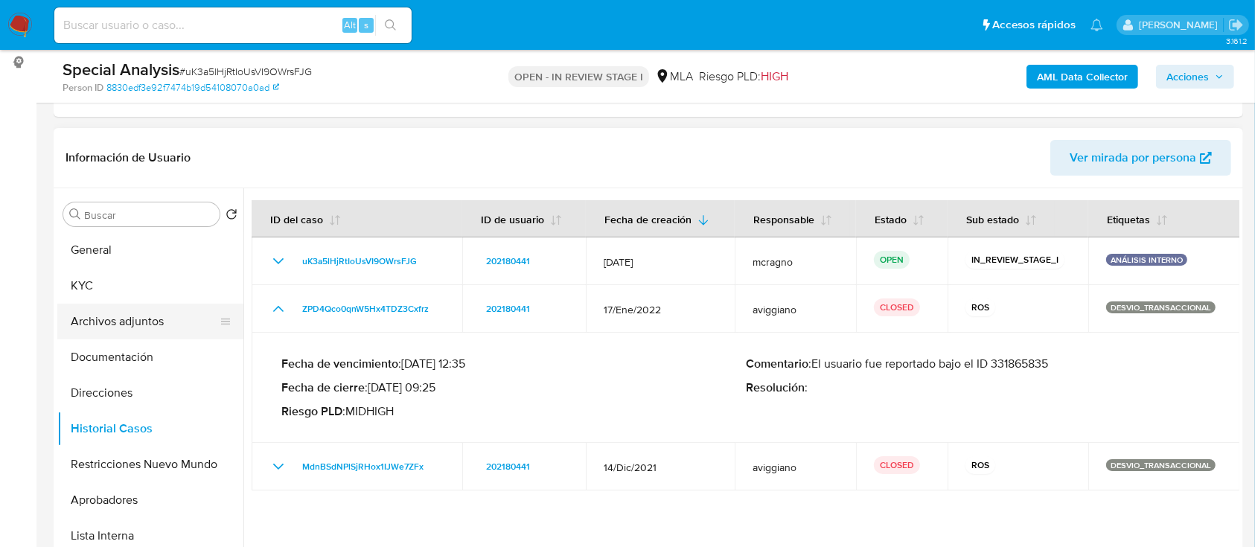
click at [155, 306] on button "Archivos adjuntos" at bounding box center [144, 322] width 174 height 36
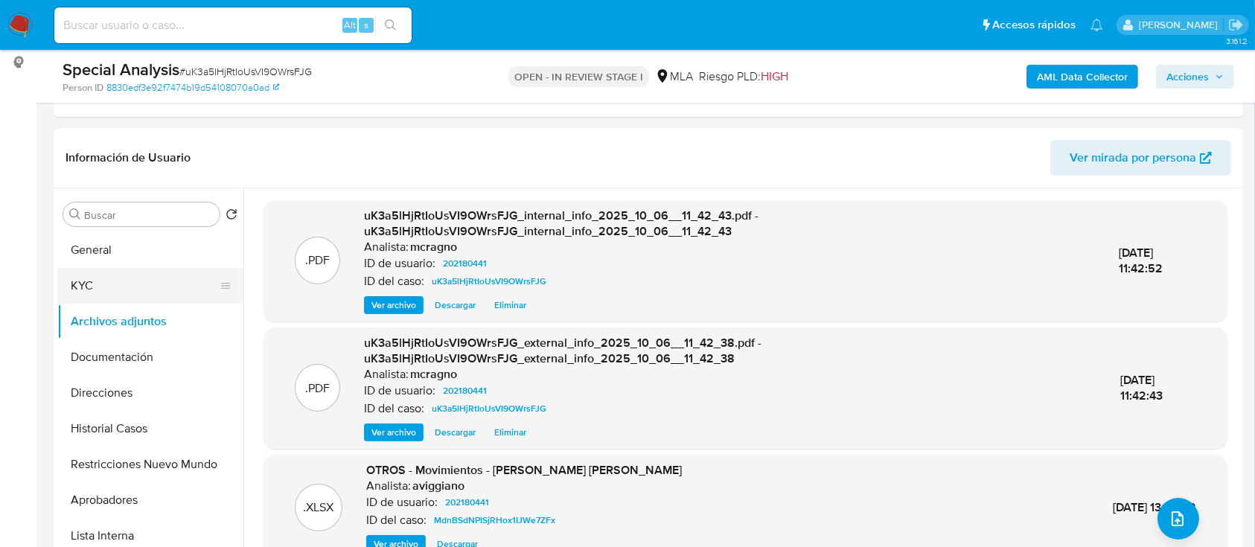
click at [148, 280] on button "KYC" at bounding box center [144, 286] width 174 height 36
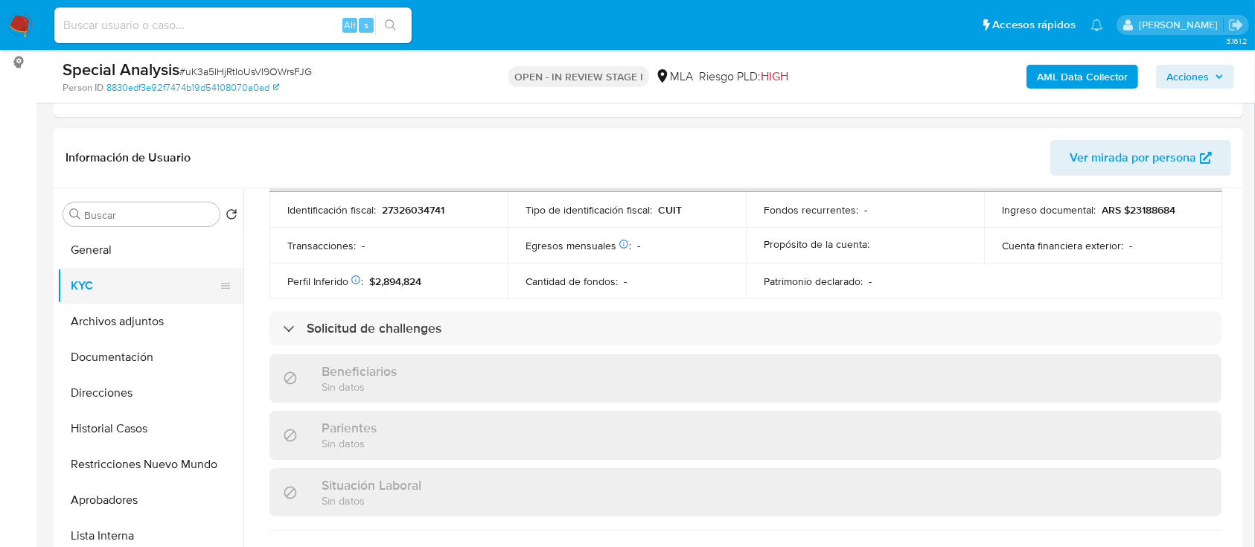
scroll to position [807, 0]
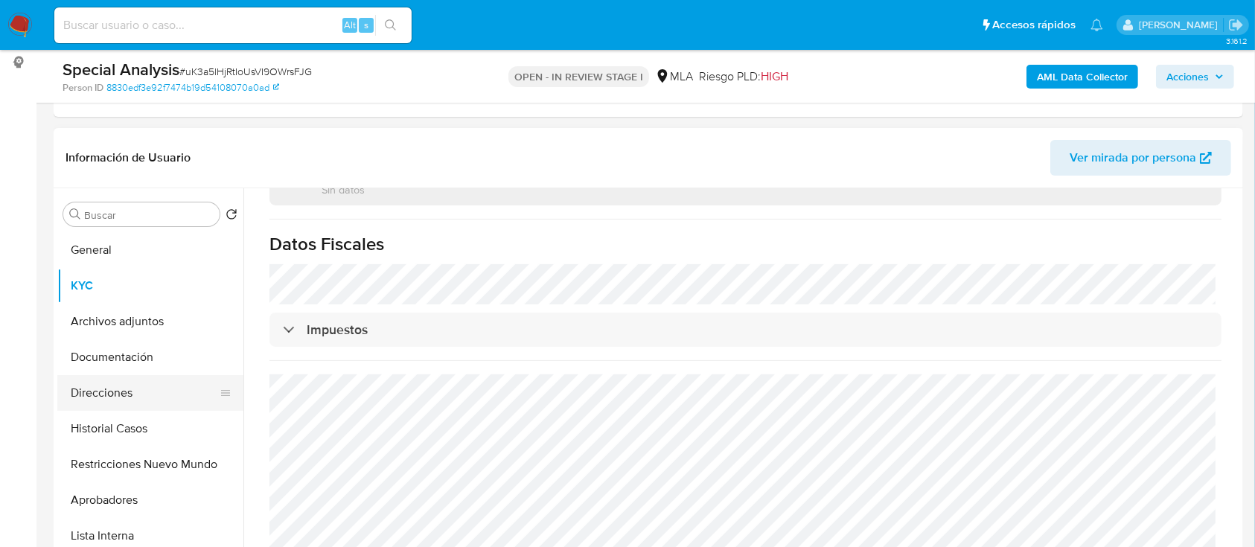
click at [130, 389] on button "Direcciones" at bounding box center [144, 393] width 174 height 36
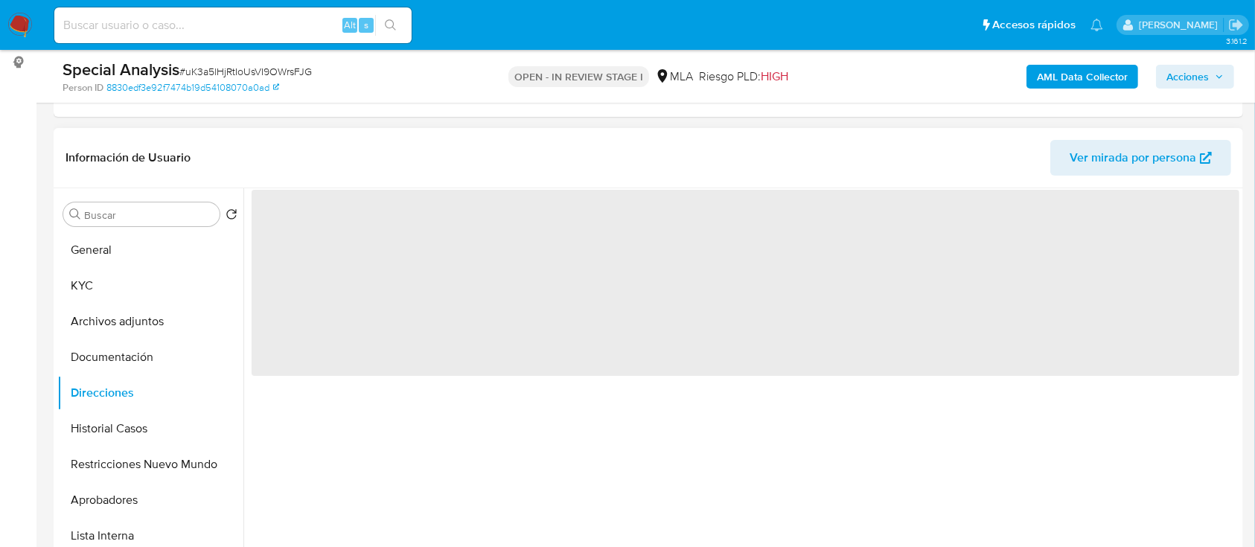
scroll to position [0, 0]
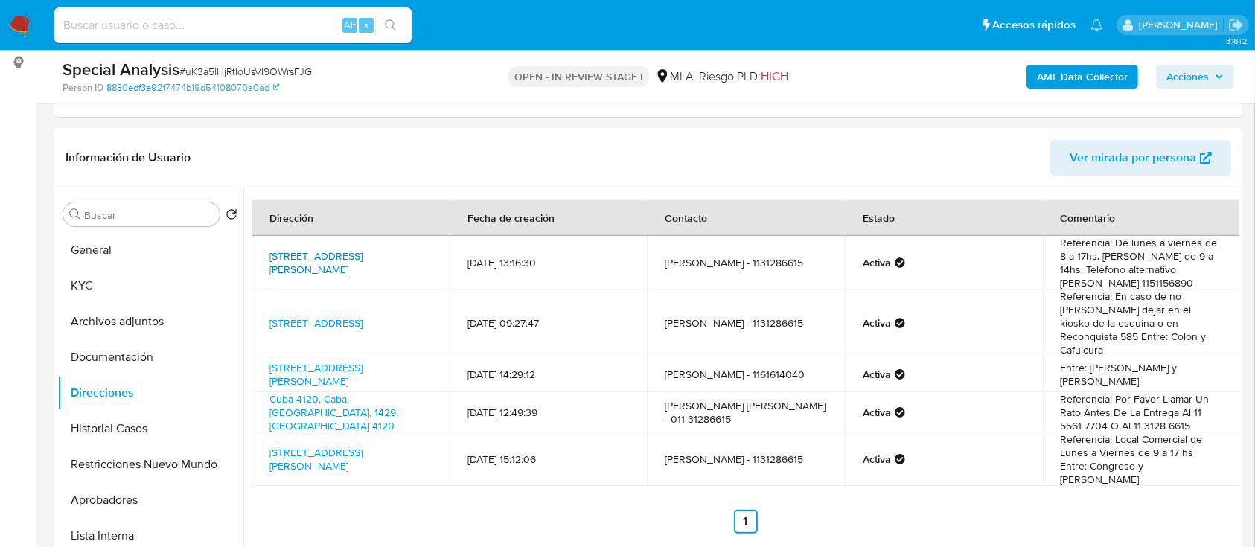
click at [341, 251] on link "Calle Estomba 2887, Coghlan, Capital Federal, 1430, Argentina 2887" at bounding box center [316, 263] width 93 height 28
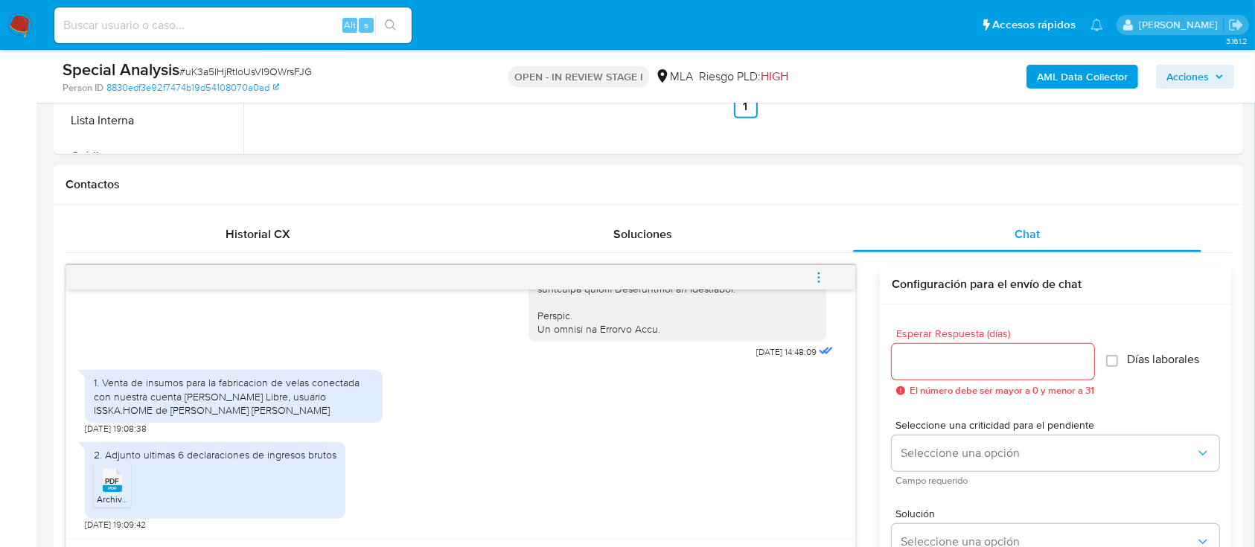
scroll to position [794, 0]
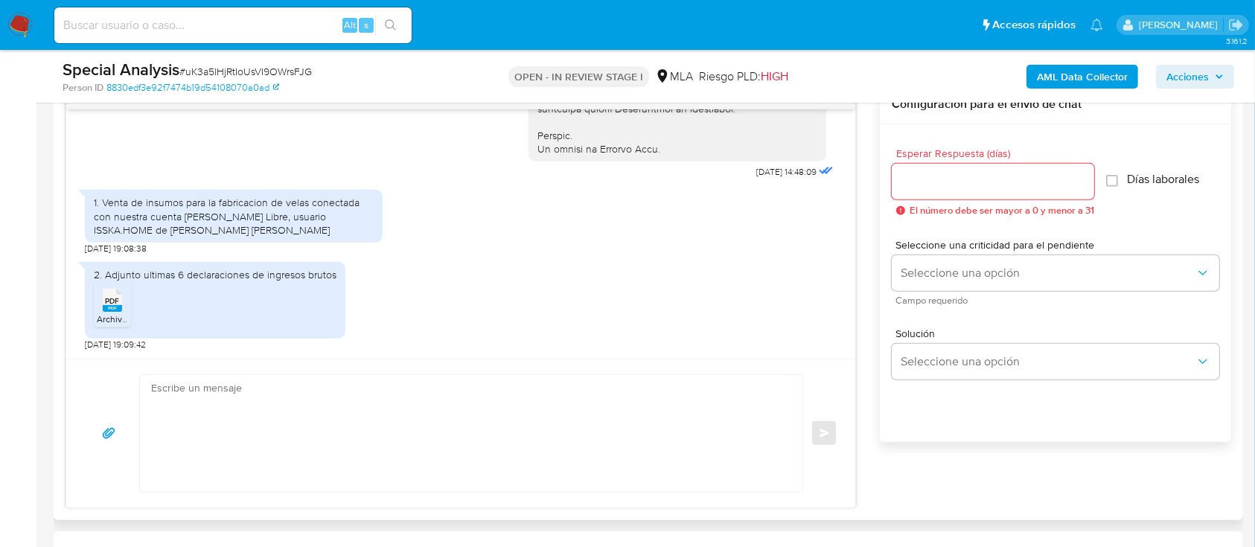
click at [540, 424] on textarea at bounding box center [467, 433] width 633 height 117
paste textarea "Hola Daniela Romina Cucher, Muchas gracias por la documentacion aportada, no ob…"
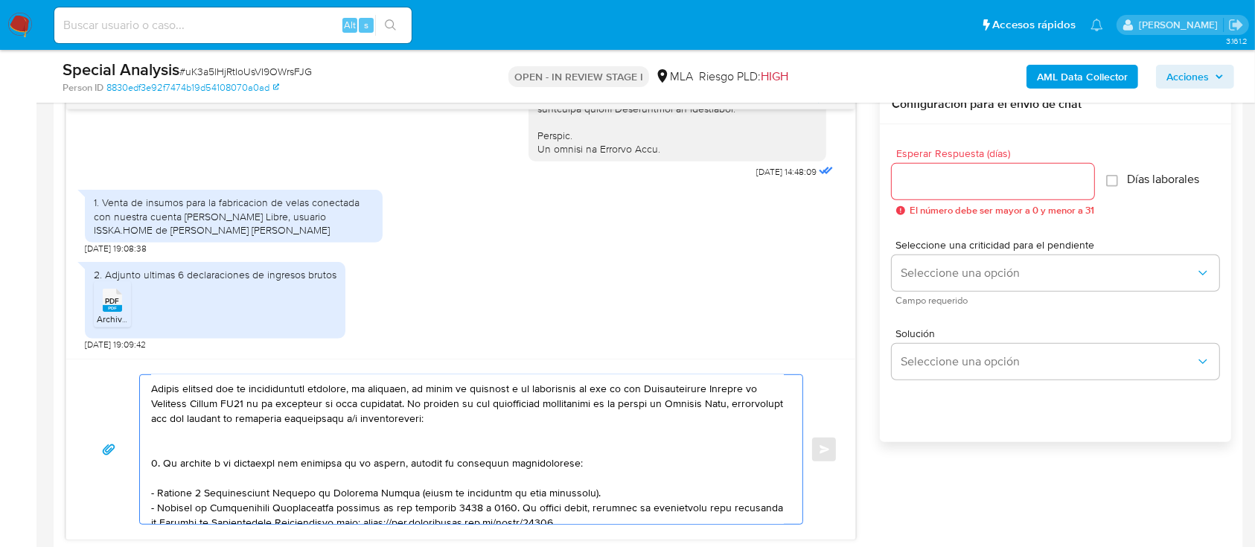
scroll to position [0, 0]
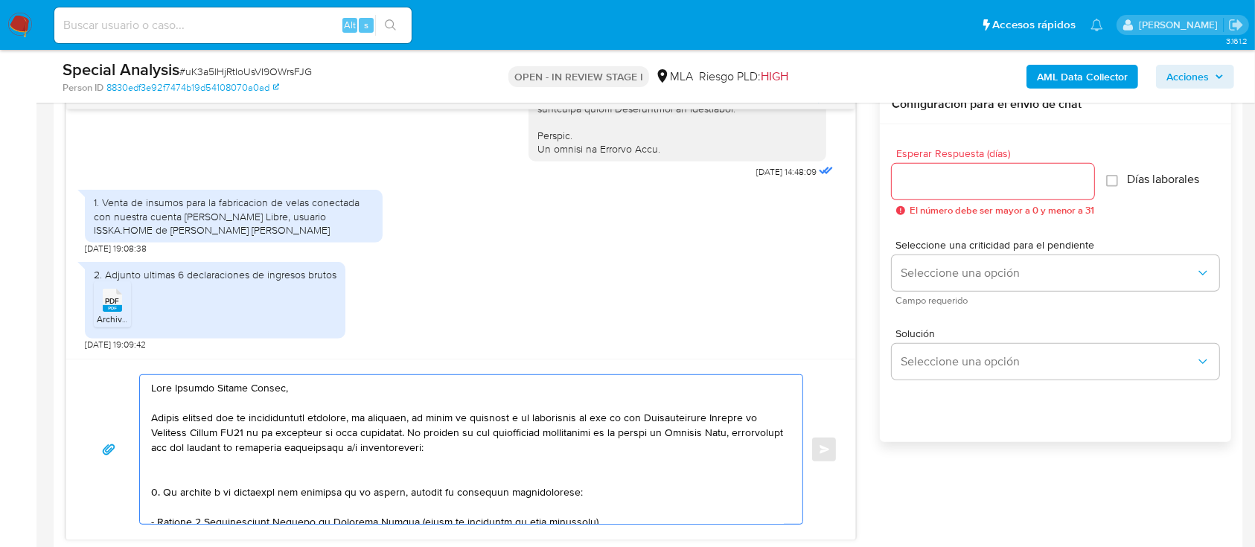
click at [319, 477] on textarea at bounding box center [467, 449] width 633 height 149
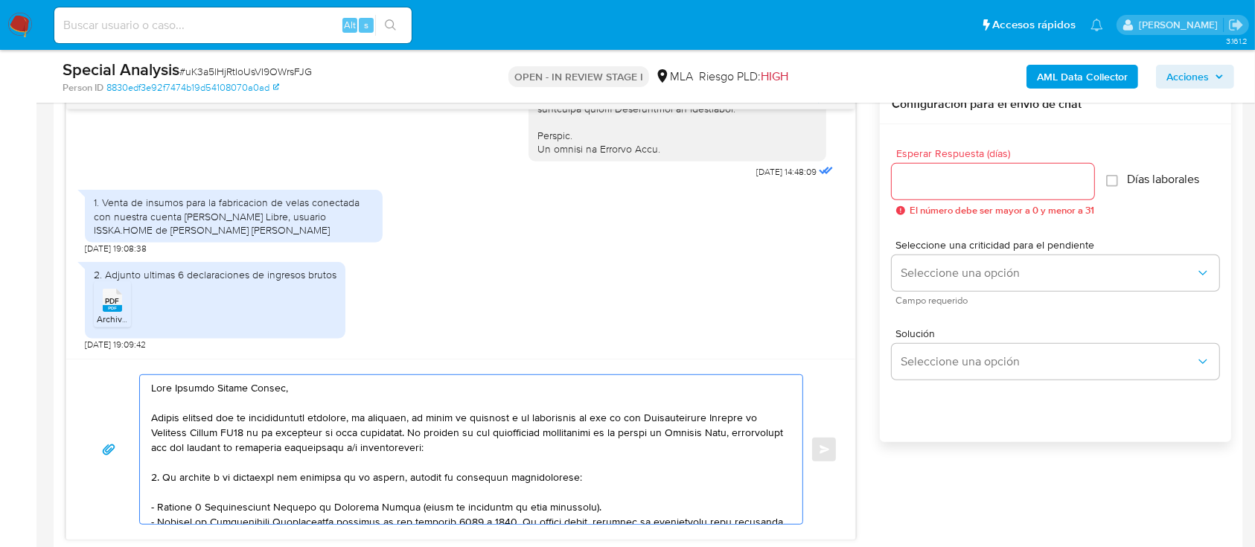
type textarea "Hola Daniela Romina Cucher, Muchas gracias por la documentacion aportada, no ob…"
click at [931, 182] on input "Esperar Respuesta (días)" at bounding box center [993, 181] width 202 height 19
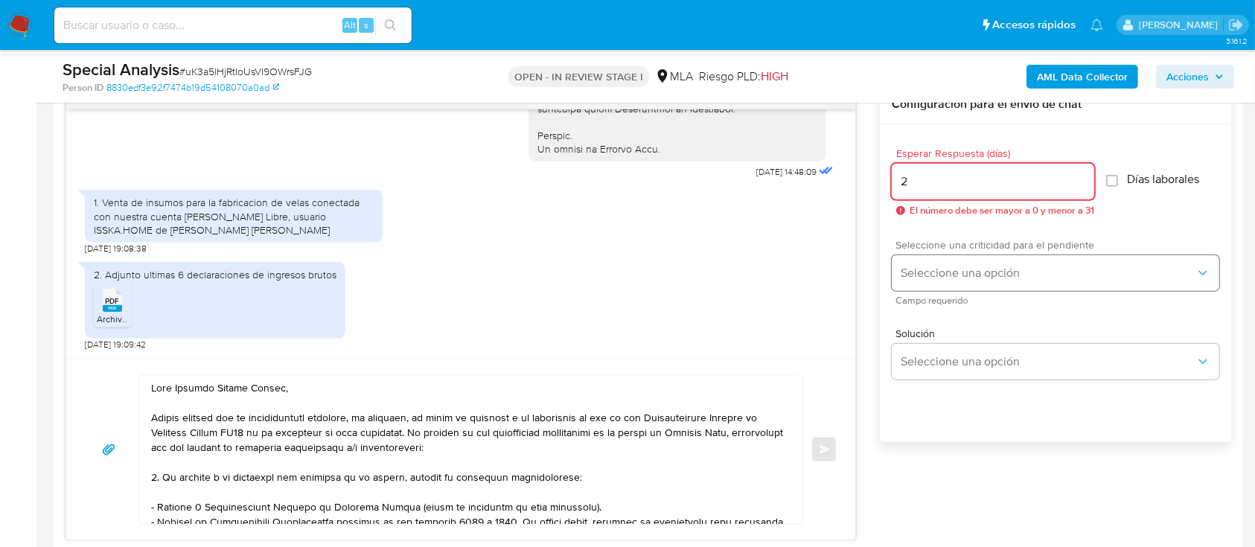
type input "2"
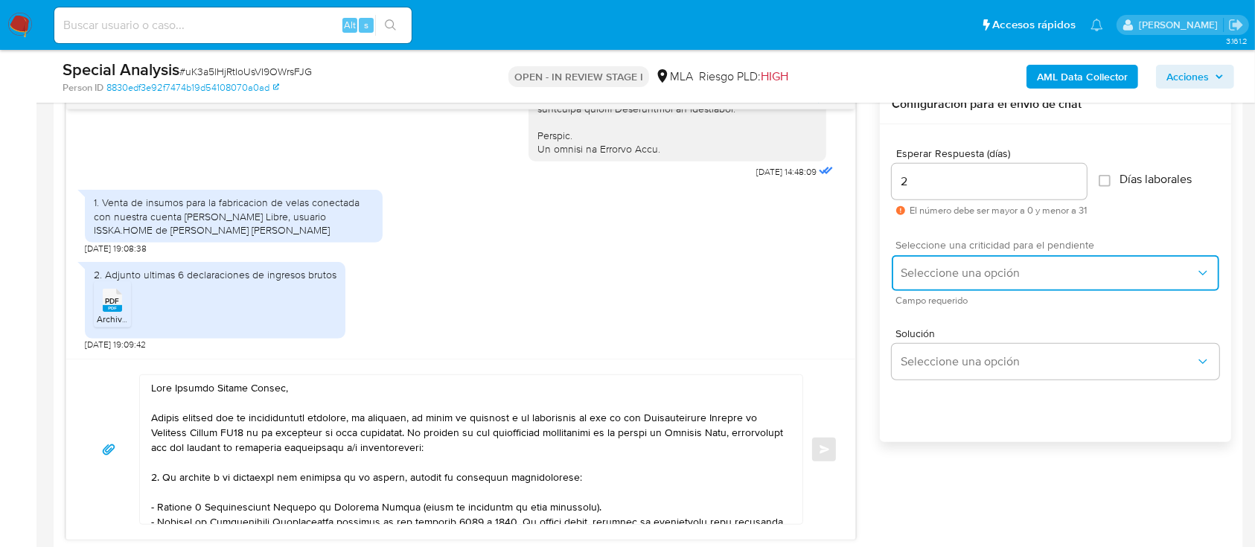
click at [933, 269] on span "Seleccione una opción" at bounding box center [1048, 273] width 295 height 15
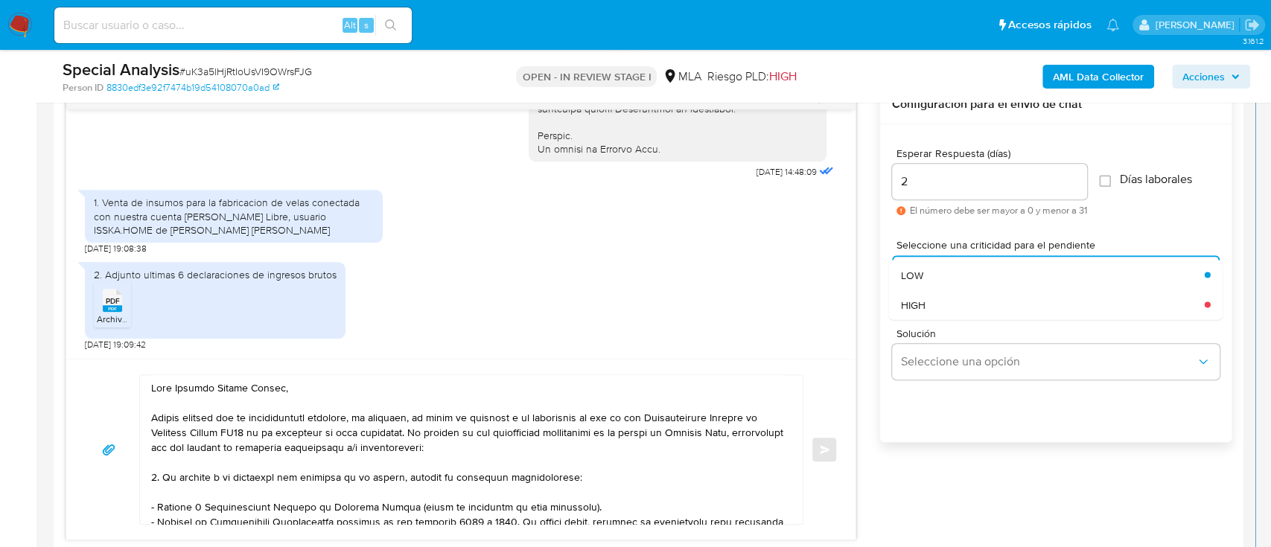
drag, startPoint x: 921, startPoint y: 297, endPoint x: 763, endPoint y: 398, distance: 187.1
click at [922, 298] on span "HIGH" at bounding box center [913, 304] width 25 height 13
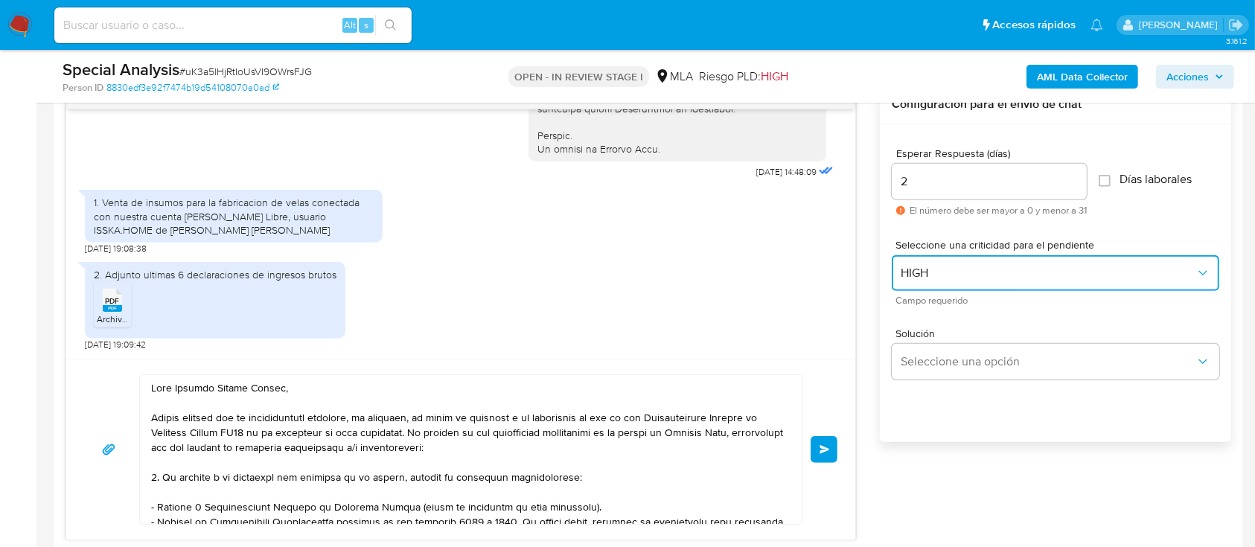
scroll to position [242, 0]
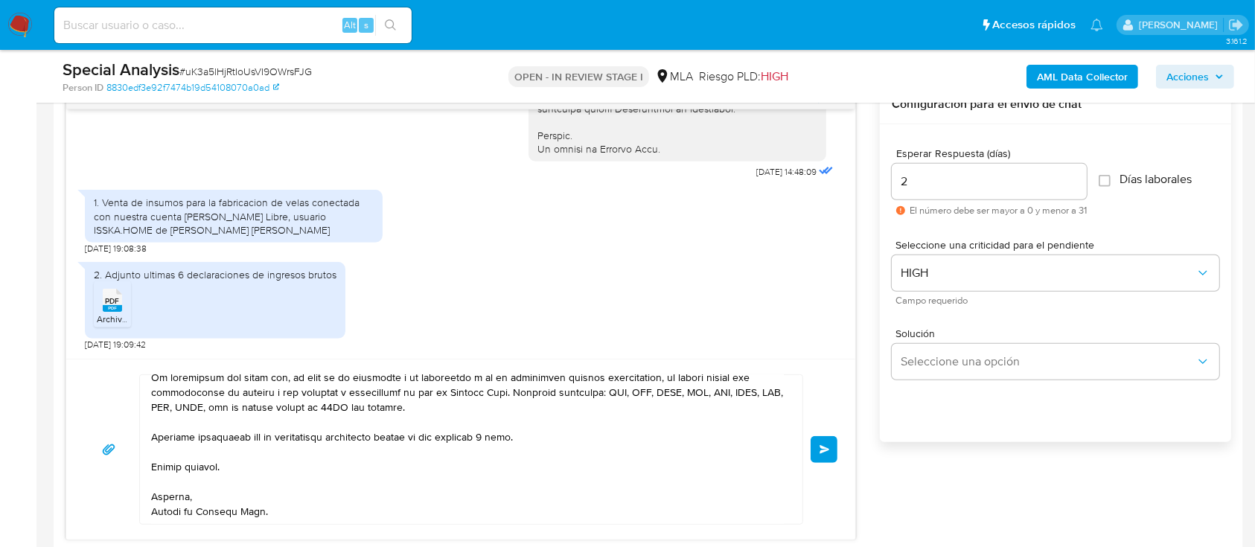
click at [826, 445] on span "Enviar" at bounding box center [825, 449] width 10 height 9
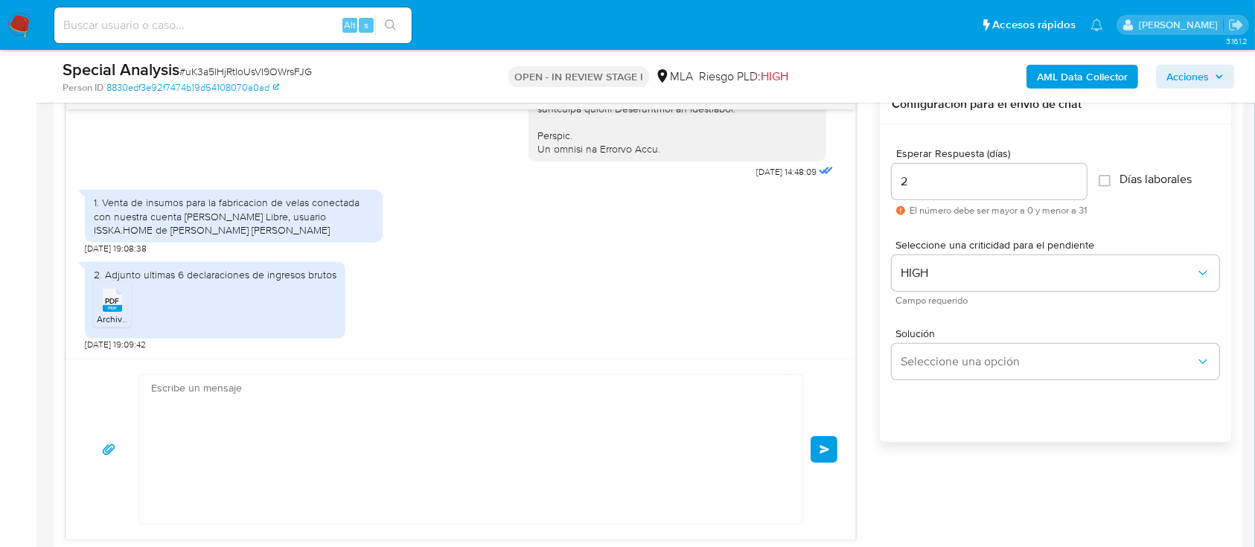
scroll to position [1320, 0]
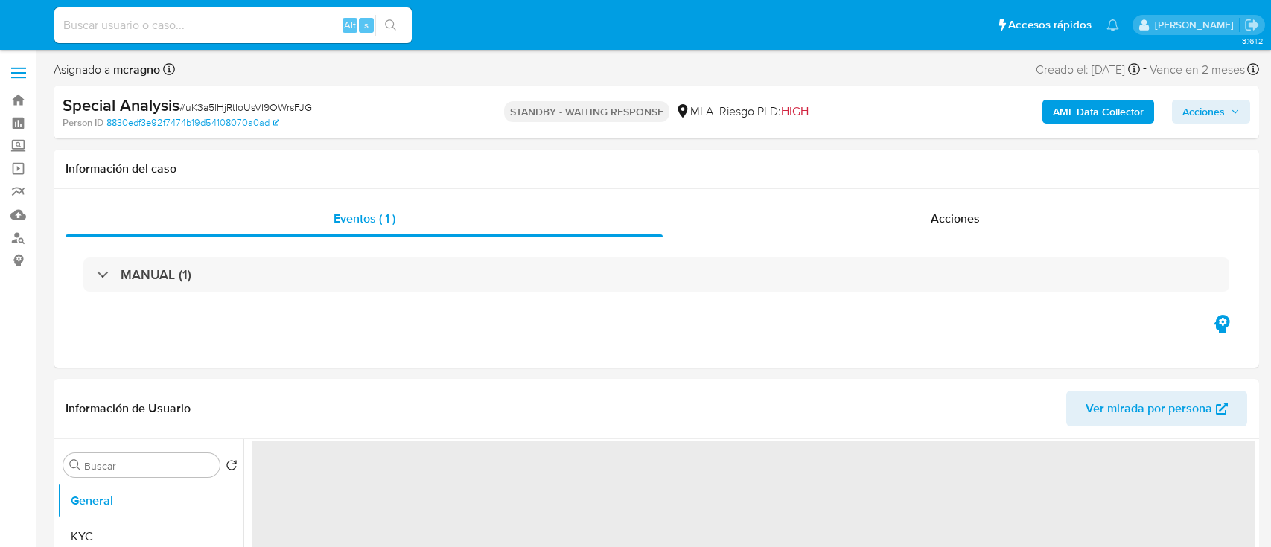
select select "10"
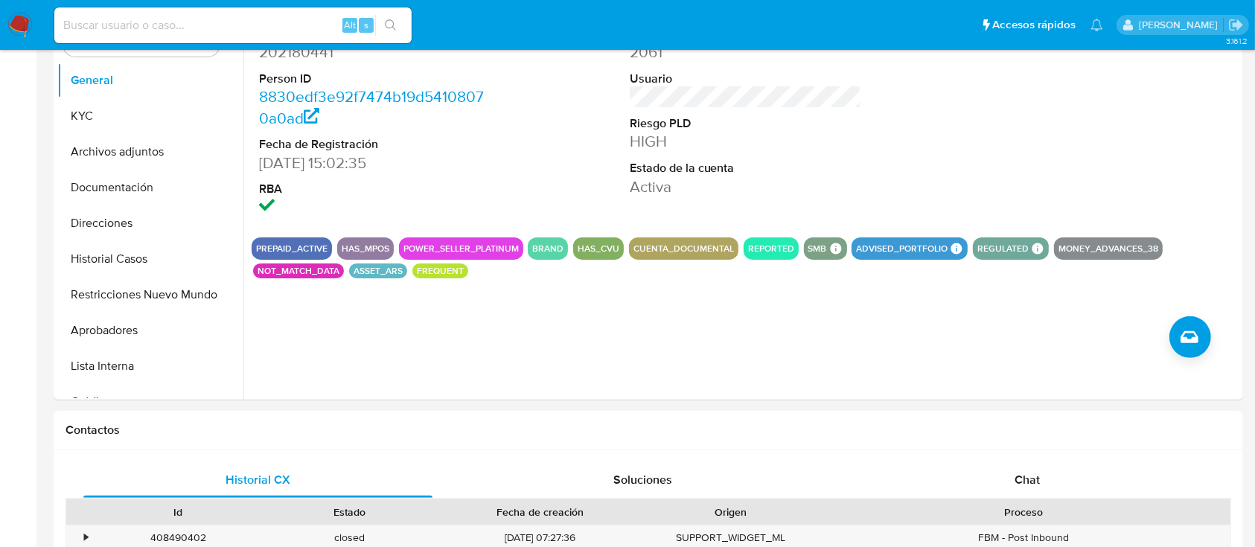
scroll to position [596, 0]
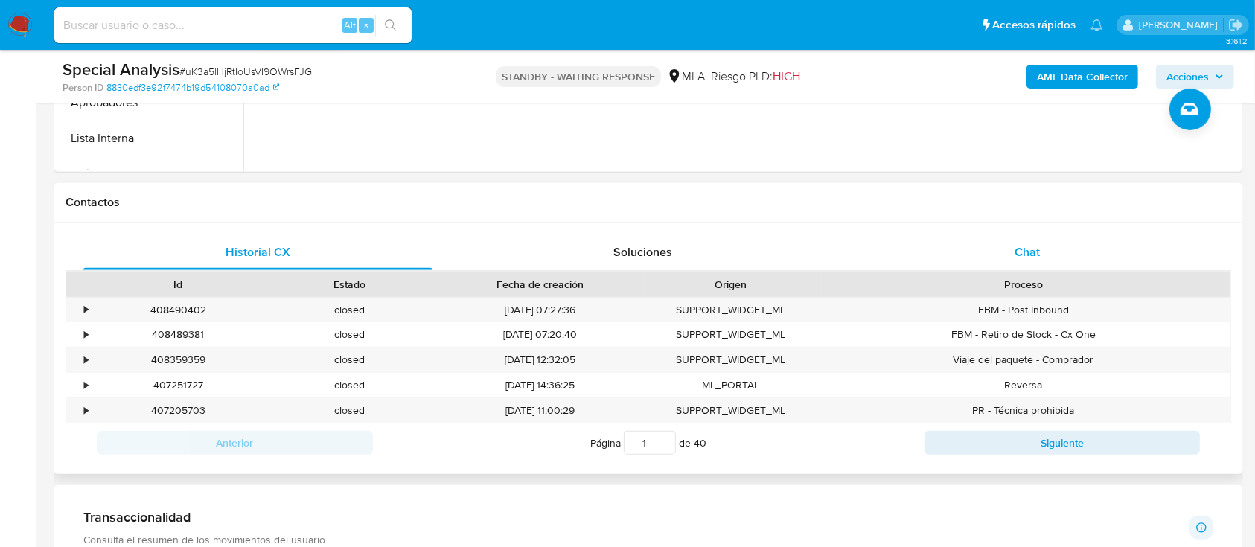
click at [1045, 244] on div "Chat" at bounding box center [1027, 253] width 349 height 36
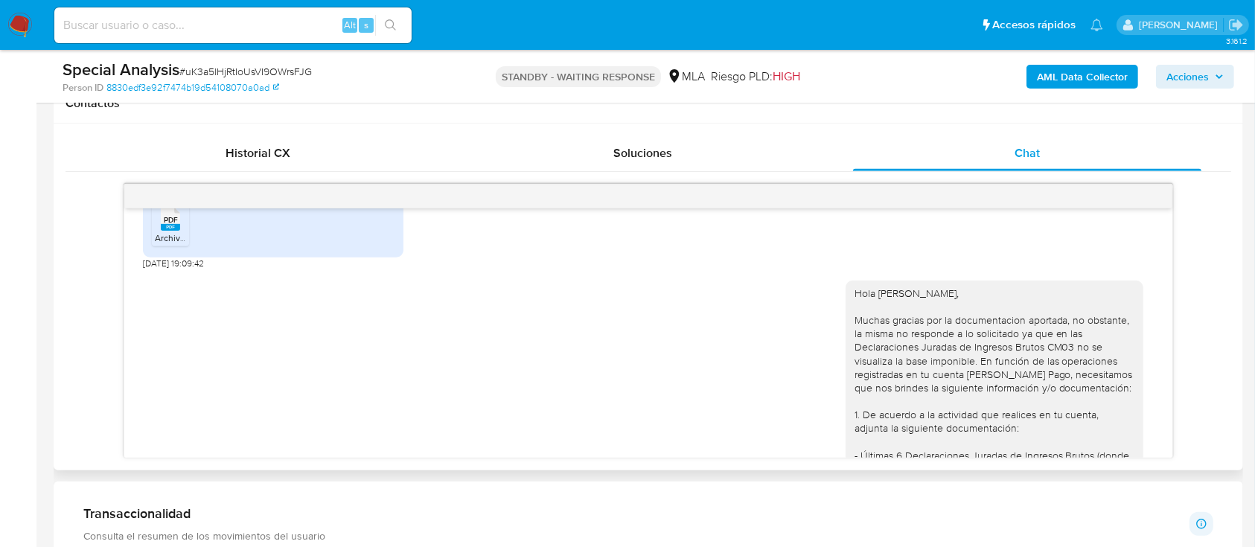
scroll to position [823, 0]
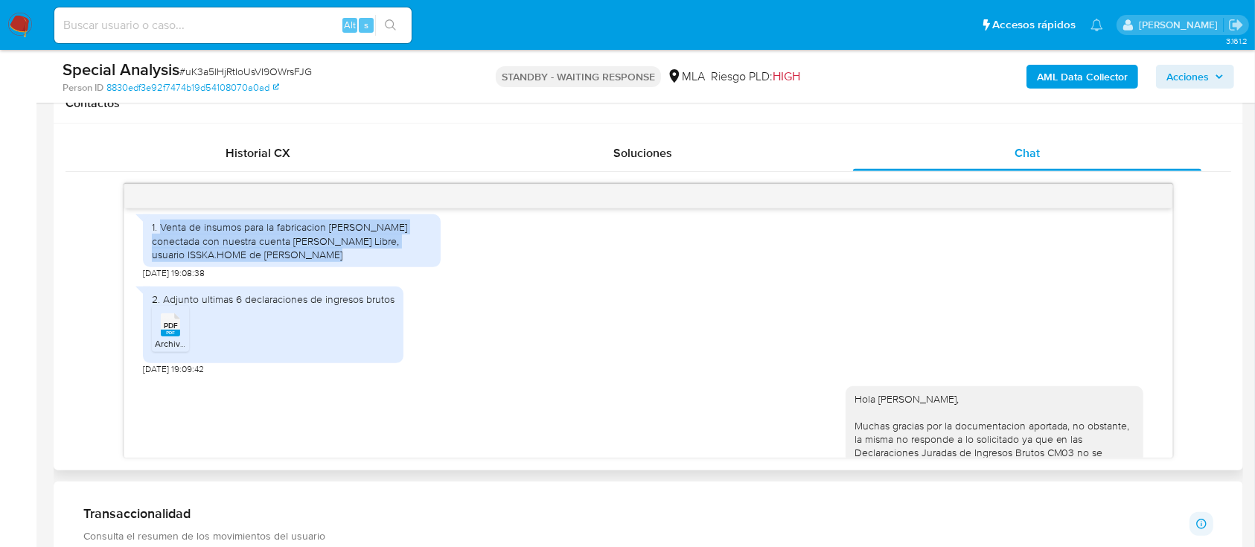
drag, startPoint x: 162, startPoint y: 252, endPoint x: 328, endPoint y: 287, distance: 168.8
click at [328, 261] on div "1. Venta de insumos para la fabricacion de velas conectada con nuestra cuenta […" at bounding box center [292, 240] width 280 height 41
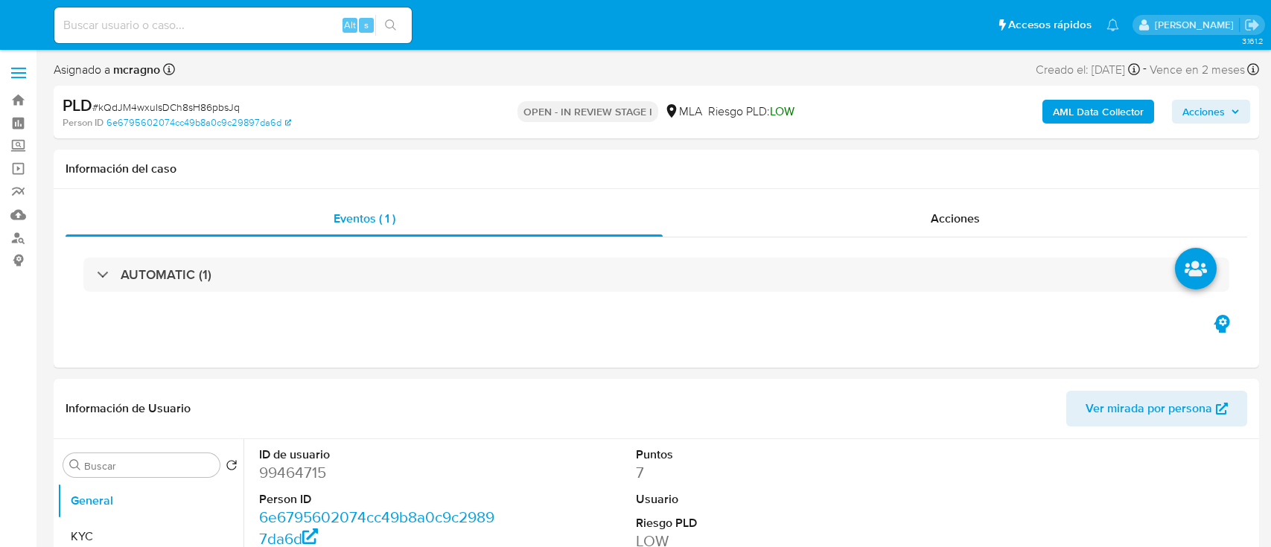
select select "10"
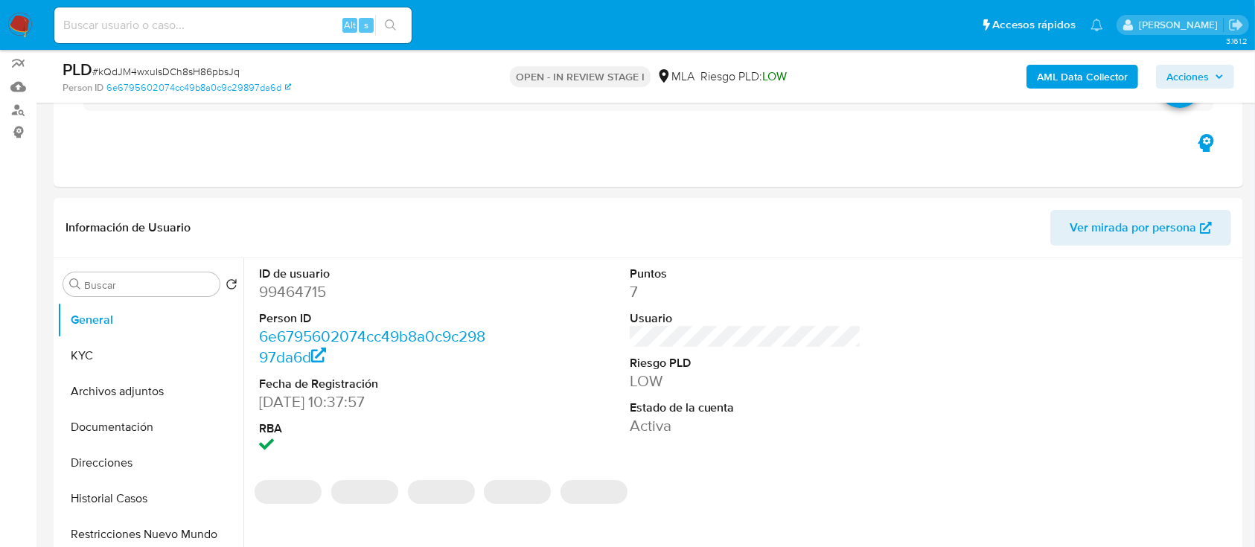
scroll to position [596, 0]
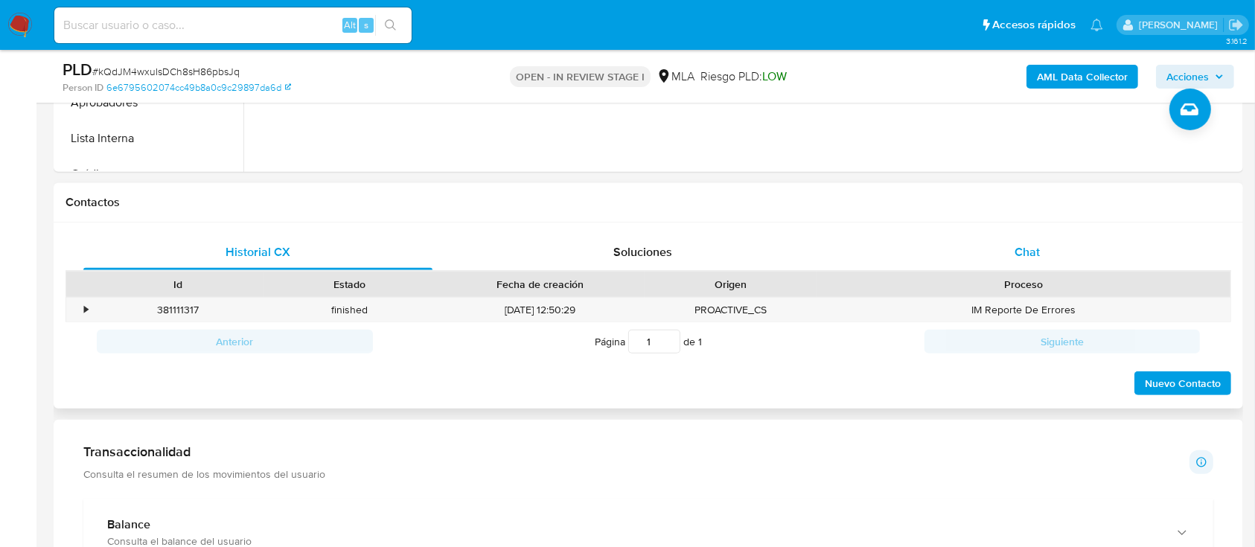
click at [1080, 255] on div "Chat" at bounding box center [1027, 253] width 349 height 36
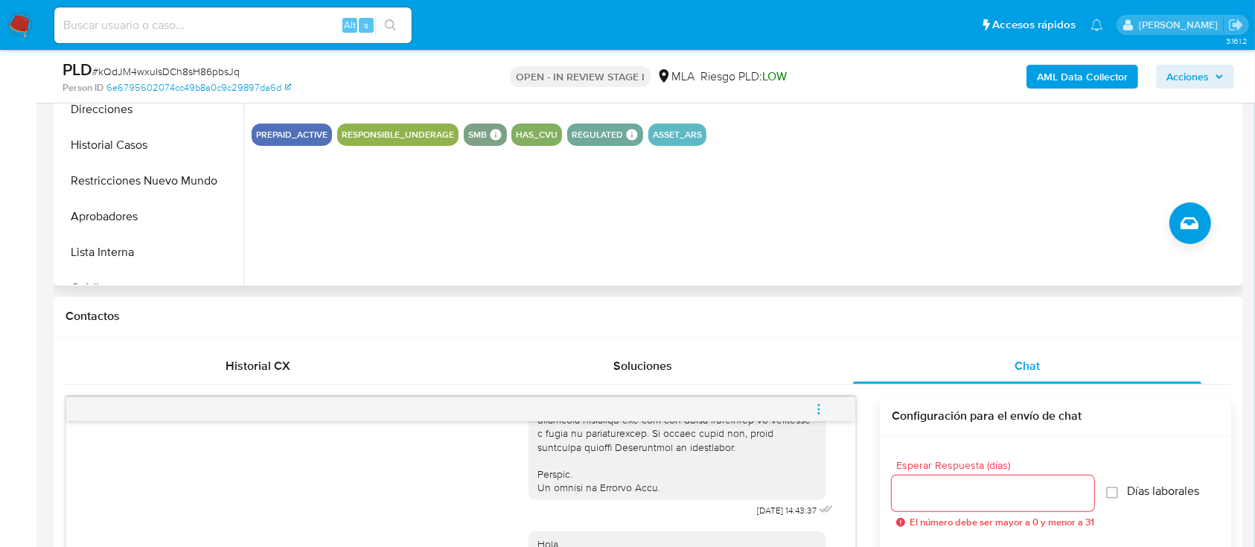
scroll to position [298, 0]
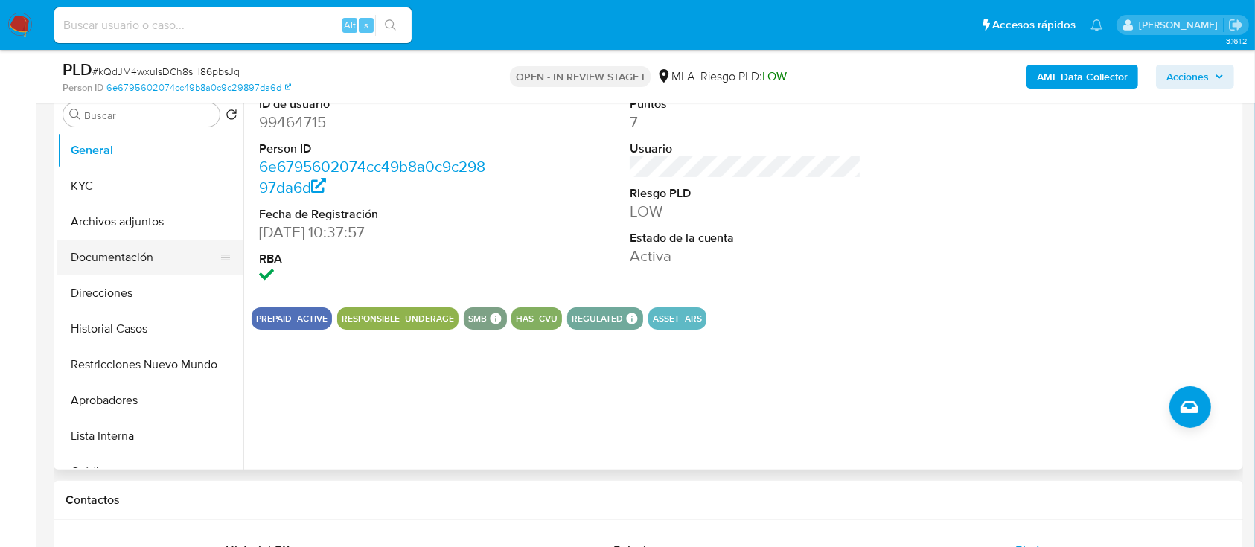
click at [149, 255] on button "Documentación" at bounding box center [144, 258] width 174 height 36
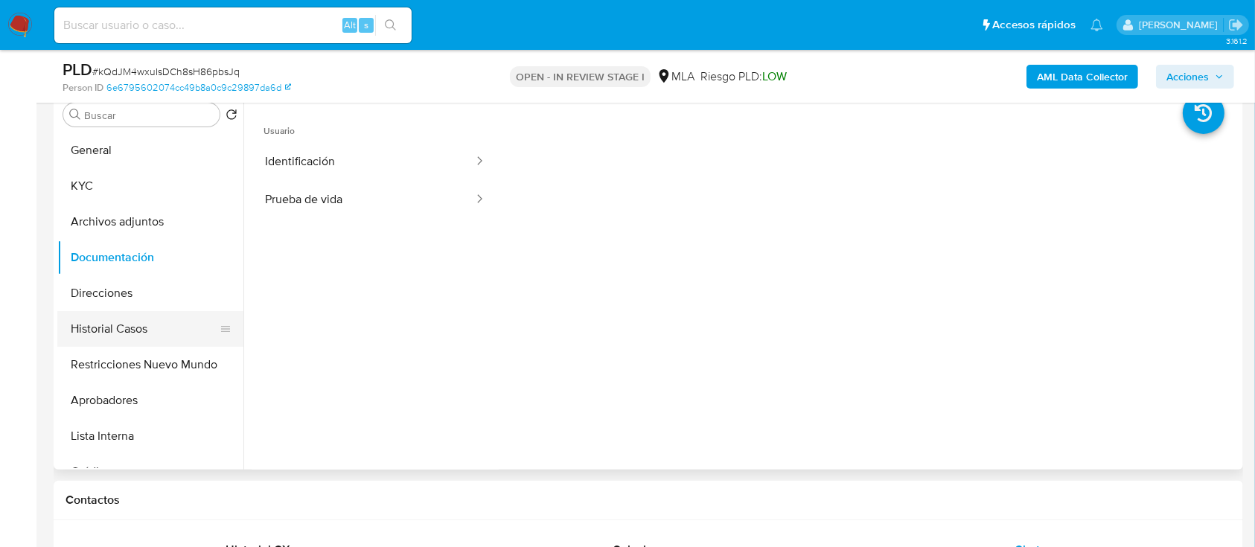
click at [144, 379] on button "Restricciones Nuevo Mundo" at bounding box center [150, 365] width 186 height 36
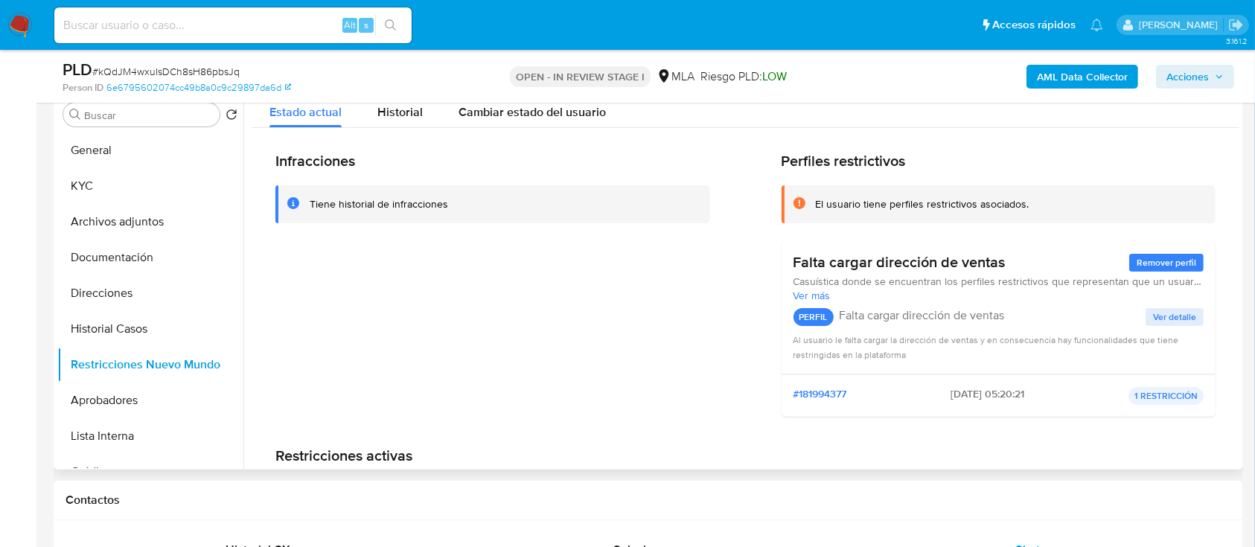
click at [1219, 164] on div "Infracciones Tiene historial de infracciones Perfiles restrictivos El usuario t…" at bounding box center [746, 353] width 988 height 451
click at [1062, 66] on b "AML Data Collector" at bounding box center [1082, 77] width 91 height 24
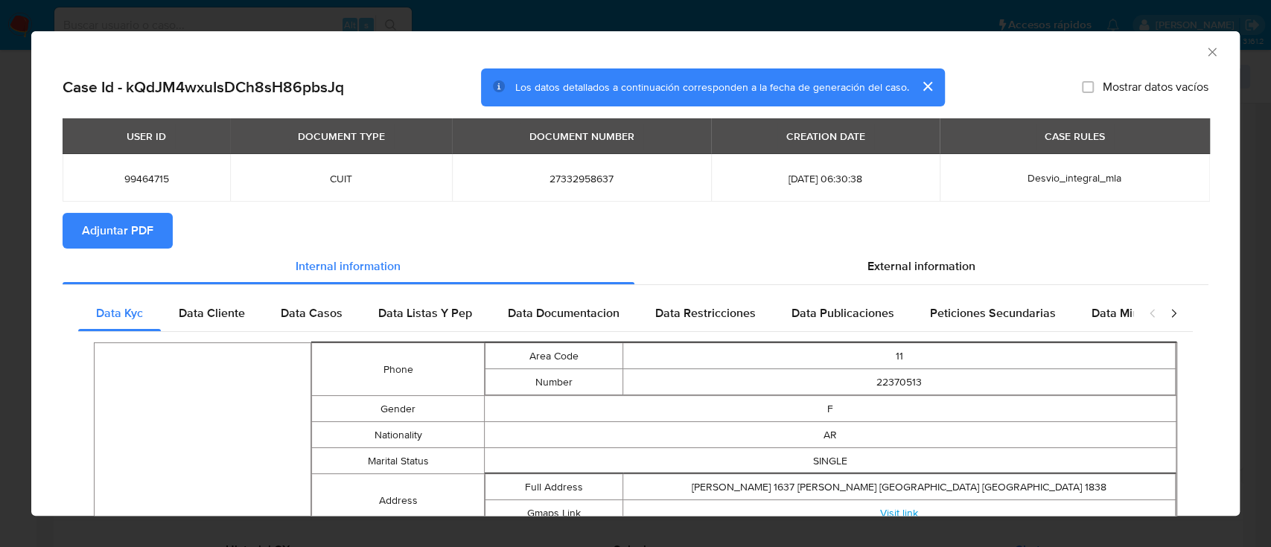
click at [127, 226] on span "Adjuntar PDF" at bounding box center [117, 230] width 71 height 33
drag, startPoint x: 1191, startPoint y: 48, endPoint x: 645, endPoint y: 188, distance: 563.4
click at [1205, 48] on icon "Cerrar ventana" at bounding box center [1212, 52] width 15 height 15
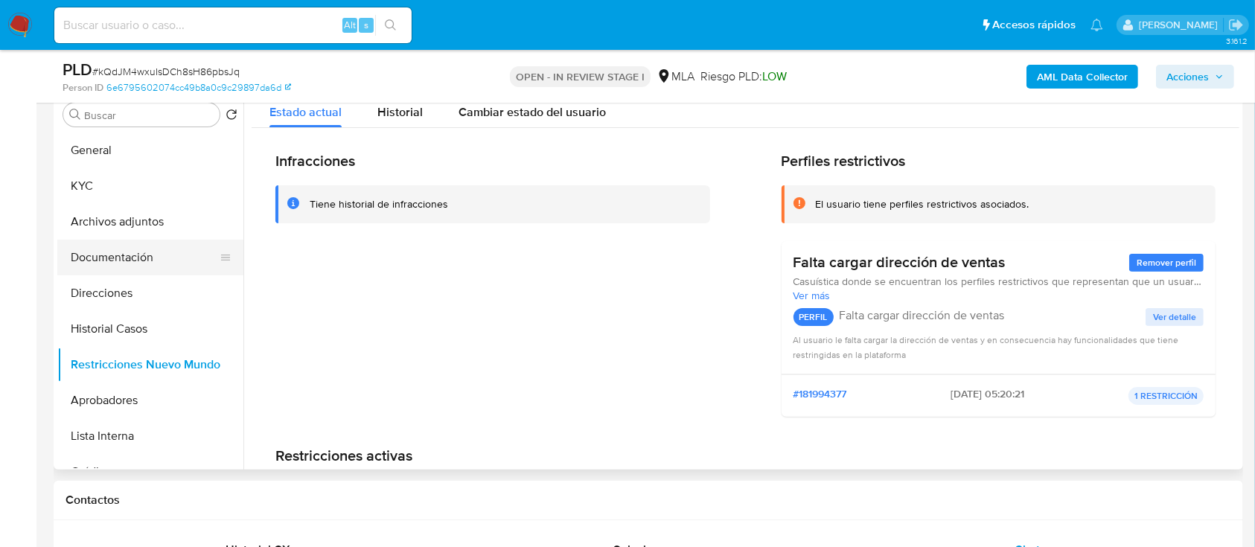
drag, startPoint x: 138, startPoint y: 252, endPoint x: 146, endPoint y: 246, distance: 9.5
click at [139, 252] on button "Documentación" at bounding box center [144, 258] width 174 height 36
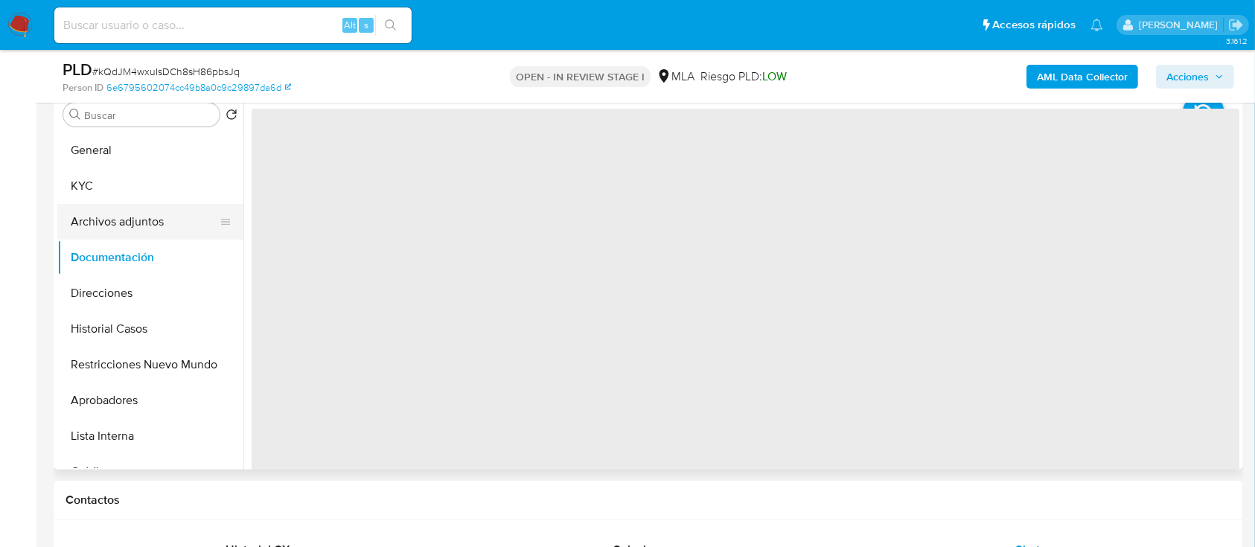
drag, startPoint x: 145, startPoint y: 228, endPoint x: 186, endPoint y: 226, distance: 41.0
click at [146, 228] on button "Archivos adjuntos" at bounding box center [144, 222] width 174 height 36
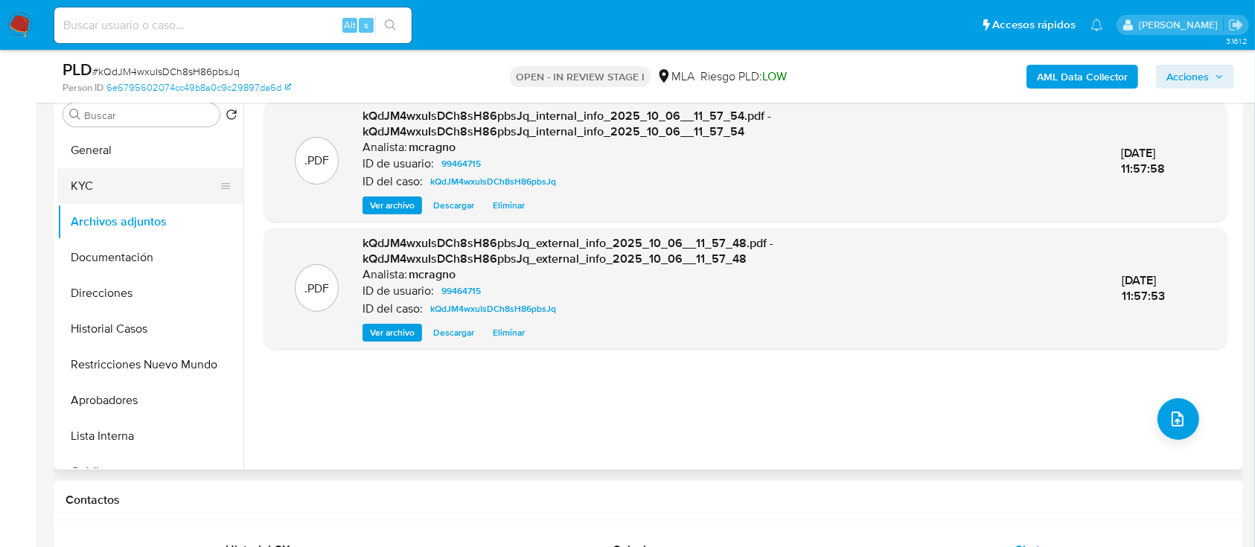
click at [146, 188] on button "KYC" at bounding box center [144, 186] width 174 height 36
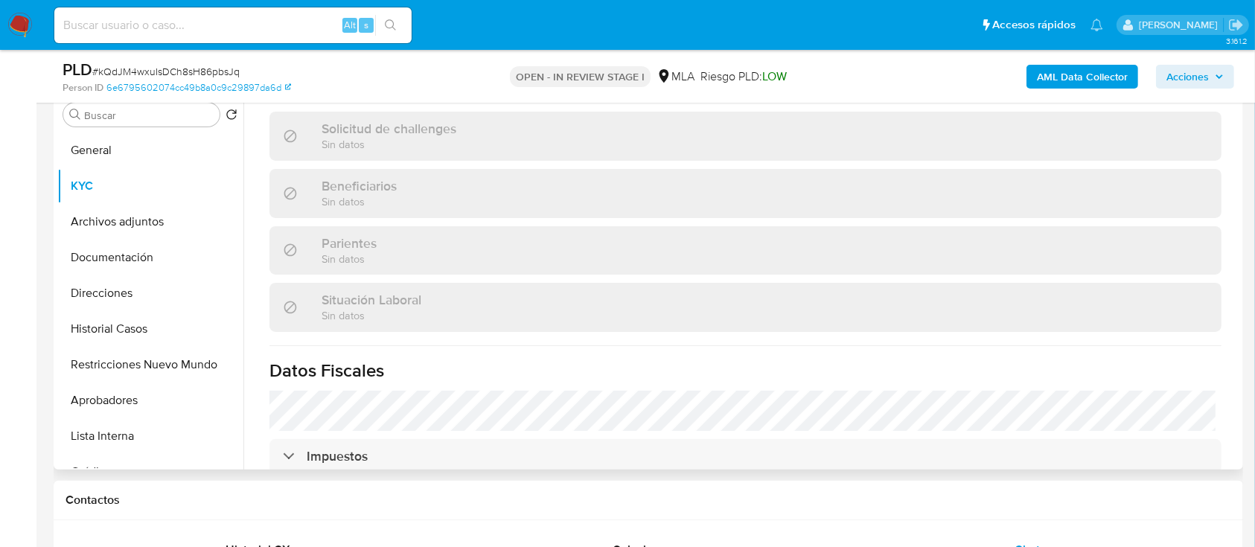
scroll to position [769, 0]
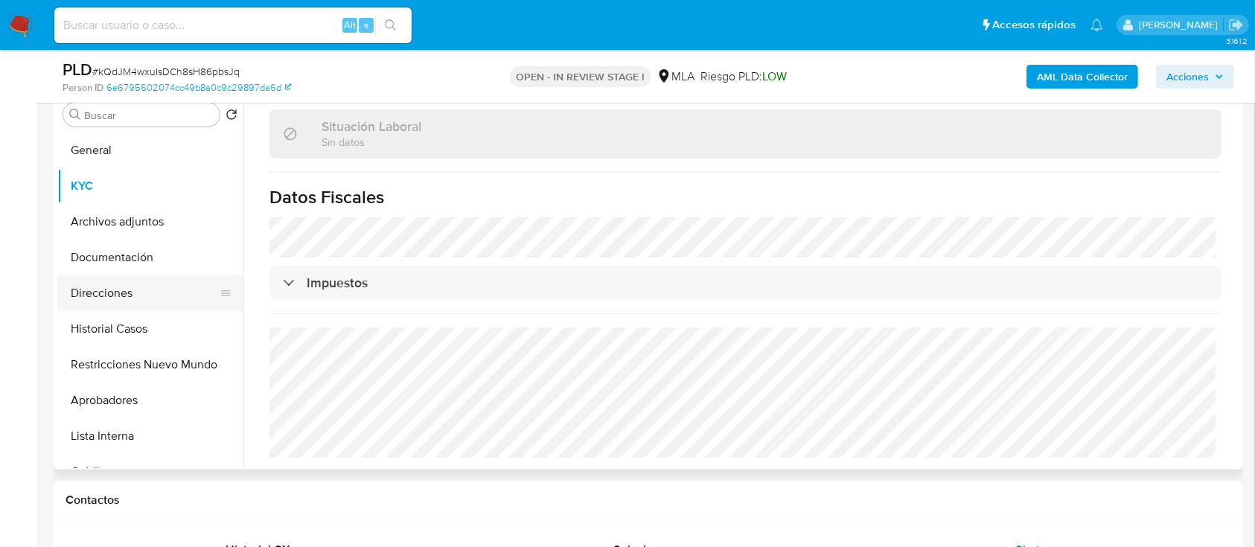
drag, startPoint x: 146, startPoint y: 295, endPoint x: 197, endPoint y: 301, distance: 51.0
click at [146, 295] on button "Direcciones" at bounding box center [144, 293] width 174 height 36
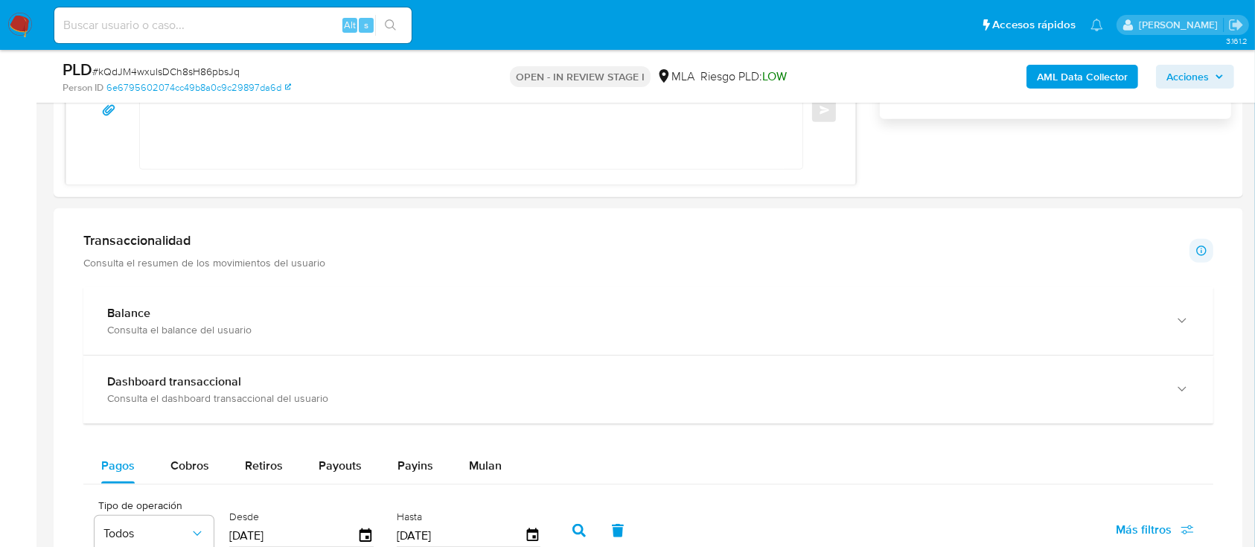
scroll to position [1290, 0]
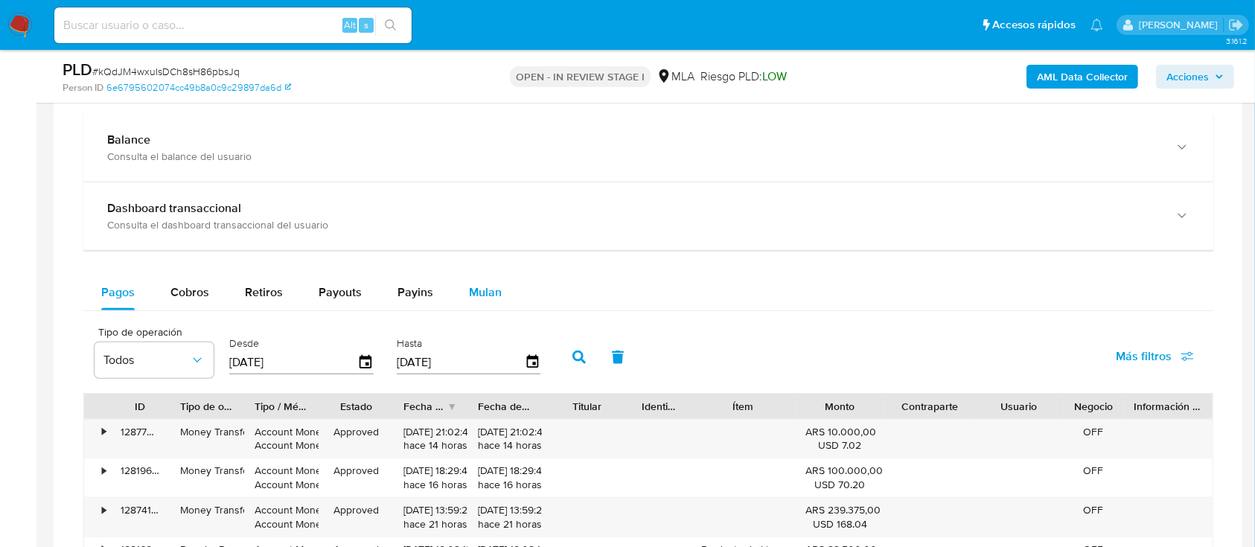
click at [497, 293] on span "Mulan" at bounding box center [485, 292] width 33 height 17
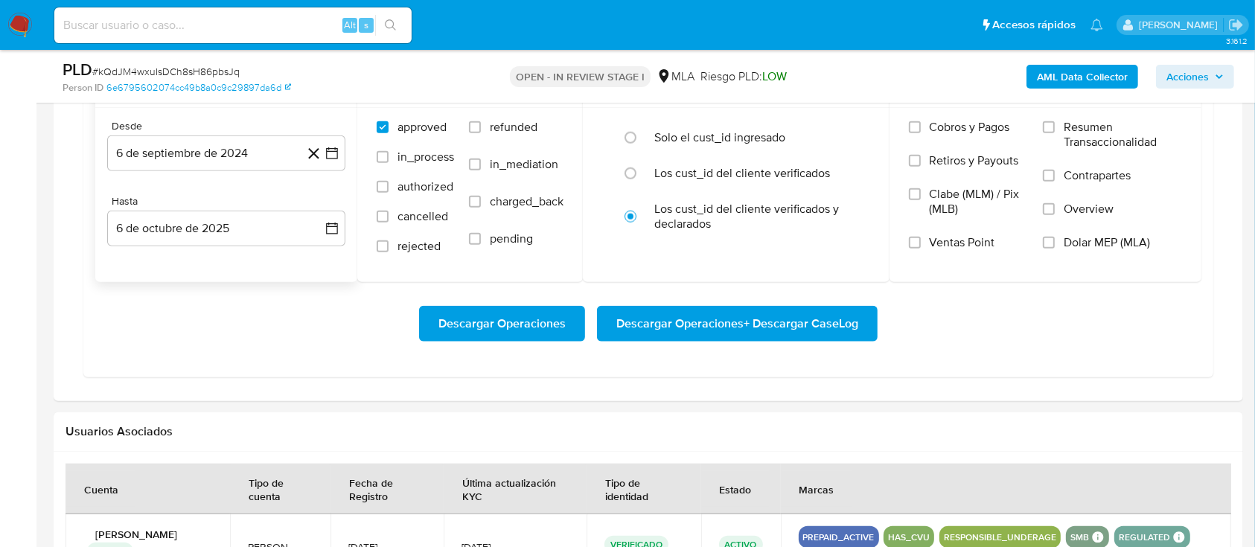
scroll to position [1489, 0]
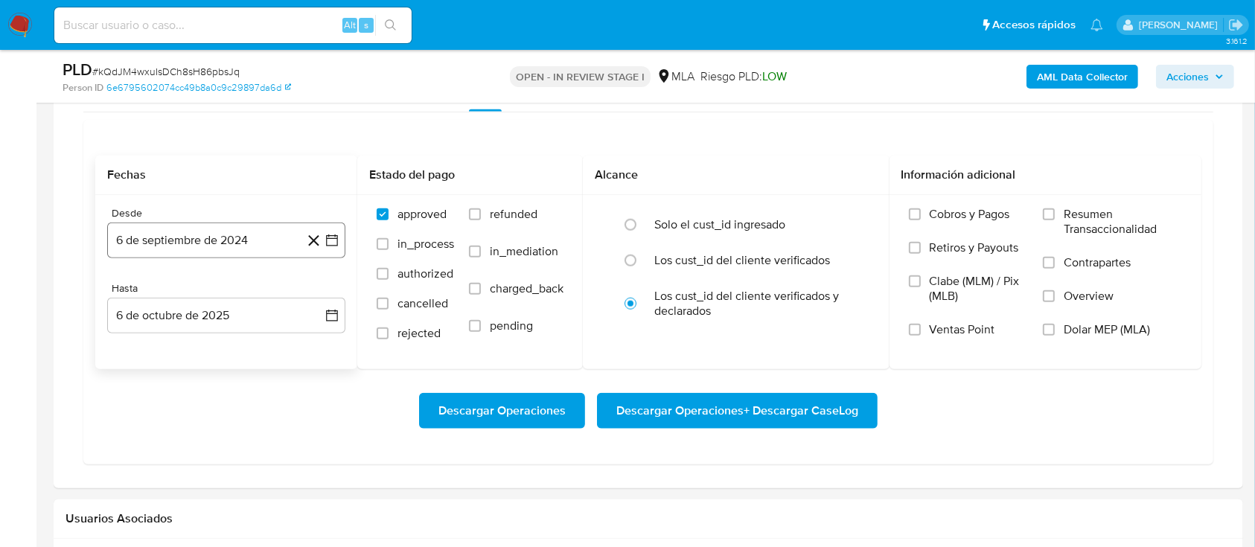
click at [187, 244] on button "6 de septiembre de 2024" at bounding box center [226, 241] width 238 height 36
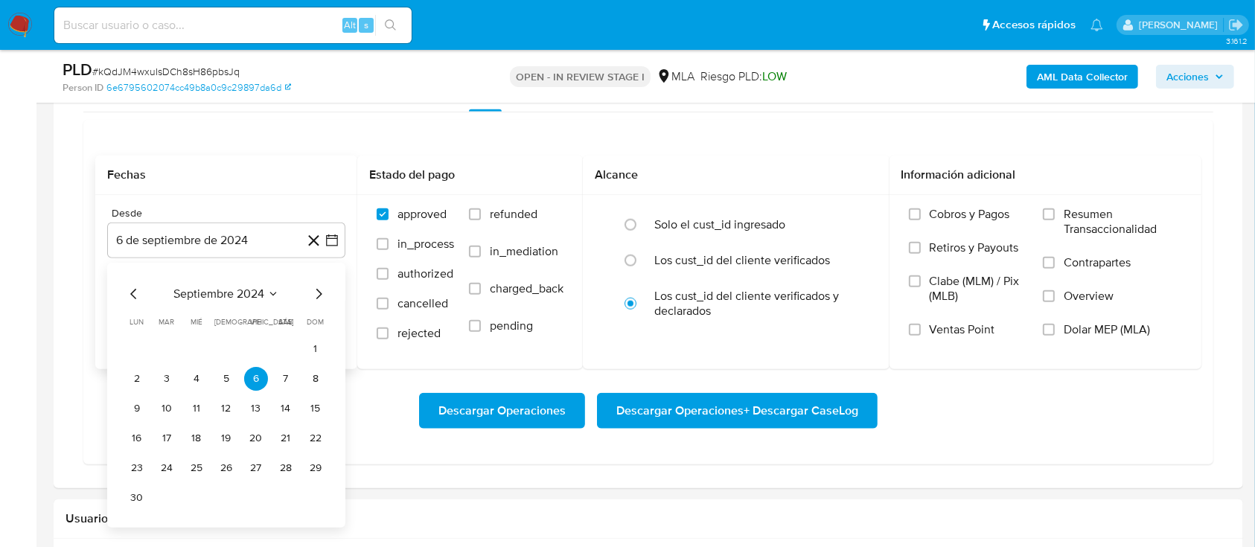
click at [214, 296] on span "septiembre 2024" at bounding box center [218, 294] width 91 height 15
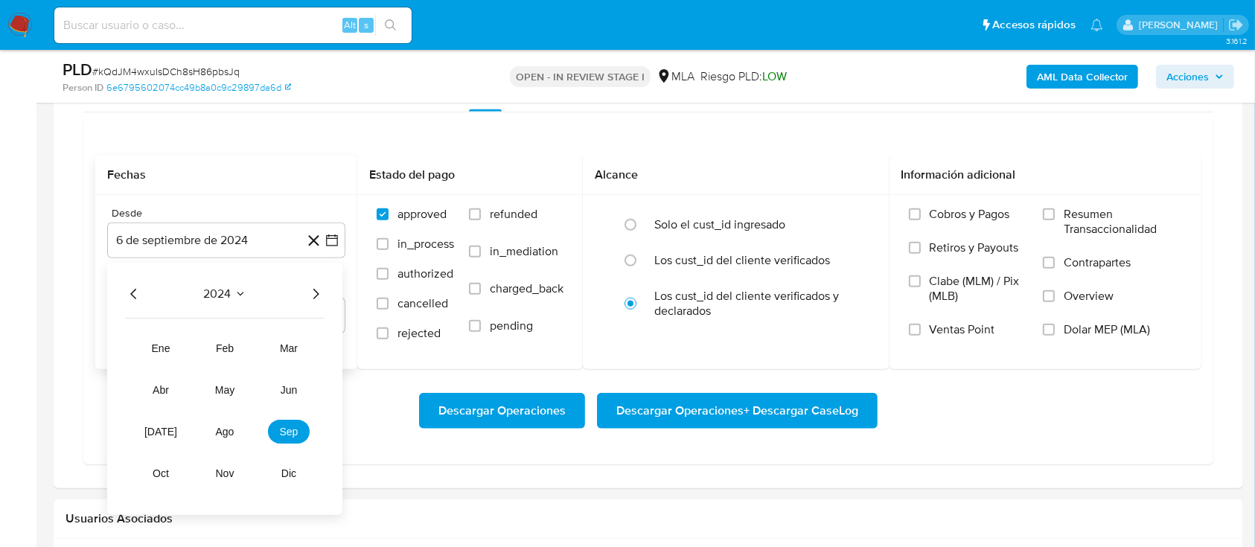
click at [319, 291] on icon "Año siguiente" at bounding box center [316, 294] width 18 height 18
click at [220, 385] on span "may" at bounding box center [224, 390] width 19 height 12
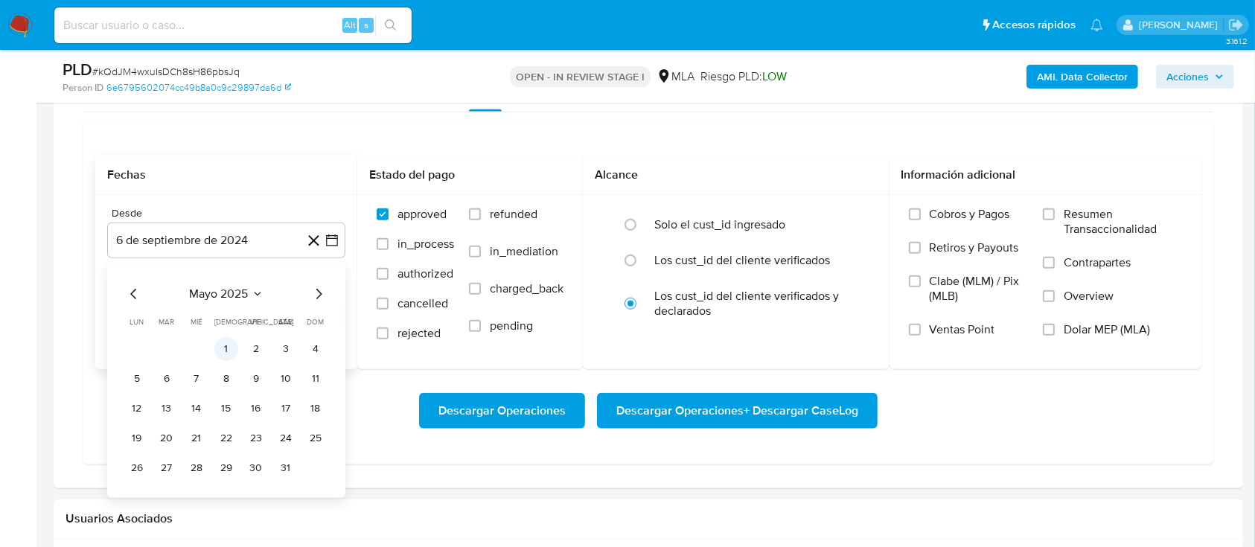
click at [222, 347] on button "1" at bounding box center [226, 349] width 24 height 24
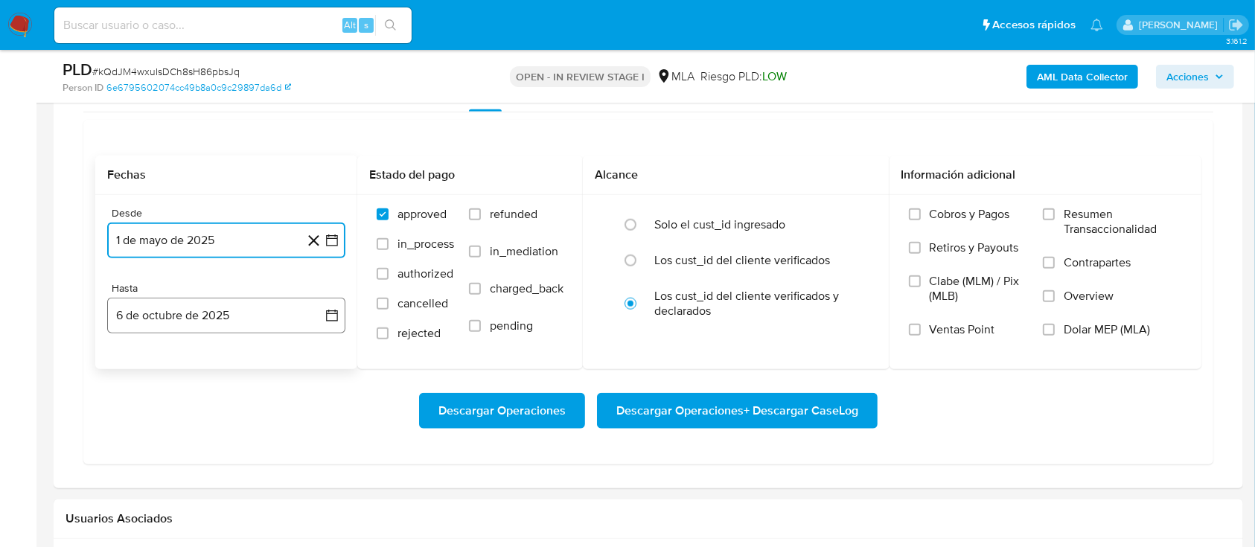
drag, startPoint x: 215, startPoint y: 312, endPoint x: 146, endPoint y: 317, distance: 69.4
click at [216, 313] on button "6 de octubre de 2025" at bounding box center [226, 316] width 238 height 36
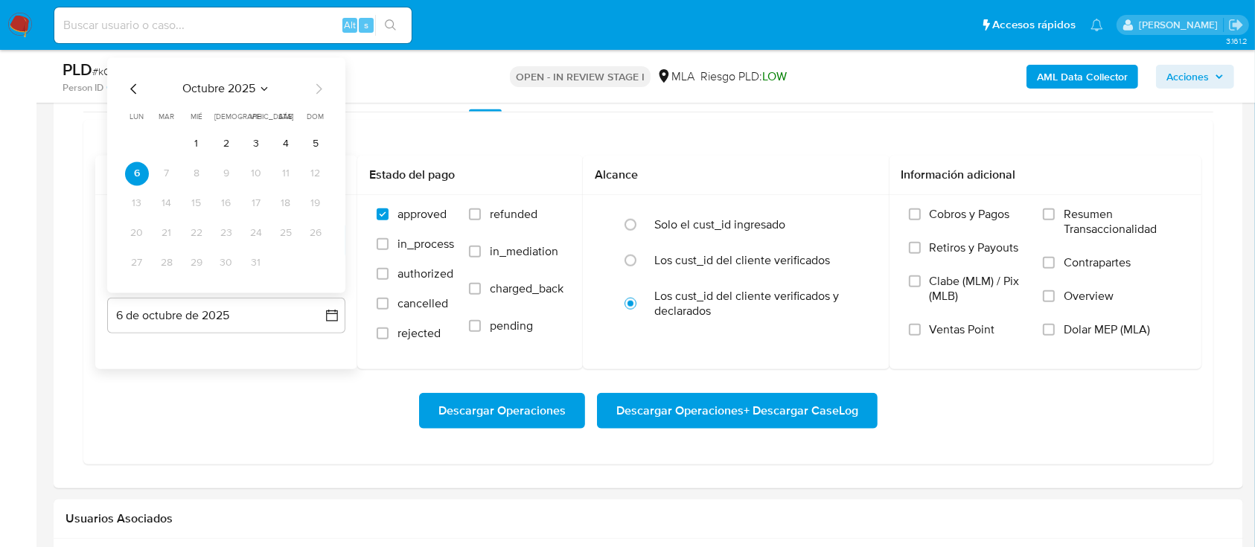
click at [131, 85] on icon "Mes anterior" at bounding box center [134, 89] width 18 height 18
click at [131, 86] on icon "Mes anterior" at bounding box center [134, 89] width 18 height 18
drag, startPoint x: 316, startPoint y: 267, endPoint x: 506, endPoint y: 234, distance: 193.5
click at [318, 267] on button "31" at bounding box center [316, 263] width 24 height 24
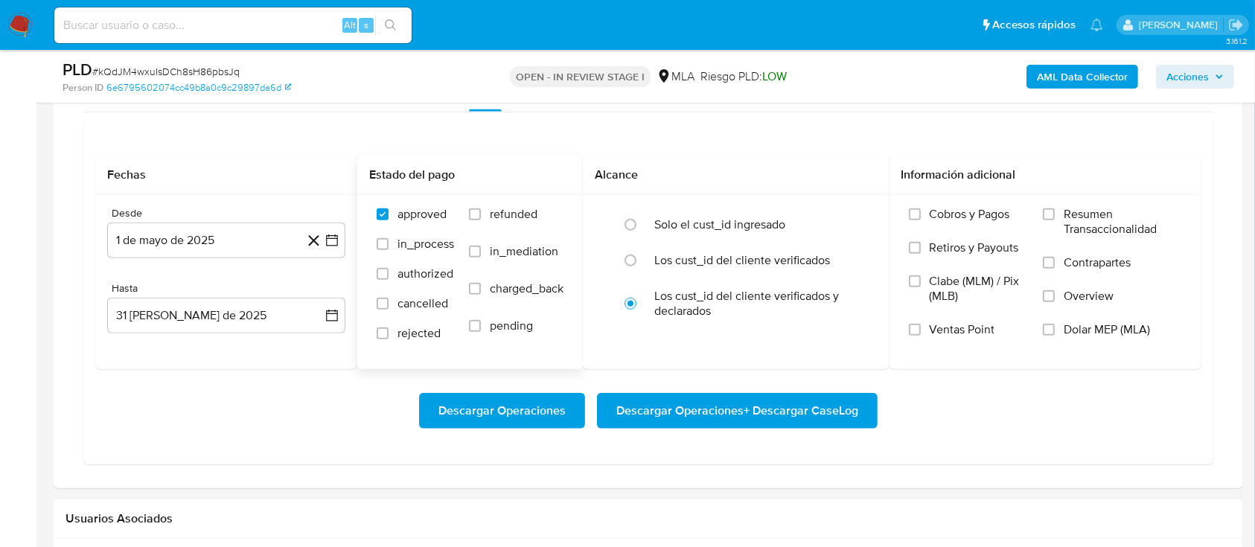
click at [506, 217] on span "refunded" at bounding box center [514, 214] width 48 height 15
click at [481, 217] on input "refunded" at bounding box center [475, 214] width 12 height 12
checkbox input "true"
click at [1131, 324] on span "Dolar MEP (MLA)" at bounding box center [1107, 329] width 86 height 15
click at [1055, 324] on input "Dolar MEP (MLA)" at bounding box center [1049, 330] width 12 height 12
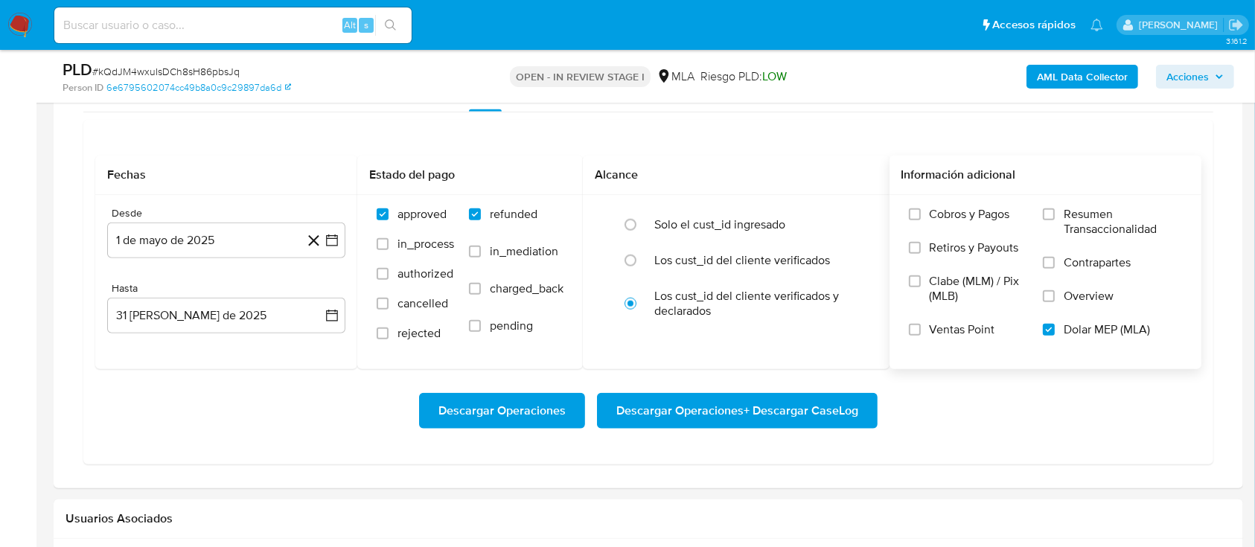
click at [791, 395] on span "Descargar Operaciones + Descargar CaseLog" at bounding box center [737, 411] width 242 height 33
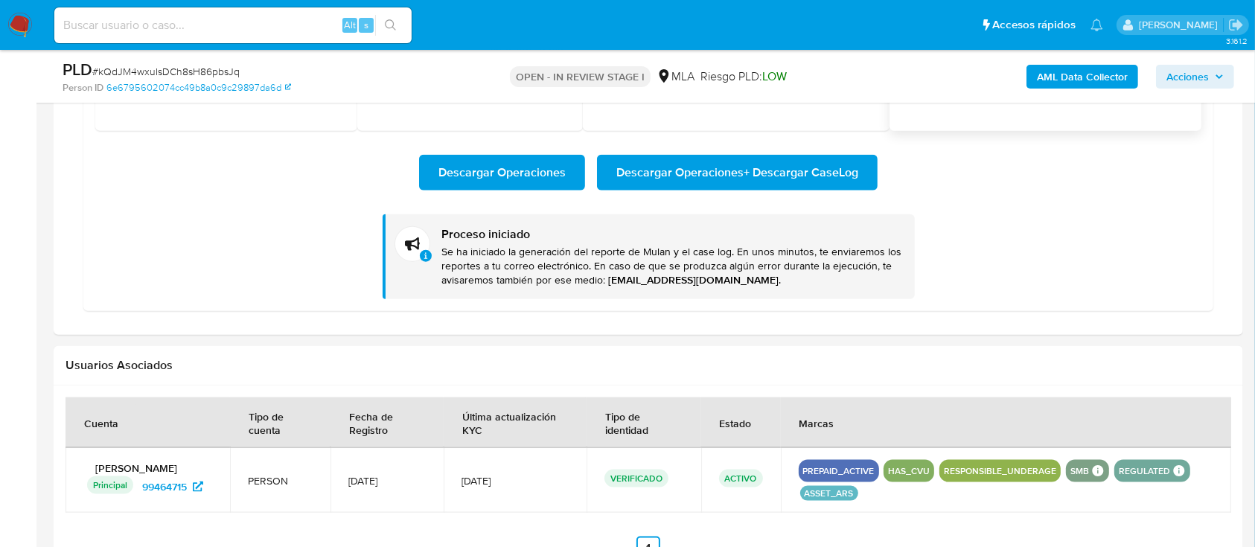
scroll to position [1588, 0]
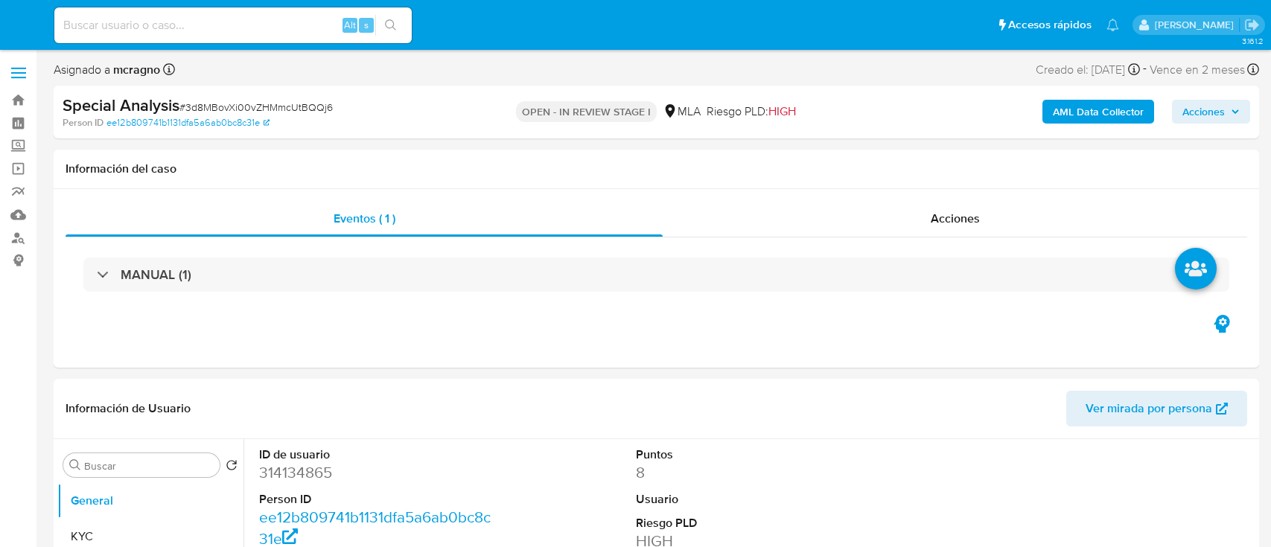
select select "10"
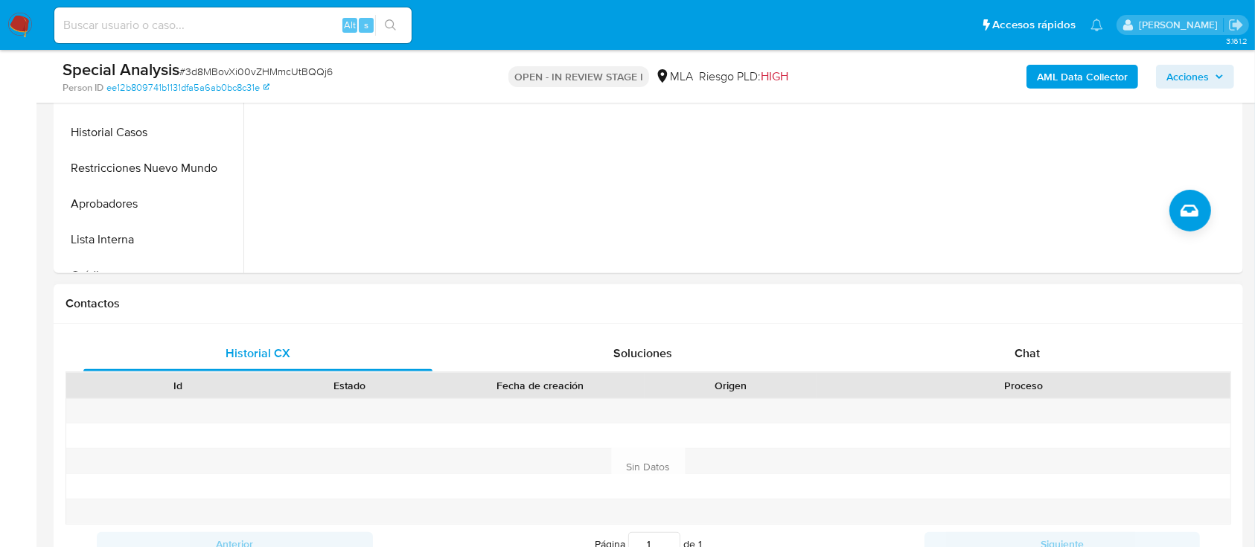
scroll to position [496, 0]
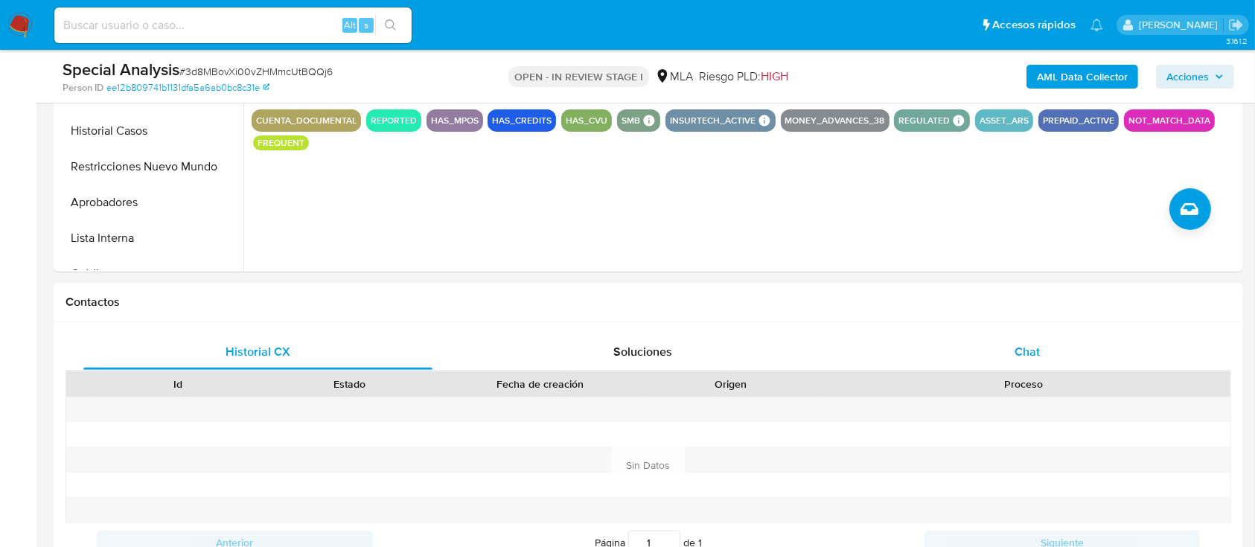
click at [1021, 354] on span "Chat" at bounding box center [1027, 351] width 25 height 17
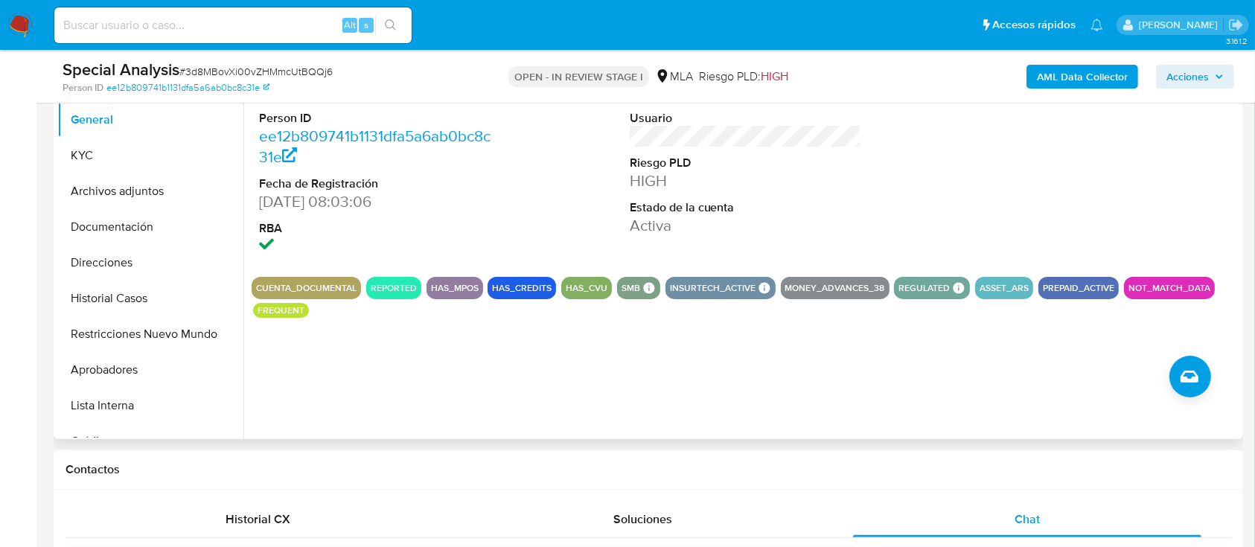
scroll to position [298, 0]
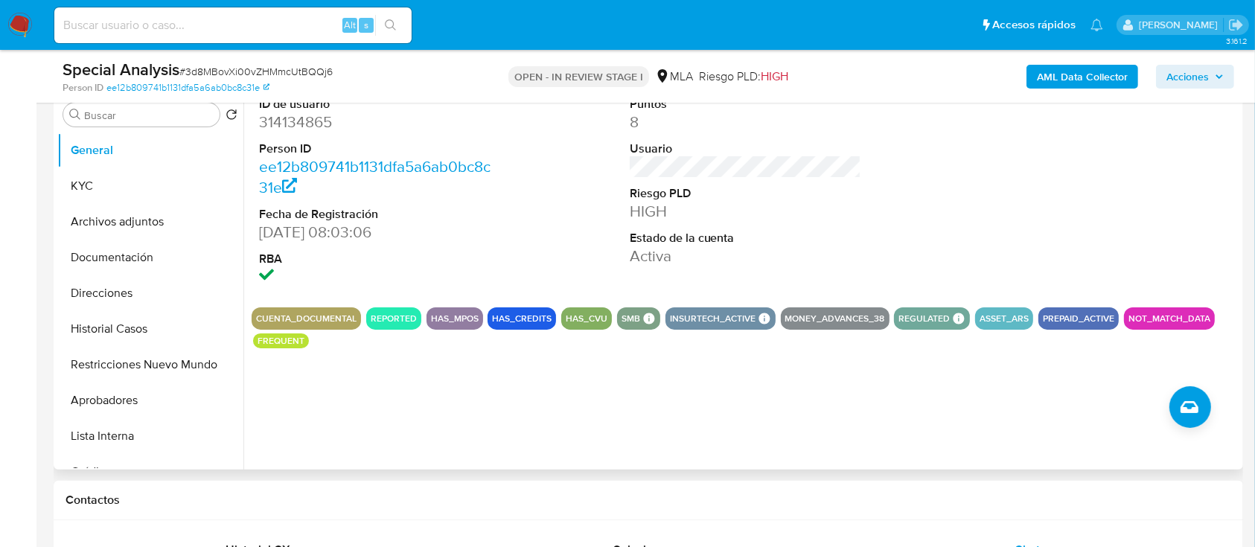
drag, startPoint x: 125, startPoint y: 230, endPoint x: 304, endPoint y: 244, distance: 179.2
click at [127, 230] on button "Archivos adjuntos" at bounding box center [150, 222] width 186 height 36
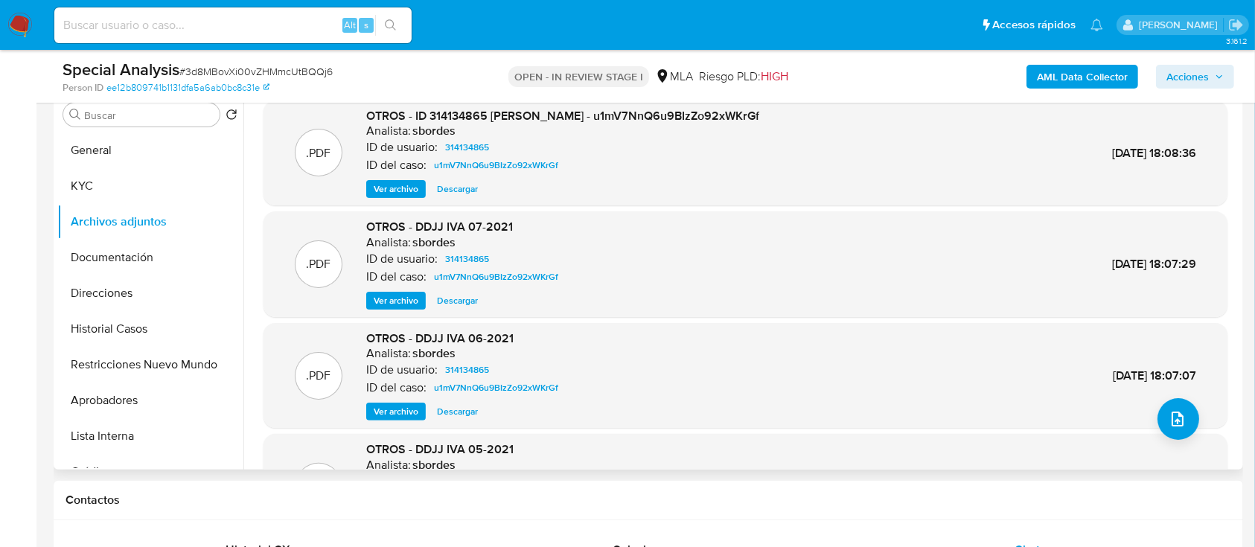
scroll to position [198, 0]
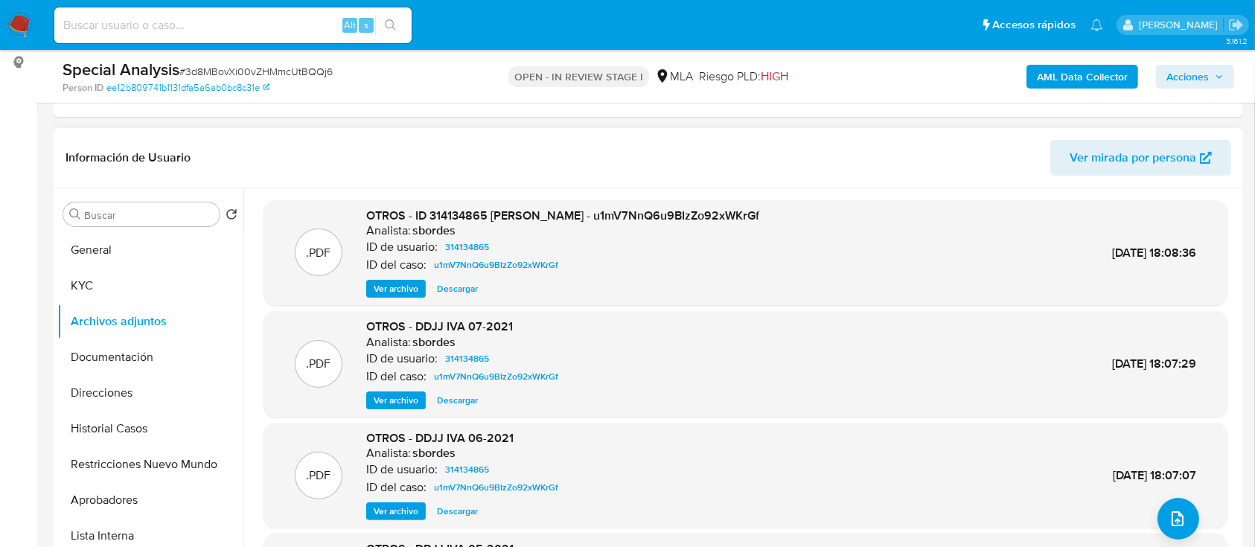
click at [399, 286] on span "Ver archivo" at bounding box center [396, 288] width 45 height 15
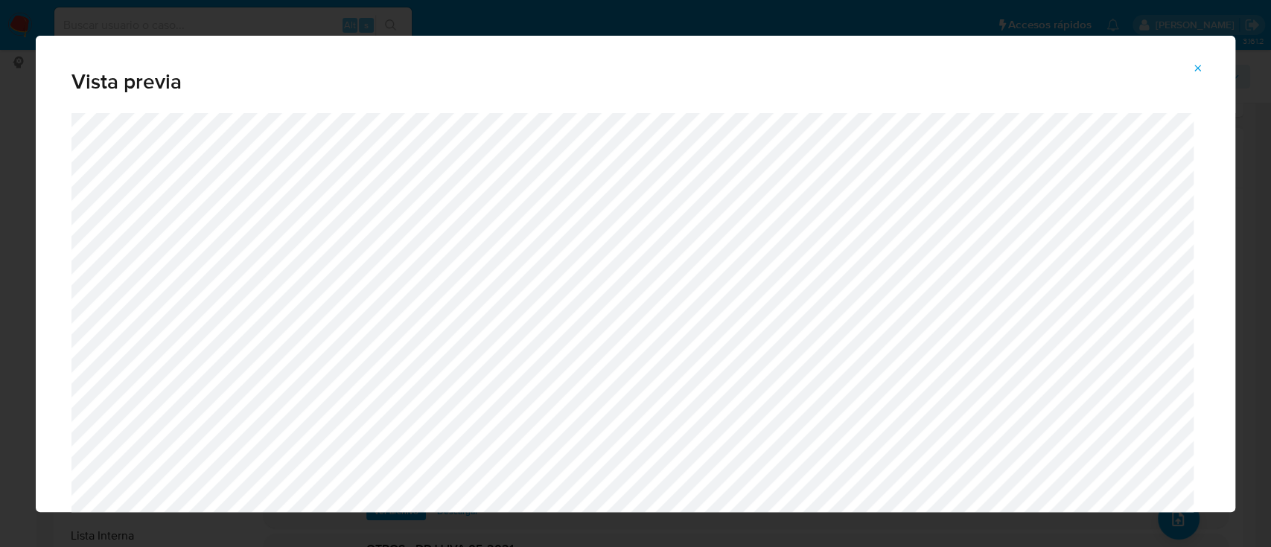
click at [1204, 71] on button "Attachment preview" at bounding box center [1197, 69] width 33 height 24
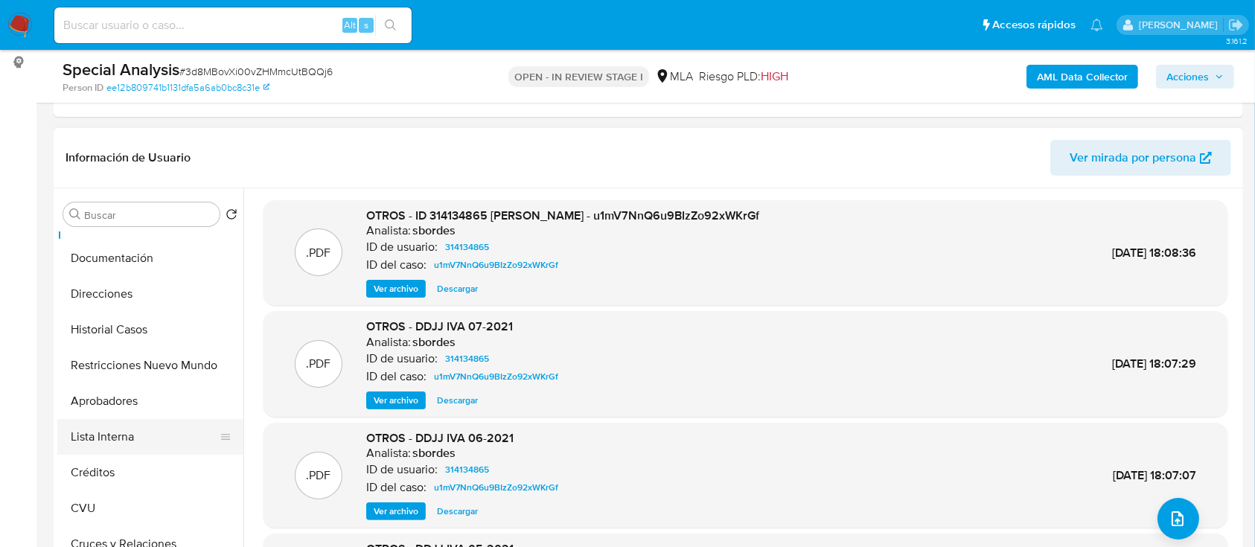
scroll to position [0, 0]
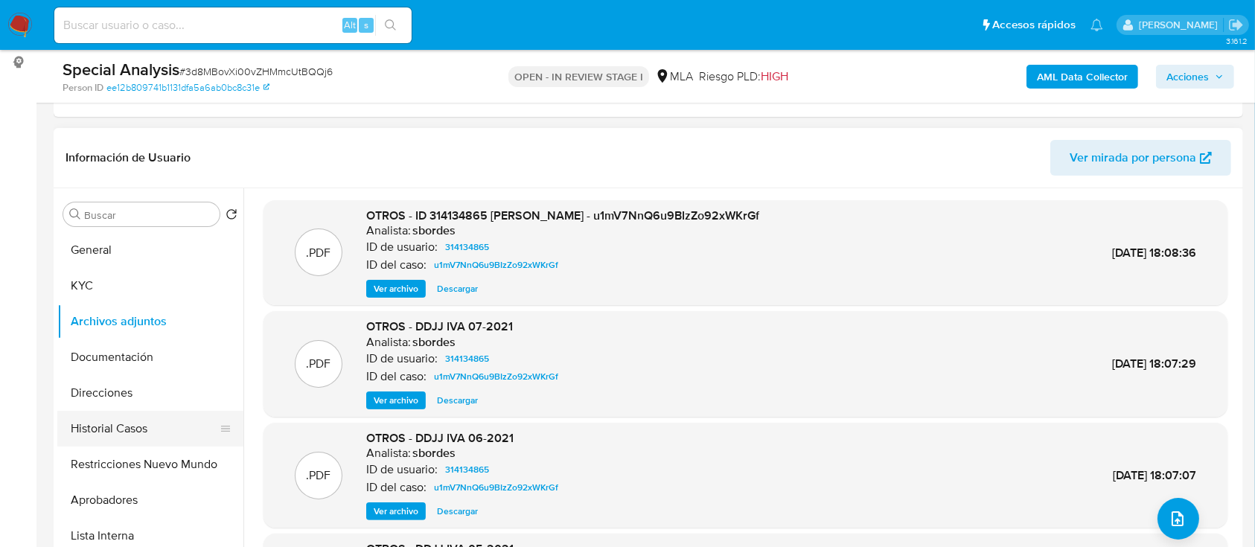
click at [141, 439] on button "Historial Casos" at bounding box center [144, 429] width 174 height 36
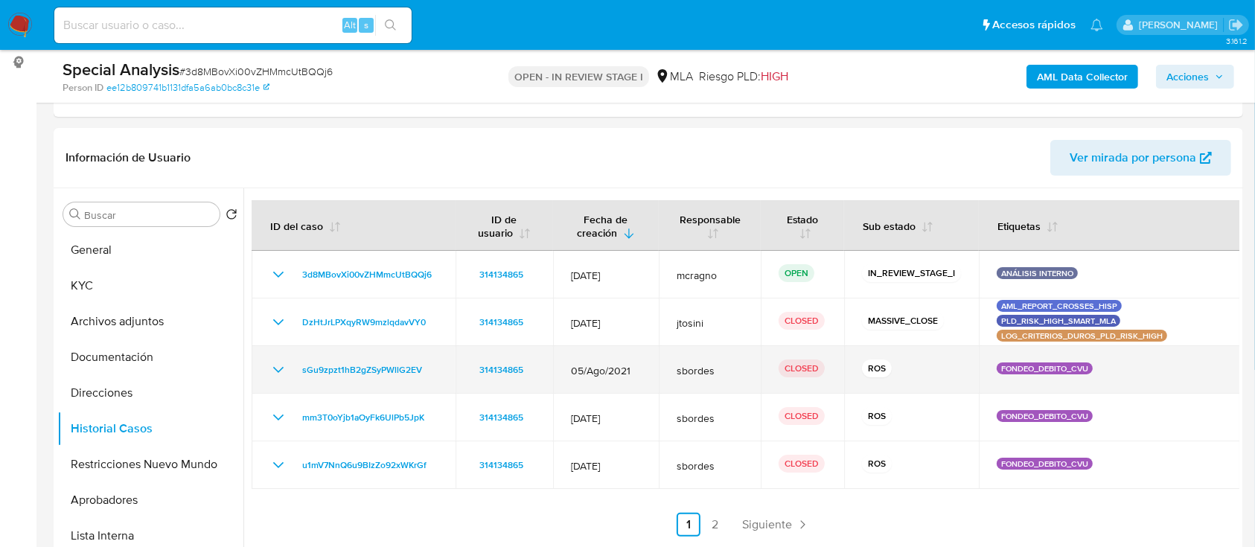
drag, startPoint x: 281, startPoint y: 369, endPoint x: 295, endPoint y: 372, distance: 14.5
click at [281, 369] on icon "Mostrar/Ocultar" at bounding box center [279, 370] width 18 height 18
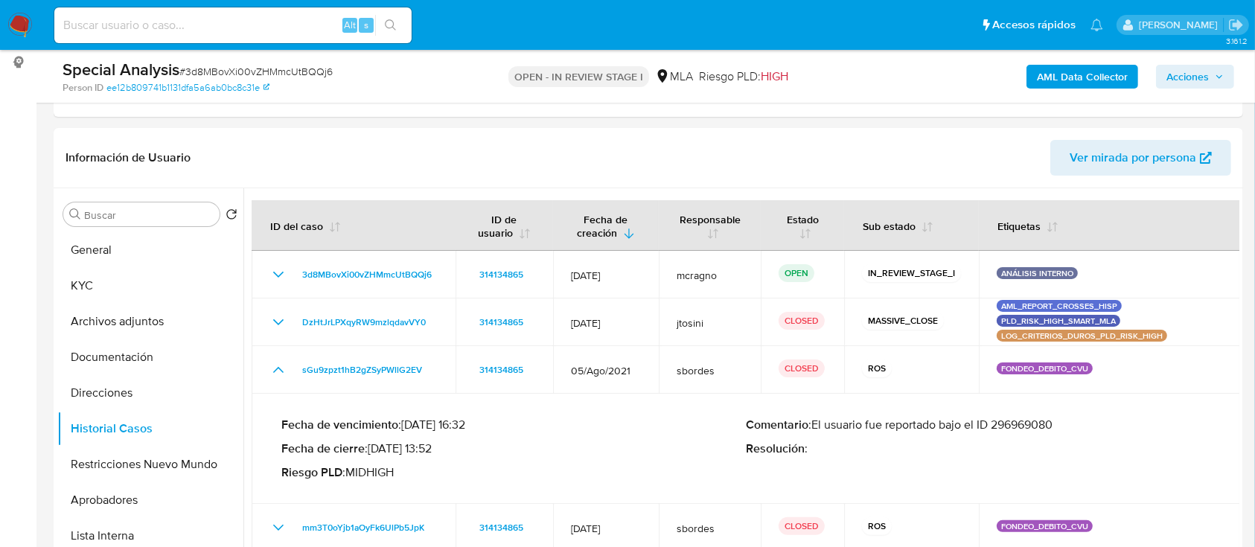
click at [1046, 414] on div "Fecha de vencimiento : [DATE] 16:32 Fecha de cierre : [DATE] 13:52 Riesgo PLD :…" at bounding box center [745, 449] width 929 height 86
drag, startPoint x: 553, startPoint y: 152, endPoint x: 528, endPoint y: 205, distance: 58.6
click at [553, 152] on header "Información de Usuario Ver mirada por persona" at bounding box center [649, 158] width 1166 height 36
drag, startPoint x: 386, startPoint y: 445, endPoint x: 423, endPoint y: 450, distance: 37.5
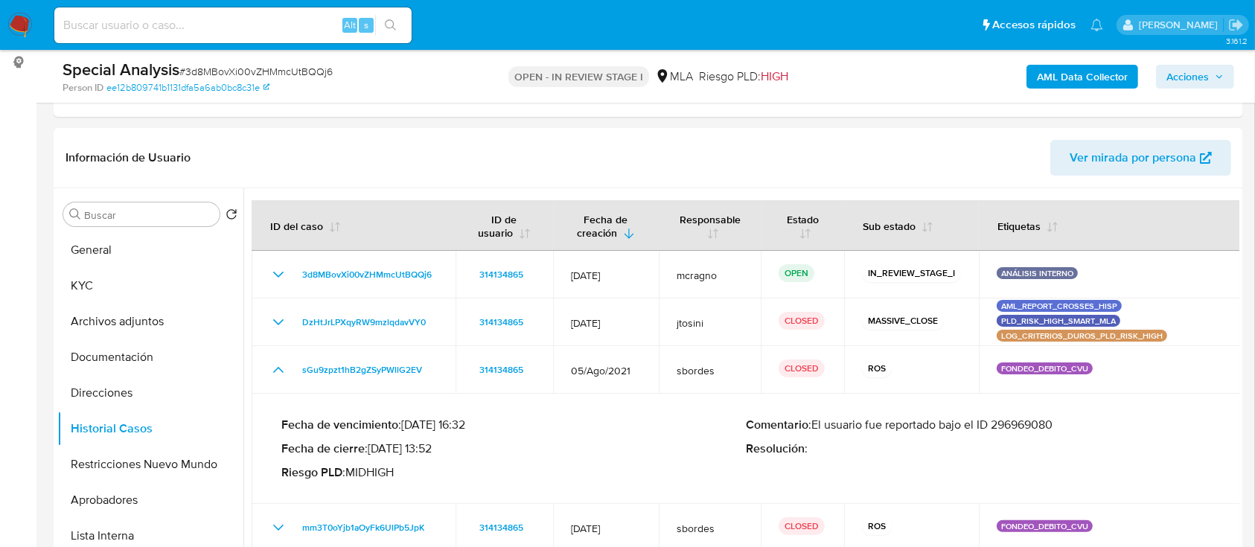
click at [423, 450] on p "Fecha de cierre : [DATE] 13:52" at bounding box center [513, 448] width 465 height 15
click at [115, 390] on button "Direcciones" at bounding box center [144, 393] width 174 height 36
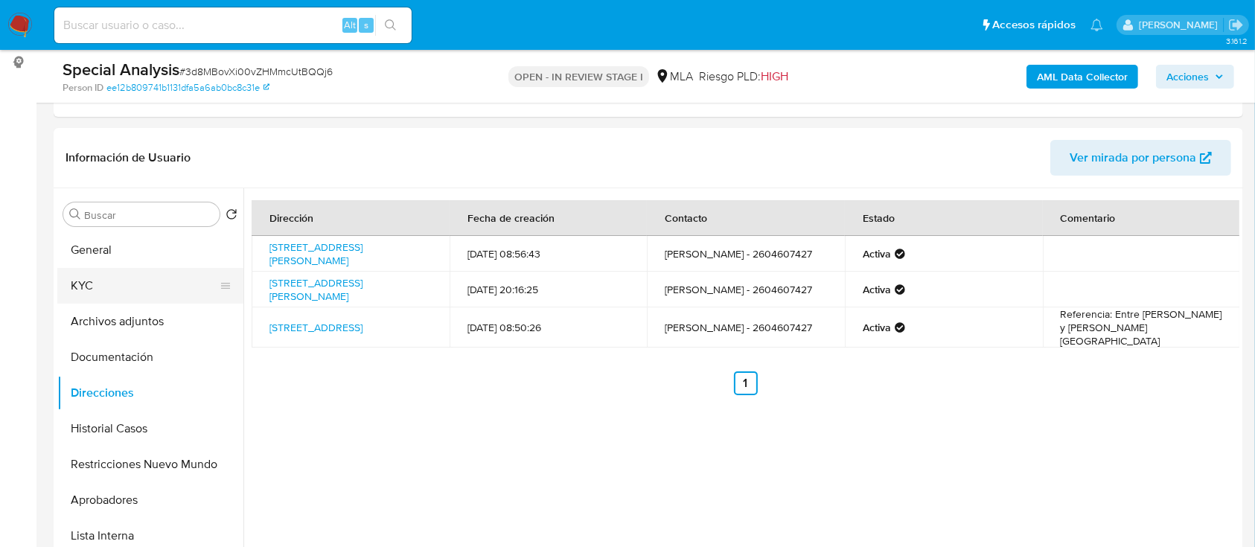
click at [173, 287] on button "KYC" at bounding box center [144, 286] width 174 height 36
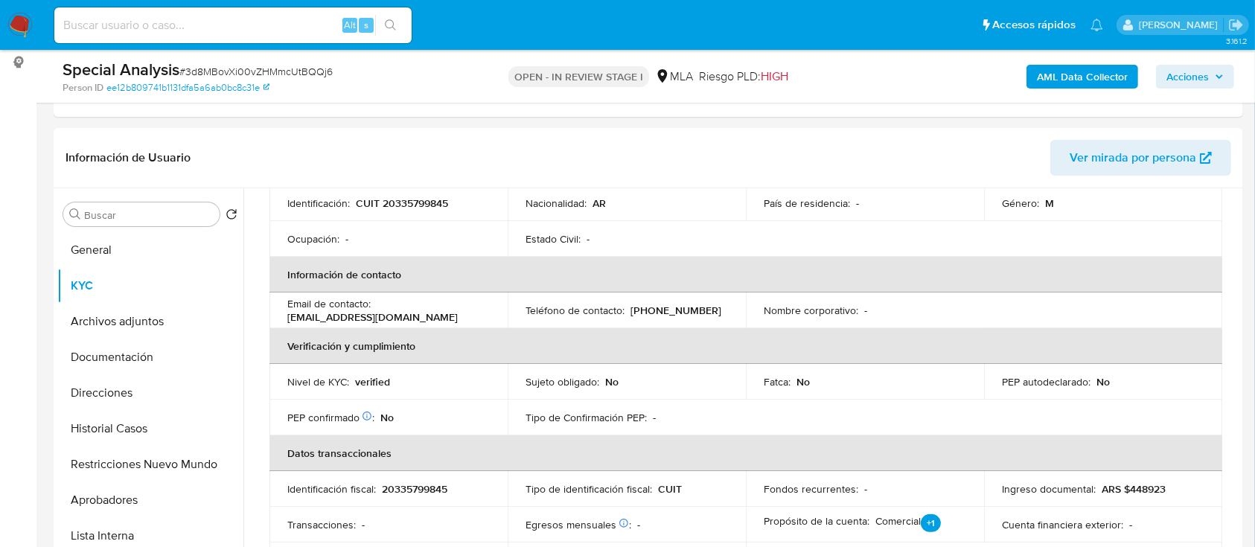
scroll to position [103, 0]
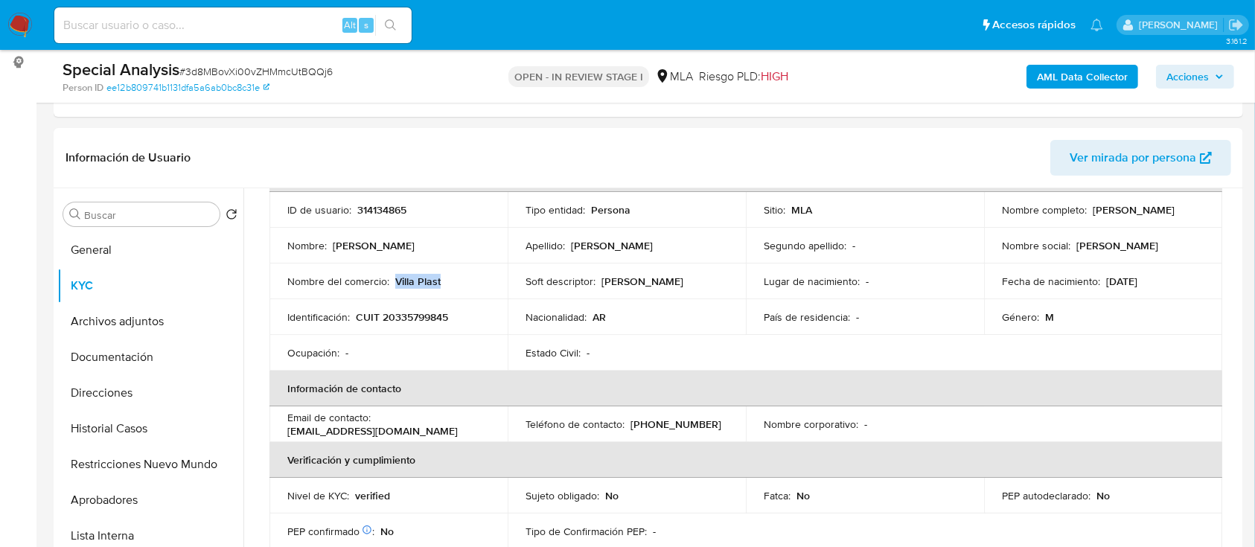
drag, startPoint x: 394, startPoint y: 279, endPoint x: 427, endPoint y: 277, distance: 33.6
click at [447, 278] on div "Nombre del comercio : [GEOGRAPHIC_DATA]" at bounding box center [388, 281] width 202 height 13
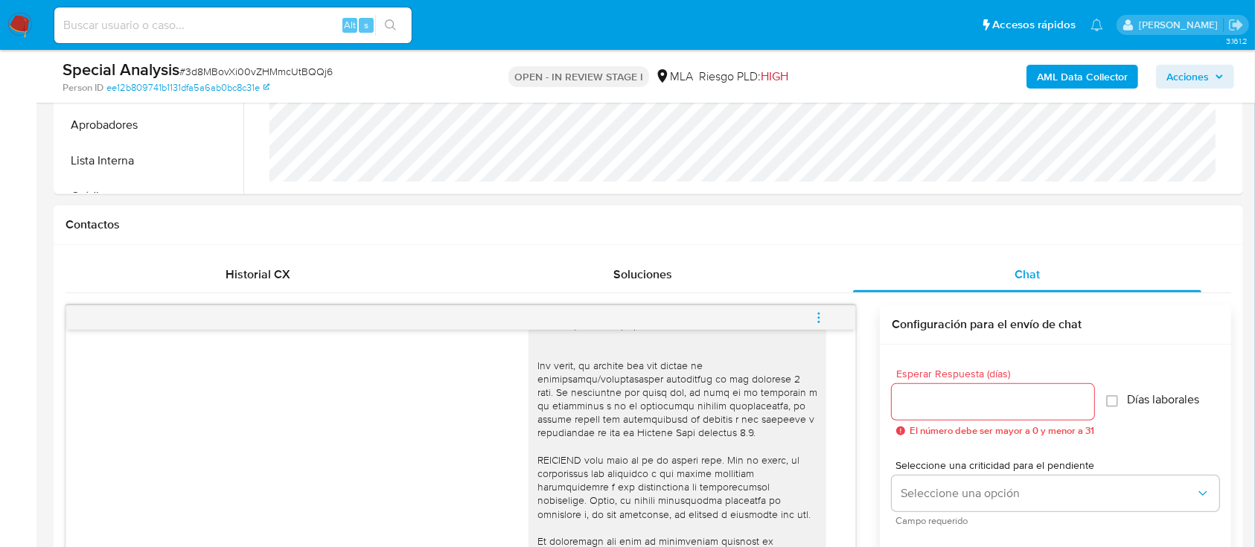
scroll to position [794, 0]
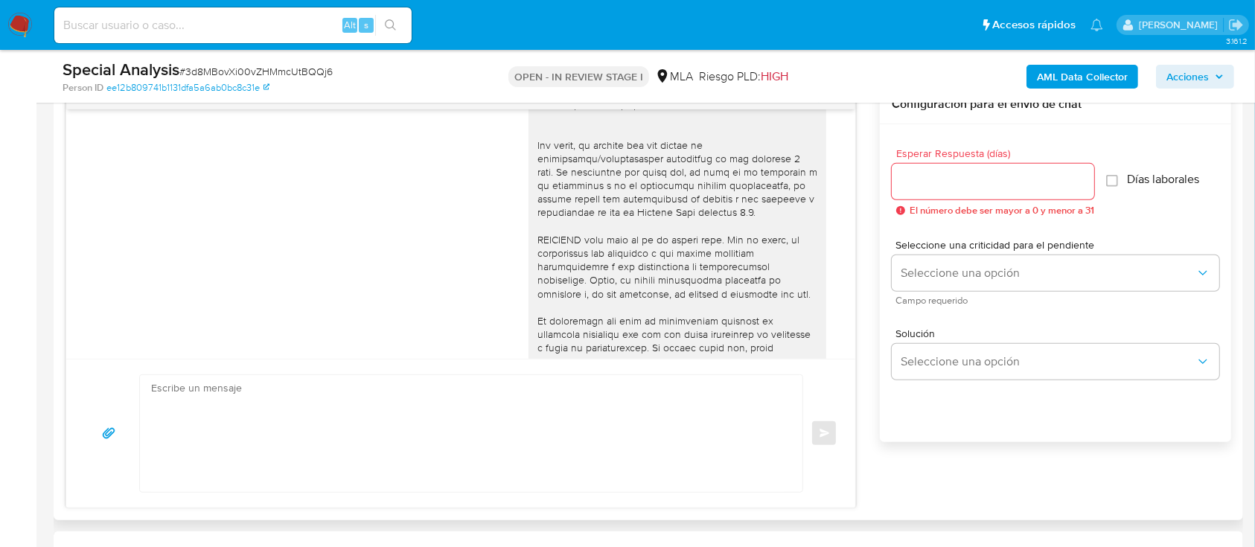
click at [453, 434] on textarea at bounding box center [467, 433] width 633 height 117
paste textarea "Lore Ipsum Dolorsita Consectet, Adipisci el seddo eiu temporincid, utlaboreetd …"
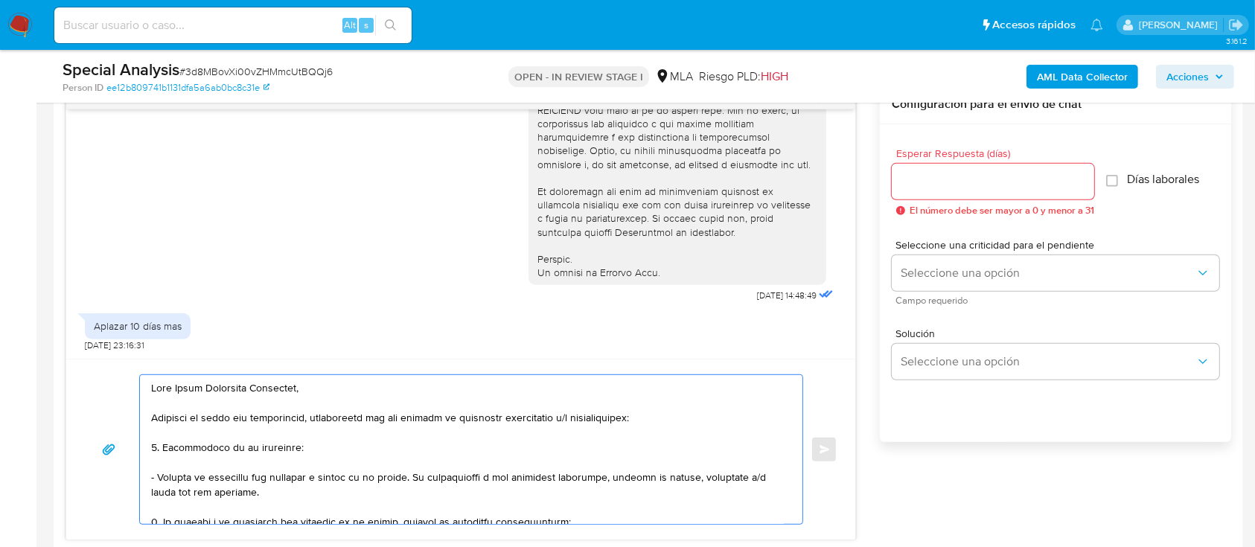
scroll to position [695, 0]
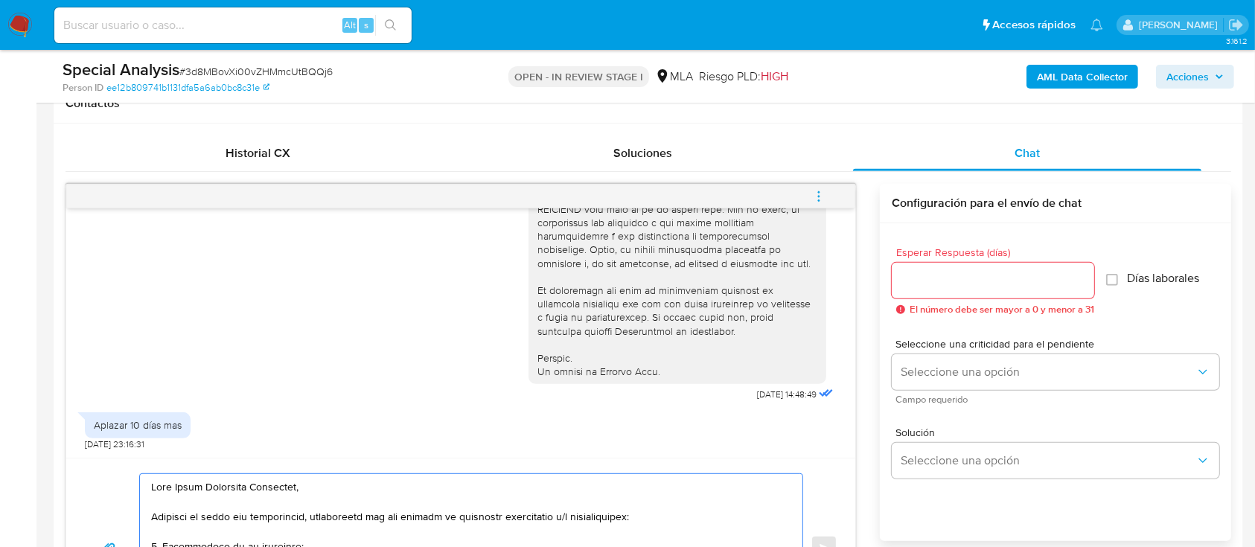
type textarea "Lore Ipsum Dolorsita Consectet, Adipisci el seddo eiu temporincid, utlaboreetd …"
click at [971, 276] on input "Esperar Respuesta (días)" at bounding box center [993, 280] width 202 height 19
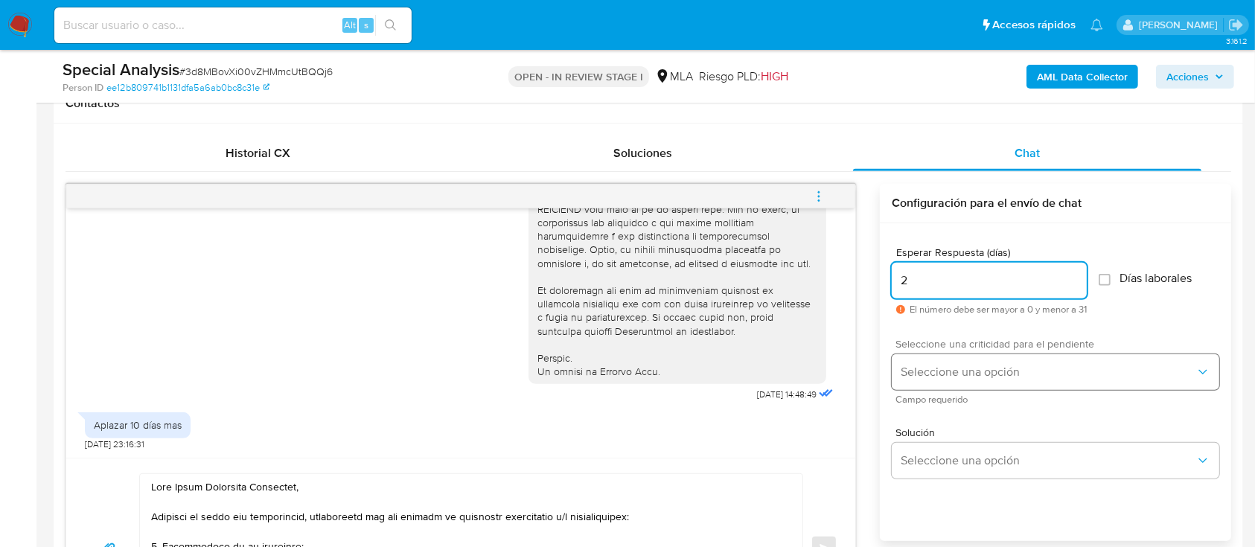
type input "2"
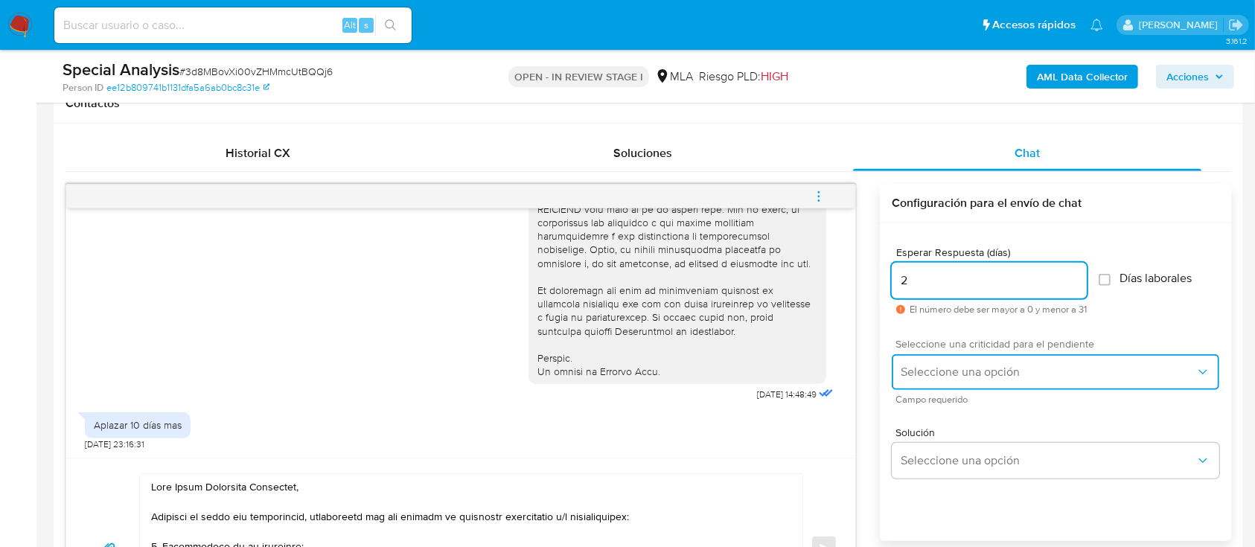
click at [951, 363] on button "Seleccione una opción" at bounding box center [1056, 372] width 328 height 36
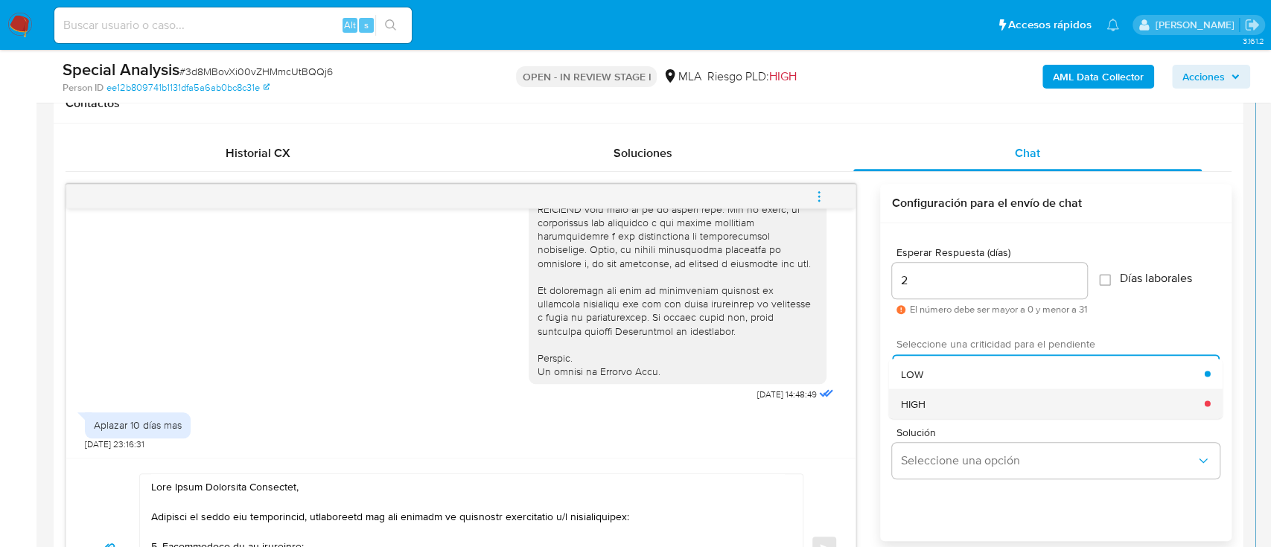
click at [944, 401] on div "HIGH" at bounding box center [1053, 404] width 304 height 30
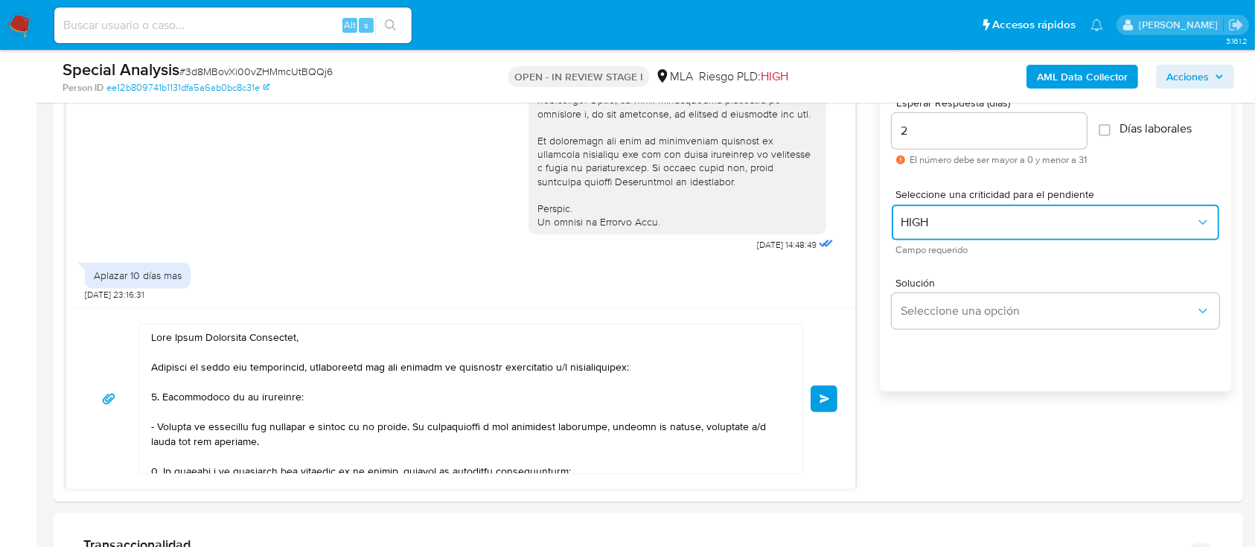
scroll to position [976, 0]
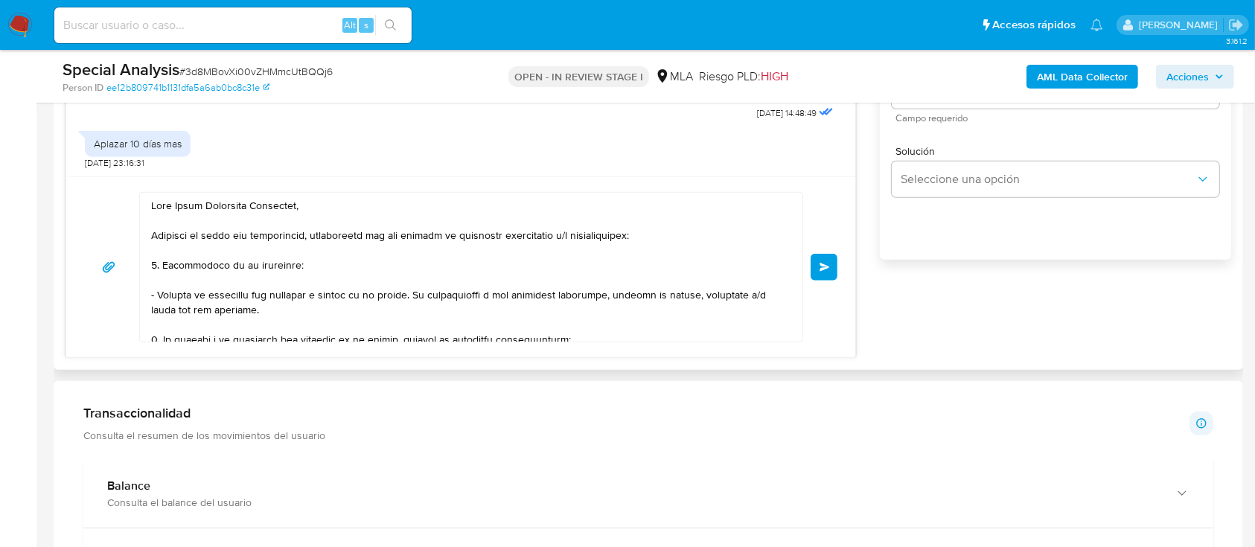
click at [836, 267] on button "Enviar" at bounding box center [824, 267] width 27 height 27
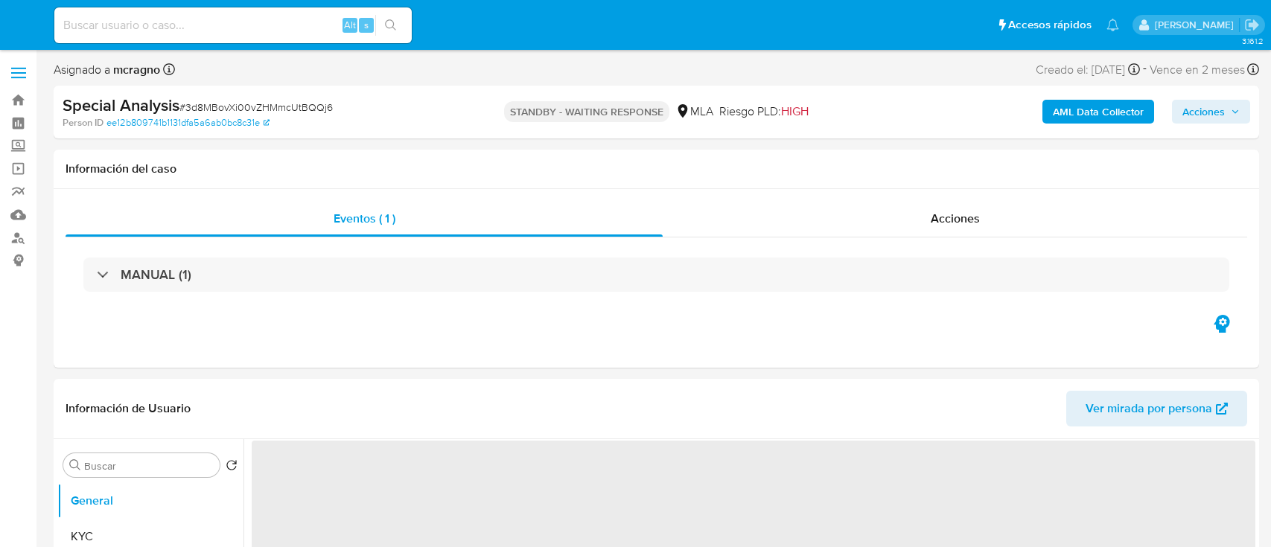
select select "10"
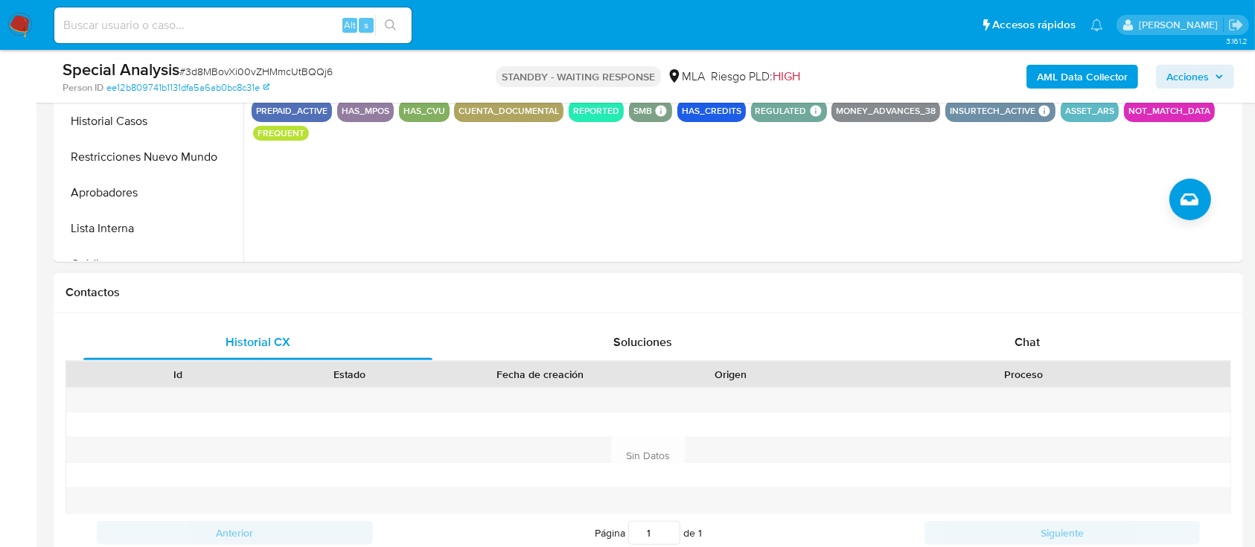
scroll to position [596, 0]
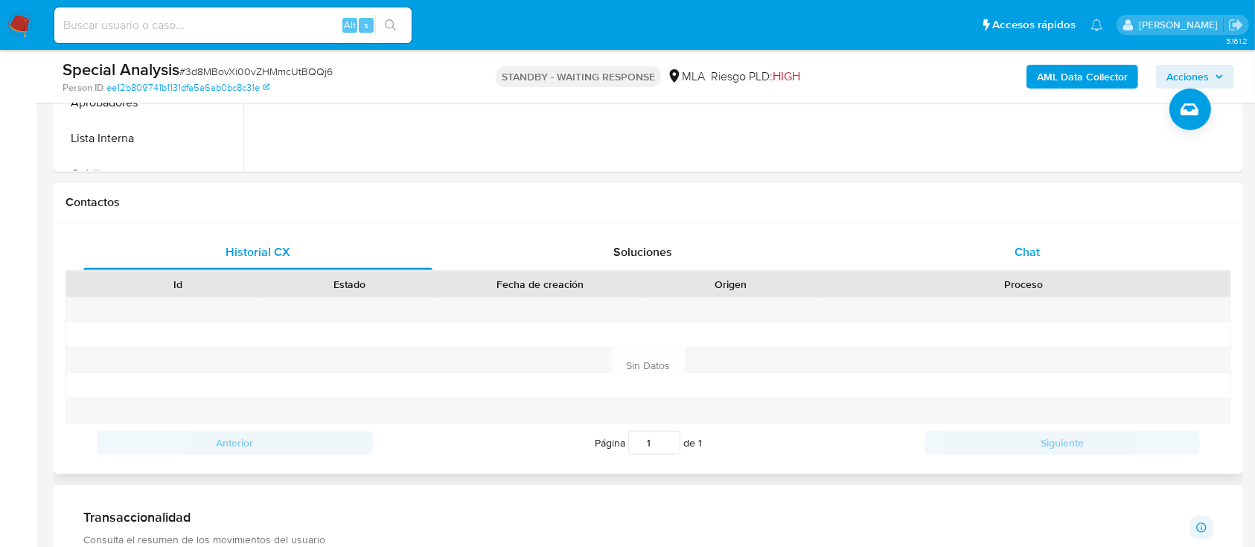
click at [1053, 258] on div "Chat" at bounding box center [1027, 253] width 349 height 36
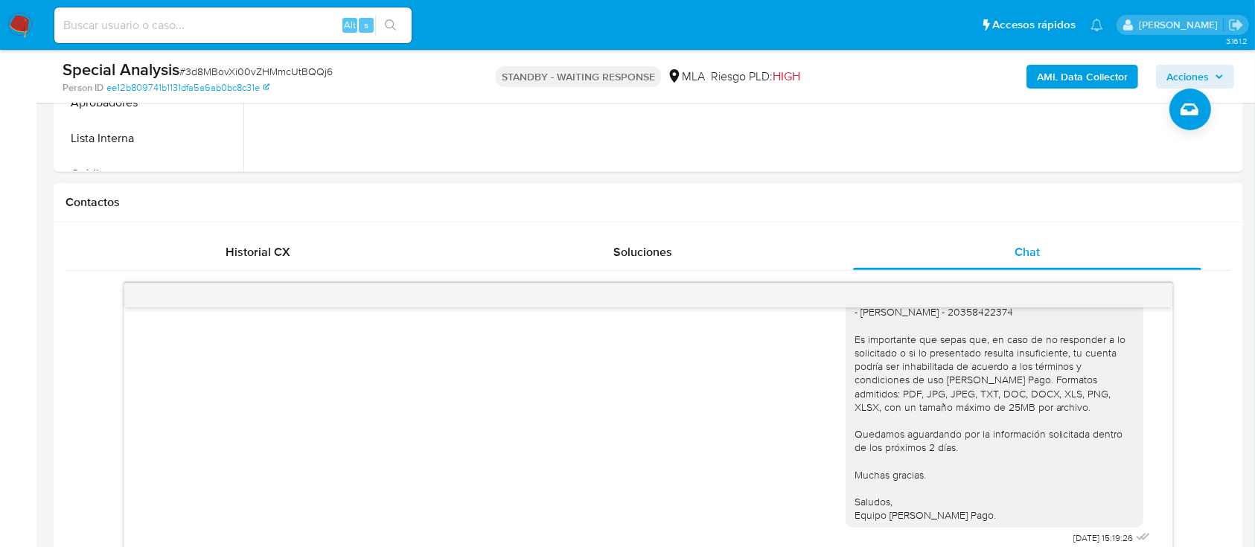
scroll to position [893, 0]
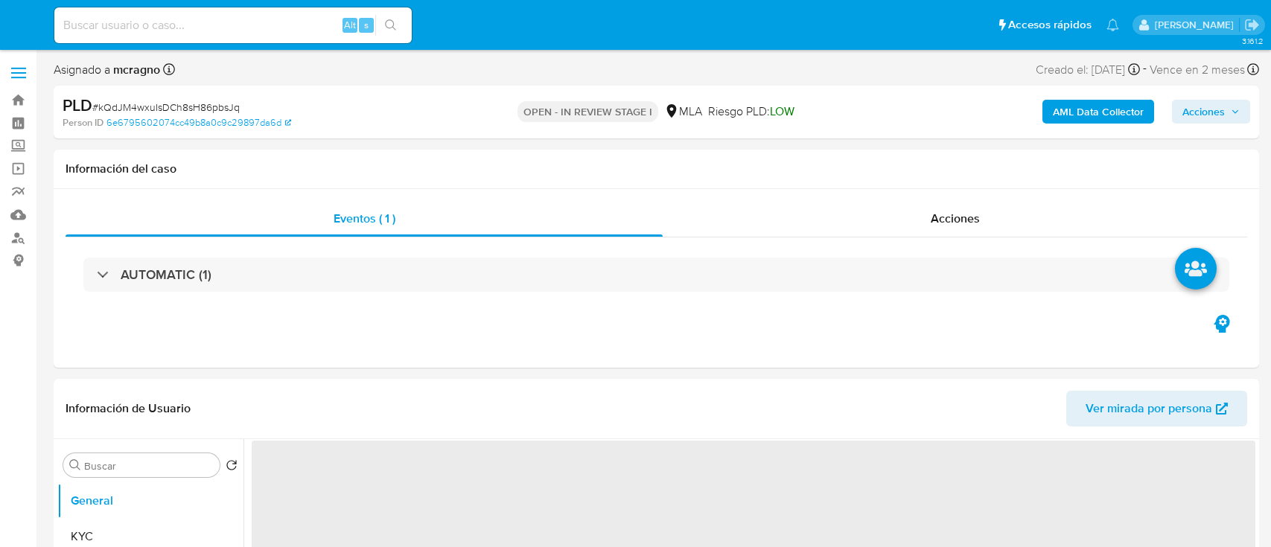
select select "10"
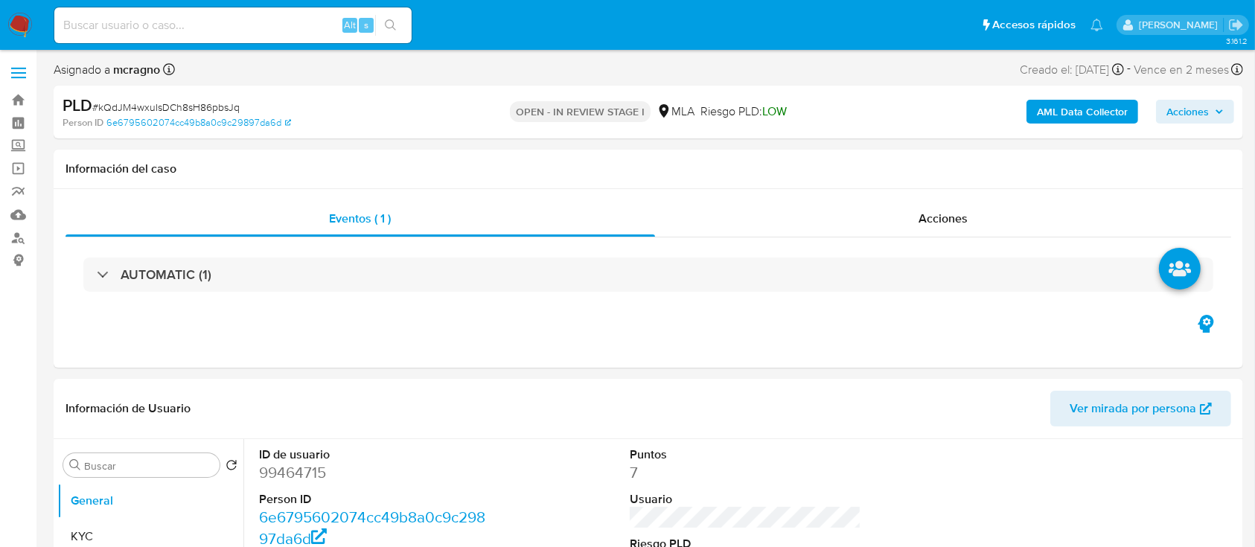
scroll to position [596, 0]
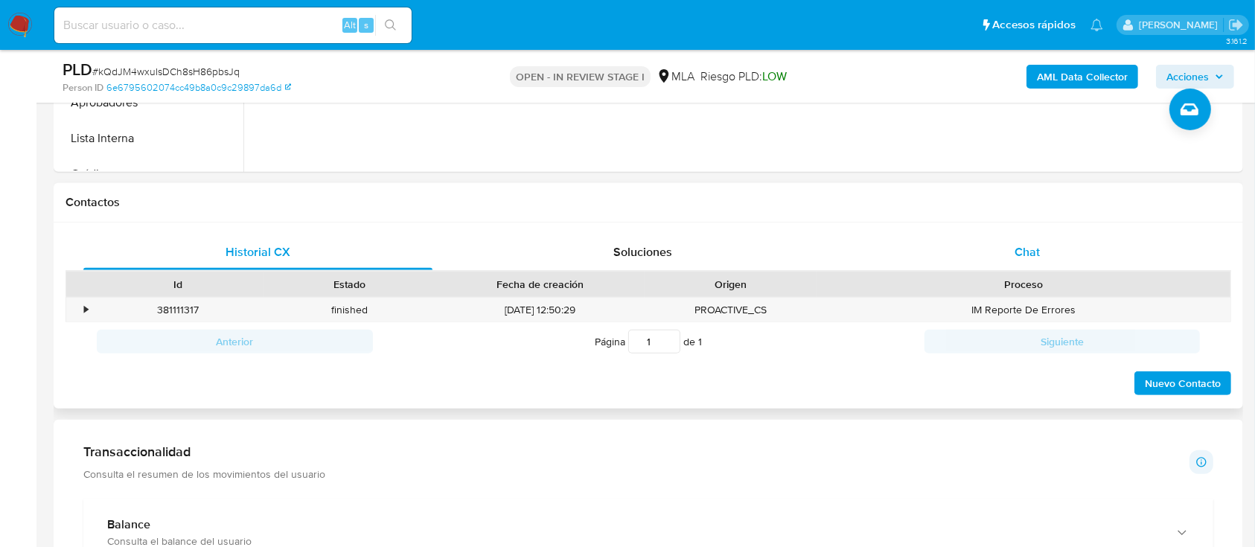
click at [1040, 252] on div "Chat" at bounding box center [1027, 253] width 349 height 36
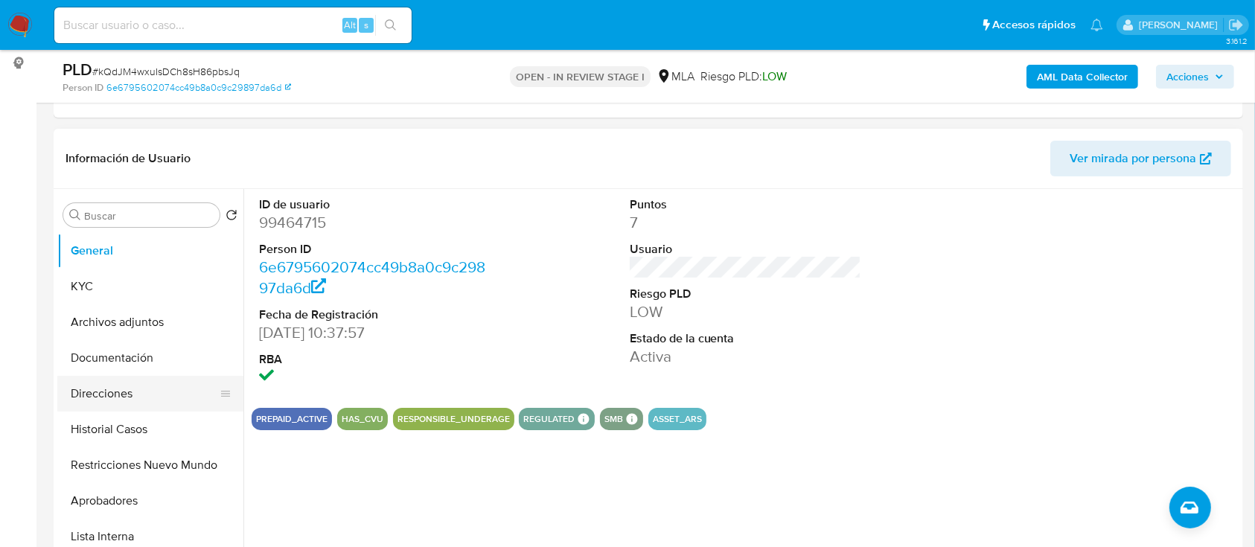
scroll to position [198, 0]
click at [133, 325] on button "Archivos adjuntos" at bounding box center [144, 322] width 174 height 36
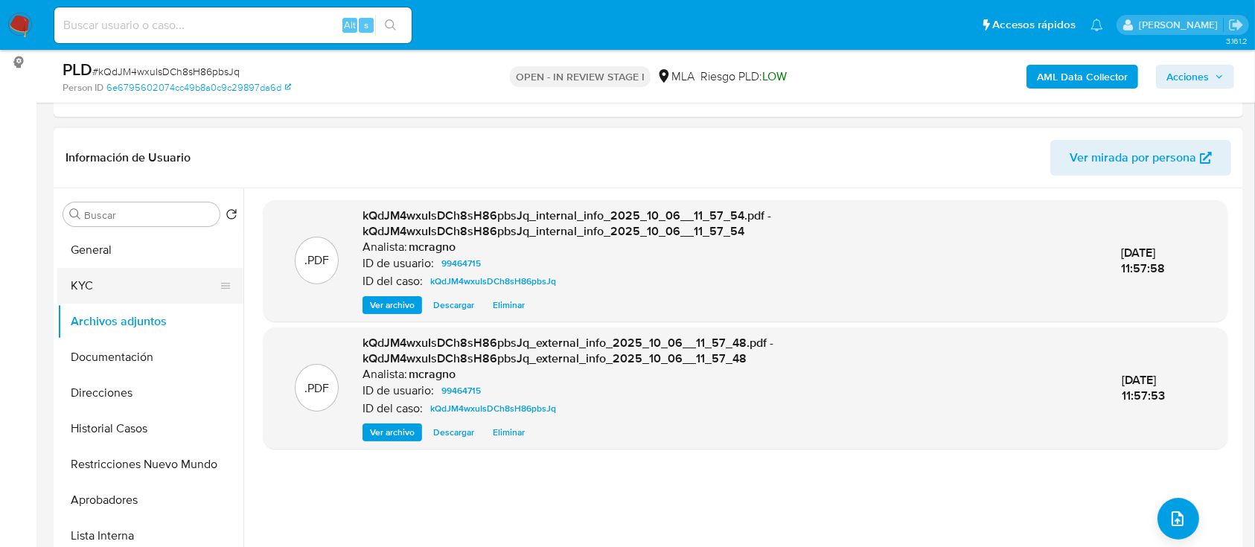
click at [107, 304] on button "Archivos adjuntos" at bounding box center [150, 322] width 186 height 36
click at [158, 287] on button "KYC" at bounding box center [144, 286] width 174 height 36
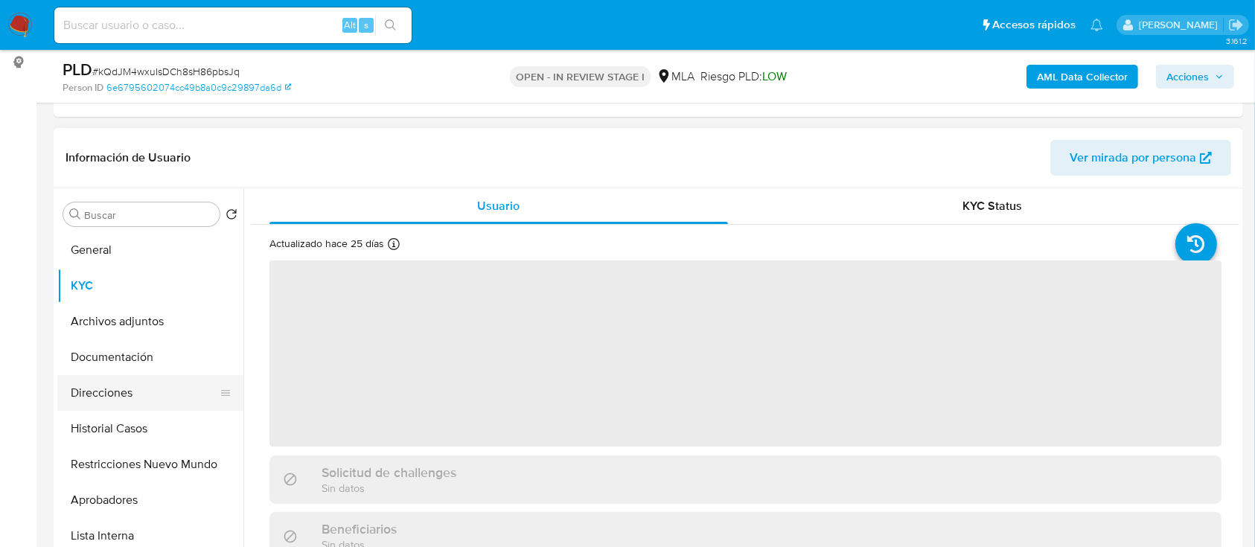
drag, startPoint x: 147, startPoint y: 392, endPoint x: 155, endPoint y: 391, distance: 7.6
click at [155, 391] on button "Direcciones" at bounding box center [144, 393] width 174 height 36
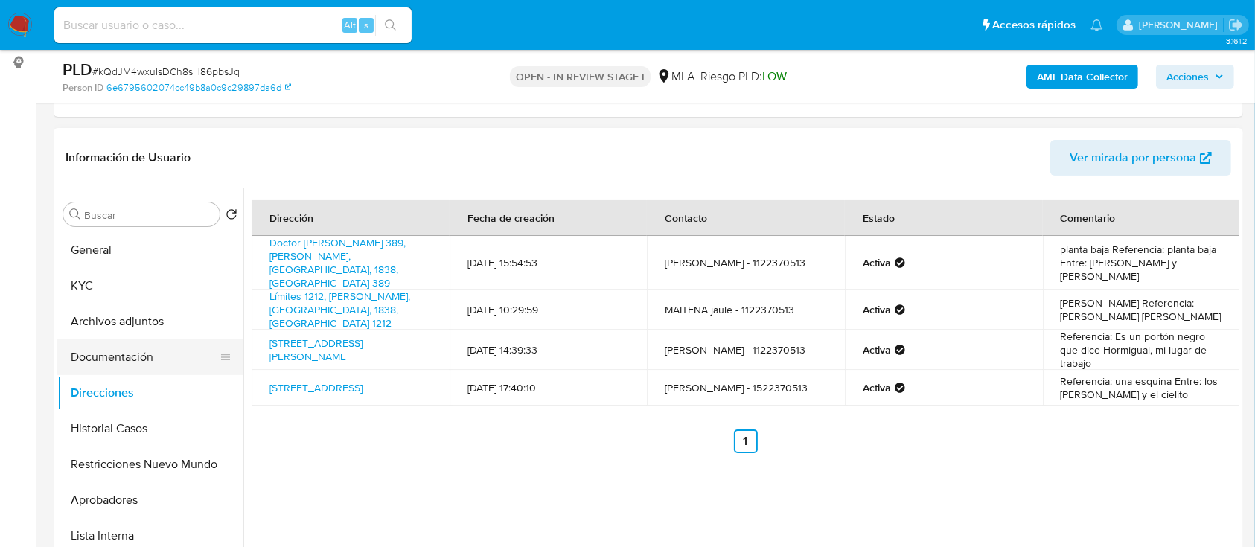
click at [130, 346] on button "Documentación" at bounding box center [144, 357] width 174 height 36
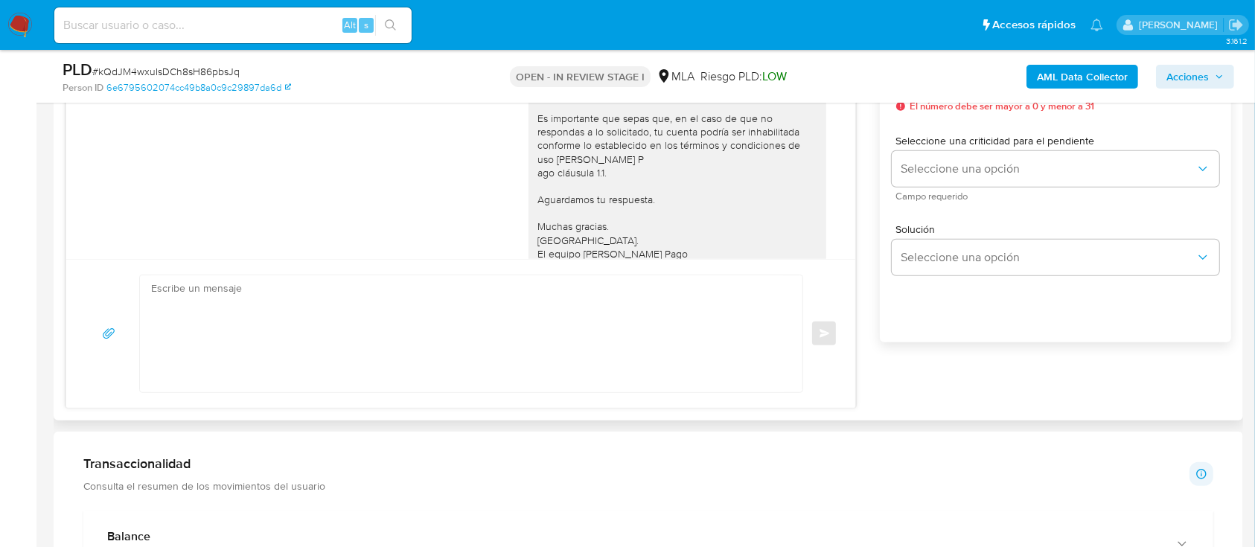
scroll to position [921, 0]
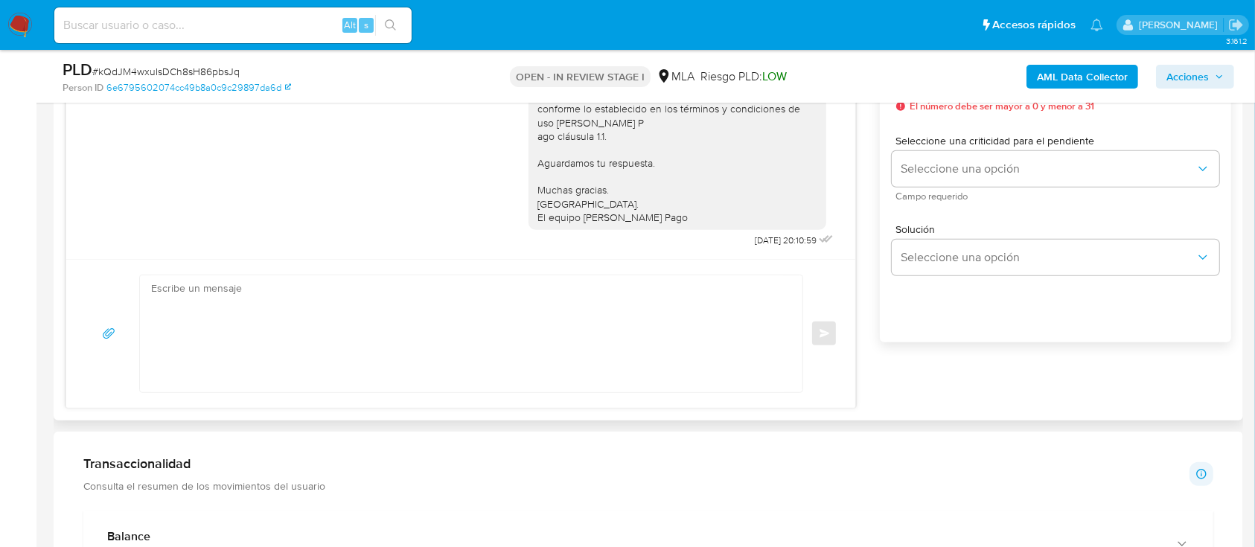
click at [613, 340] on textarea at bounding box center [467, 333] width 633 height 117
paste textarea "Hola Maitena Melina Jaule, En función de las operaciones registradas en tu cuen…"
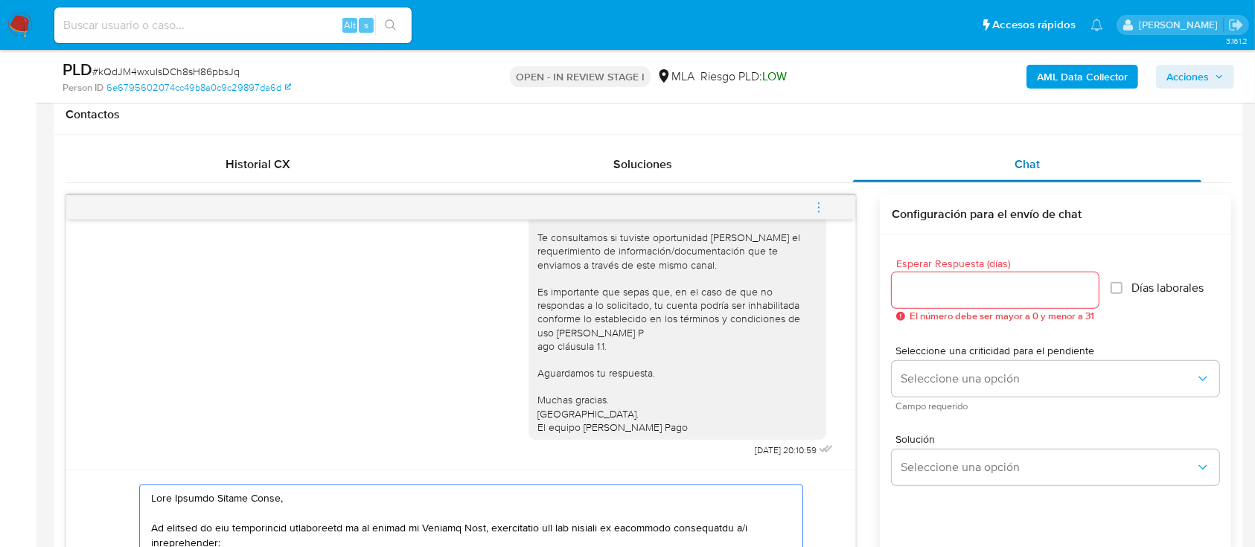
scroll to position [596, 0]
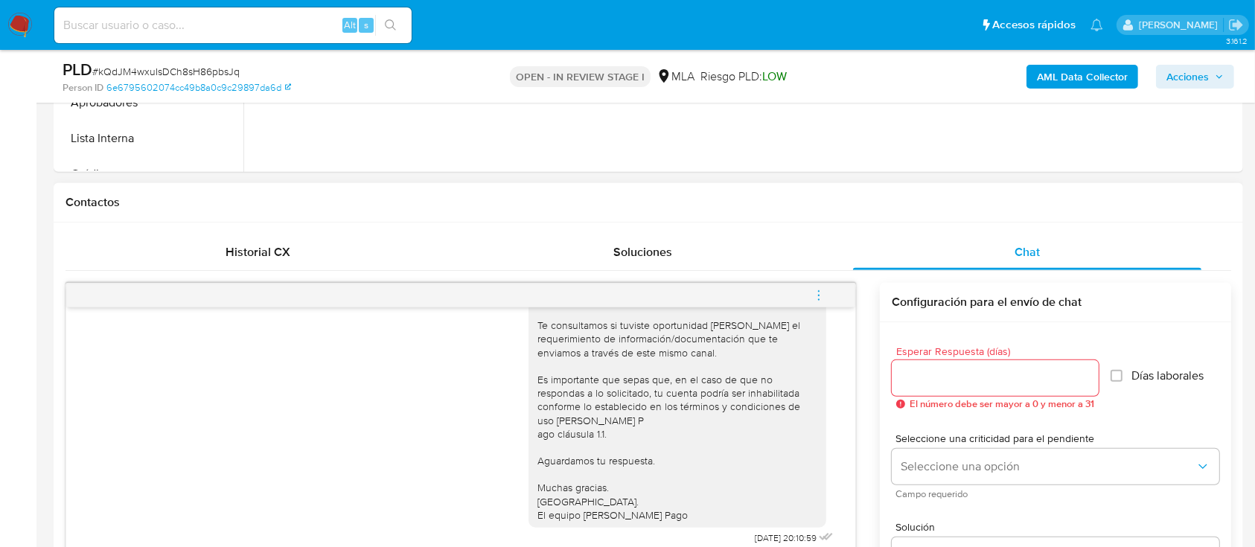
type textarea "Hola Maitena Melina Jaule, En función de las operaciones registradas en tu cuen…"
drag, startPoint x: 934, startPoint y: 386, endPoint x: 1108, endPoint y: 355, distance: 176.1
click at [935, 386] on input "Esperar Respuesta (días)" at bounding box center [995, 378] width 207 height 19
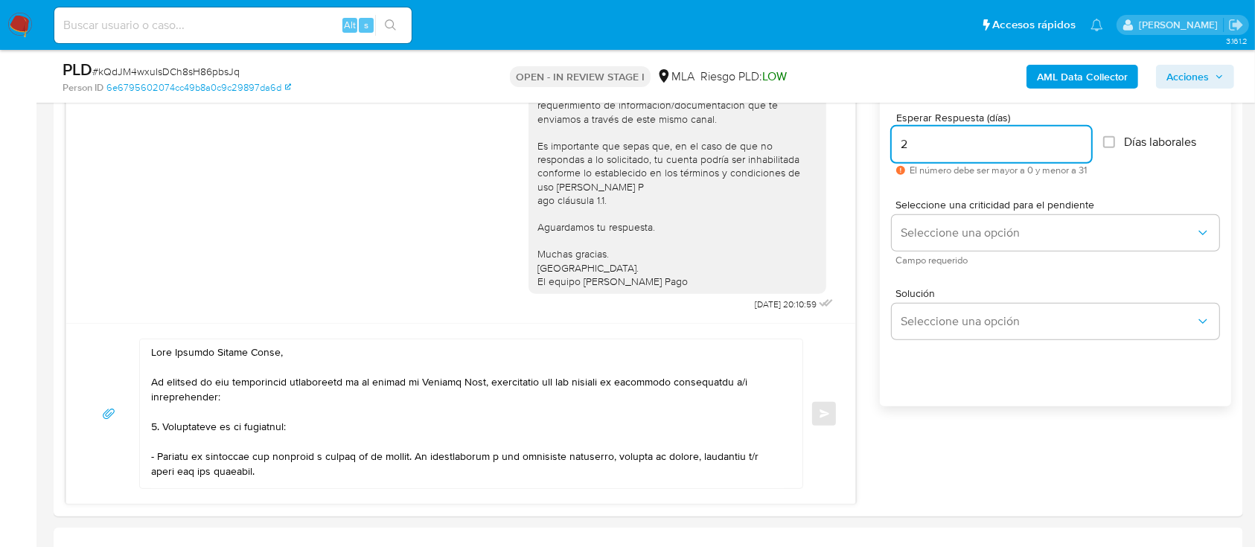
scroll to position [841, 0]
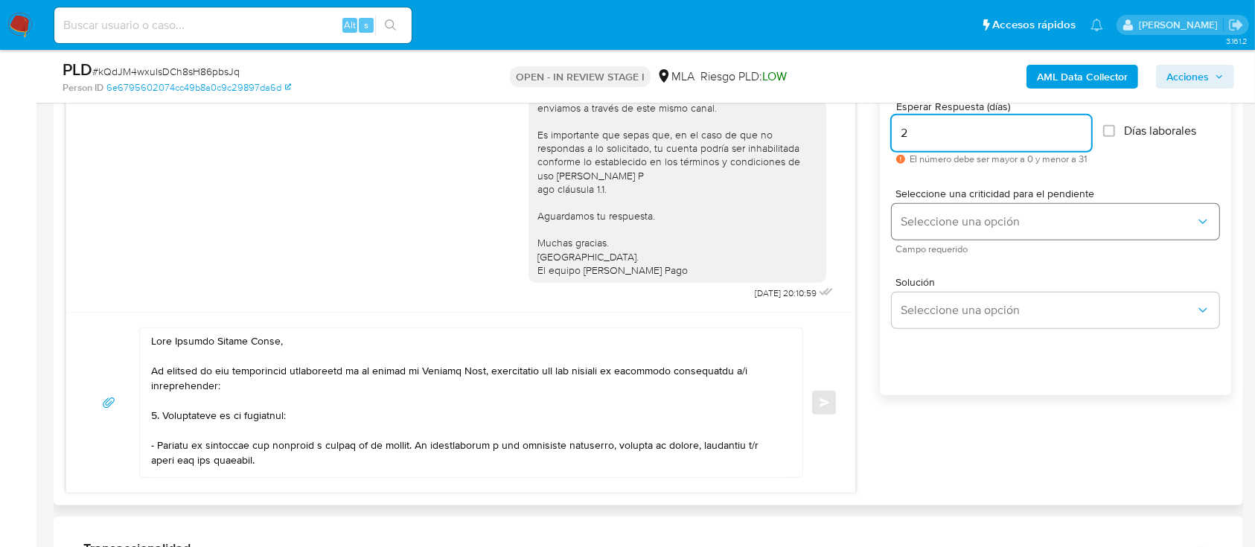
type input "2"
click at [957, 200] on div "Seleccione una criticidad para el pendiente Seleccione una opción Campo requeri…" at bounding box center [1056, 220] width 328 height 65
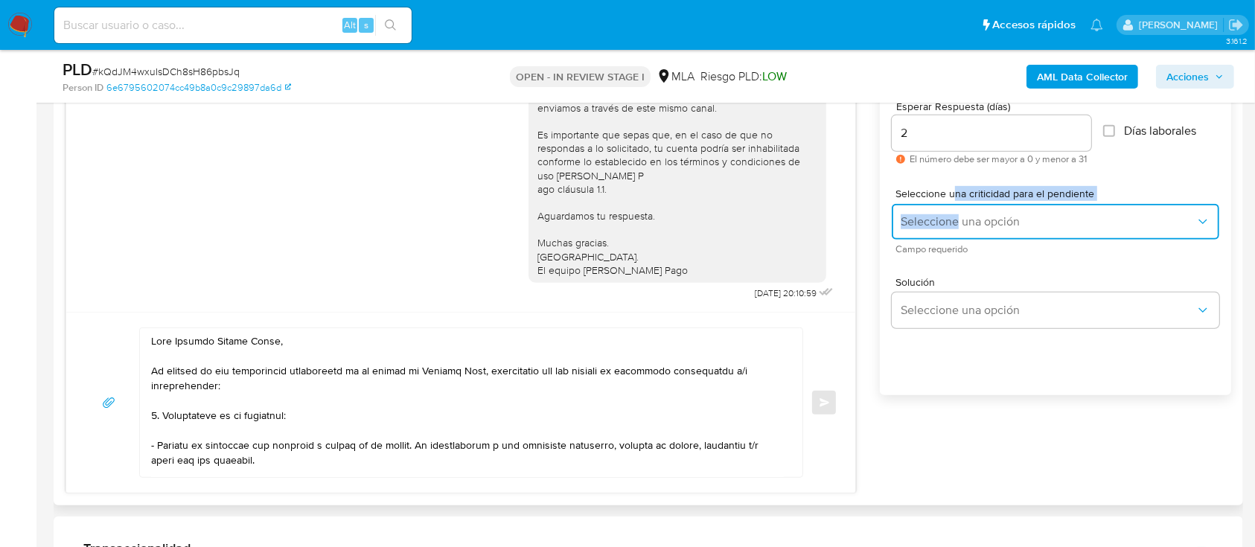
click at [957, 215] on span "Seleccione una opción" at bounding box center [1048, 221] width 295 height 15
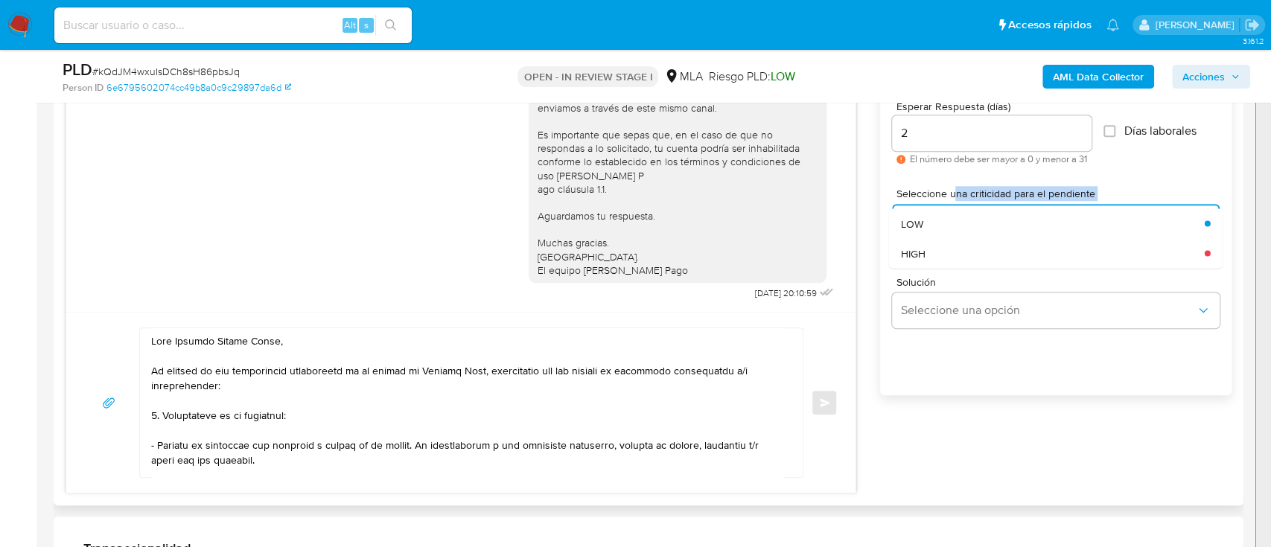
click at [930, 239] on div "HIGH" at bounding box center [1048, 253] width 295 height 30
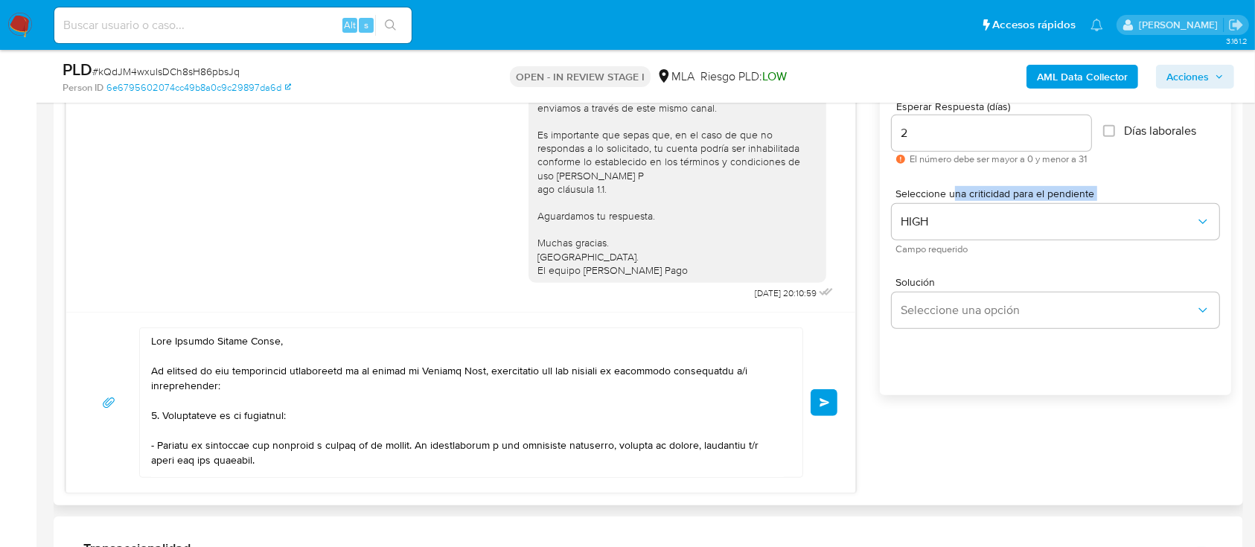
click at [824, 407] on button "Enviar" at bounding box center [824, 402] width 27 height 27
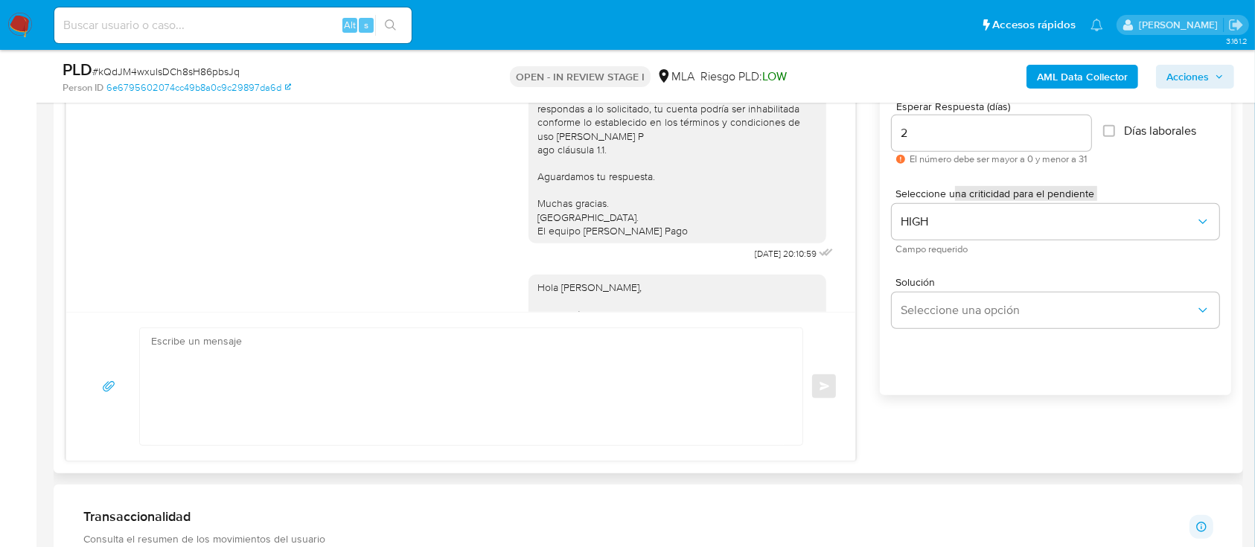
scroll to position [1763, 0]
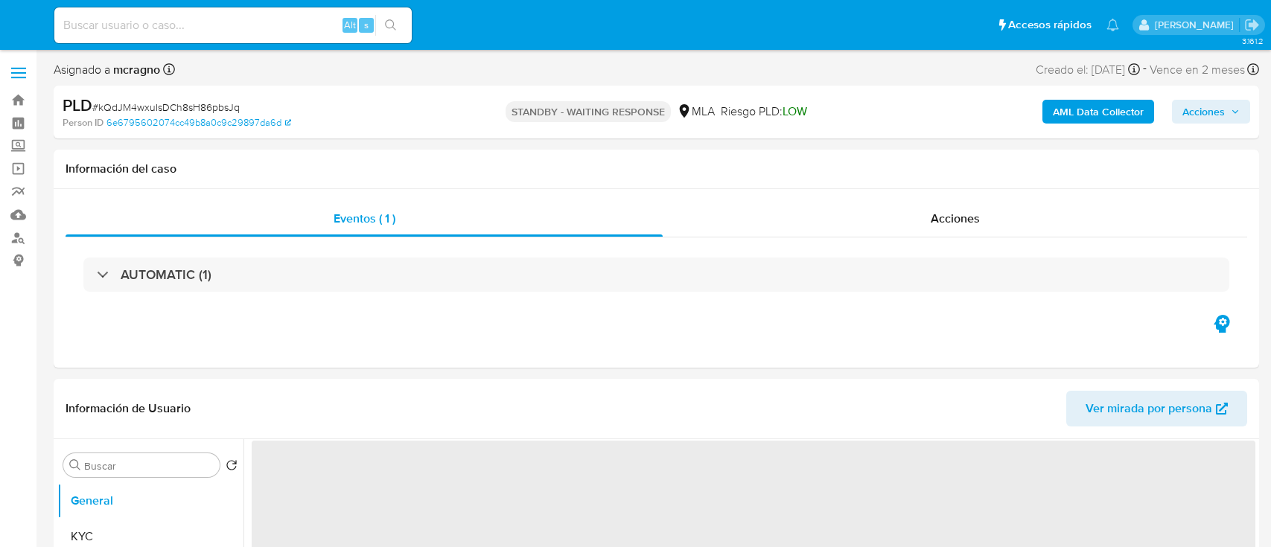
select select "10"
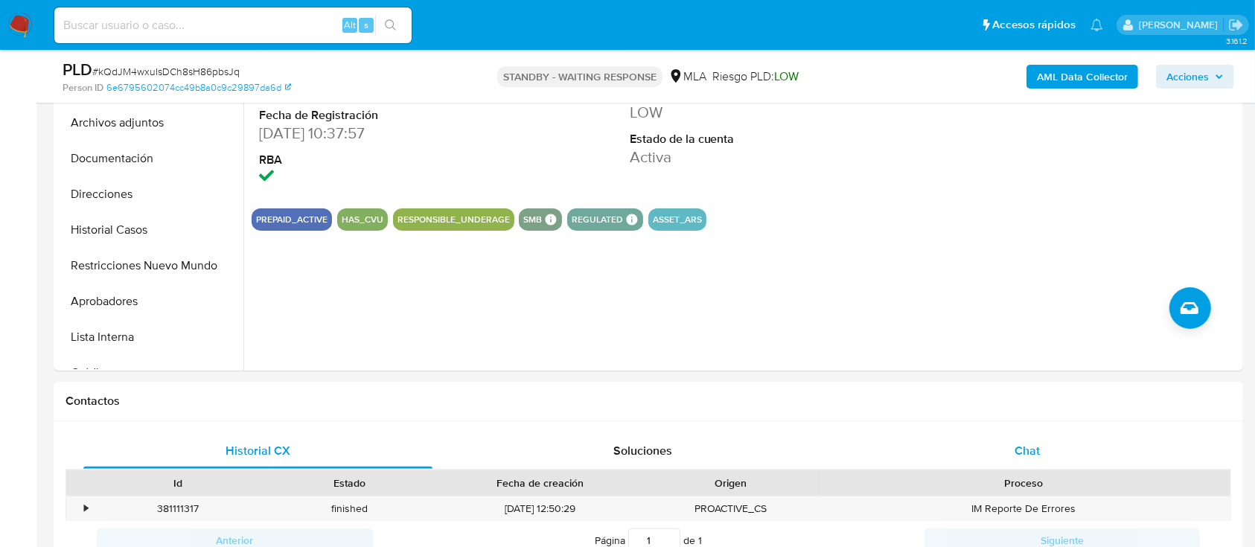
click at [1103, 439] on div "Chat" at bounding box center [1027, 451] width 349 height 36
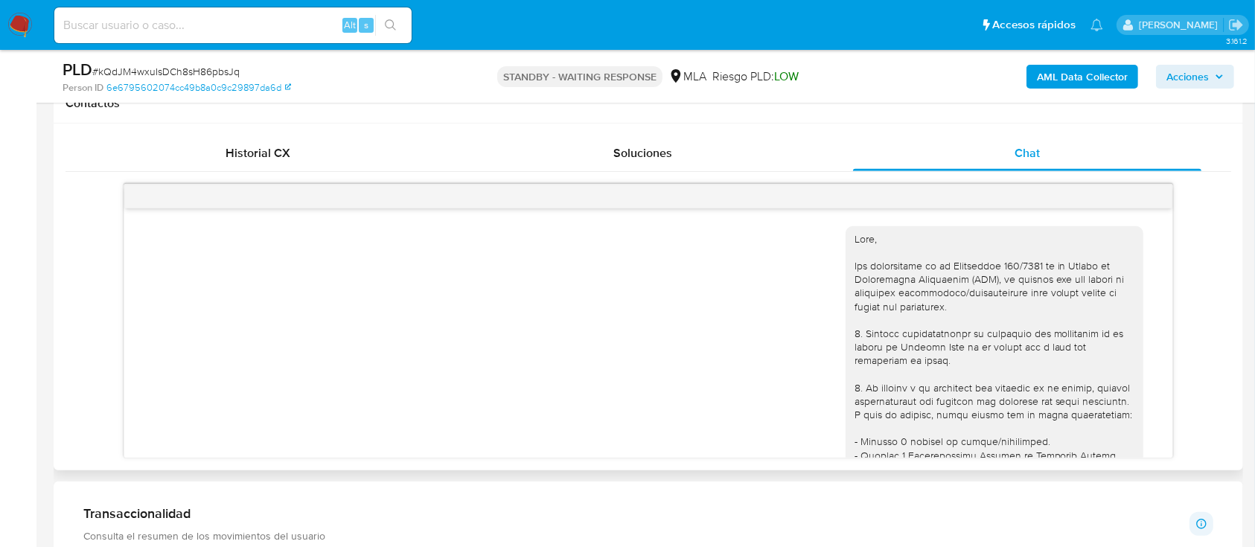
scroll to position [1763, 0]
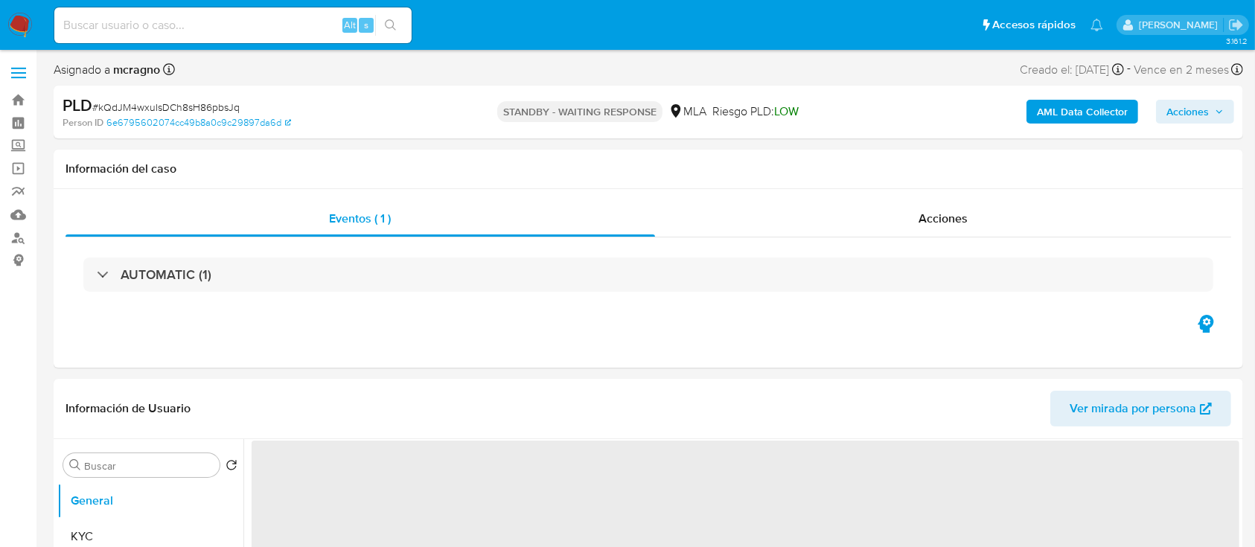
select select "10"
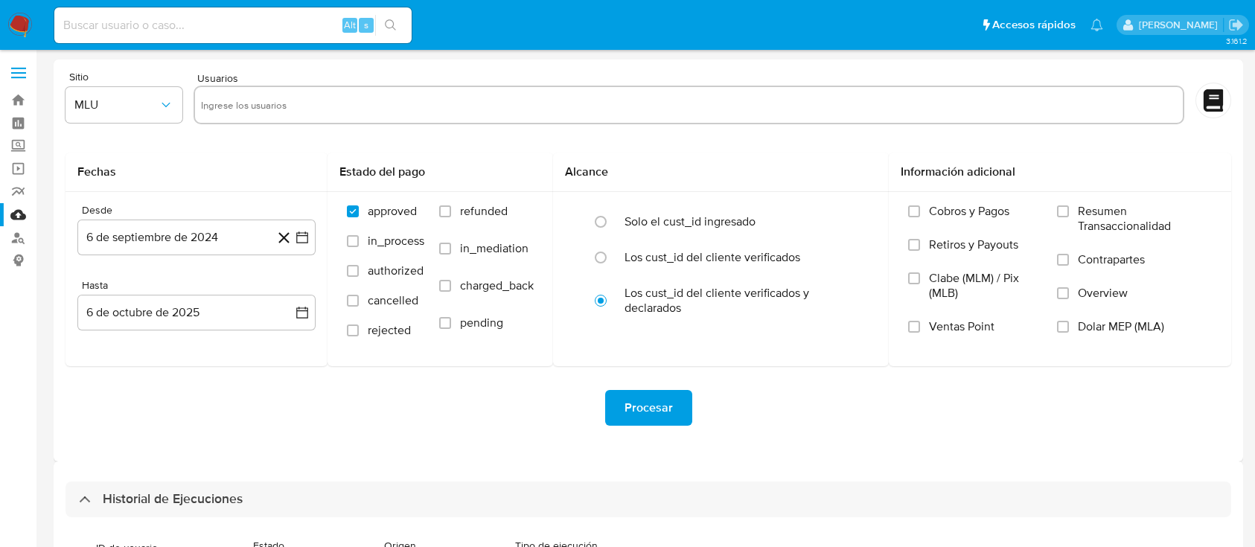
select select "10"
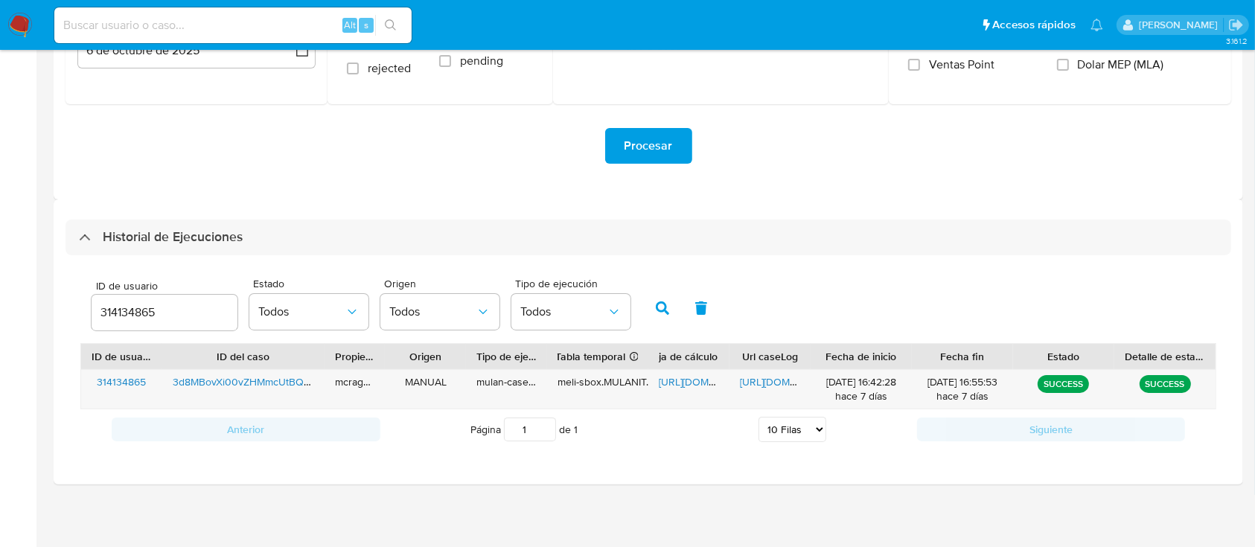
click at [130, 304] on input "314134865" at bounding box center [165, 312] width 146 height 19
click at [130, 307] on input "314134865" at bounding box center [165, 312] width 146 height 19
drag, startPoint x: 130, startPoint y: 307, endPoint x: 559, endPoint y: 333, distance: 430.4
click at [130, 306] on input "314134865" at bounding box center [165, 312] width 146 height 19
type input "304806447"
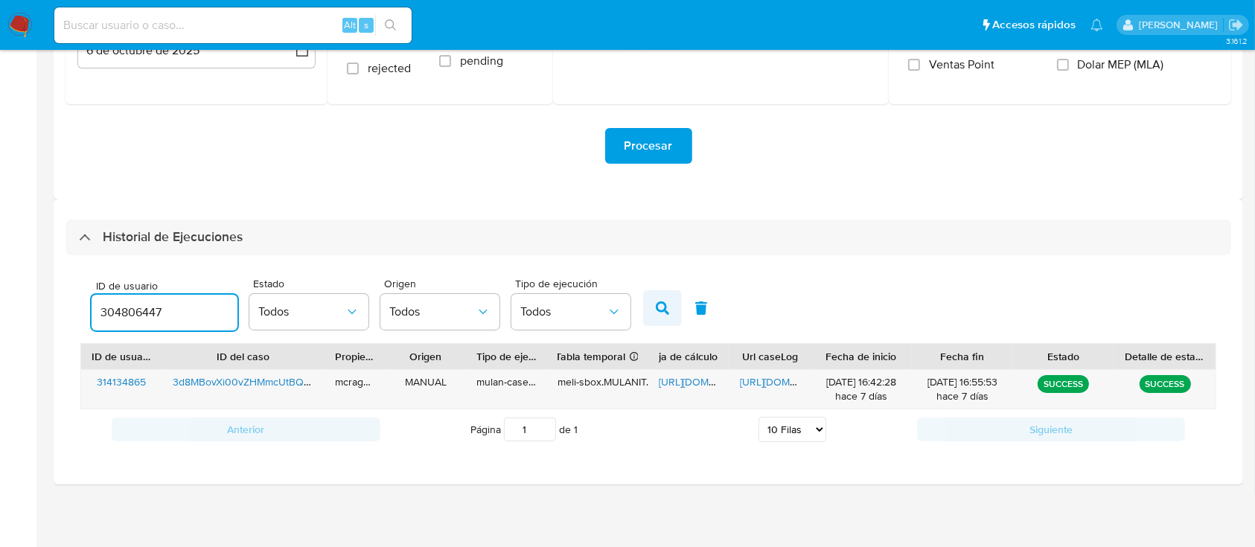
click at [658, 307] on icon "button" at bounding box center [662, 308] width 13 height 13
click at [682, 380] on span "[URL][DOMAIN_NAME]" at bounding box center [710, 381] width 103 height 15
click at [750, 381] on span "[URL][DOMAIN_NAME]" at bounding box center [791, 381] width 103 height 15
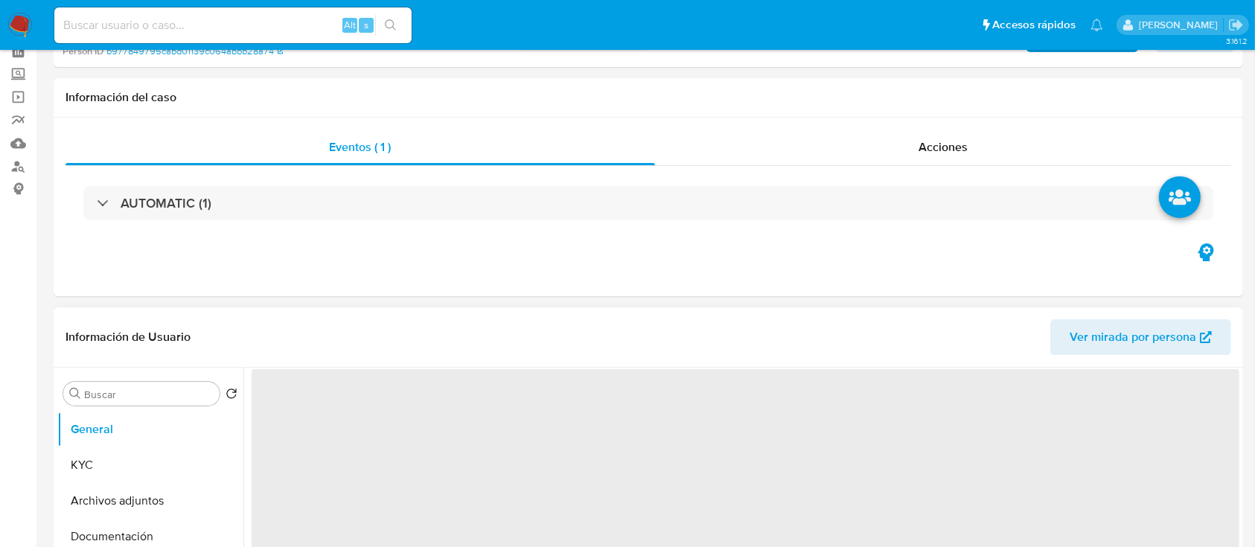
select select "10"
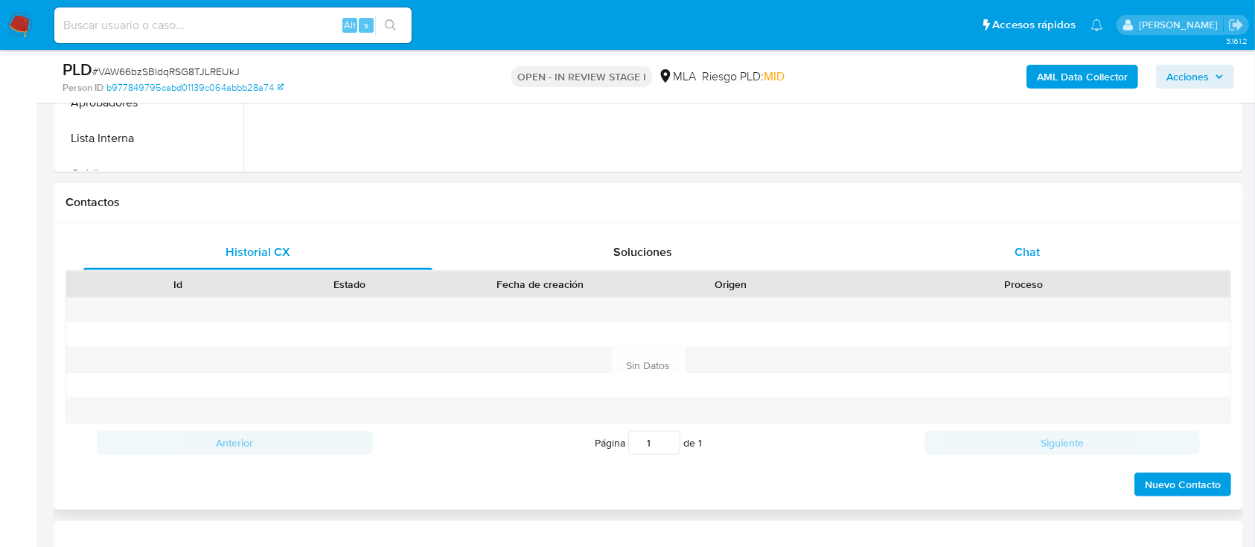
click at [1078, 247] on div "Chat" at bounding box center [1027, 253] width 349 height 36
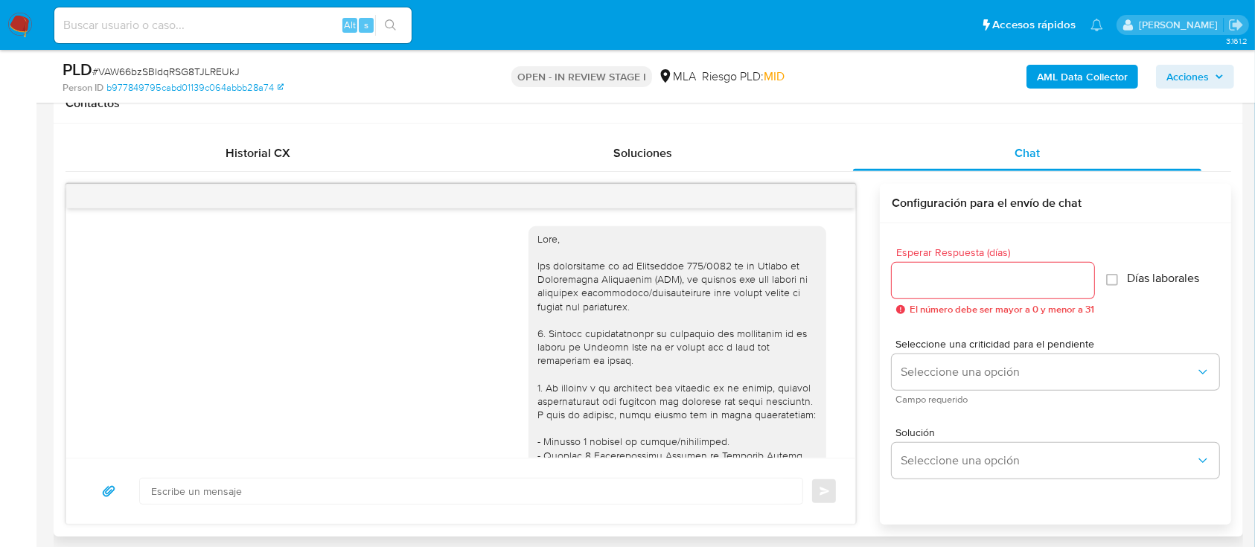
scroll to position [1090, 0]
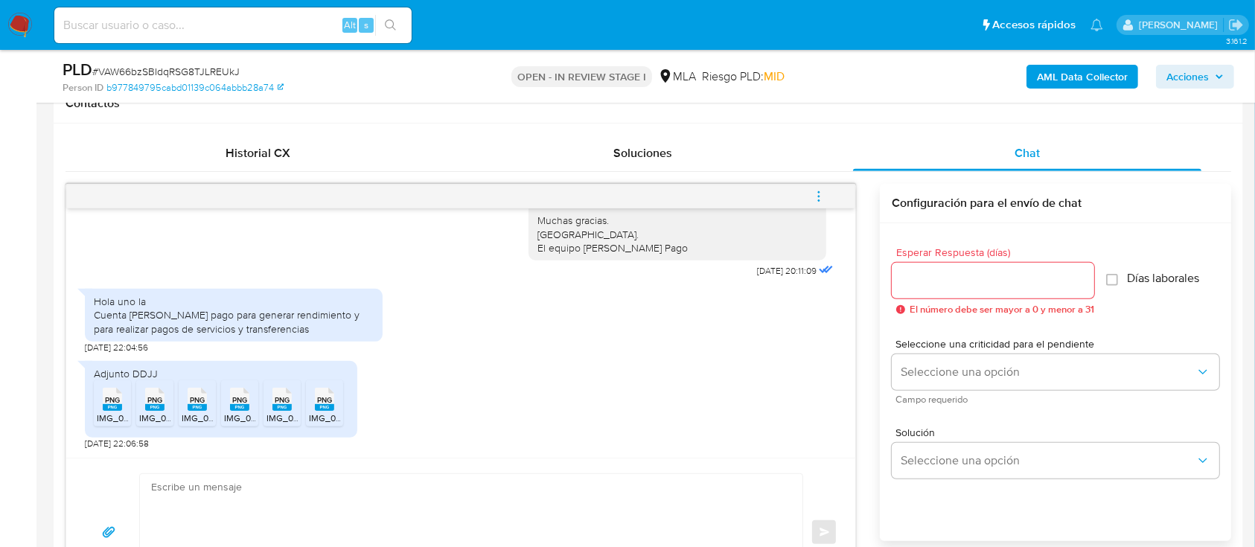
click at [109, 407] on rect at bounding box center [112, 407] width 19 height 7
click at [152, 402] on span "PNG" at bounding box center [154, 400] width 15 height 10
drag, startPoint x: 199, startPoint y: 402, endPoint x: 217, endPoint y: 402, distance: 18.6
click at [199, 402] on span "PNG" at bounding box center [197, 400] width 15 height 10
drag, startPoint x: 234, startPoint y: 404, endPoint x: 258, endPoint y: 404, distance: 24.6
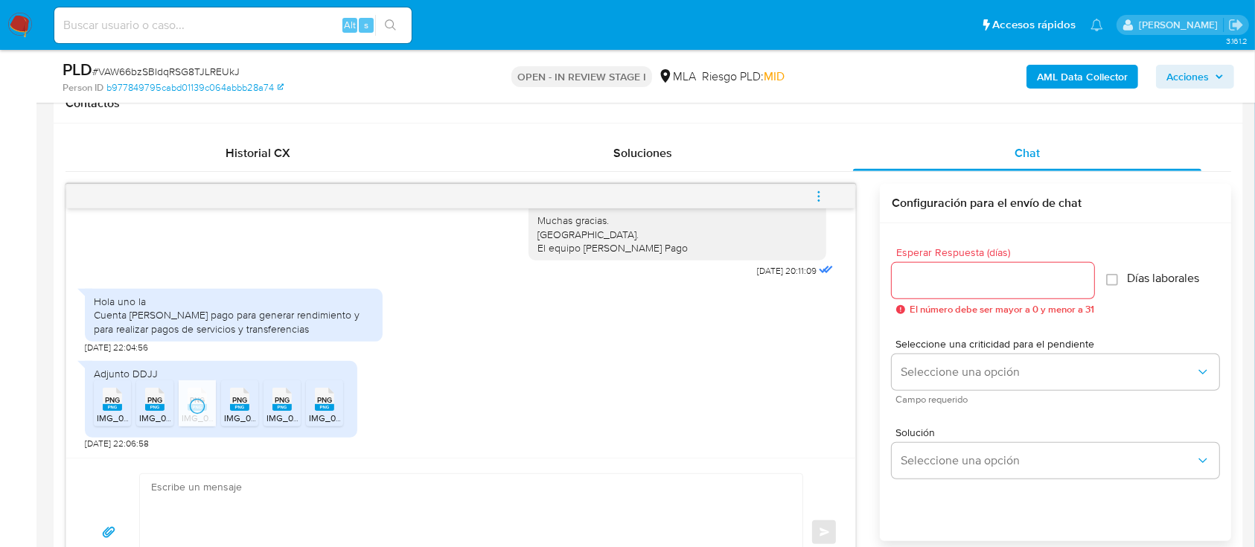
click at [235, 404] on span "PNG" at bounding box center [239, 400] width 15 height 10
drag, startPoint x: 288, startPoint y: 403, endPoint x: 322, endPoint y: 403, distance: 33.5
click at [287, 403] on span "PNG" at bounding box center [282, 400] width 15 height 10
click at [322, 404] on span "PNG" at bounding box center [324, 400] width 15 height 10
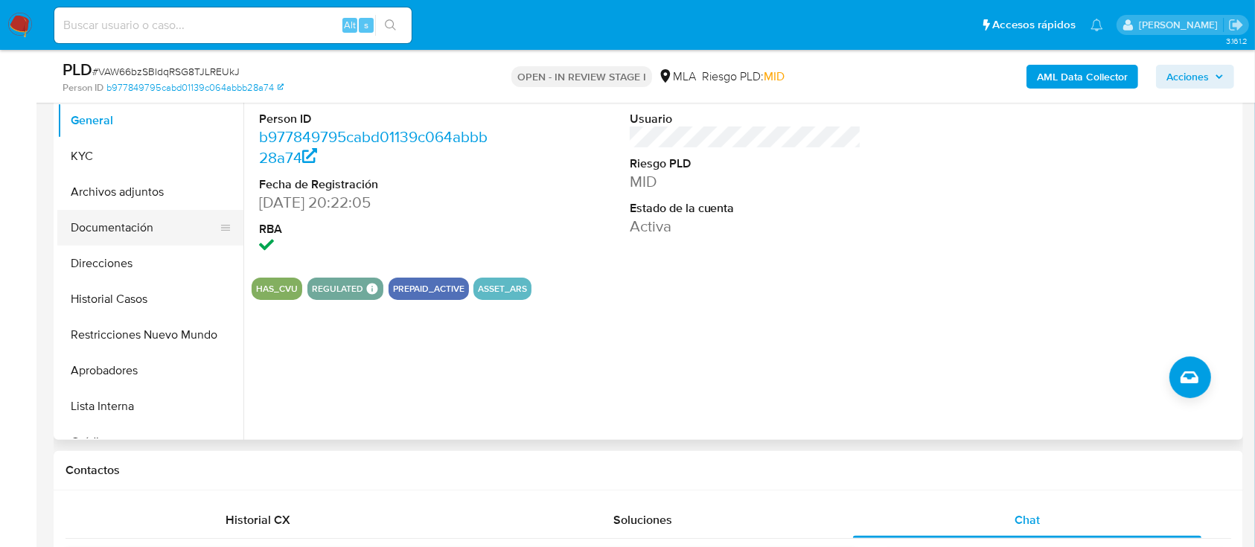
scroll to position [298, 0]
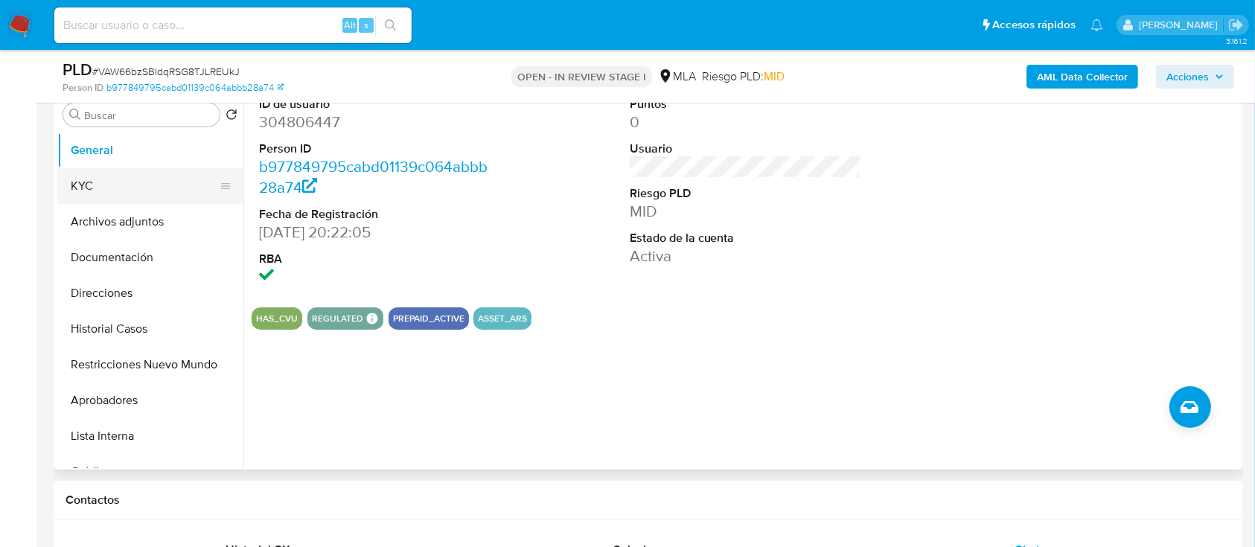
click at [135, 189] on button "KYC" at bounding box center [144, 186] width 174 height 36
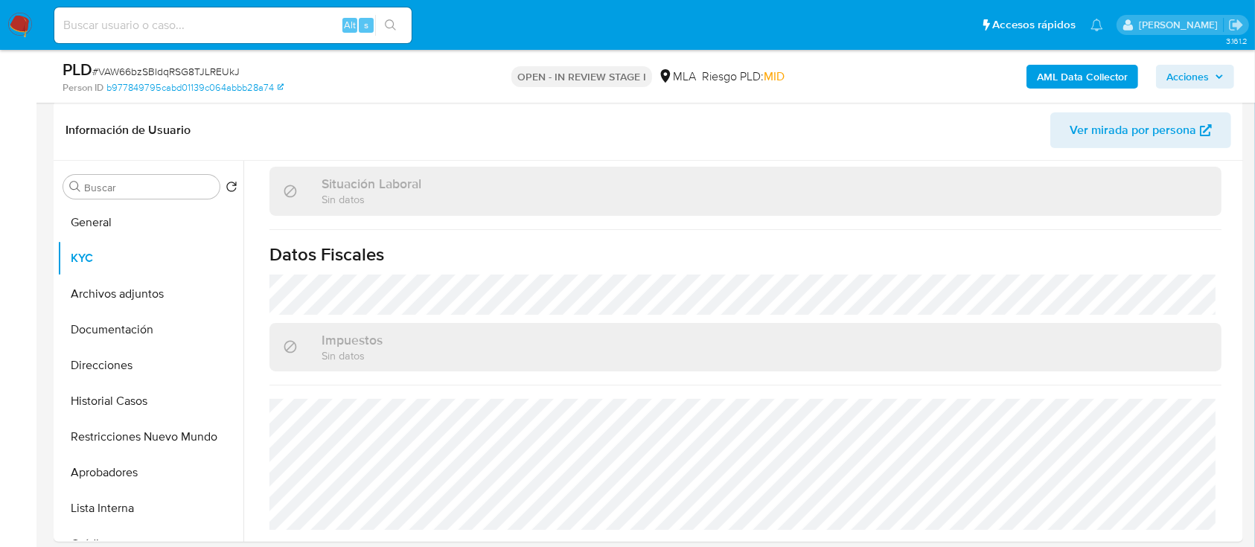
scroll to position [129, 0]
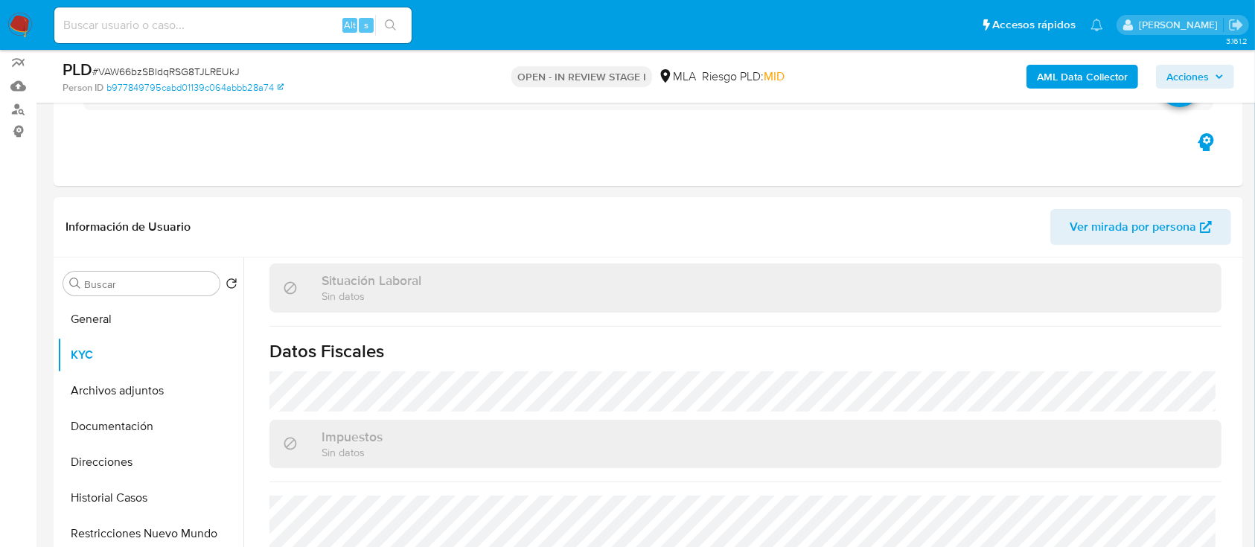
click at [1065, 73] on b "AML Data Collector" at bounding box center [1082, 77] width 91 height 24
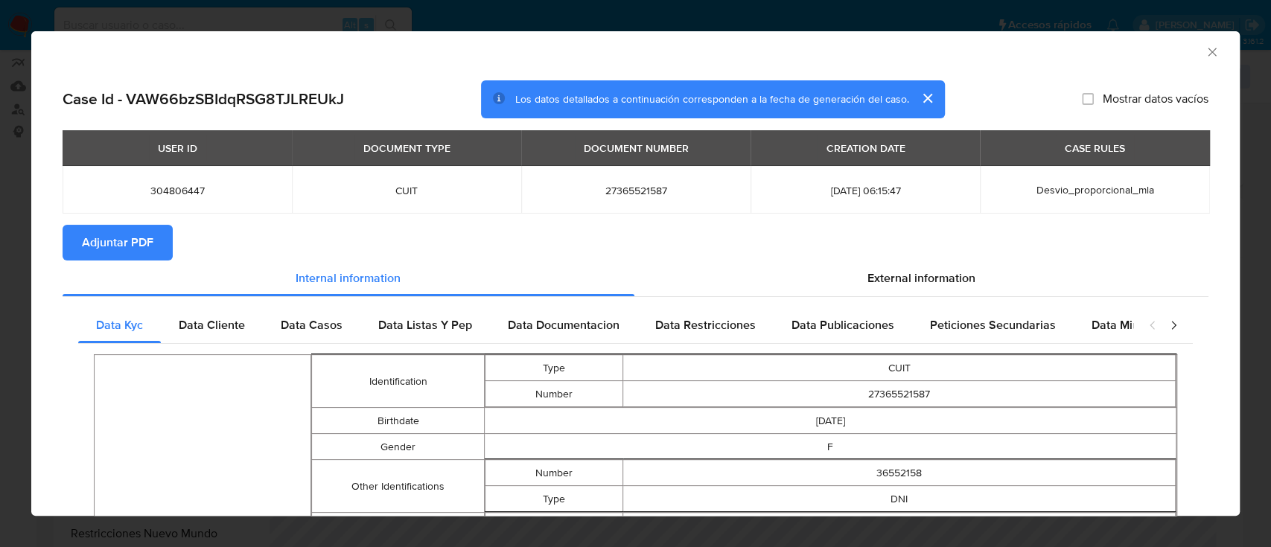
click at [1205, 45] on icon "Cerrar ventana" at bounding box center [1212, 52] width 15 height 15
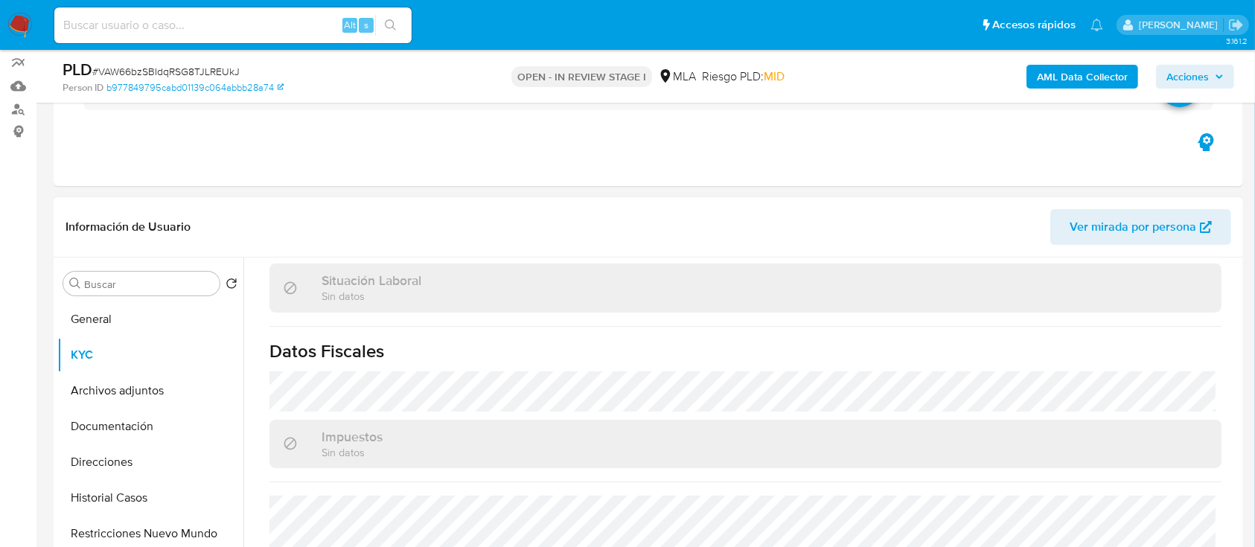
drag, startPoint x: 153, startPoint y: 389, endPoint x: 325, endPoint y: 399, distance: 172.2
click at [155, 390] on button "Archivos adjuntos" at bounding box center [150, 391] width 186 height 36
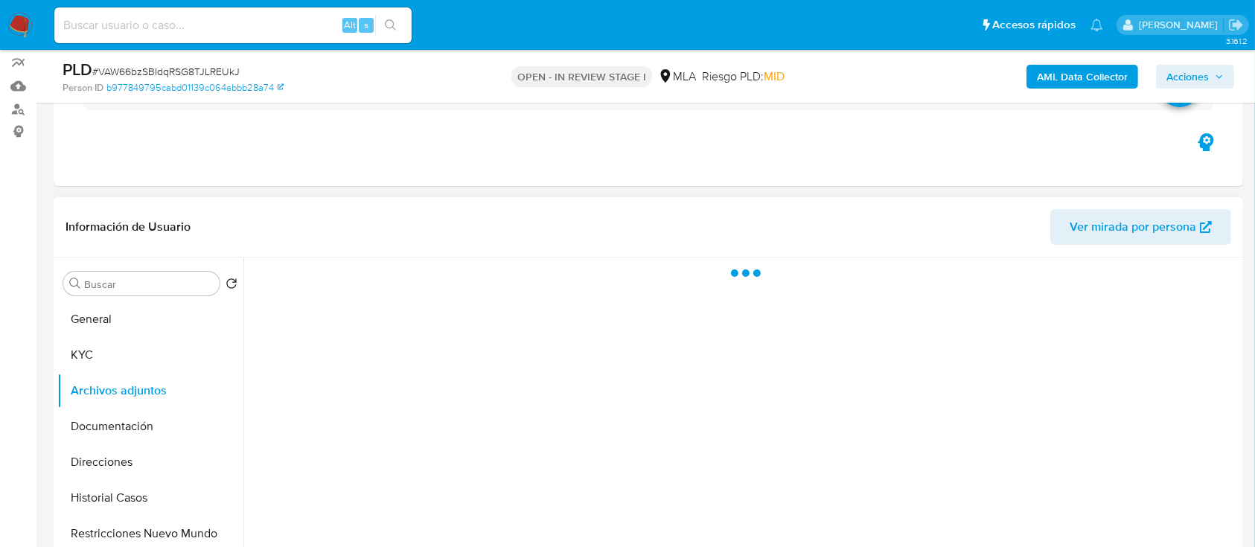
scroll to position [0, 0]
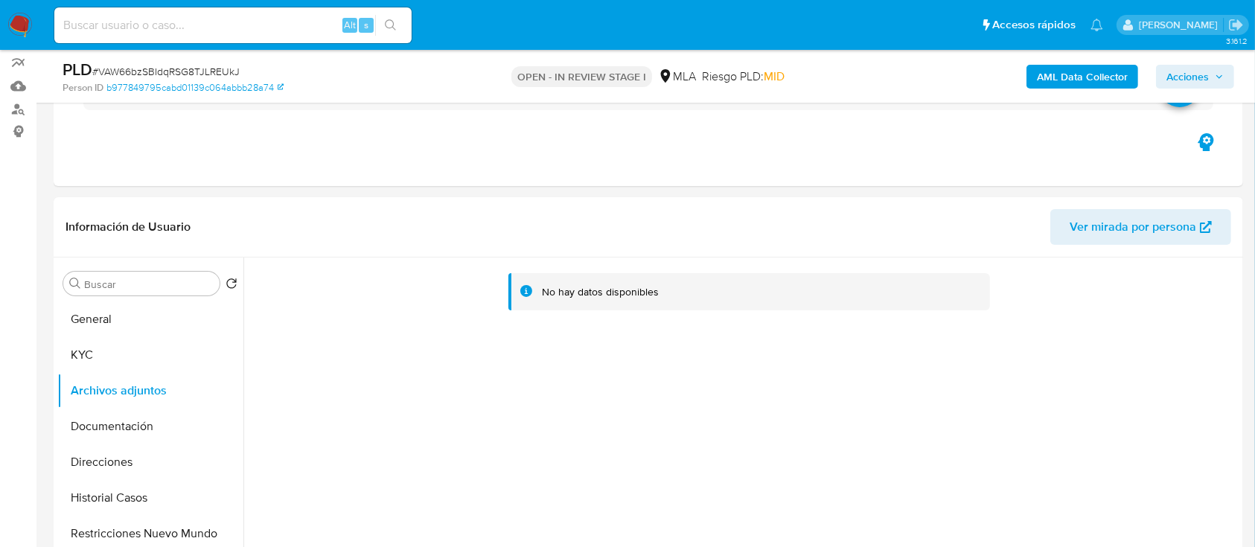
click at [1077, 75] on b "AML Data Collector" at bounding box center [1082, 77] width 91 height 24
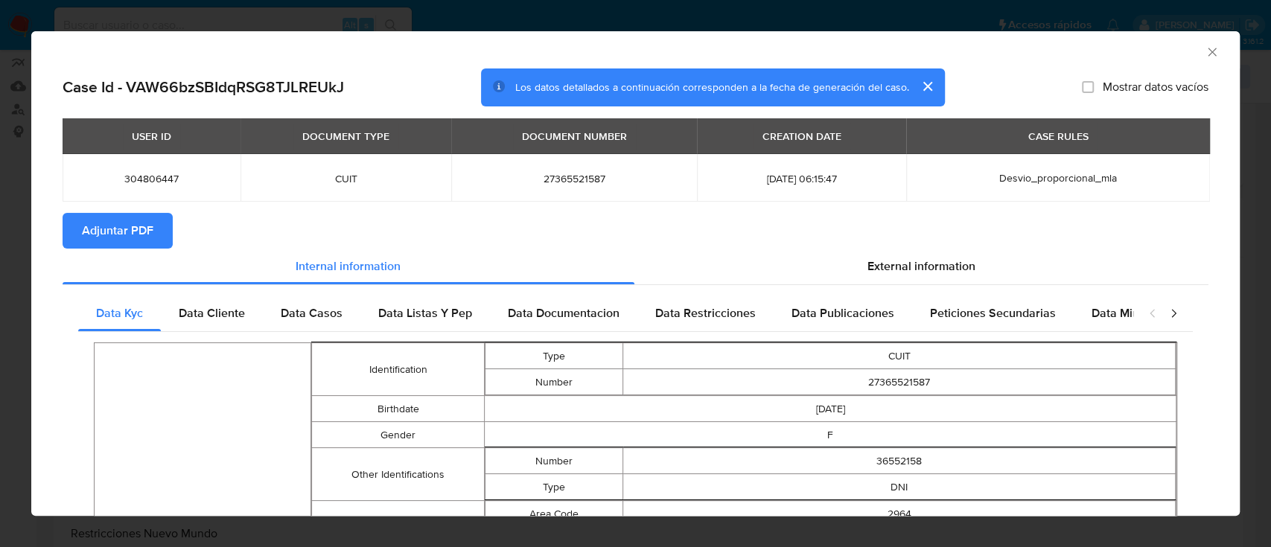
click at [155, 247] on button "Adjuntar PDF" at bounding box center [118, 231] width 110 height 36
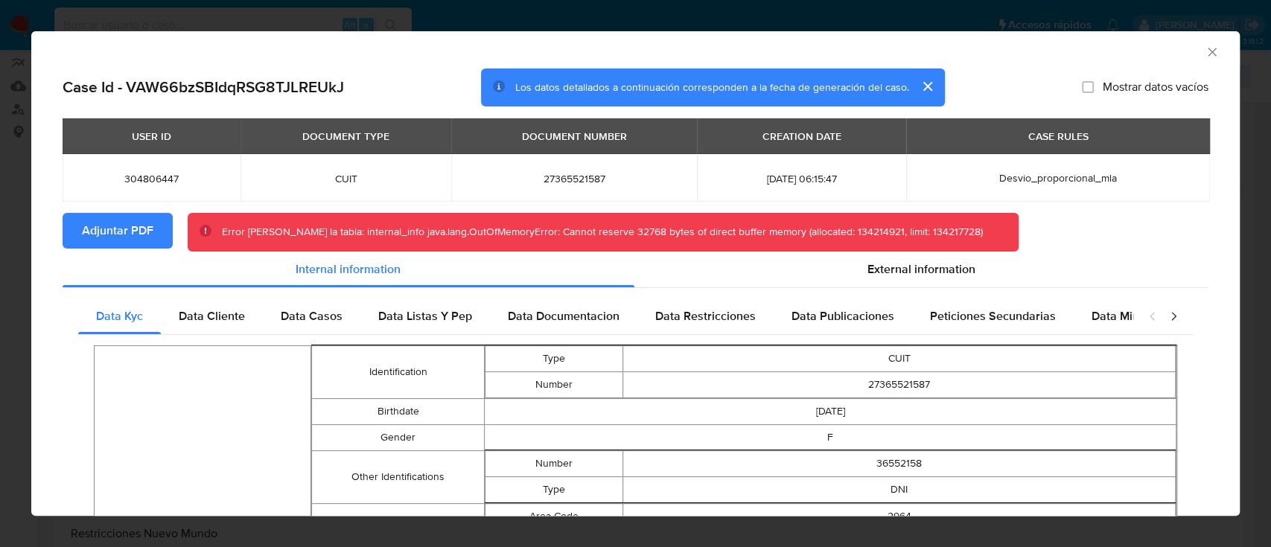
click at [1205, 48] on icon "Cerrar ventana" at bounding box center [1212, 52] width 15 height 15
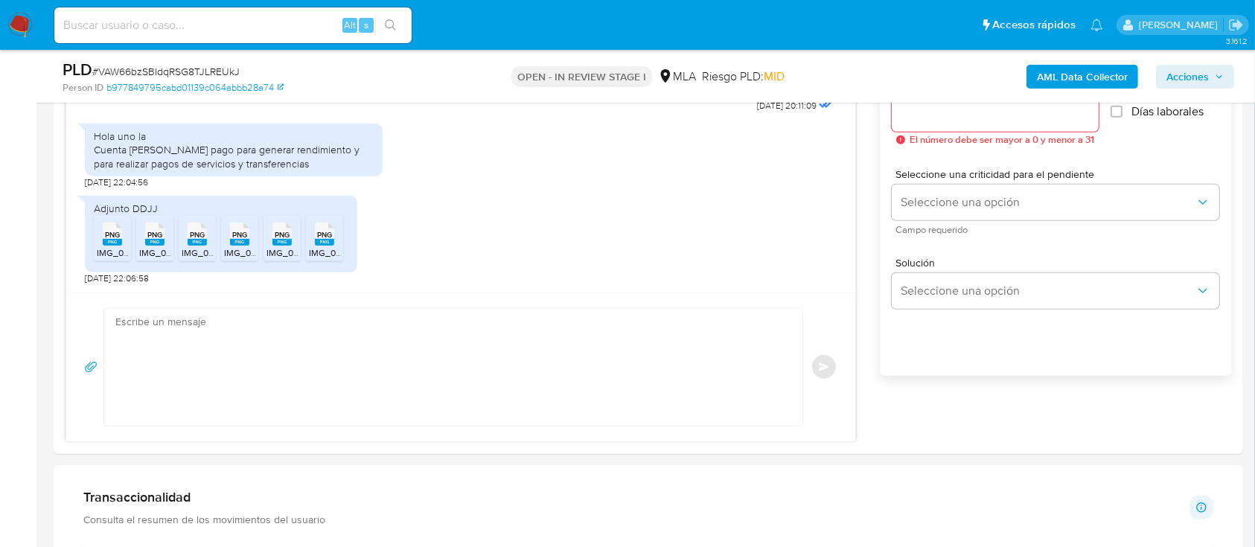
scroll to position [923, 0]
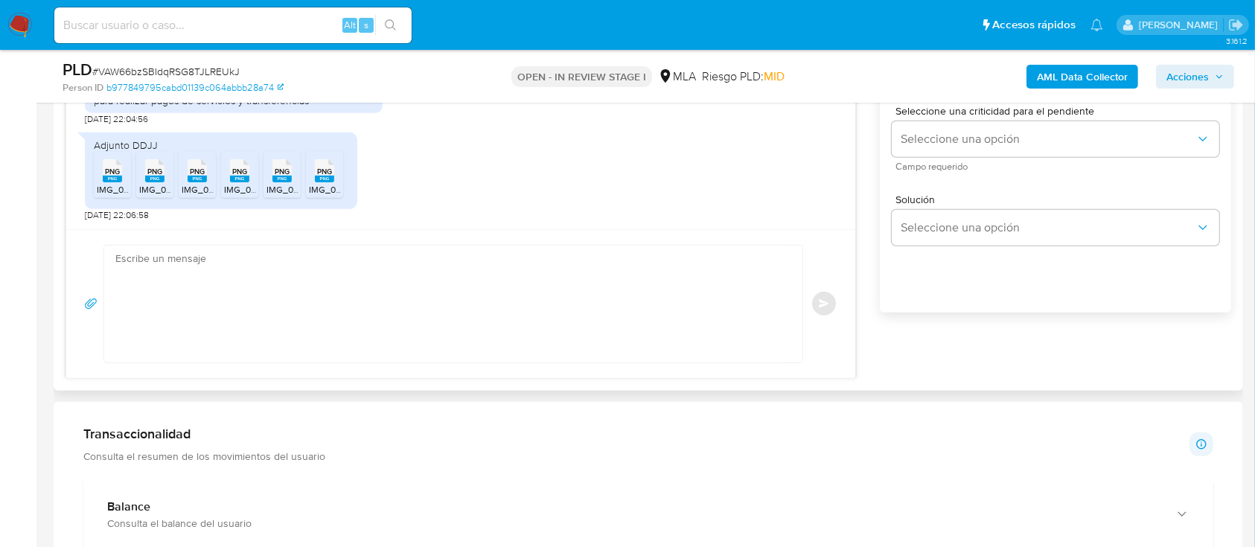
click at [430, 295] on textarea at bounding box center [449, 304] width 669 height 117
paste textarea "Hola, ¡Muchas gracias por tu respuesta! Confirmamos la recepción de la document…"
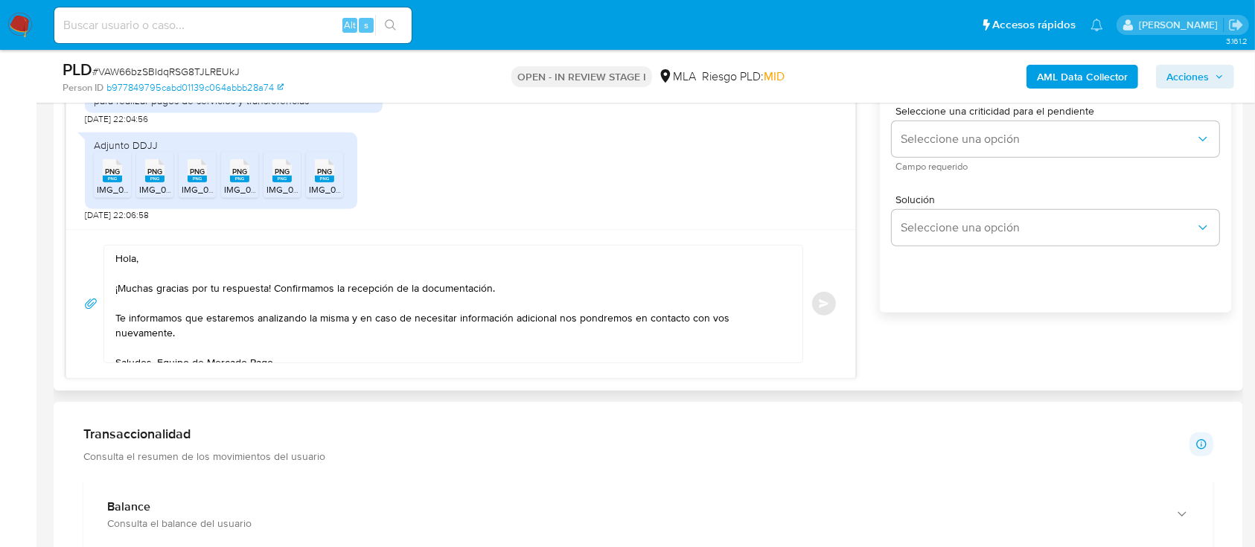
drag, startPoint x: 687, startPoint y: 329, endPoint x: 159, endPoint y: 337, distance: 528.6
click at [397, 338] on div "Hola, ¡Muchas gracias por tu respuesta! Confirmamos la recepción de la document…" at bounding box center [449, 304] width 691 height 117
drag, startPoint x: 117, startPoint y: 313, endPoint x: 794, endPoint y: 322, distance: 676.8
click at [794, 322] on div "Hola, ¡Muchas gracias por tu respuesta! Confirmamos la recepción de la document…" at bounding box center [449, 304] width 691 height 117
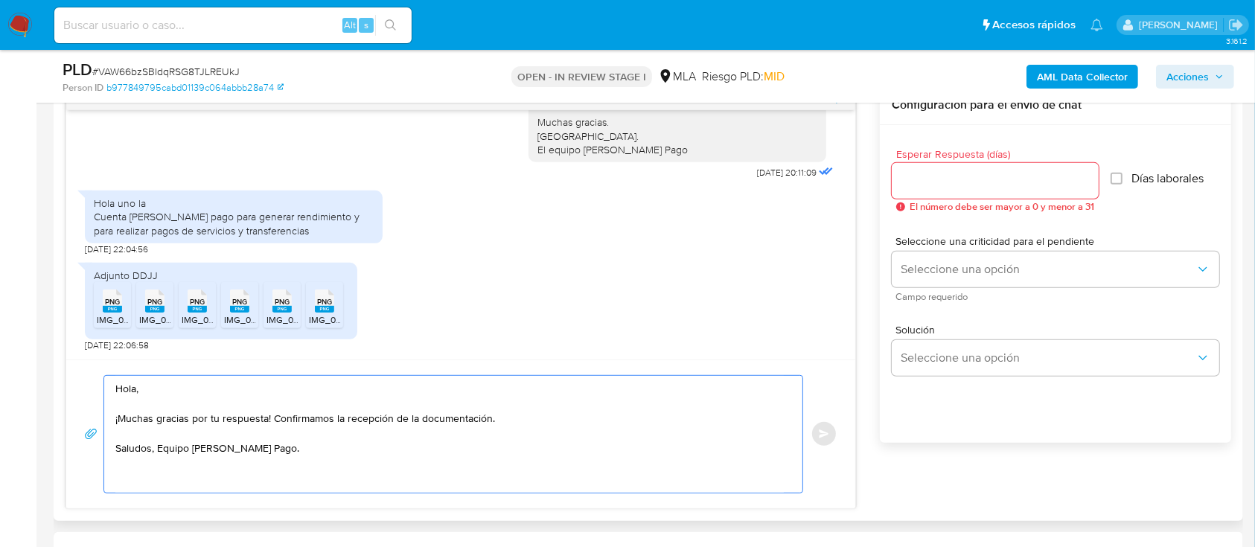
scroll to position [724, 0]
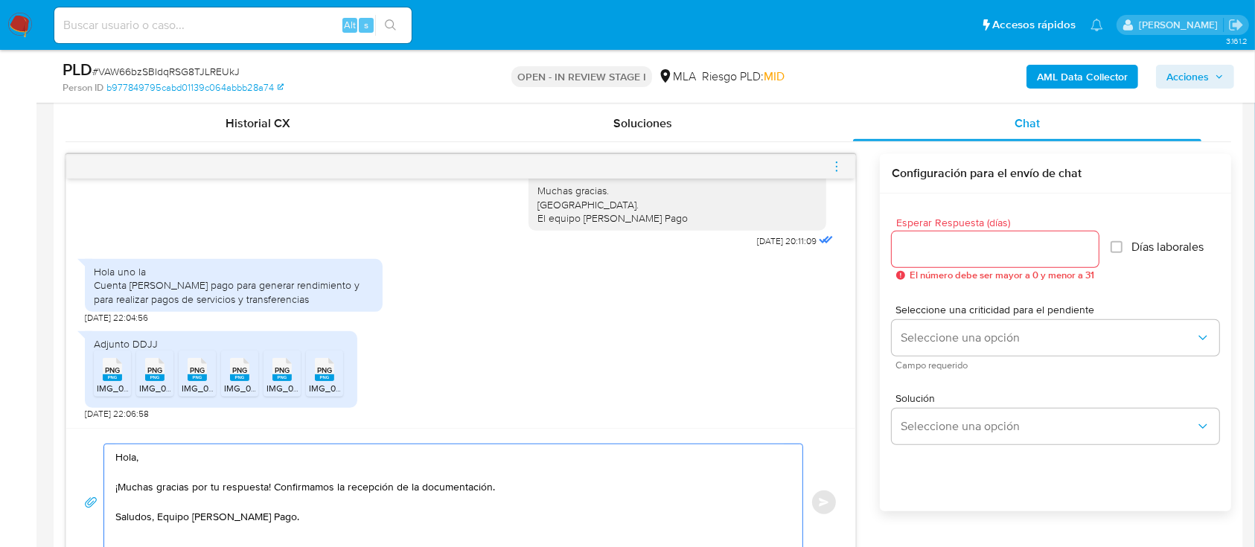
type textarea "Hola, ¡Muchas gracias por tu respuesta! Confirmamos la recepción de la document…"
click at [947, 249] on input "Esperar Respuesta (días)" at bounding box center [995, 249] width 207 height 19
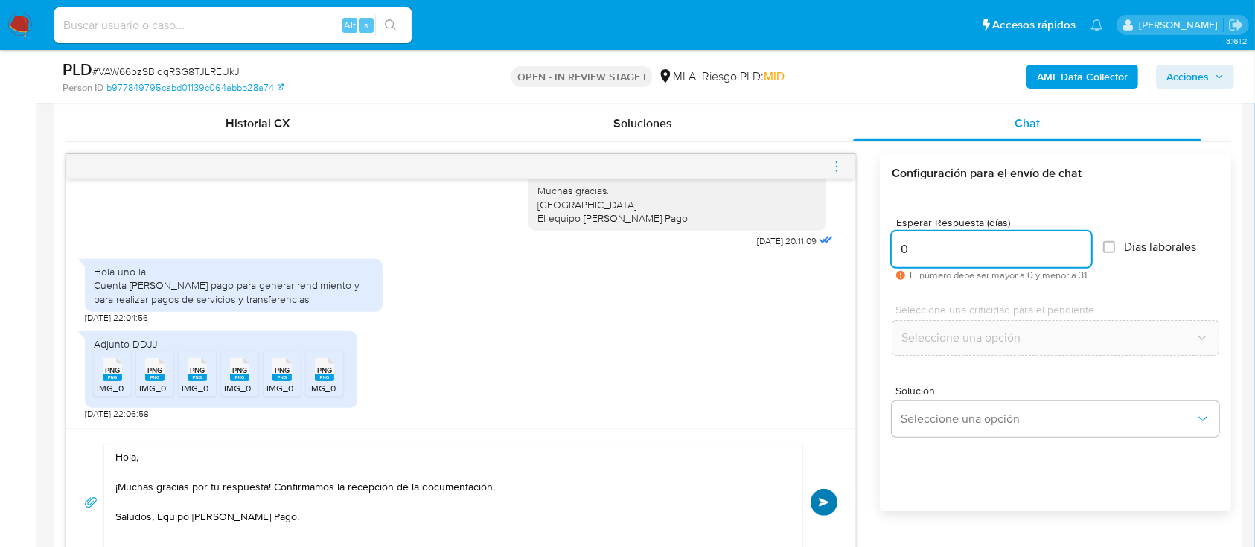
type input "0"
click at [834, 493] on button "Enviar" at bounding box center [824, 502] width 27 height 27
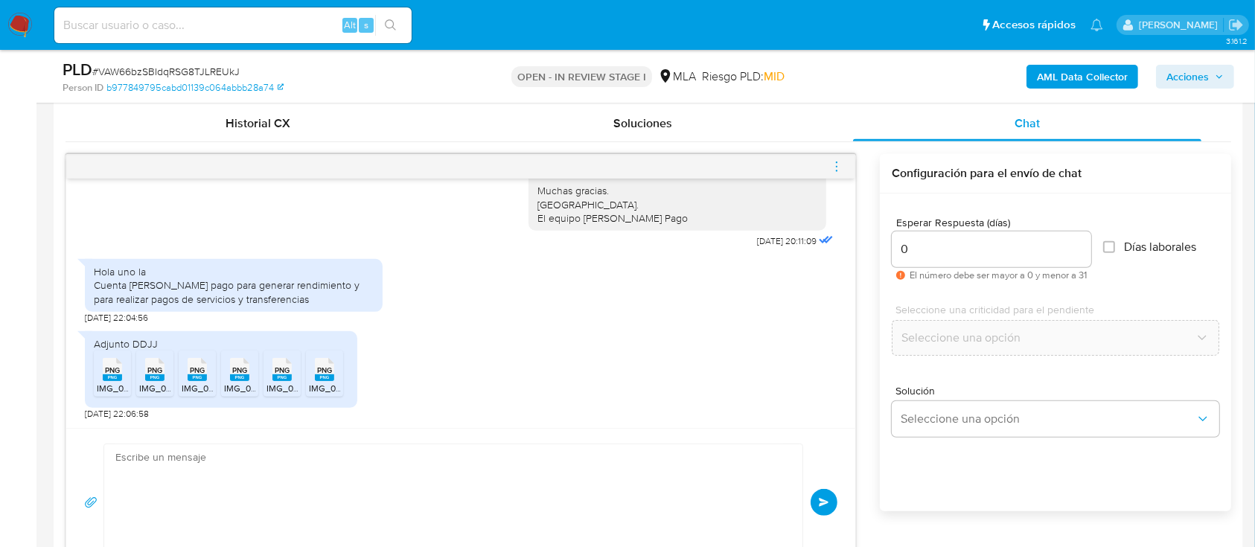
scroll to position [1214, 0]
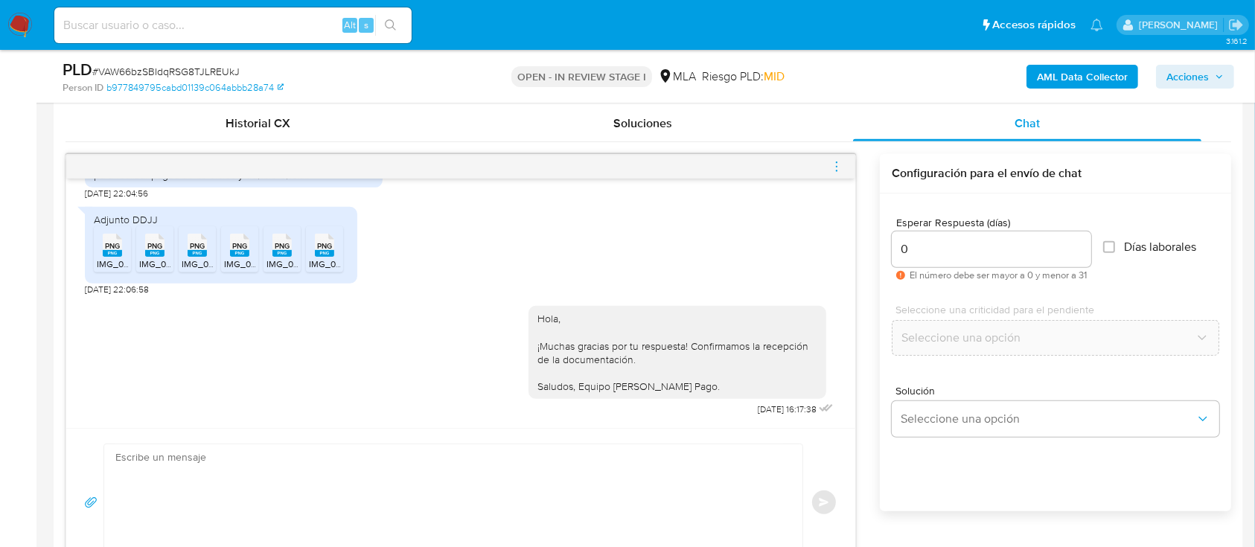
click at [841, 162] on icon "menu-action" at bounding box center [836, 166] width 13 height 13
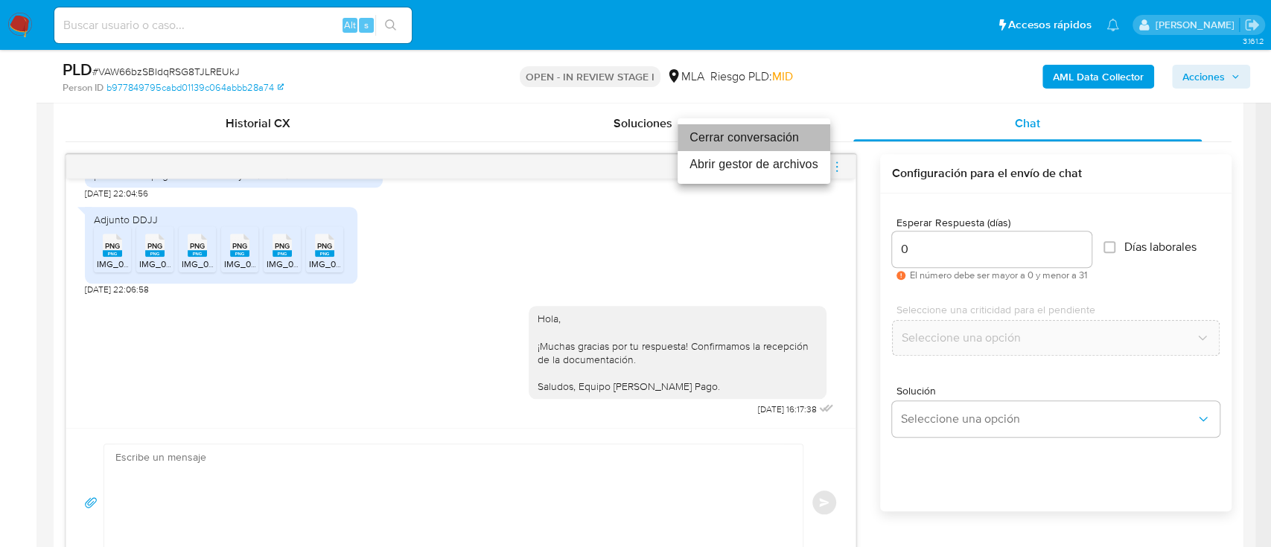
click at [767, 136] on li "Cerrar conversación" at bounding box center [753, 137] width 153 height 27
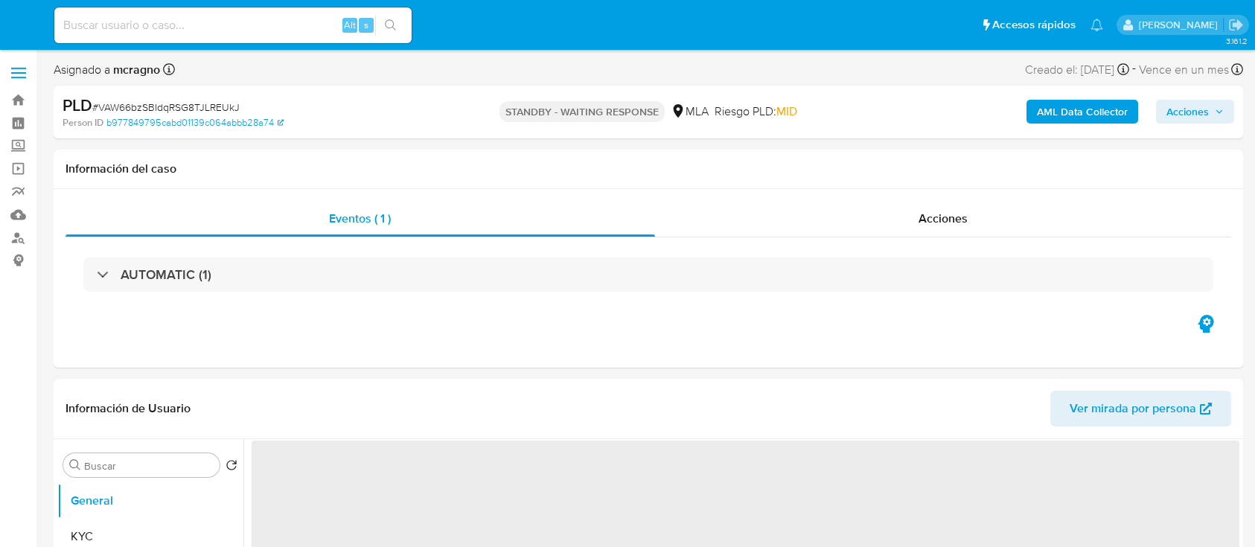
select select "10"
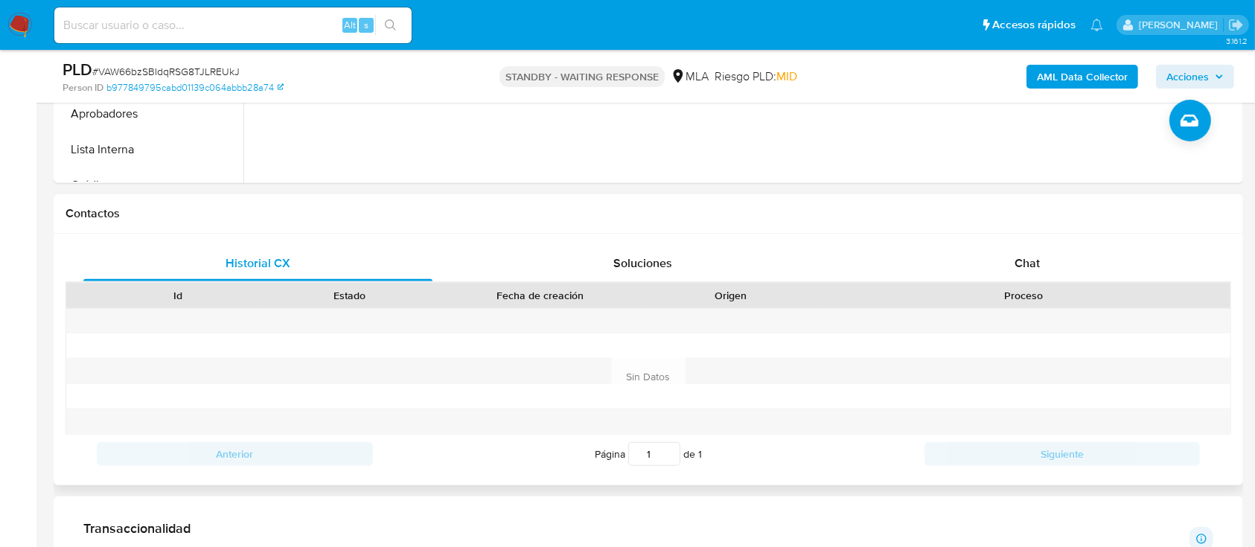
scroll to position [695, 0]
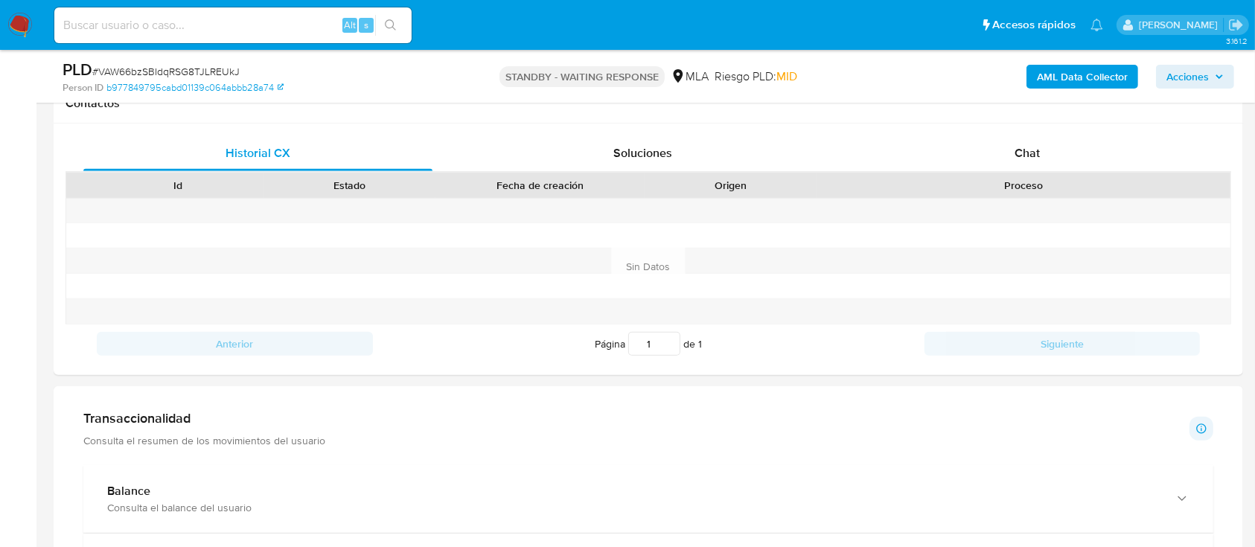
drag, startPoint x: 1055, startPoint y: 146, endPoint x: 631, endPoint y: 13, distance: 444.8
click at [1056, 146] on div "Chat" at bounding box center [1027, 153] width 349 height 36
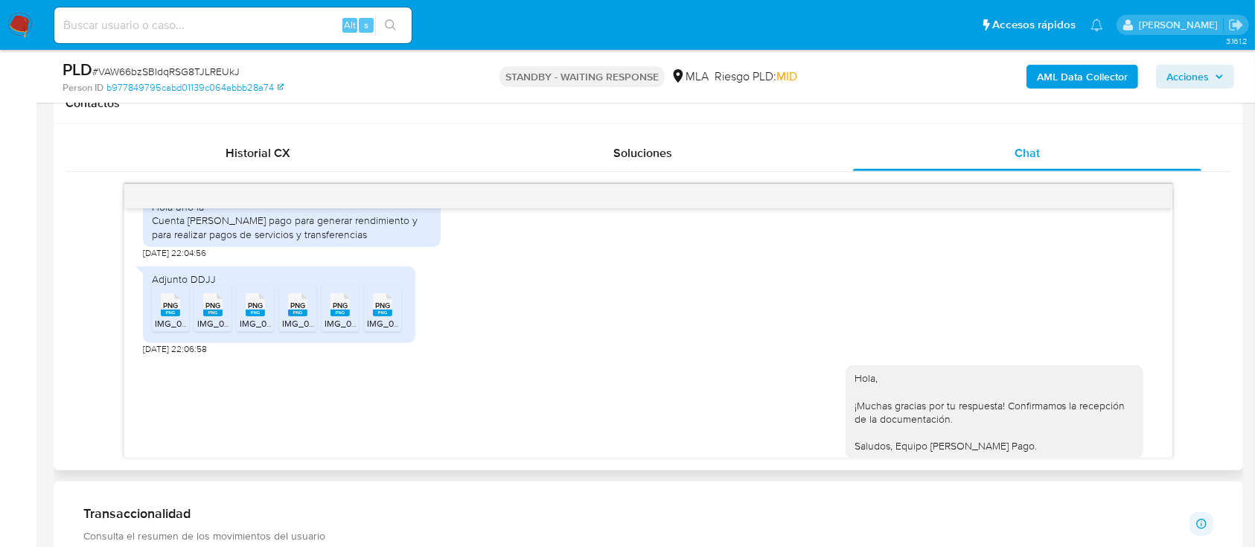
scroll to position [1114, 0]
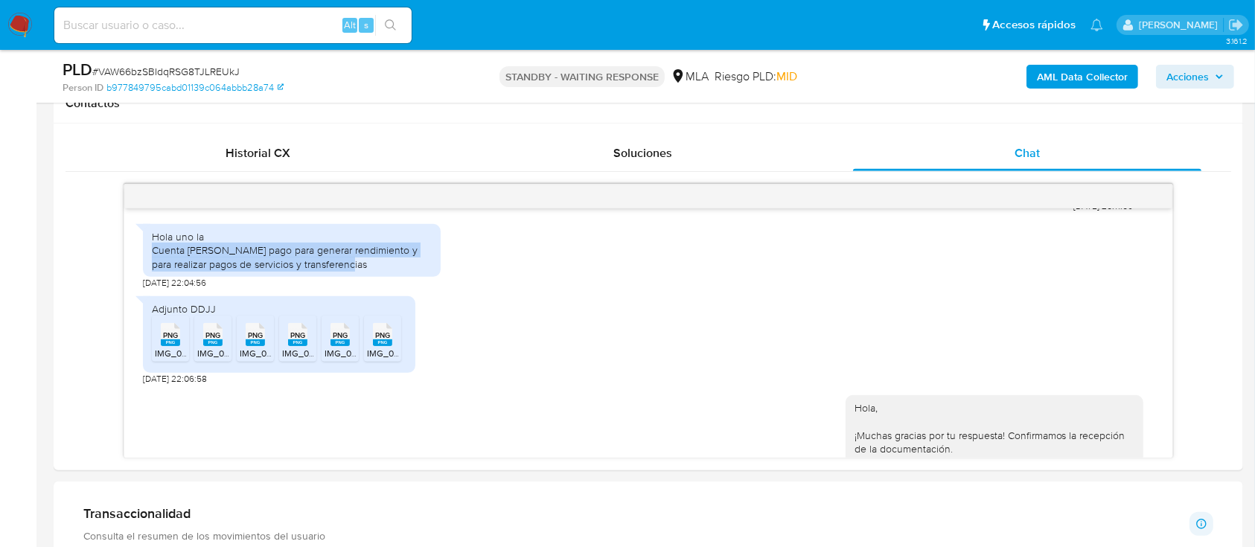
drag, startPoint x: 153, startPoint y: 289, endPoint x: 261, endPoint y: 18, distance: 291.7
click at [363, 271] on div "Hola uno la Cuenta de mercado pago para generar rendimiento y para realizar pag…" at bounding box center [292, 250] width 280 height 41
copy div "Cuenta de mercado pago para generar rendimiento y para realizar pagos de servic…"
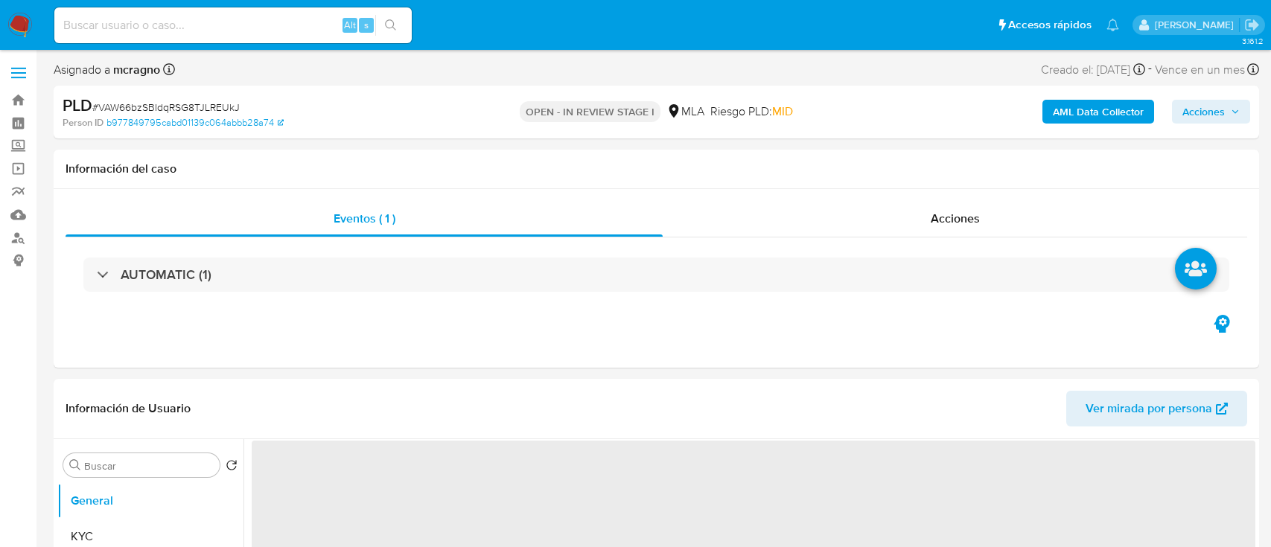
select select "10"
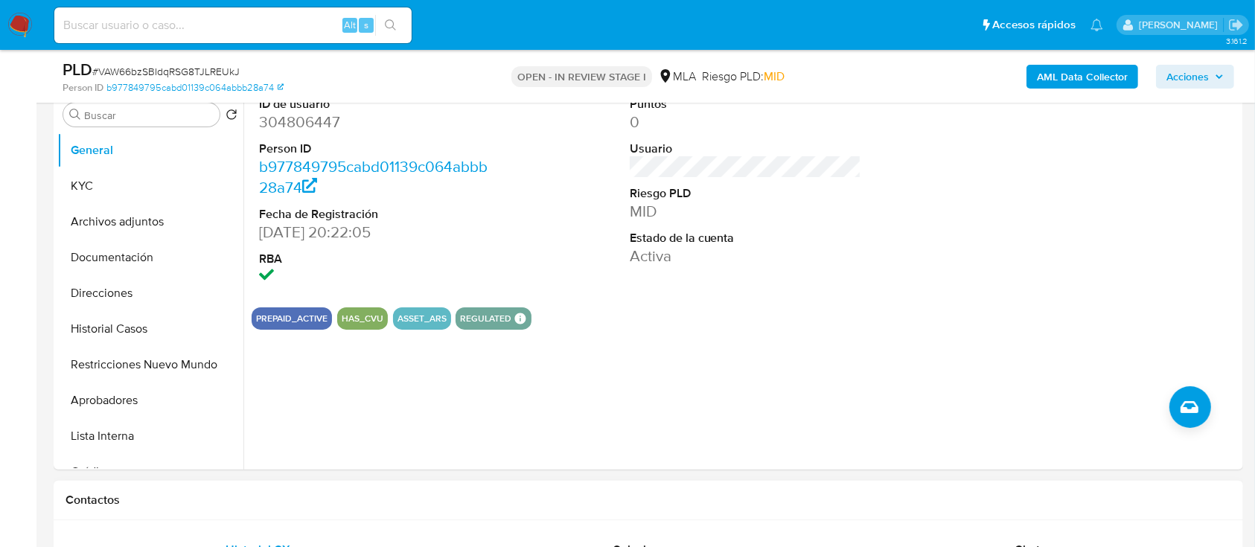
scroll to position [596, 0]
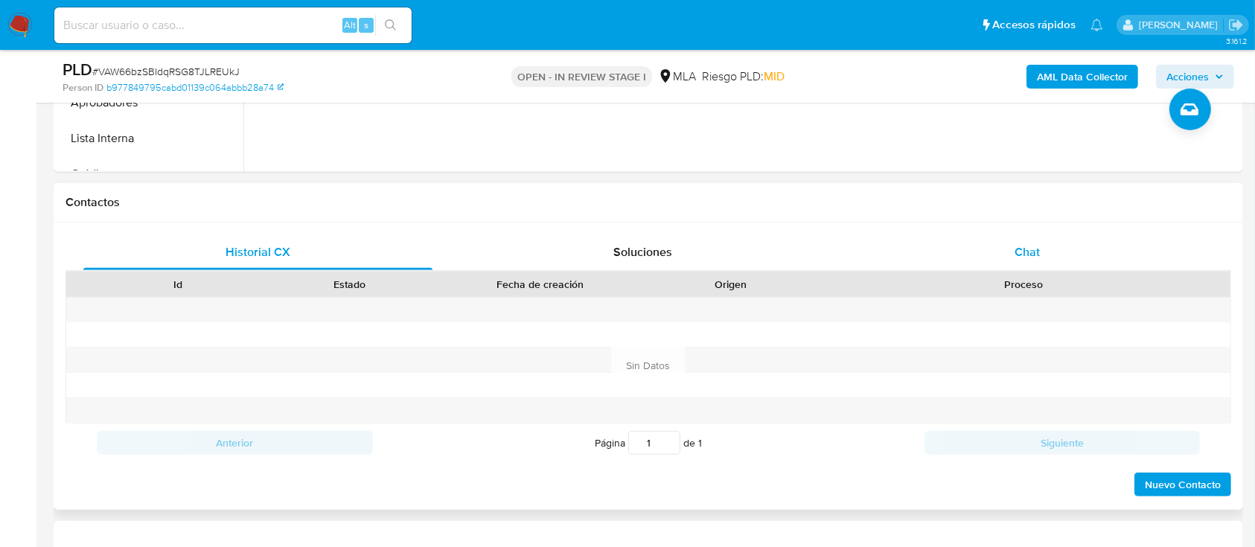
click at [1033, 259] on span "Chat" at bounding box center [1027, 251] width 25 height 17
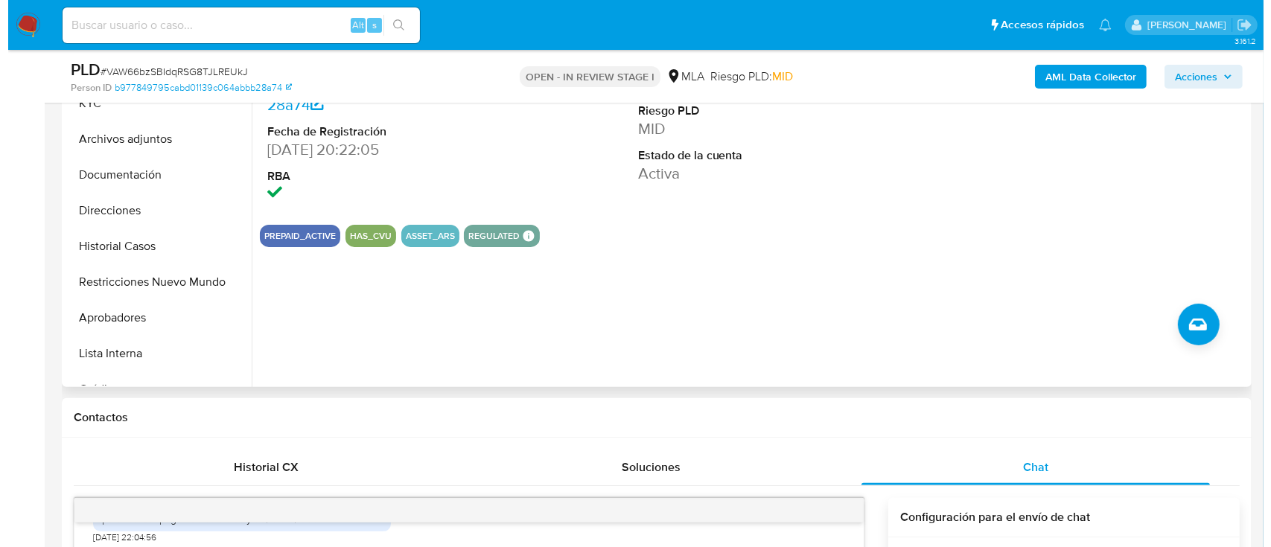
scroll to position [298, 0]
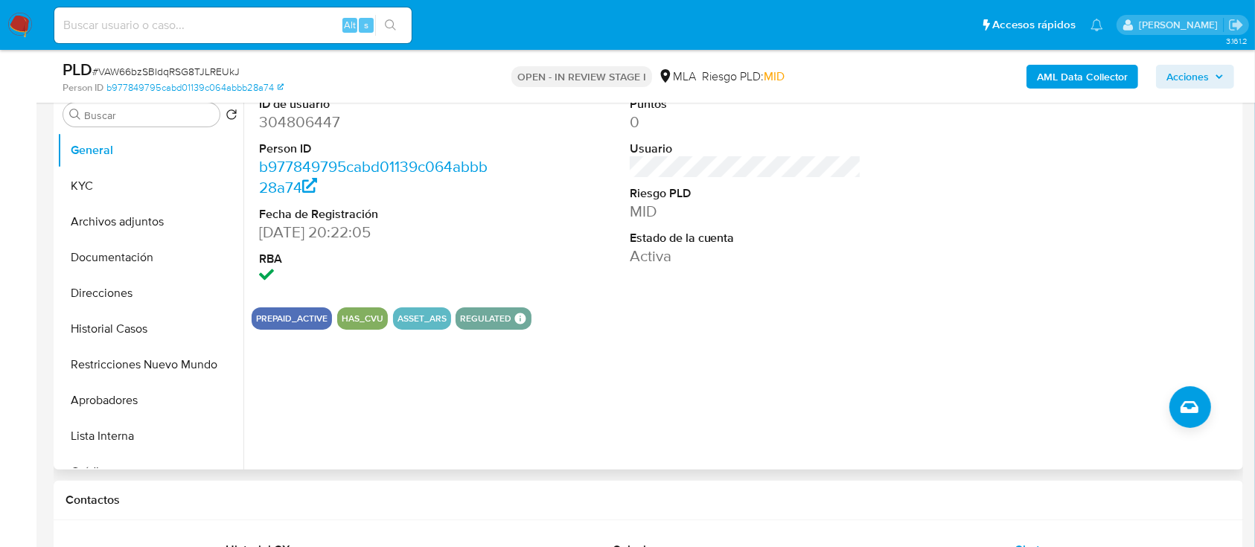
drag, startPoint x: 138, startPoint y: 211, endPoint x: 339, endPoint y: 274, distance: 209.8
click at [138, 212] on button "Archivos adjuntos" at bounding box center [150, 222] width 186 height 36
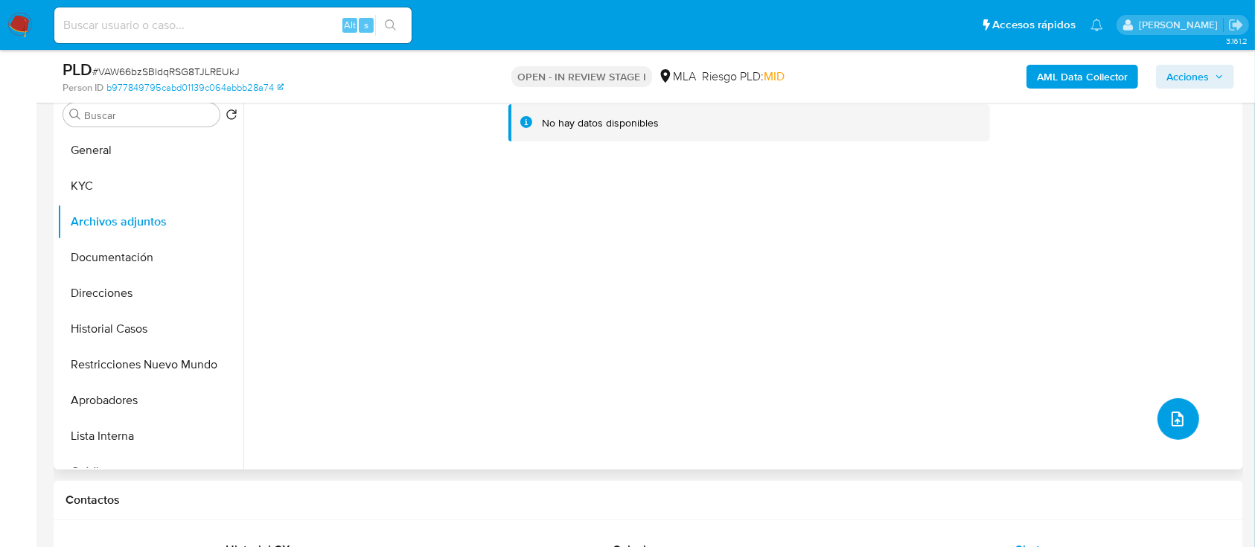
click at [1182, 422] on button "upload-file" at bounding box center [1179, 419] width 42 height 42
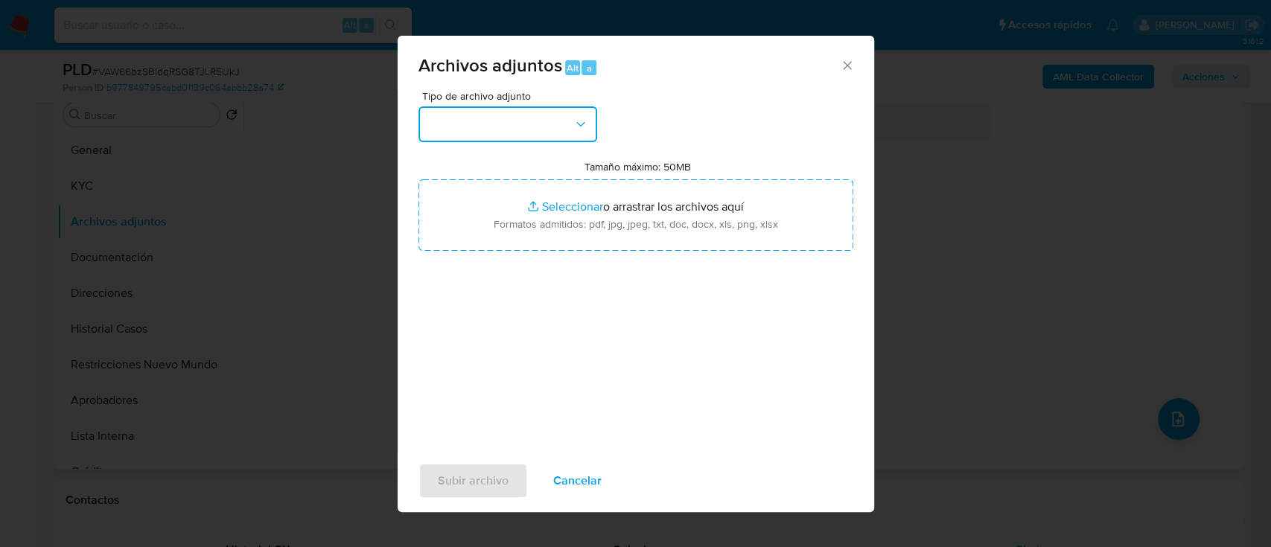
click at [532, 121] on button "button" at bounding box center [507, 124] width 179 height 36
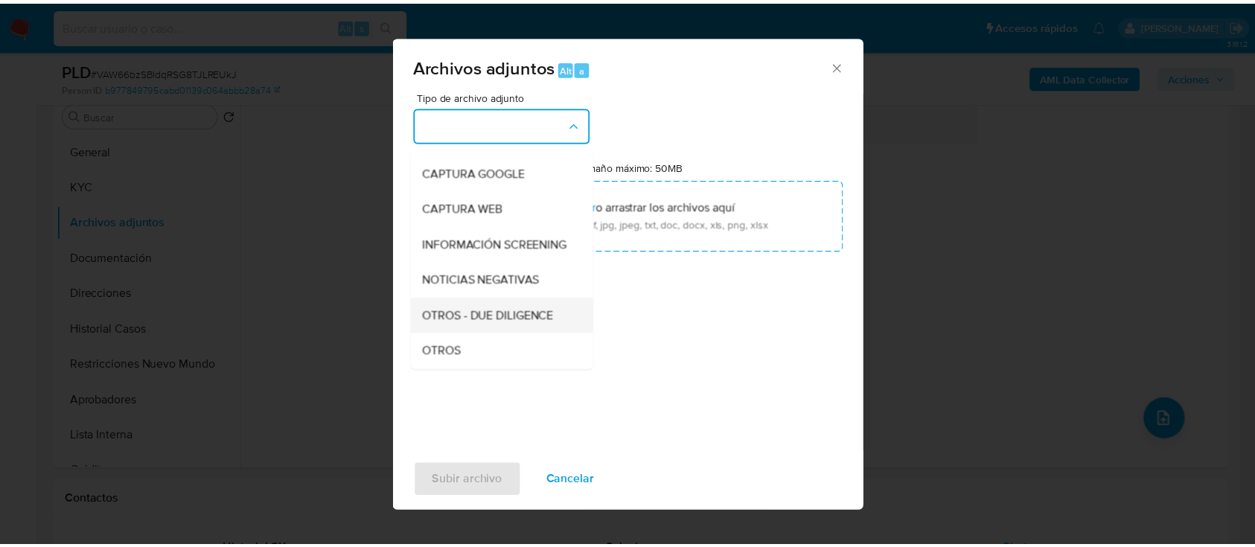
scroll to position [198, 0]
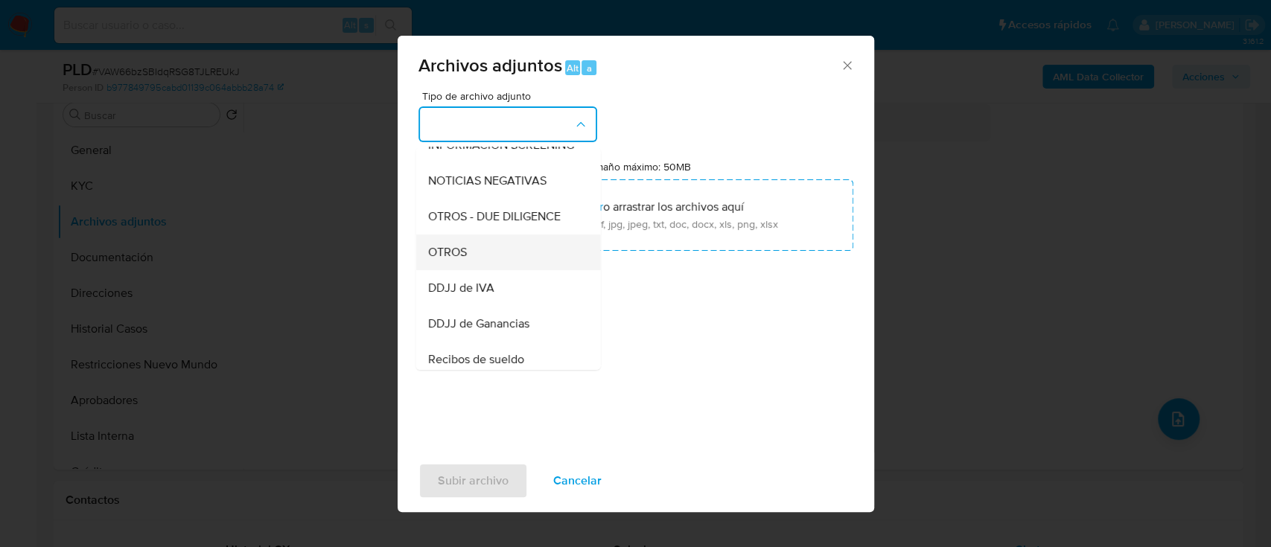
click at [470, 270] on div "OTROS" at bounding box center [503, 253] width 152 height 36
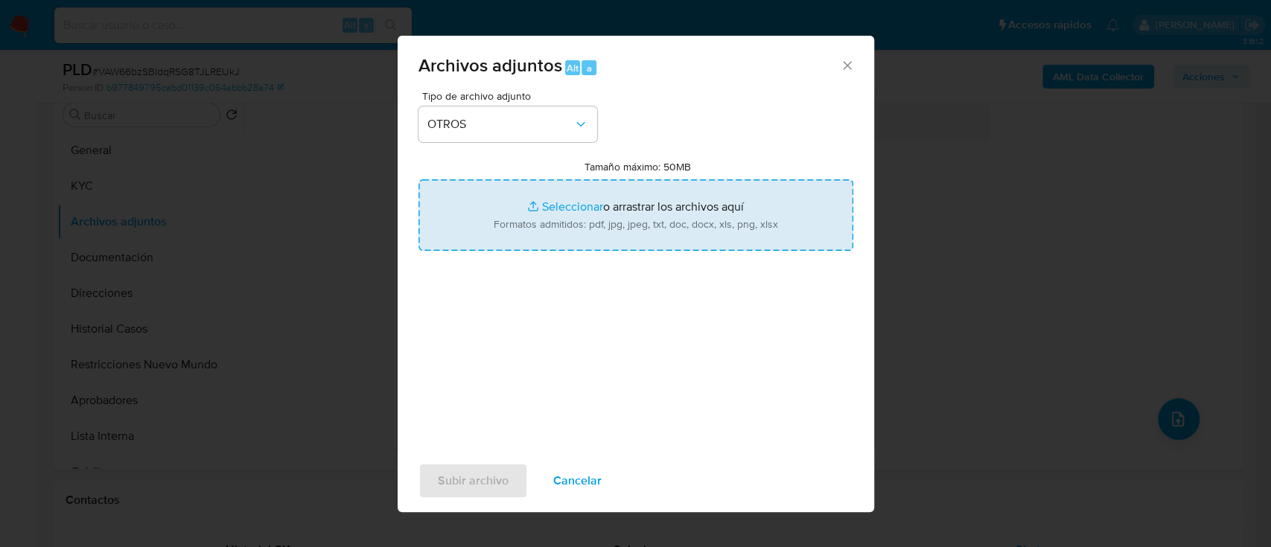
click at [575, 221] on input "Tamaño máximo: 50MB Seleccionar archivos" at bounding box center [635, 214] width 435 height 71
type input "C:\fakepath\304806447 - Movimientos.xlsx"
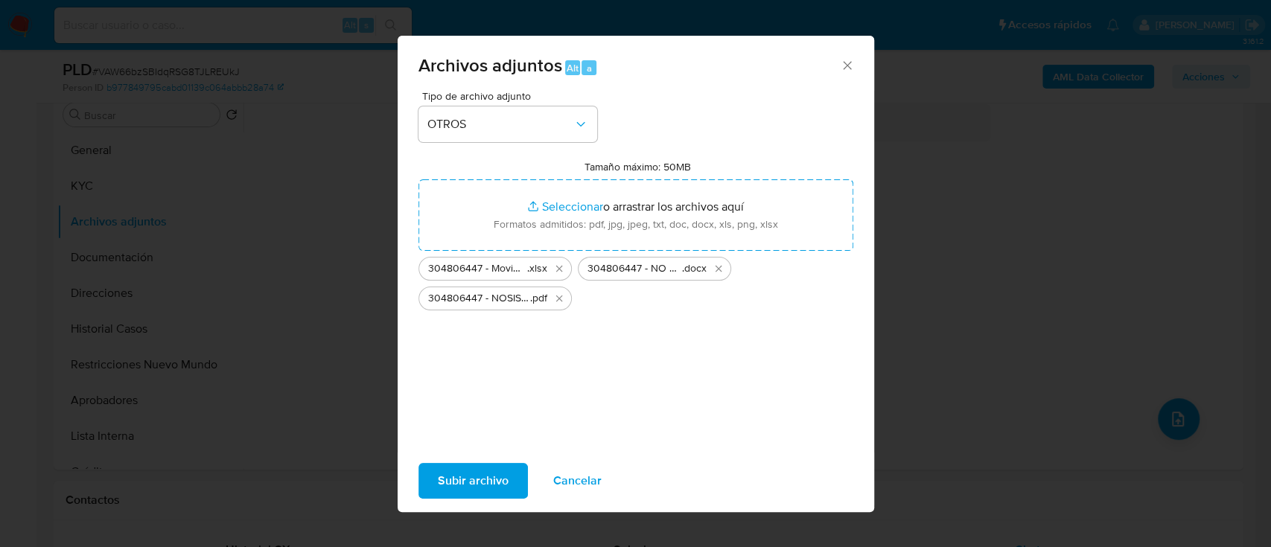
click at [489, 479] on span "Subir archivo" at bounding box center [473, 481] width 71 height 33
click at [846, 65] on icon "Cerrar" at bounding box center [847, 65] width 15 height 15
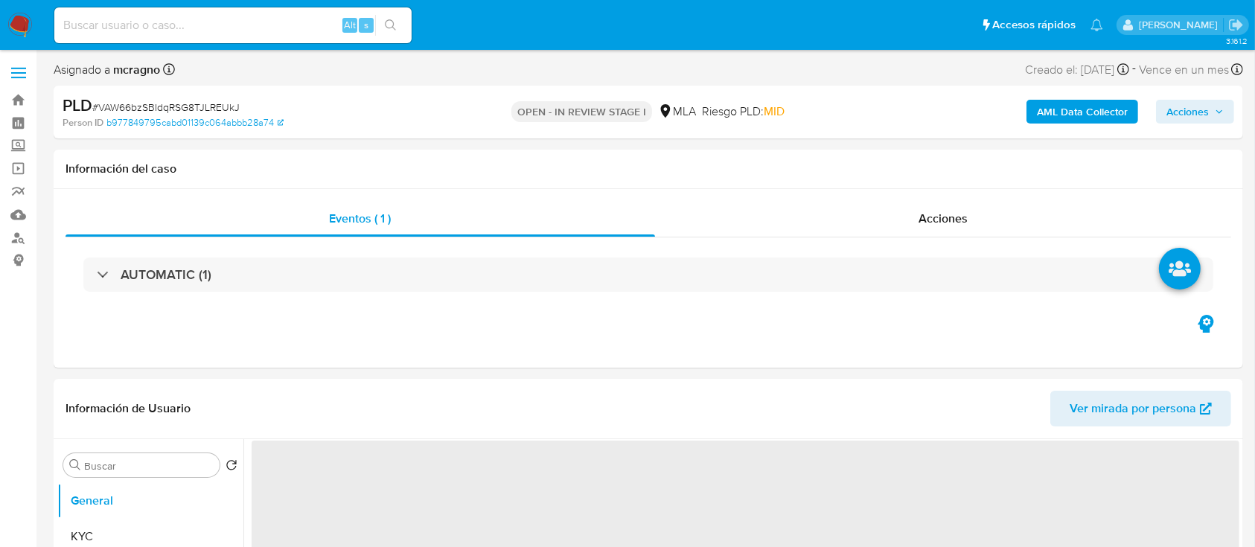
select select "10"
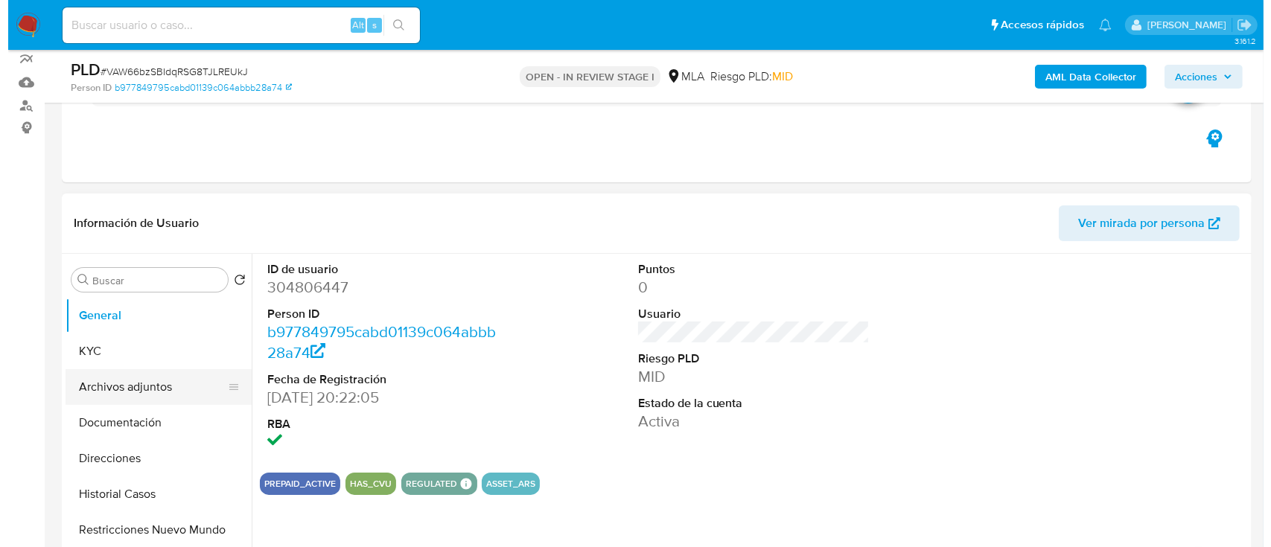
scroll to position [198, 0]
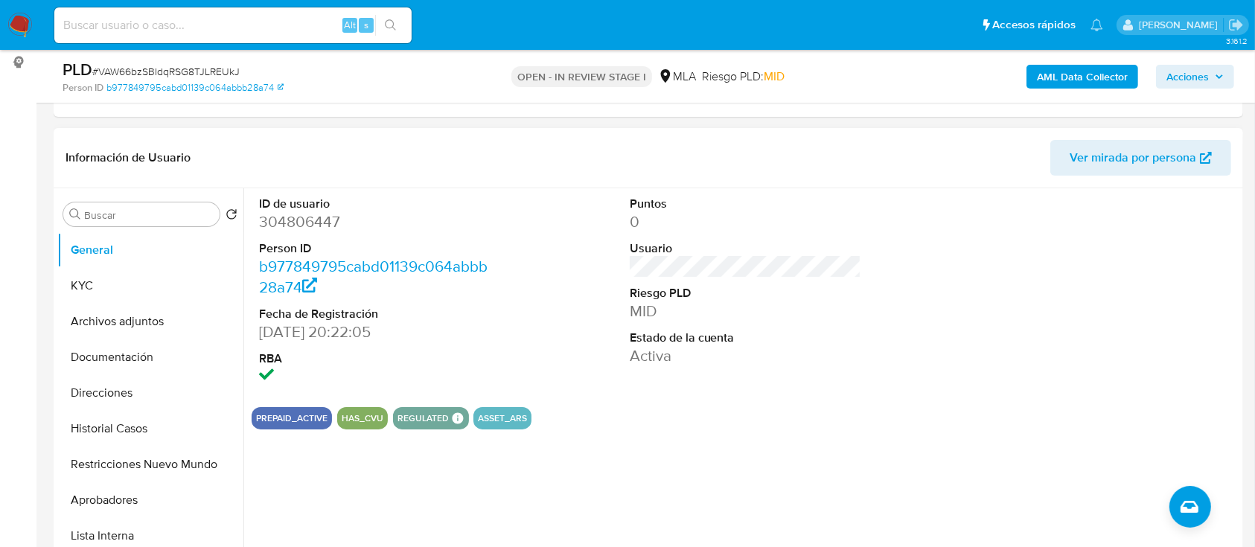
click at [149, 313] on button "Archivos adjuntos" at bounding box center [150, 322] width 186 height 36
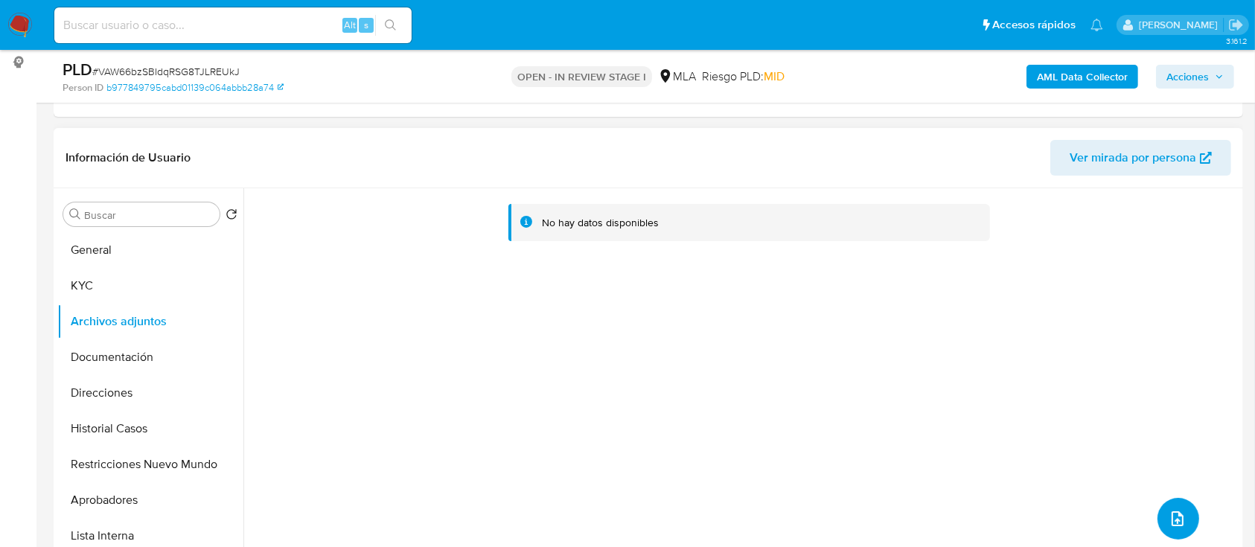
click at [1173, 529] on button "upload-file" at bounding box center [1179, 519] width 42 height 42
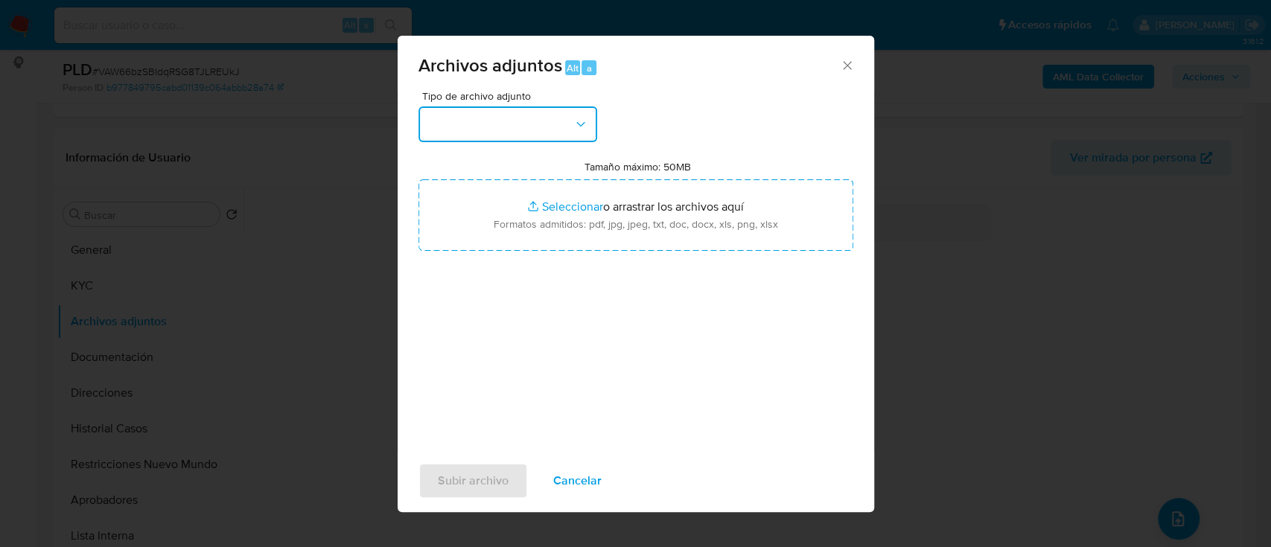
click at [494, 127] on button "button" at bounding box center [507, 124] width 179 height 36
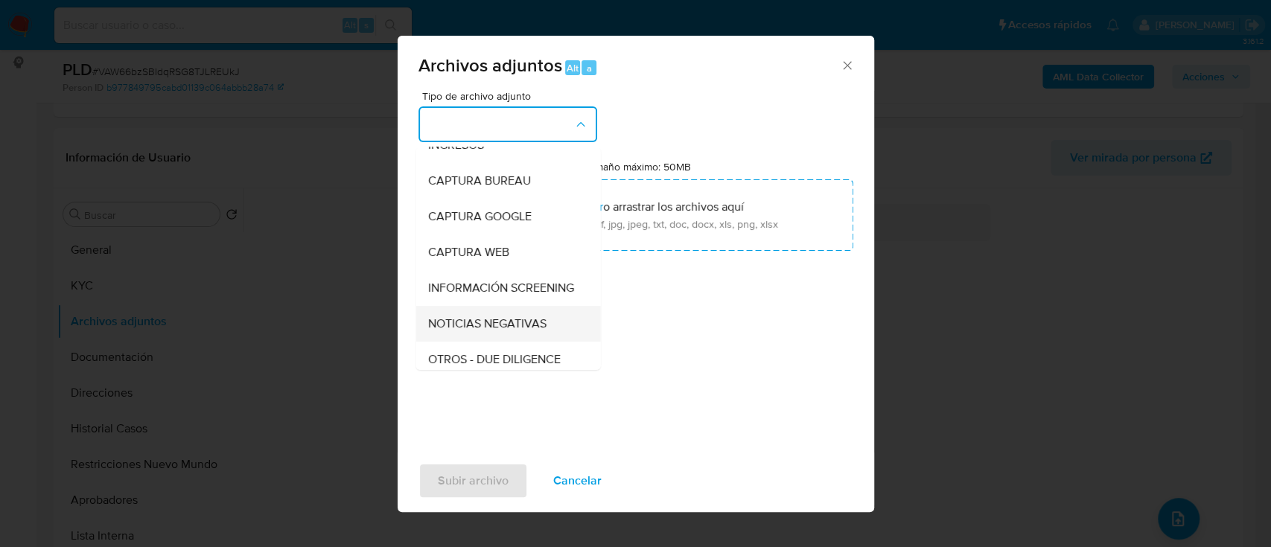
scroll to position [99, 0]
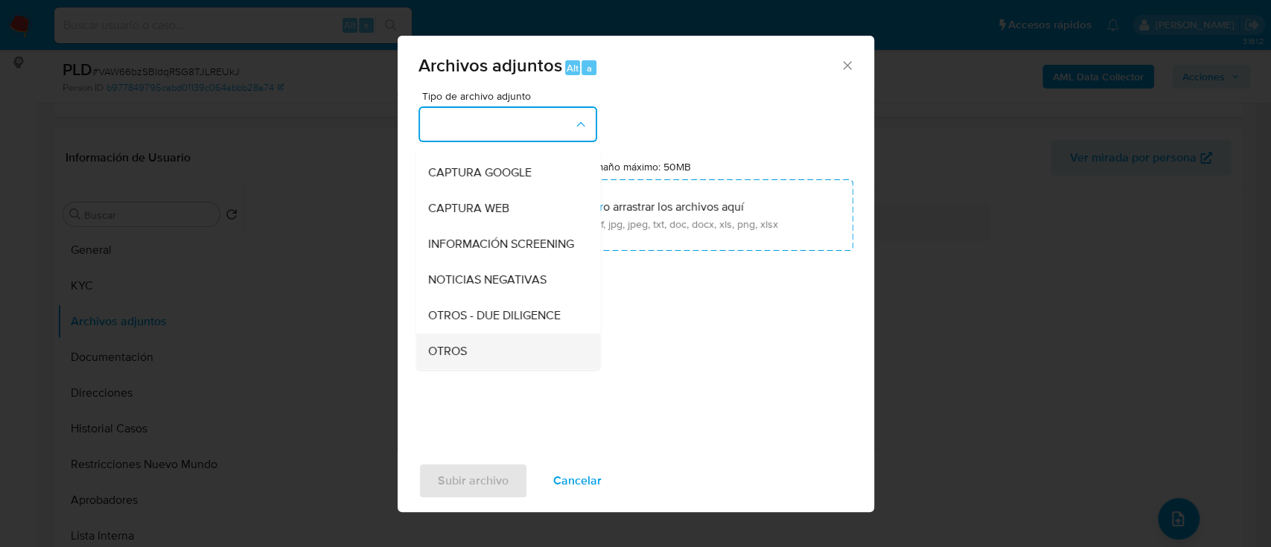
click at [465, 359] on span "OTROS" at bounding box center [446, 351] width 39 height 15
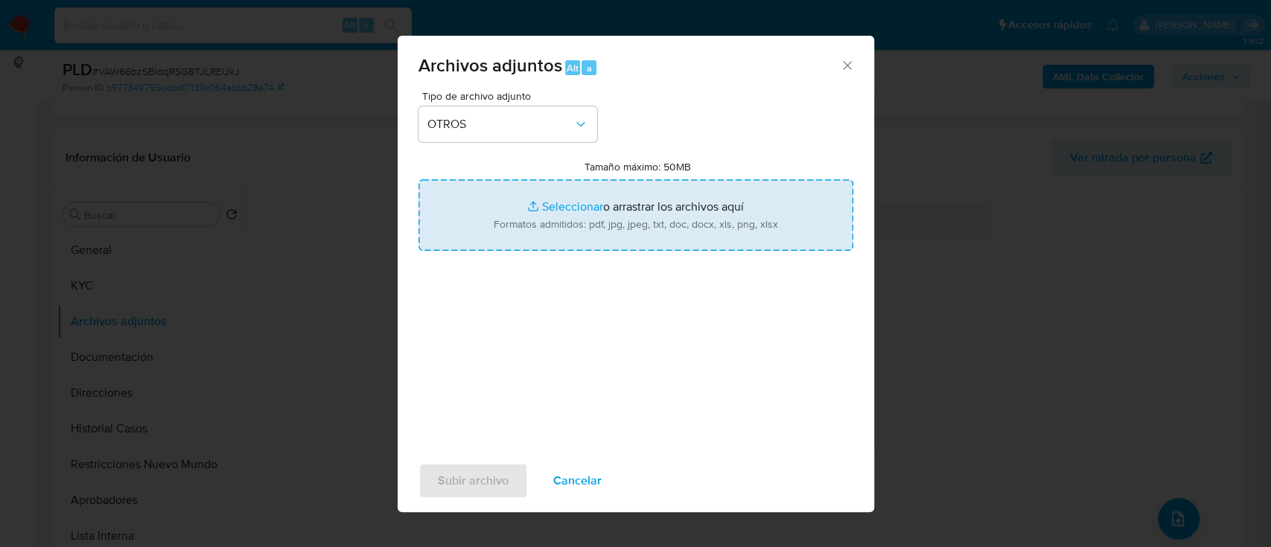
click at [615, 232] on input "Tamaño máximo: 50MB Seleccionar archivos" at bounding box center [635, 214] width 435 height 71
type input "C:\fakepath\304806447 - Movimientos.xlsx"
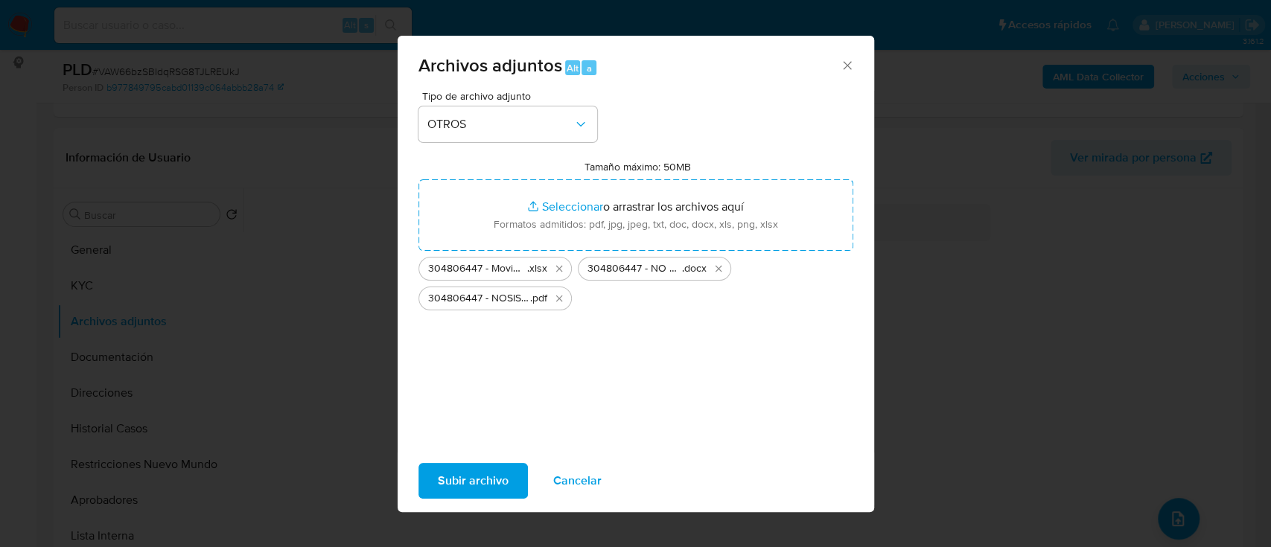
click at [476, 480] on span "Subir archivo" at bounding box center [473, 481] width 71 height 33
click at [843, 63] on icon "Cerrar" at bounding box center [847, 65] width 15 height 15
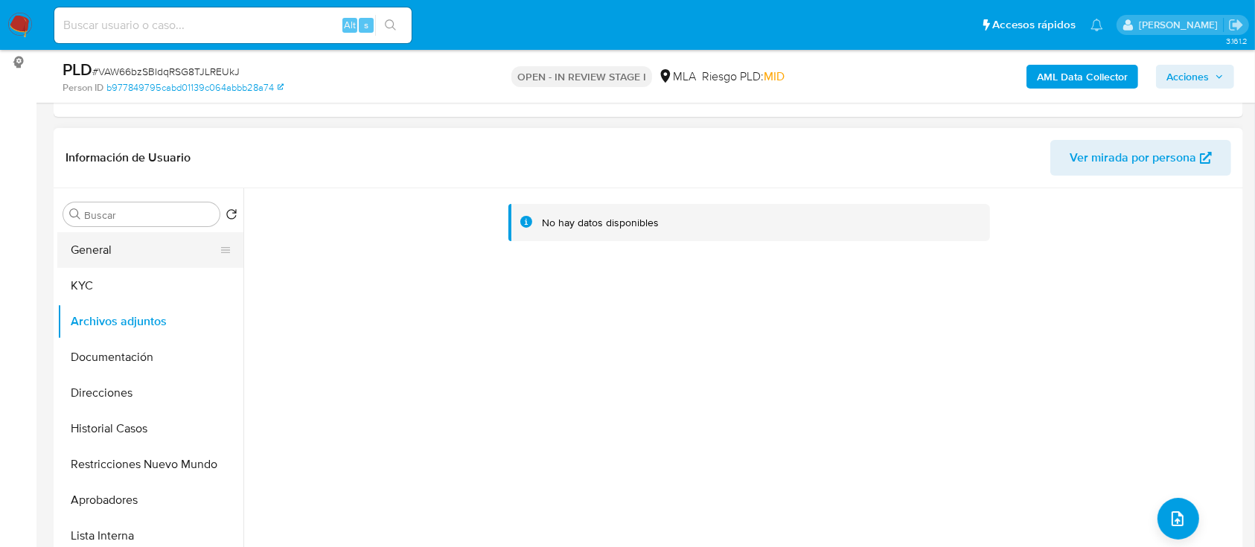
click at [91, 253] on button "General" at bounding box center [144, 250] width 174 height 36
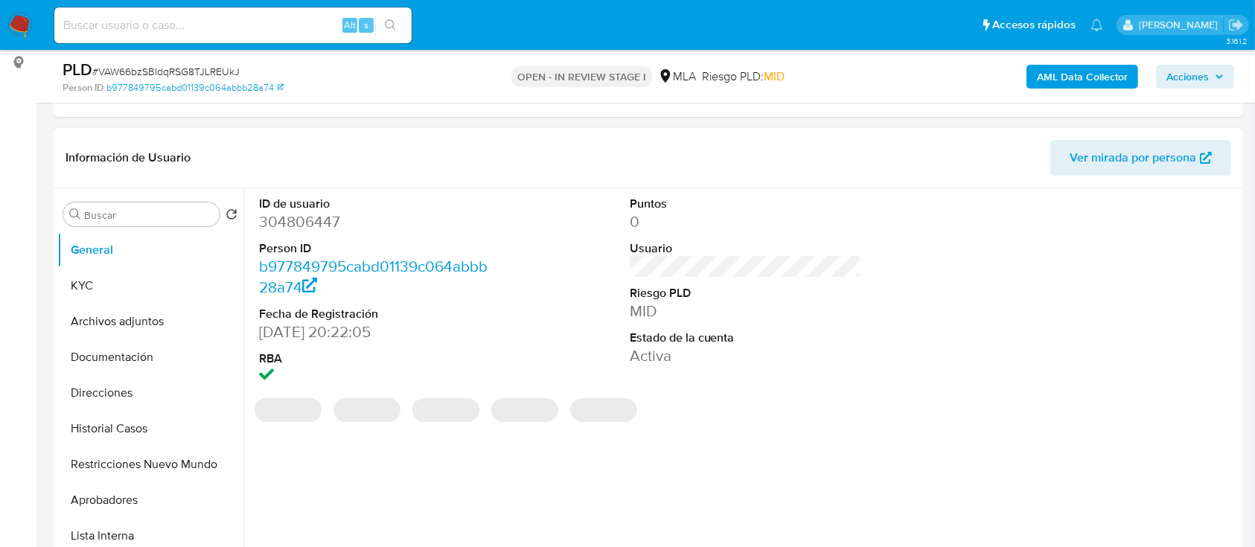
drag, startPoint x: 128, startPoint y: 321, endPoint x: 411, endPoint y: 277, distance: 286.3
click at [128, 320] on button "Archivos adjuntos" at bounding box center [150, 322] width 186 height 36
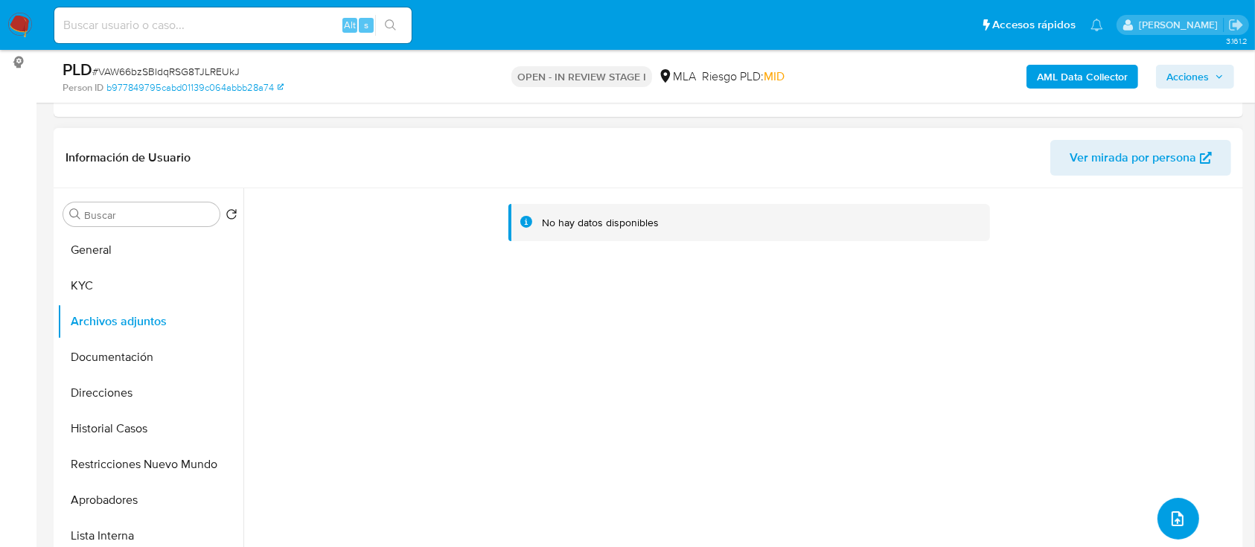
click at [1179, 514] on icon "upload-file" at bounding box center [1178, 519] width 18 height 18
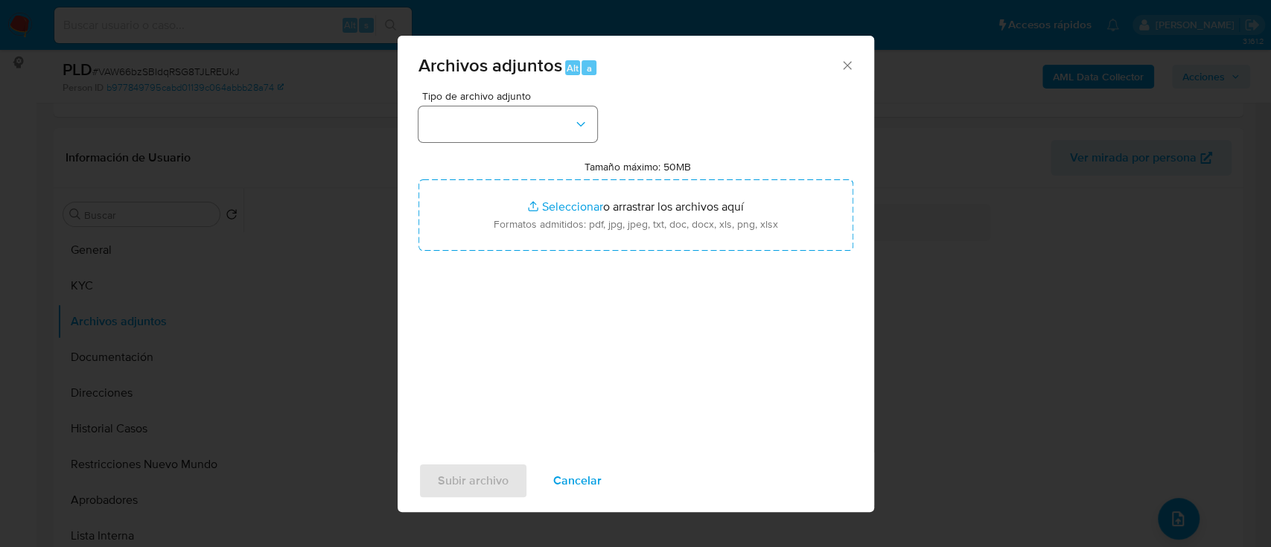
click at [565, 105] on div "Tipo de archivo adjunto" at bounding box center [507, 116] width 179 height 51
drag, startPoint x: 564, startPoint y: 113, endPoint x: 573, endPoint y: 135, distance: 23.4
click at [565, 114] on button "button" at bounding box center [507, 124] width 179 height 36
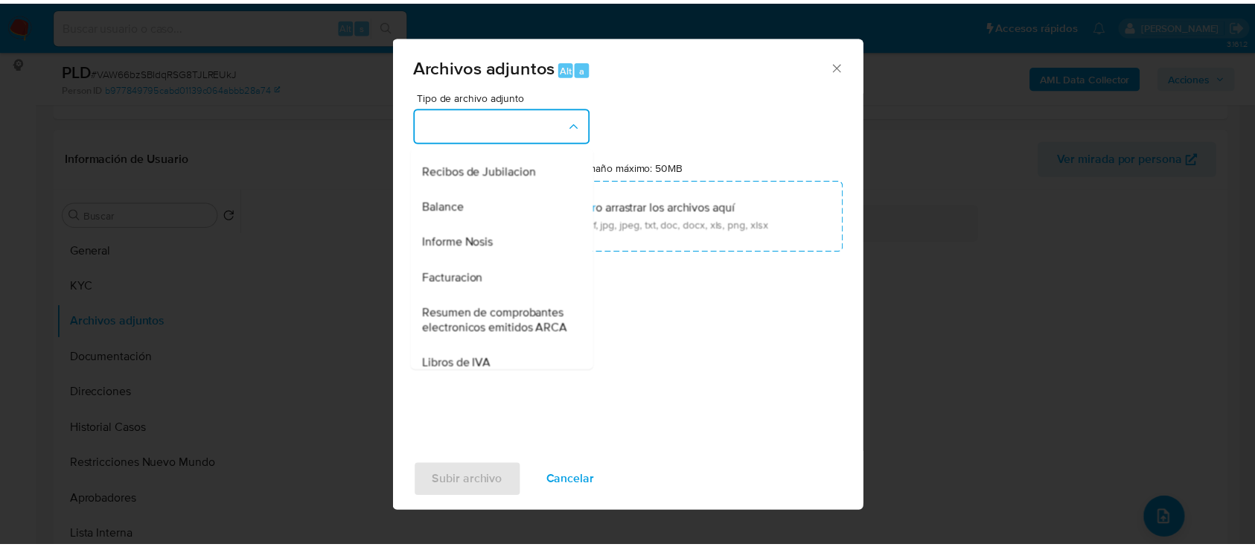
scroll to position [496, 0]
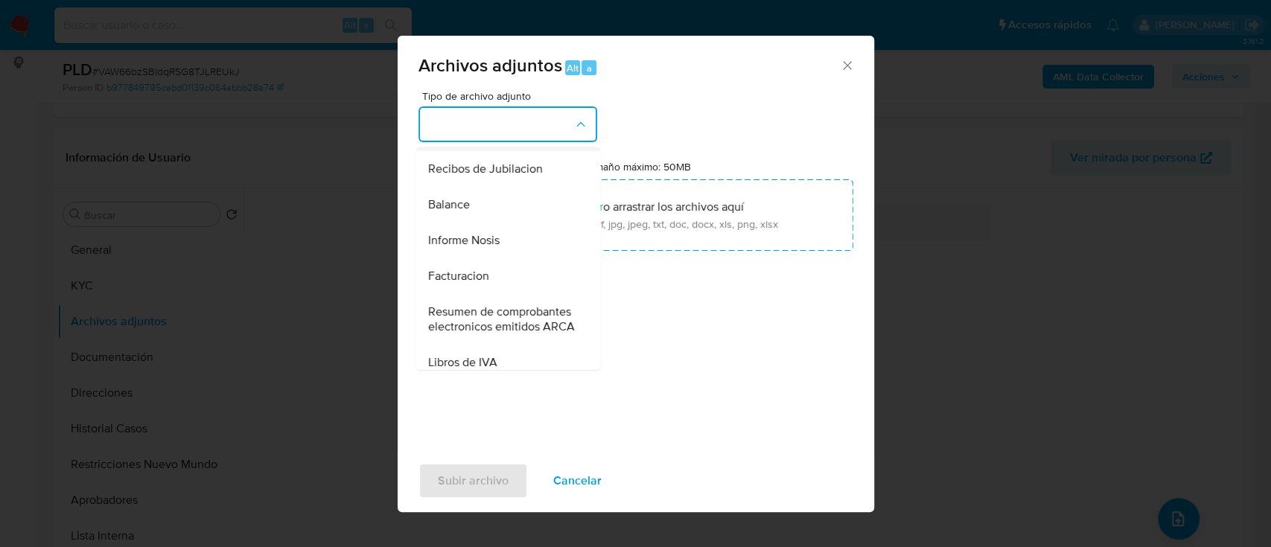
click at [523, 141] on span "DDJJ de Ingresos Brutos" at bounding box center [491, 133] width 128 height 15
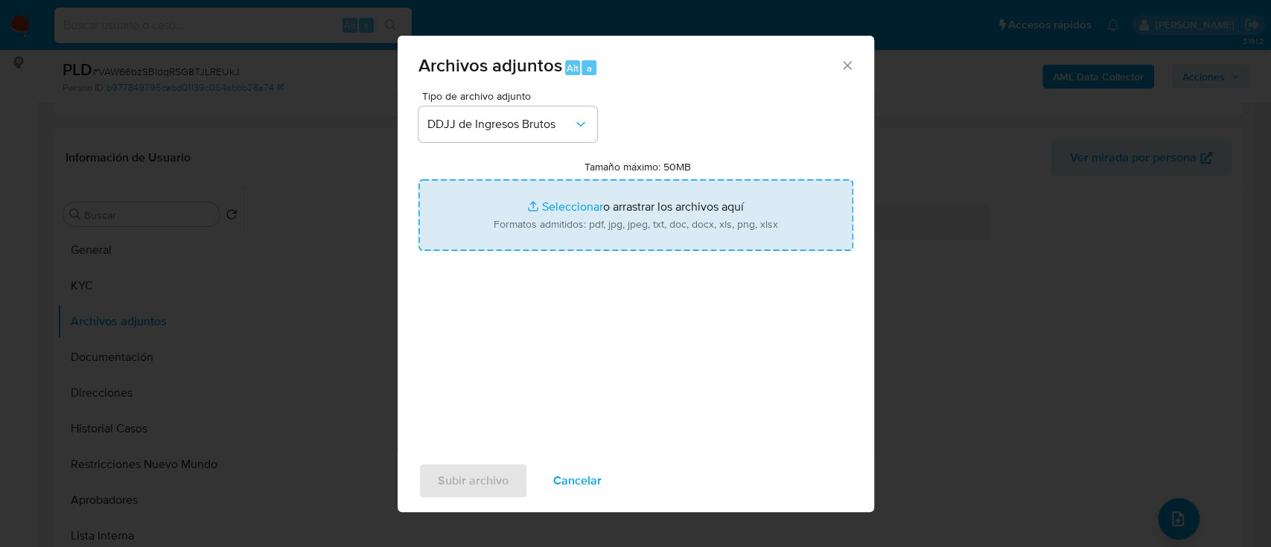
click at [625, 235] on input "Tamaño máximo: 50MB Seleccionar archivos" at bounding box center [635, 214] width 435 height 71
type input "C:\fakepath\304806447 - Calculadora.xlsx"
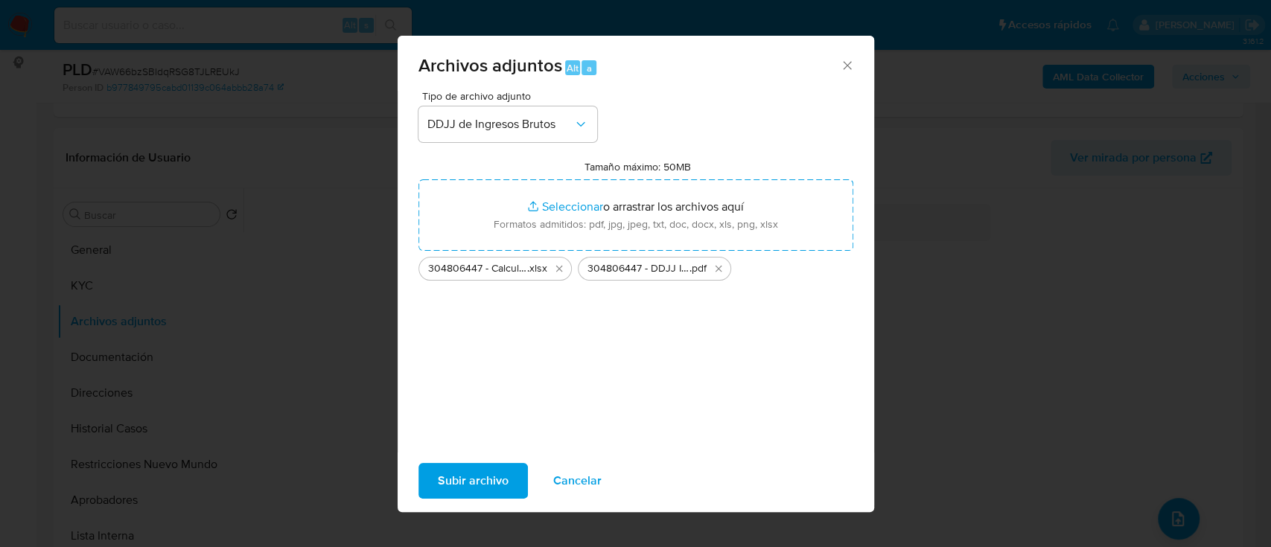
click at [441, 489] on span "Subir archivo" at bounding box center [473, 481] width 71 height 33
click at [846, 62] on icon "Cerrar" at bounding box center [847, 65] width 15 height 15
